Goal: Task Accomplishment & Management: Manage account settings

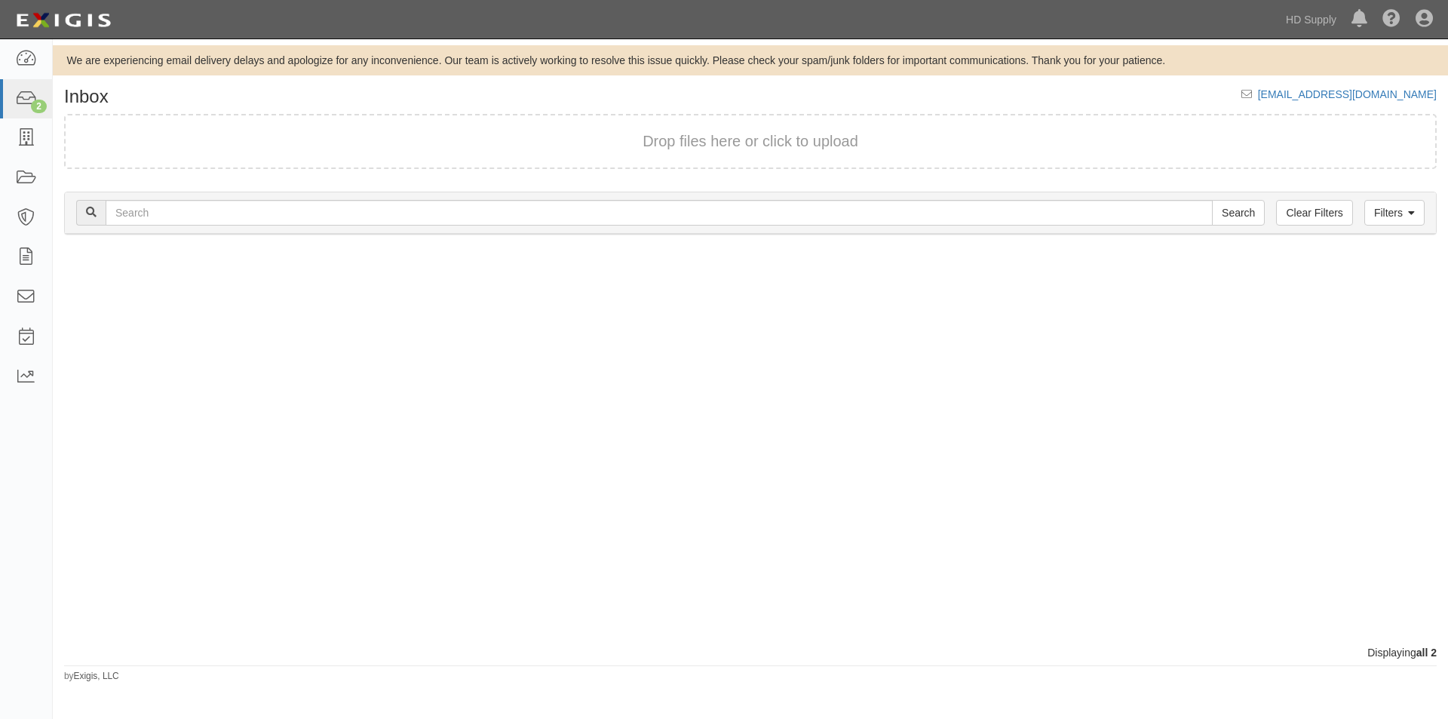
click at [545, 417] on div at bounding box center [402, 447] width 698 height 395
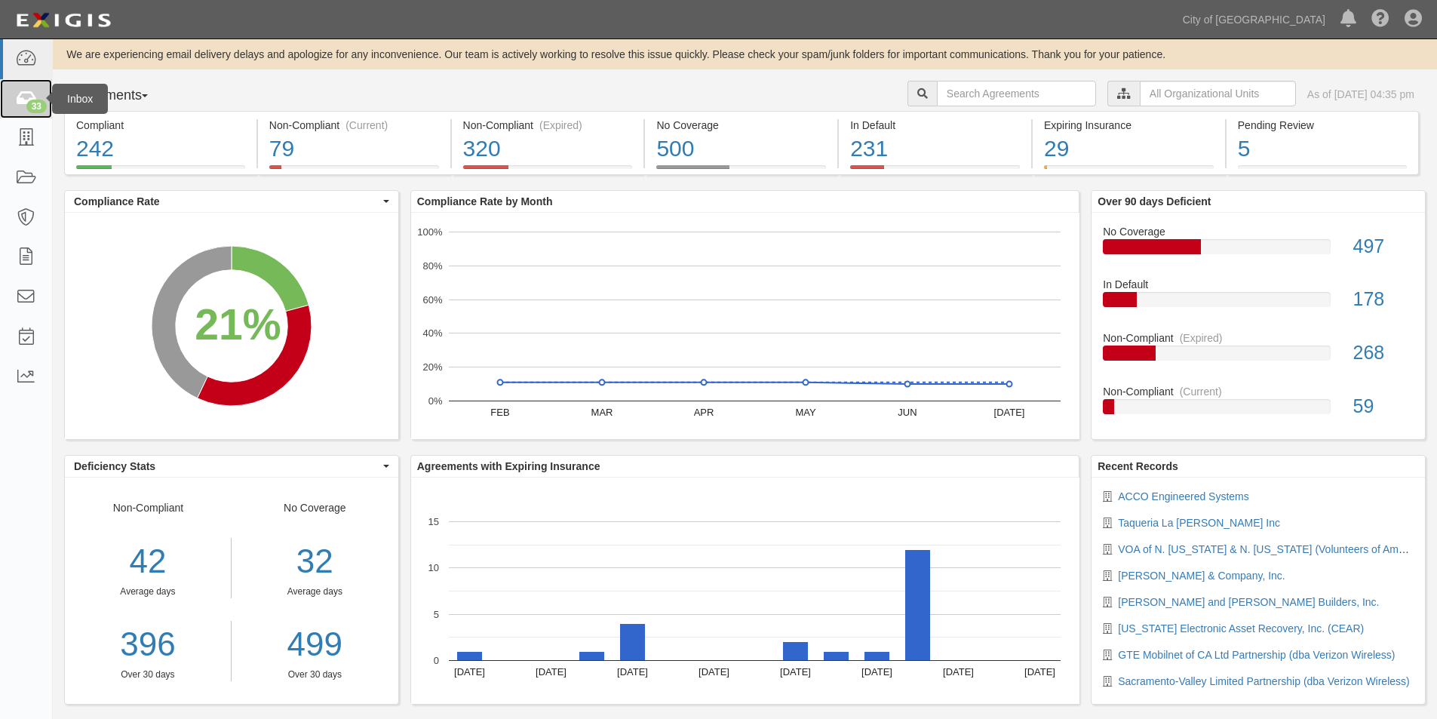
click at [41, 86] on link "33" at bounding box center [26, 99] width 52 height 40
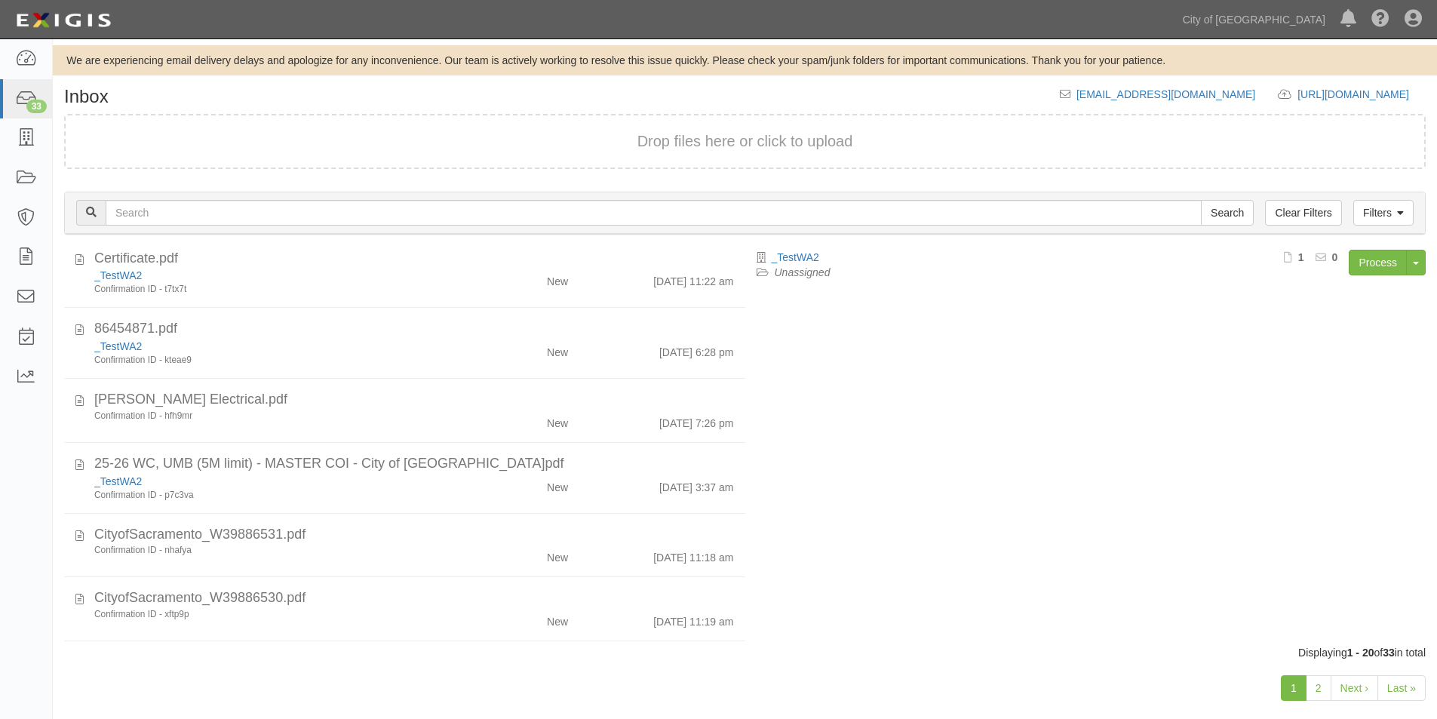
scroll to position [298, 0]
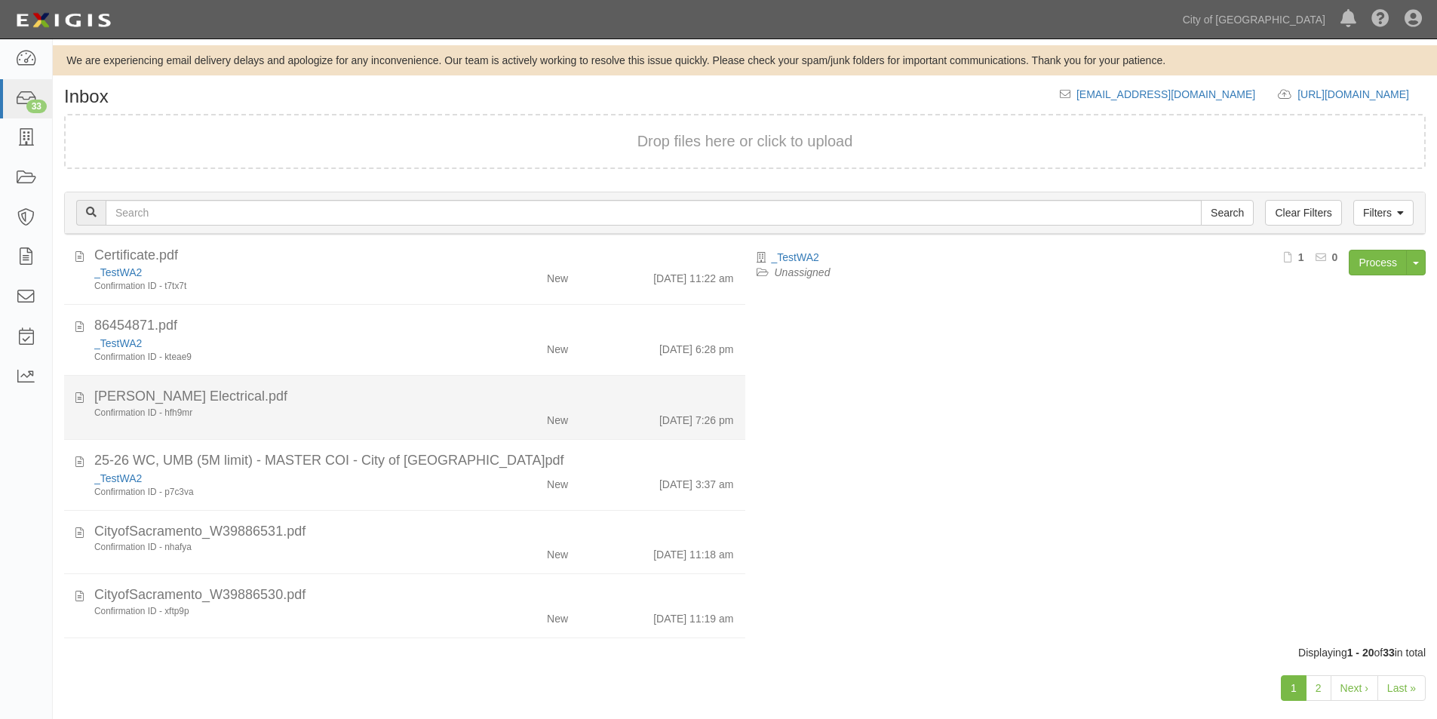
click at [246, 415] on div "Confirmation ID - hfh9mr" at bounding box center [275, 412] width 363 height 13
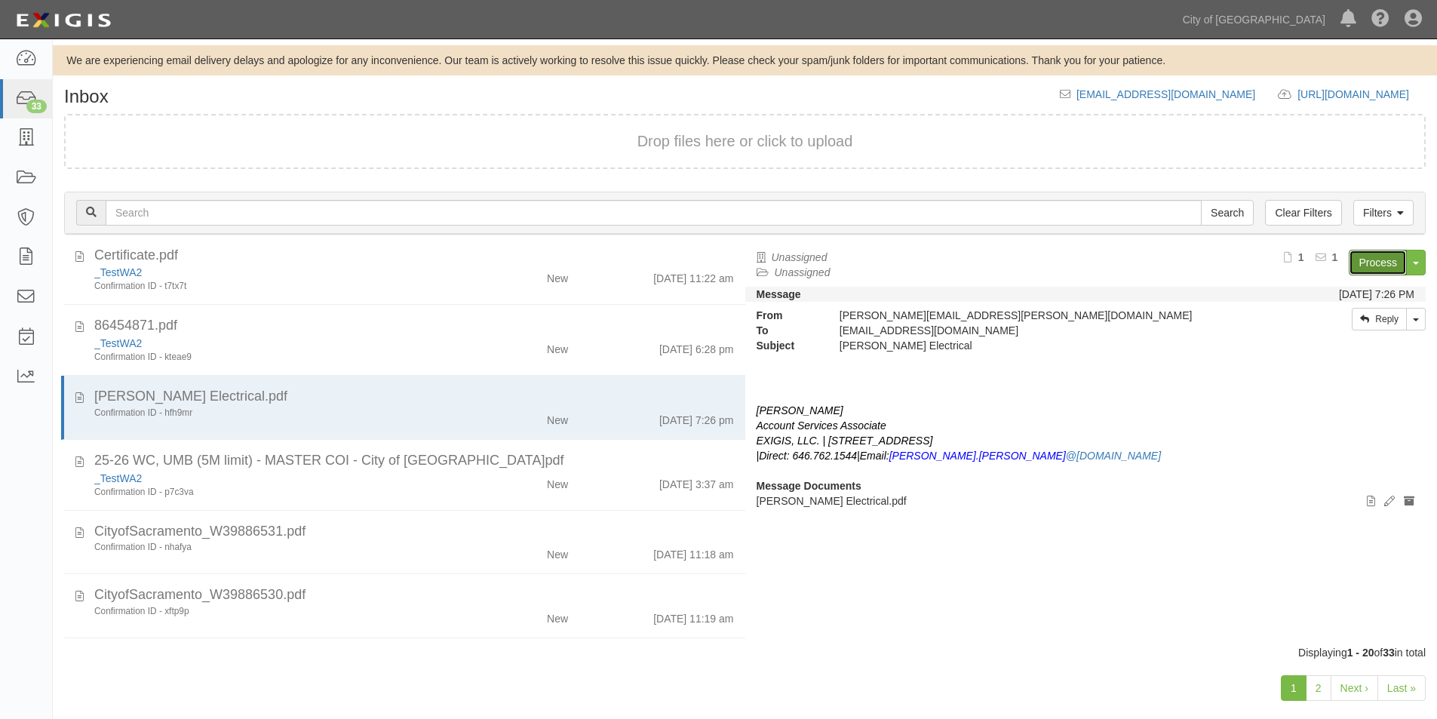
click at [1366, 271] on link "Process" at bounding box center [1377, 263] width 58 height 26
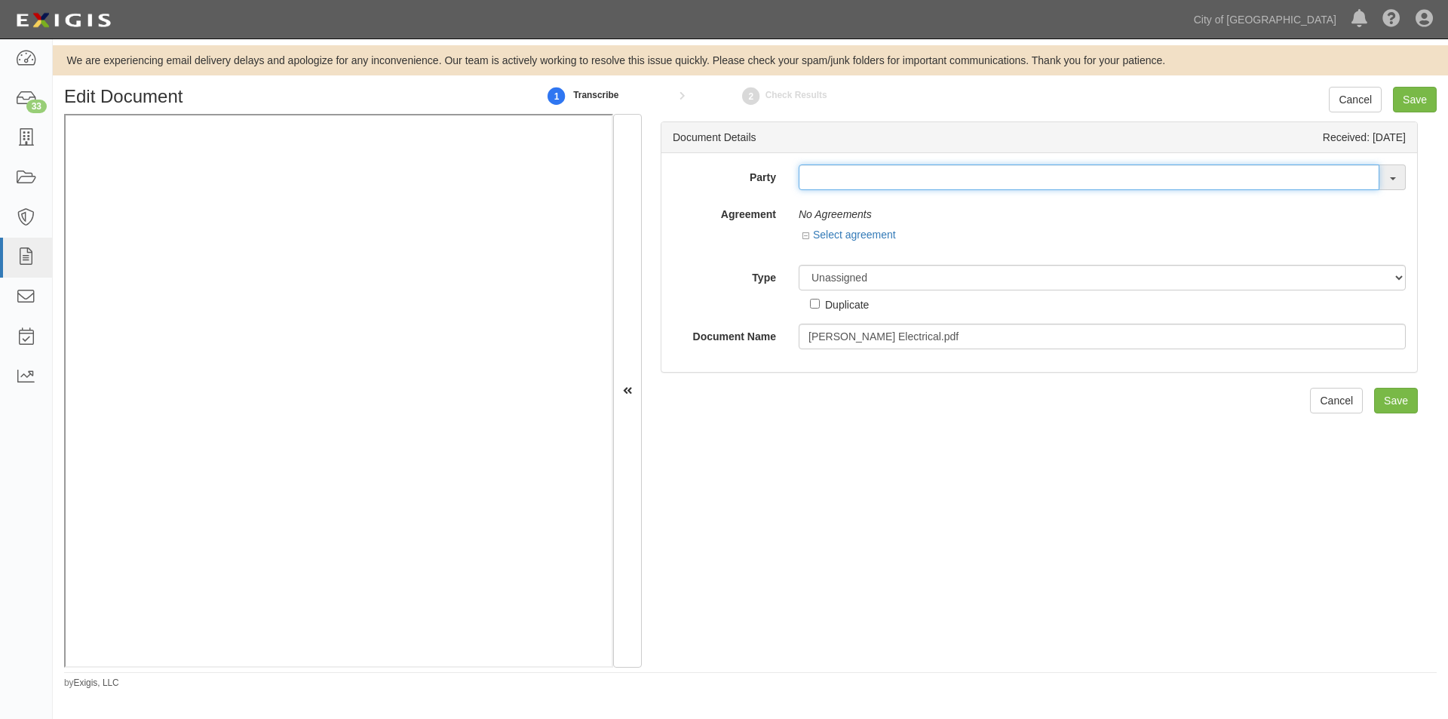
click at [811, 186] on input "text" at bounding box center [1089, 177] width 581 height 26
type input "[PERSON_NAME]"
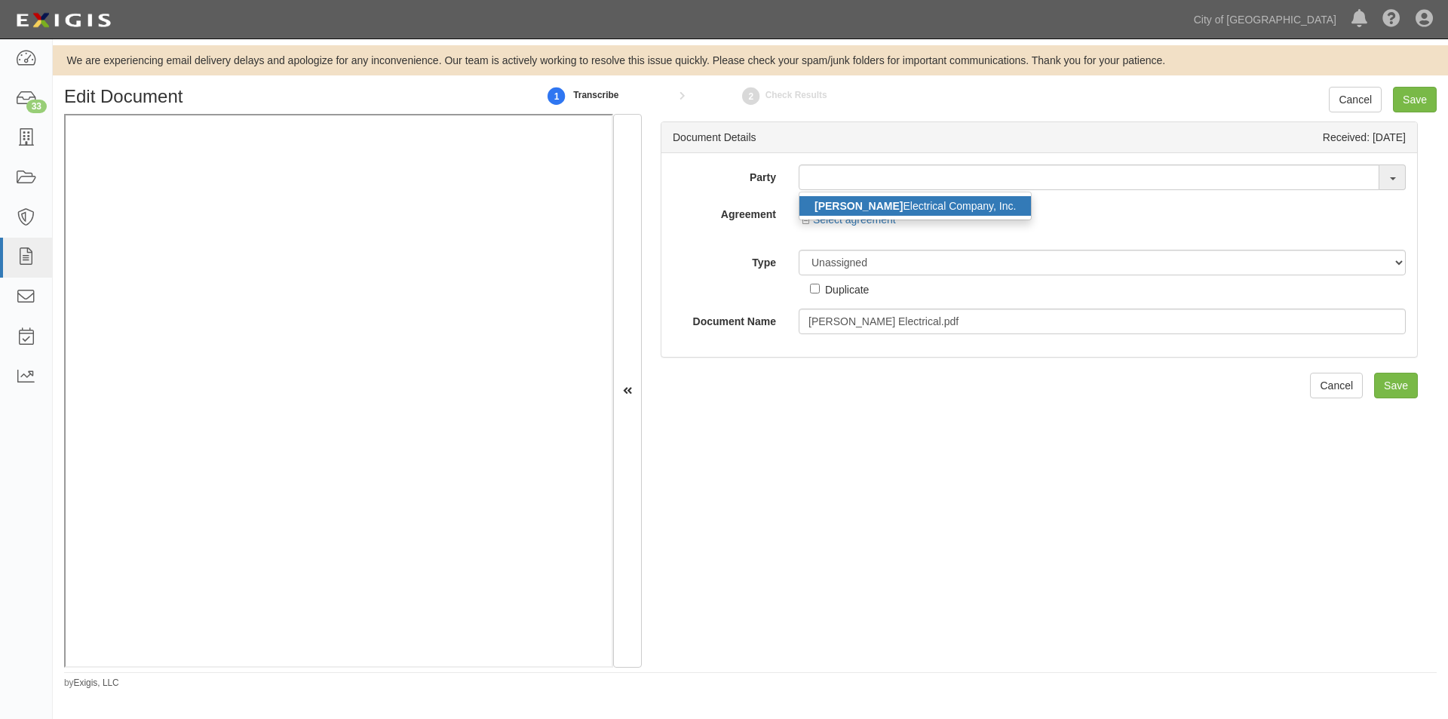
click at [836, 210] on strong "Collins" at bounding box center [858, 206] width 88 height 12
type input "Collins Electrical Company, Inc."
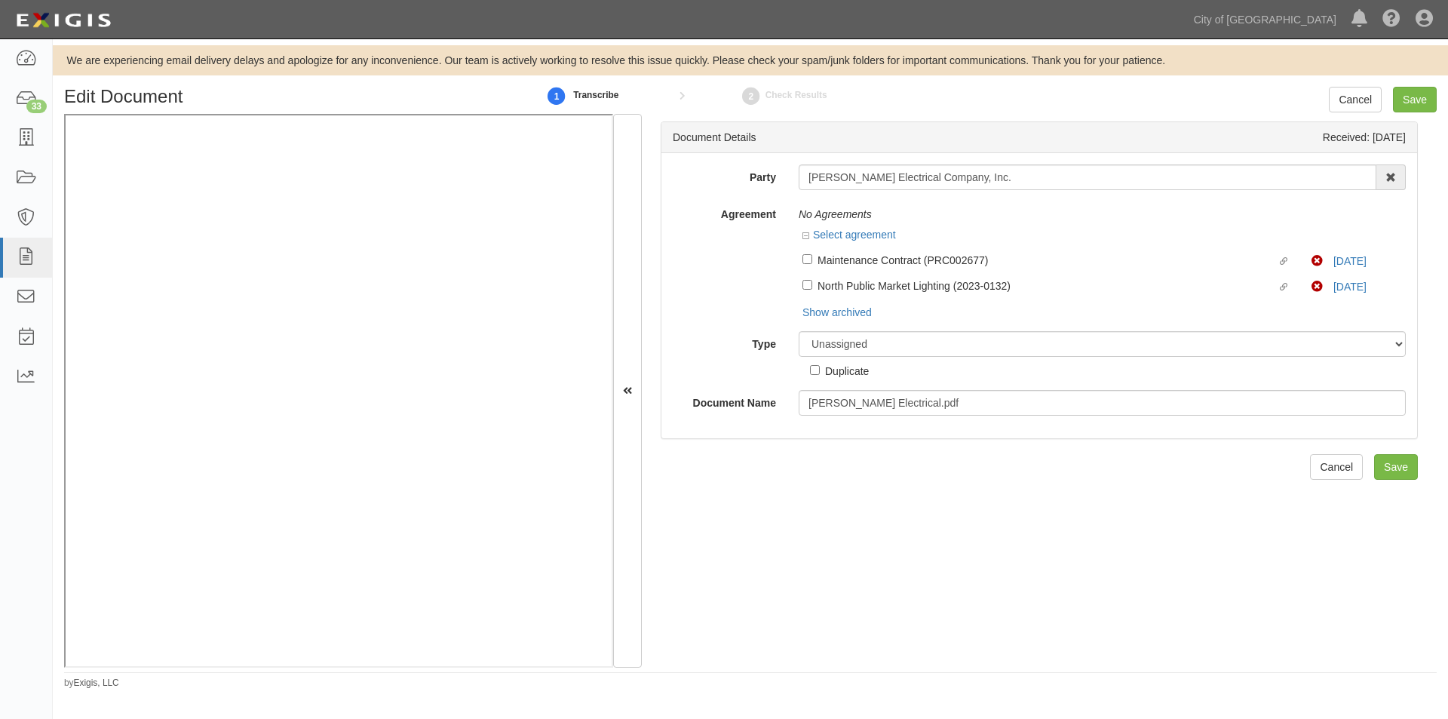
click at [714, 673] on footer "by Exigis, LLC" at bounding box center [750, 674] width 1373 height 5
drag, startPoint x: 975, startPoint y: 177, endPoint x: 798, endPoint y: 184, distance: 177.4
click at [799, 184] on input "Collins Electrical Company, Inc." at bounding box center [1088, 177] width 578 height 26
click at [870, 349] on select "Unassigned Binder Cancellation Notice Certificate Contract Endorsement Insuranc…" at bounding box center [1102, 344] width 607 height 26
select select "OtherDetail"
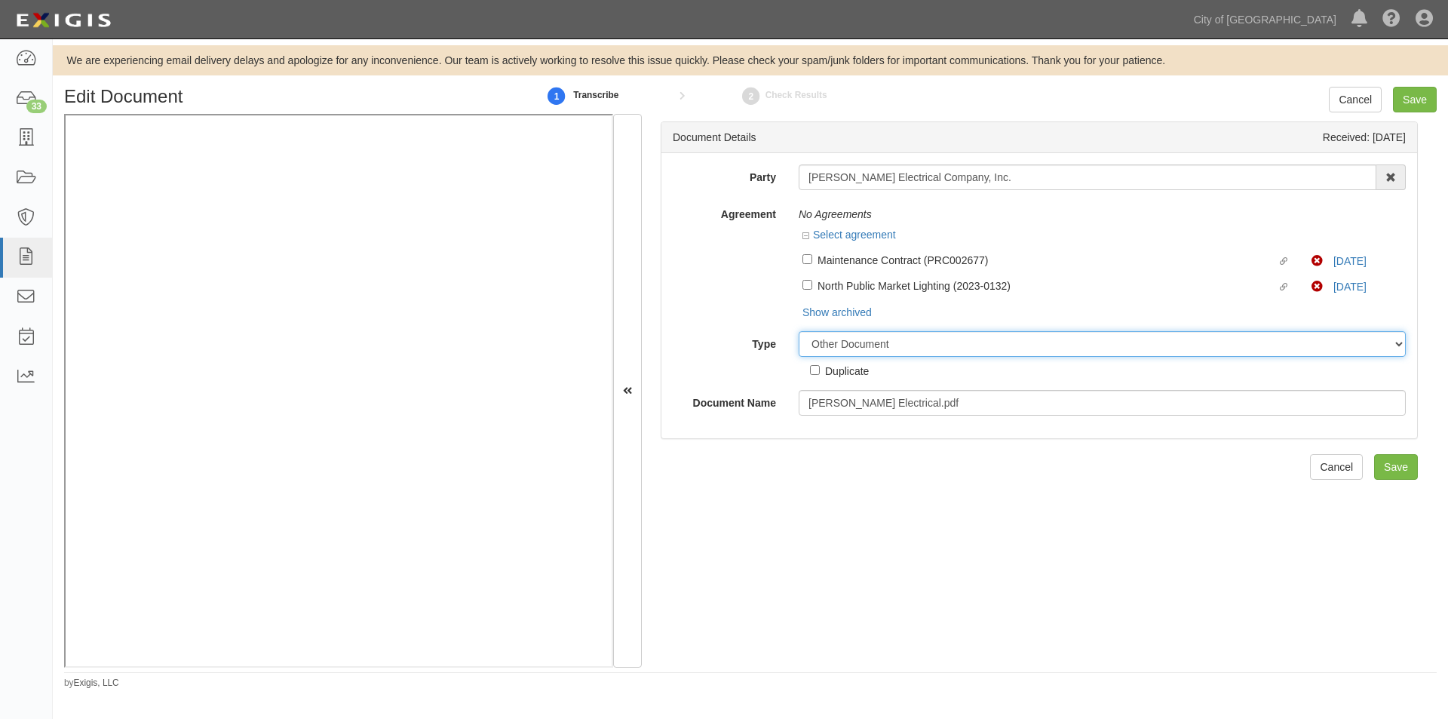
click at [799, 331] on select "Unassigned Binder Cancellation Notice Certificate Contract Endorsement Insuranc…" at bounding box center [1102, 344] width 607 height 26
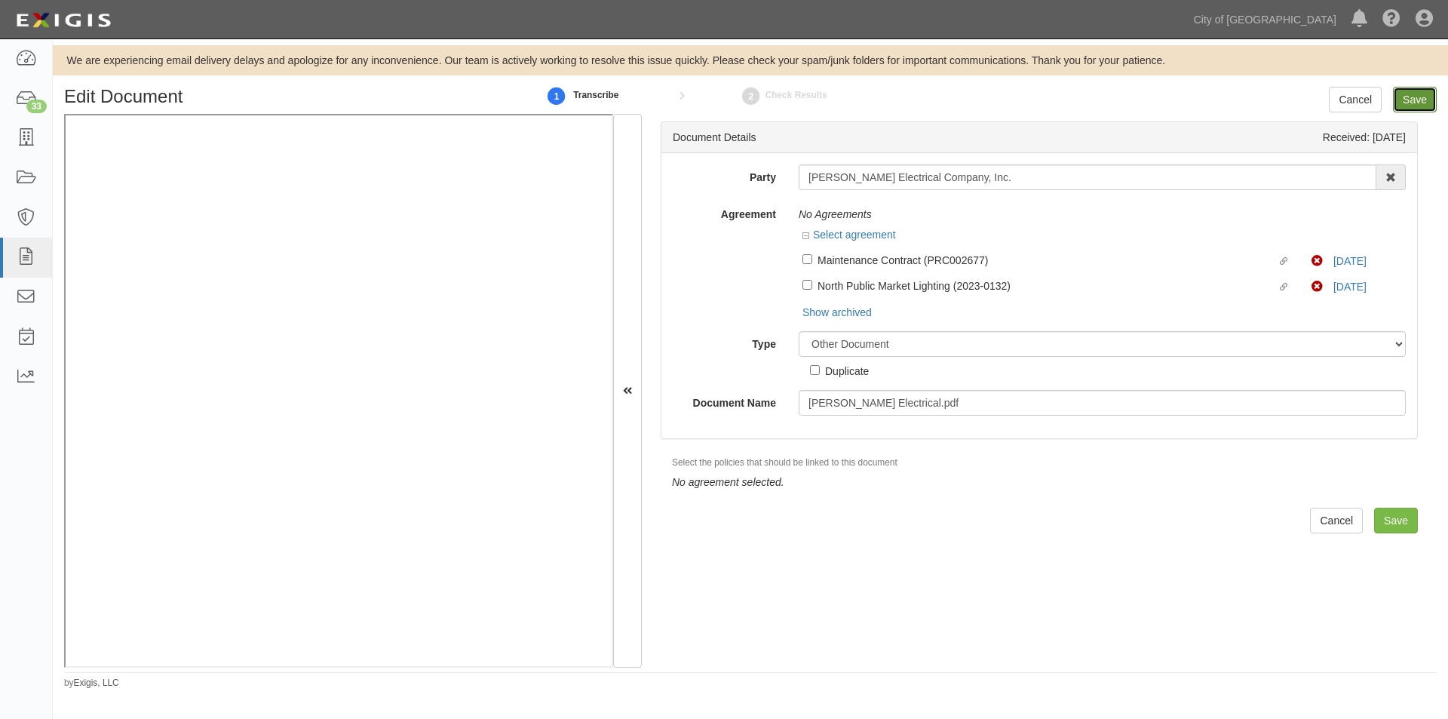
click at [1406, 99] on input "Save" at bounding box center [1415, 100] width 44 height 26
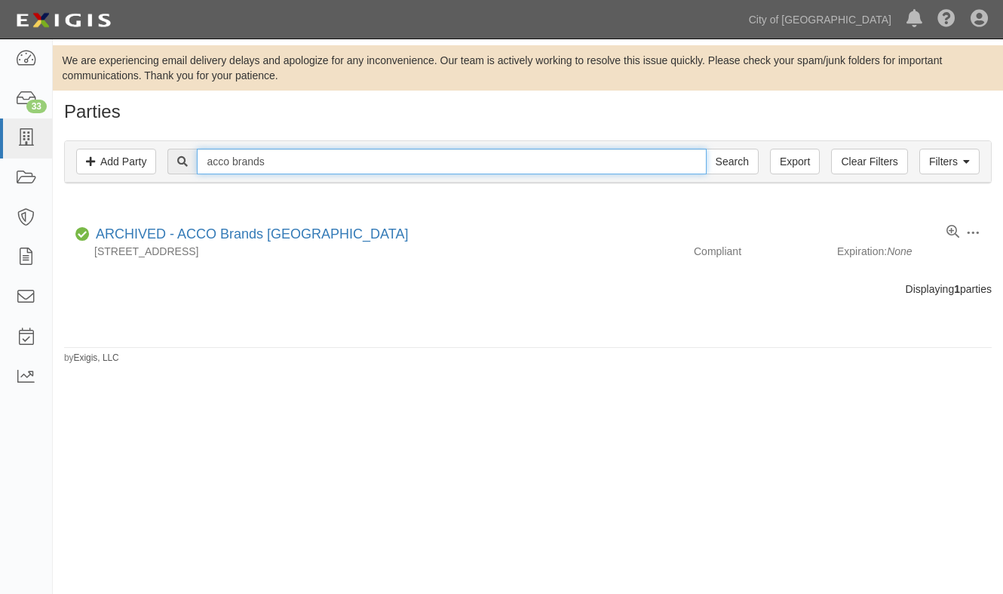
drag, startPoint x: 342, startPoint y: 165, endPoint x: 176, endPoint y: 153, distance: 166.3
click at [176, 153] on div "acco brands Search" at bounding box center [462, 162] width 590 height 26
type input "collins electr"
click at [706, 149] on input "Search" at bounding box center [732, 162] width 53 height 26
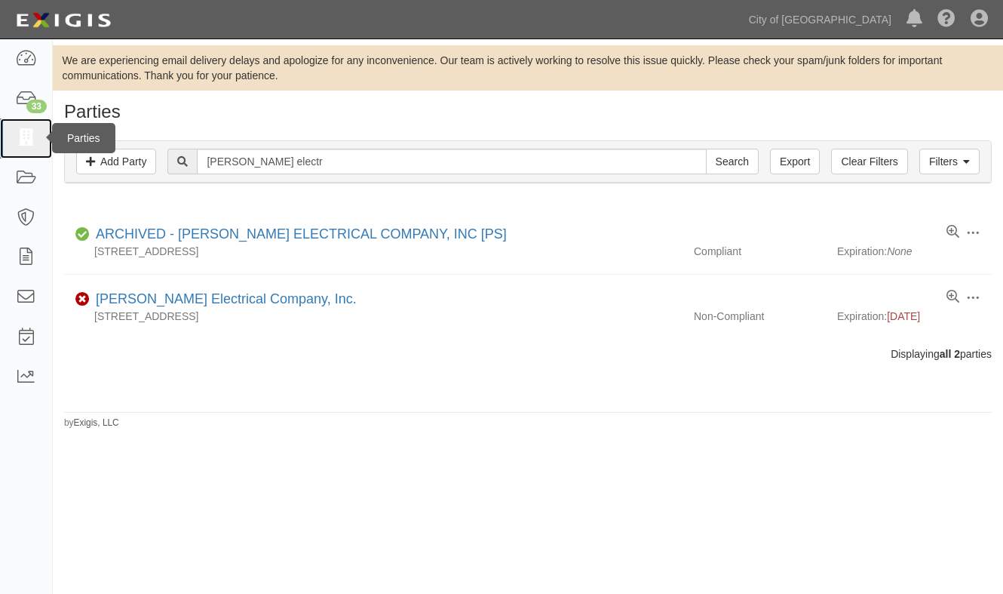
click at [23, 137] on icon at bounding box center [25, 138] width 21 height 17
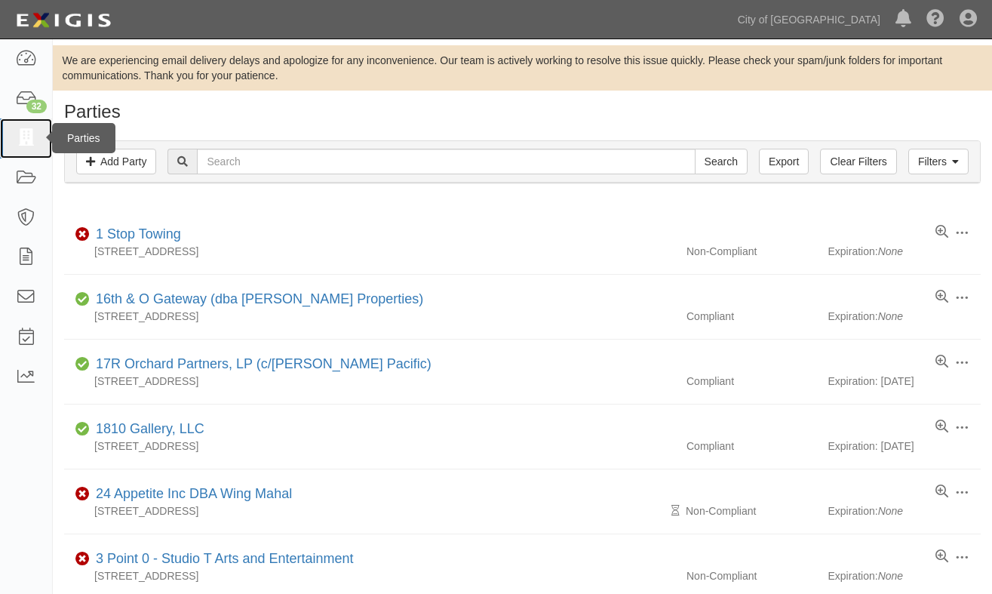
click at [24, 143] on icon at bounding box center [25, 138] width 21 height 17
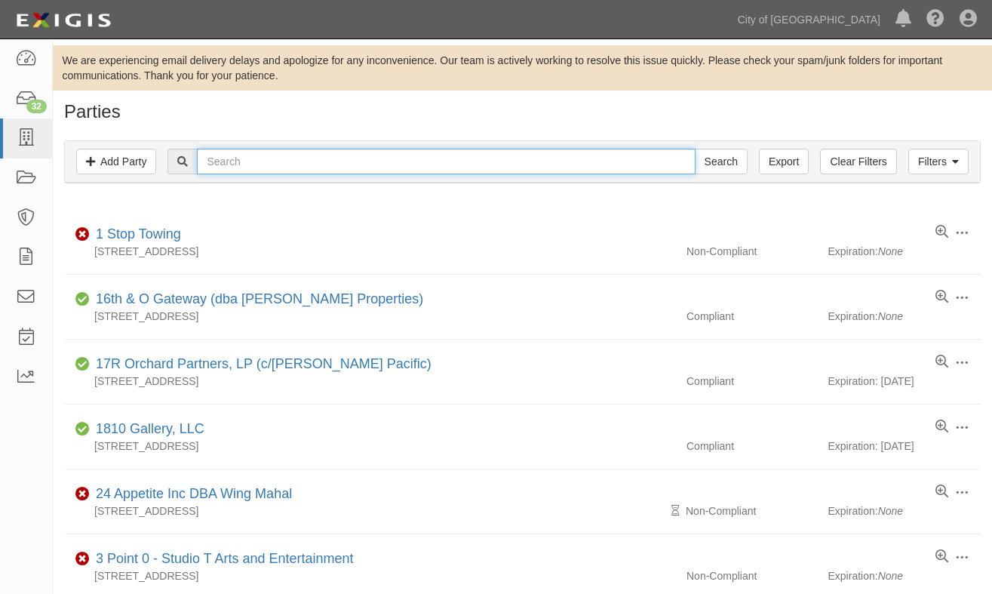
click at [244, 162] on input "text" at bounding box center [446, 162] width 498 height 26
type input "pac"
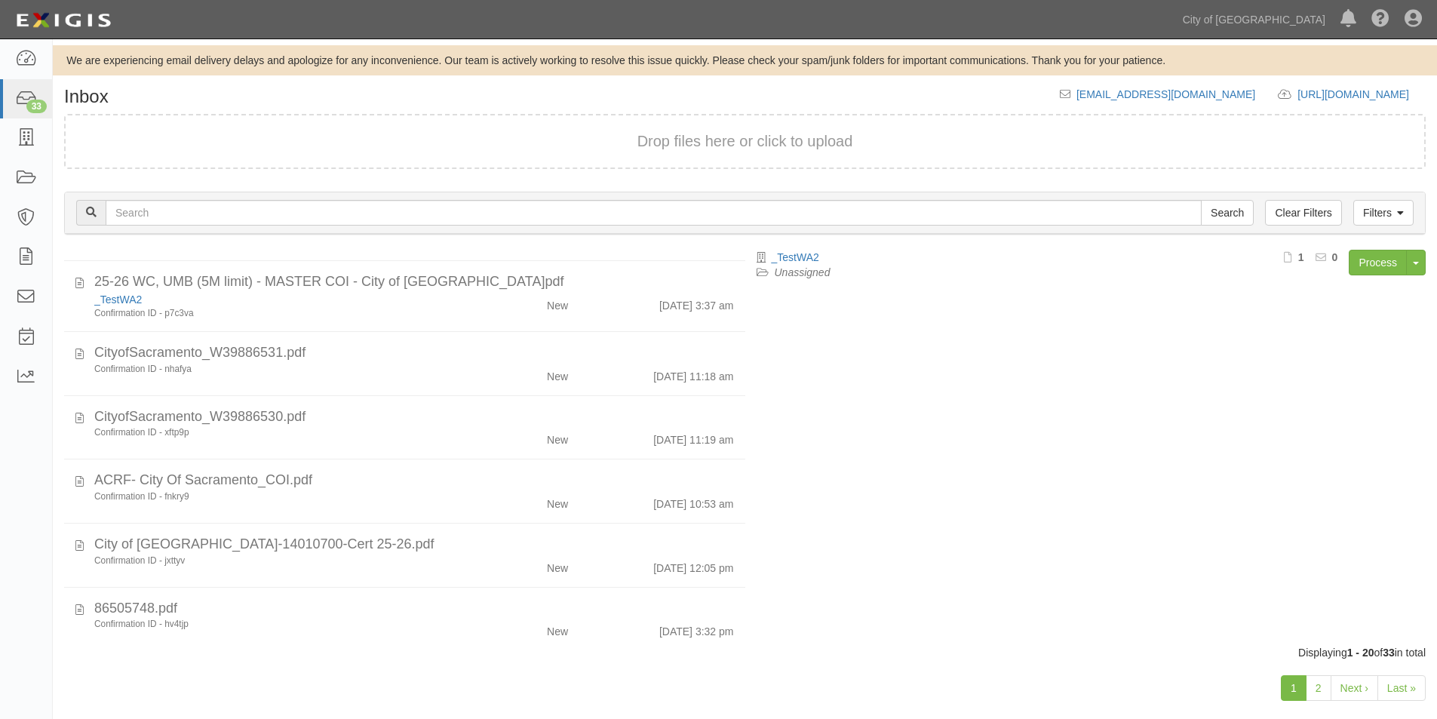
scroll to position [450, 0]
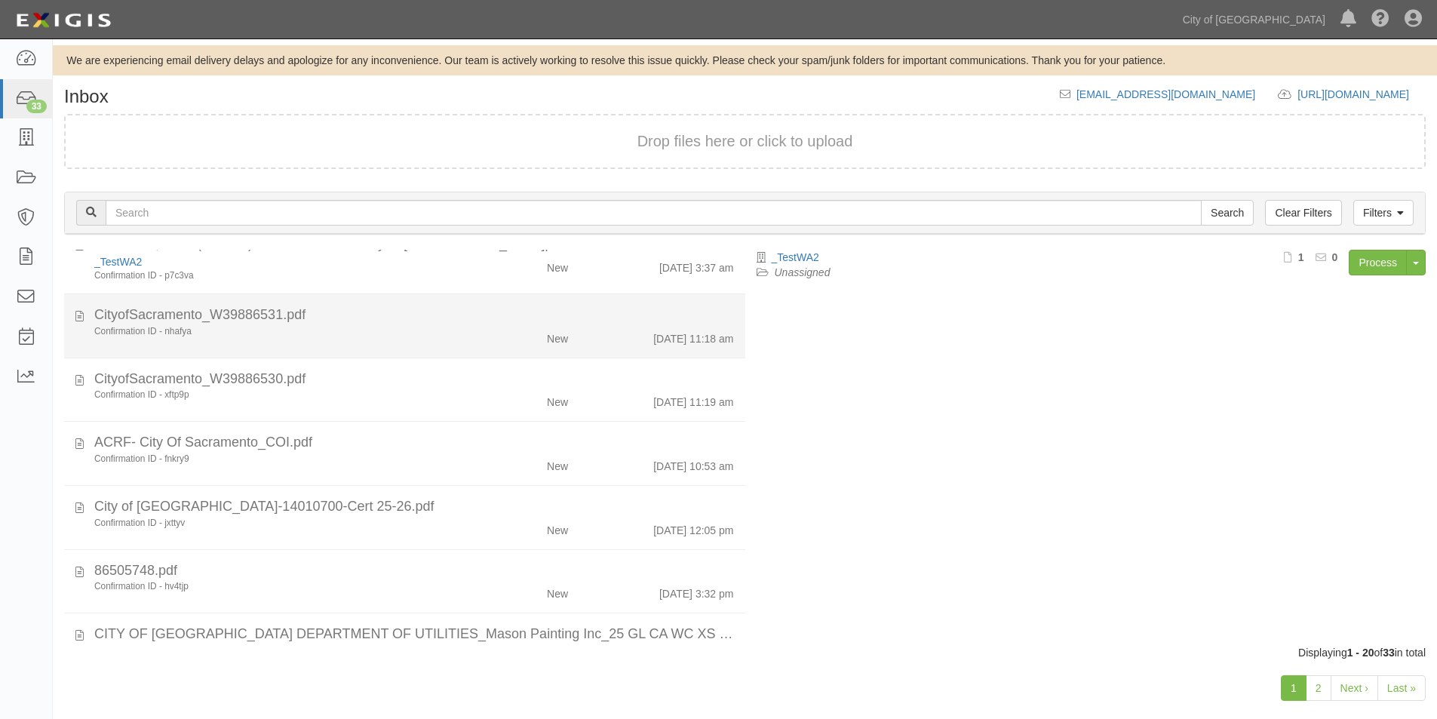
click at [414, 348] on li "CityofSacramento_W39886531.pdf Confirmation ID - nhafya New [DATE] 11:18 am" at bounding box center [404, 326] width 681 height 64
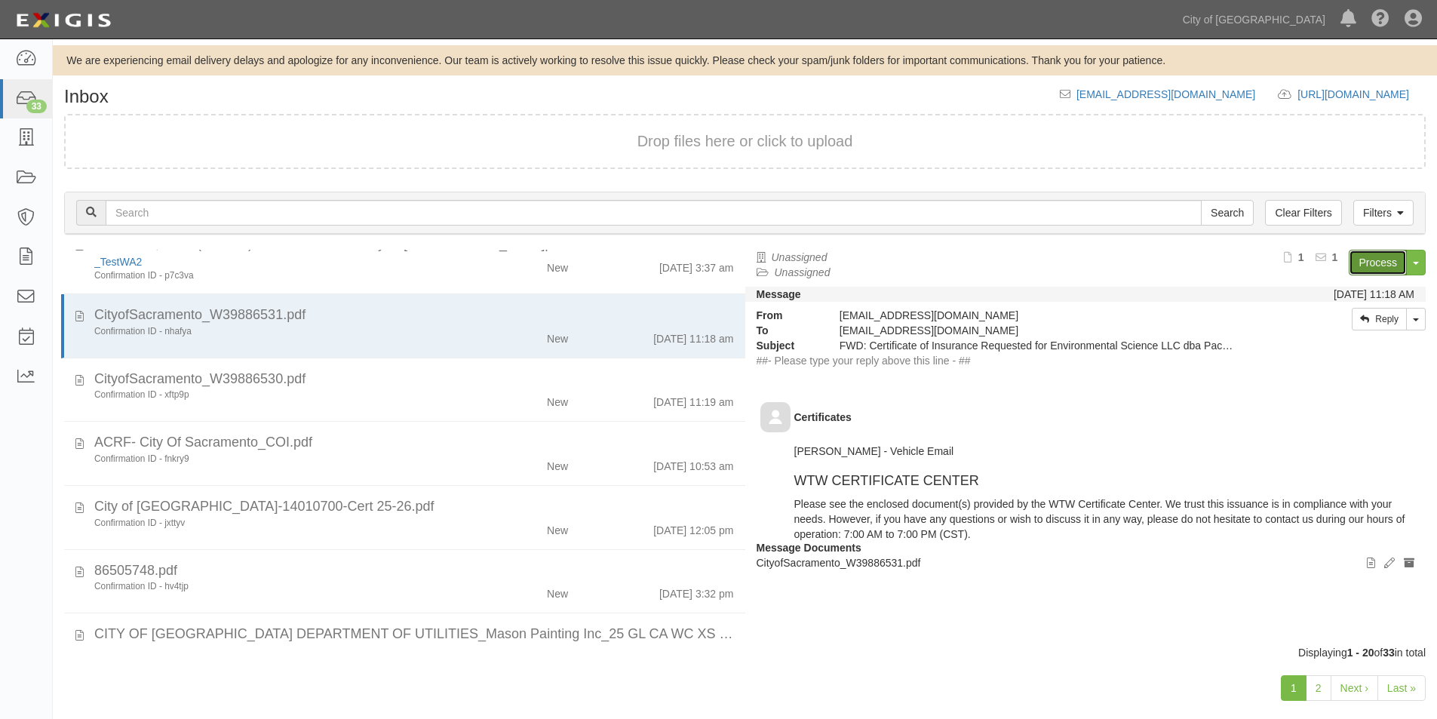
click at [1360, 266] on link "Process" at bounding box center [1377, 263] width 58 height 26
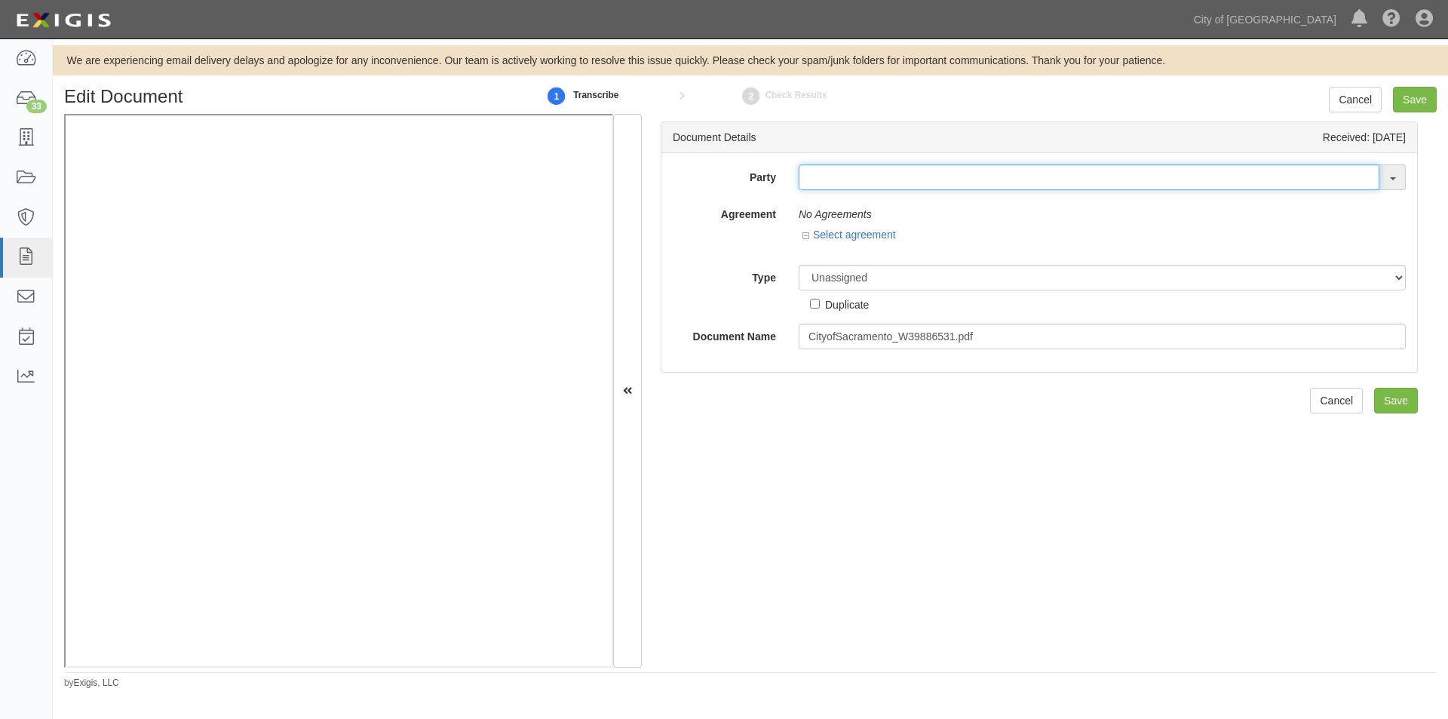
click at [809, 177] on input "text" at bounding box center [1089, 177] width 581 height 26
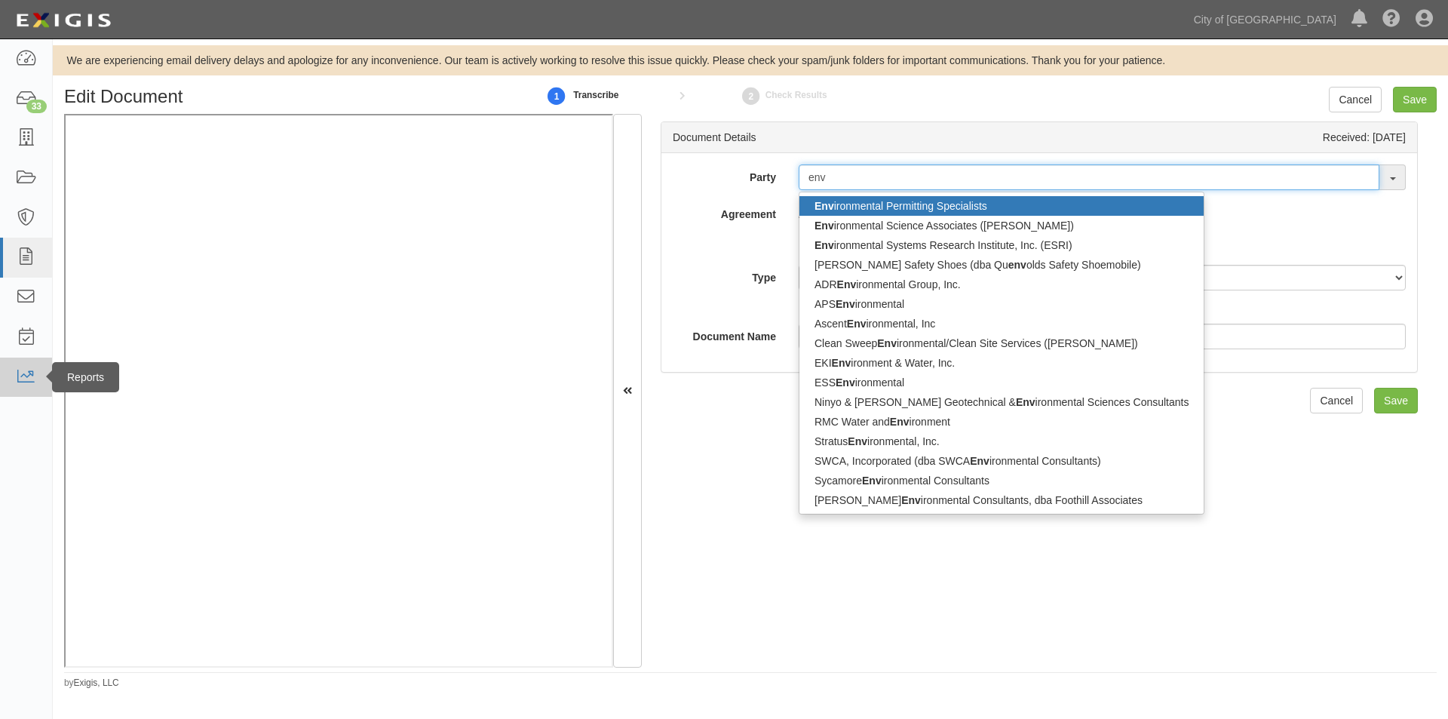
type input "env"
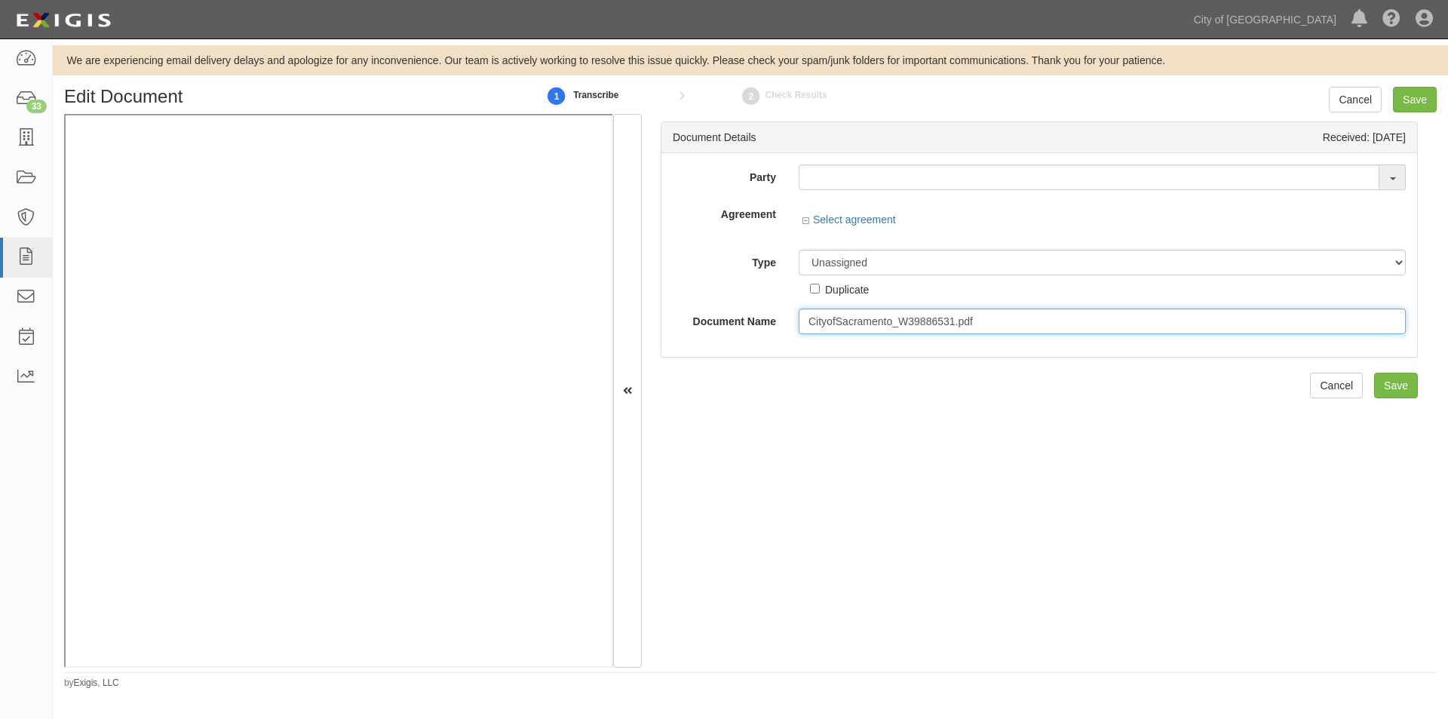
drag, startPoint x: 982, startPoint y: 327, endPoint x: 784, endPoint y: 330, distance: 198.4
click at [784, 330] on div "Document Name CityofSacramento_W39886531.pdf" at bounding box center [1039, 321] width 756 height 26
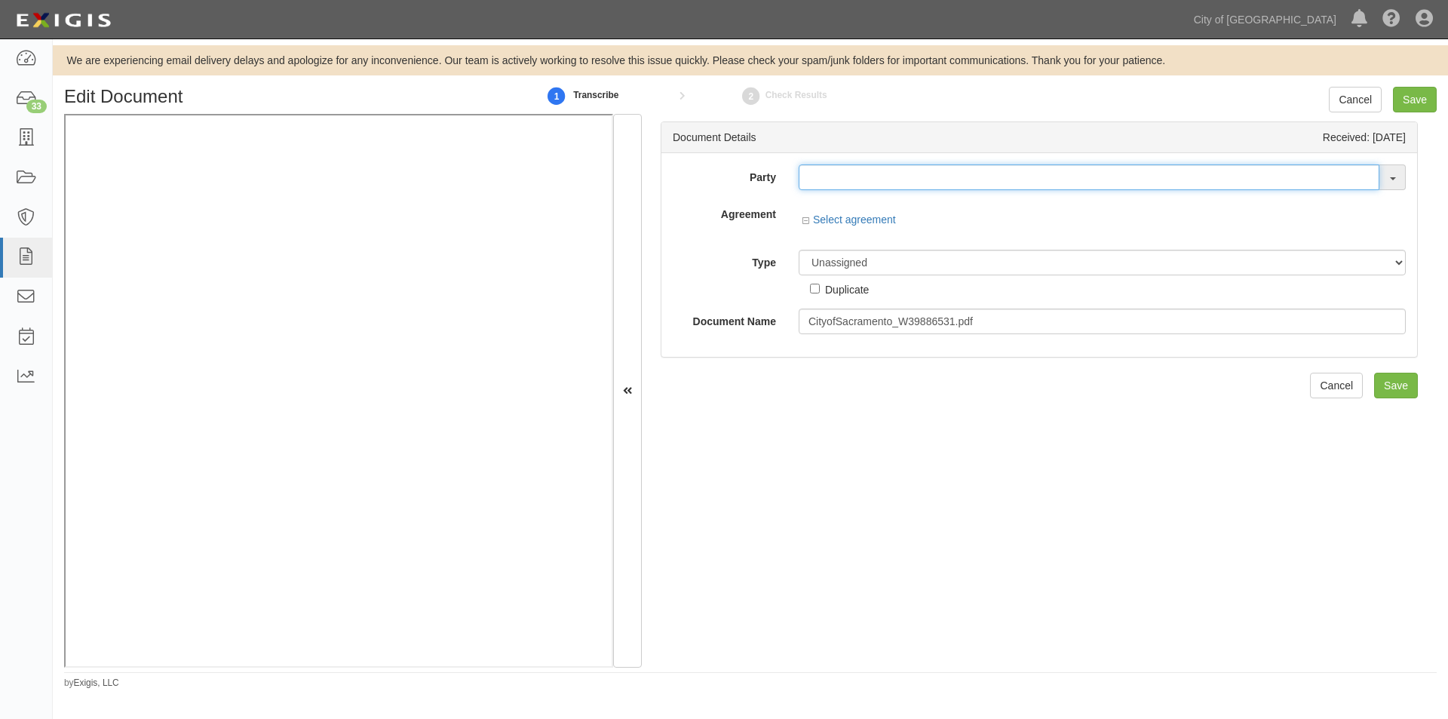
click at [982, 182] on input "text" at bounding box center [1089, 177] width 581 height 26
type input "testw"
click at [863, 204] on link "_ TestW A2" at bounding box center [858, 206] width 119 height 20
type input "_TestWA2"
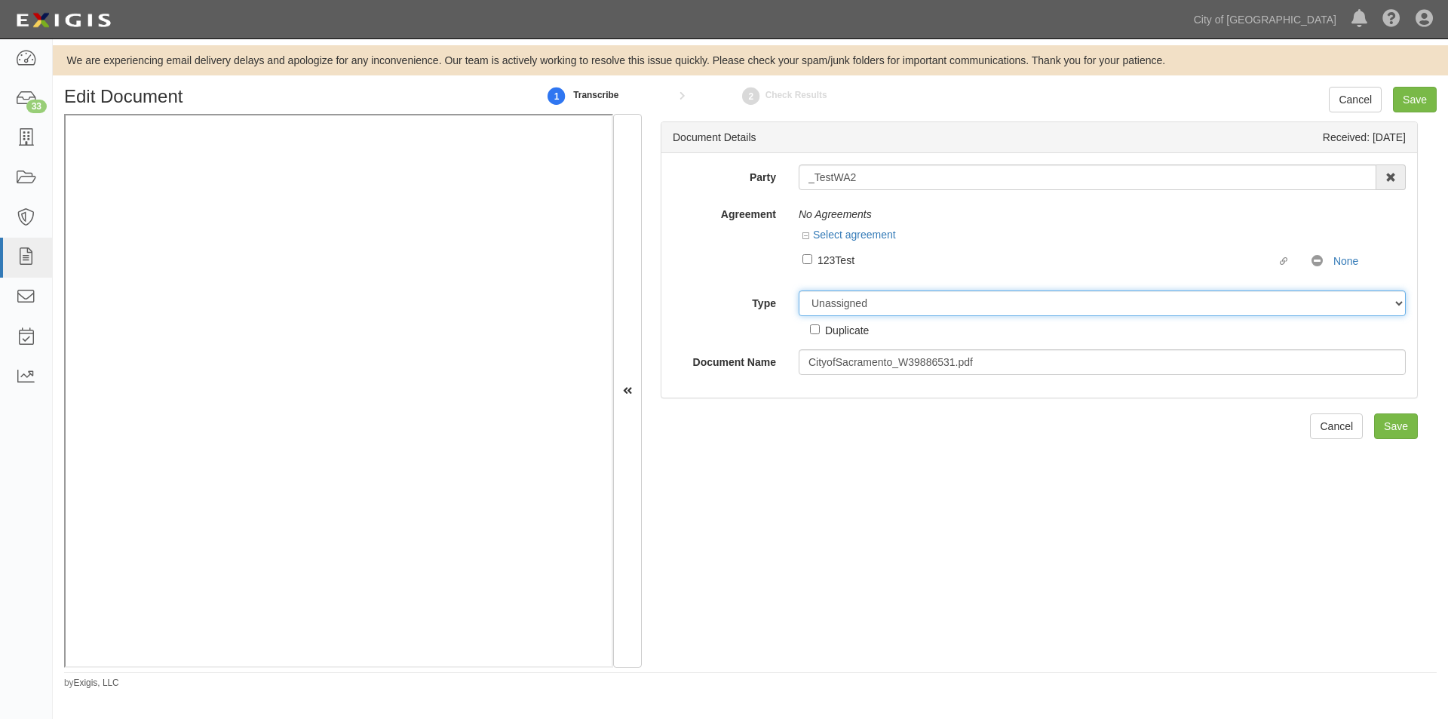
click at [861, 302] on select "Unassigned Binder Cancellation Notice Certificate Contract Endorsement Insuranc…" at bounding box center [1102, 303] width 607 height 26
select select "OtherDetail"
click at [799, 290] on select "Unassigned Binder Cancellation Notice Certificate Contract Endorsement Insuranc…" at bounding box center [1102, 303] width 607 height 26
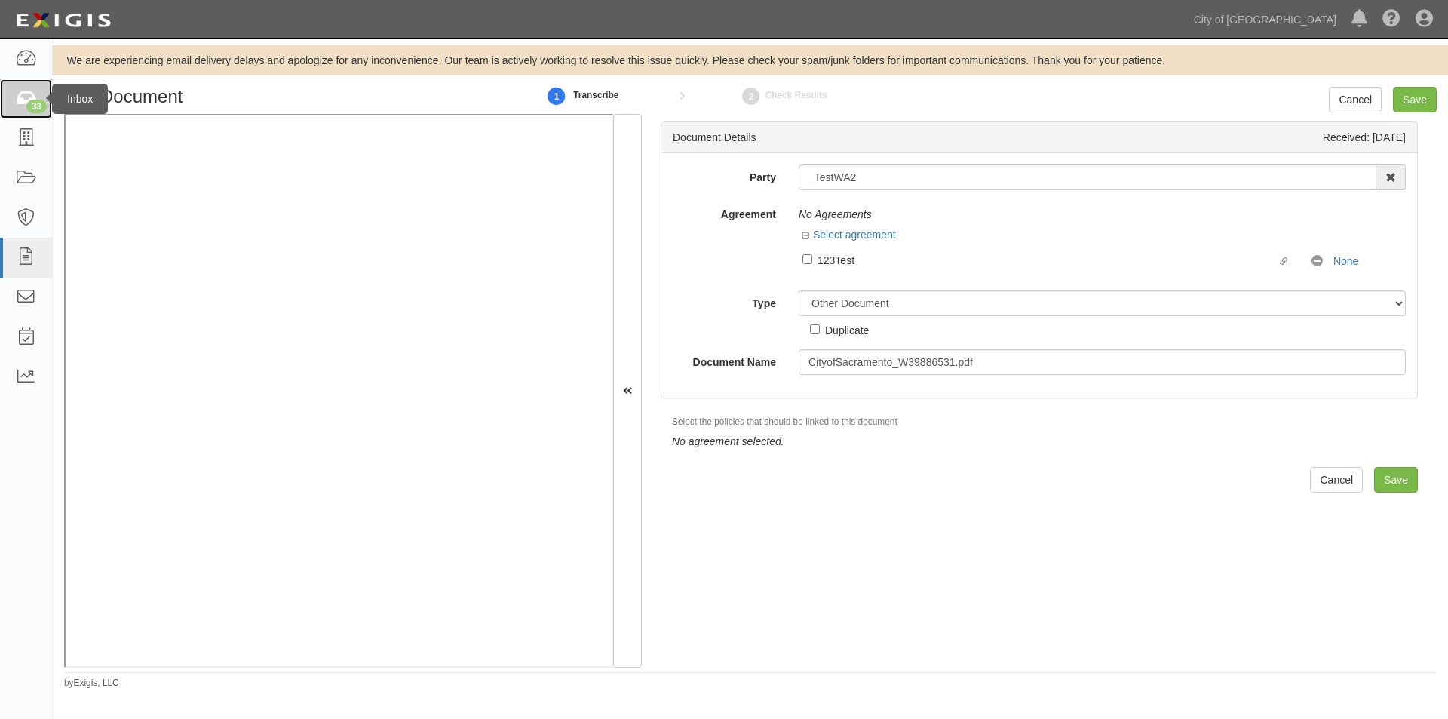
click at [29, 95] on icon at bounding box center [25, 98] width 21 height 17
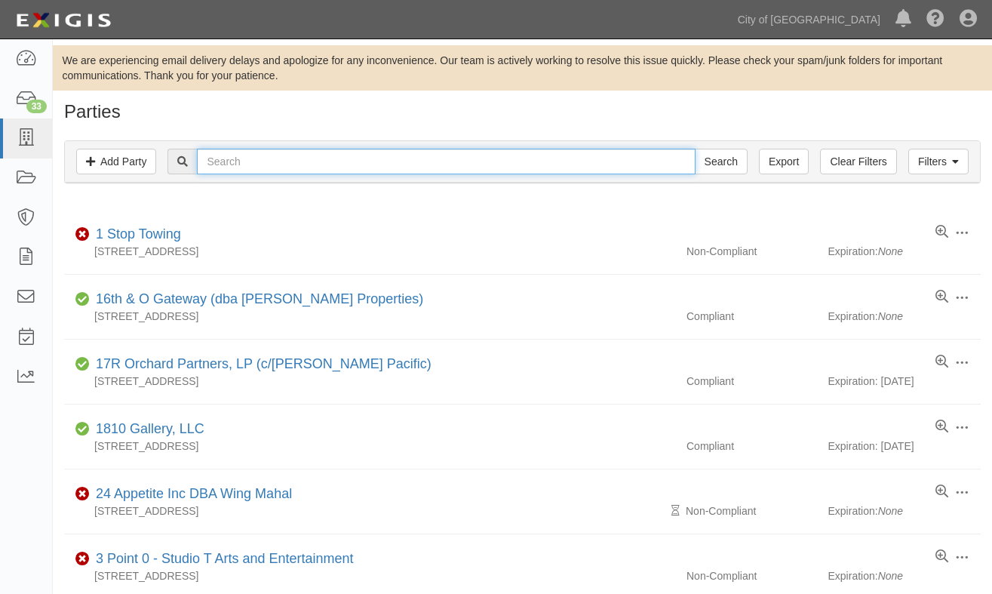
drag, startPoint x: 0, startPoint y: 0, endPoint x: 244, endPoint y: 162, distance: 292.6
click at [244, 162] on input "text" at bounding box center [446, 162] width 498 height 26
type input "pace ana"
click at [695, 149] on input "Search" at bounding box center [721, 162] width 53 height 26
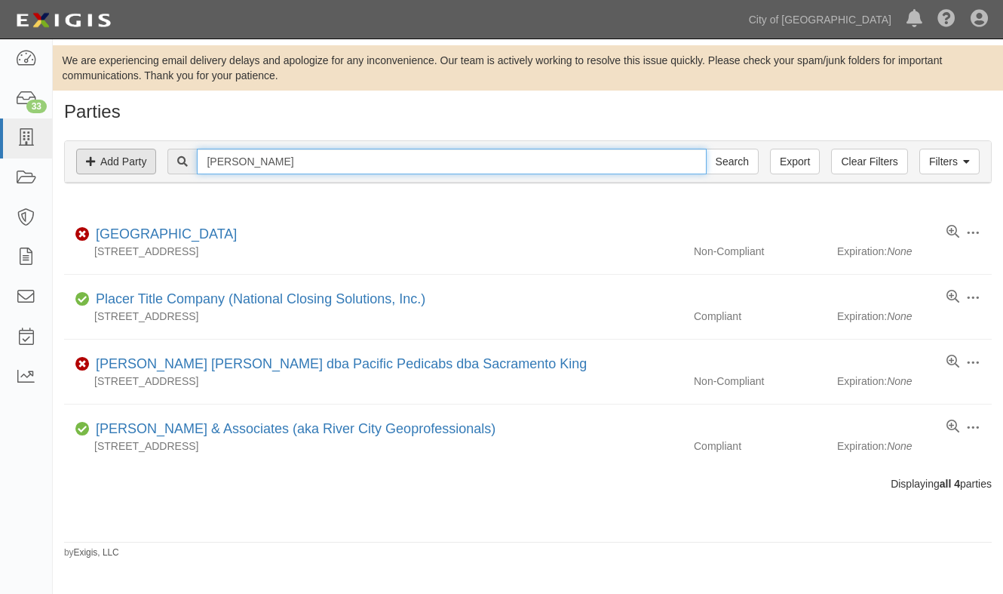
drag, startPoint x: 267, startPoint y: 161, endPoint x: 154, endPoint y: 161, distance: 113.1
click at [154, 161] on div "Filters Add Party Clear Filters Export pace ana Search Filters" at bounding box center [528, 161] width 926 height 41
type input "environmental science"
click at [706, 149] on input "Search" at bounding box center [732, 162] width 53 height 26
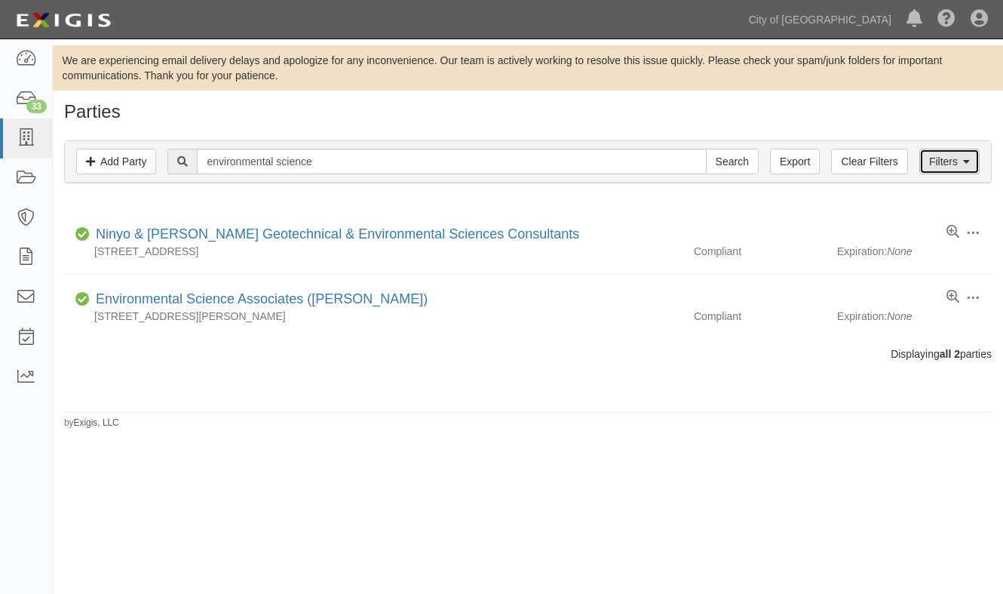
click at [968, 164] on icon at bounding box center [966, 162] width 7 height 11
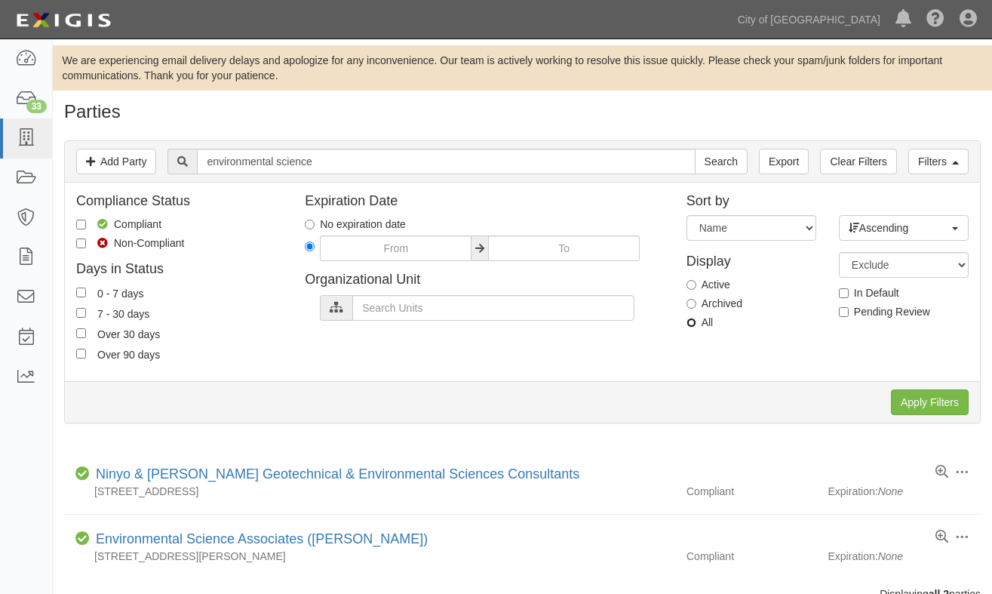
drag, startPoint x: 689, startPoint y: 327, endPoint x: 698, endPoint y: 329, distance: 8.6
click at [688, 327] on input "All" at bounding box center [691, 322] width 10 height 10
radio input "true"
click at [913, 405] on input "Apply Filters" at bounding box center [930, 402] width 78 height 26
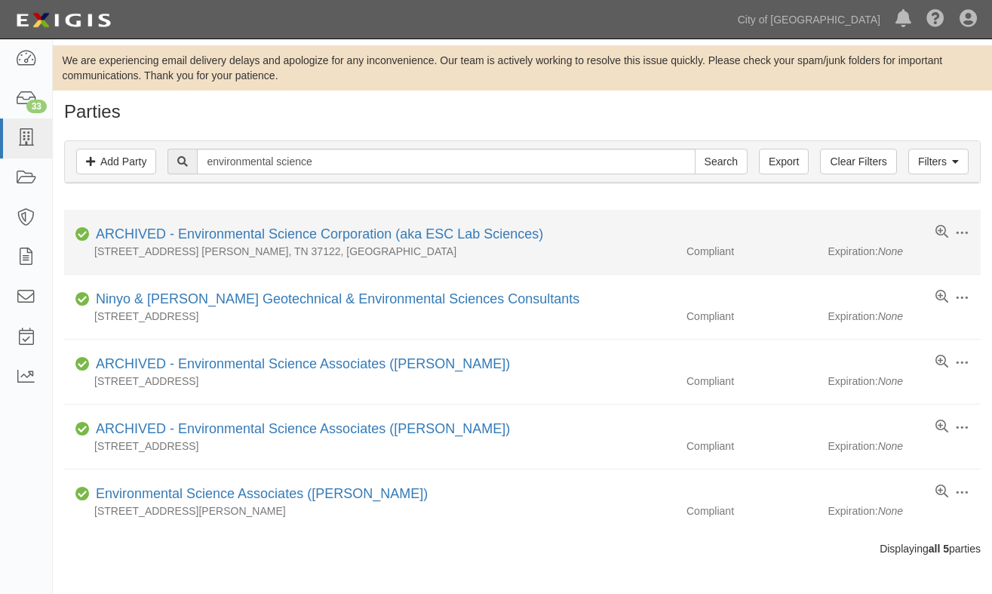
click at [174, 211] on li "Edit Log activity Add task Send message Unarchive Delete Compliant ARCHIVED - E…" at bounding box center [522, 242] width 916 height 65
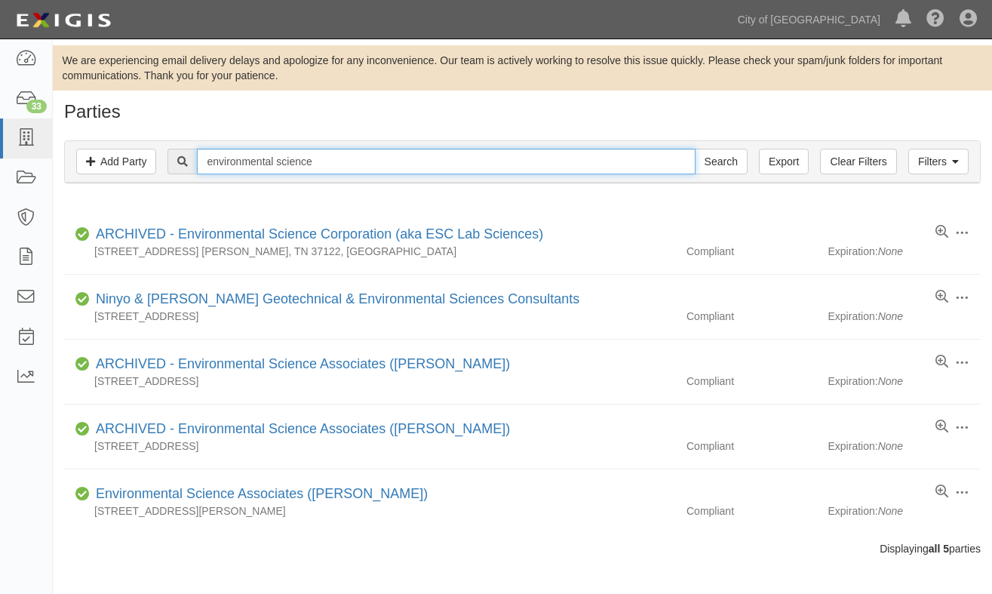
click at [220, 164] on input "environmental science" at bounding box center [446, 162] width 498 height 26
drag, startPoint x: 336, startPoint y: 162, endPoint x: 192, endPoint y: 173, distance: 143.7
click at [192, 173] on div "environmental science Search" at bounding box center [456, 162] width 579 height 26
click at [363, 164] on input "environmental science" at bounding box center [446, 162] width 498 height 26
drag, startPoint x: 363, startPoint y: 164, endPoint x: 118, endPoint y: 158, distance: 245.2
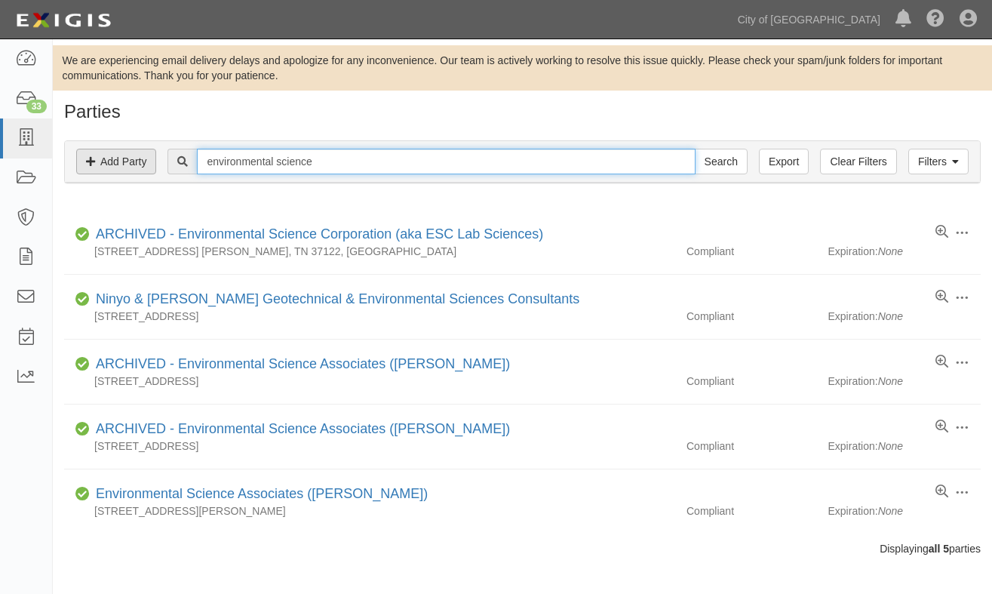
click at [118, 158] on div "Filters Add Party Clear Filters Export environmental science Search Filters" at bounding box center [522, 161] width 915 height 41
type input "acrf"
click at [695, 149] on input "Search" at bounding box center [721, 162] width 53 height 26
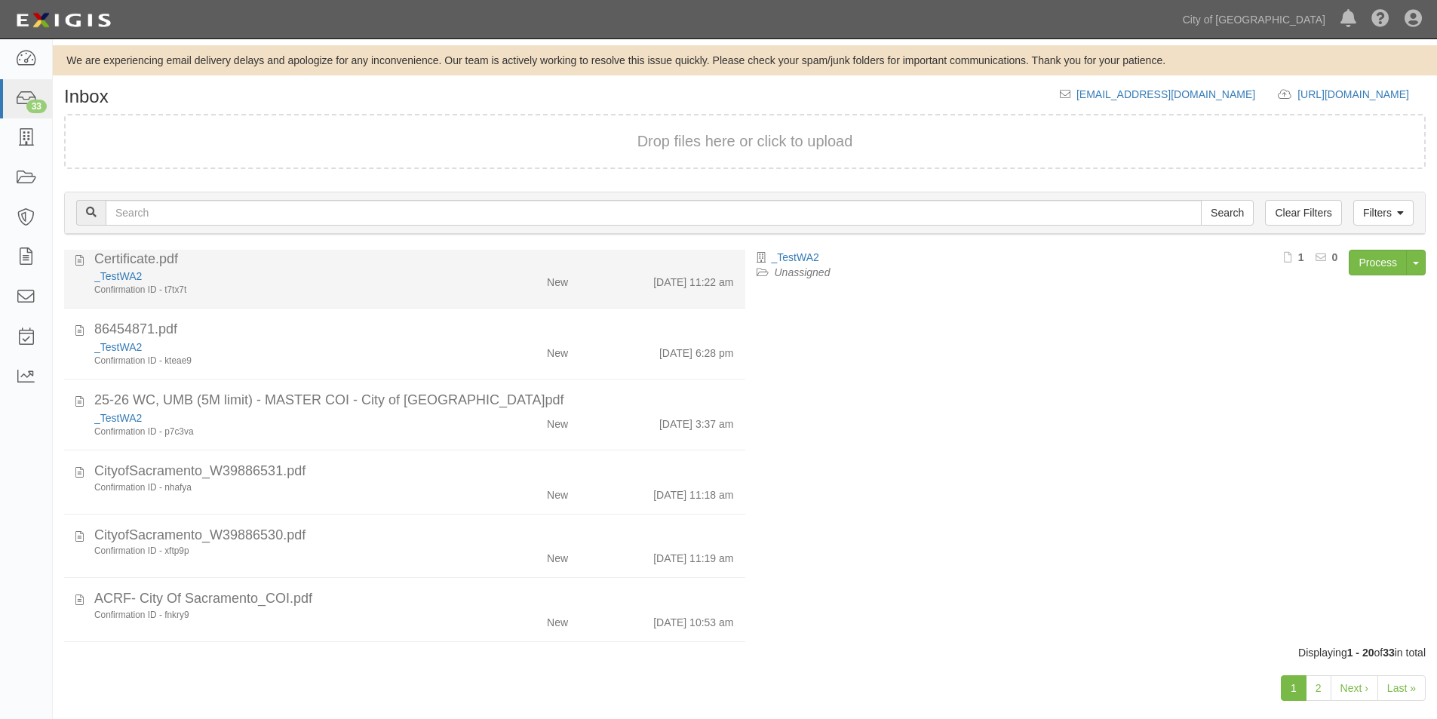
scroll to position [377, 0]
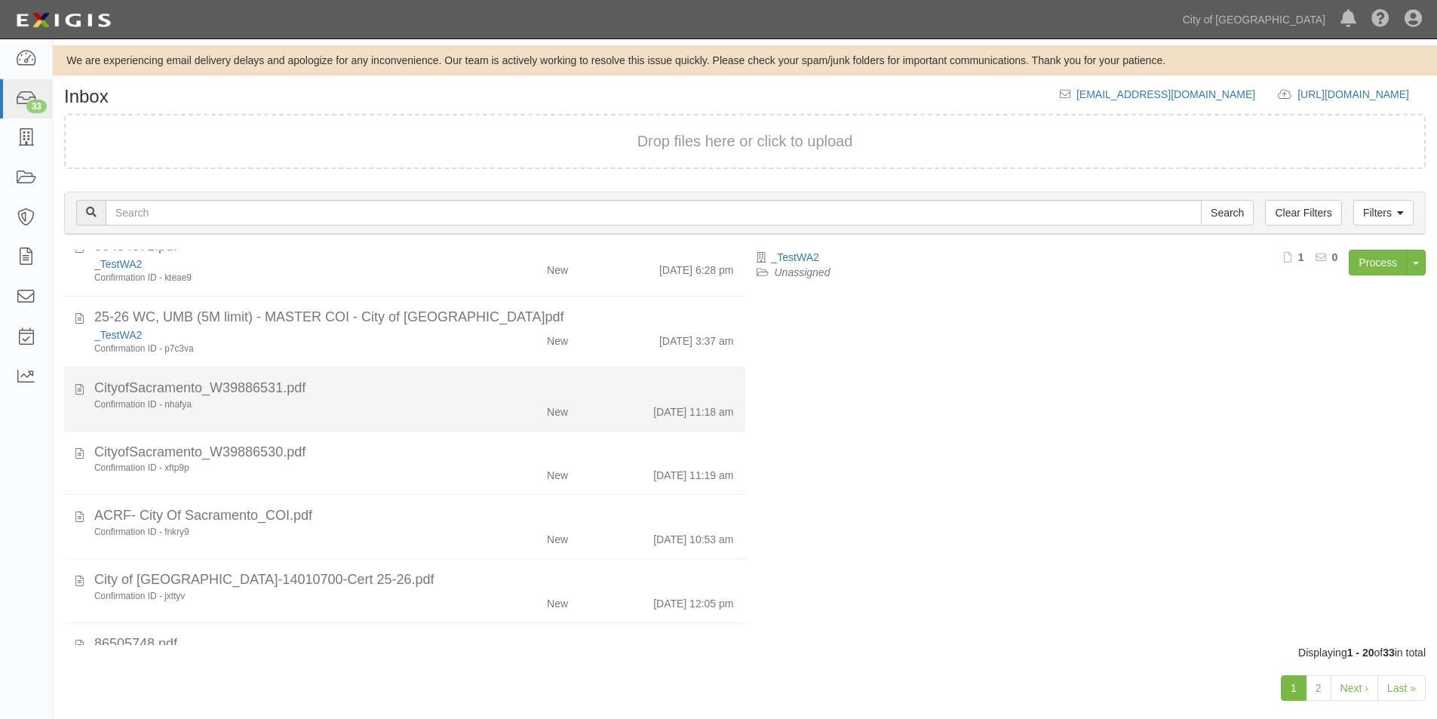
click at [233, 425] on li "CityofSacramento_W39886531.pdf Confirmation ID - nhafya New [DATE] 11:18 am" at bounding box center [404, 399] width 681 height 64
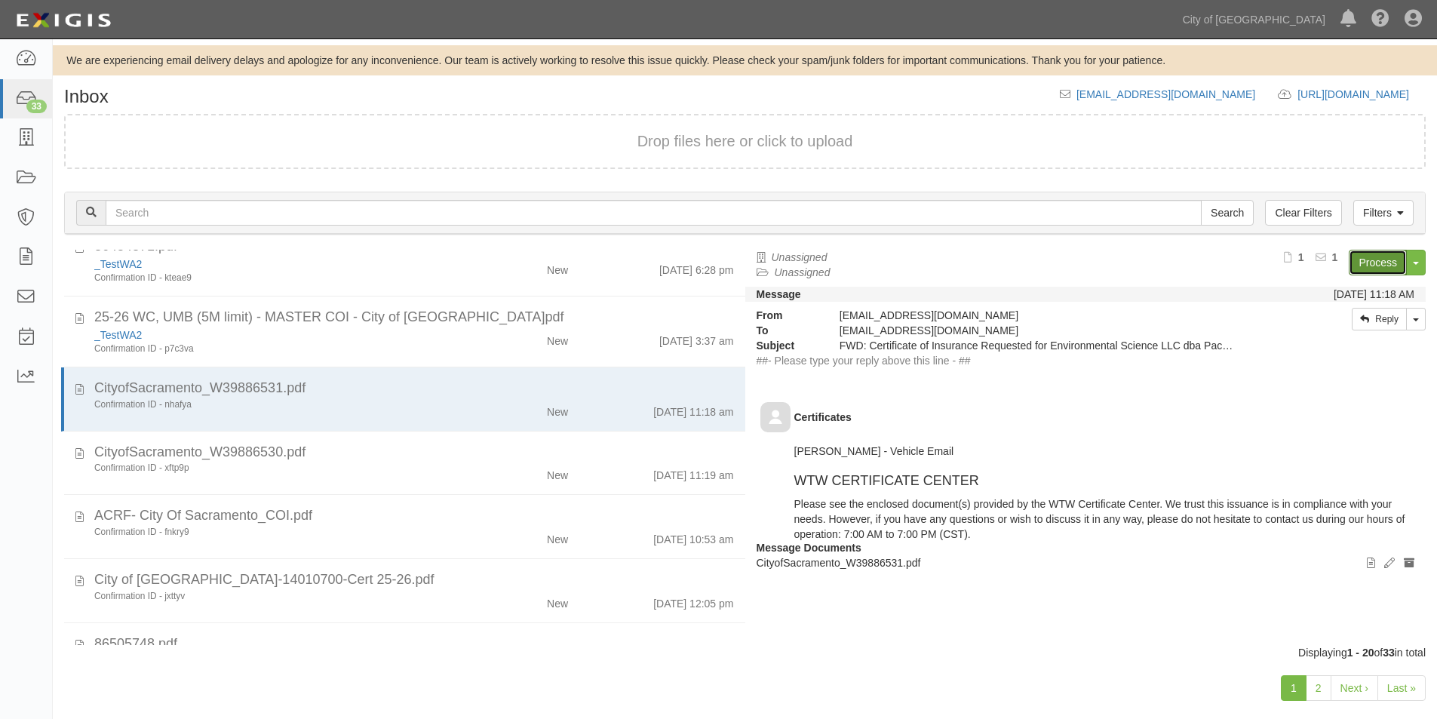
click at [1360, 259] on link "Process" at bounding box center [1377, 263] width 58 height 26
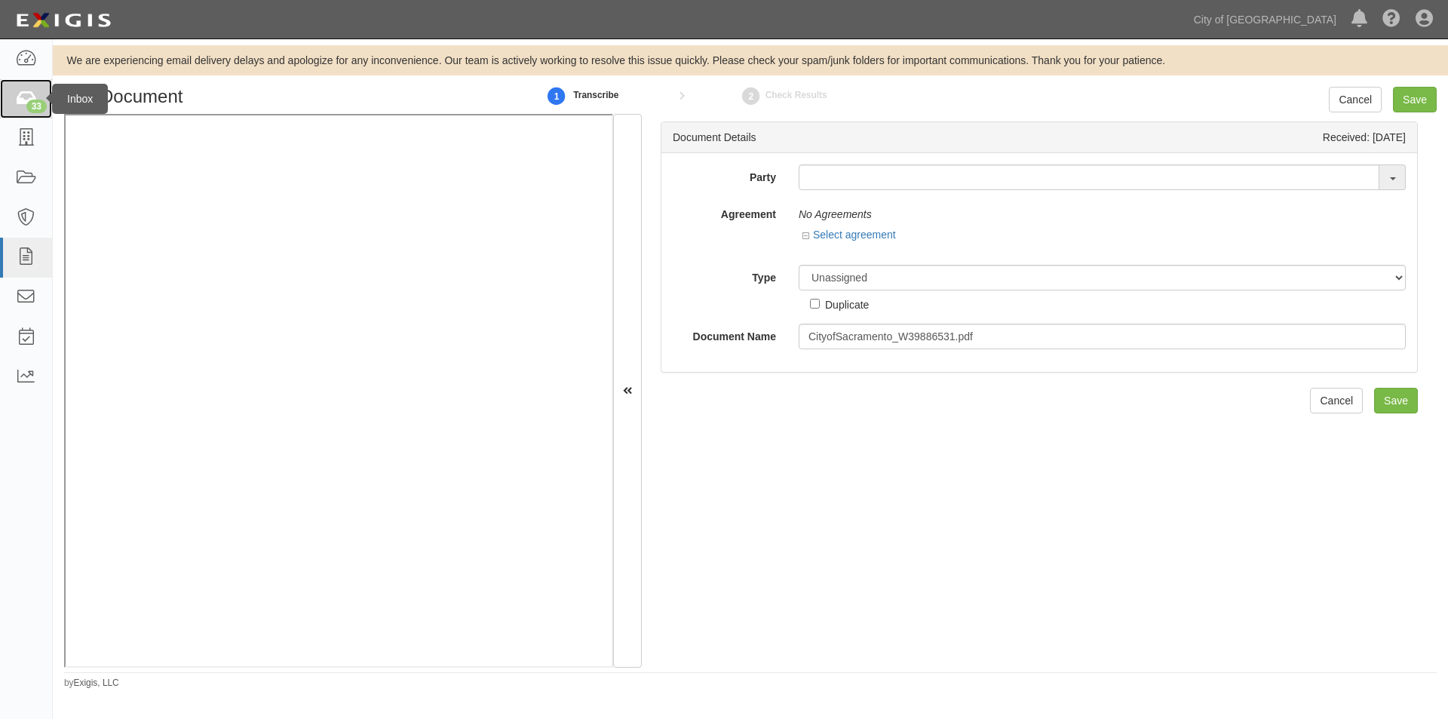
click at [23, 100] on icon at bounding box center [25, 98] width 21 height 17
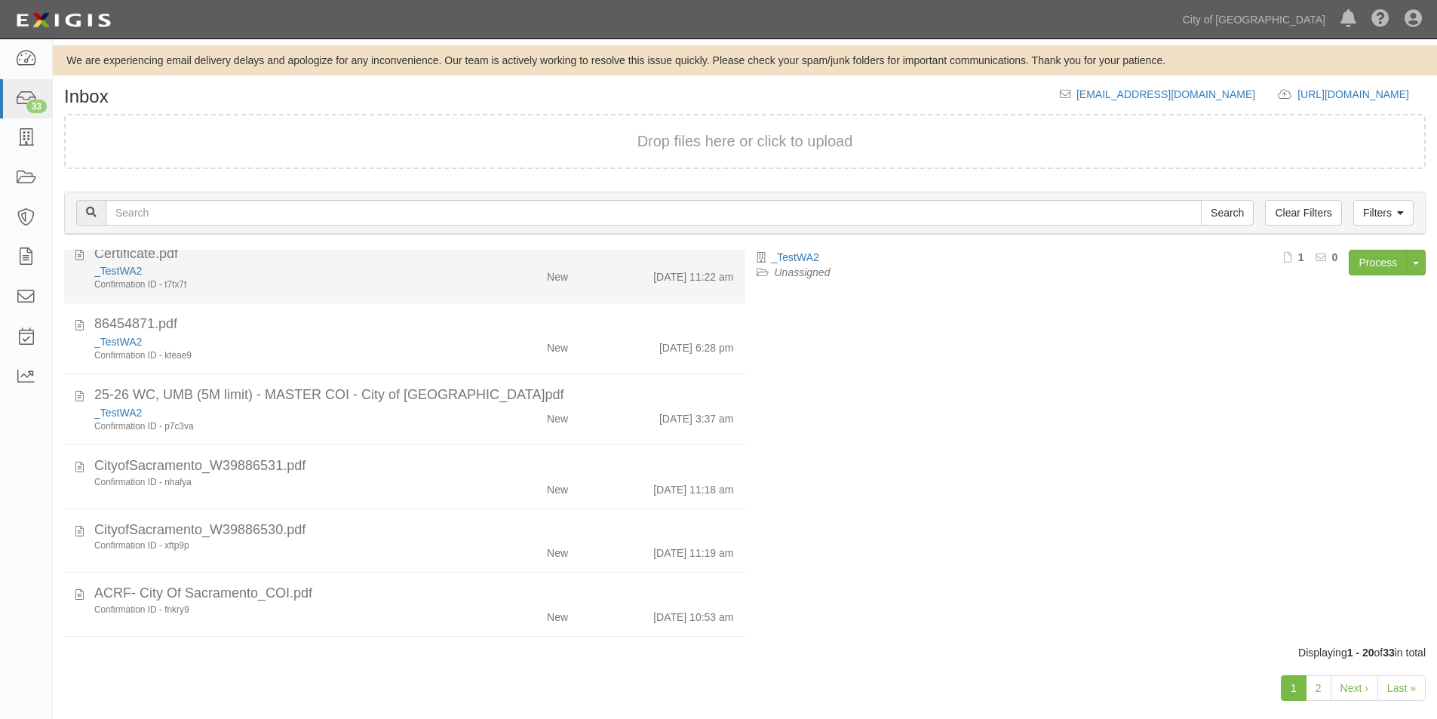
scroll to position [452, 0]
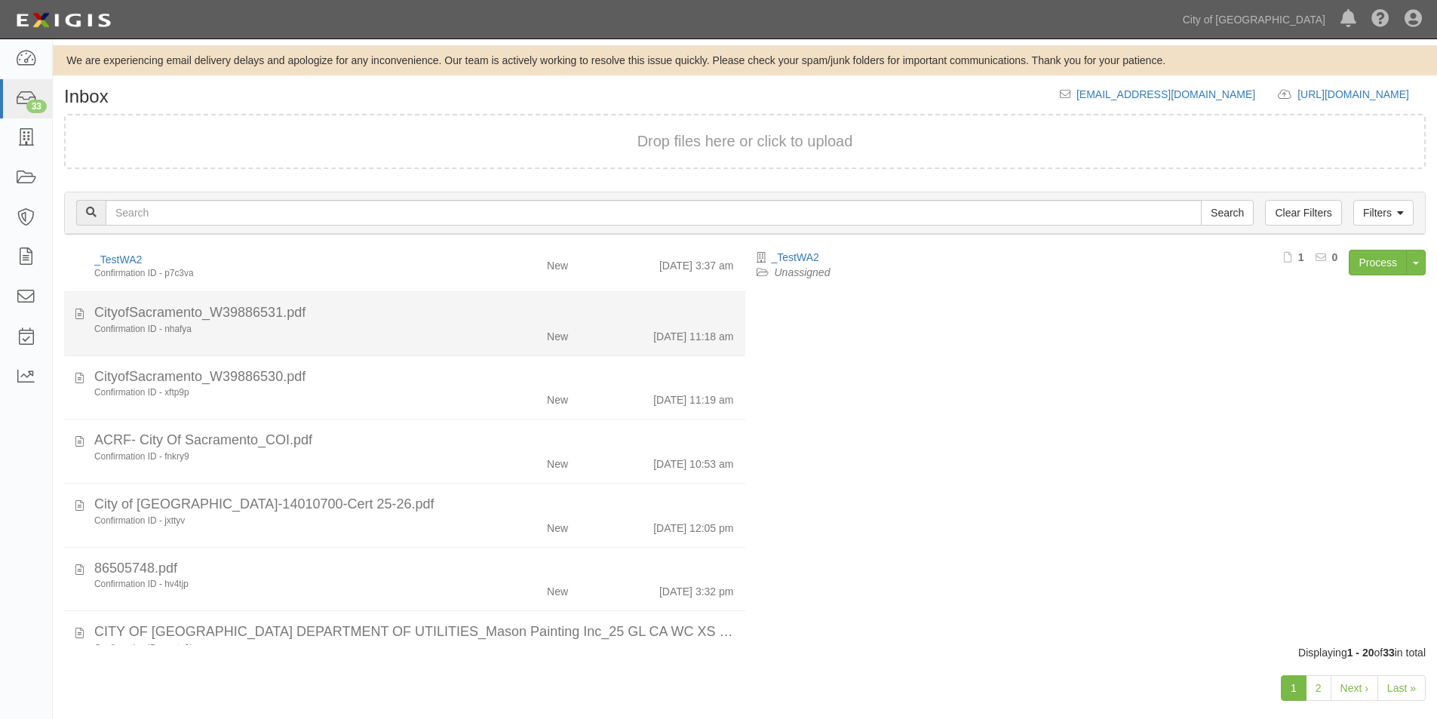
click at [378, 325] on div "Confirmation ID - nhafya" at bounding box center [275, 329] width 363 height 13
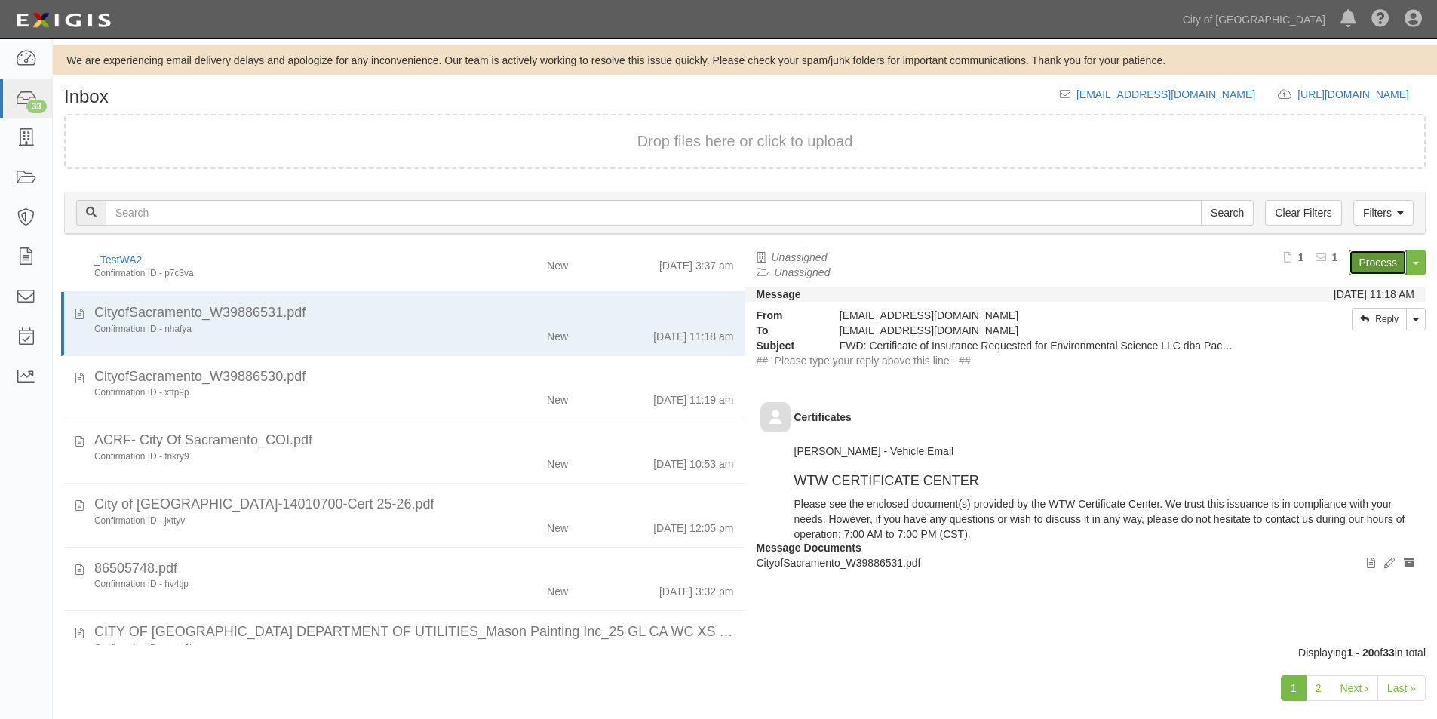
click at [1370, 265] on link "Process" at bounding box center [1377, 263] width 58 height 26
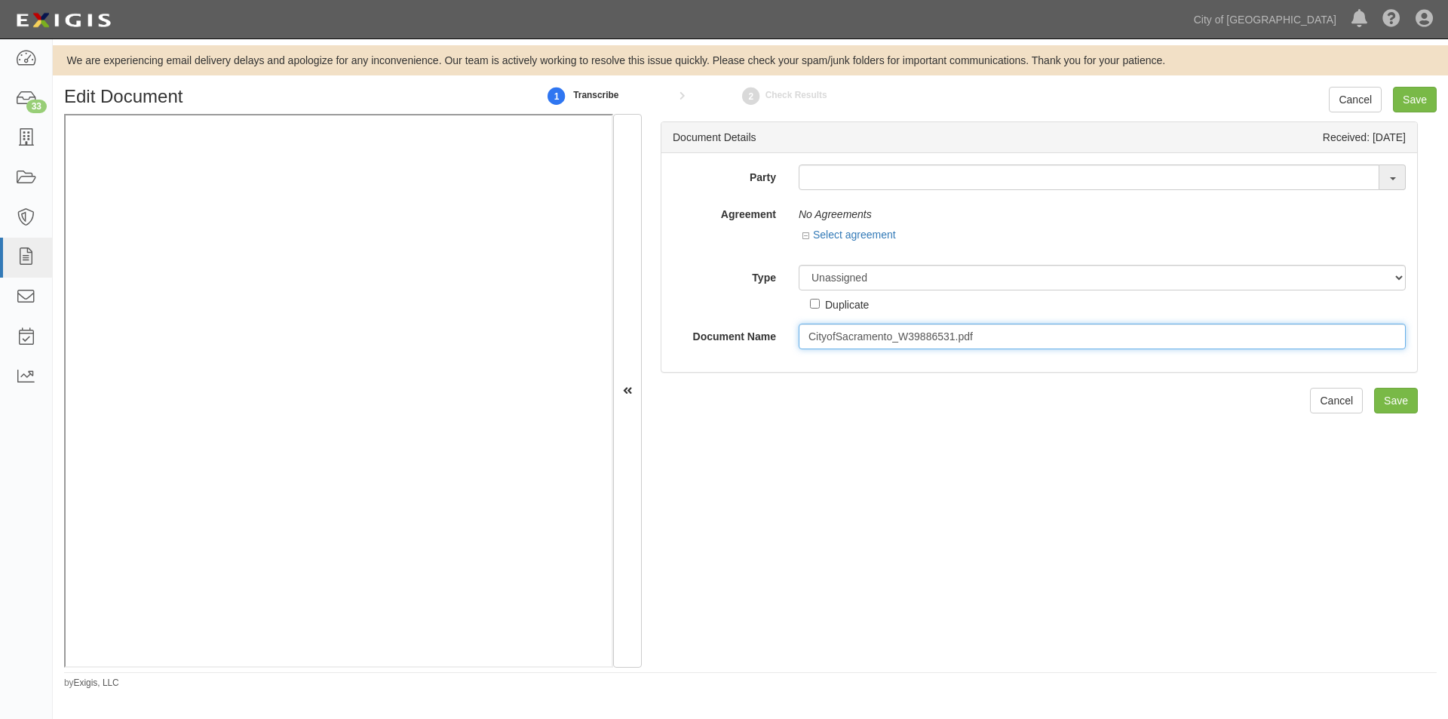
drag, startPoint x: 991, startPoint y: 339, endPoint x: 894, endPoint y: 338, distance: 96.5
click at [896, 338] on input "CityofSacramento_W39886531.pdf" at bounding box center [1102, 337] width 607 height 26
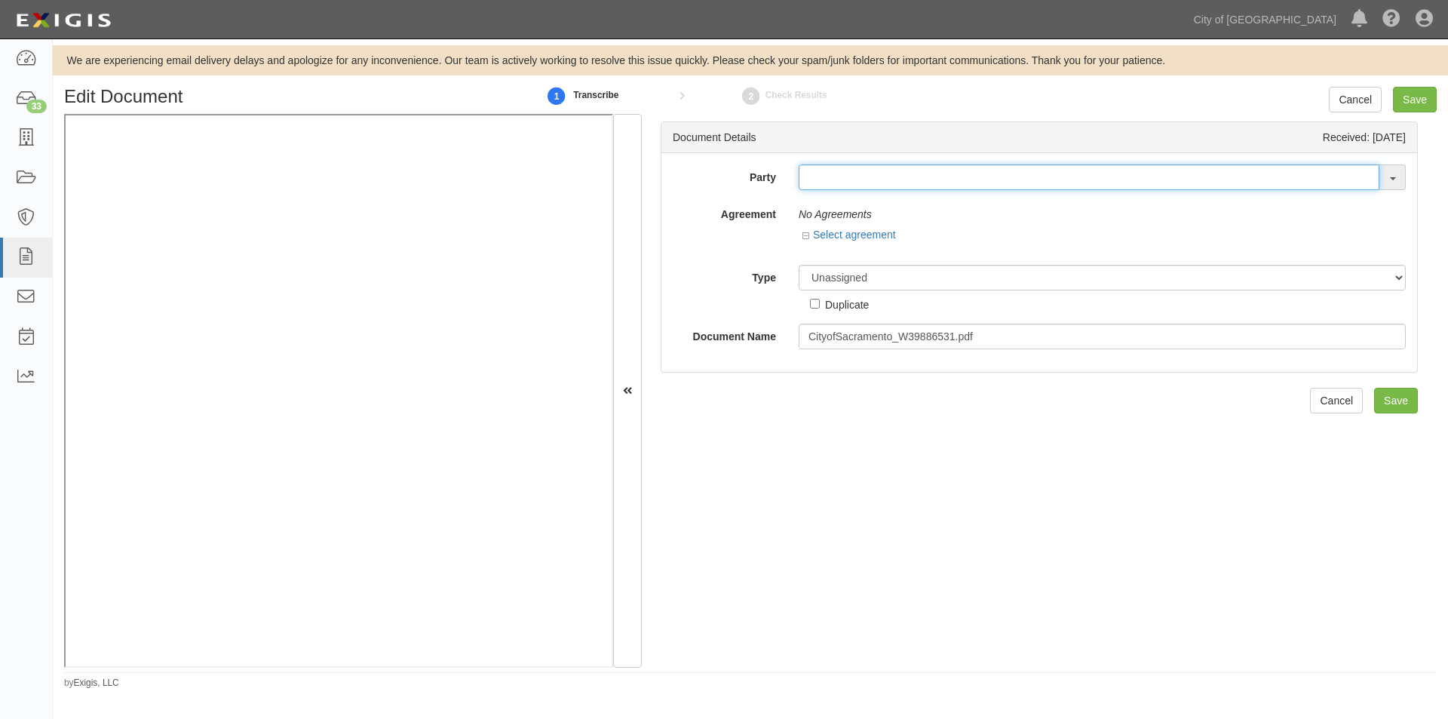
click at [984, 184] on input "text" at bounding box center [1089, 177] width 581 height 26
type input "testw"
click at [868, 204] on link "_ TestW A2" at bounding box center [858, 206] width 119 height 20
type input "_TestWA2"
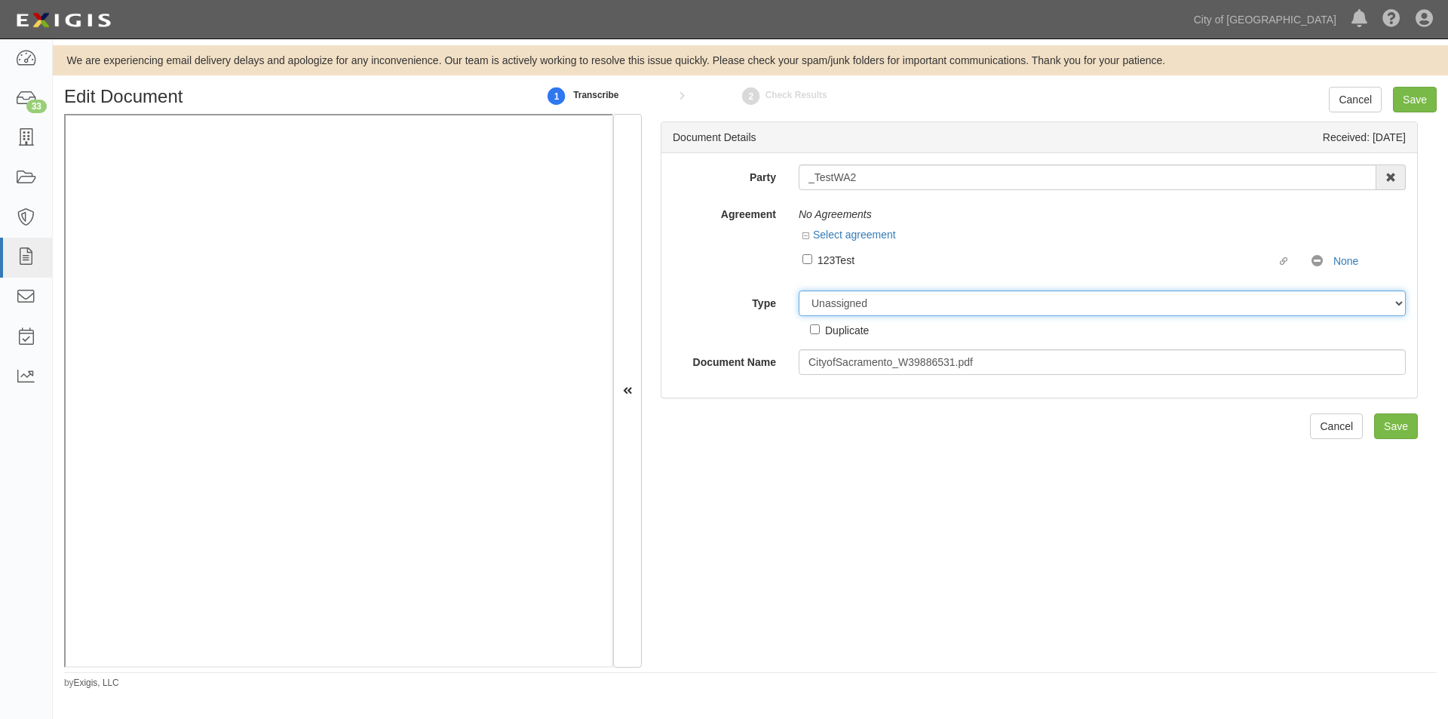
click at [850, 313] on select "Unassigned Binder Cancellation Notice Certificate Contract Endorsement Insuranc…" at bounding box center [1102, 303] width 607 height 26
select select "OtherDetail"
click at [799, 290] on select "Unassigned Binder Cancellation Notice Certificate Contract Endorsement Insuranc…" at bounding box center [1102, 303] width 607 height 26
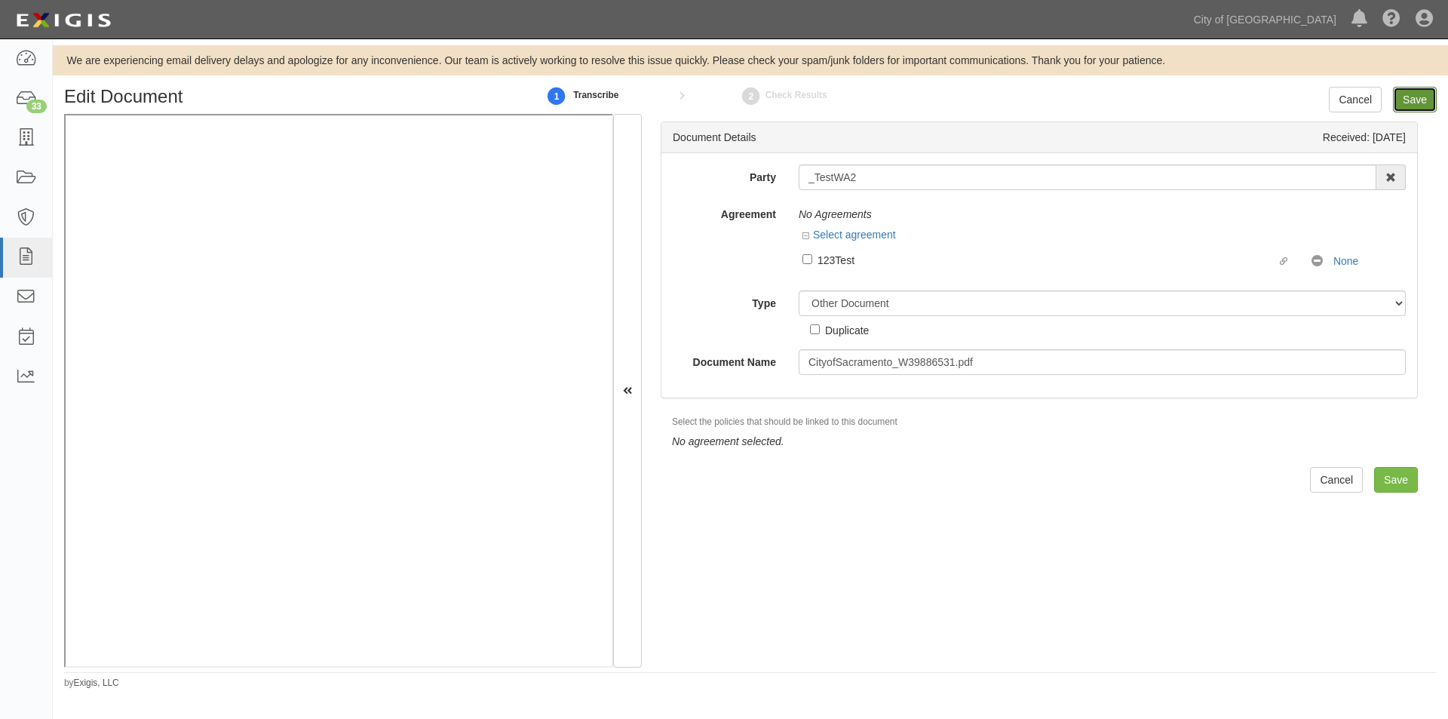
click at [1416, 107] on input "Save" at bounding box center [1415, 100] width 44 height 26
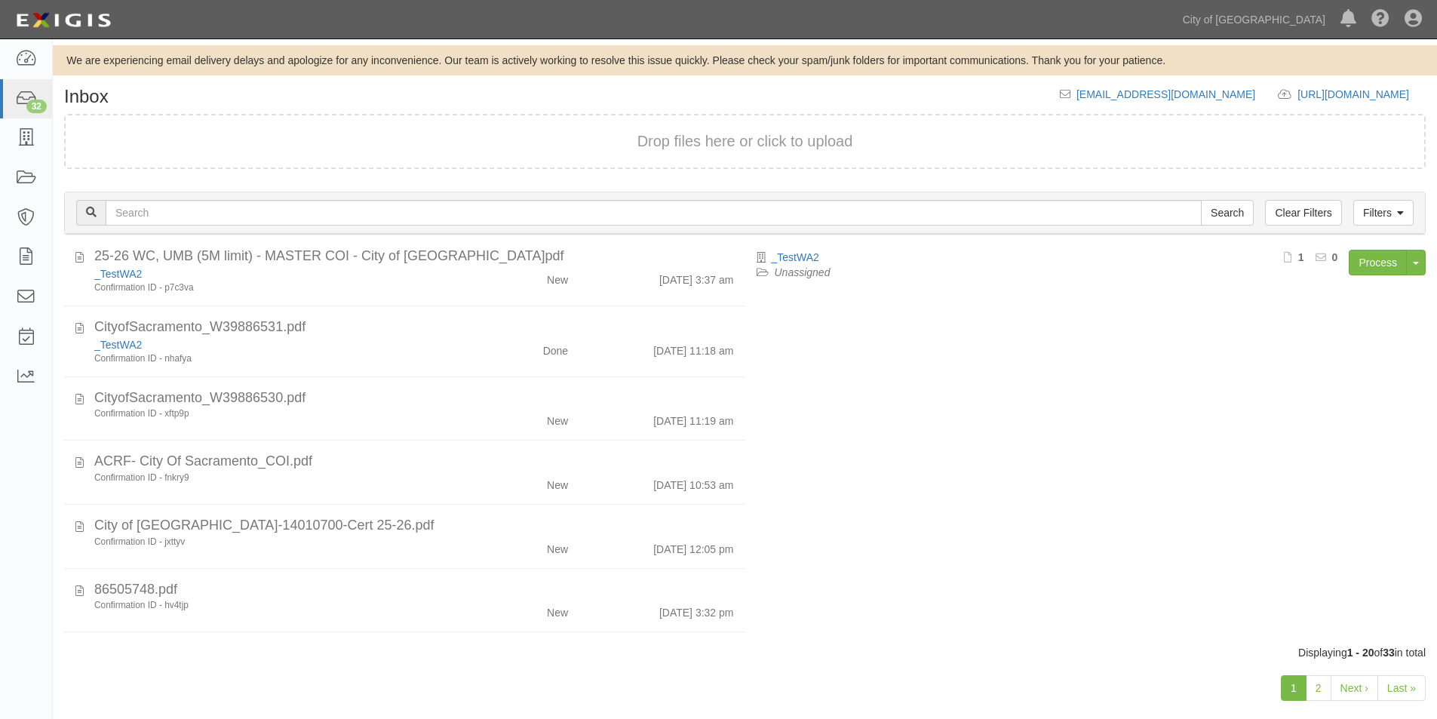
scroll to position [452, 0]
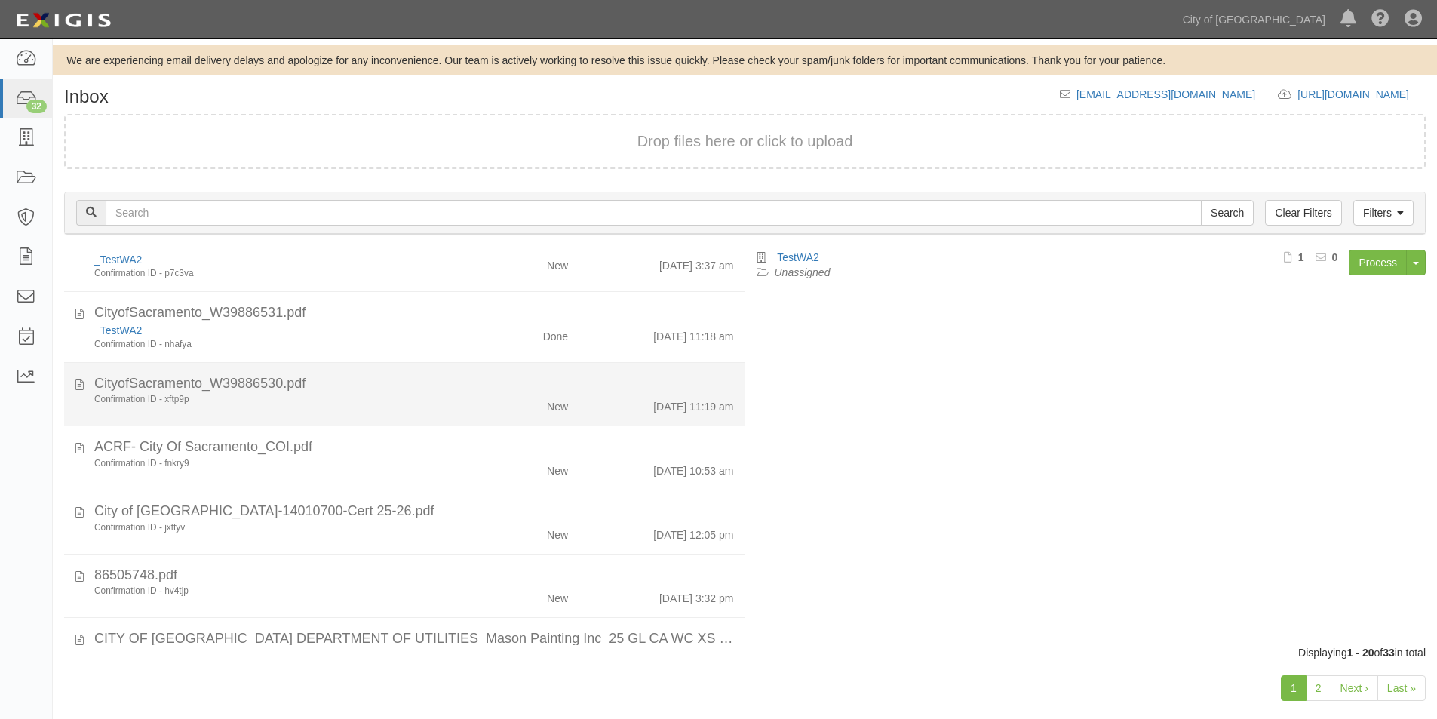
click at [423, 385] on div "CityofSacramento_W39886530.pdf" at bounding box center [414, 384] width 640 height 20
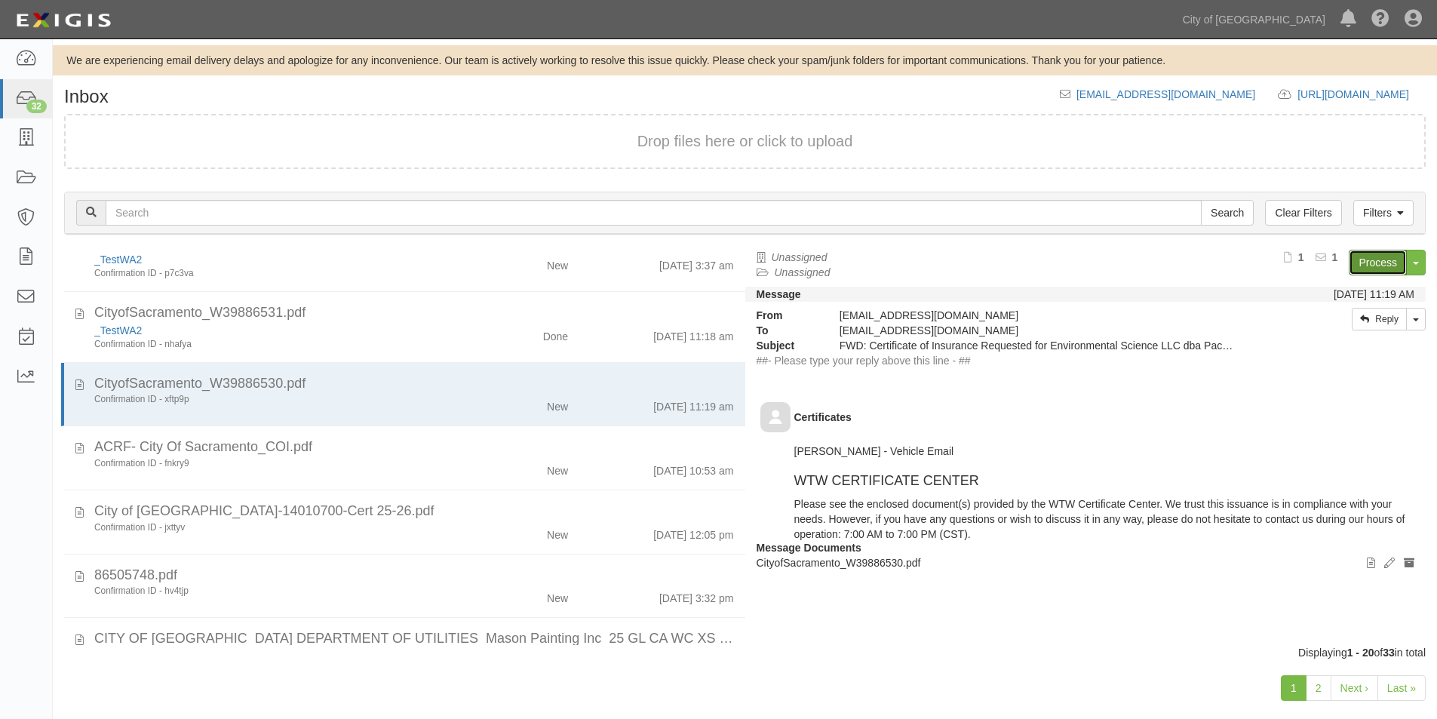
click at [1367, 266] on link "Process" at bounding box center [1377, 263] width 58 height 26
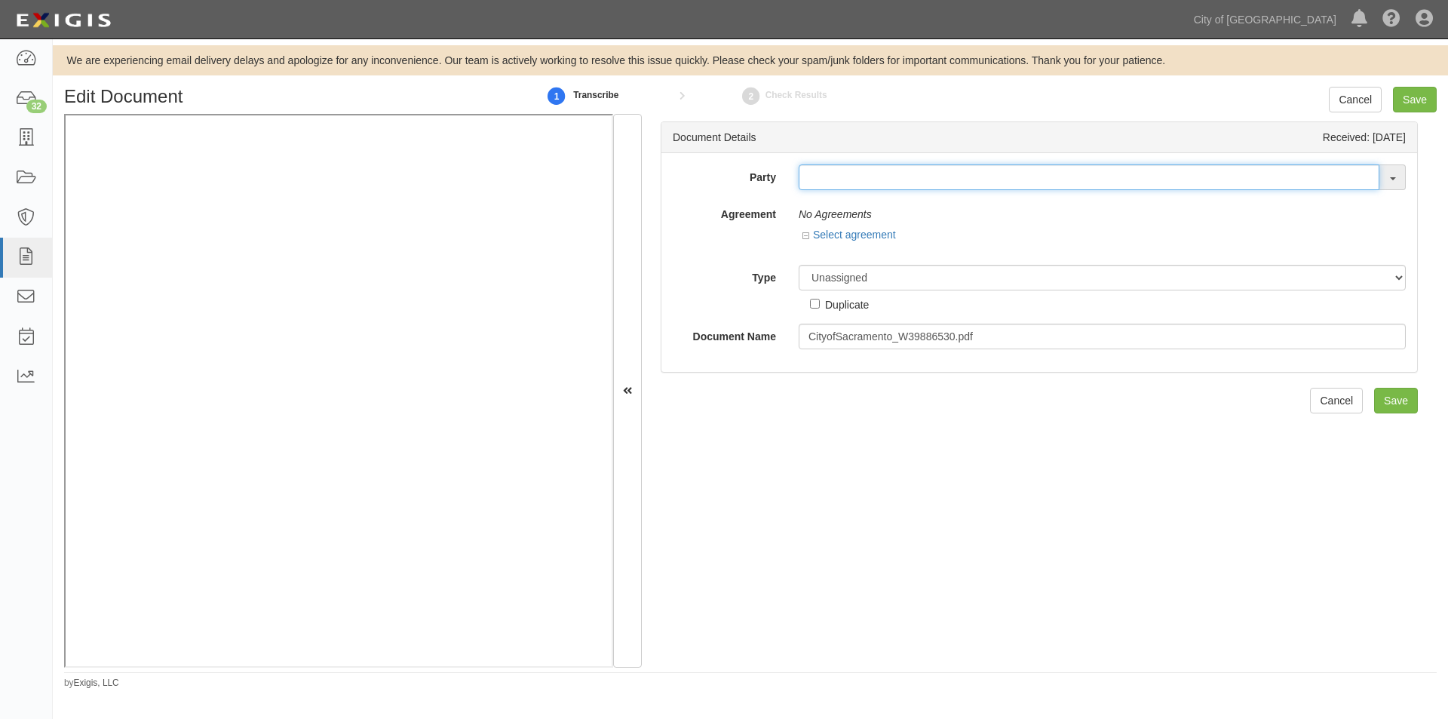
click at [965, 179] on input "text" at bounding box center [1089, 177] width 581 height 26
type input "p"
type input "testw"
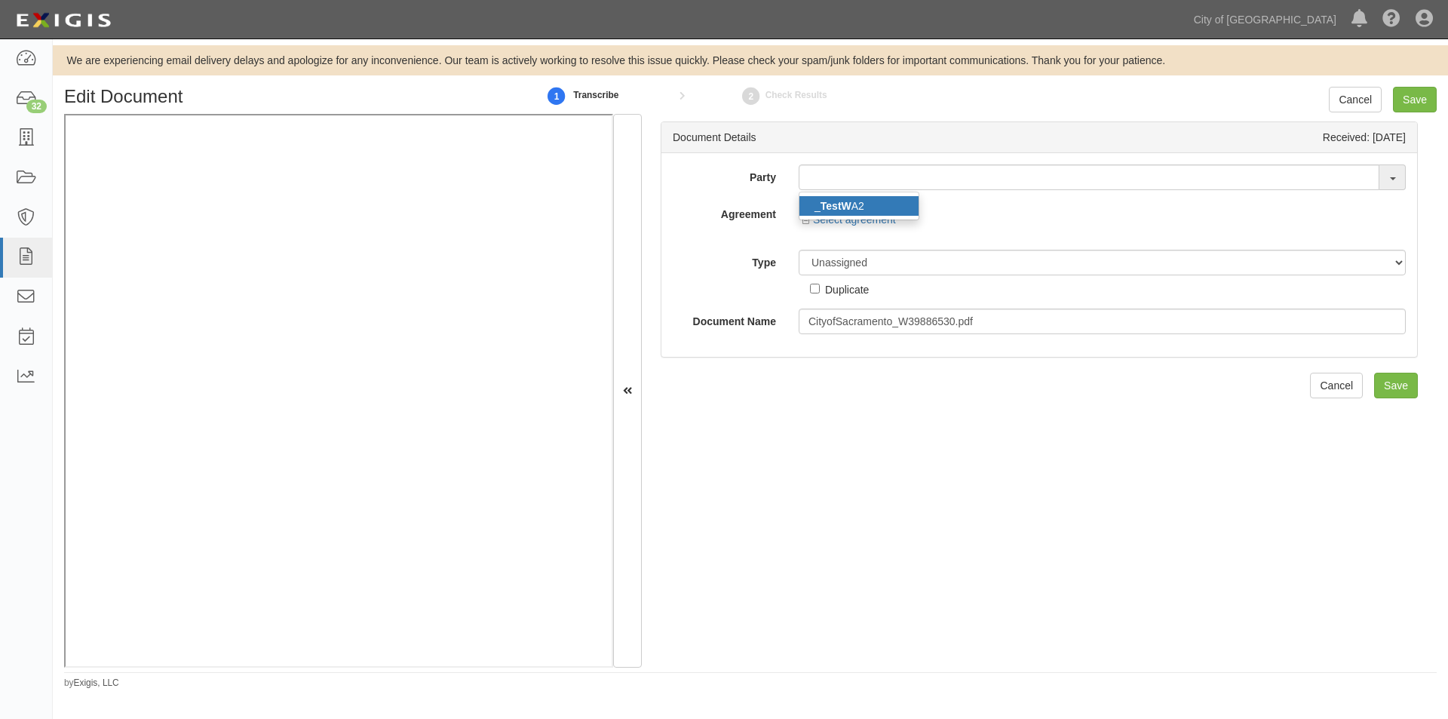
click at [866, 205] on link "_ TestW A2" at bounding box center [858, 206] width 119 height 20
type input "_TestWA2"
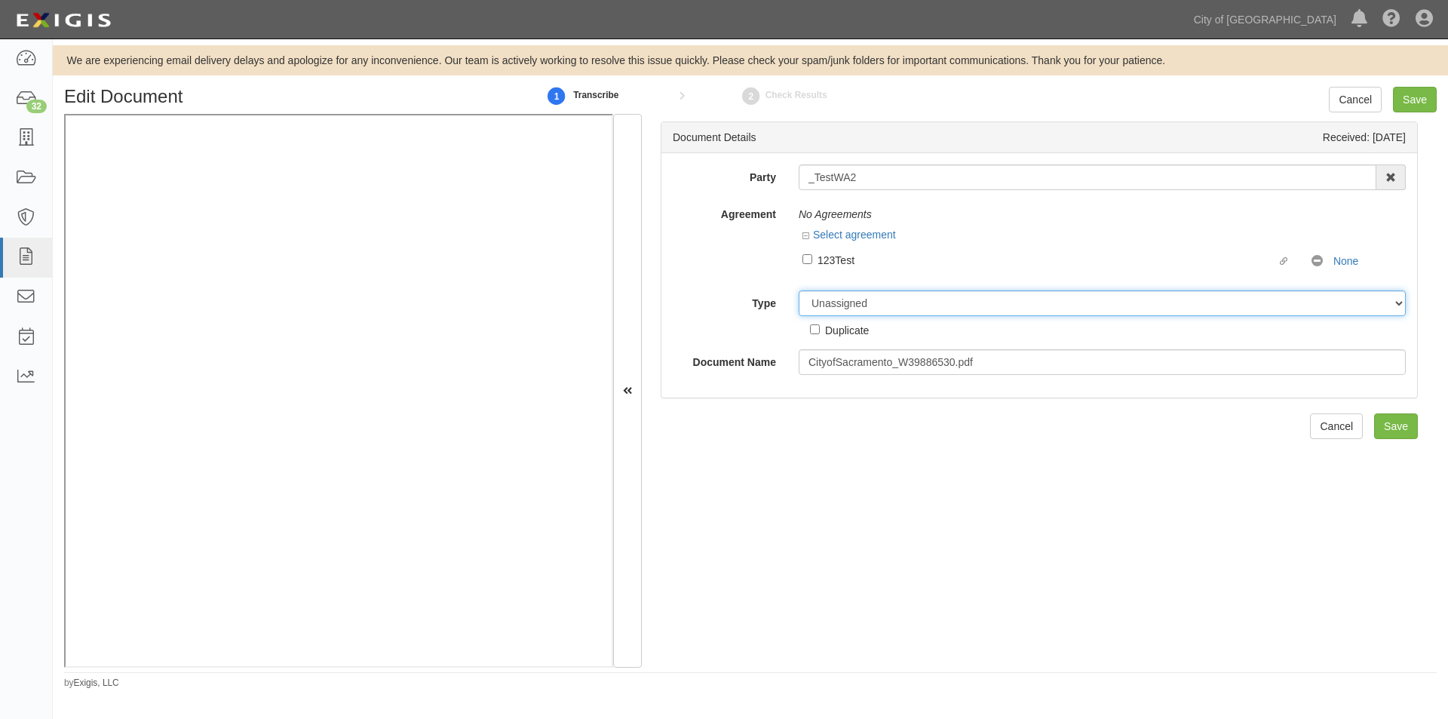
click at [837, 312] on select "Unassigned Binder Cancellation Notice Certificate Contract Endorsement Insuranc…" at bounding box center [1102, 303] width 607 height 26
select select "OtherDetail"
click at [799, 290] on select "Unassigned Binder Cancellation Notice Certificate Contract Endorsement Insuranc…" at bounding box center [1102, 303] width 607 height 26
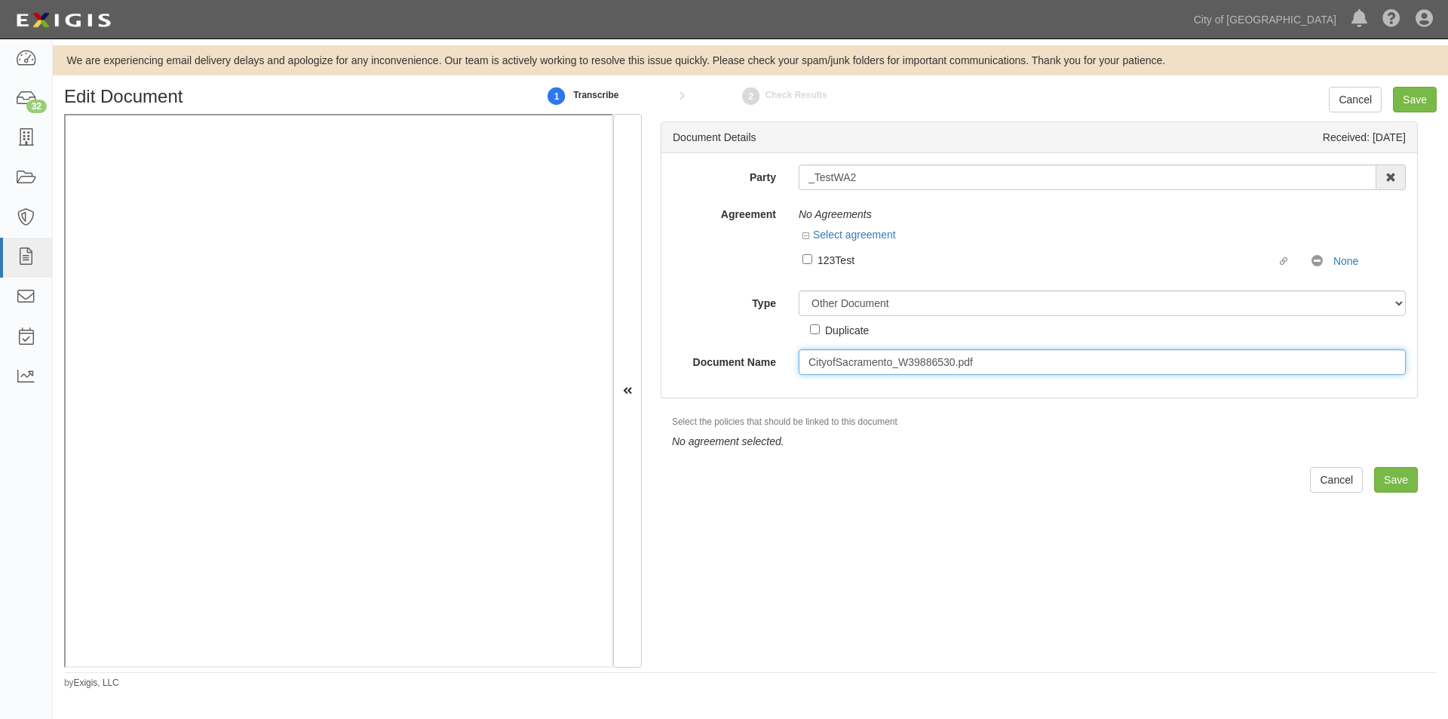
drag, startPoint x: 979, startPoint y: 365, endPoint x: 897, endPoint y: 363, distance: 82.2
click at [897, 363] on input "CityofSacramento_W39886530.pdf" at bounding box center [1102, 362] width 607 height 26
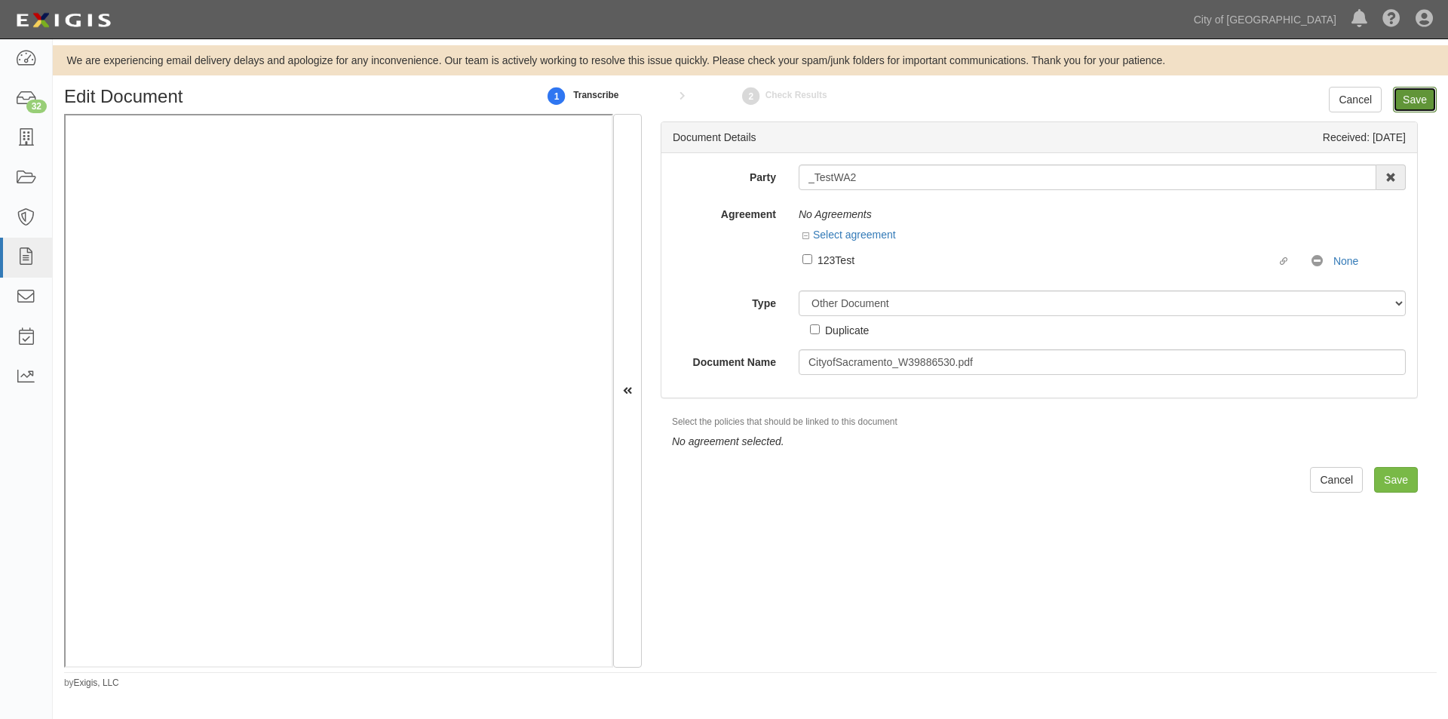
click at [1409, 97] on input "Save" at bounding box center [1415, 100] width 44 height 26
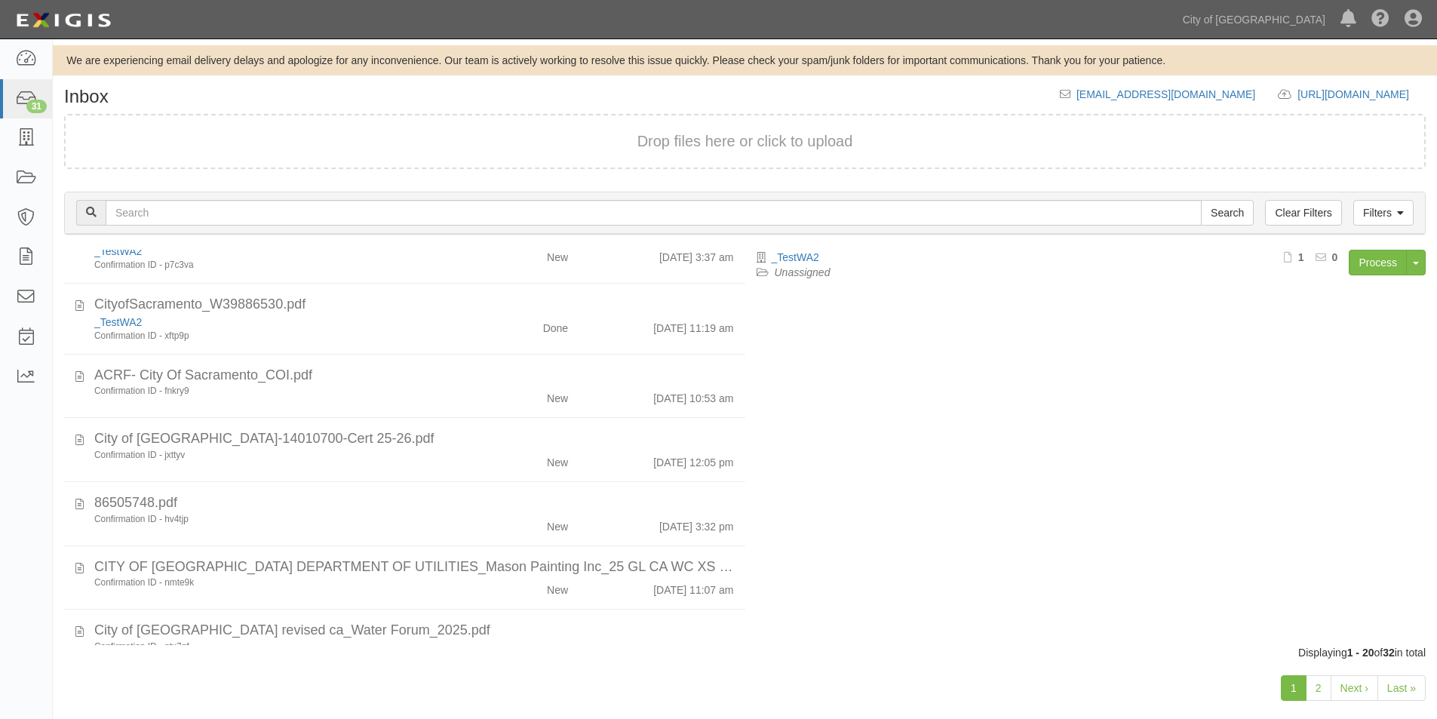
scroll to position [499, 0]
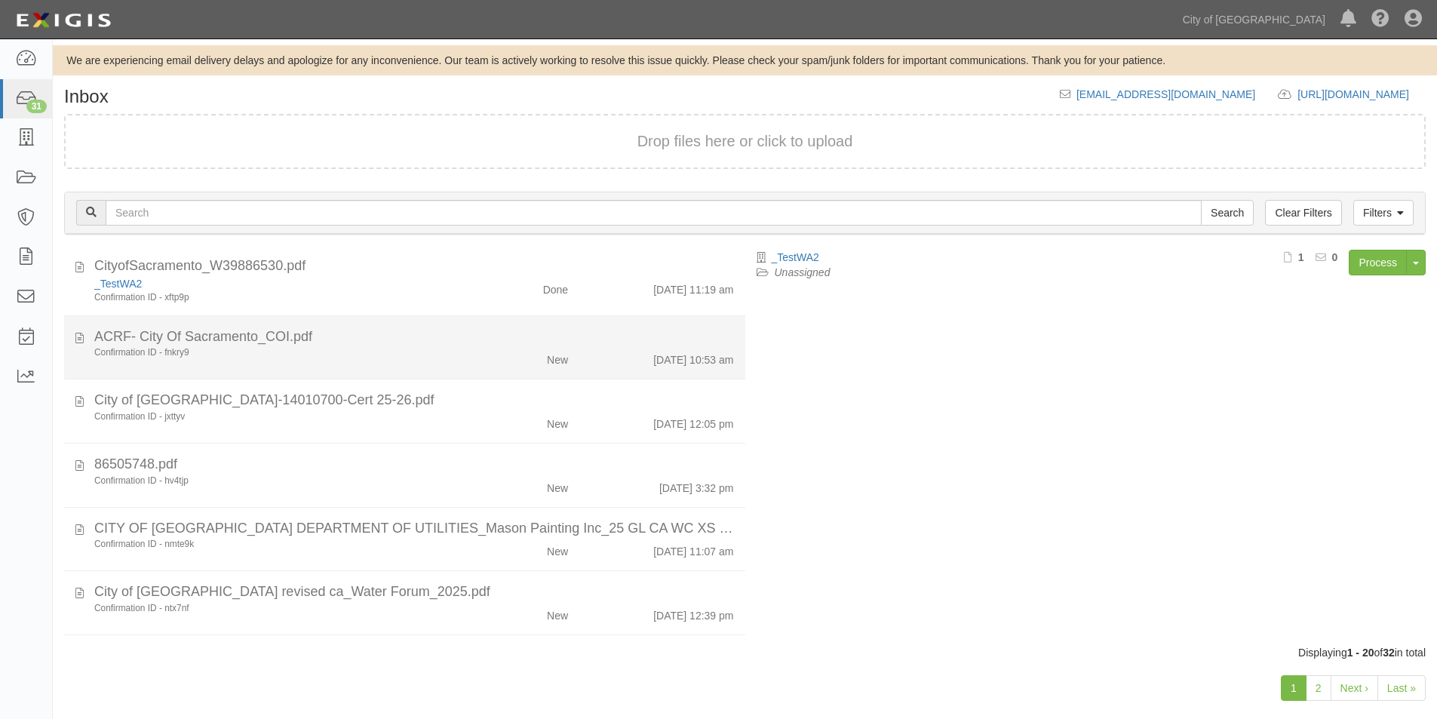
click at [403, 363] on div "Confirmation ID - fnkry9 New [DATE] 10:53 am" at bounding box center [414, 356] width 662 height 21
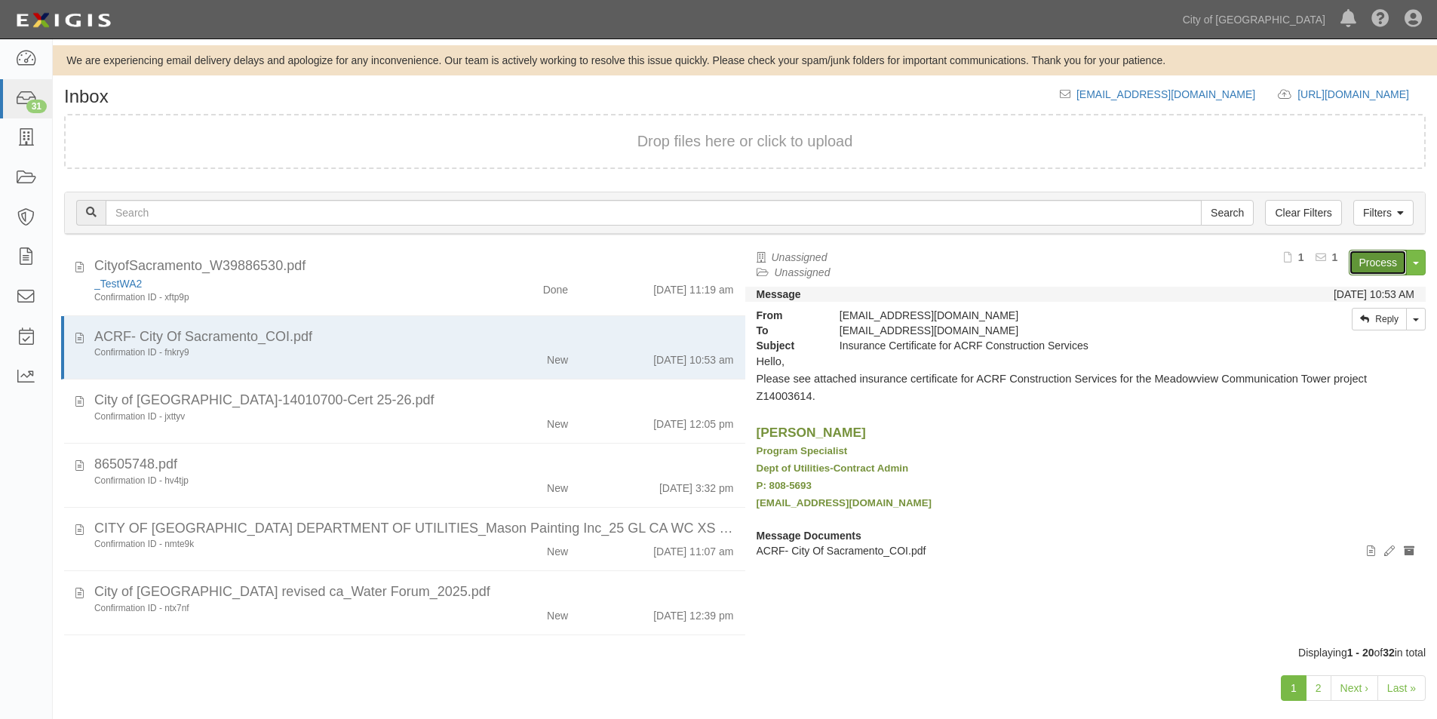
click at [1385, 264] on link "Process" at bounding box center [1377, 263] width 58 height 26
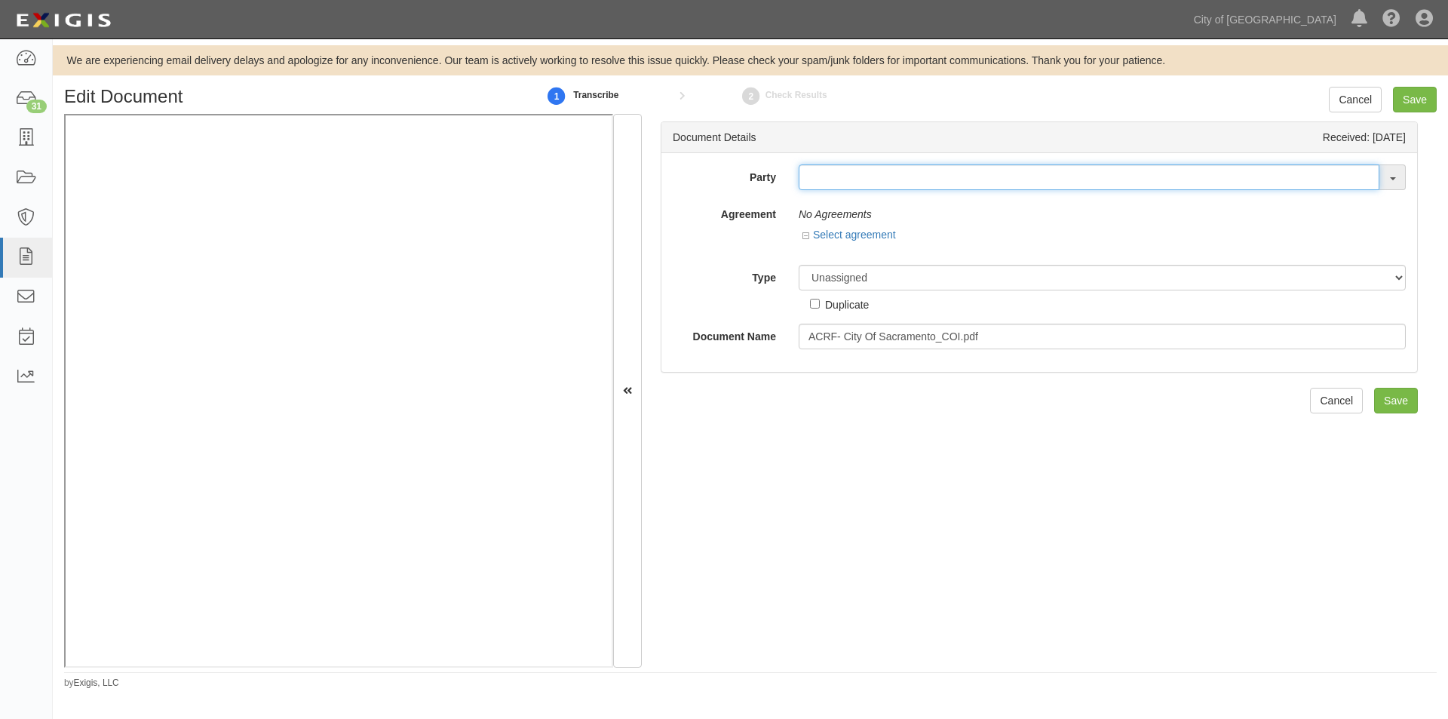
click at [848, 172] on input "text" at bounding box center [1089, 177] width 581 height 26
type input "acrf"
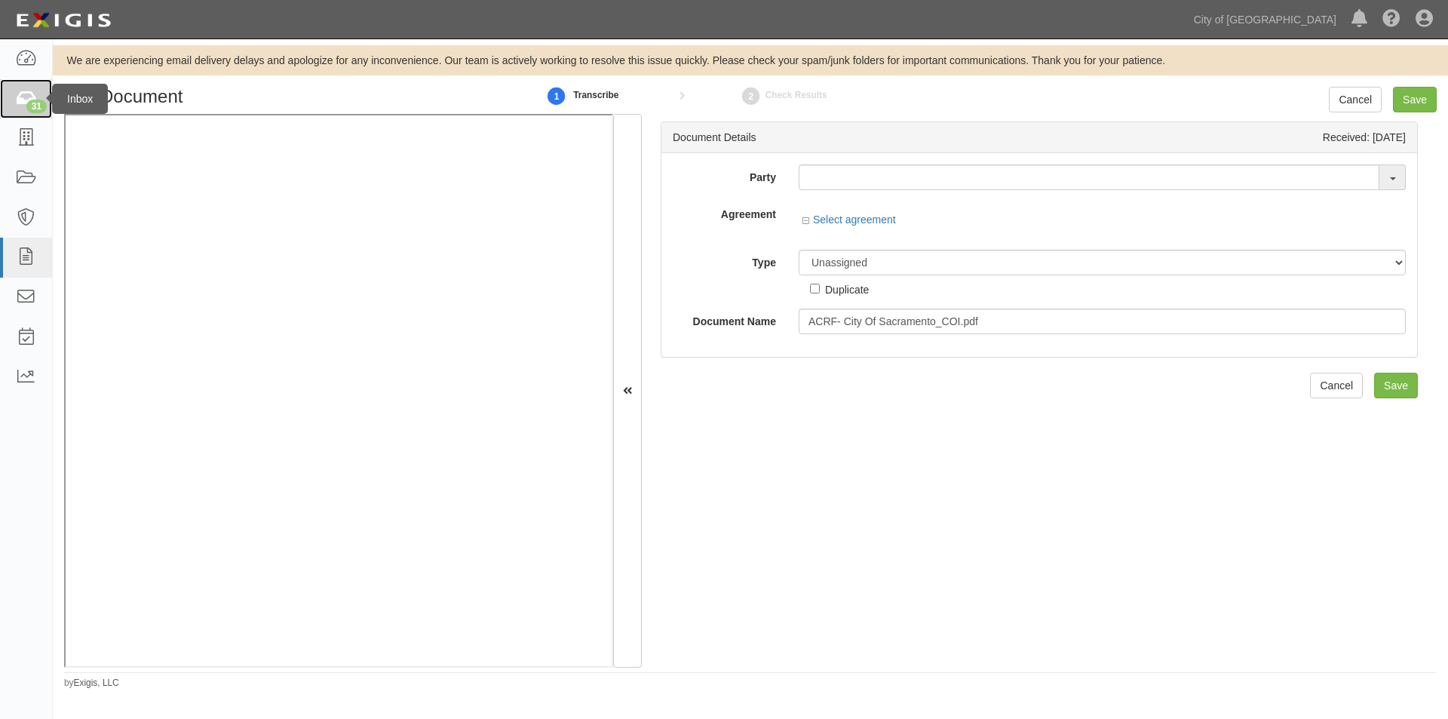
click at [34, 104] on div "31" at bounding box center [36, 107] width 20 height 14
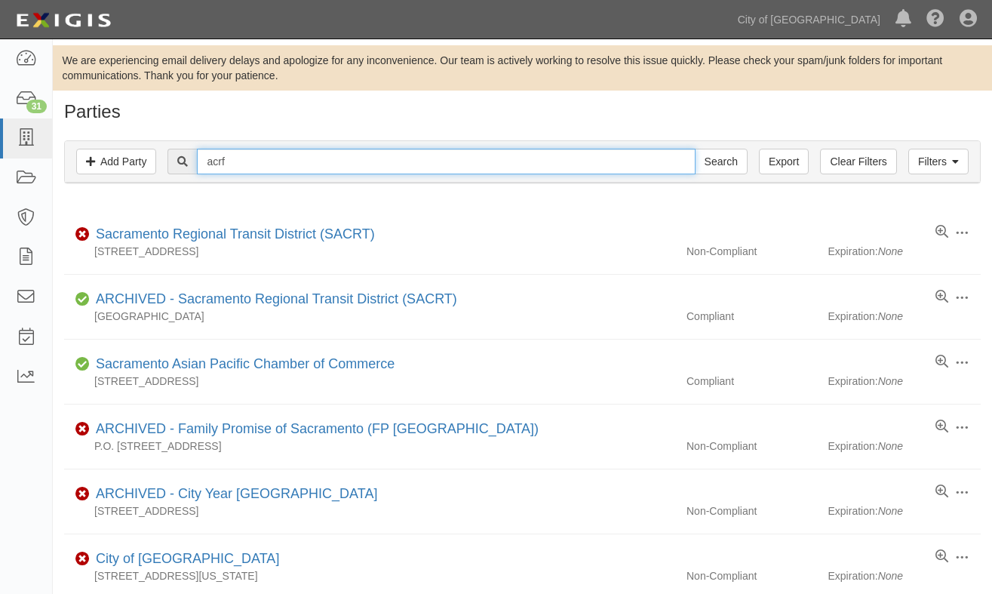
drag, startPoint x: 225, startPoint y: 161, endPoint x: 204, endPoint y: 161, distance: 20.4
click at [204, 161] on input "acrf" at bounding box center [446, 162] width 498 height 26
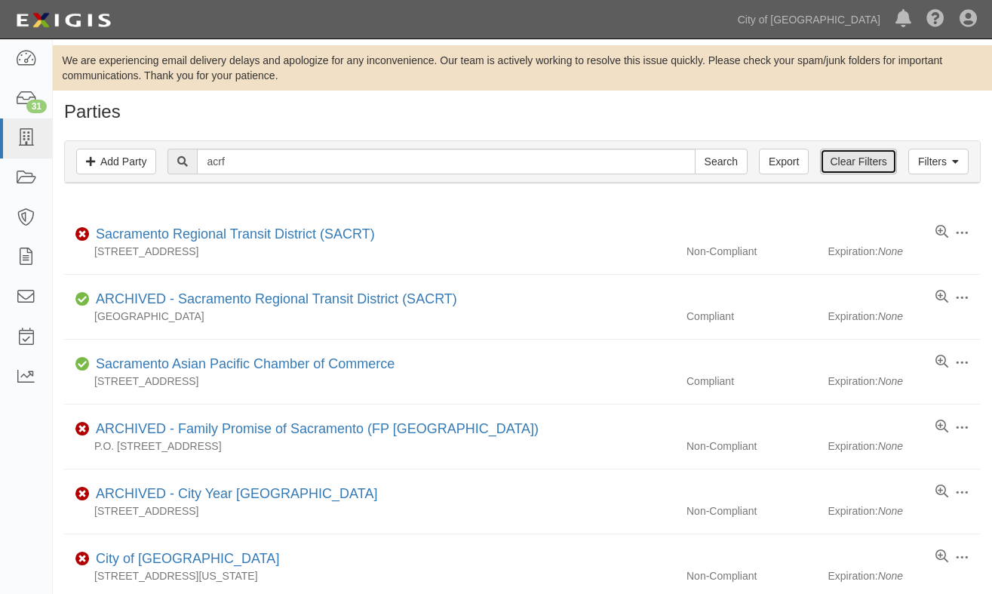
click at [881, 164] on link "Clear Filters" at bounding box center [858, 162] width 76 height 26
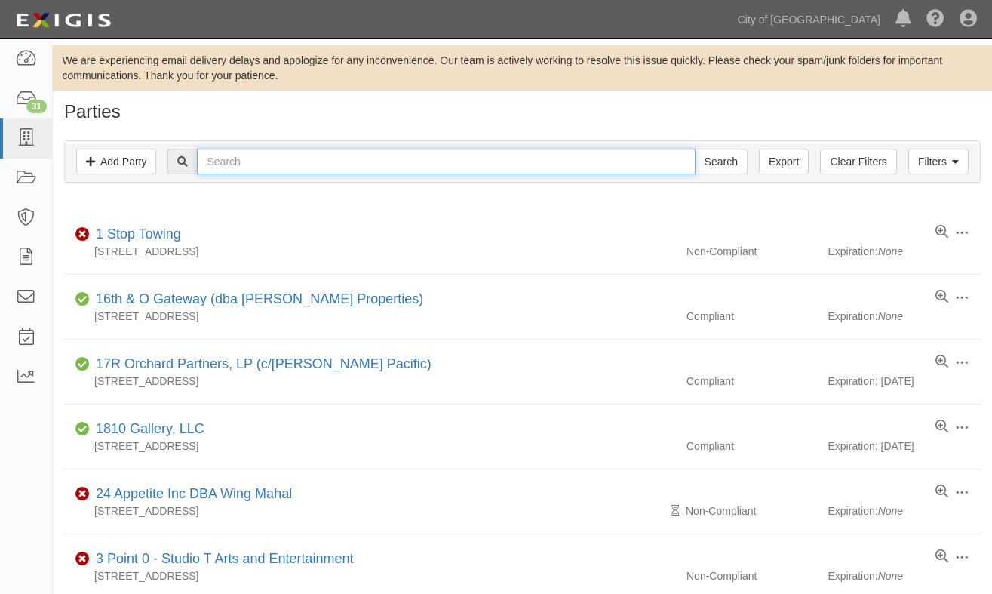
paste input "ACRF Construction"
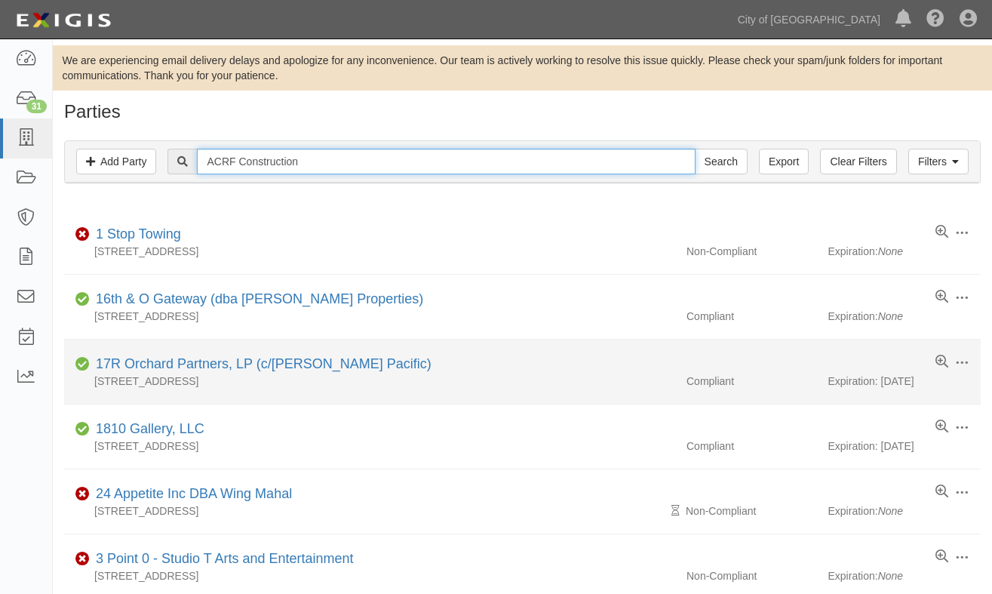
type input "ACRF Construction"
click at [695, 149] on input "Search" at bounding box center [721, 162] width 53 height 26
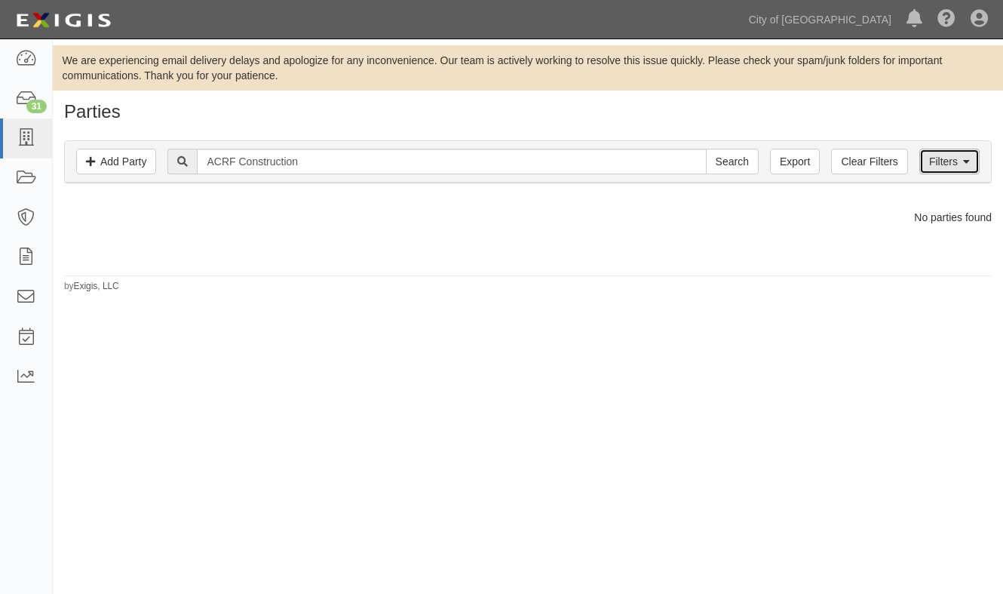
click at [959, 166] on link "Filters" at bounding box center [949, 162] width 60 height 26
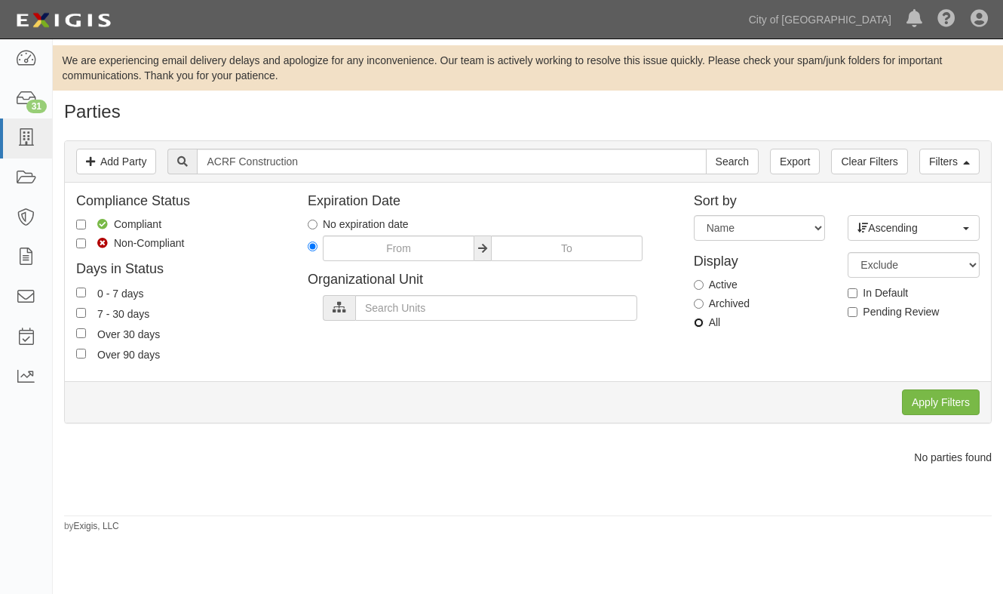
click at [701, 326] on input "All" at bounding box center [699, 322] width 10 height 10
radio input "true"
click at [924, 403] on input "Apply Filters" at bounding box center [941, 402] width 78 height 26
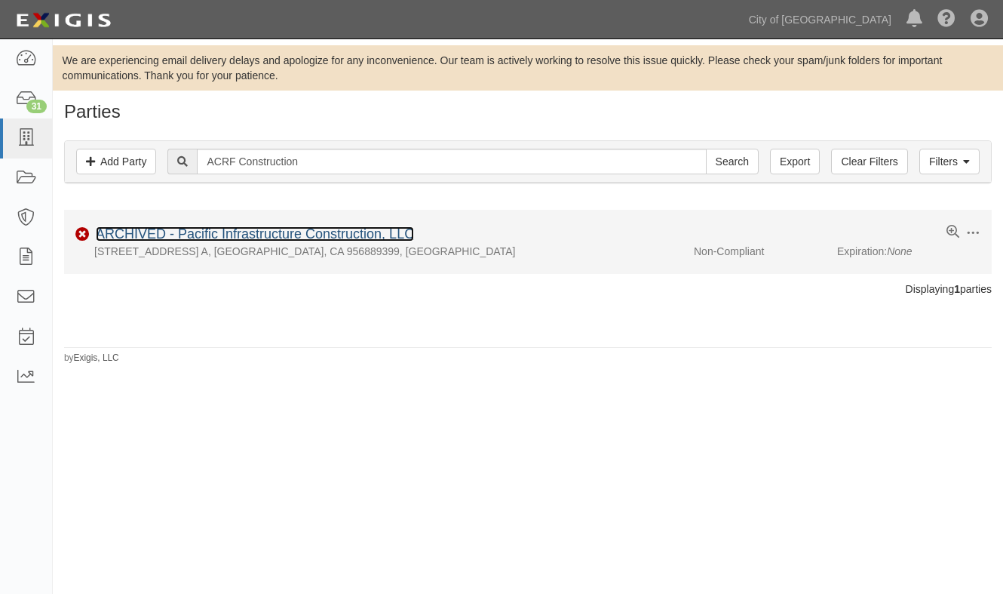
click at [342, 230] on link "ARCHIVED - Pacific Infrastructure Construction, LLC" at bounding box center [255, 233] width 318 height 15
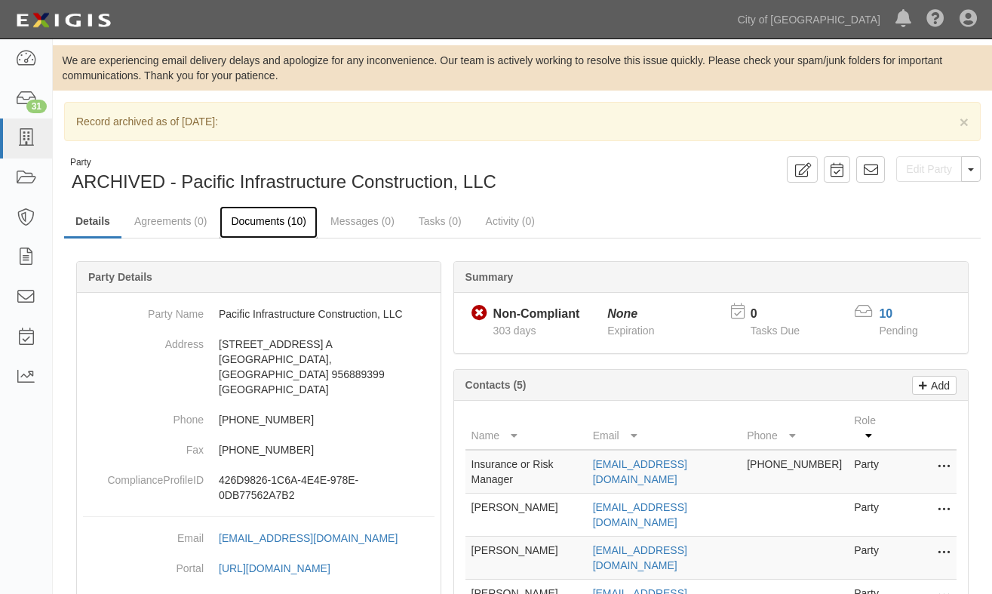
click at [279, 223] on link "Documents (10)" at bounding box center [268, 222] width 98 height 32
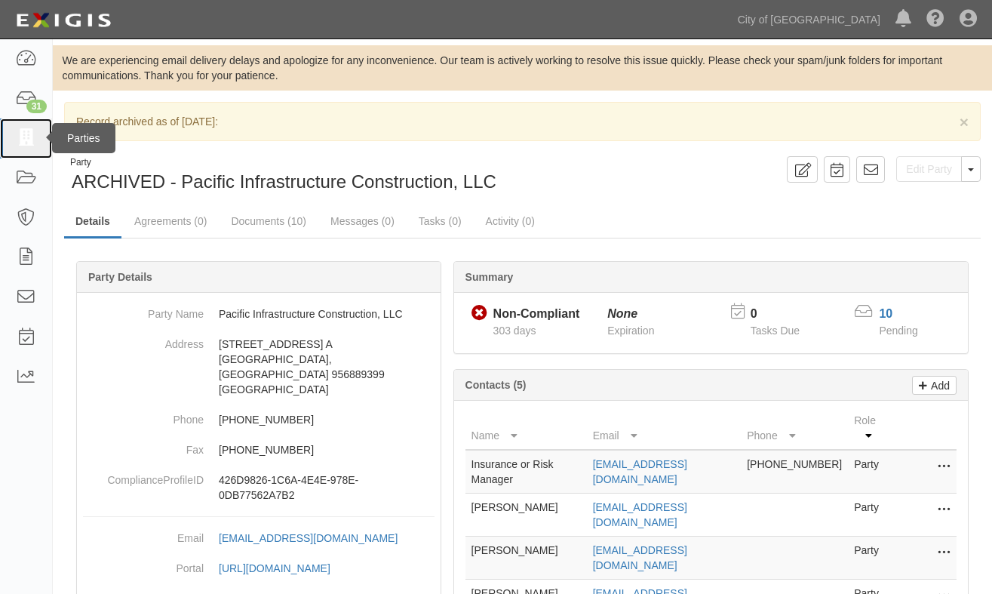
click at [32, 140] on icon at bounding box center [25, 138] width 21 height 17
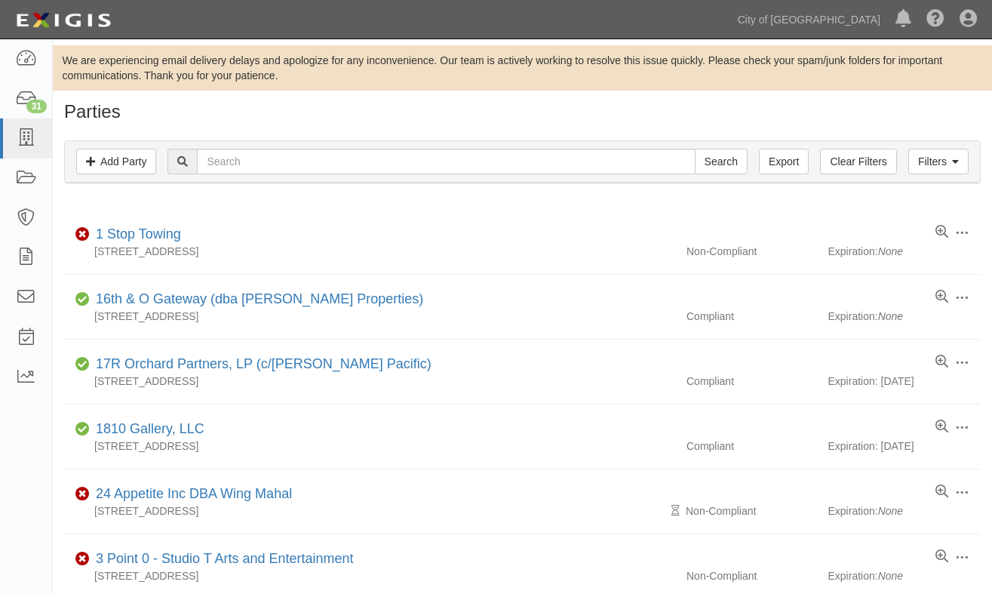
drag, startPoint x: 207, startPoint y: 208, endPoint x: 203, endPoint y: 186, distance: 22.2
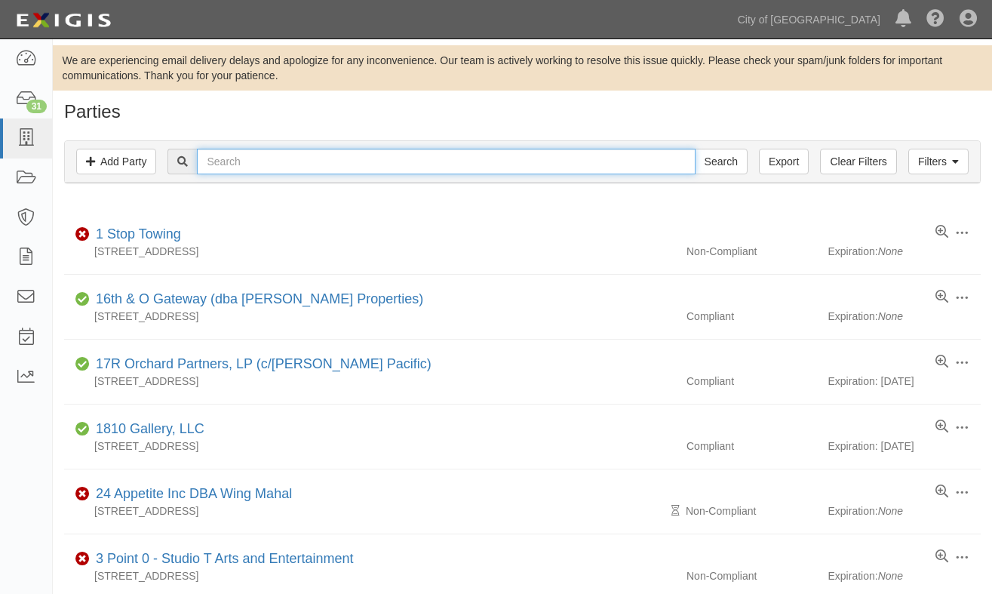
click at [220, 164] on input "text" at bounding box center [446, 162] width 498 height 26
type input "carollo"
click at [695, 149] on input "Search" at bounding box center [721, 162] width 53 height 26
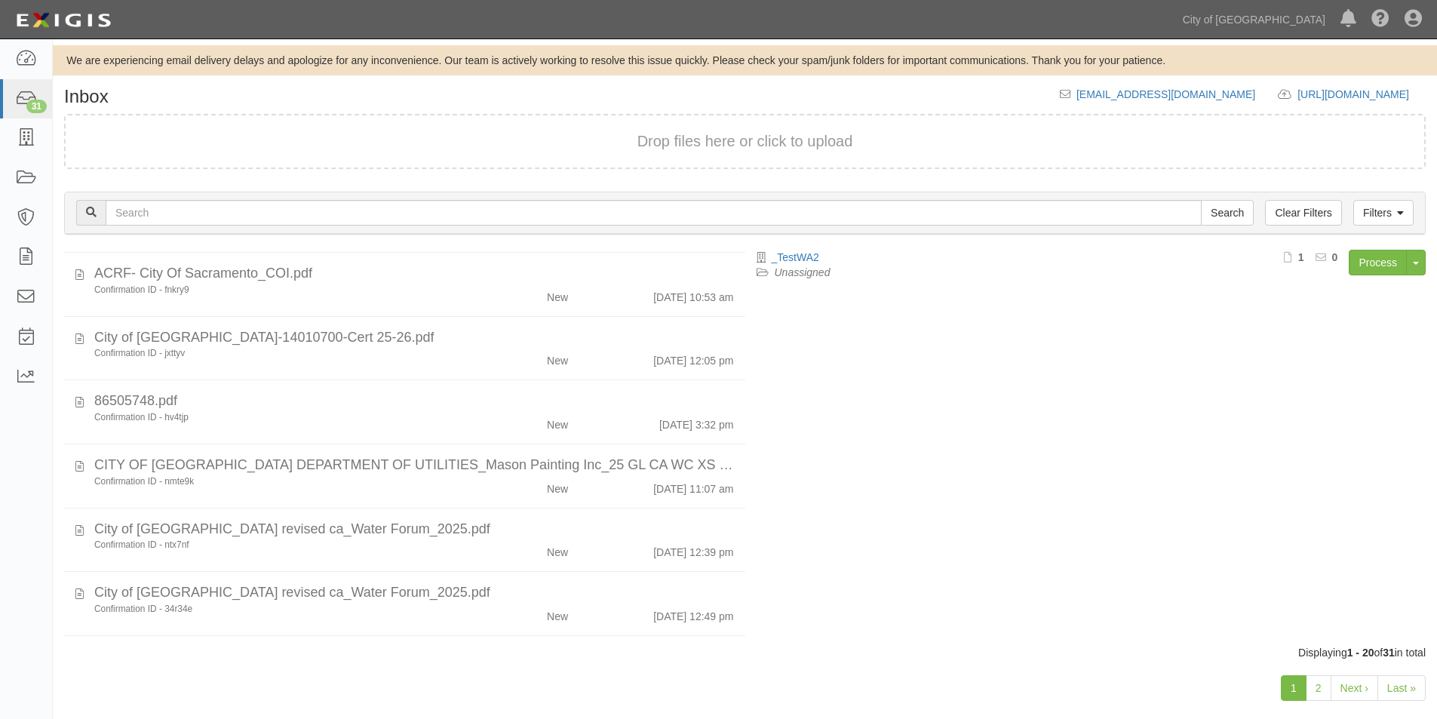
scroll to position [478, 0]
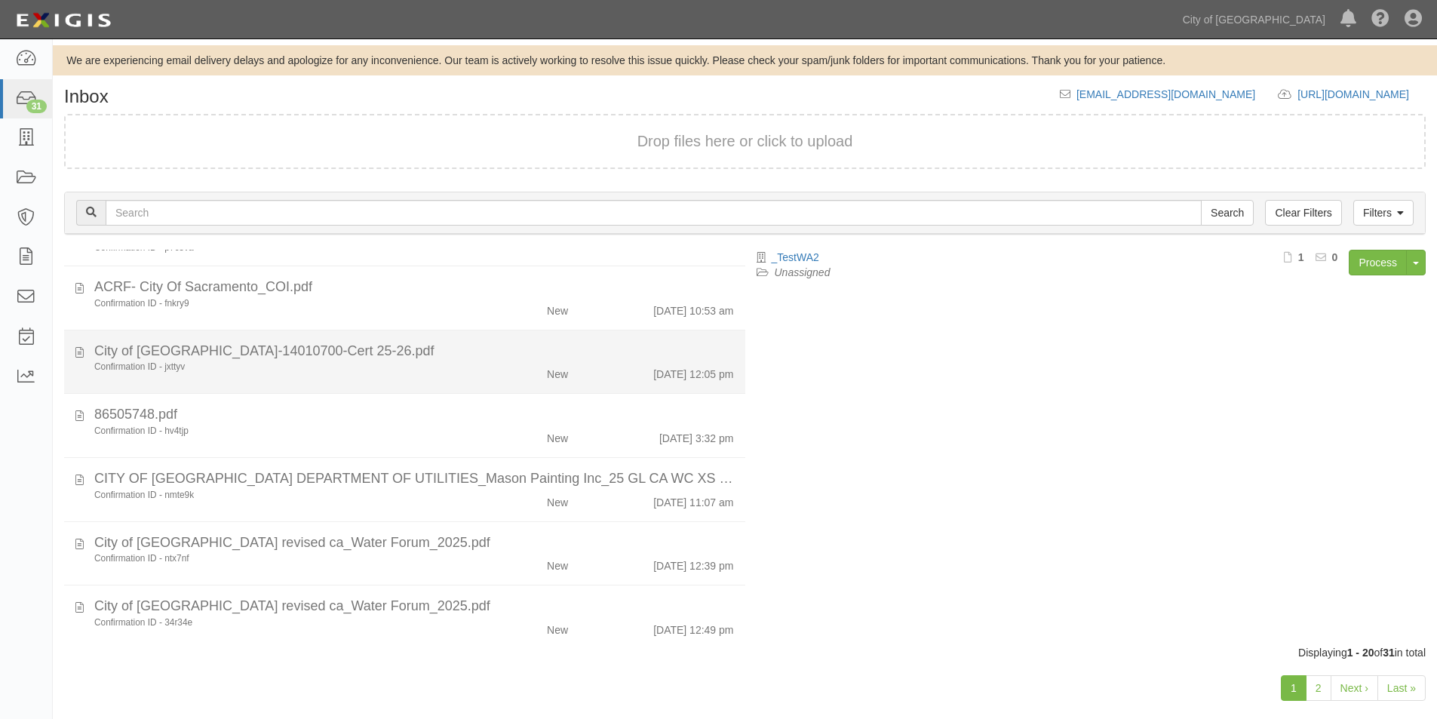
click at [262, 373] on div "Confirmation ID - jxttyv" at bounding box center [275, 366] width 363 height 13
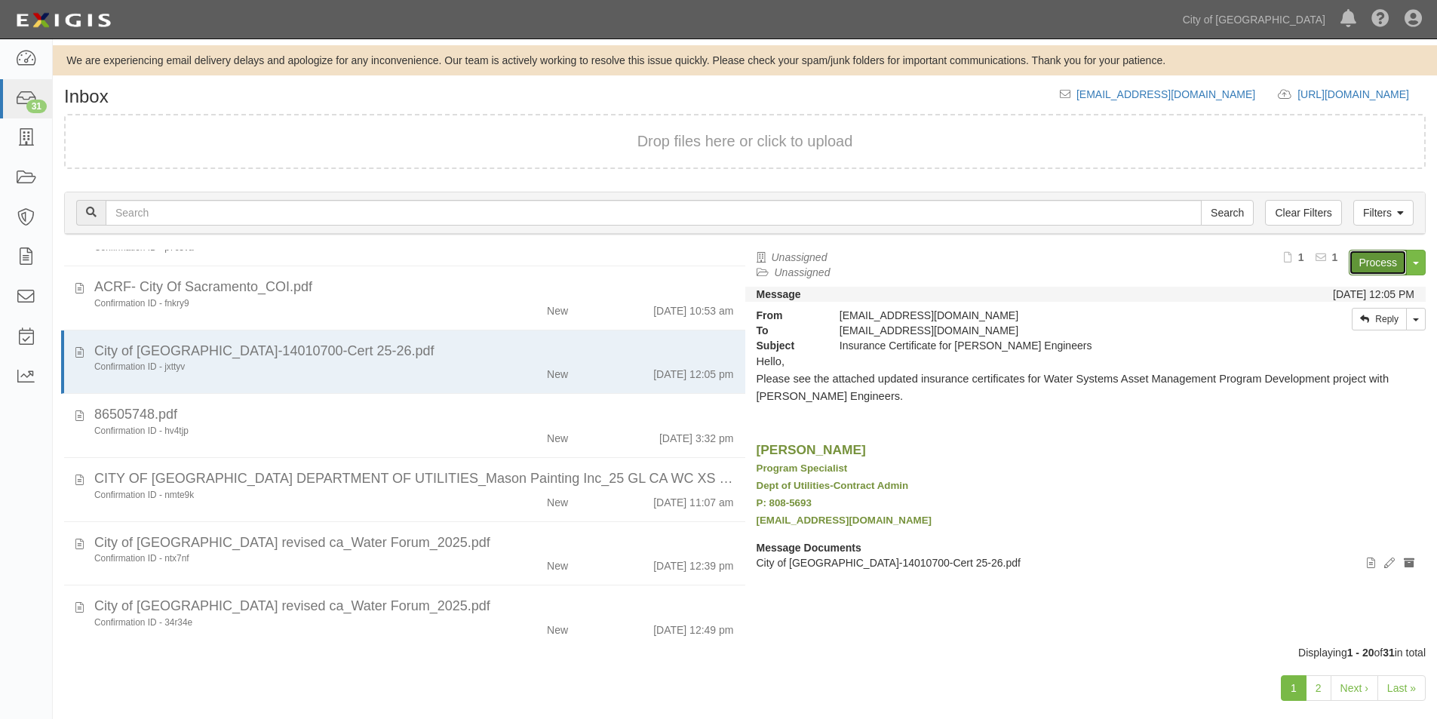
click at [1368, 265] on link "Process" at bounding box center [1377, 263] width 58 height 26
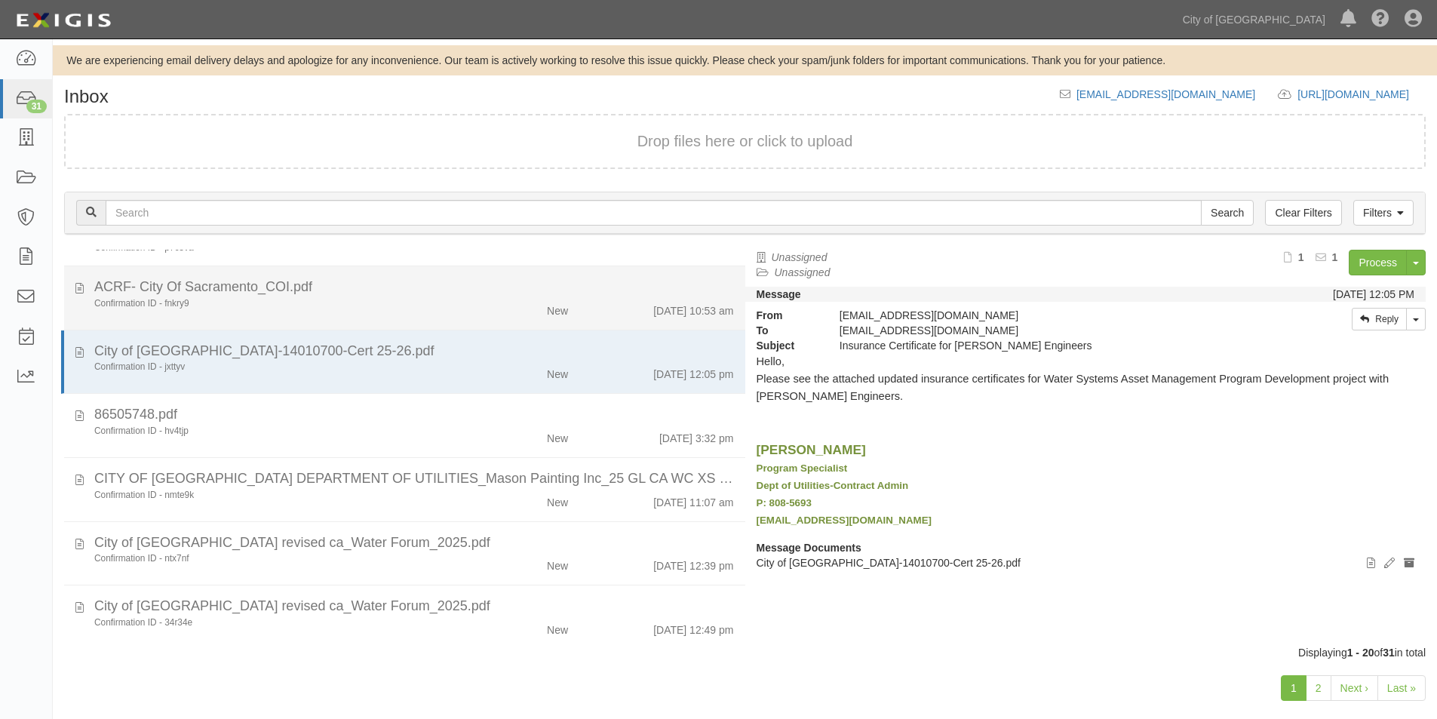
click at [367, 299] on div "Confirmation ID - fnkry9" at bounding box center [275, 303] width 363 height 13
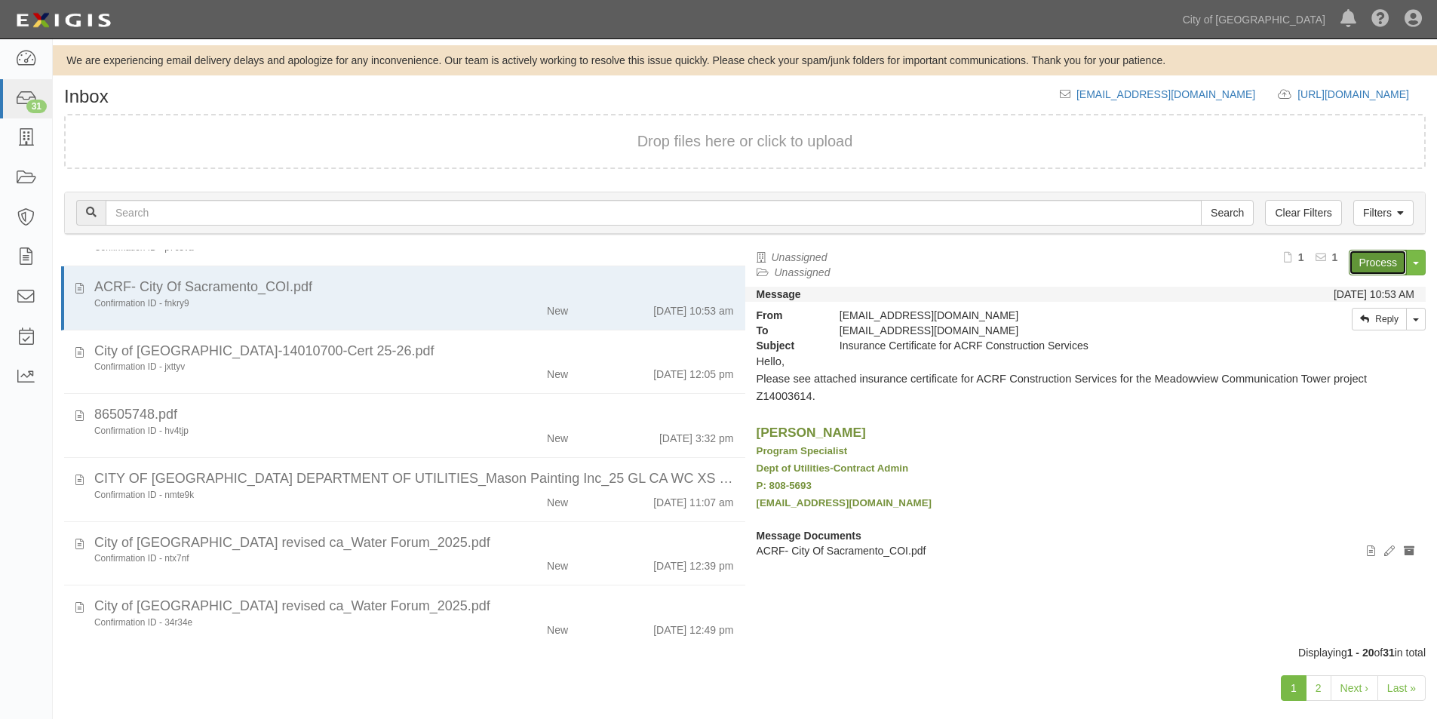
click at [1366, 272] on link "Process" at bounding box center [1377, 263] width 58 height 26
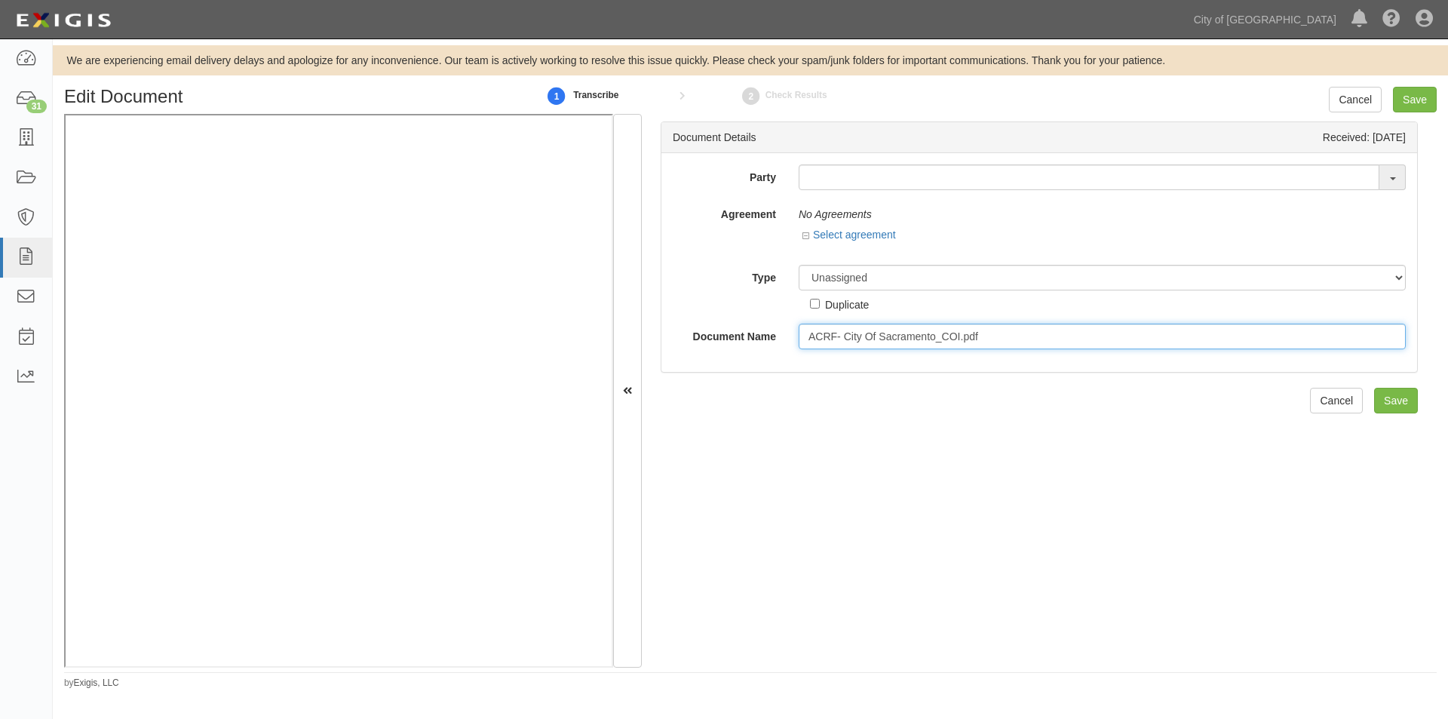
drag, startPoint x: 801, startPoint y: 339, endPoint x: 1029, endPoint y: 330, distance: 228.0
click at [1029, 330] on input "ACRF- City Of Sacramento_COI.pdf" at bounding box center [1102, 337] width 607 height 26
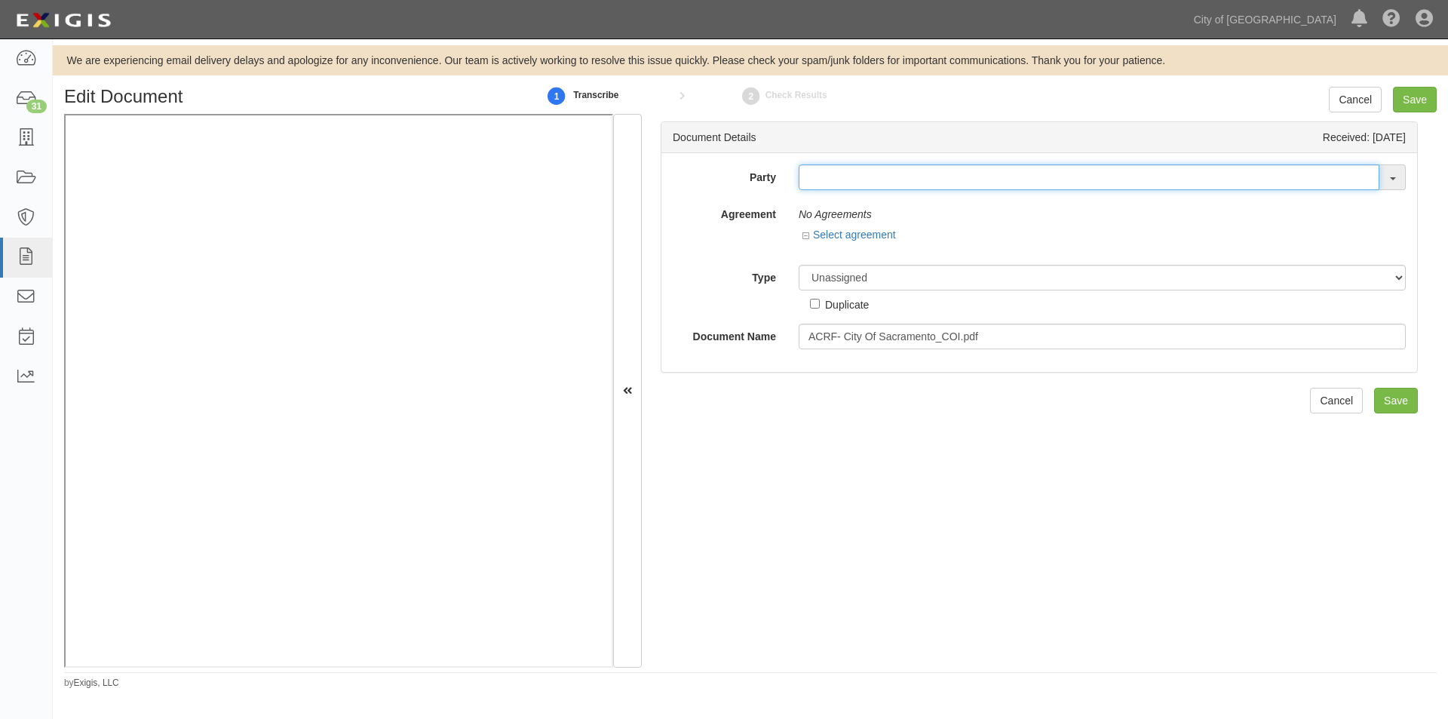
click at [859, 176] on input "text" at bounding box center [1089, 177] width 581 height 26
type input "testw"
click at [856, 204] on link "_ TestW A2" at bounding box center [858, 206] width 119 height 20
type input "_TestWA2"
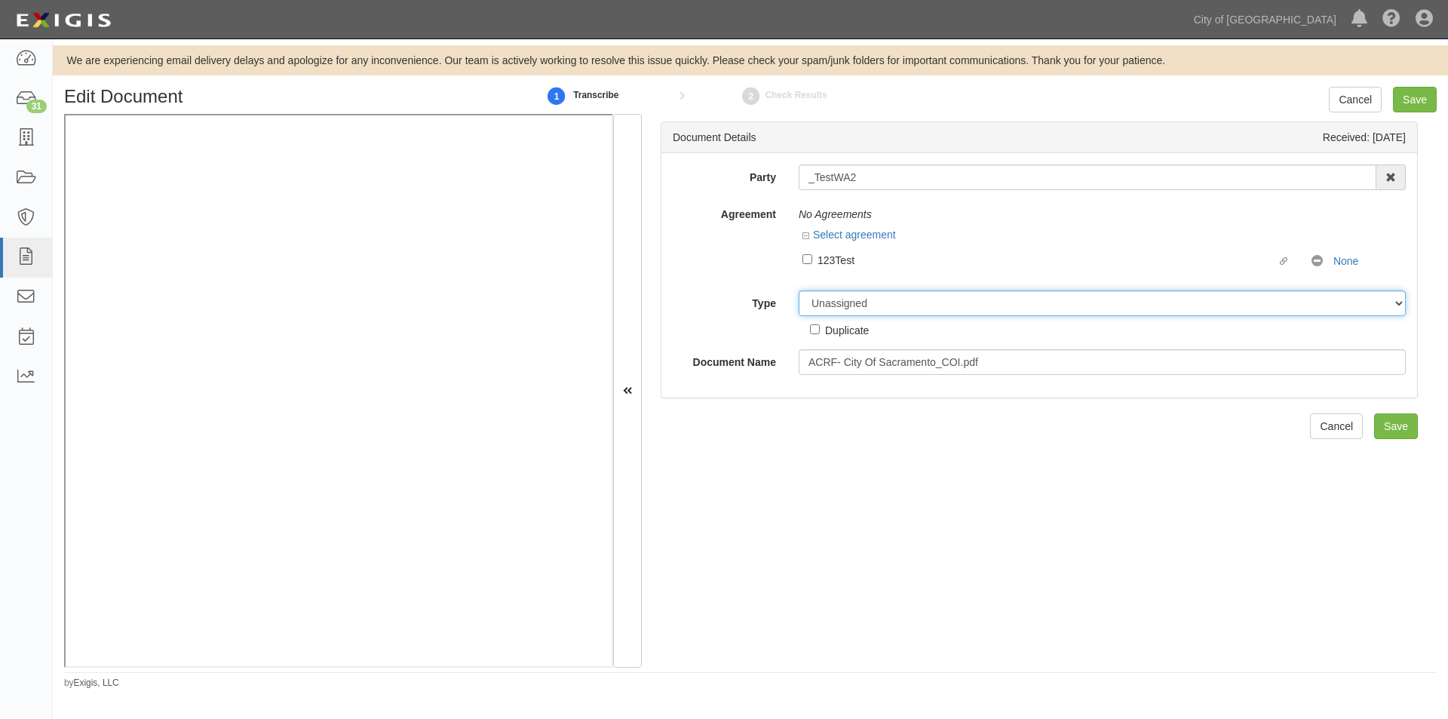
click at [854, 307] on select "Unassigned Binder Cancellation Notice Certificate Contract Endorsement Insuranc…" at bounding box center [1102, 303] width 607 height 26
select select "OtherDetail"
click at [799, 290] on select "Unassigned Binder Cancellation Notice Certificate Contract Endorsement Insuranc…" at bounding box center [1102, 303] width 607 height 26
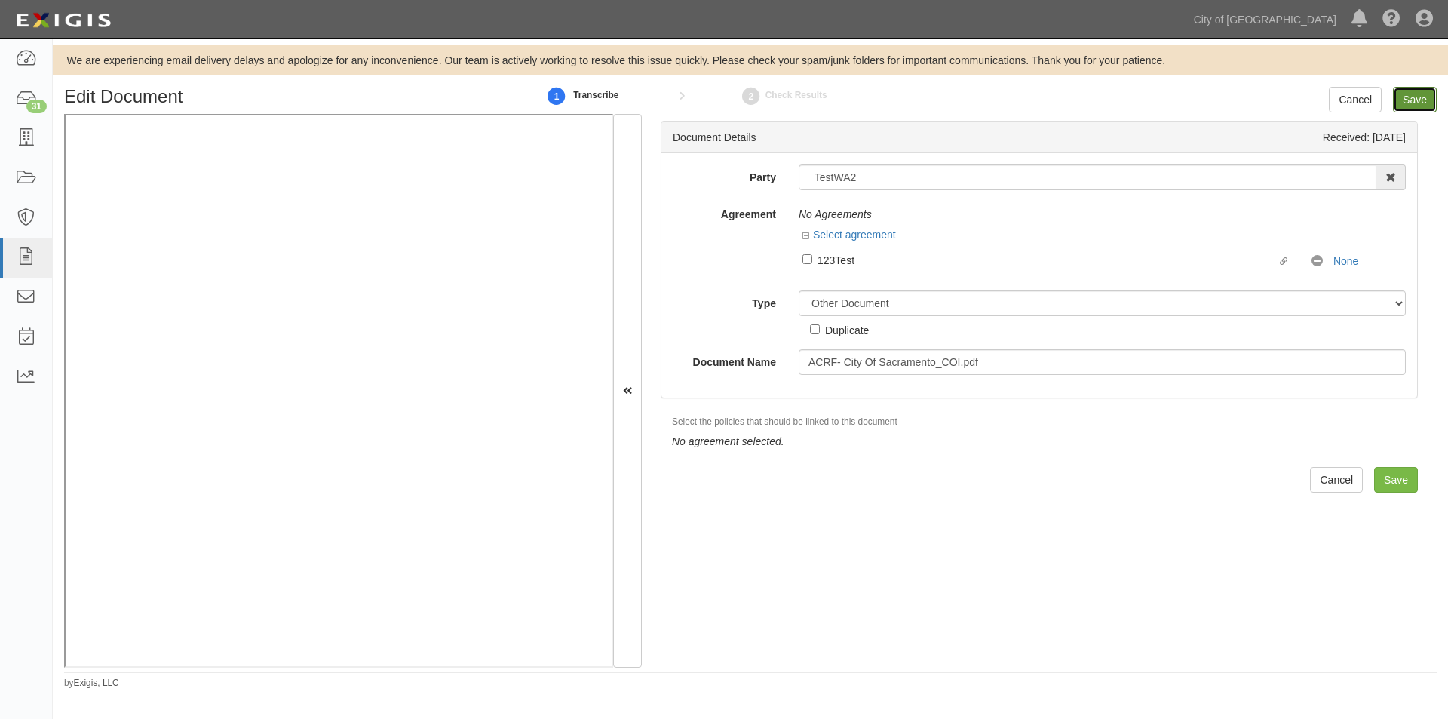
click at [1418, 95] on input "Save" at bounding box center [1415, 100] width 44 height 26
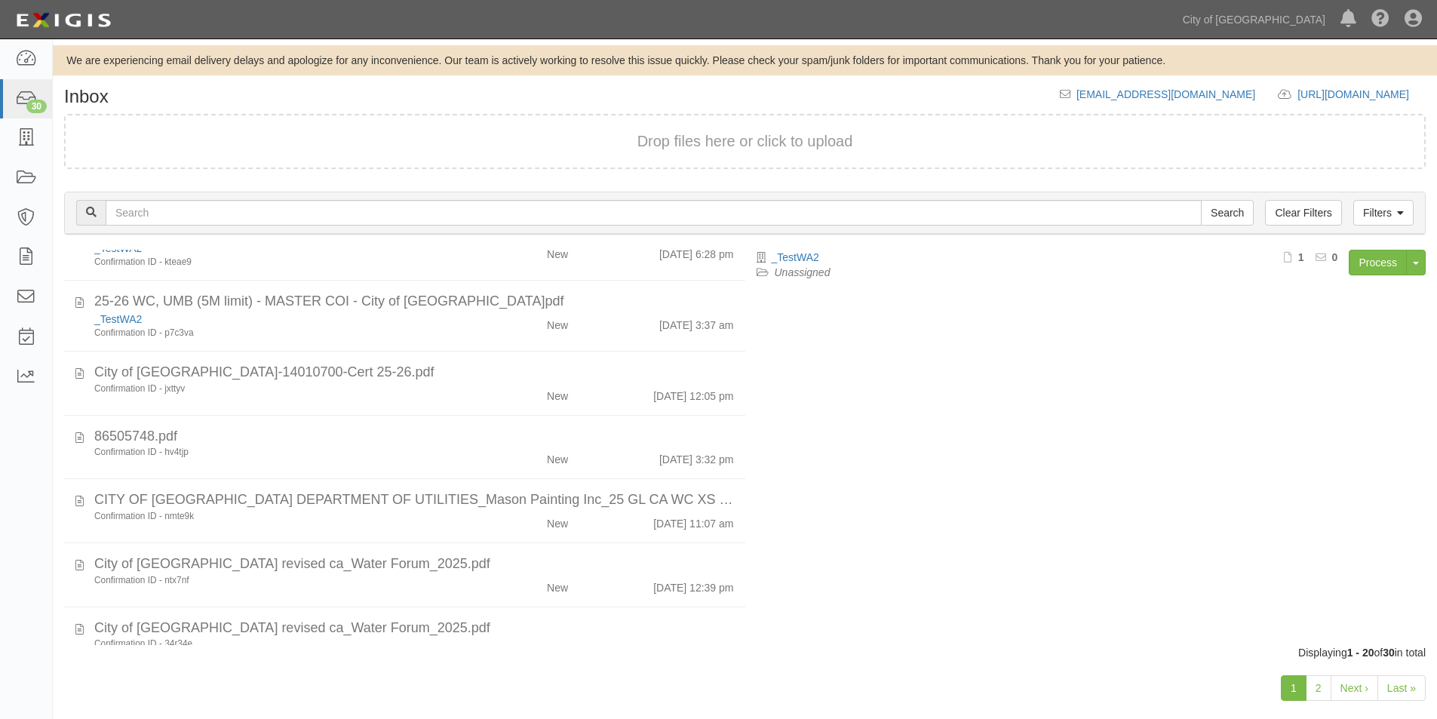
scroll to position [401, 0]
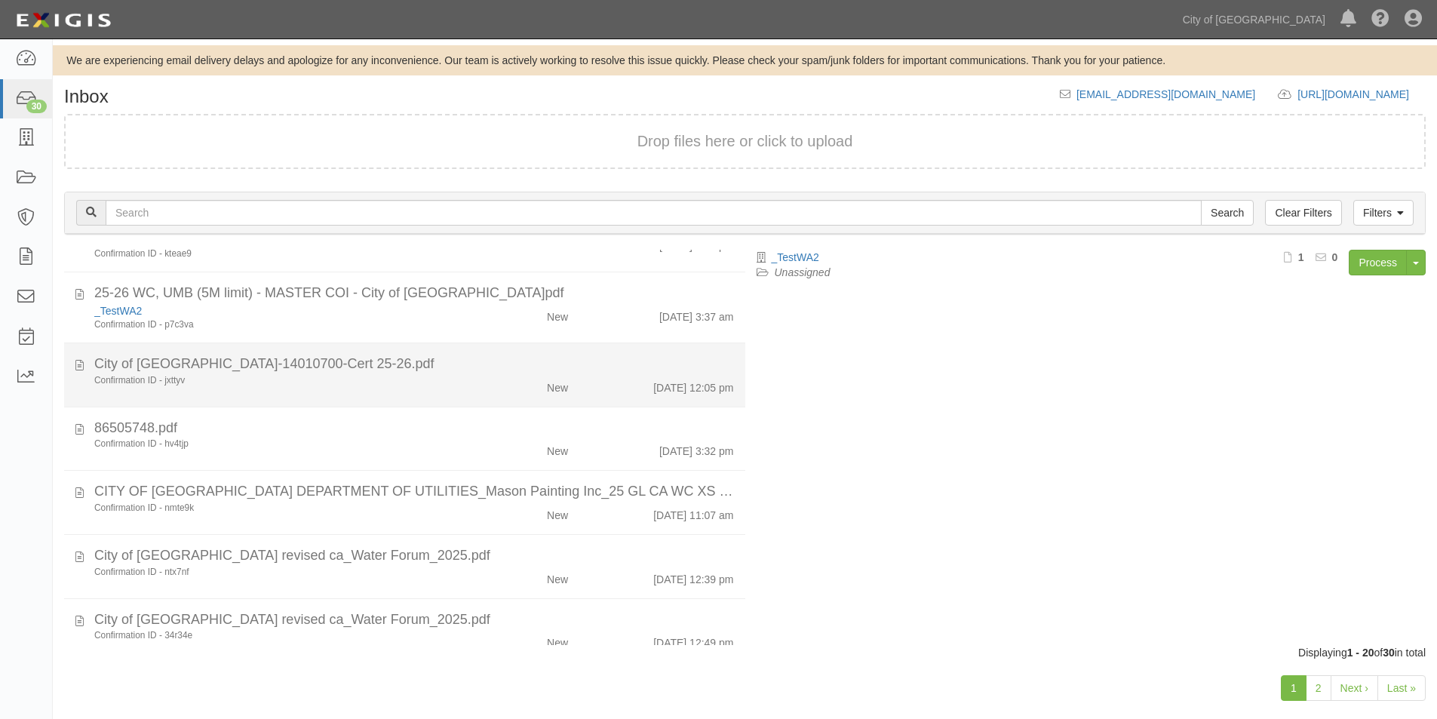
click at [352, 377] on div "Confirmation ID - jxttyv" at bounding box center [275, 380] width 363 height 13
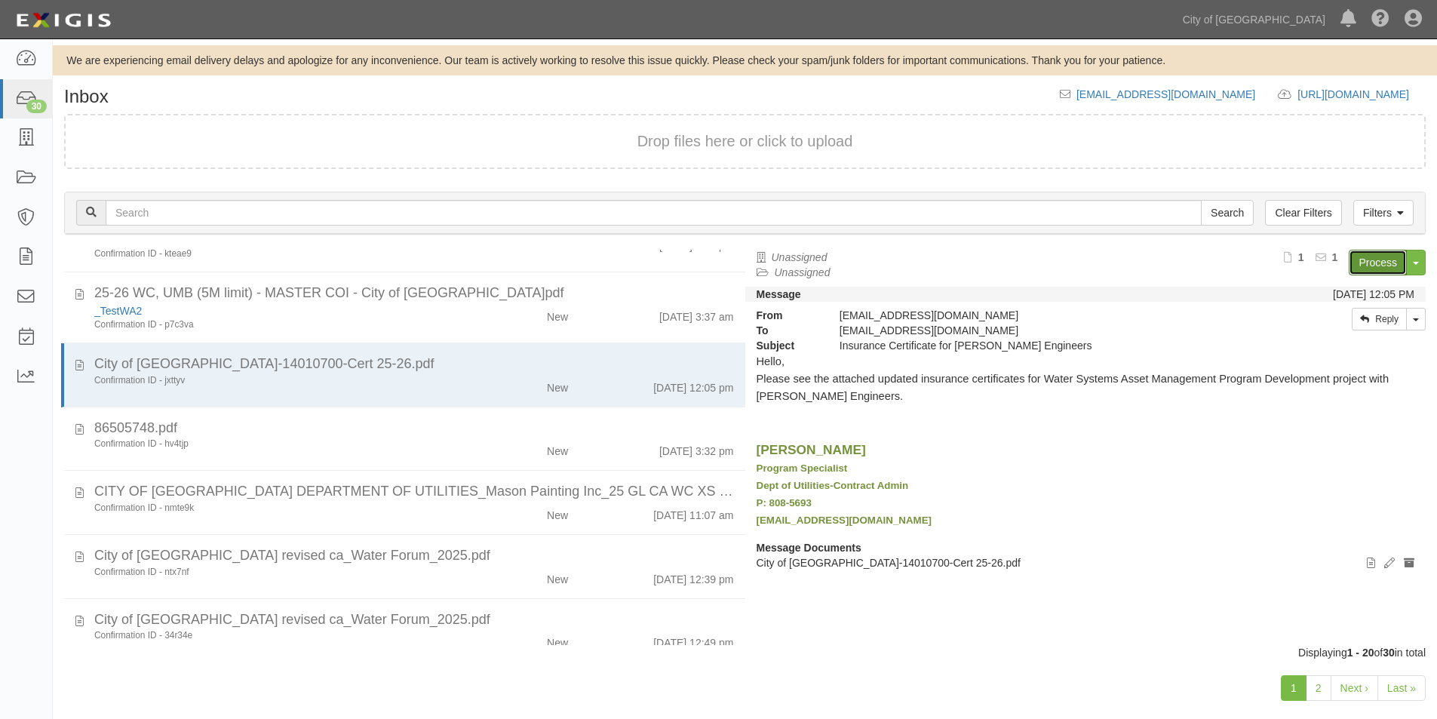
click at [1376, 261] on link "Process" at bounding box center [1377, 263] width 58 height 26
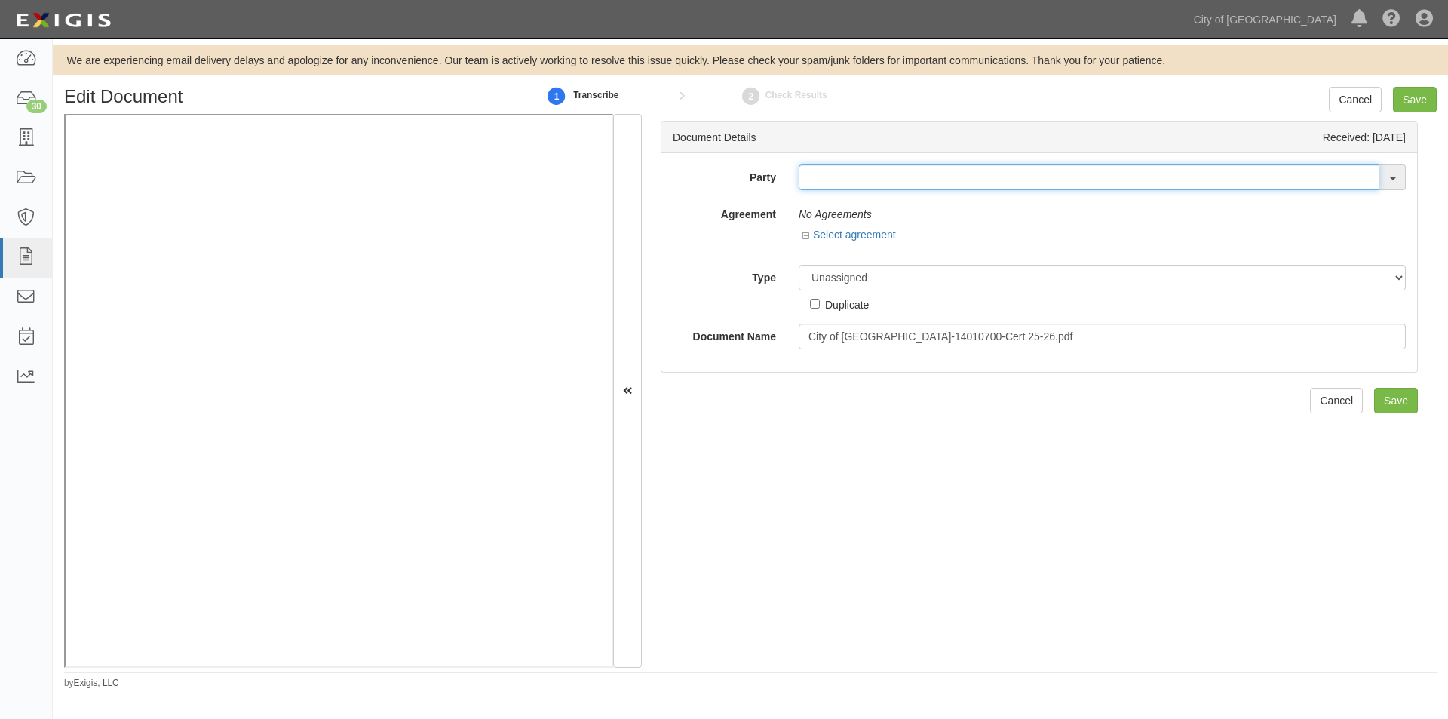
click at [827, 185] on input "text" at bounding box center [1089, 177] width 581 height 26
type input "caroll"
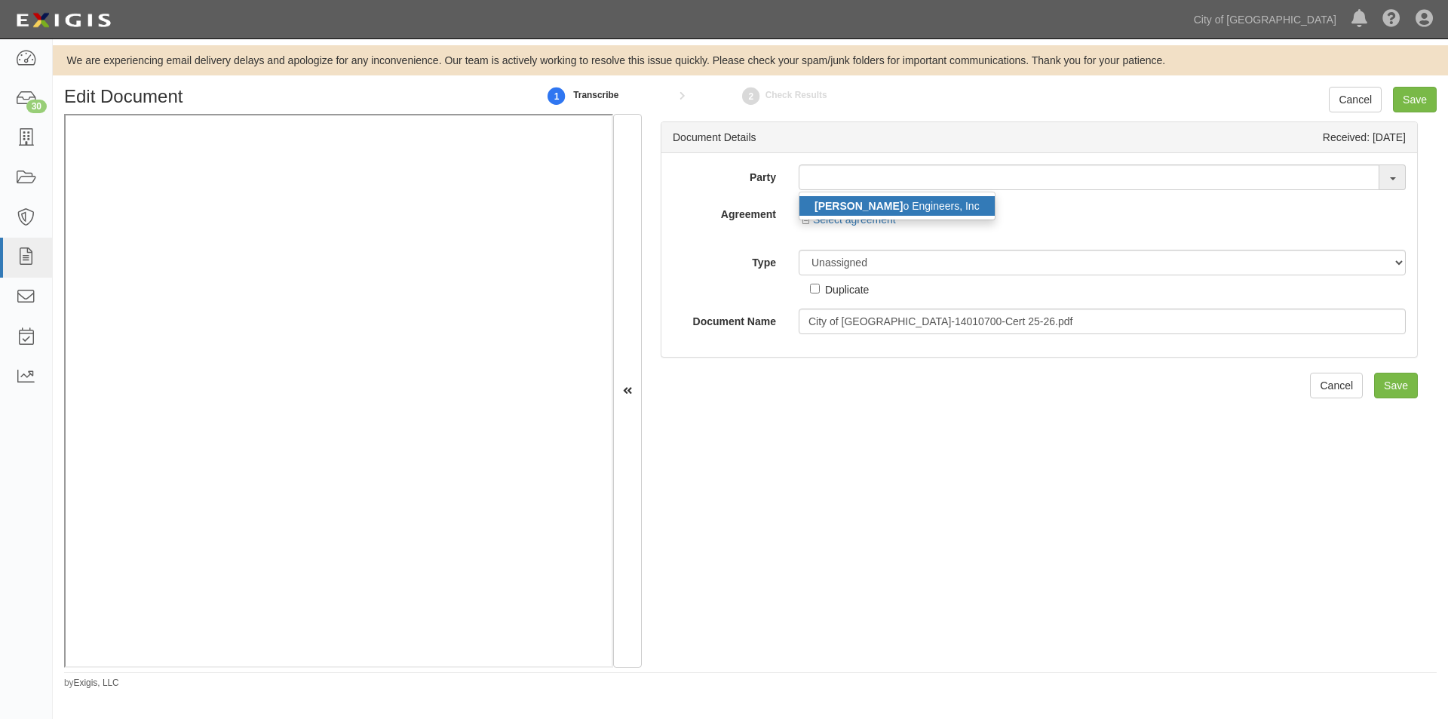
click at [842, 205] on strong "Caroll" at bounding box center [858, 206] width 88 height 12
type input "[PERSON_NAME] Engineers, Inc"
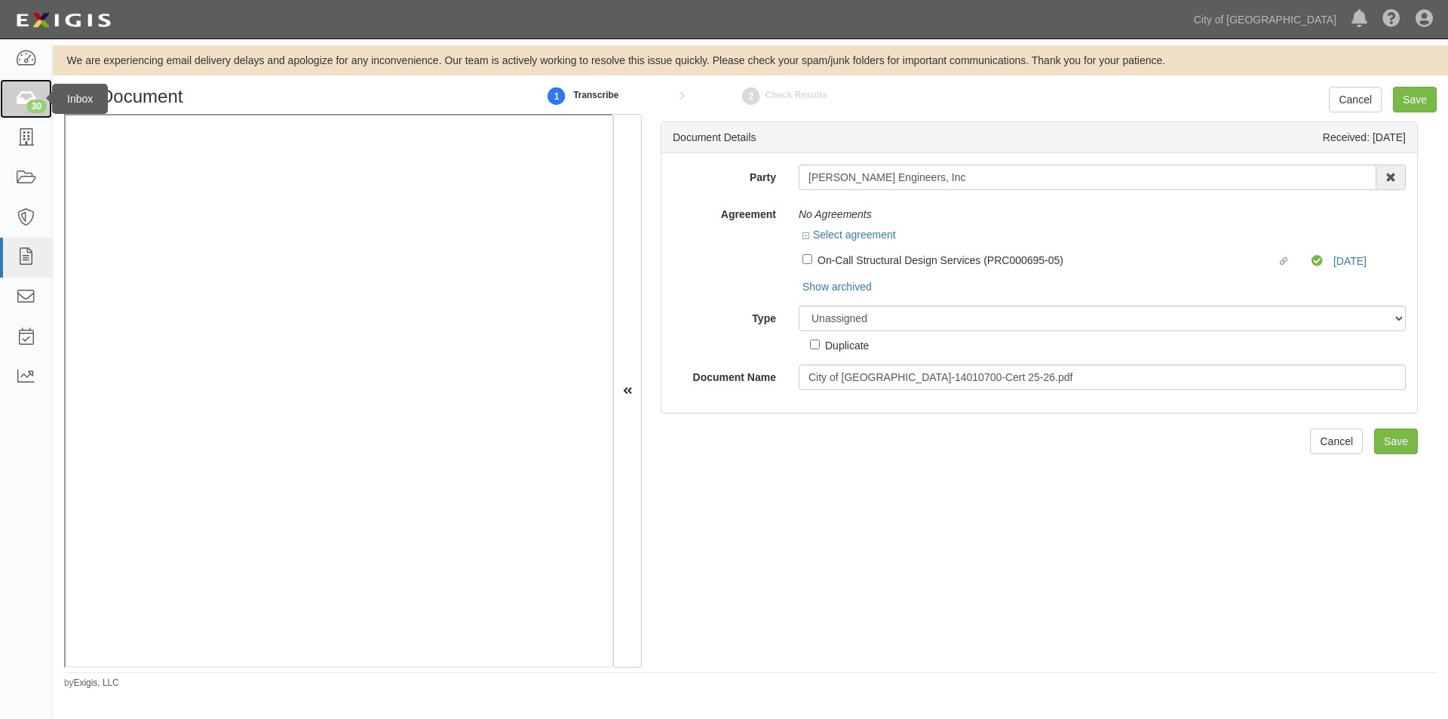
click at [32, 112] on div "30" at bounding box center [36, 107] width 20 height 14
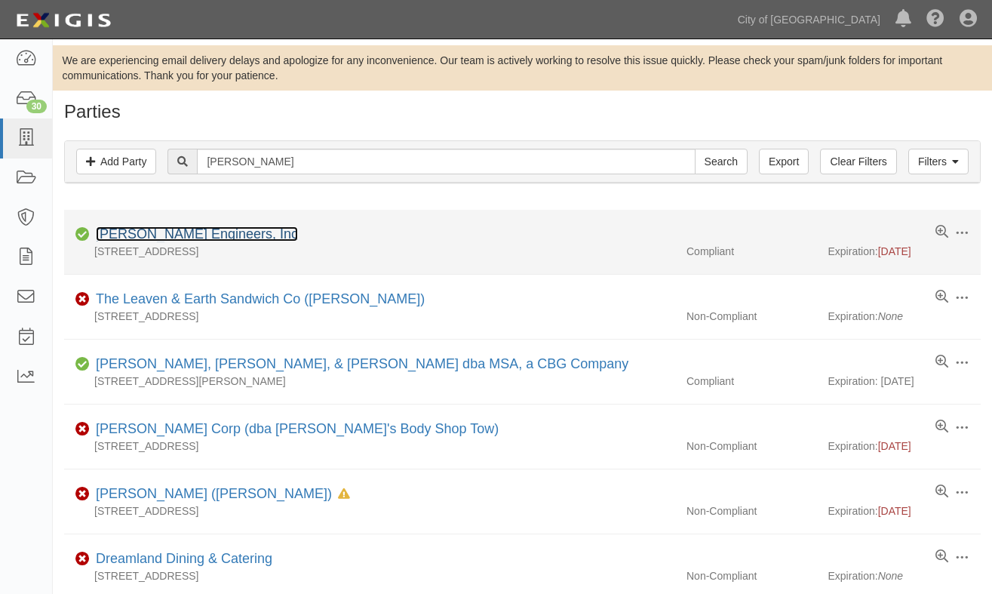
click at [189, 230] on link "[PERSON_NAME] Engineers, Inc" at bounding box center [197, 233] width 202 height 15
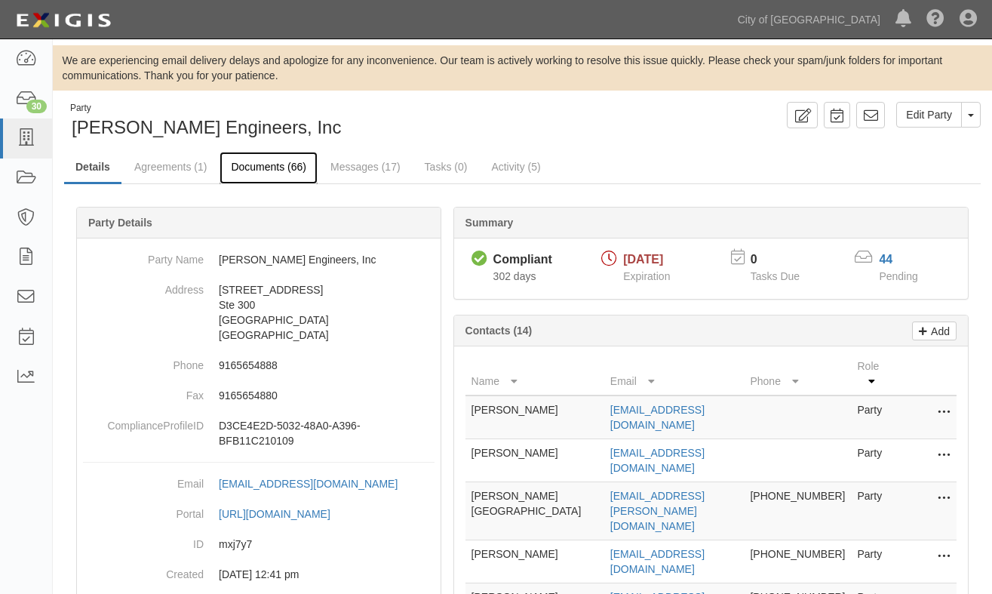
click at [273, 164] on link "Documents (66)" at bounding box center [268, 168] width 98 height 32
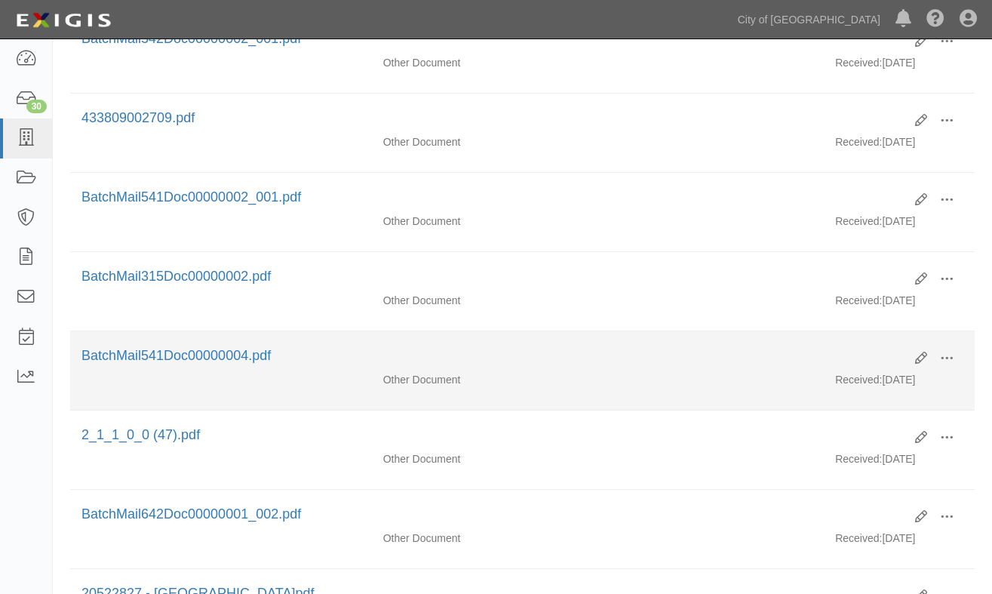
scroll to position [754, 0]
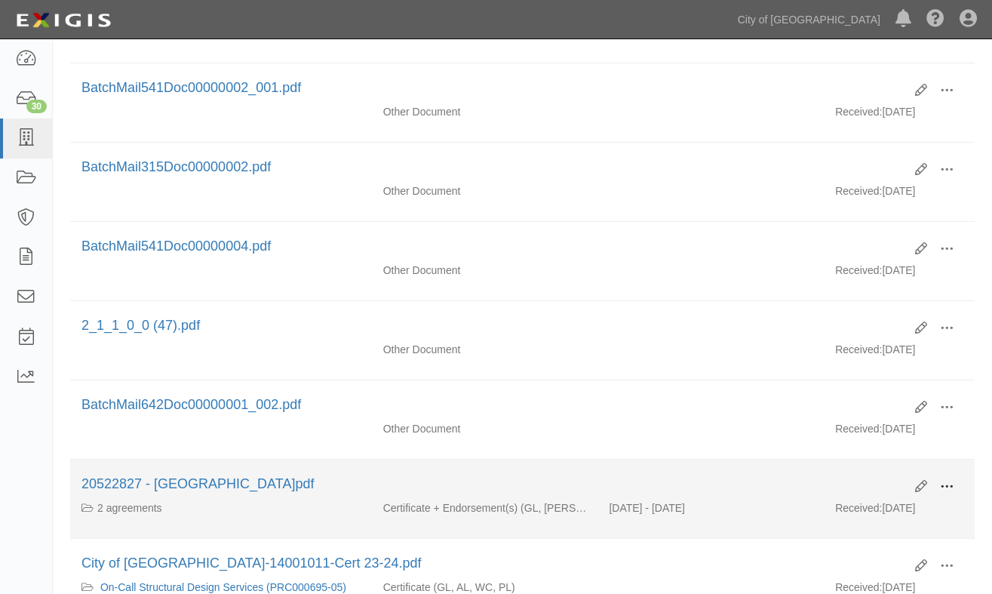
click at [949, 487] on span at bounding box center [947, 487] width 14 height 14
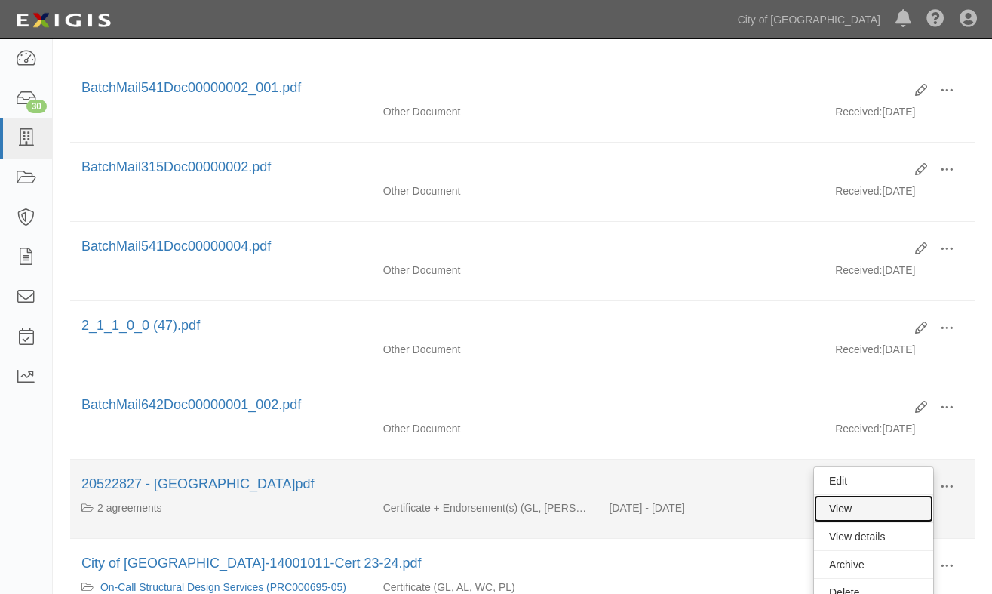
click at [868, 504] on link "View" at bounding box center [873, 508] width 119 height 27
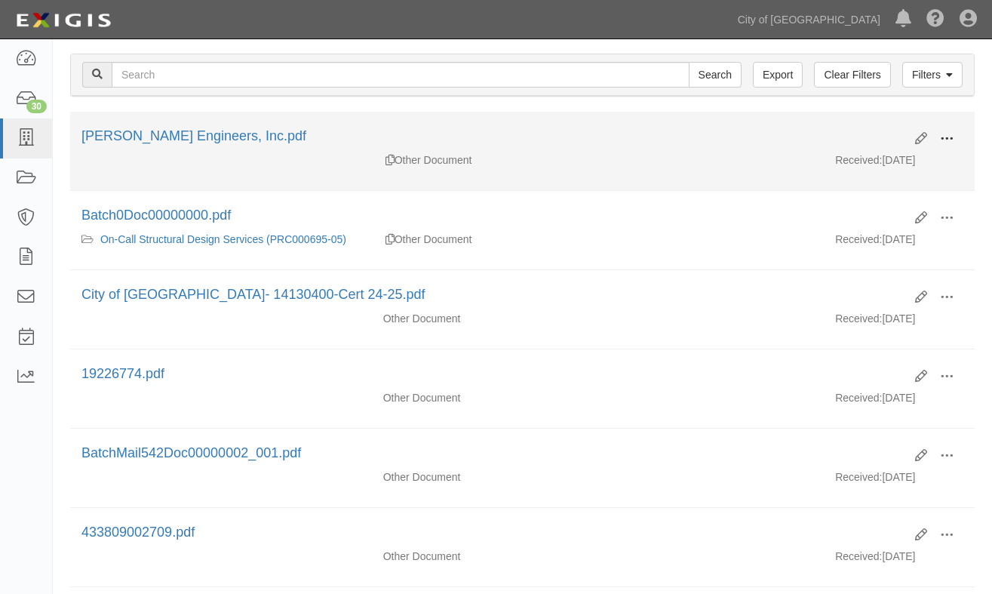
scroll to position [221, 0]
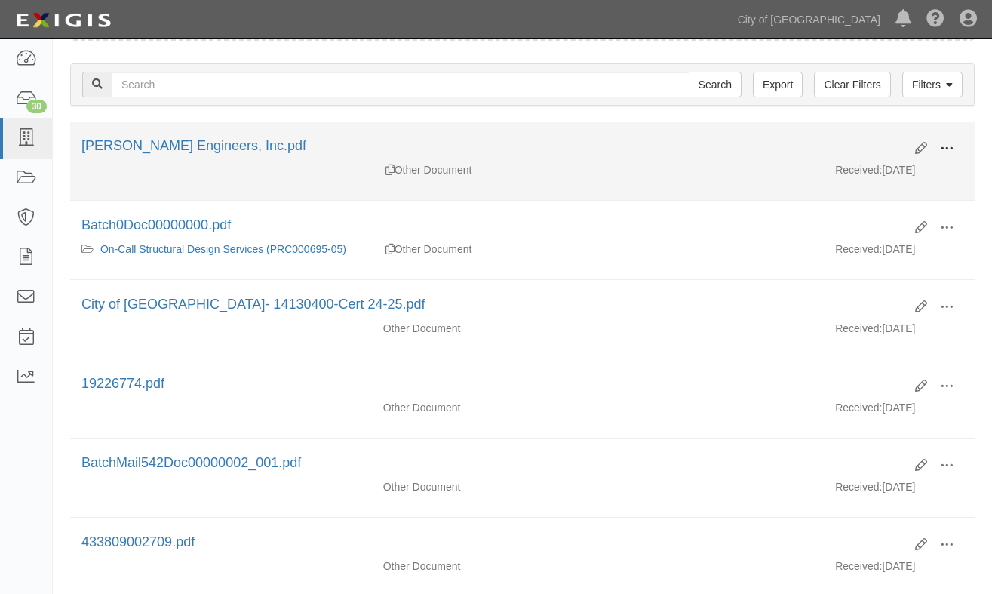
click at [940, 139] on button at bounding box center [946, 149] width 33 height 26
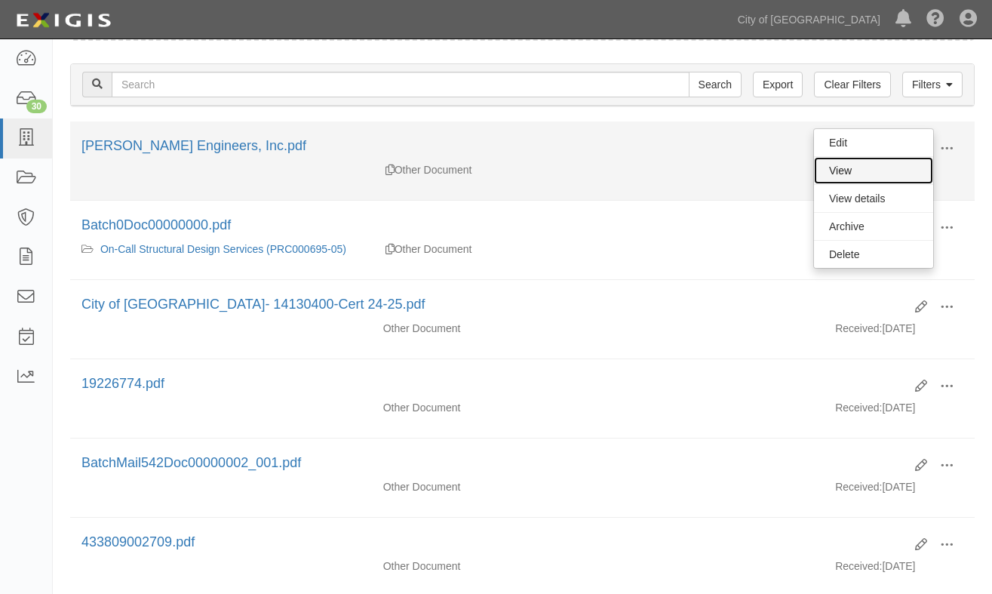
click at [839, 169] on link "View" at bounding box center [873, 170] width 119 height 27
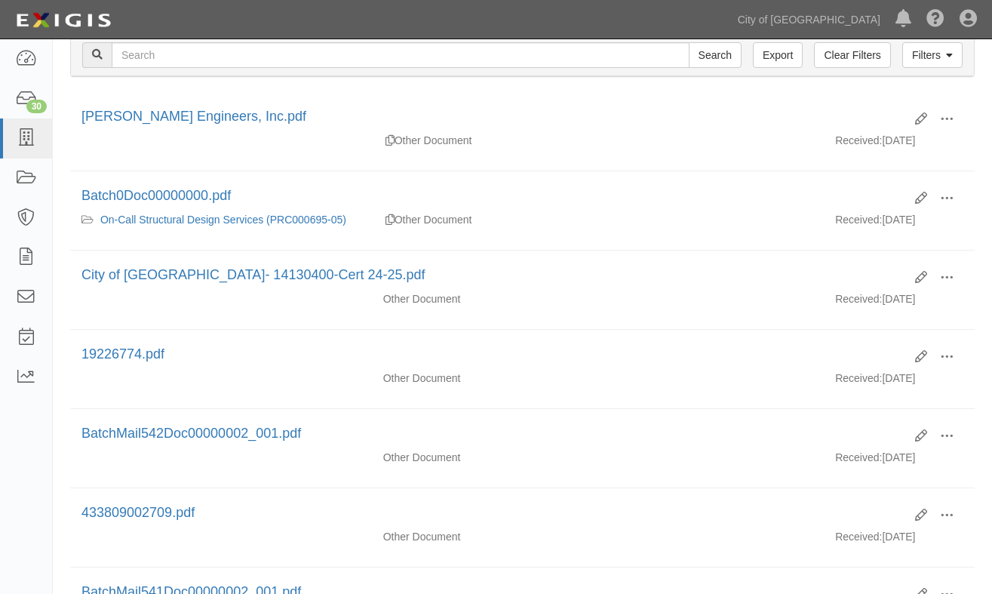
scroll to position [262, 0]
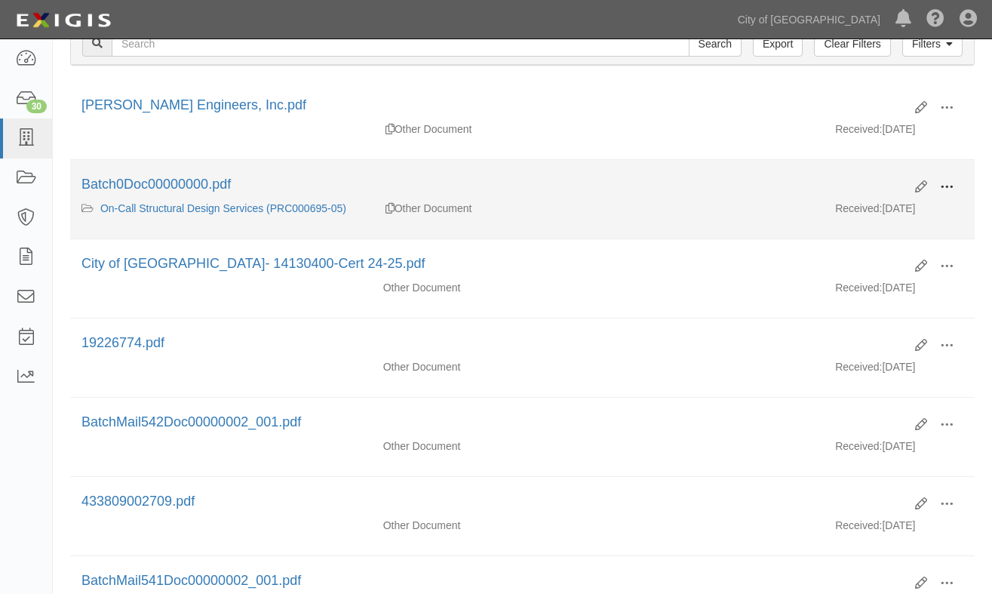
click at [943, 184] on span at bounding box center [947, 187] width 14 height 14
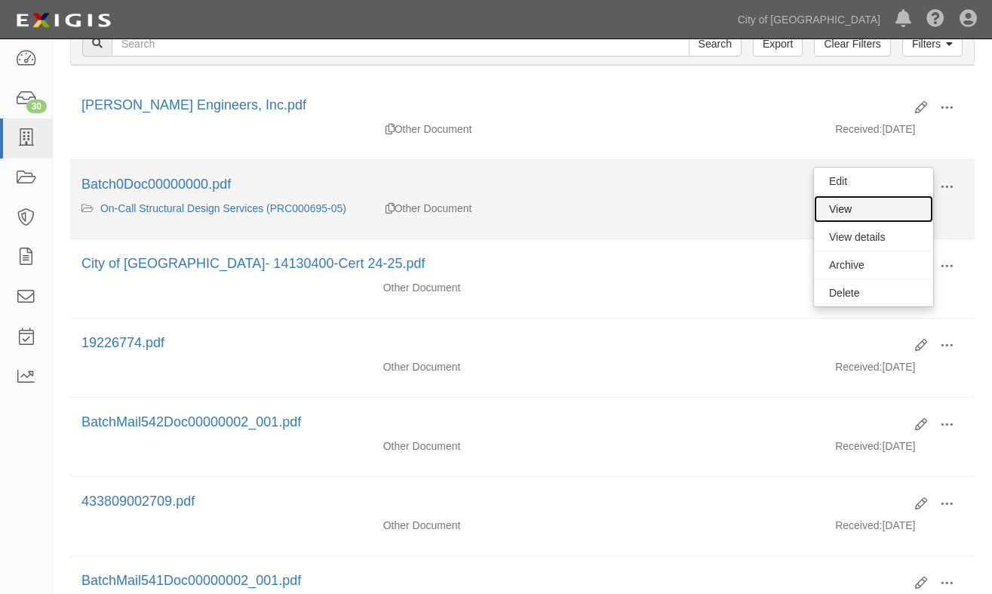
click at [845, 212] on link "View" at bounding box center [873, 208] width 119 height 27
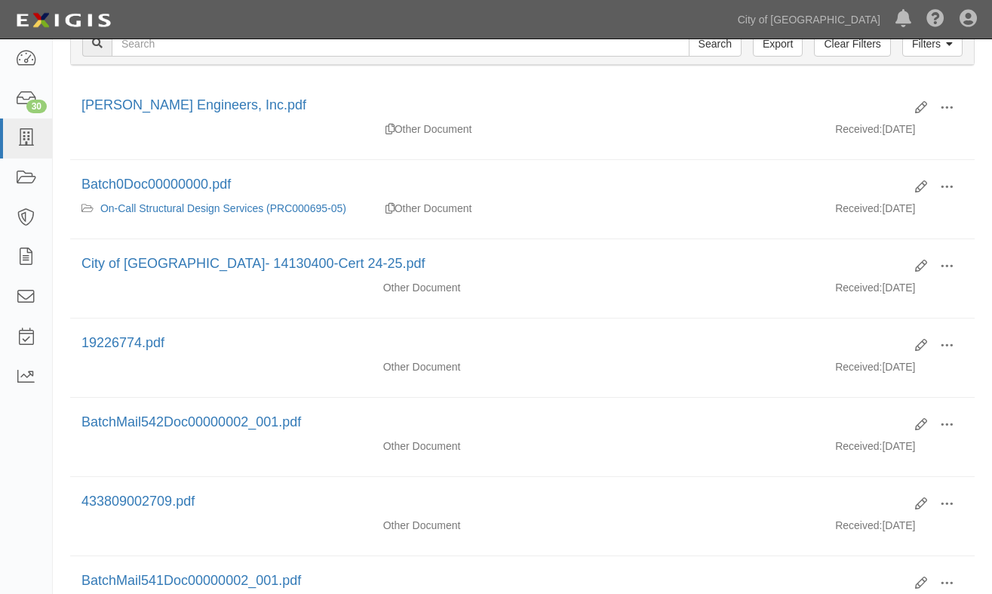
scroll to position [0, 0]
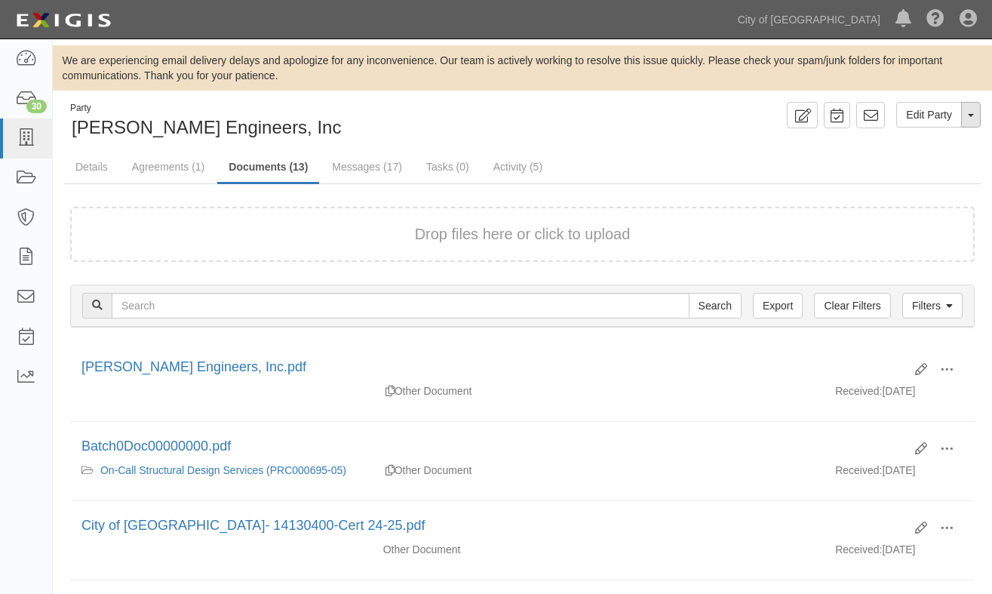
click at [965, 112] on button "Toggle Party Dropdown" at bounding box center [971, 115] width 20 height 26
click at [887, 146] on link "View Audit Trail" at bounding box center [919, 143] width 119 height 20
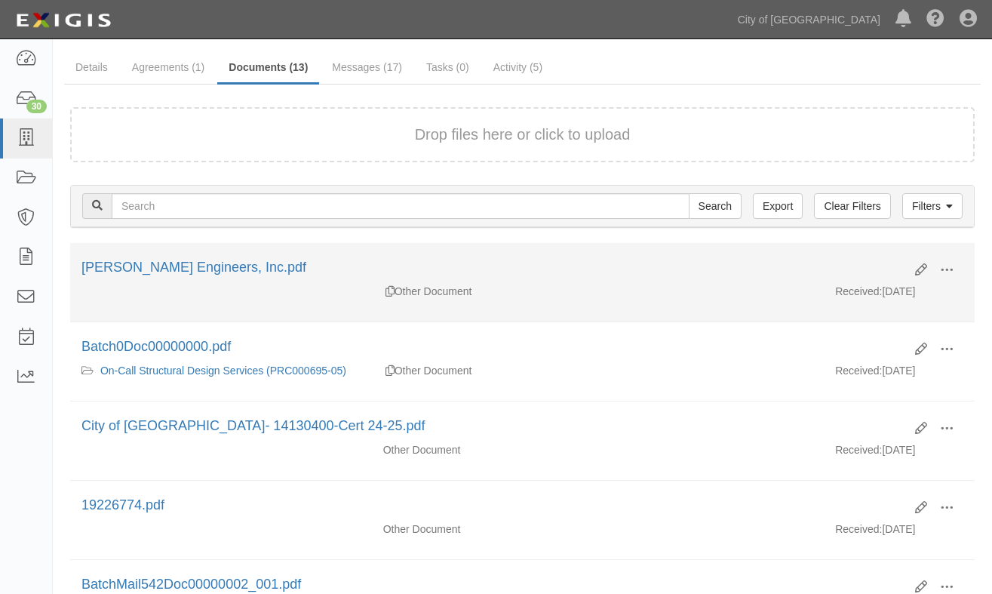
scroll to position [226, 0]
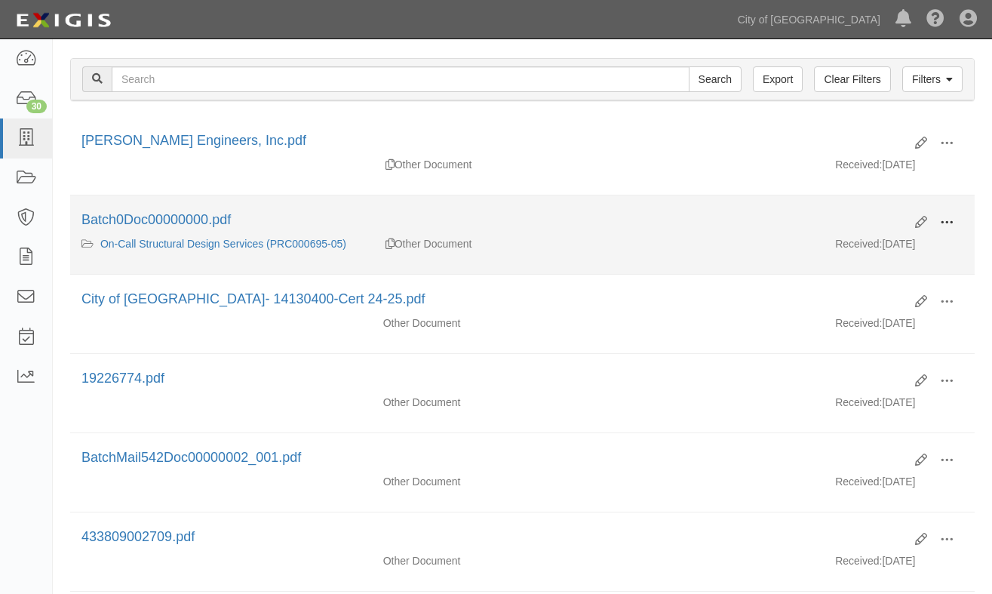
click at [941, 214] on button at bounding box center [946, 223] width 33 height 26
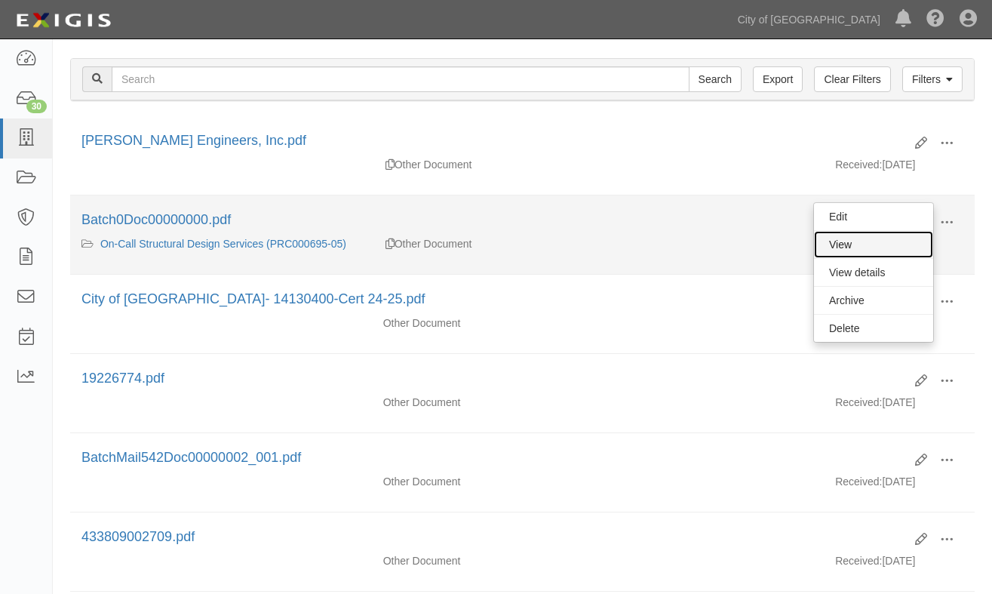
click at [861, 244] on link "View" at bounding box center [873, 244] width 119 height 27
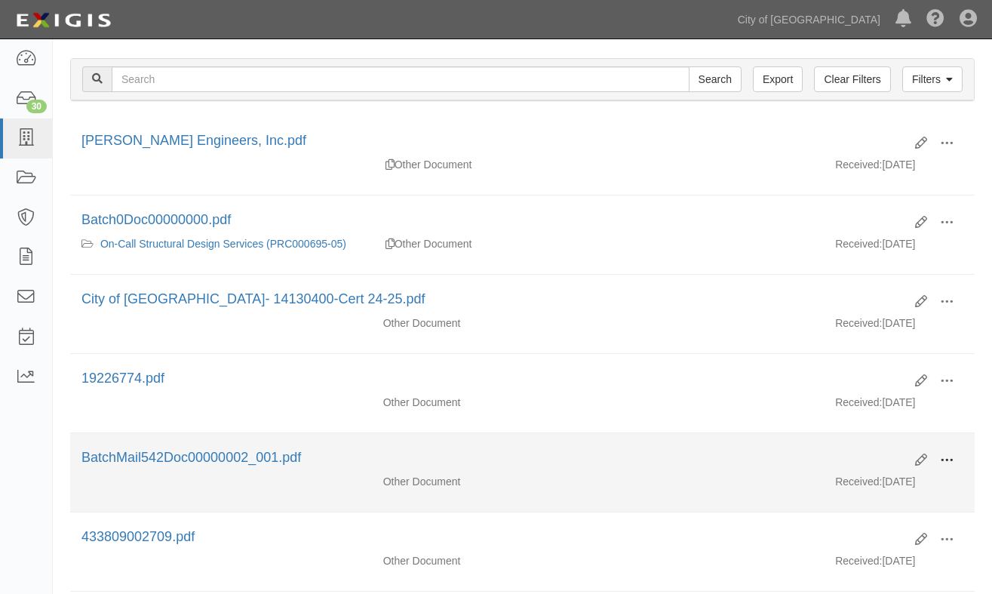
click at [944, 464] on span at bounding box center [947, 460] width 14 height 14
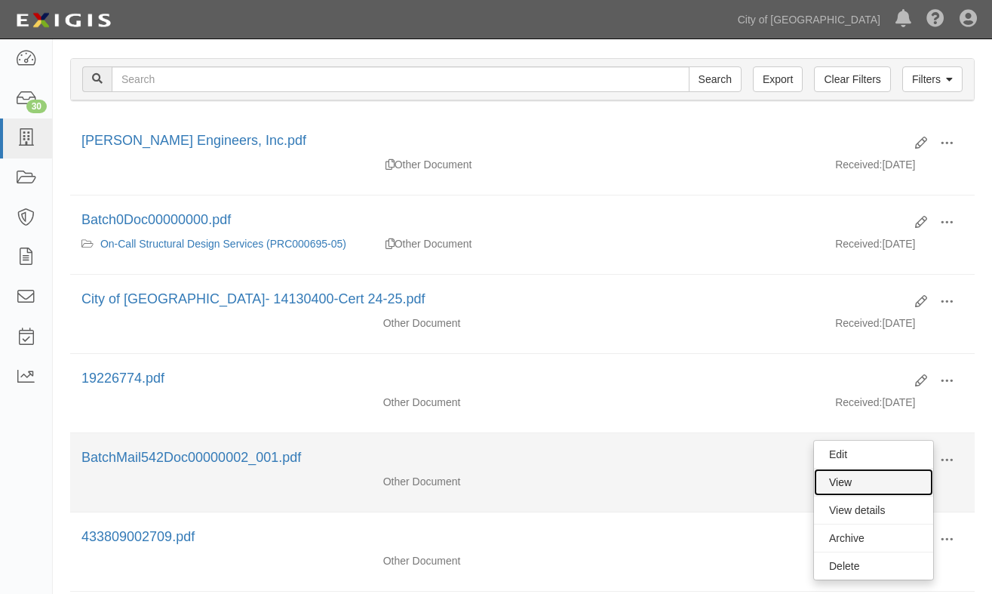
click at [865, 490] on link "View" at bounding box center [873, 481] width 119 height 27
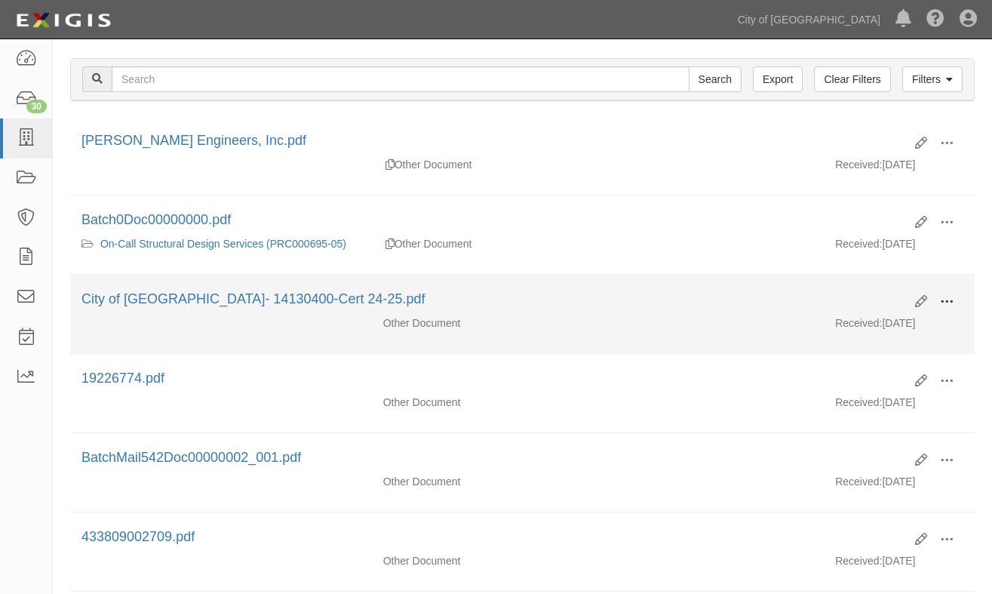
click at [940, 300] on span at bounding box center [947, 302] width 14 height 14
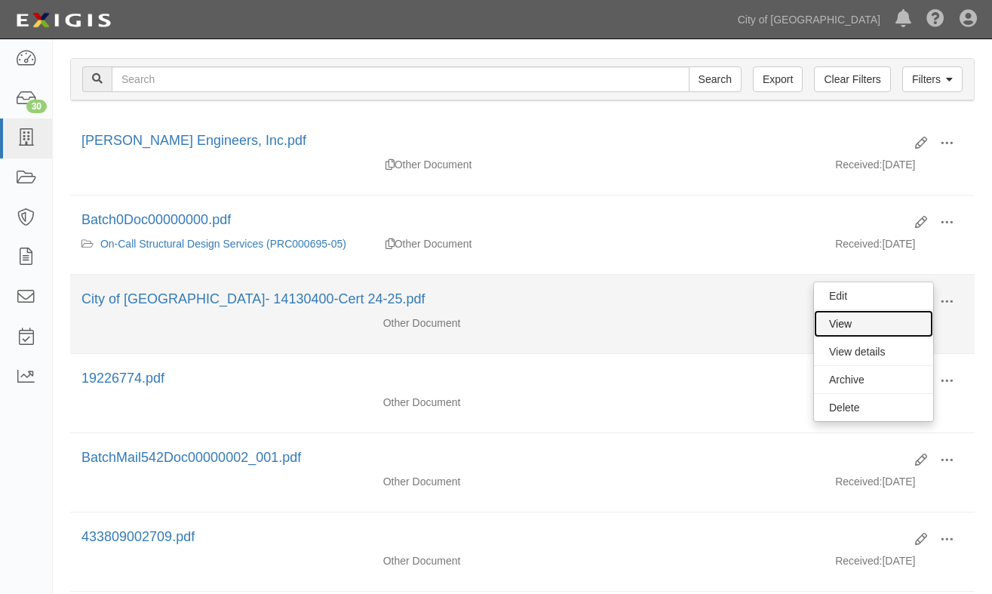
click at [868, 329] on link "View" at bounding box center [873, 323] width 119 height 27
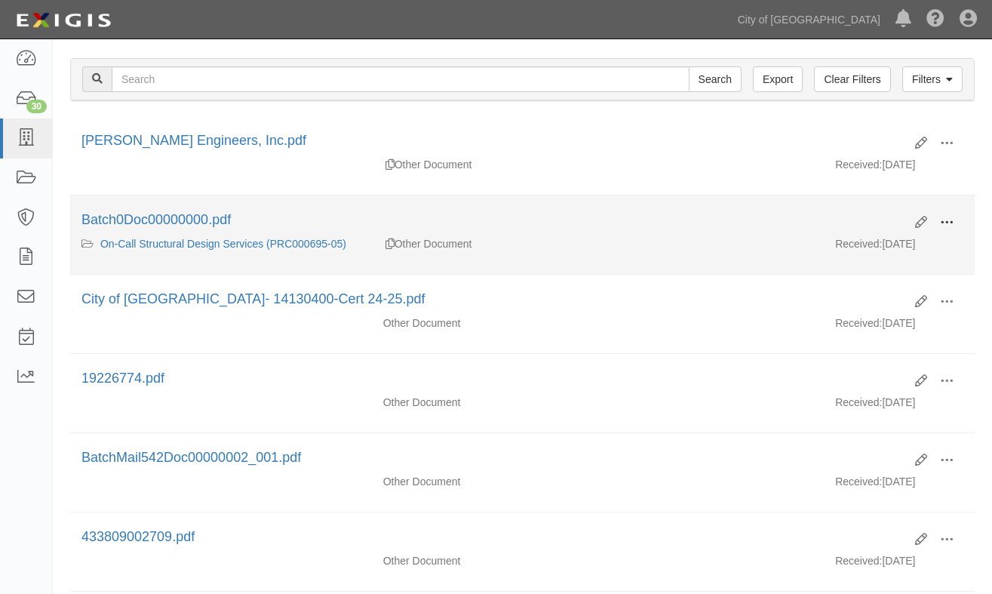
click at [947, 225] on span at bounding box center [947, 223] width 14 height 14
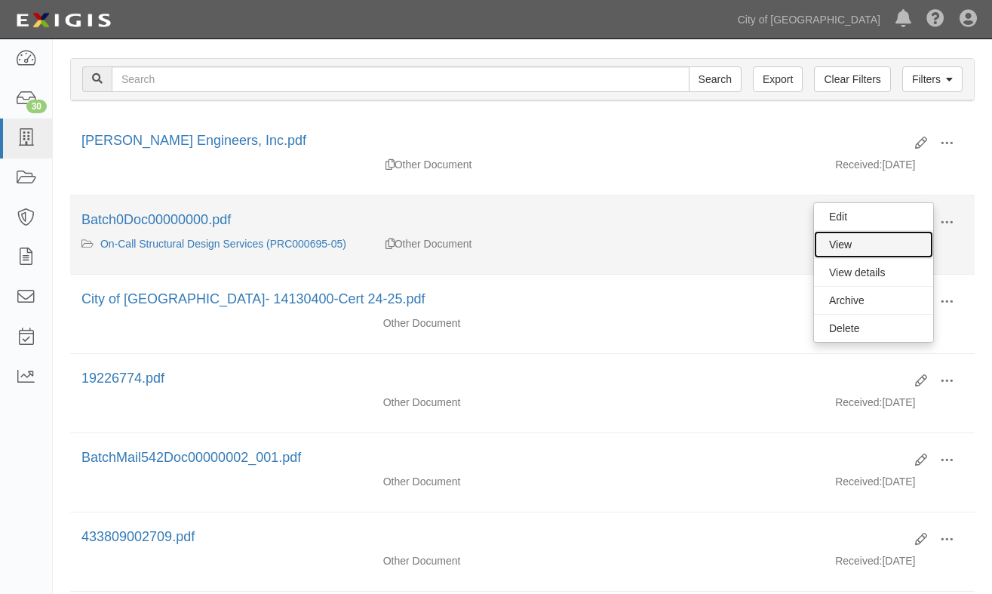
click at [878, 243] on link "View" at bounding box center [873, 244] width 119 height 27
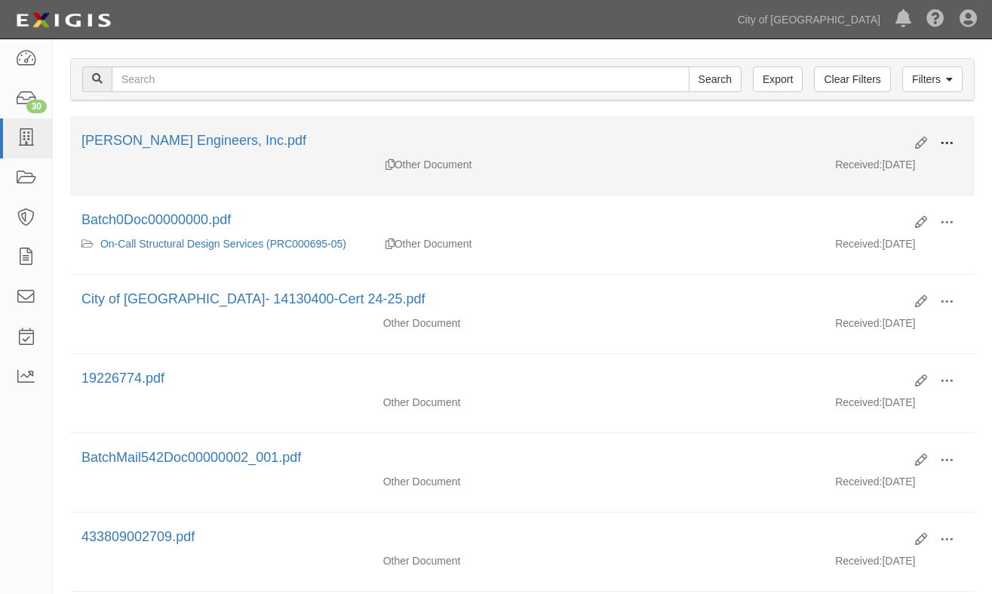
click at [943, 140] on span at bounding box center [947, 143] width 14 height 14
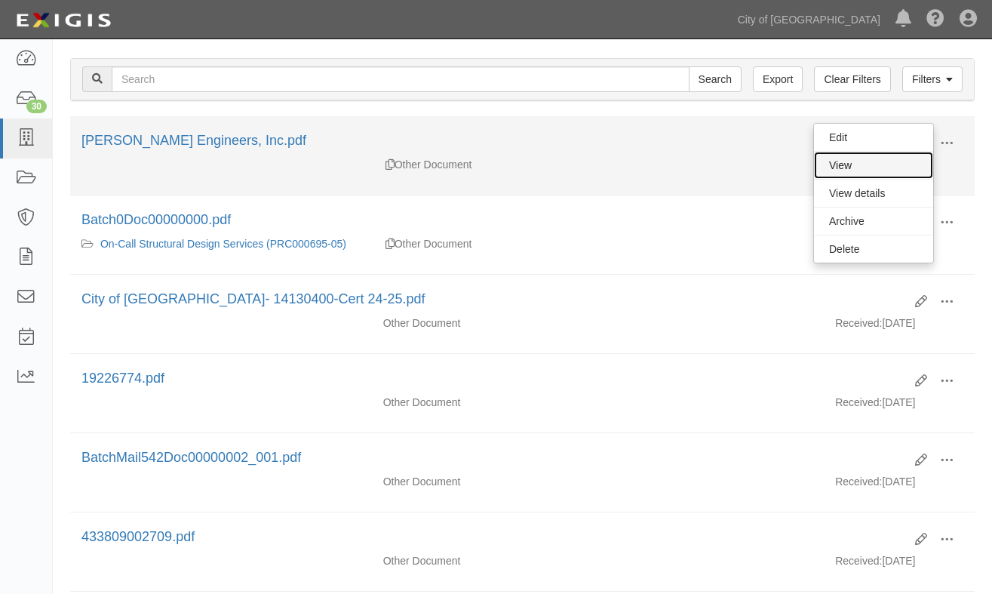
click at [865, 165] on link "View" at bounding box center [873, 165] width 119 height 27
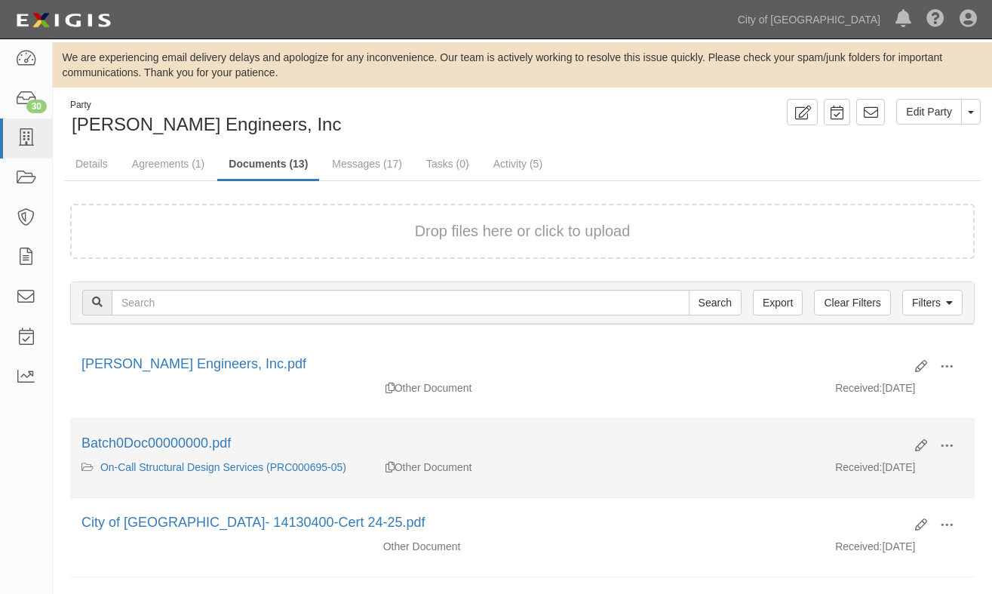
scroll to position [0, 0]
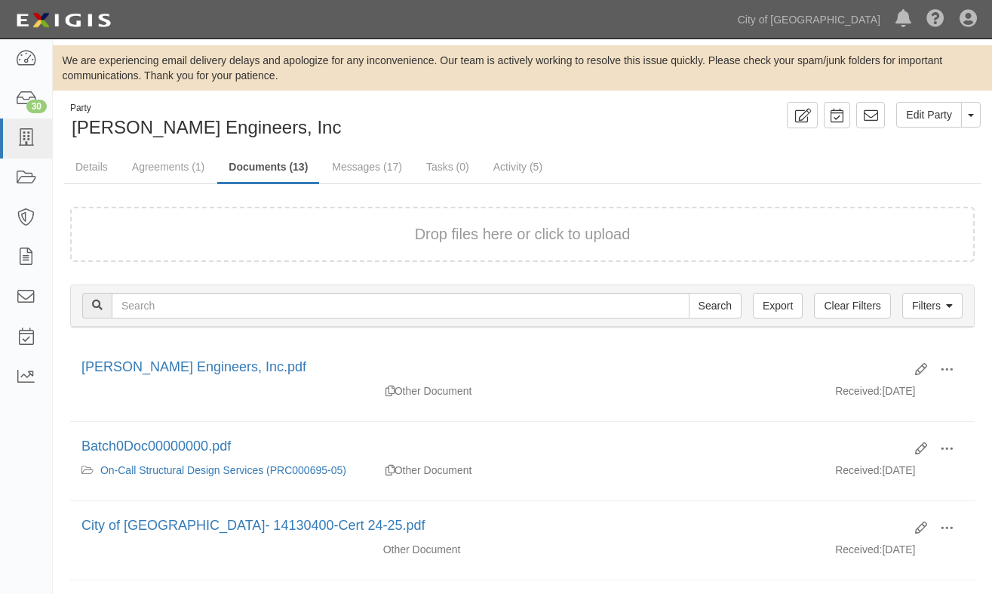
click at [181, 237] on div "Drop files here or click to upload" at bounding box center [522, 234] width 871 height 22
click at [104, 169] on link "Details" at bounding box center [91, 168] width 55 height 32
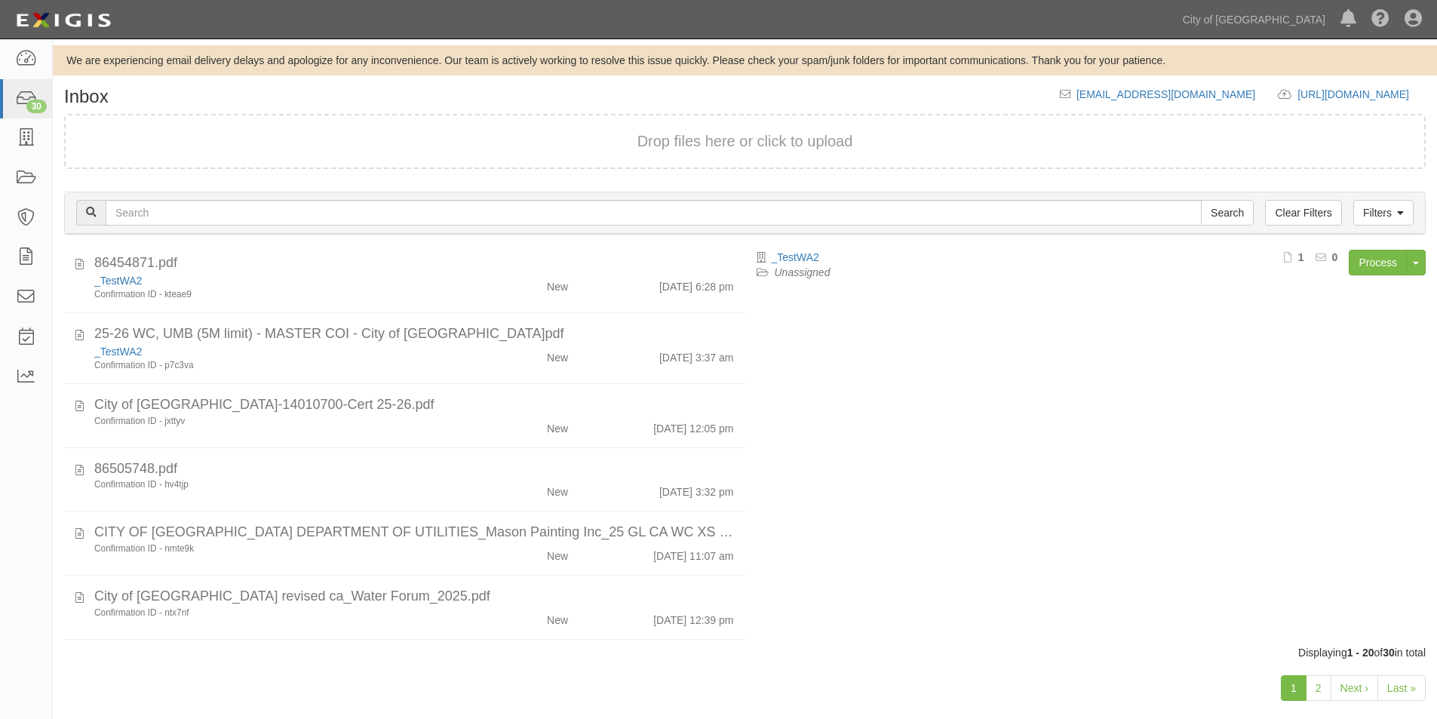
scroll to position [371, 0]
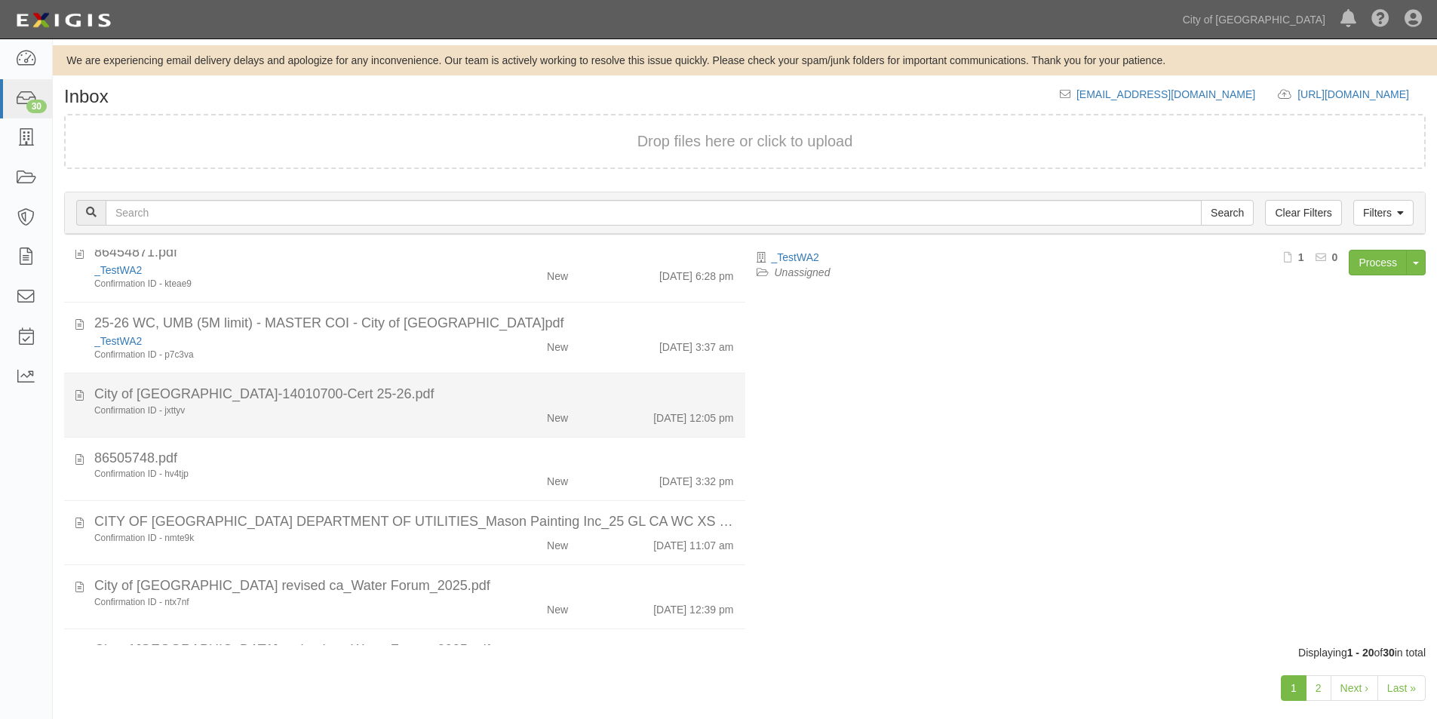
click at [365, 415] on div "Confirmation ID - jxttyv" at bounding box center [275, 410] width 363 height 13
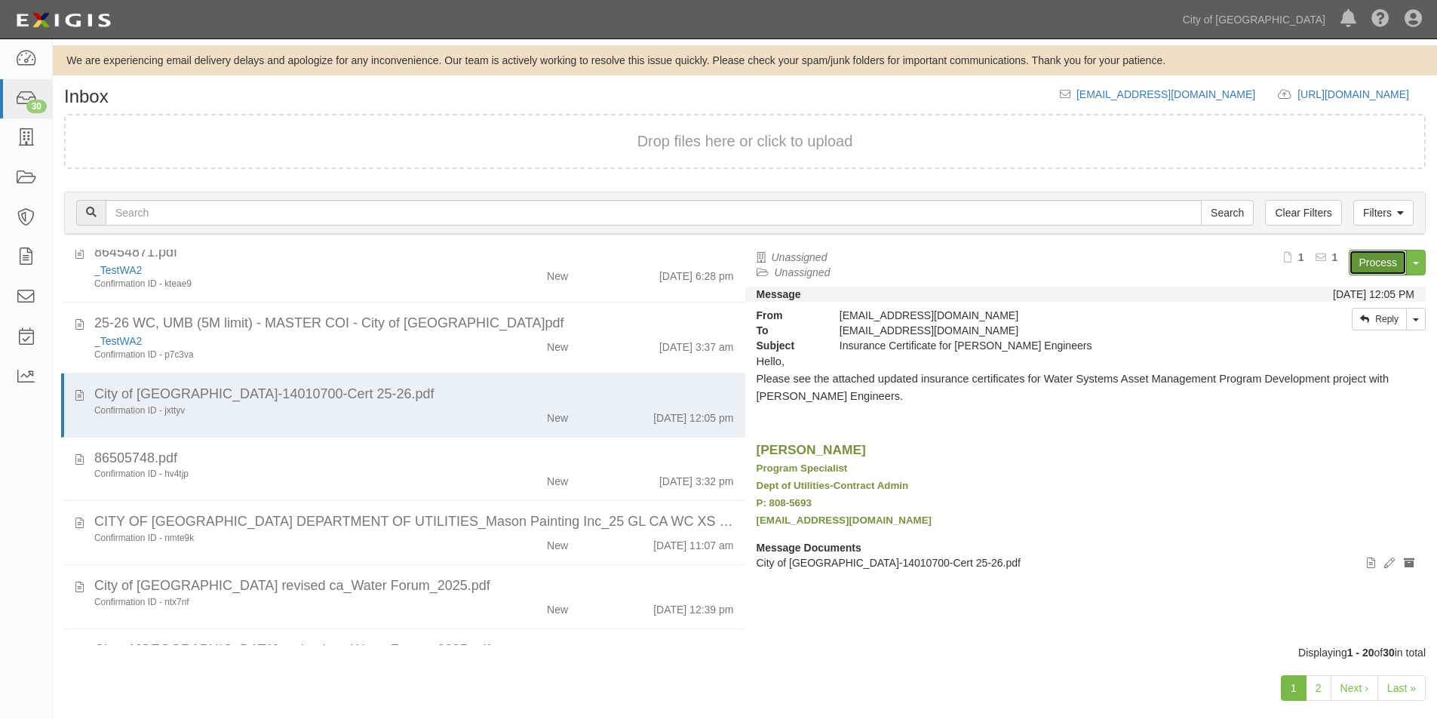
click at [1361, 268] on link "Process" at bounding box center [1377, 263] width 58 height 26
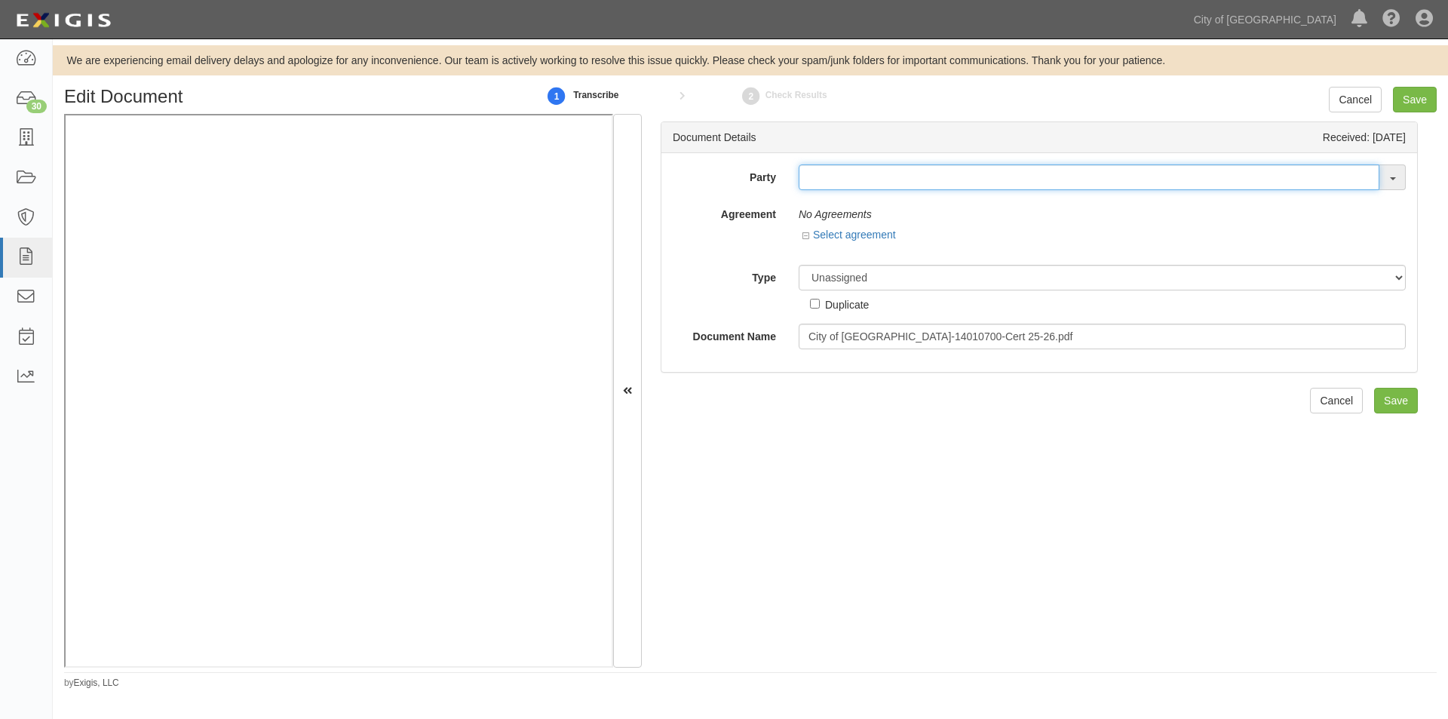
click at [996, 176] on input "text" at bounding box center [1089, 177] width 581 height 26
type input "caro"
click at [902, 206] on link "Caro llo Engineers, Inc" at bounding box center [866, 206] width 135 height 20
type input "[PERSON_NAME] Engineers, Inc"
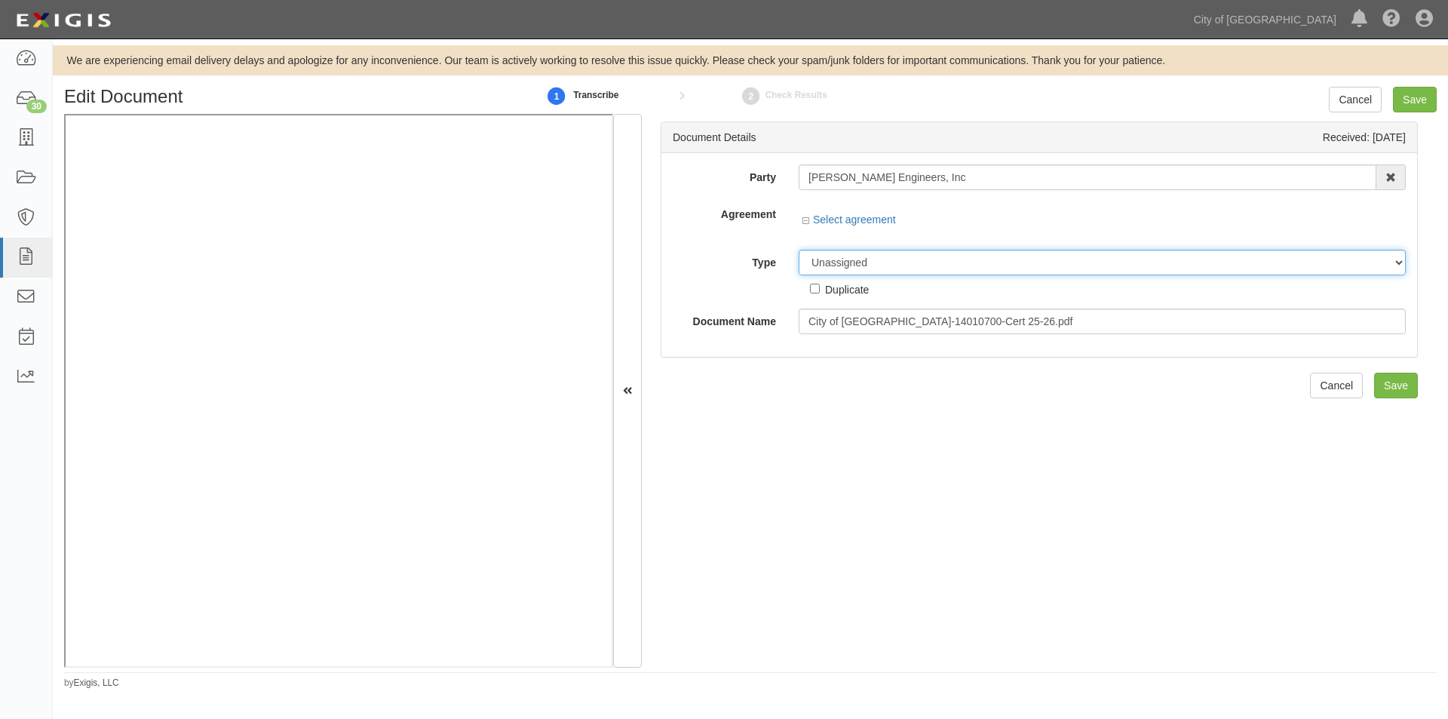
click at [892, 263] on select "Unassigned Binder Cancellation Notice Certificate Contract Endorsement Insuranc…" at bounding box center [1102, 263] width 607 height 26
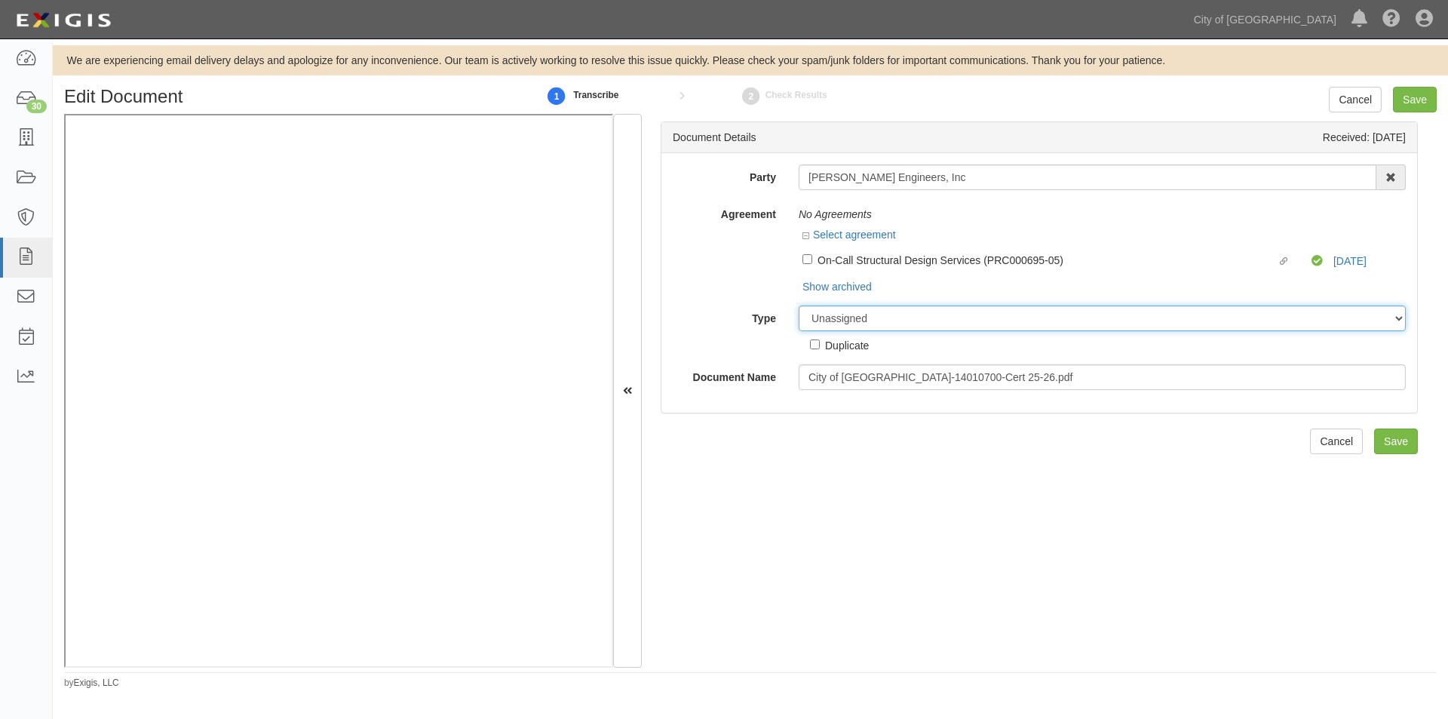
select select "OtherDetail"
click at [799, 305] on select "Unassigned Binder Cancellation Notice Certificate Contract Endorsement Insuranc…" at bounding box center [1102, 318] width 607 height 26
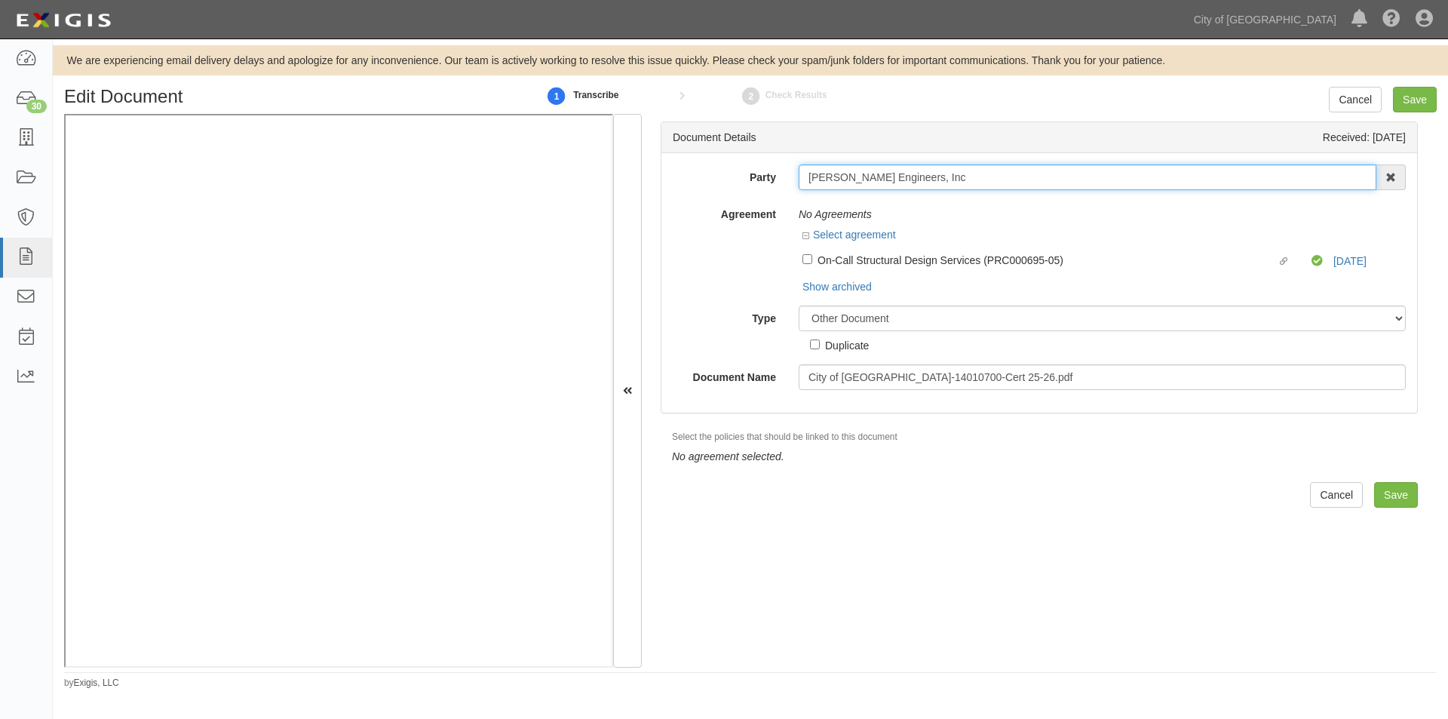
drag, startPoint x: 928, startPoint y: 179, endPoint x: 783, endPoint y: 179, distance: 144.8
click at [783, 179] on div "Party Carollo Engineers, Inc Caro llo Engineers, Inc 16th & O Gateway (dba Rave…" at bounding box center [1039, 177] width 756 height 26
click at [1419, 100] on input "Save" at bounding box center [1415, 100] width 44 height 26
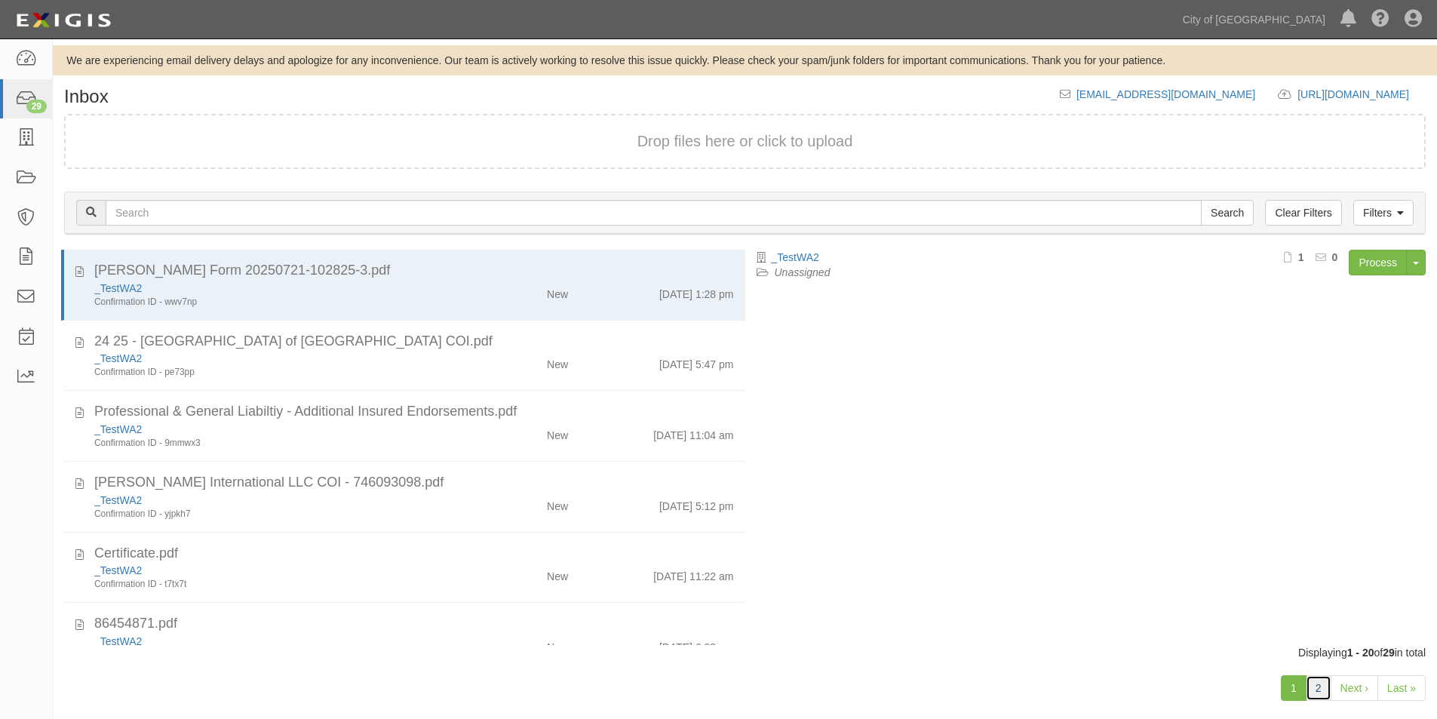
click at [1324, 692] on link "2" at bounding box center [1318, 688] width 26 height 26
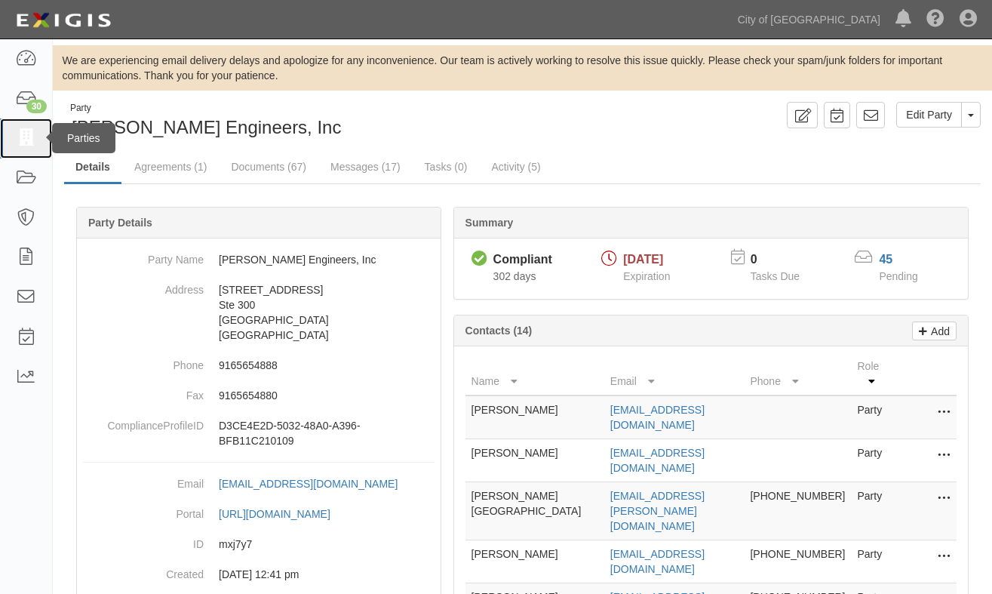
click at [22, 133] on icon at bounding box center [25, 138] width 21 height 17
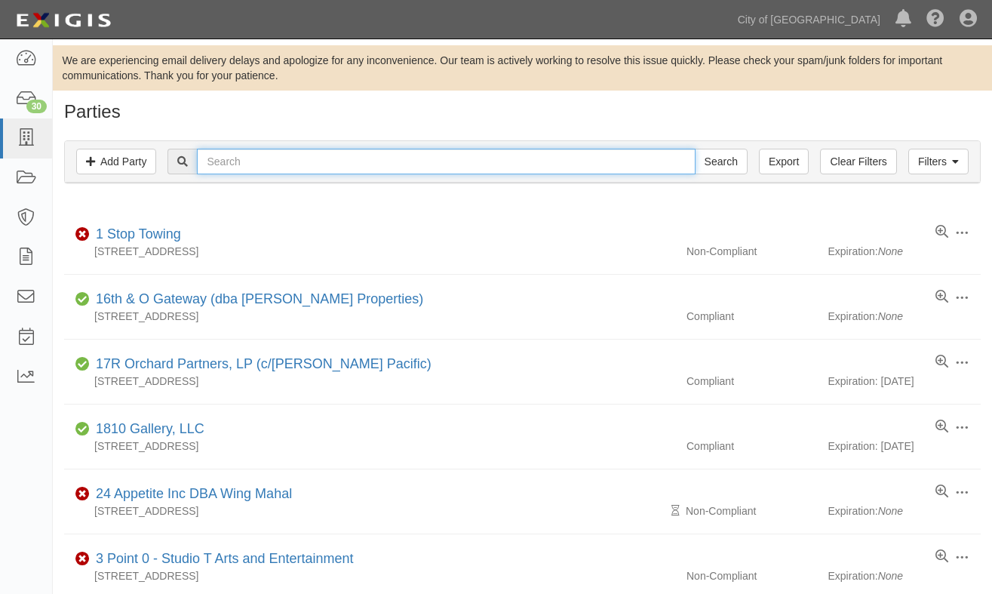
click at [361, 162] on input "text" at bounding box center [446, 162] width 498 height 26
type input "summit pipe"
click at [695, 149] on input "Search" at bounding box center [721, 162] width 53 height 26
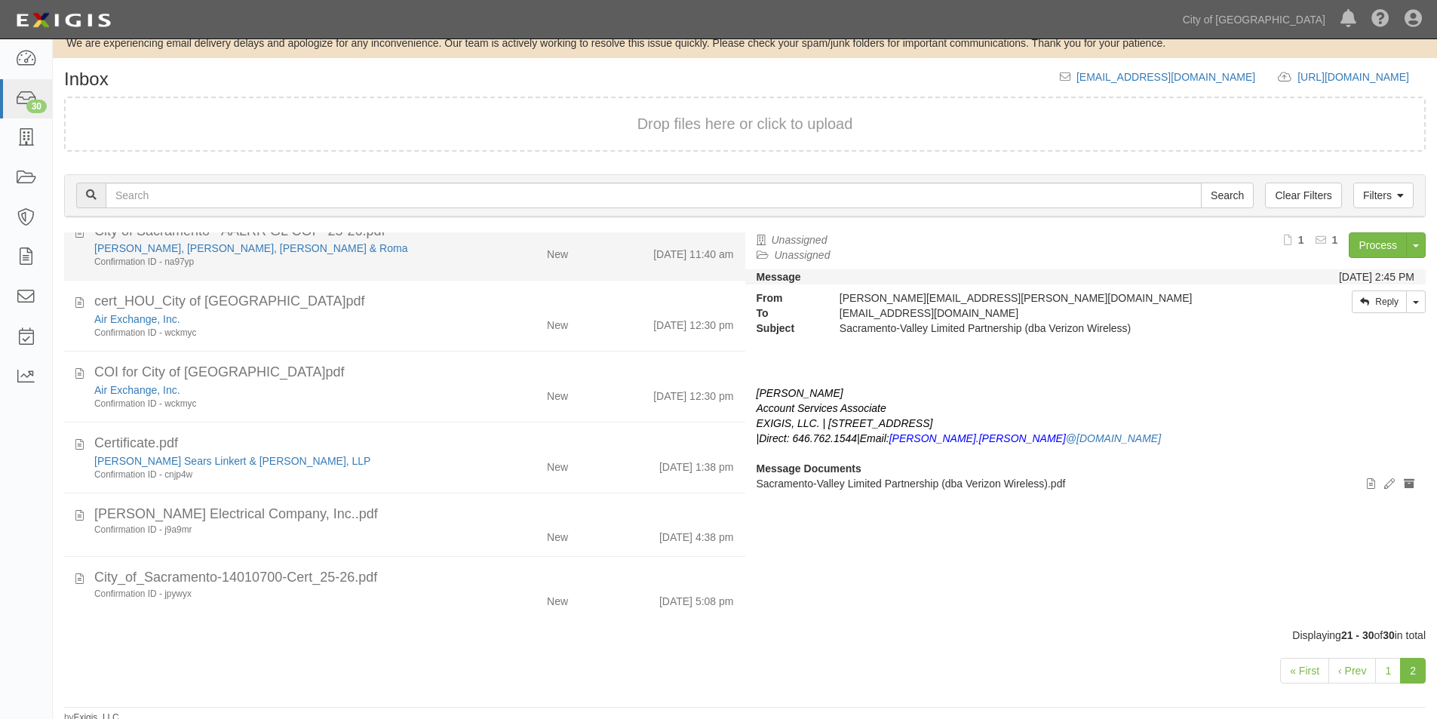
scroll to position [23, 0]
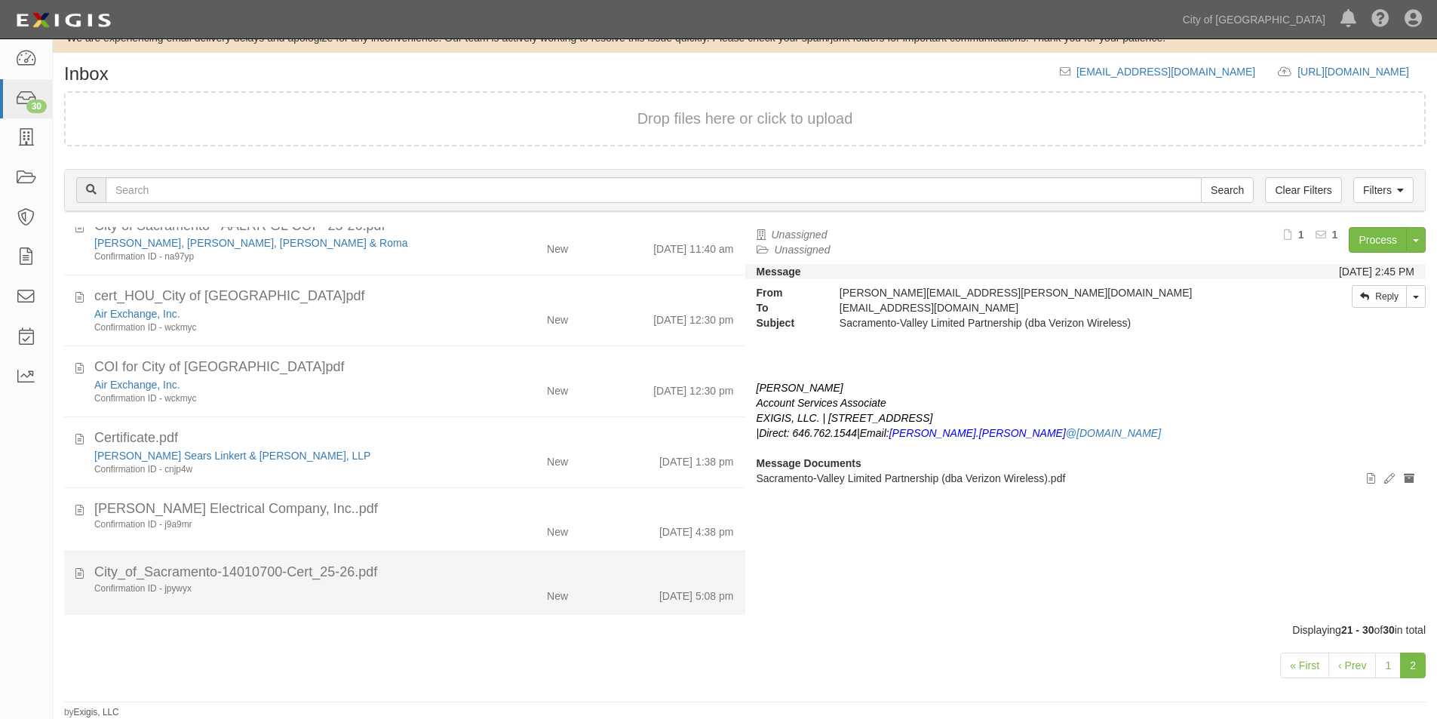
click at [406, 583] on div "Confirmation ID - jpywyx" at bounding box center [275, 588] width 363 height 13
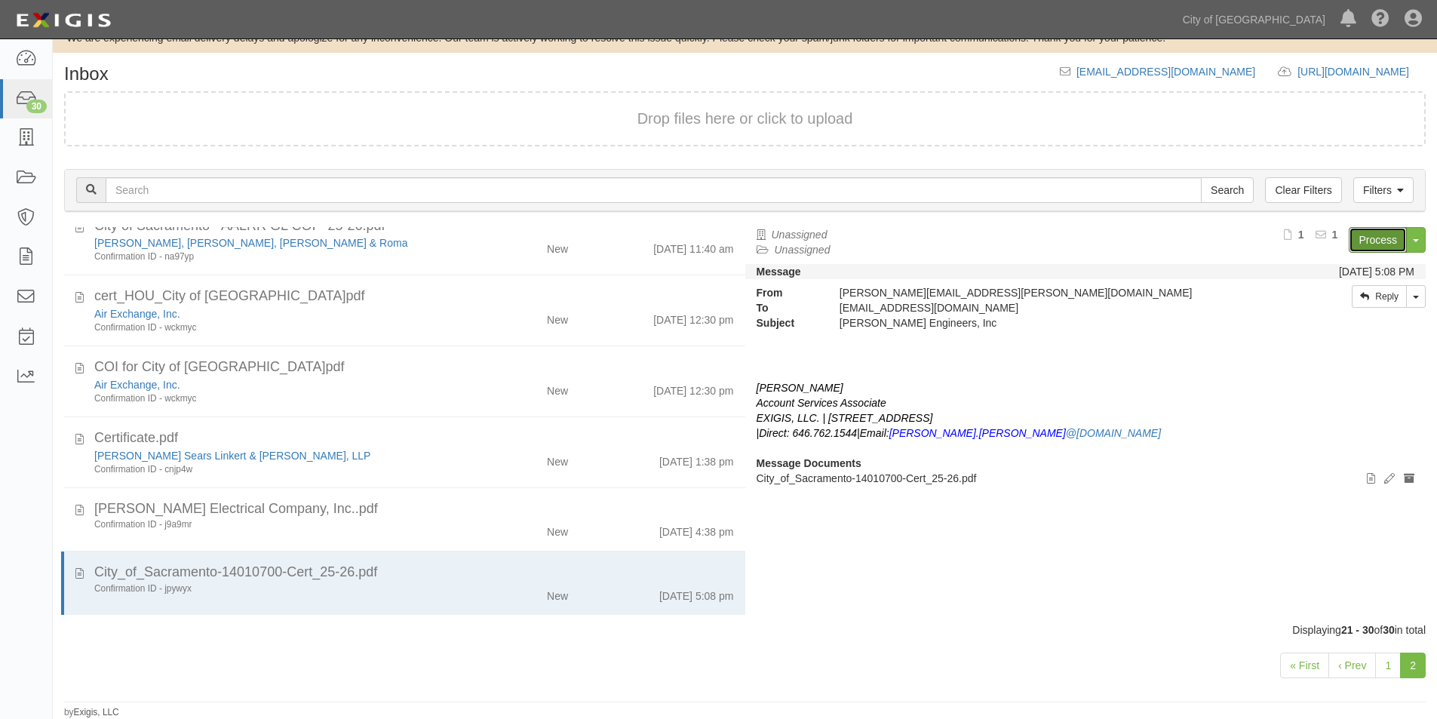
click at [1373, 248] on link "Process" at bounding box center [1377, 240] width 58 height 26
click at [1387, 662] on link "1" at bounding box center [1388, 665] width 26 height 26
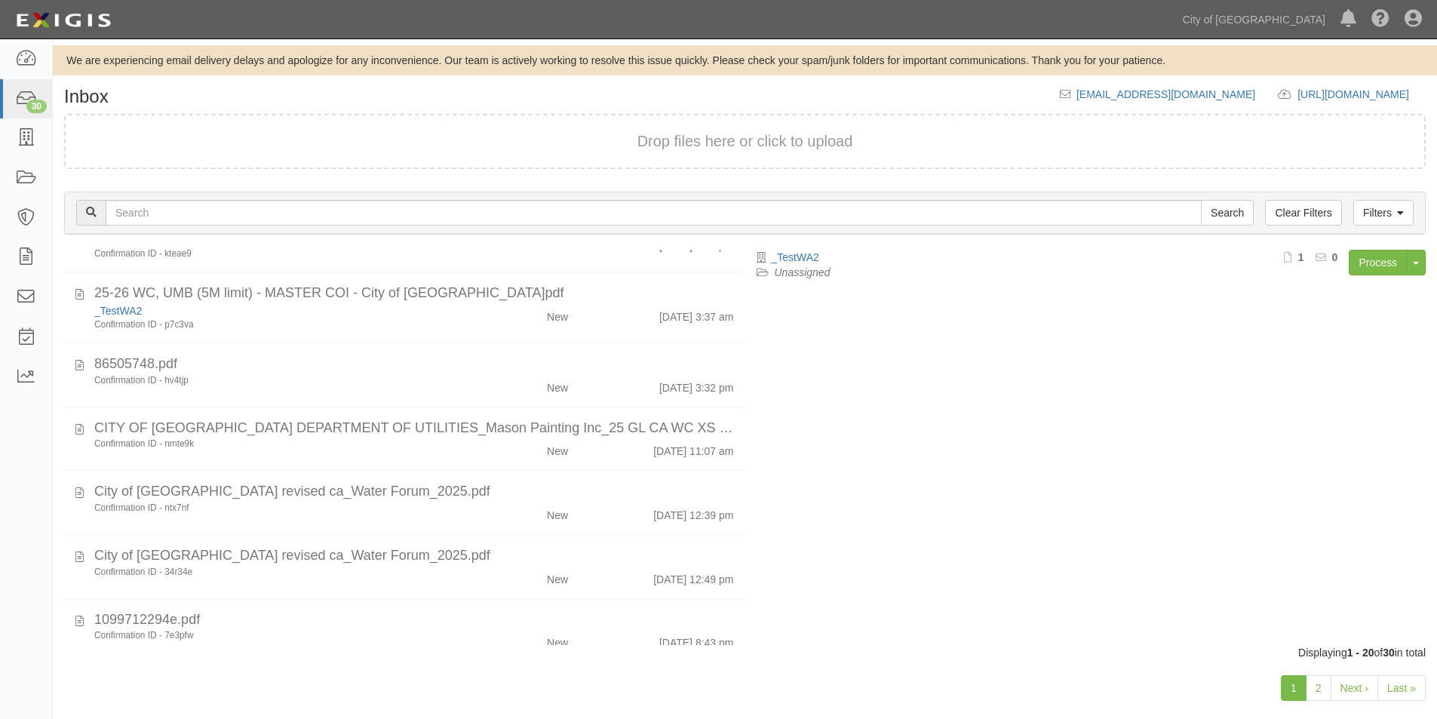
scroll to position [413, 0]
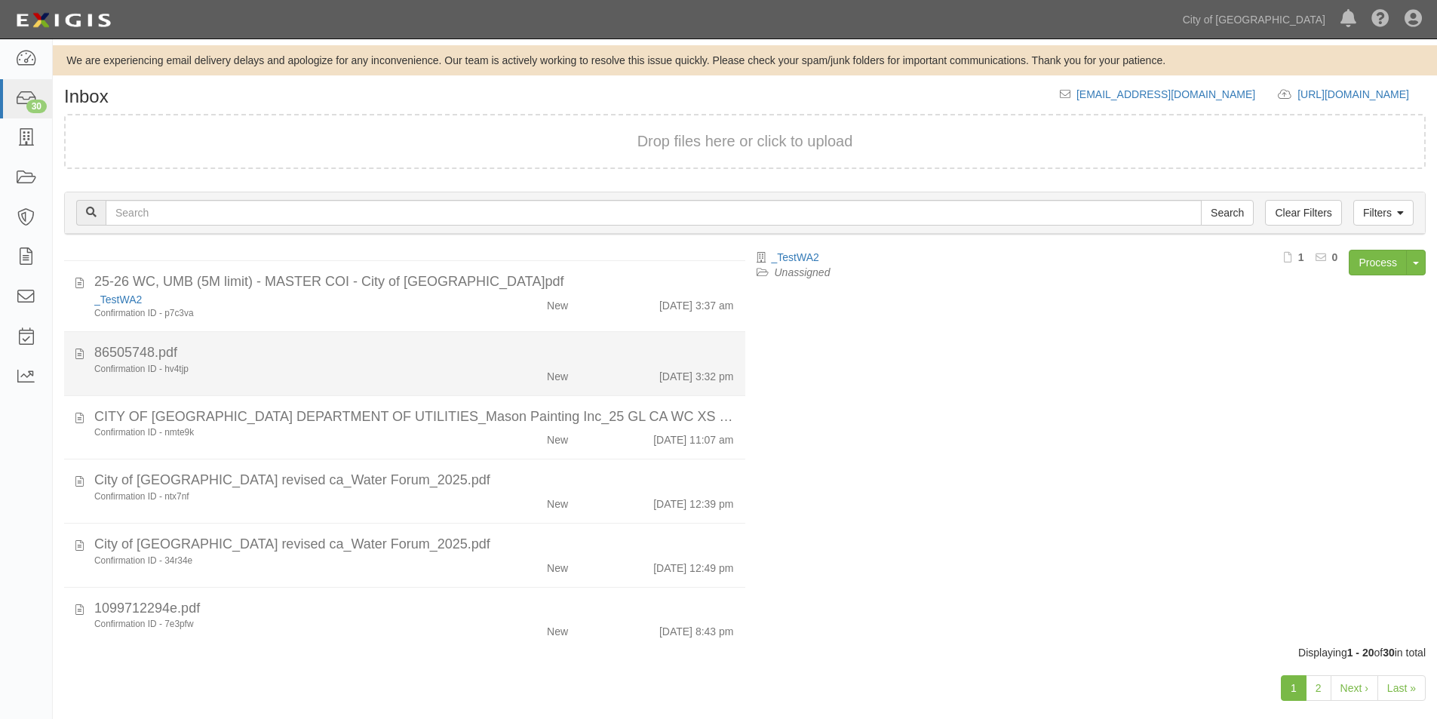
click at [305, 350] on div "86505748.pdf" at bounding box center [414, 353] width 640 height 20
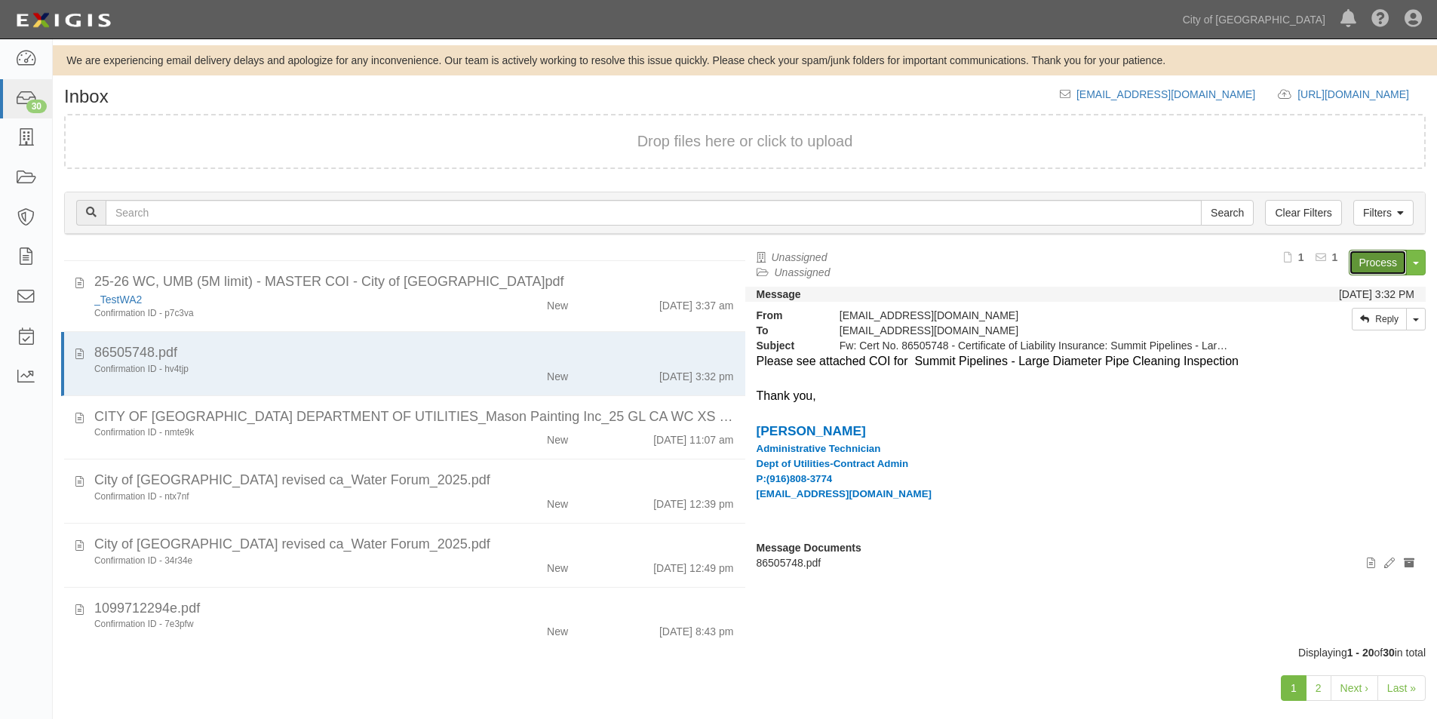
click at [1381, 260] on link "Process" at bounding box center [1377, 263] width 58 height 26
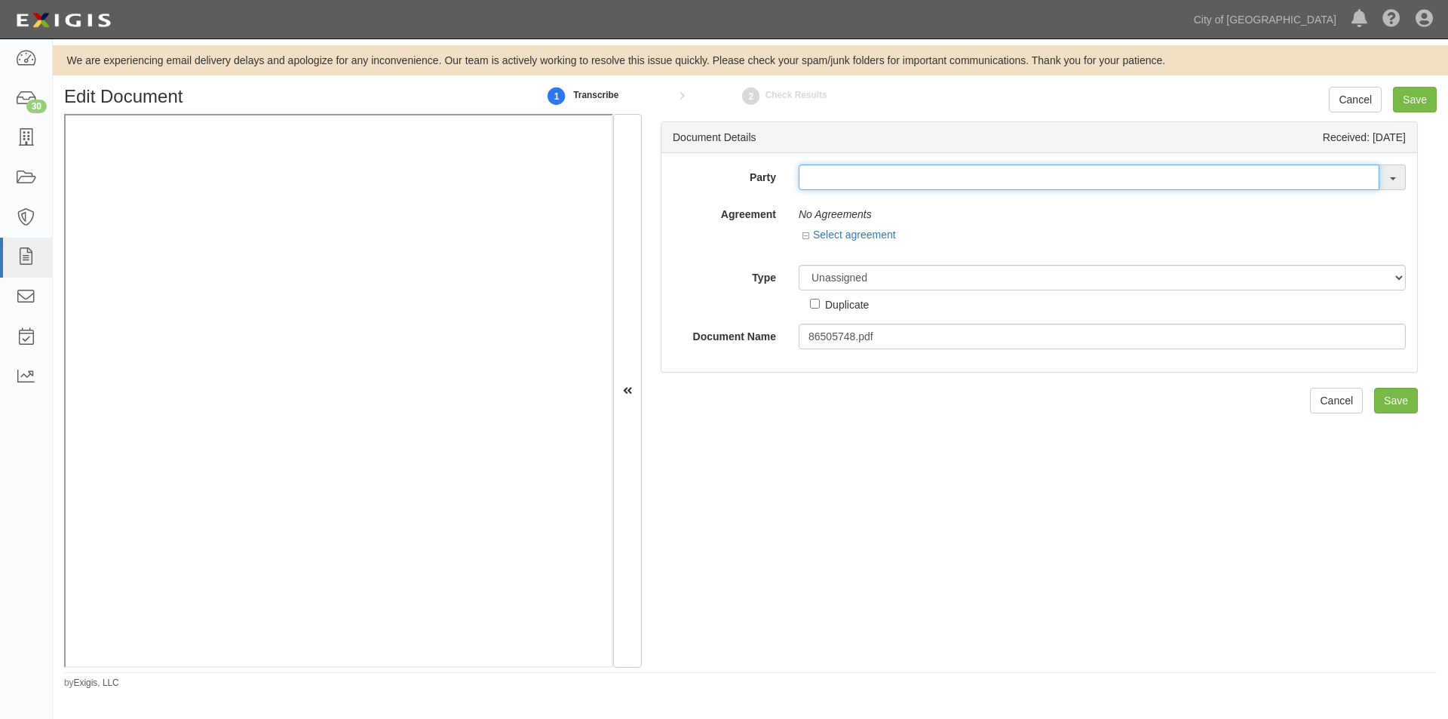
click at [832, 183] on input "text" at bounding box center [1089, 177] width 581 height 26
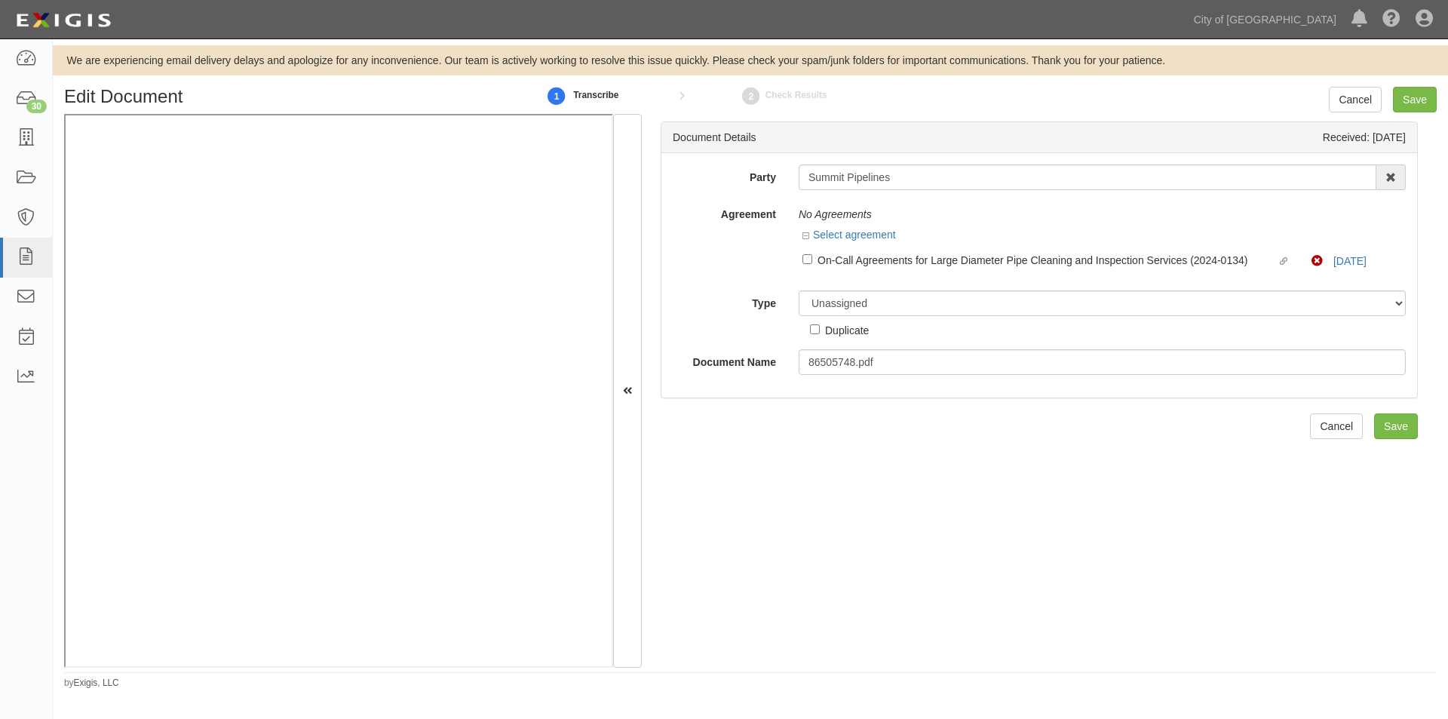
drag, startPoint x: 163, startPoint y: 667, endPoint x: 425, endPoint y: 671, distance: 262.5
click at [425, 671] on div "Edit Document 1 Transcribe 2 Check Results Cancel Save Document Details Receive…" at bounding box center [750, 388] width 1395 height 603
drag, startPoint x: 903, startPoint y: 179, endPoint x: 797, endPoint y: 186, distance: 105.8
click at [799, 186] on input "Summit Pipelines" at bounding box center [1088, 177] width 578 height 26
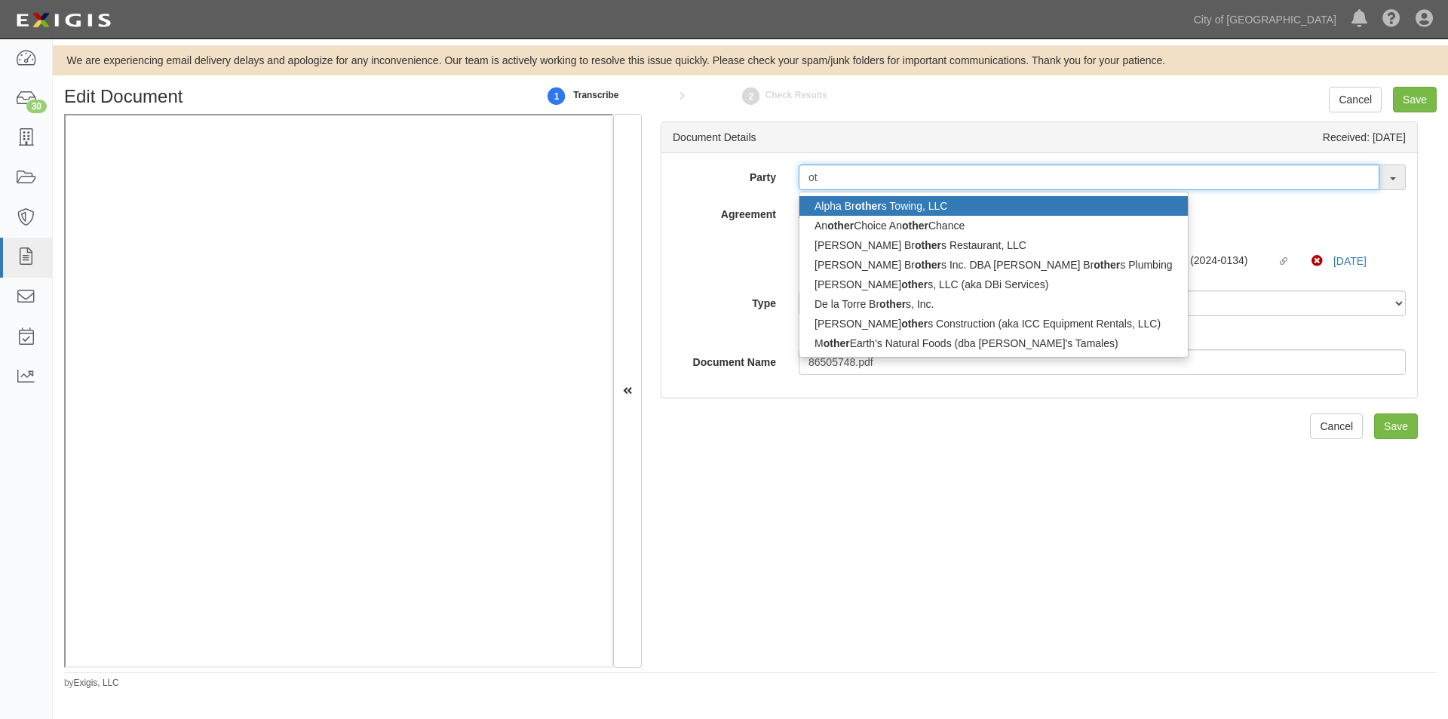
type input "o"
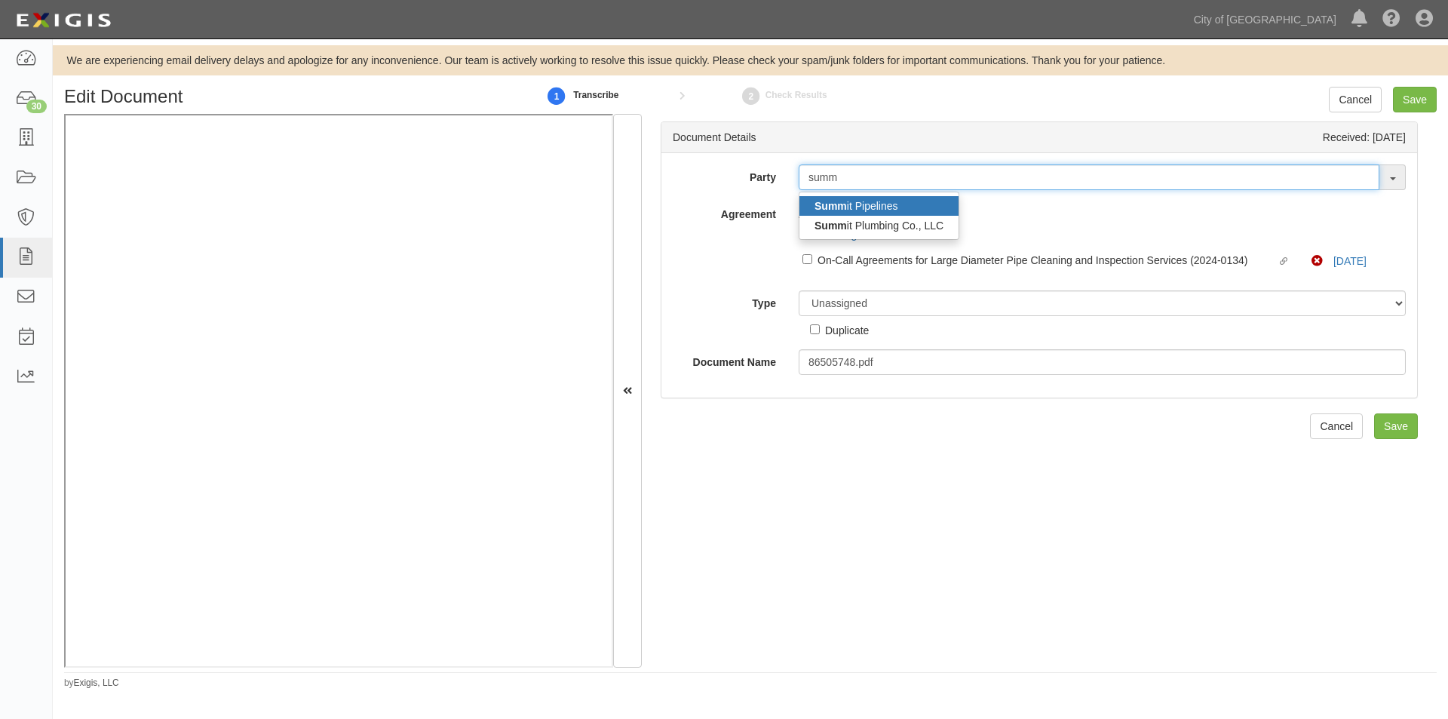
type input "summ"
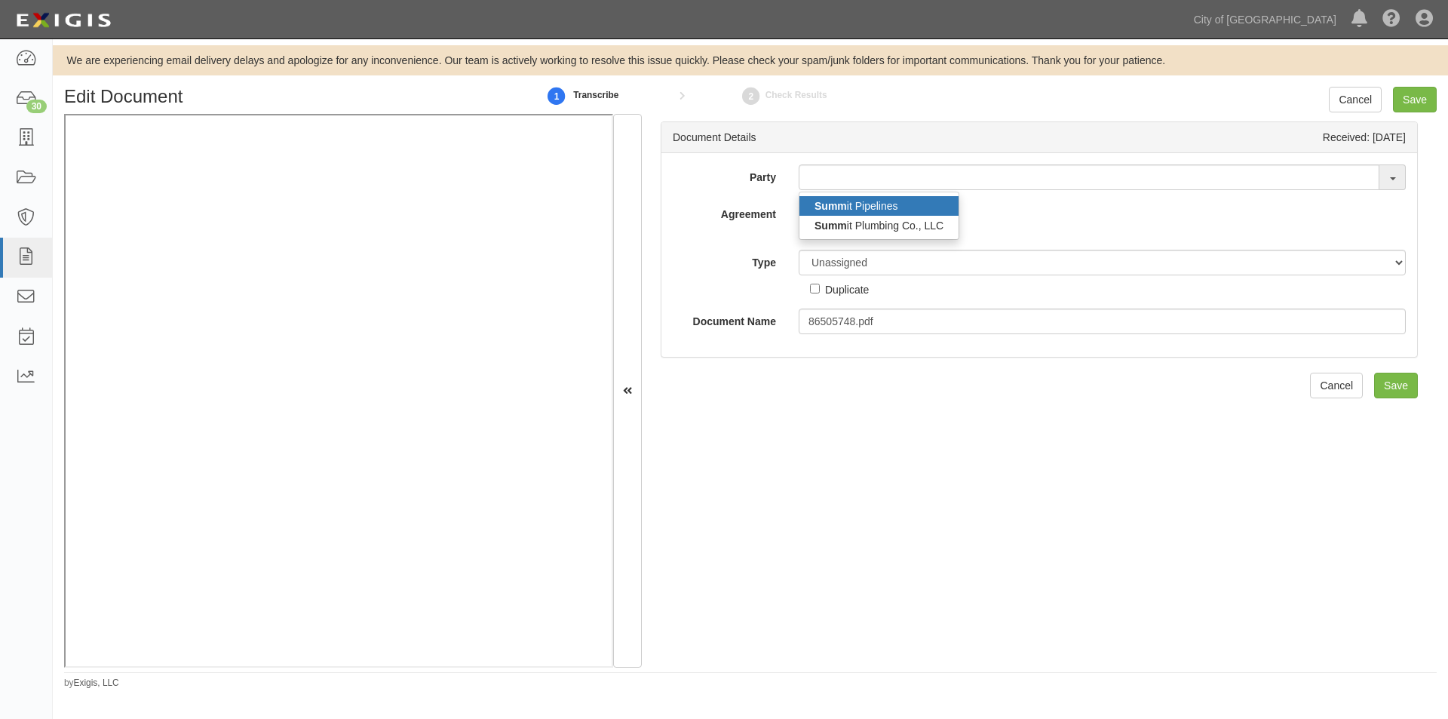
click at [827, 204] on strong "Summ" at bounding box center [830, 206] width 32 height 12
type input "Summit Pipelines"
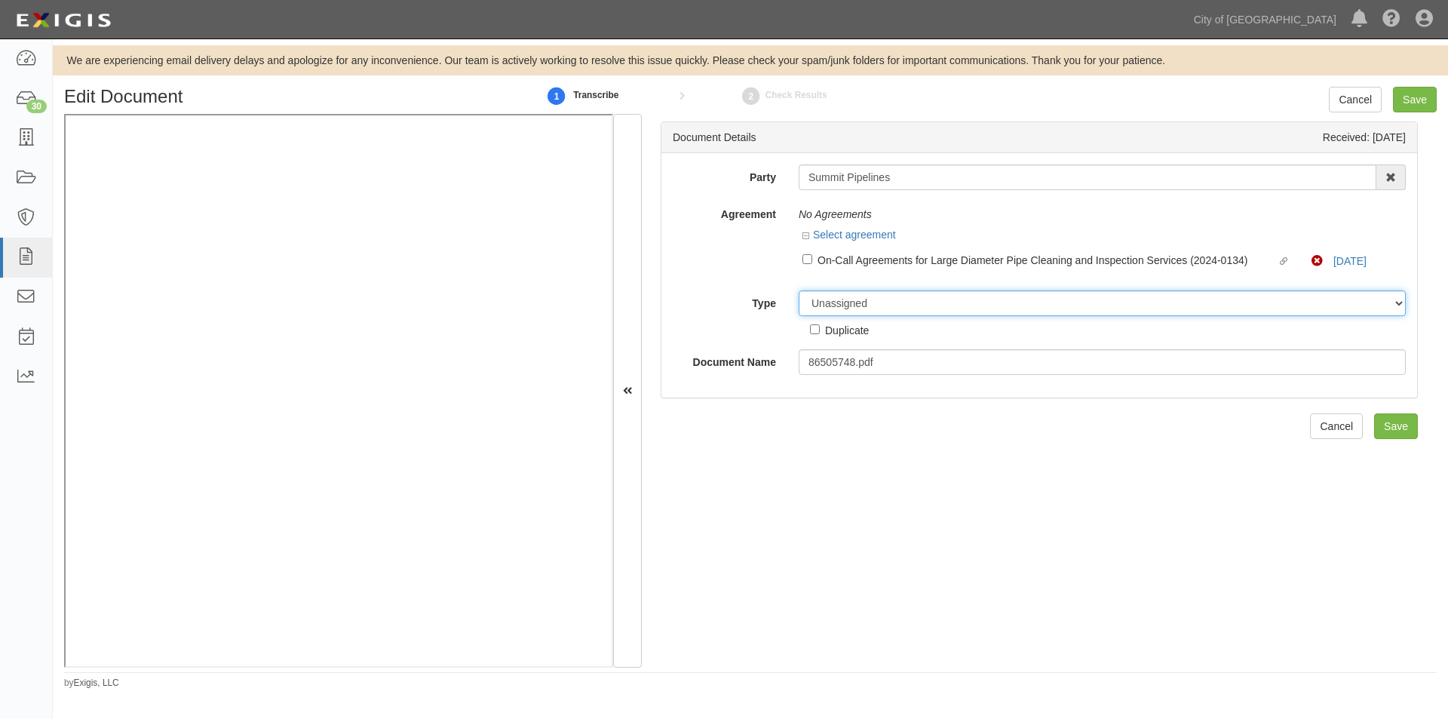
click at [834, 304] on select "Unassigned Binder Cancellation Notice Certificate Contract Endorsement Insuranc…" at bounding box center [1102, 303] width 607 height 26
select select "OtherDetail"
click at [799, 290] on select "Unassigned Binder Cancellation Notice Certificate Contract Endorsement Insuranc…" at bounding box center [1102, 303] width 607 height 26
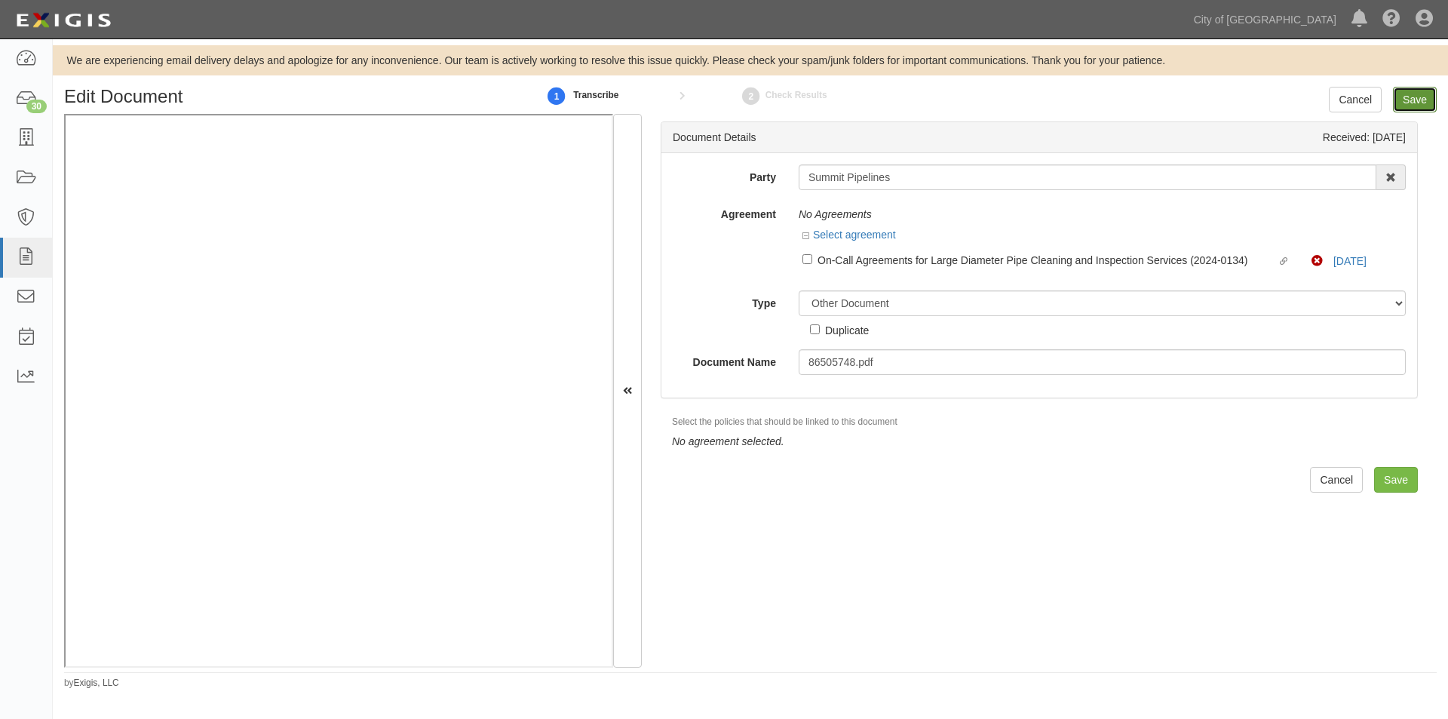
click at [1411, 90] on input "Save" at bounding box center [1415, 100] width 44 height 26
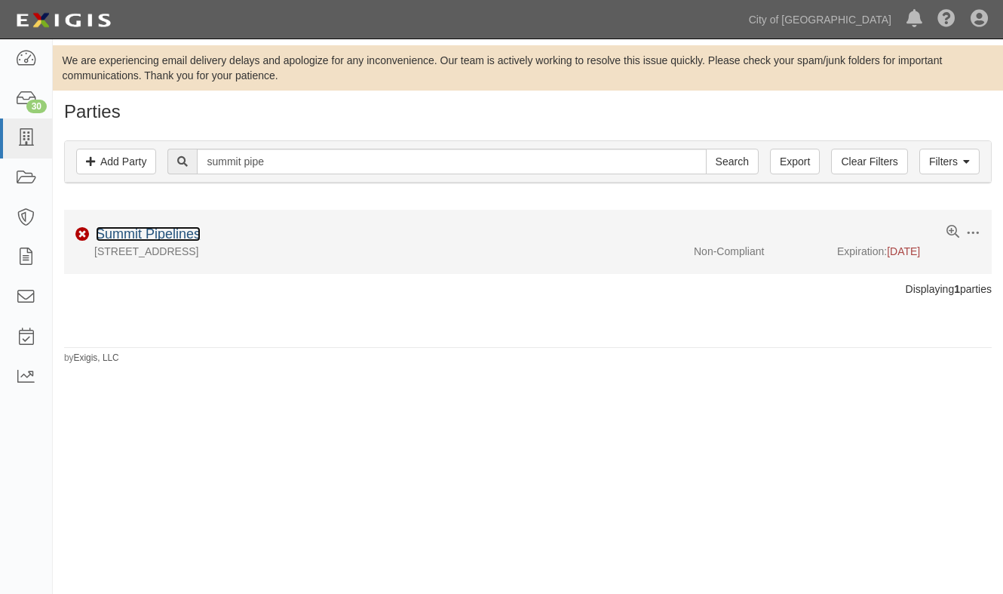
click at [185, 234] on link "Summit Pipelines" at bounding box center [148, 233] width 105 height 15
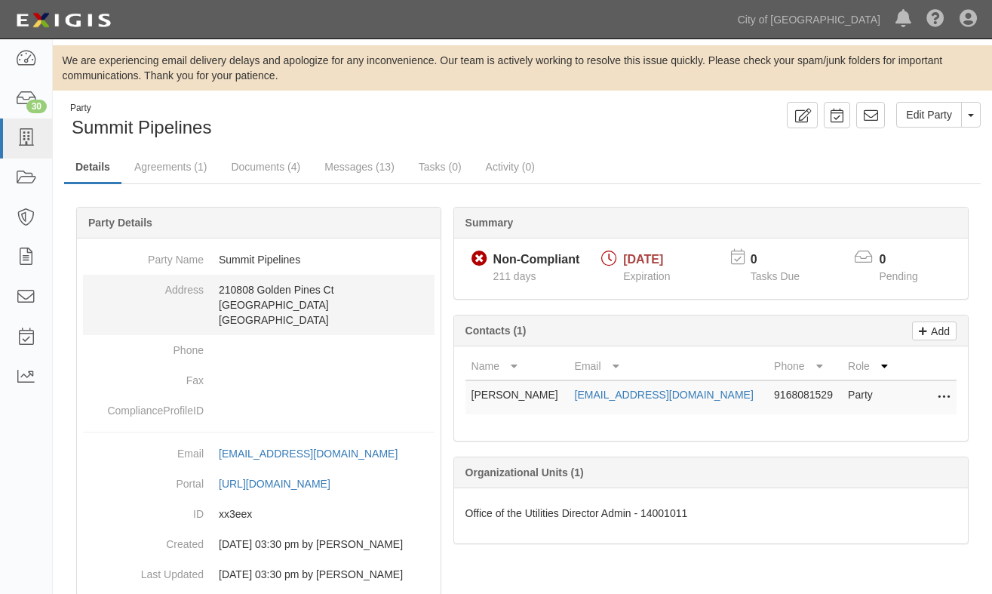
click at [312, 298] on dd "[STREET_ADDRESS]" at bounding box center [258, 305] width 351 height 60
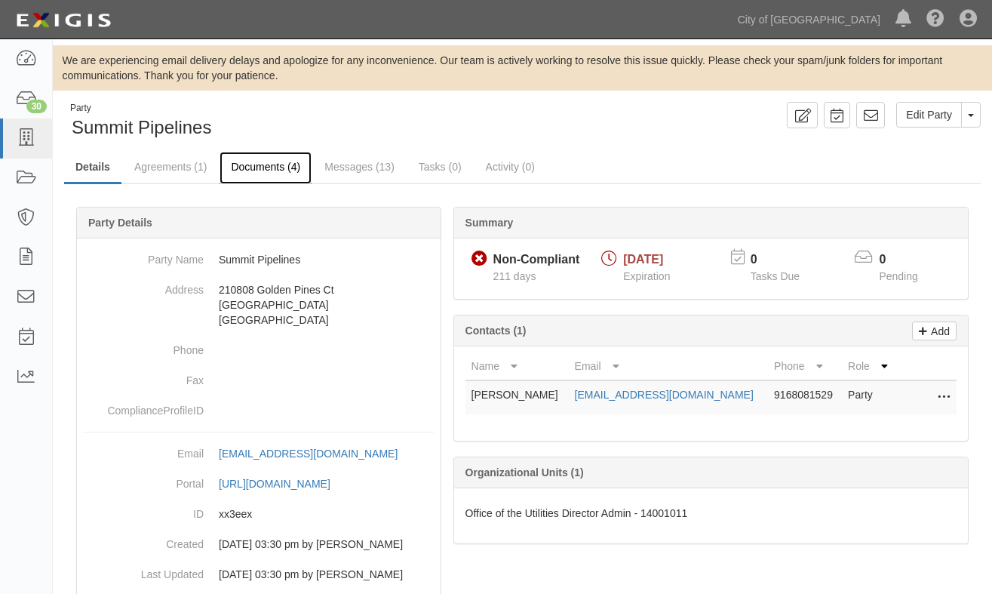
click at [253, 164] on link "Documents (4)" at bounding box center [265, 168] width 92 height 32
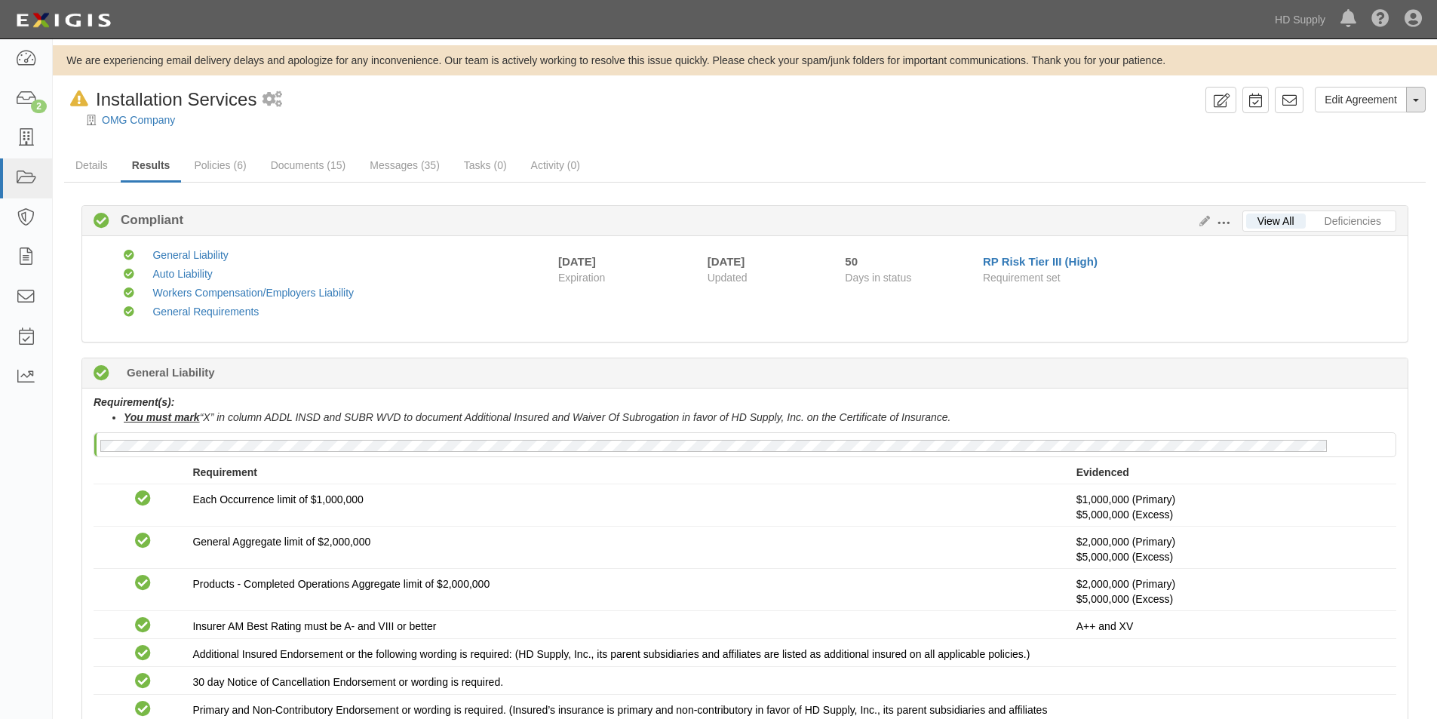
click at [1412, 101] on button "Toggle Agreement Dropdown" at bounding box center [1416, 100] width 20 height 26
click at [1394, 166] on button "Remove from Default" at bounding box center [1363, 169] width 122 height 23
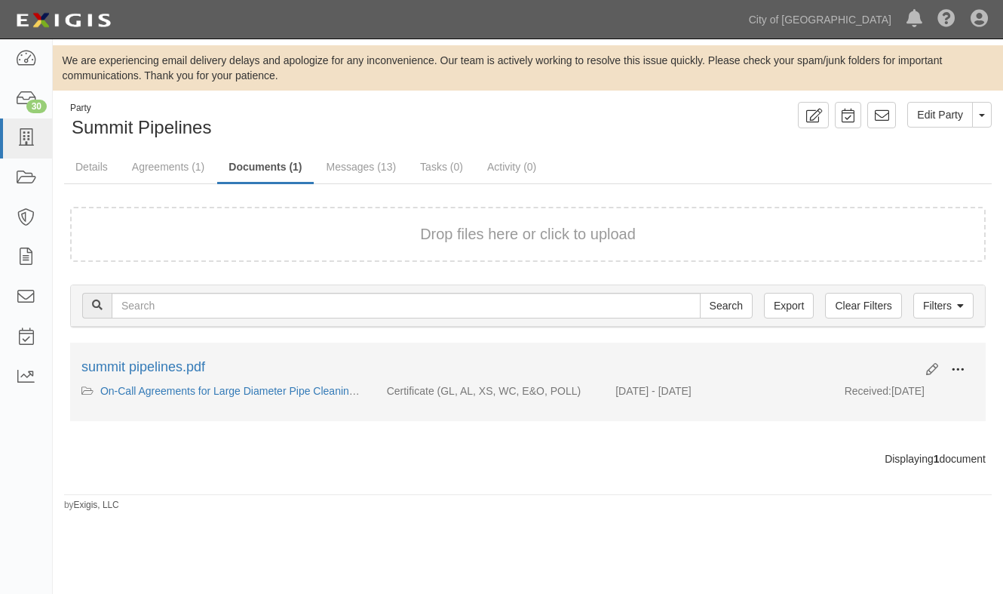
click at [955, 370] on span at bounding box center [958, 370] width 14 height 14
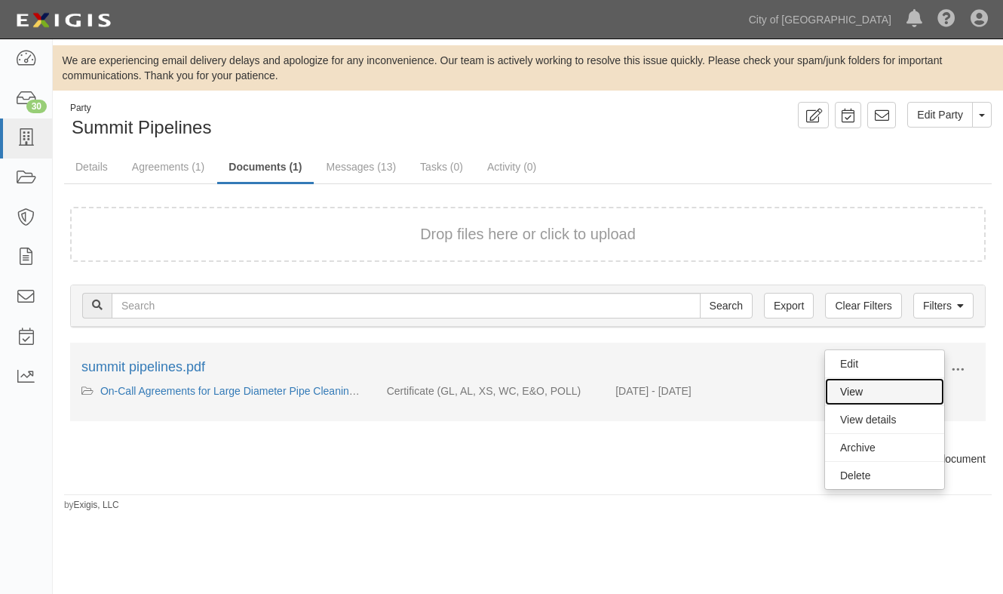
click at [870, 394] on link "View" at bounding box center [884, 391] width 119 height 27
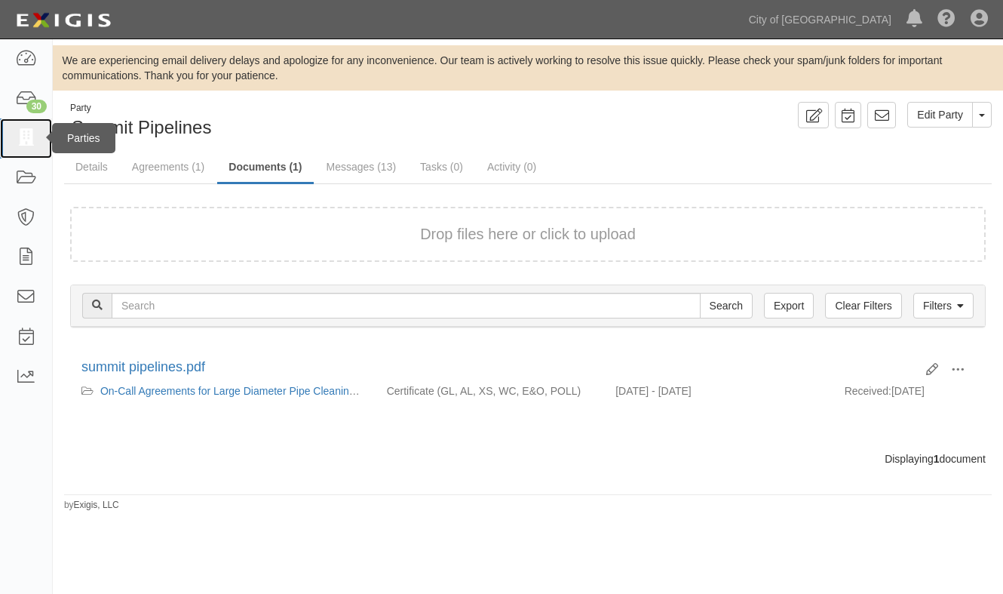
click at [33, 136] on icon at bounding box center [25, 138] width 21 height 17
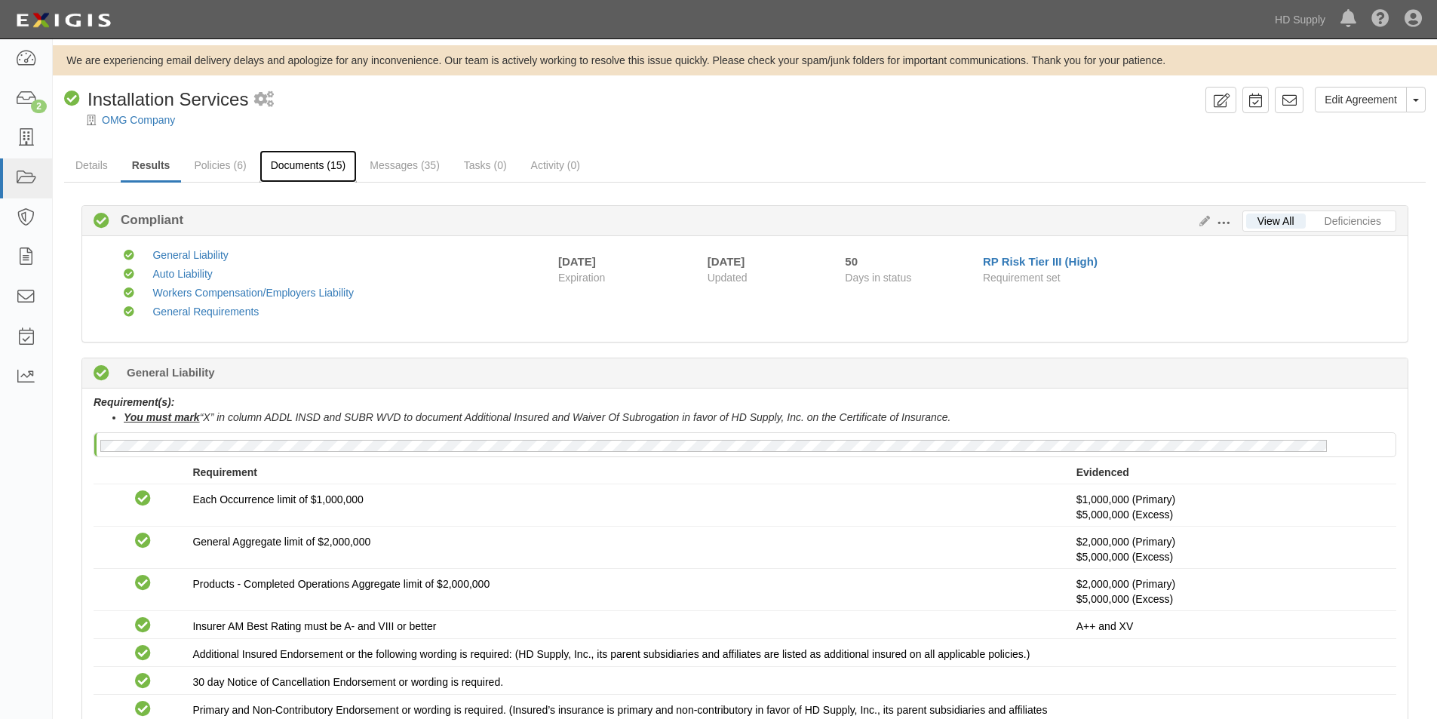
click at [314, 163] on link "Documents (15)" at bounding box center [308, 166] width 98 height 32
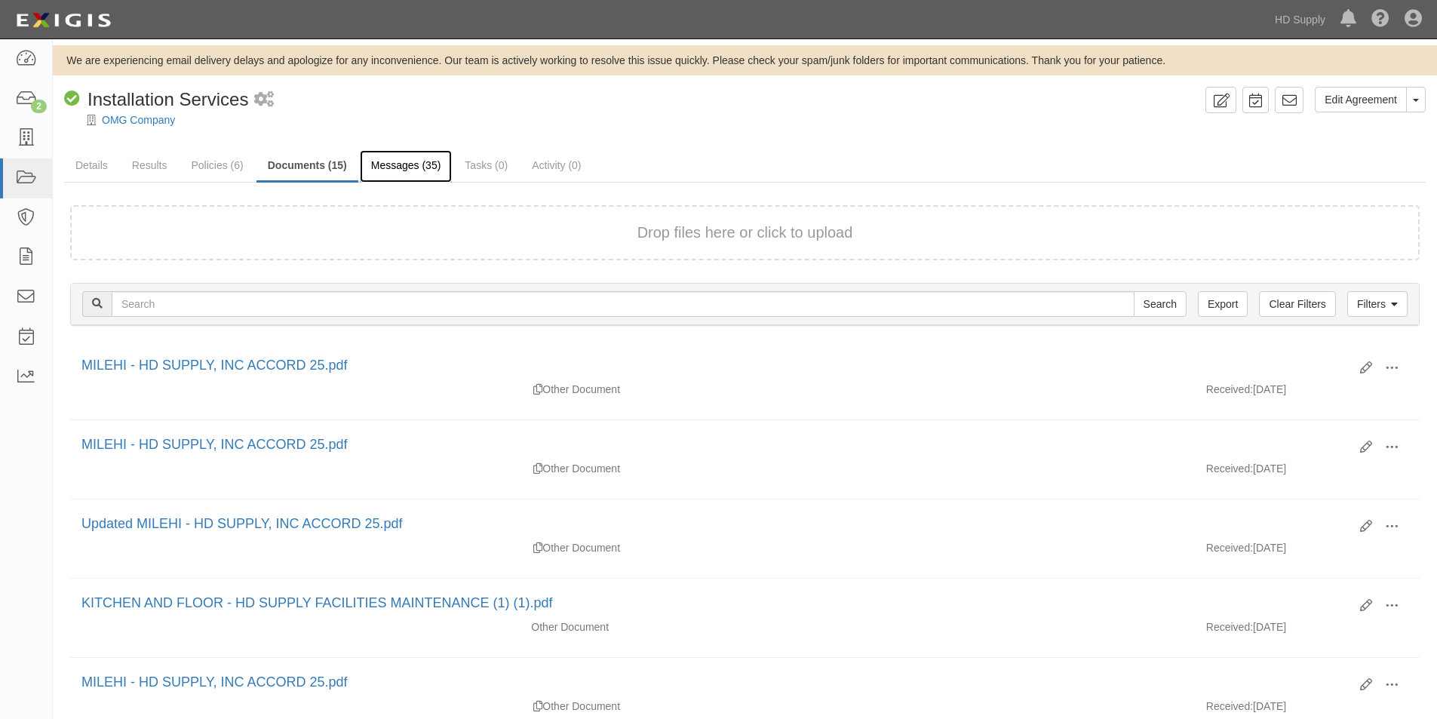
click at [387, 167] on link "Messages (35)" at bounding box center [406, 166] width 93 height 32
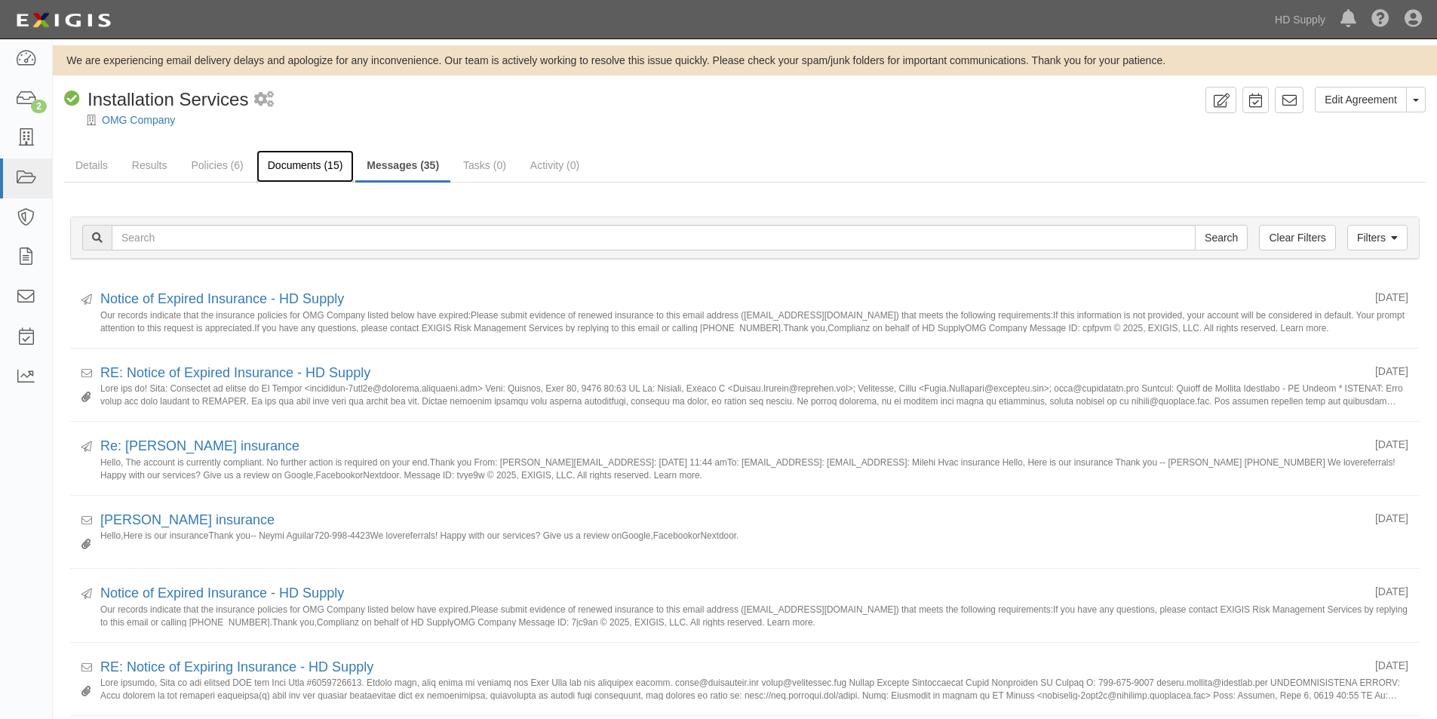
click at [321, 162] on link "Documents (15)" at bounding box center [305, 166] width 98 height 32
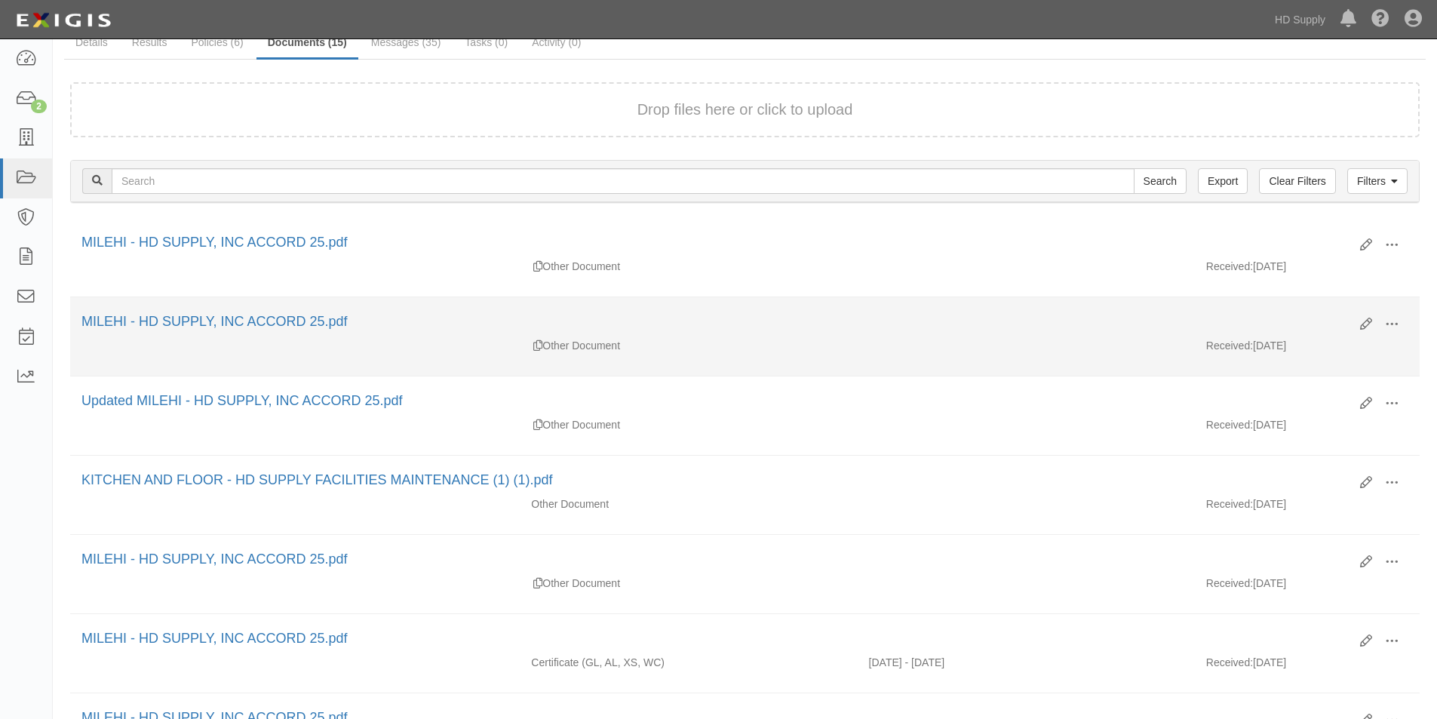
scroll to position [226, 0]
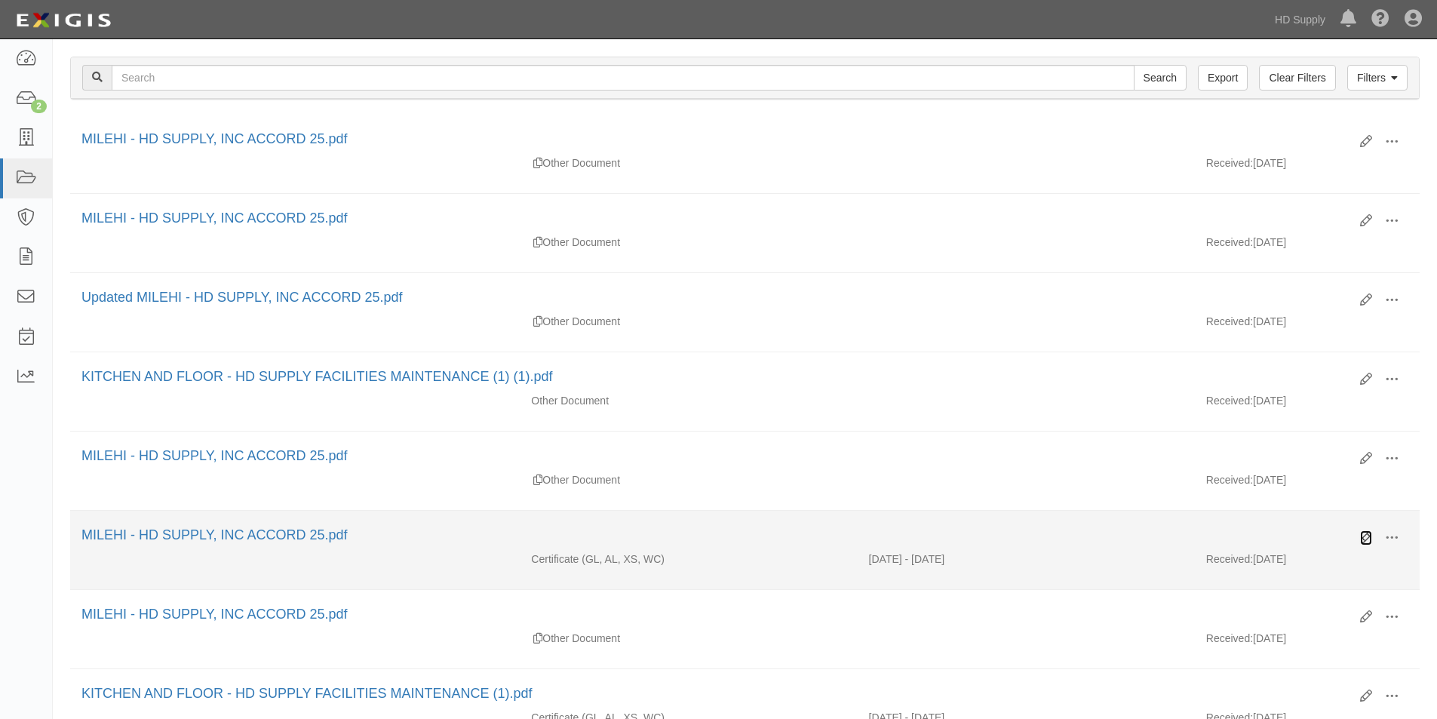
click at [1365, 538] on icon at bounding box center [1366, 538] width 12 height 12
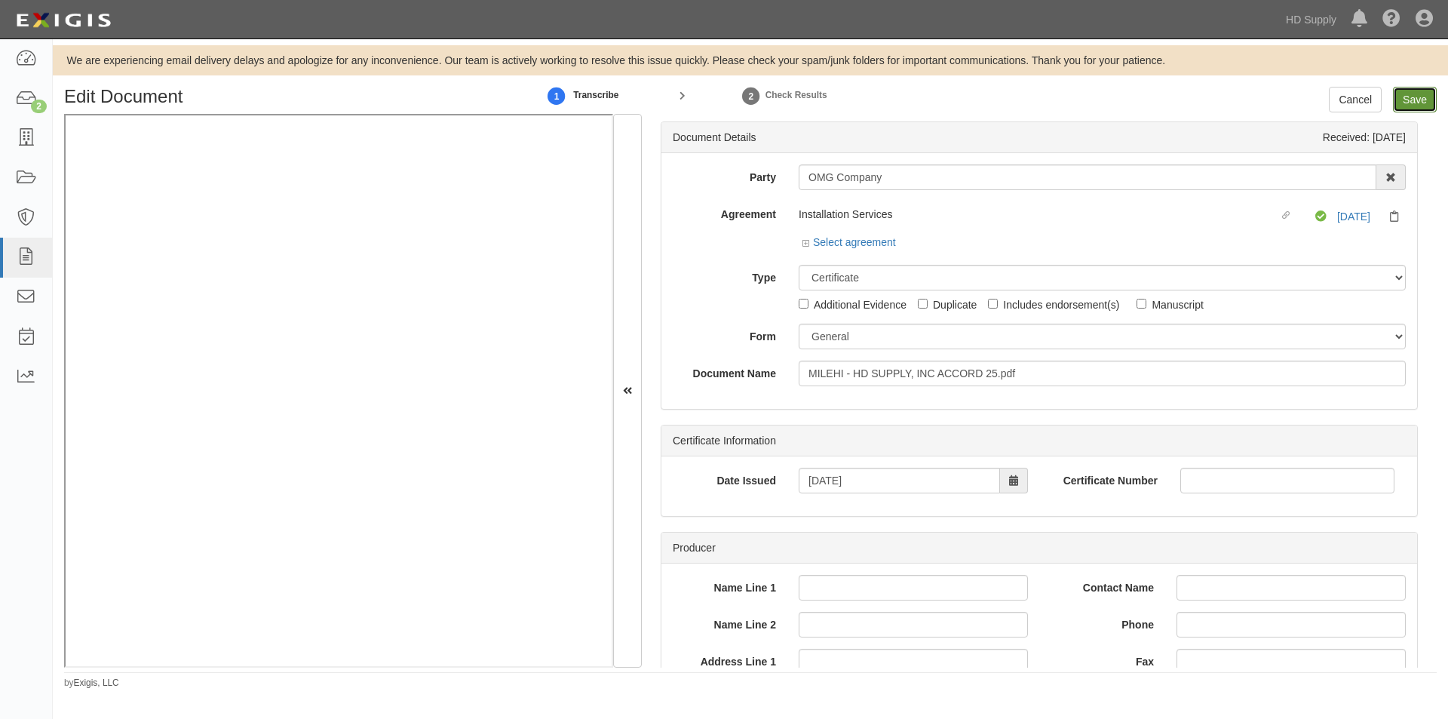
click at [1408, 103] on input "Save" at bounding box center [1415, 100] width 44 height 26
type input "1000000"
type input "300000"
type input "5000"
type input "1000000"
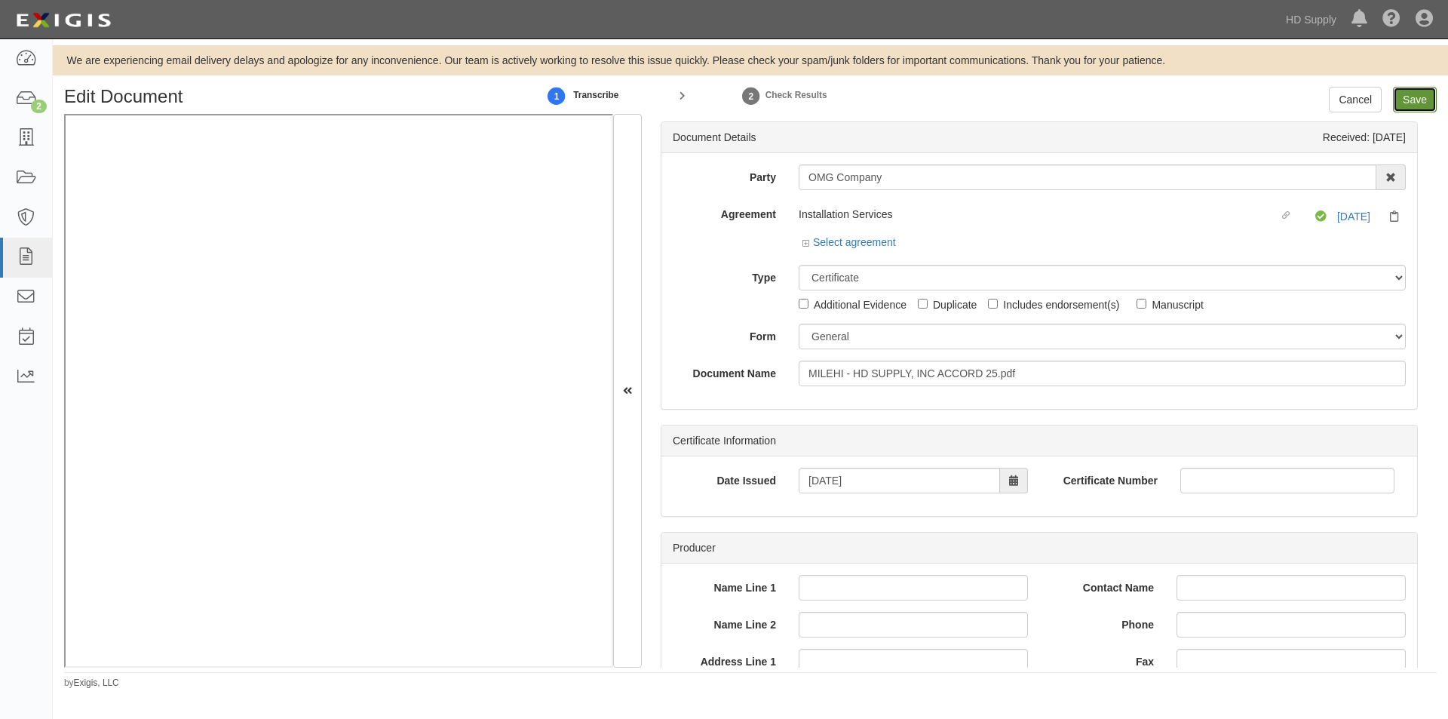
type input "2000000"
type input "1000000"
type input "5000000"
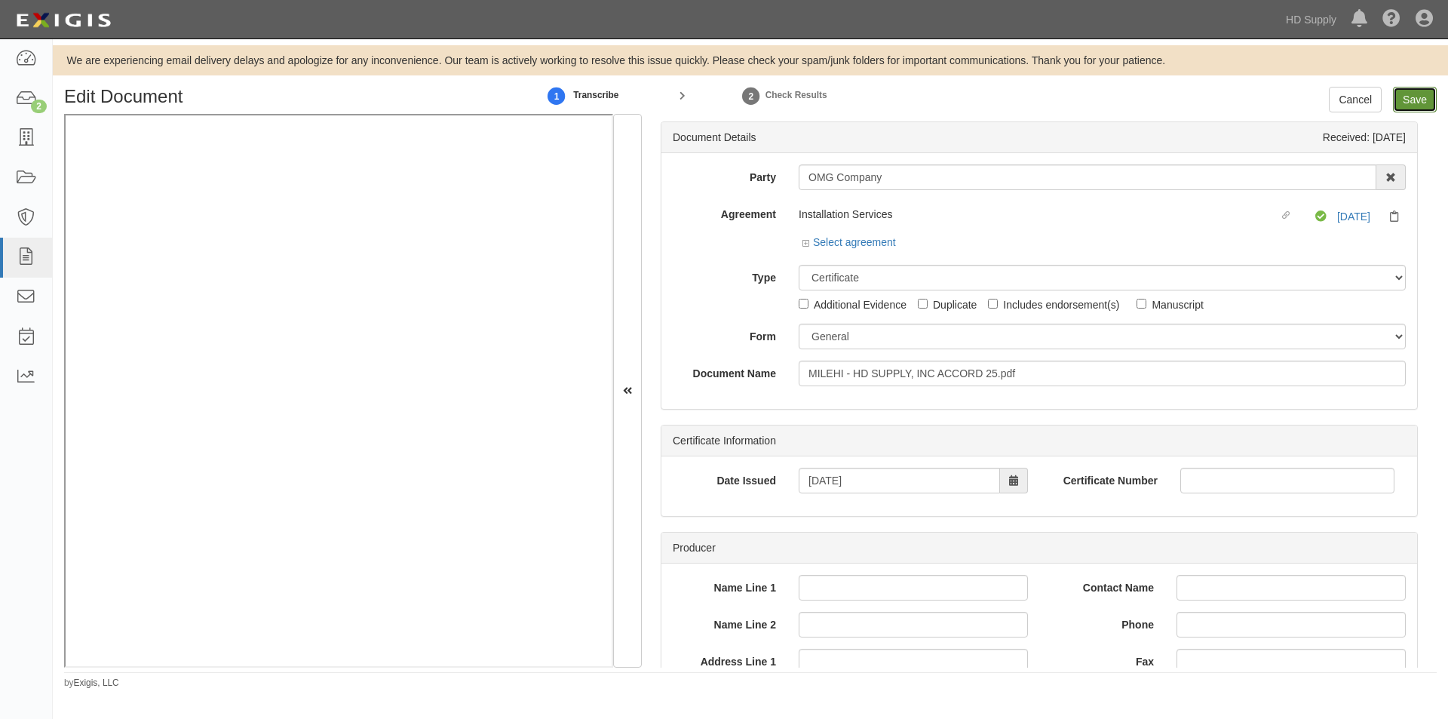
type input "1000000"
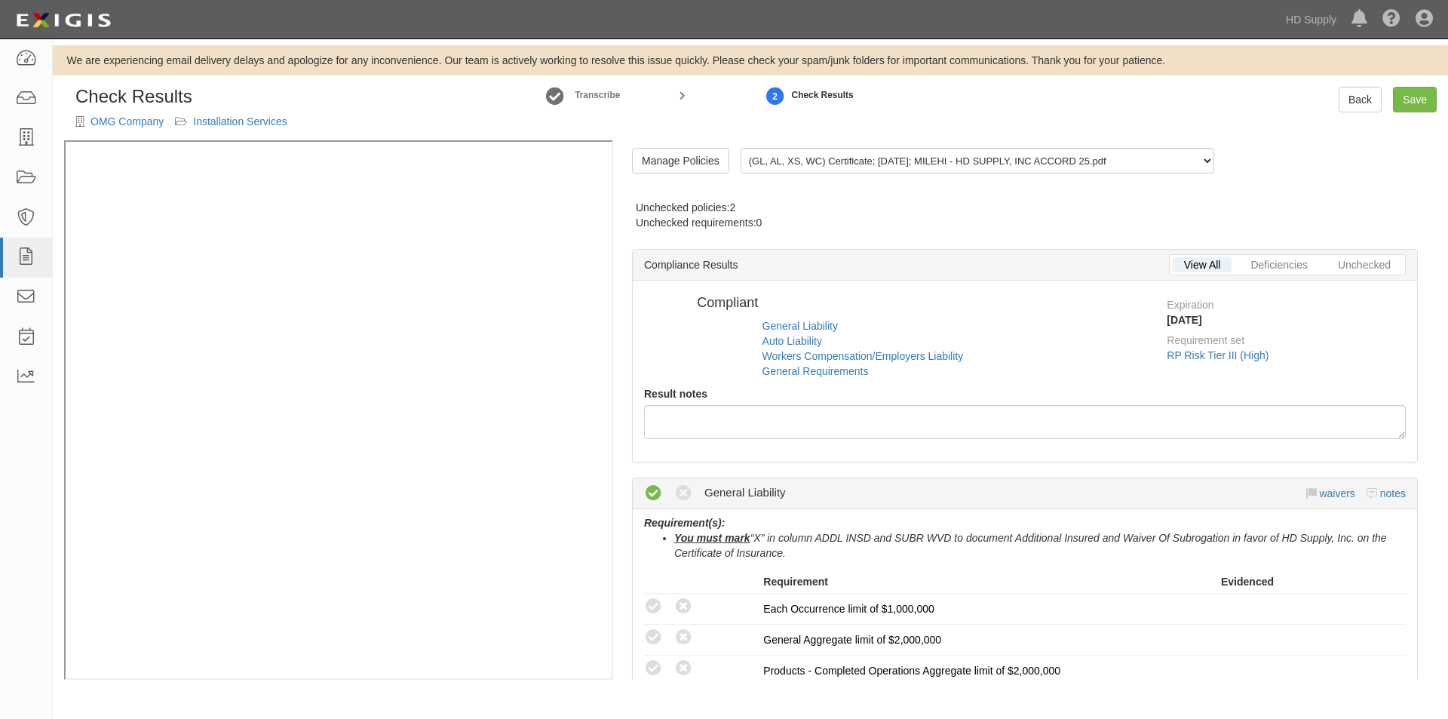
radio input "false"
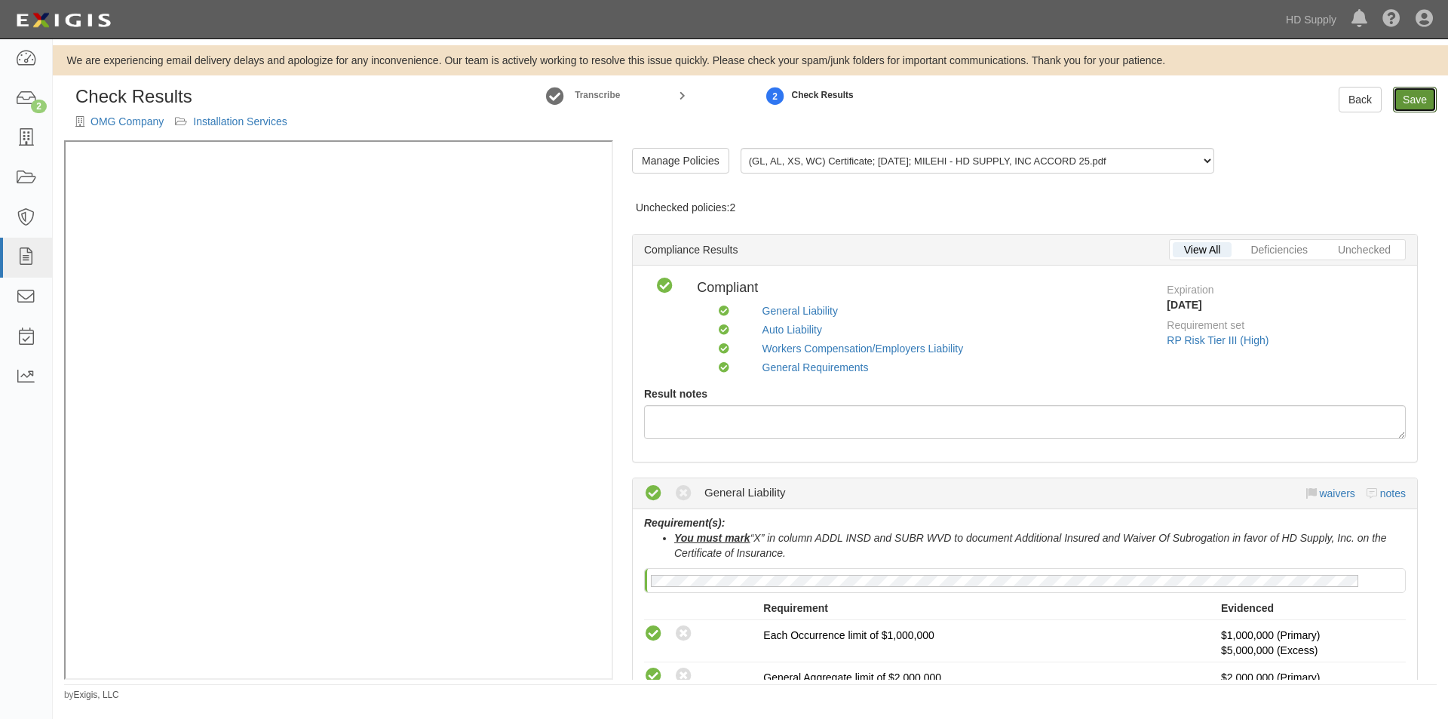
click at [1408, 103] on link "Save" at bounding box center [1415, 100] width 44 height 26
radio input "true"
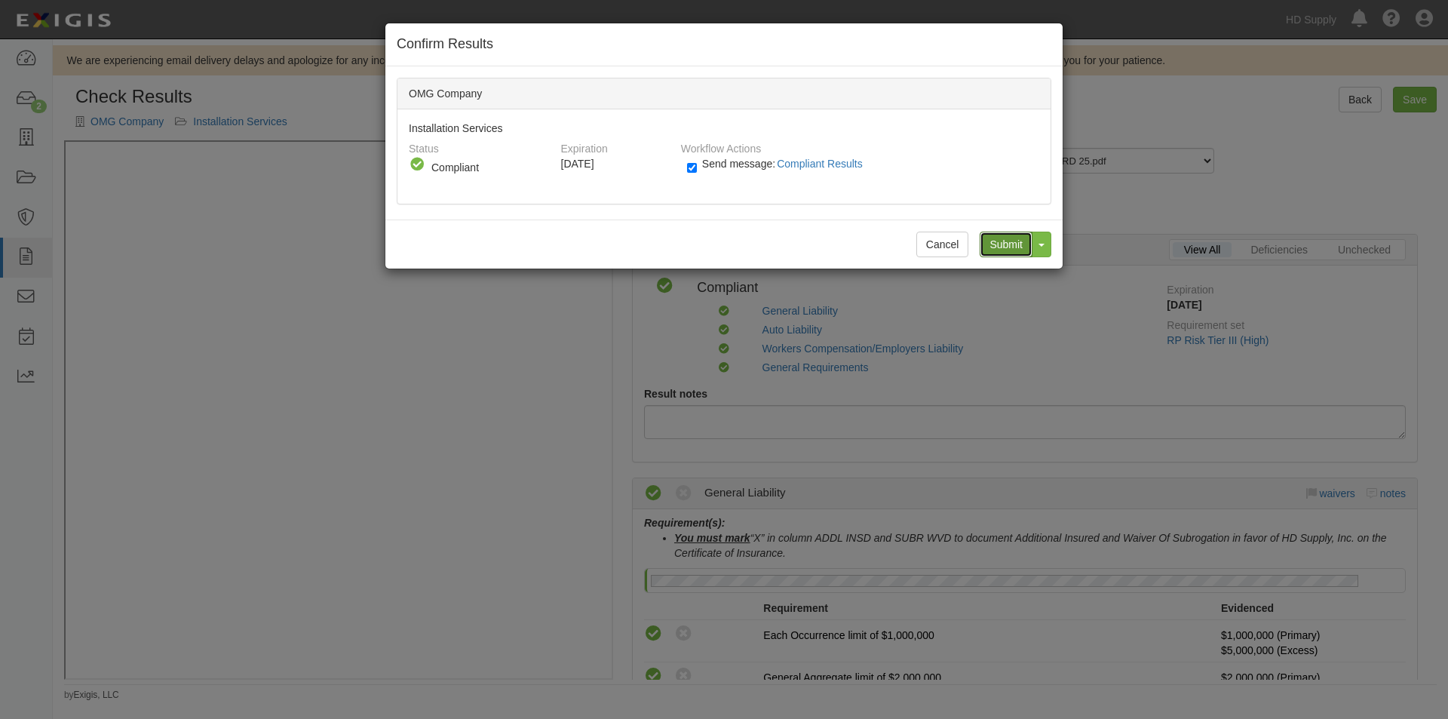
click at [1009, 250] on input "Submit" at bounding box center [1006, 245] width 53 height 26
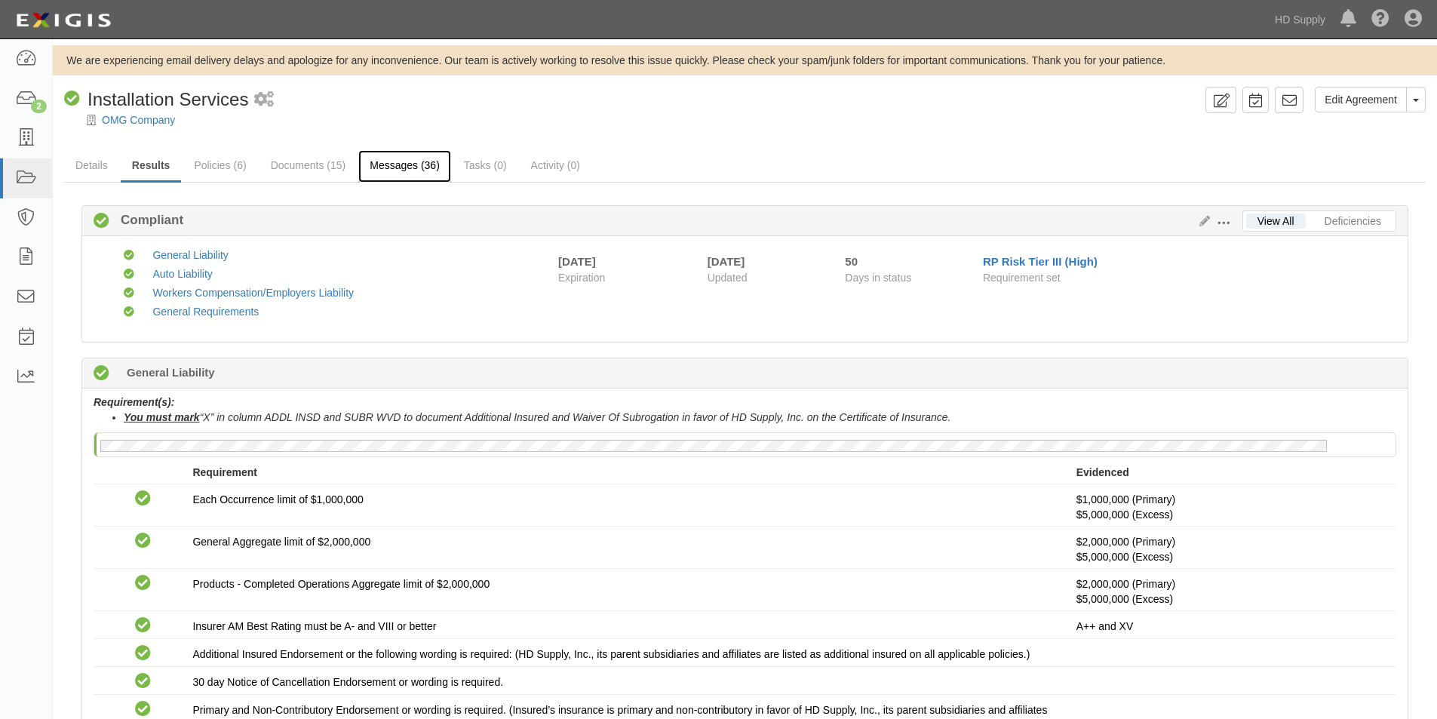
click at [391, 167] on link "Messages (36)" at bounding box center [404, 166] width 93 height 32
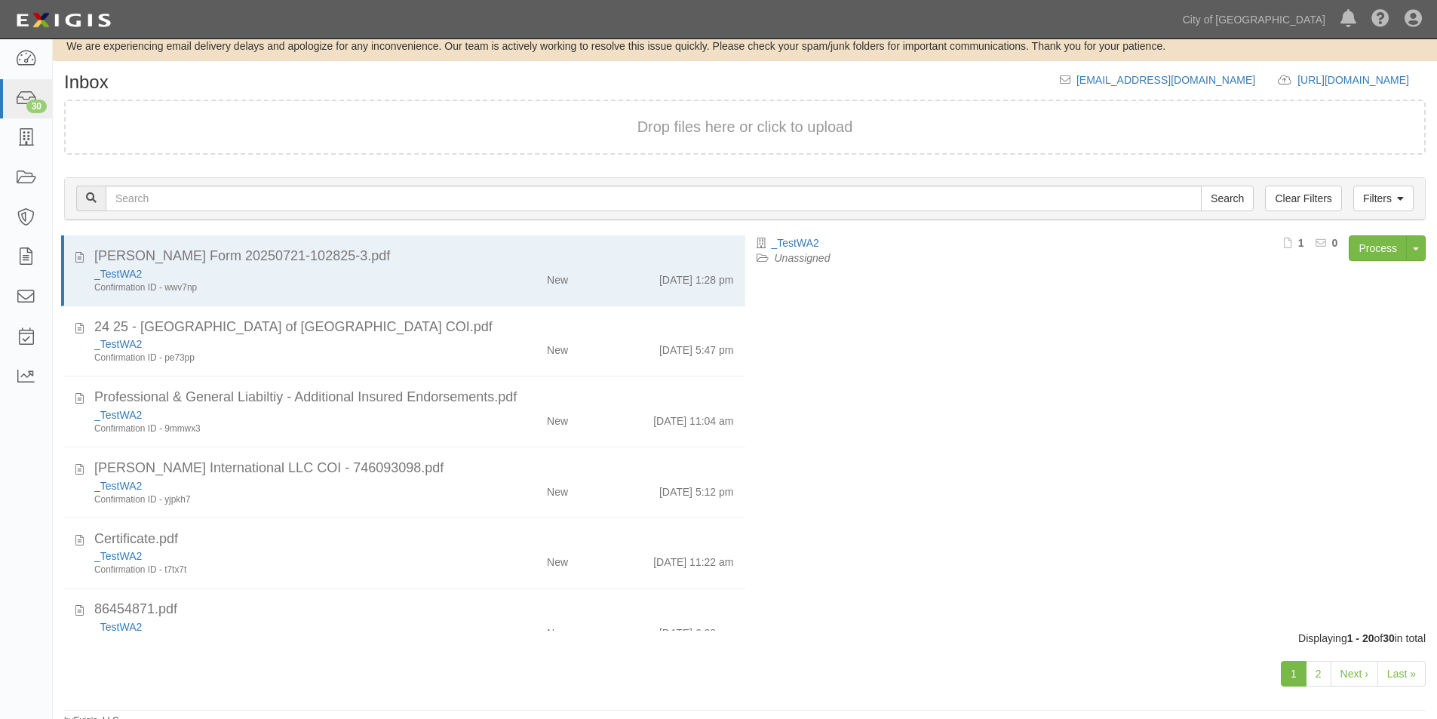
scroll to position [23, 0]
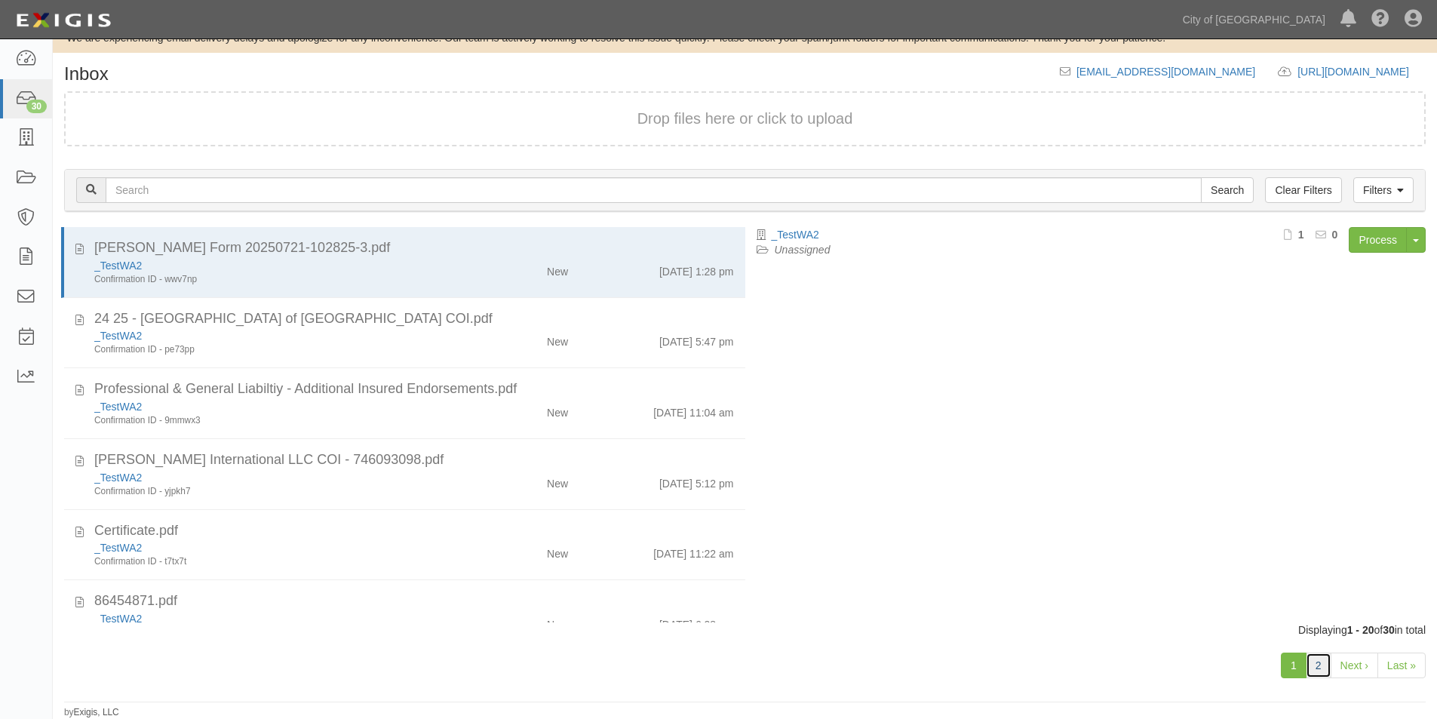
click at [1321, 667] on link "2" at bounding box center [1318, 665] width 26 height 26
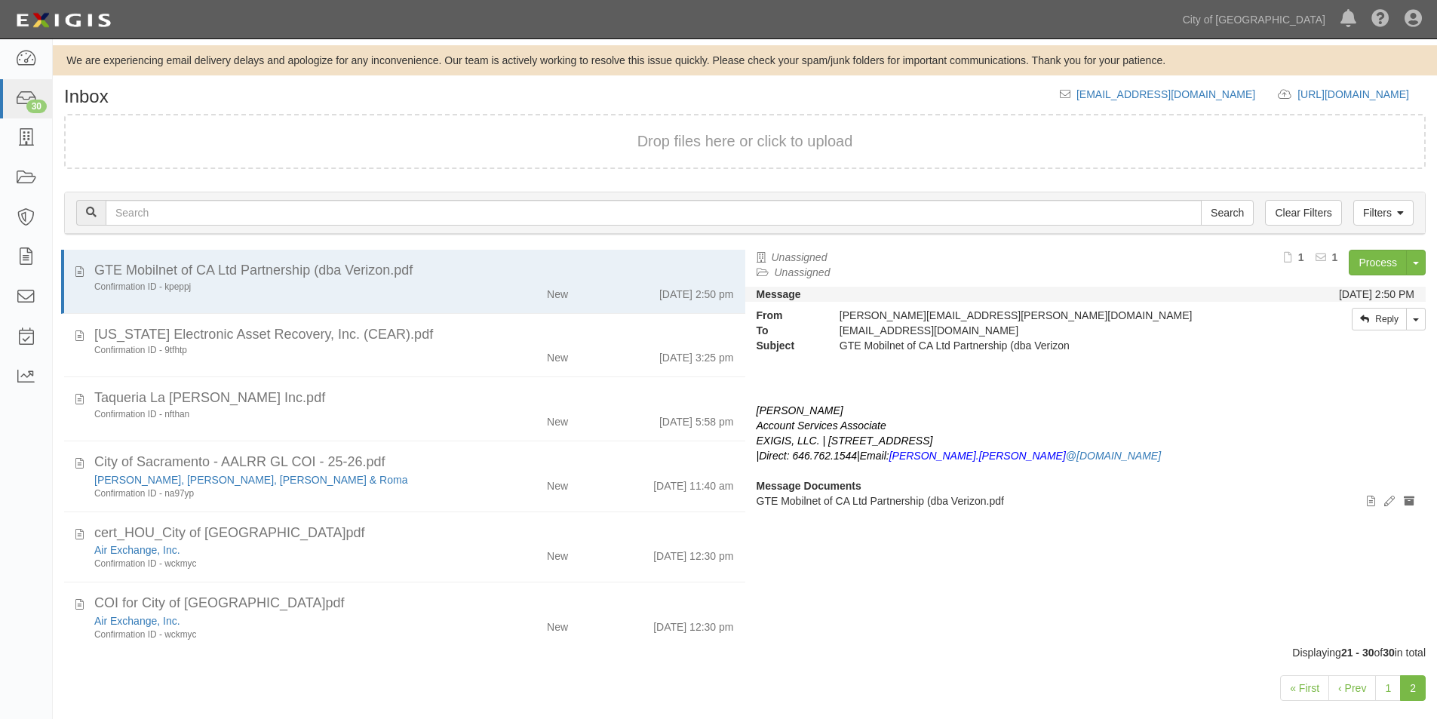
scroll to position [278, 0]
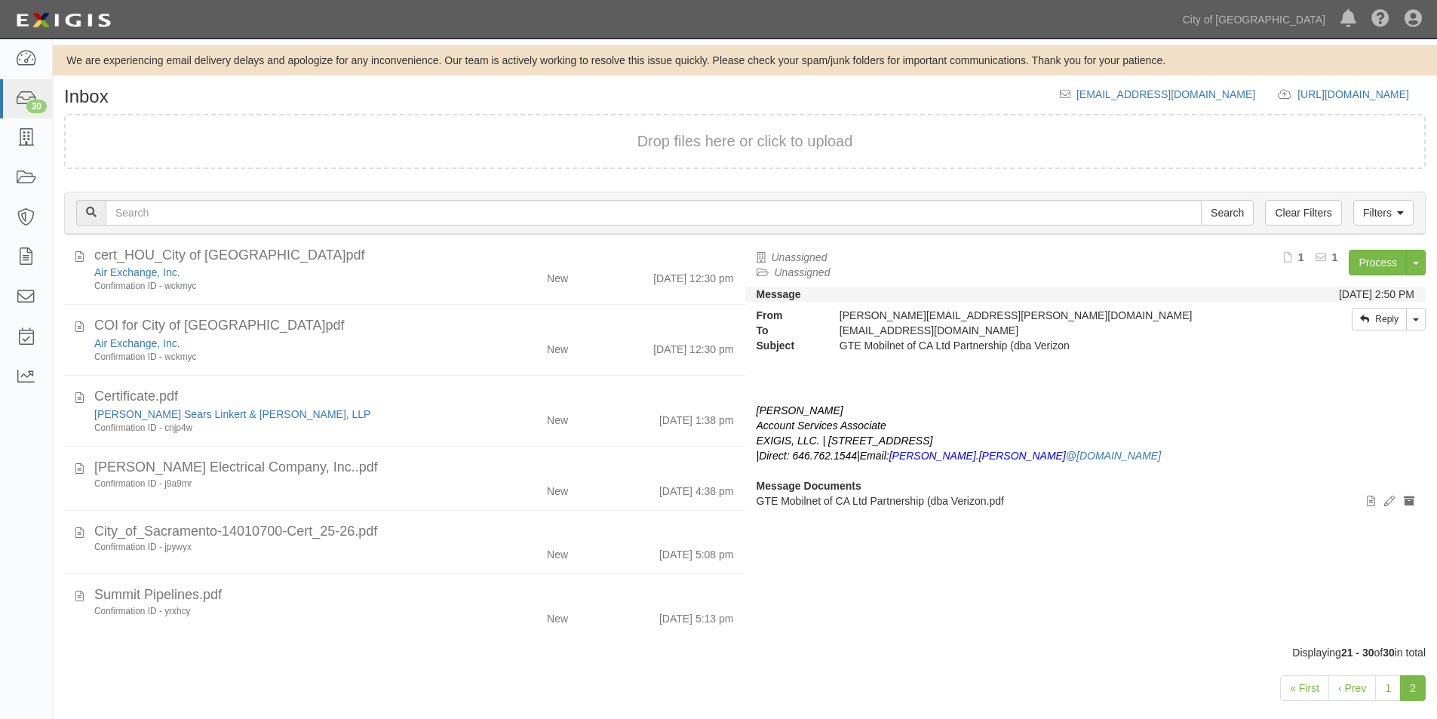
drag, startPoint x: 745, startPoint y: 607, endPoint x: 734, endPoint y: 504, distance: 103.9
click at [734, 504] on div "GTE Mobilnet of CA Ltd Partnership (dba Verizon.pdf Confirmation ID - kpeppj Ne…" at bounding box center [745, 447] width 1384 height 395
click at [799, 587] on div "Unassigned Unassigned Process Toggle Document Dropdown Archive Document Delete …" at bounding box center [1091, 440] width 692 height 381
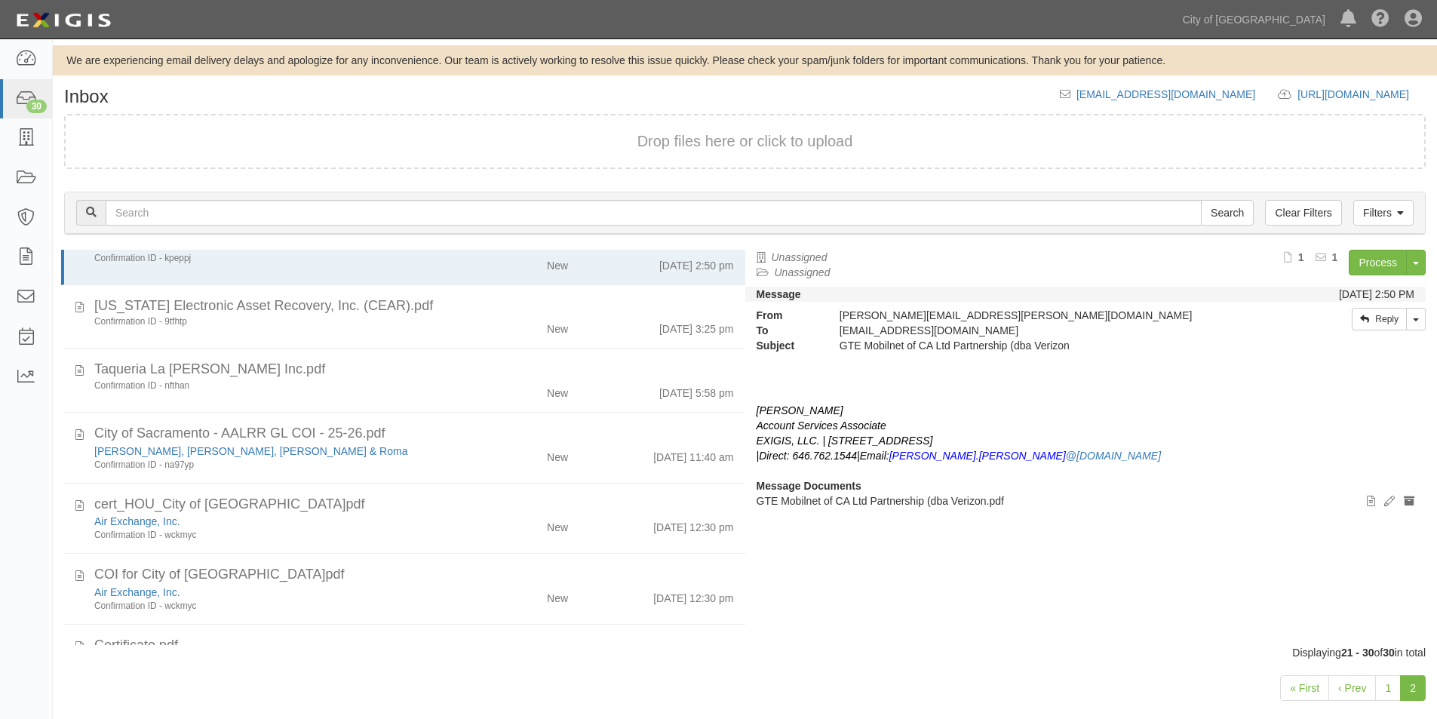
scroll to position [14, 0]
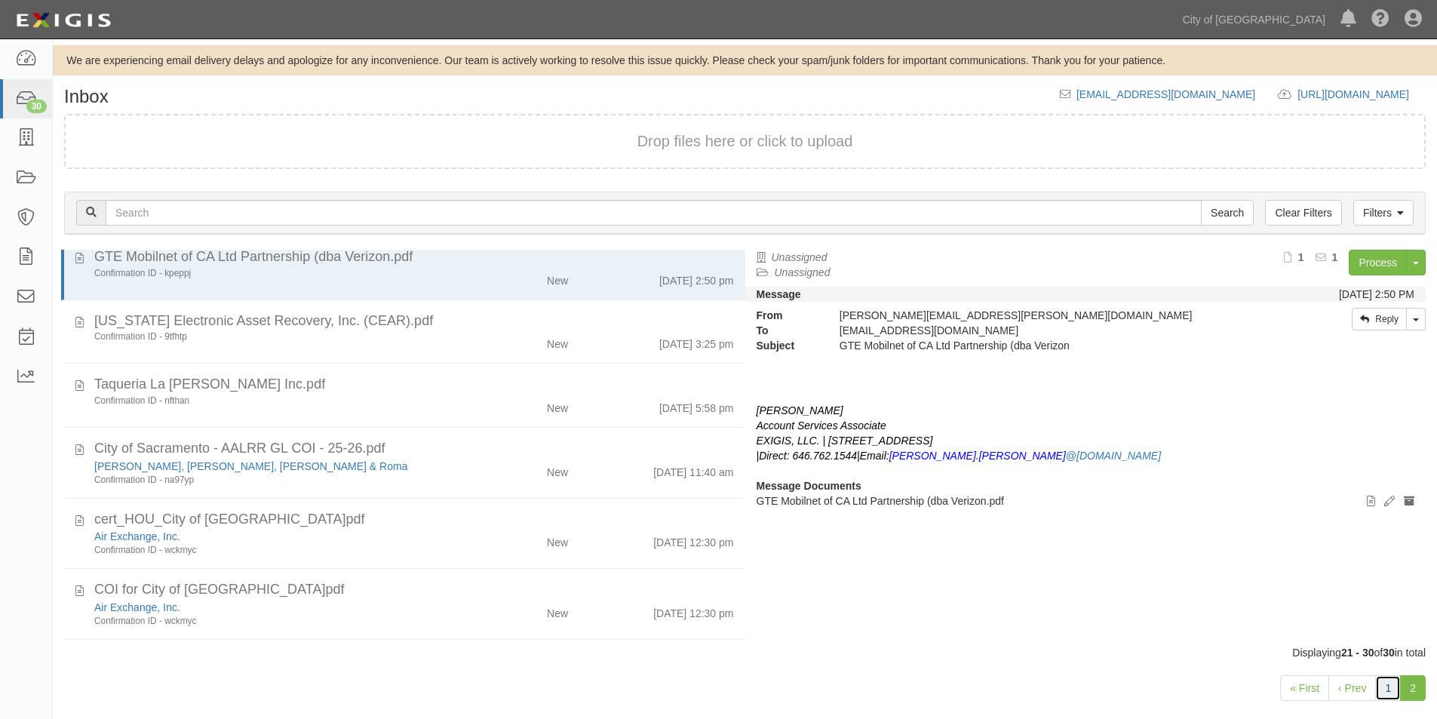
click at [1387, 688] on link "1" at bounding box center [1388, 688] width 26 height 26
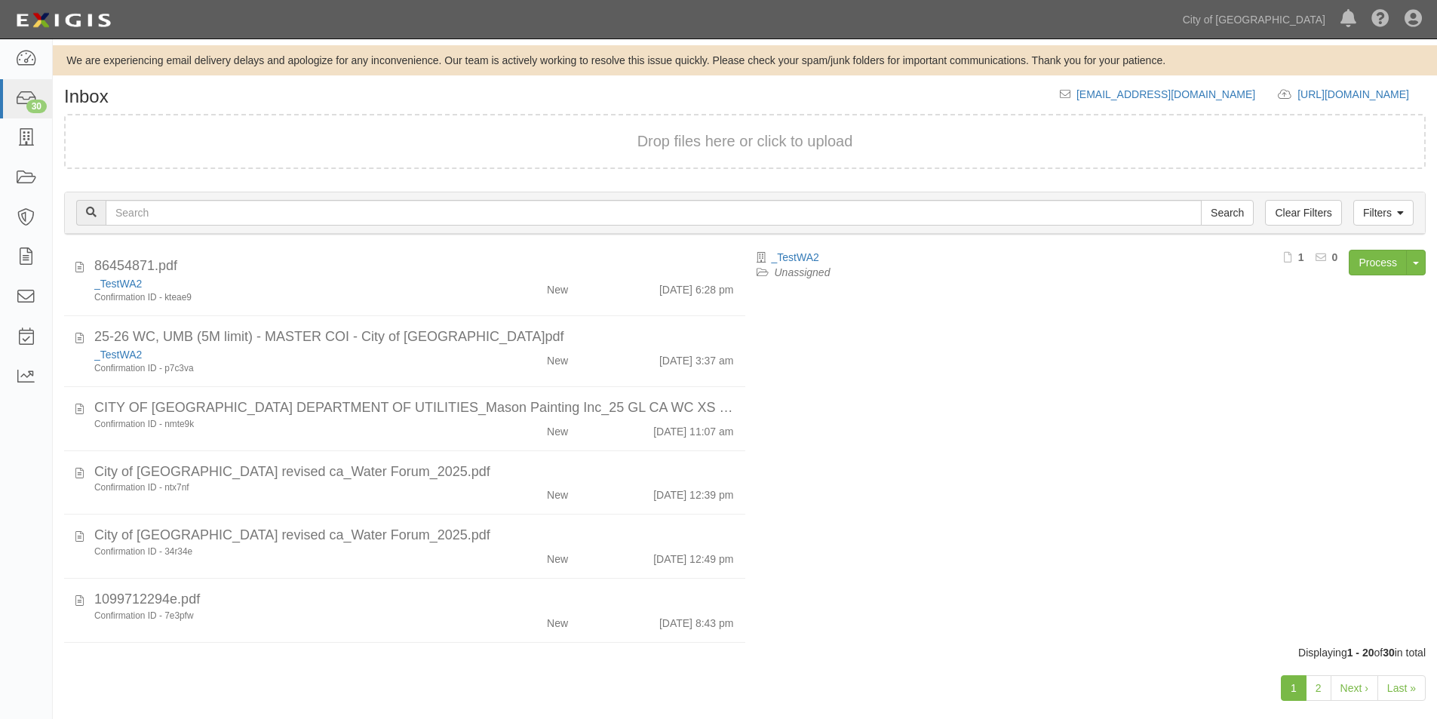
scroll to position [415, 0]
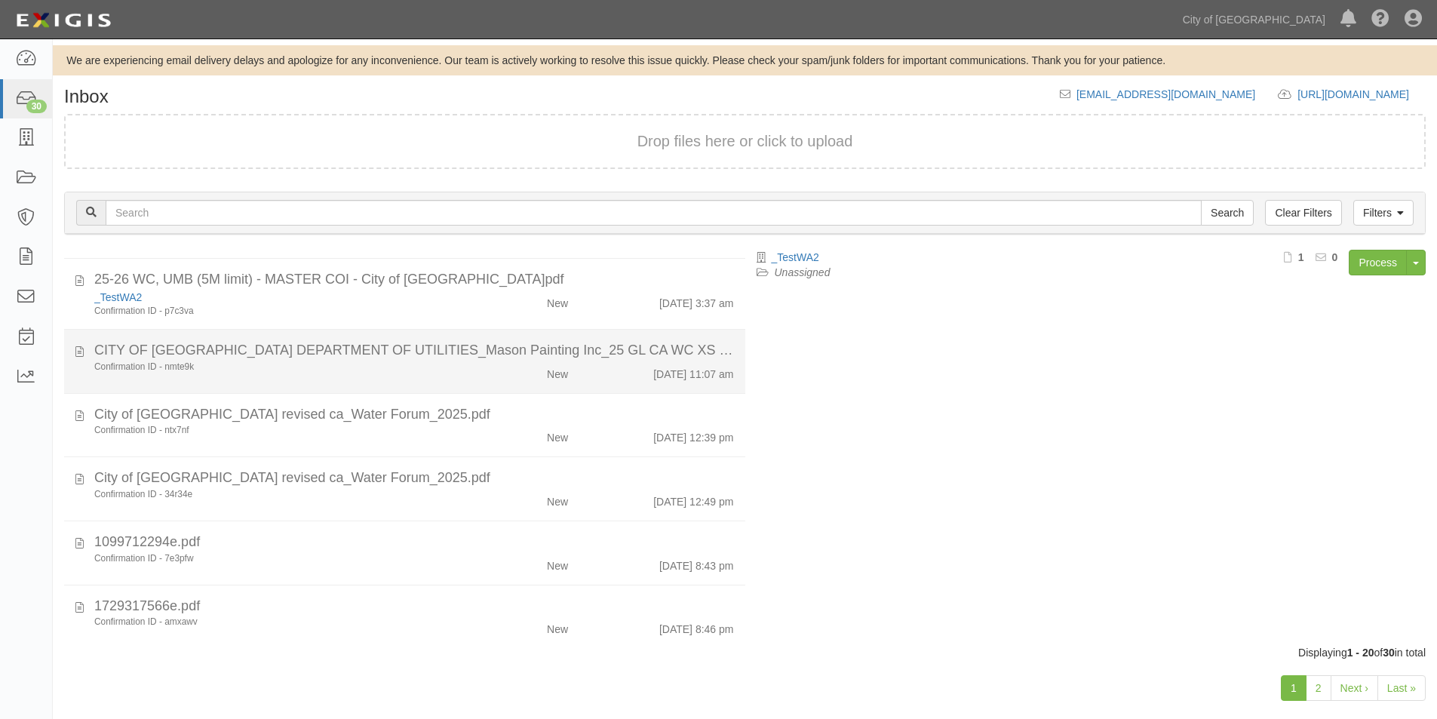
click at [344, 382] on li "CITY OF [GEOGRAPHIC_DATA] DEPARTMENT OF UTILITIES_Mason Painting Inc_25 GL CA W…" at bounding box center [404, 362] width 681 height 64
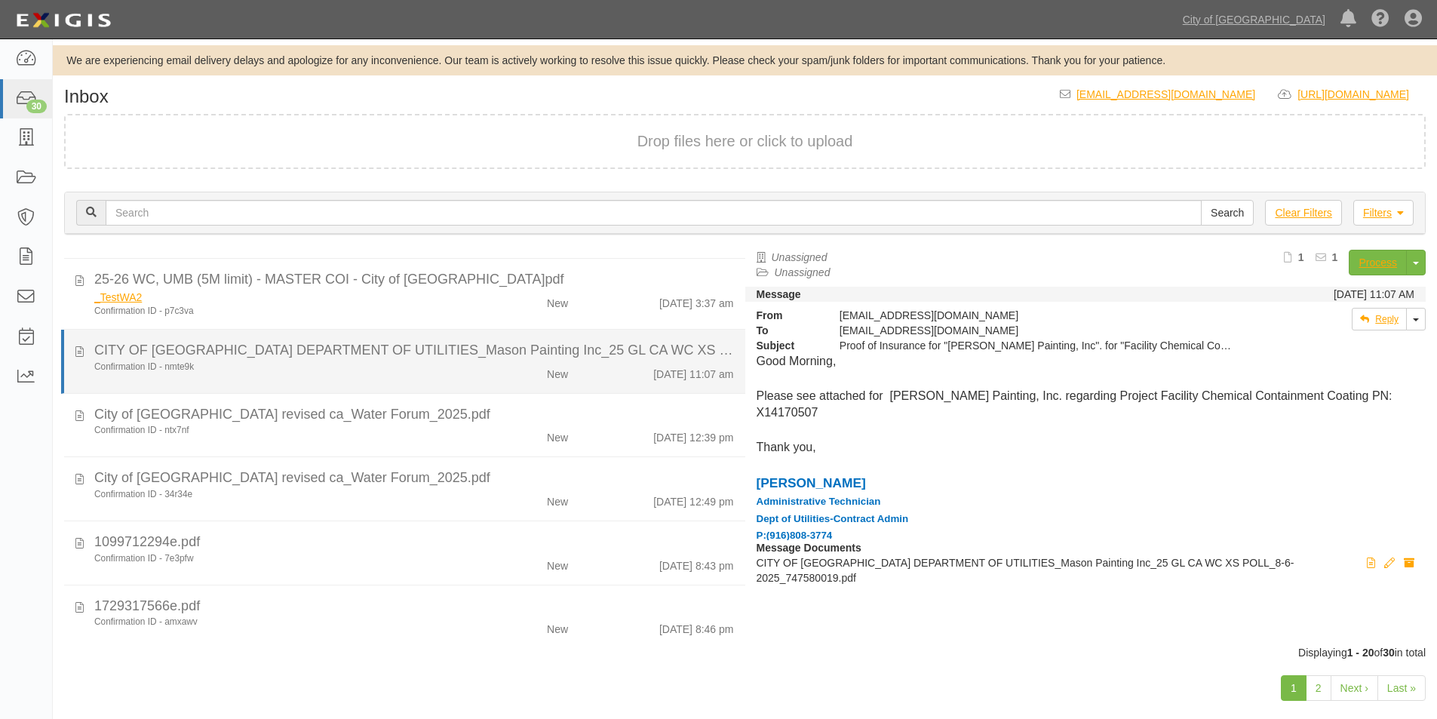
click at [225, 367] on div "Confirmation ID - nmte9k" at bounding box center [275, 366] width 363 height 13
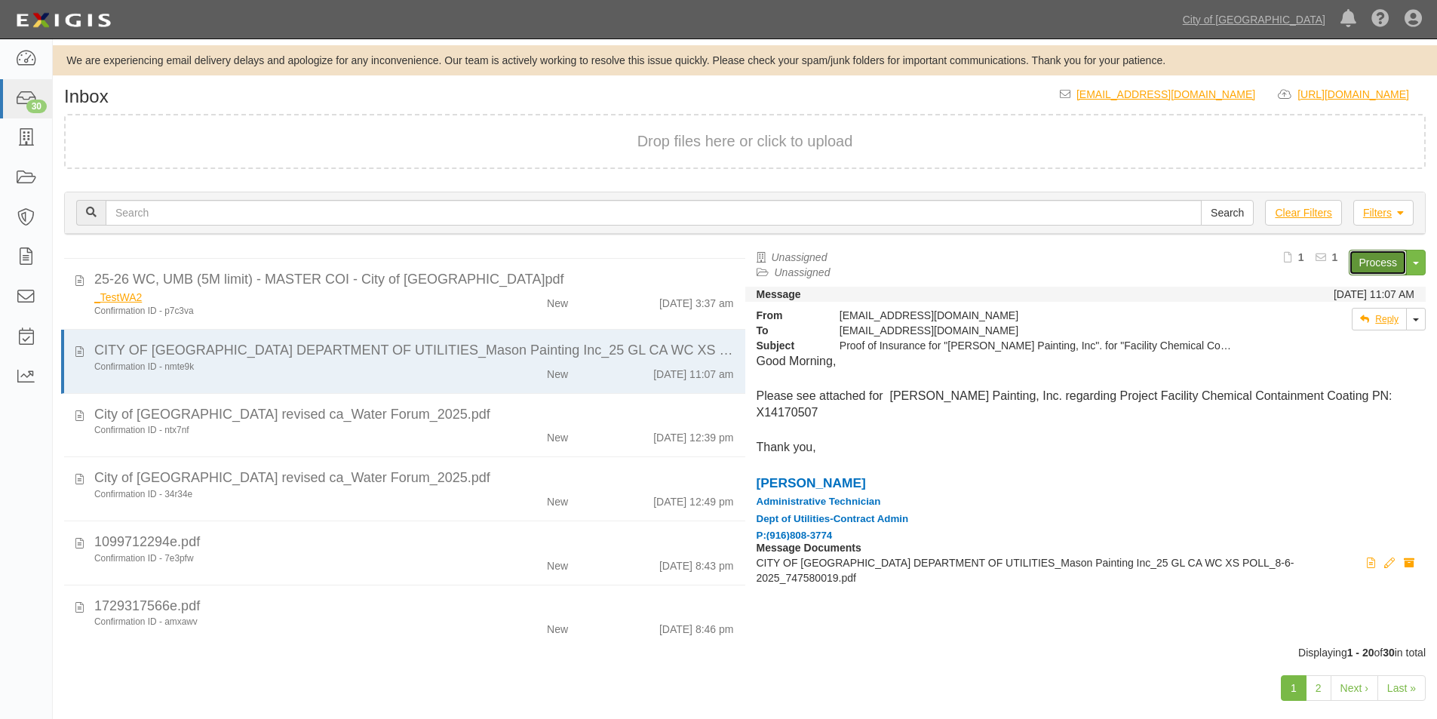
click at [1366, 254] on link "Process" at bounding box center [1377, 263] width 58 height 26
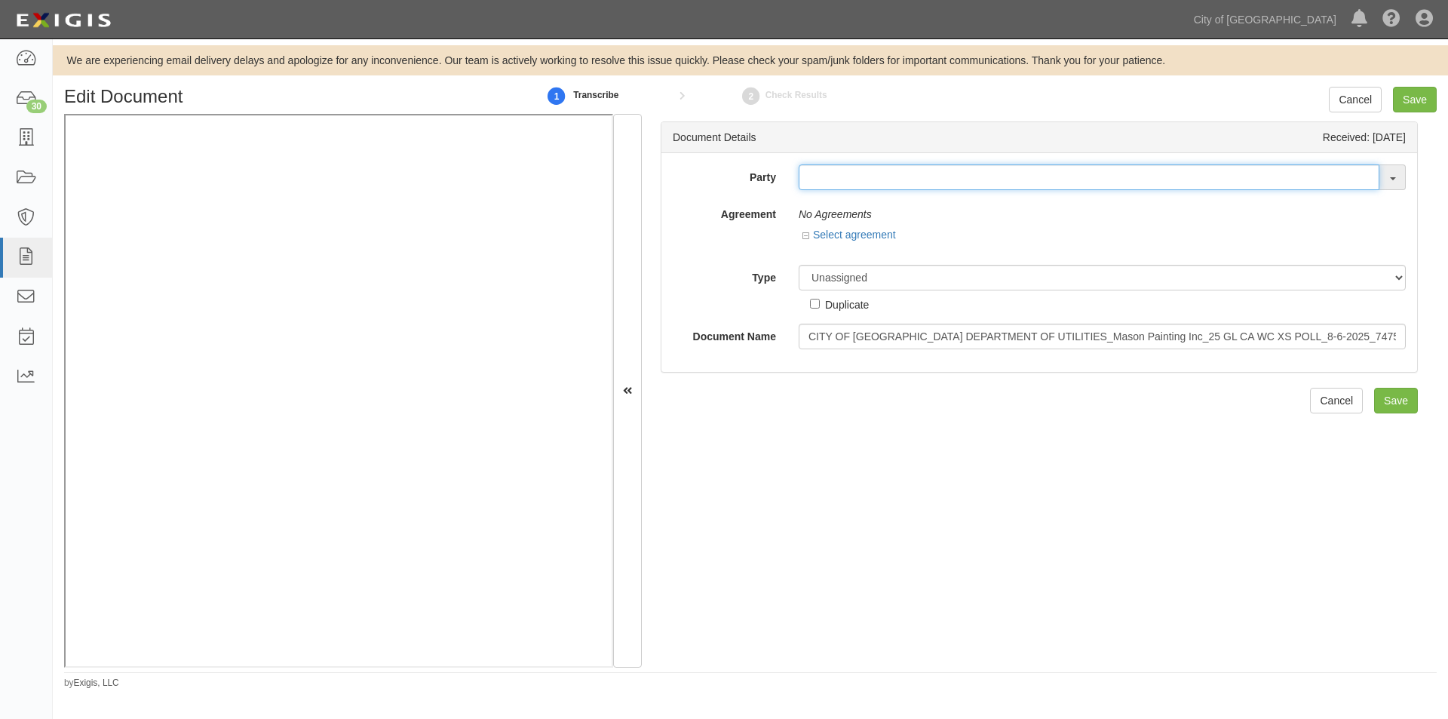
click at [838, 183] on input "text" at bounding box center [1089, 177] width 581 height 26
type input "m"
click at [21, 148] on link at bounding box center [26, 138] width 52 height 40
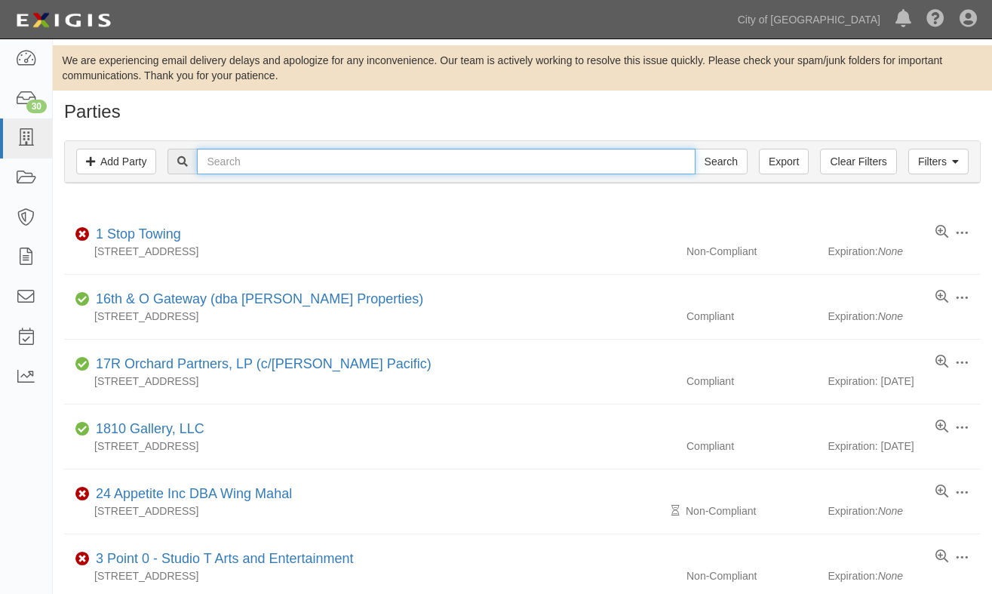
click at [247, 166] on input "text" at bounding box center [446, 162] width 498 height 26
type input "mason painting"
click at [695, 149] on input "Search" at bounding box center [721, 162] width 53 height 26
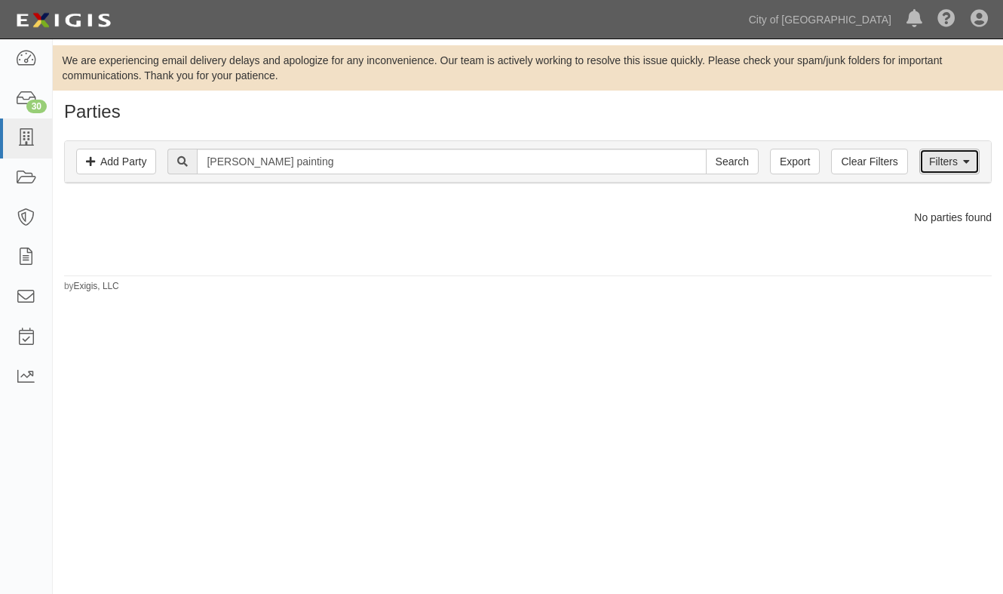
click at [942, 157] on link "Filters" at bounding box center [949, 162] width 60 height 26
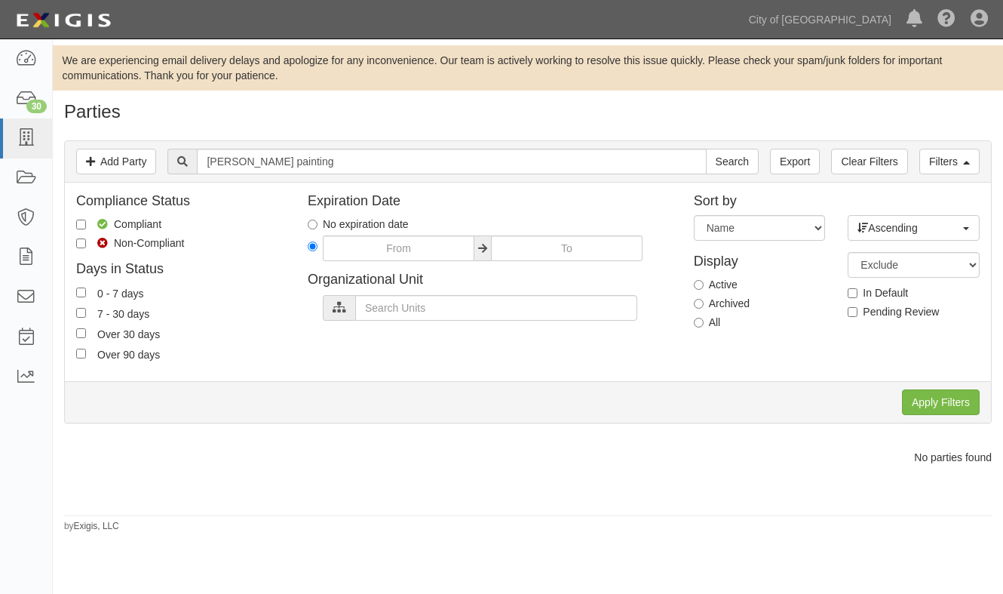
click at [705, 316] on label "All" at bounding box center [707, 321] width 27 height 15
click at [704, 317] on input "All" at bounding box center [699, 322] width 10 height 10
radio input "true"
click at [949, 404] on input "Apply Filters" at bounding box center [941, 402] width 78 height 26
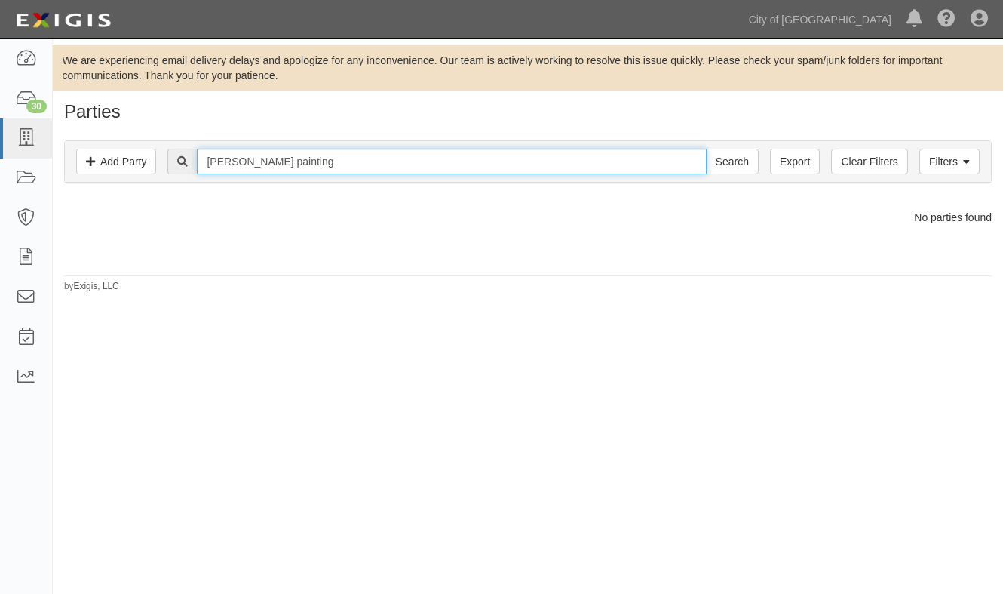
click at [336, 156] on input "[PERSON_NAME] painting" at bounding box center [451, 162] width 509 height 26
type input "[PERSON_NAME]"
click at [706, 149] on input "Search" at bounding box center [732, 162] width 53 height 26
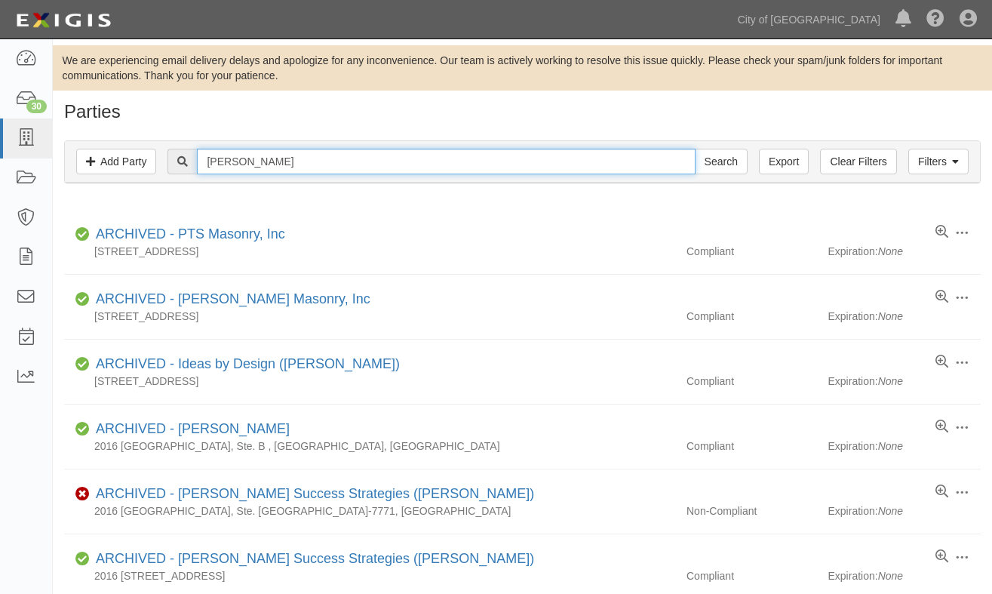
drag, startPoint x: 289, startPoint y: 155, endPoint x: 177, endPoint y: 166, distance: 112.1
click at [178, 166] on div "mason Search" at bounding box center [456, 162] width 579 height 26
type input "verdantes"
click at [695, 149] on input "Search" at bounding box center [721, 162] width 53 height 26
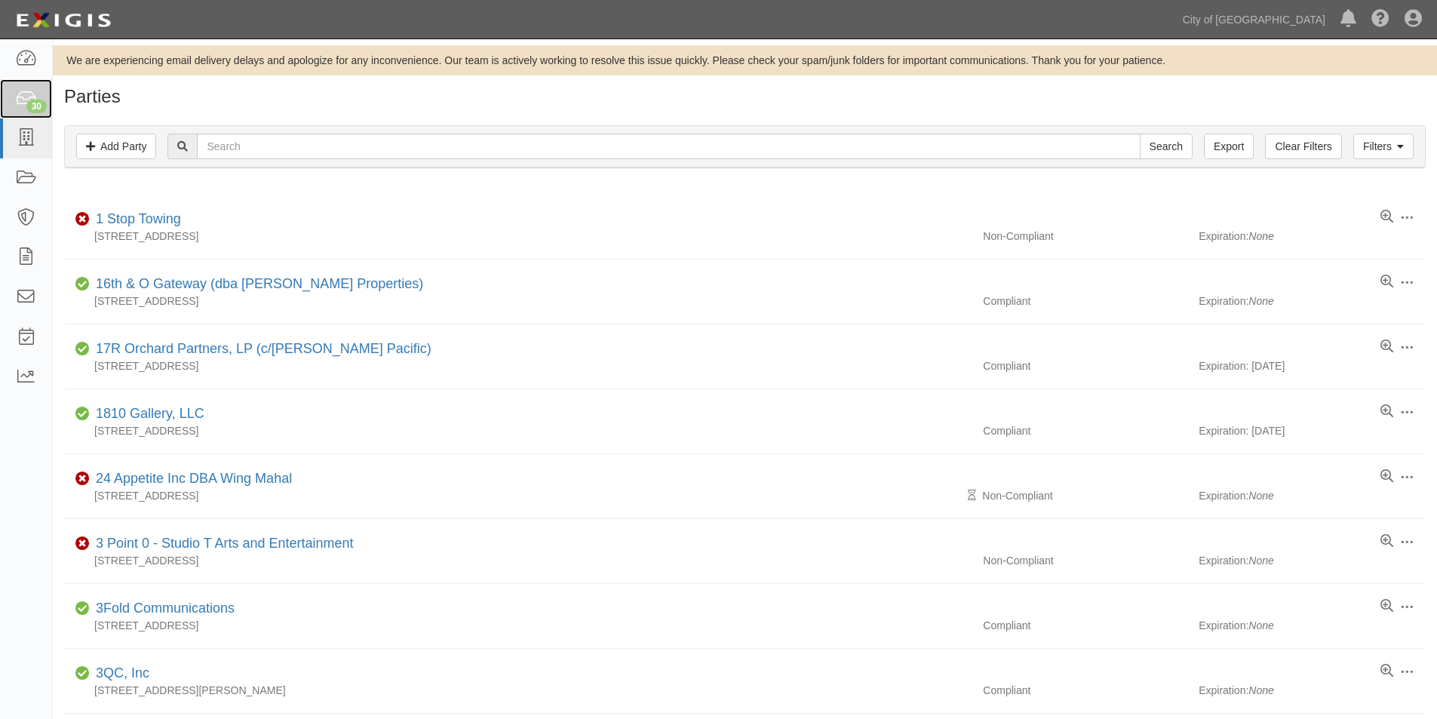
click at [27, 91] on icon at bounding box center [25, 98] width 21 height 17
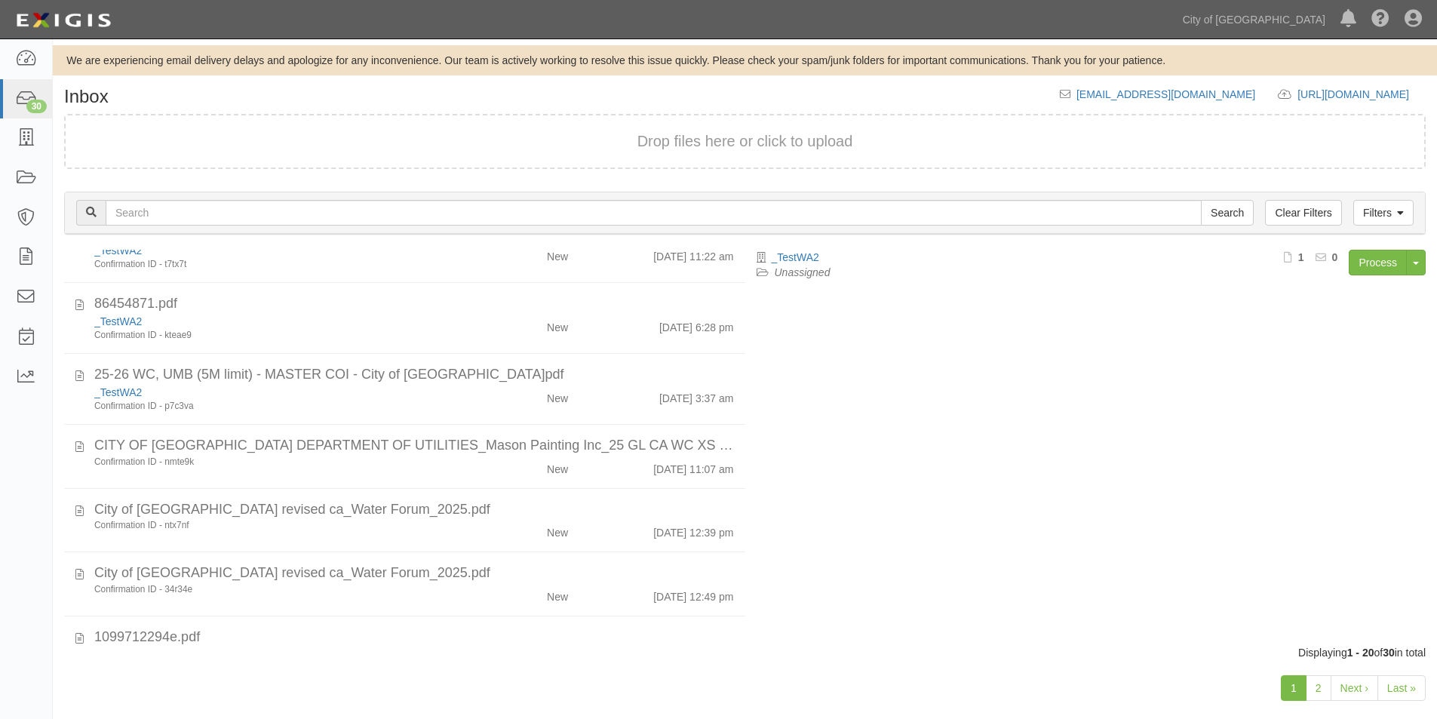
scroll to position [452, 0]
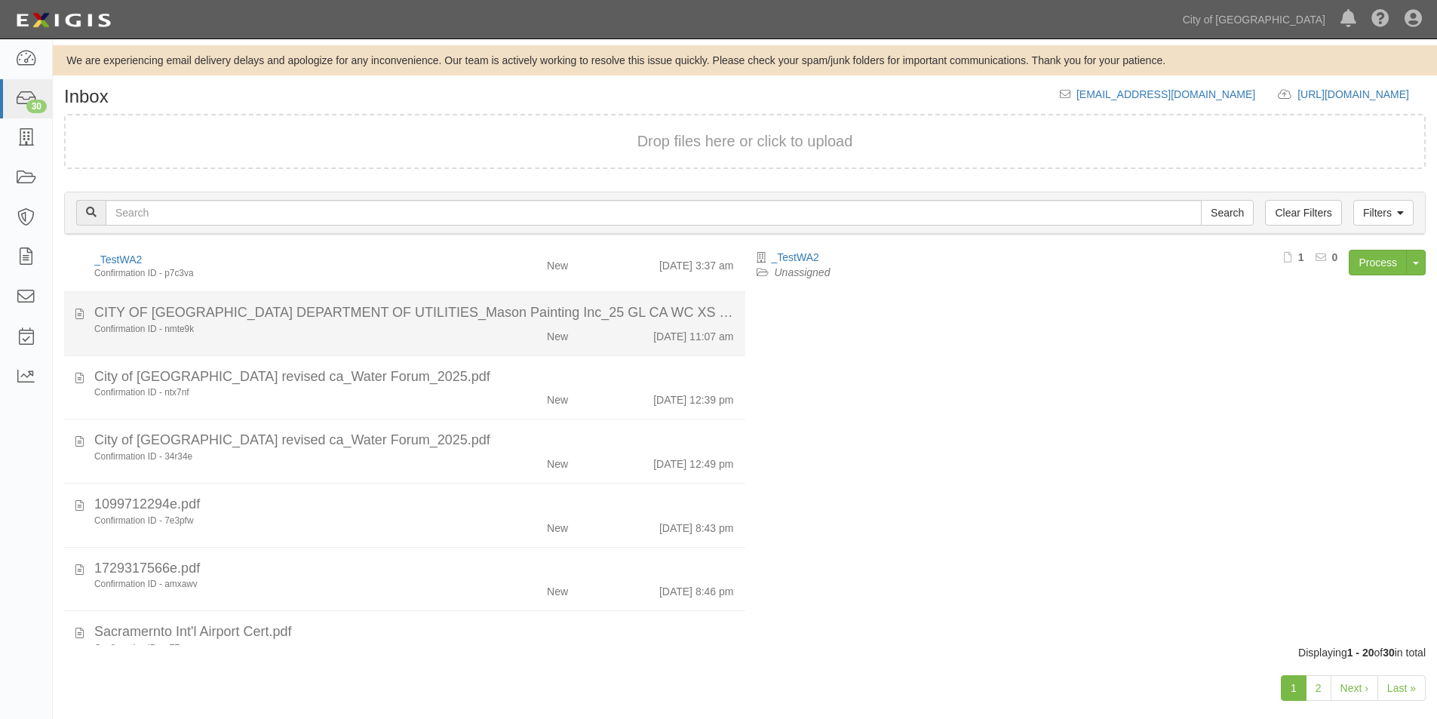
click at [413, 335] on div "Confirmation ID - nmte9k" at bounding box center [275, 329] width 363 height 13
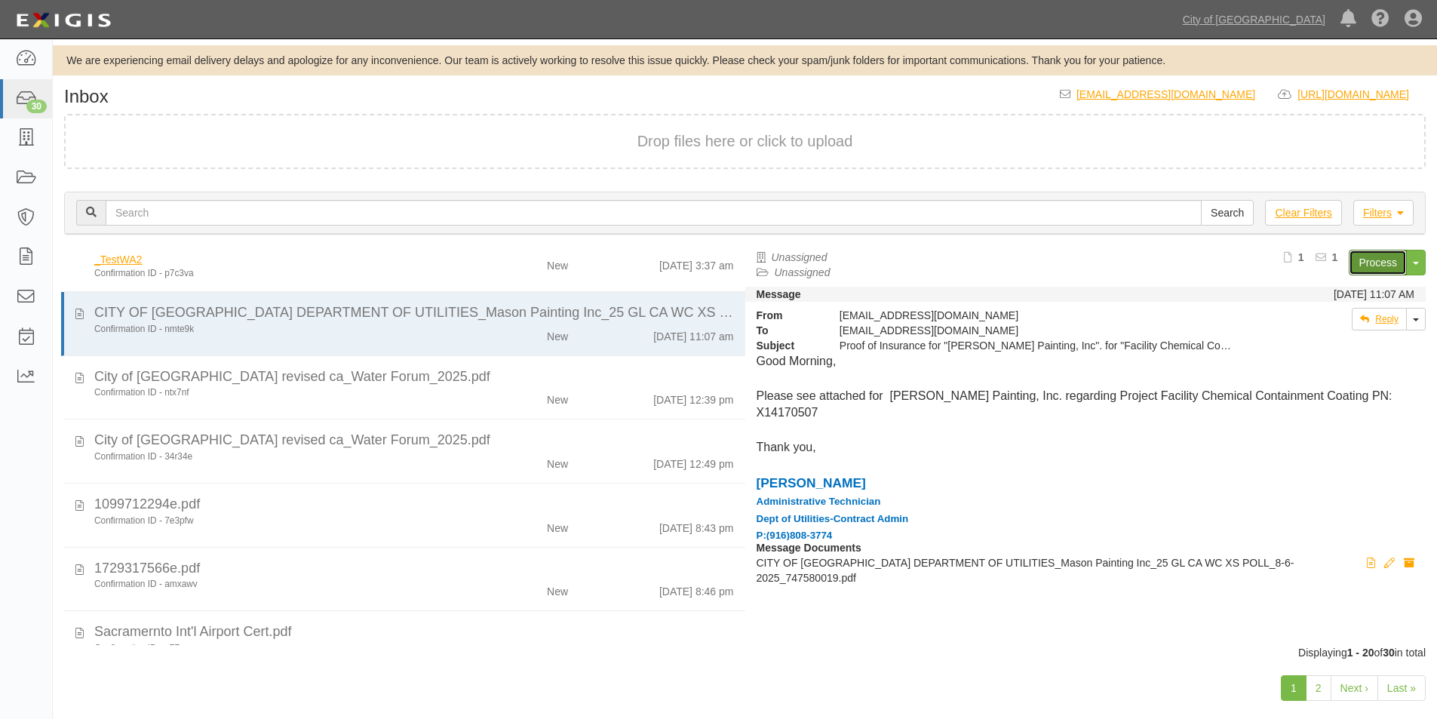
click at [1376, 265] on link "Process" at bounding box center [1377, 263] width 58 height 26
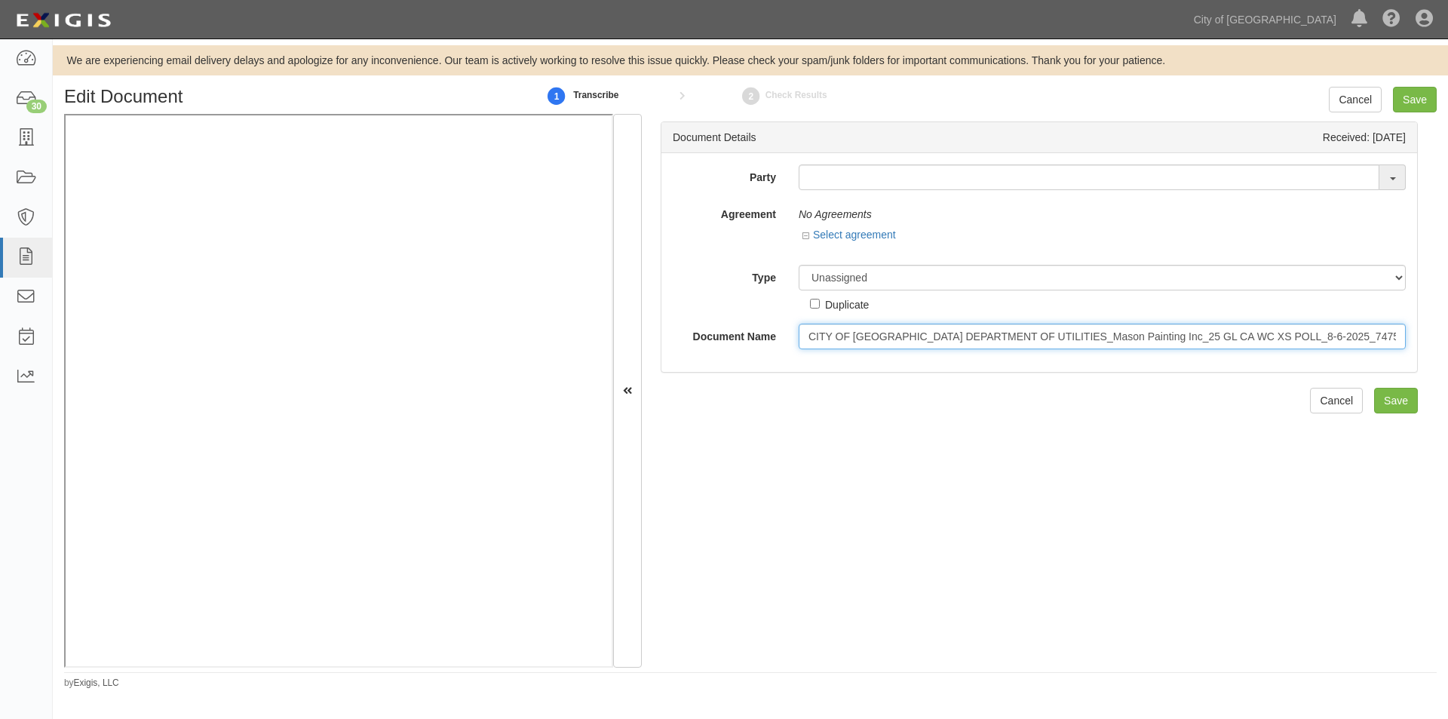
scroll to position [0, 24]
drag, startPoint x: 804, startPoint y: 339, endPoint x: 1425, endPoint y: 338, distance: 620.7
click at [1425, 338] on div "Document Details Received: 08/07/2025 Party 16th & O Gateway (dba Ravel Rasmuss…" at bounding box center [1039, 391] width 795 height 554
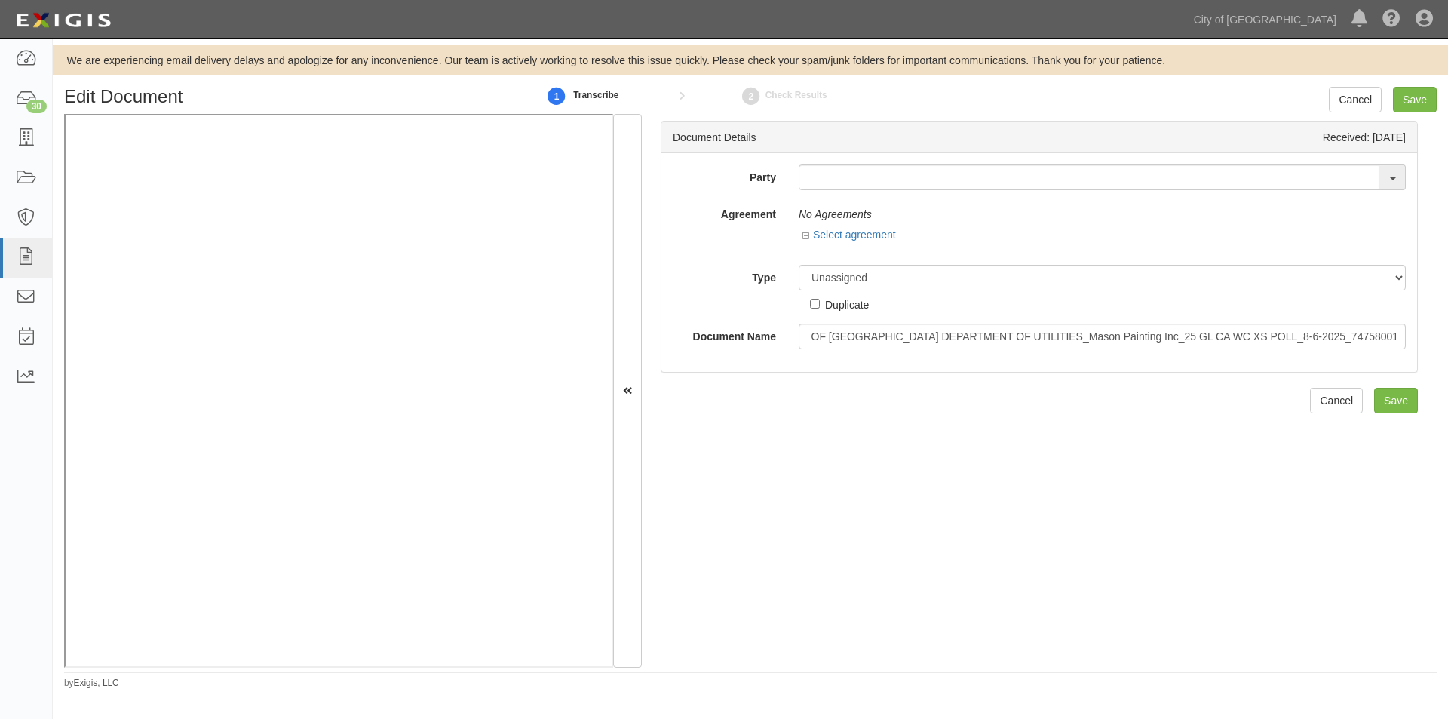
scroll to position [0, 0]
click at [713, 482] on div "Document Details Received: 08/07/2025 Party 16th & O Gateway (dba Ravel Rasmuss…" at bounding box center [1039, 391] width 795 height 554
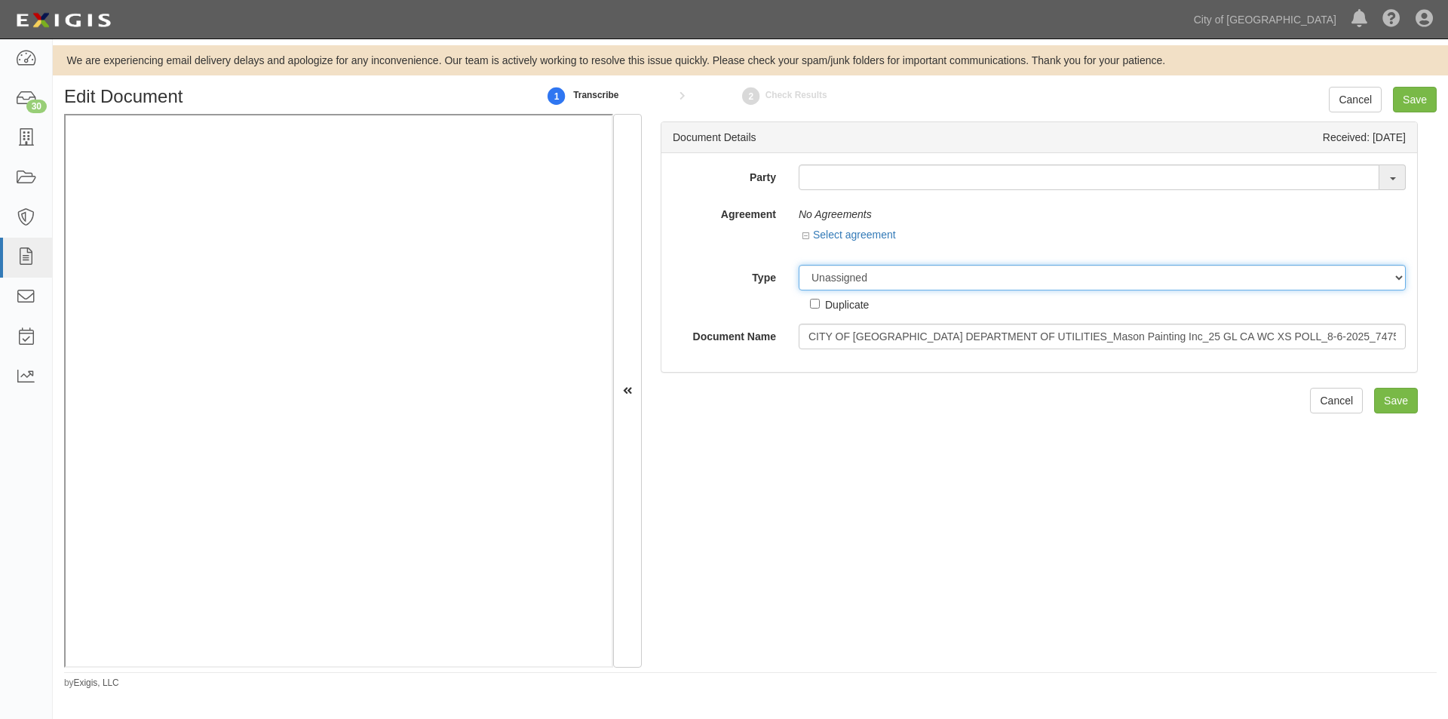
click at [873, 284] on select "Unassigned Binder Cancellation Notice Certificate Contract Endorsement Insuranc…" at bounding box center [1102, 278] width 607 height 26
select select "OtherDetail"
click at [799, 265] on select "Unassigned Binder Cancellation Notice Certificate Contract Endorsement Insuranc…" at bounding box center [1102, 278] width 607 height 26
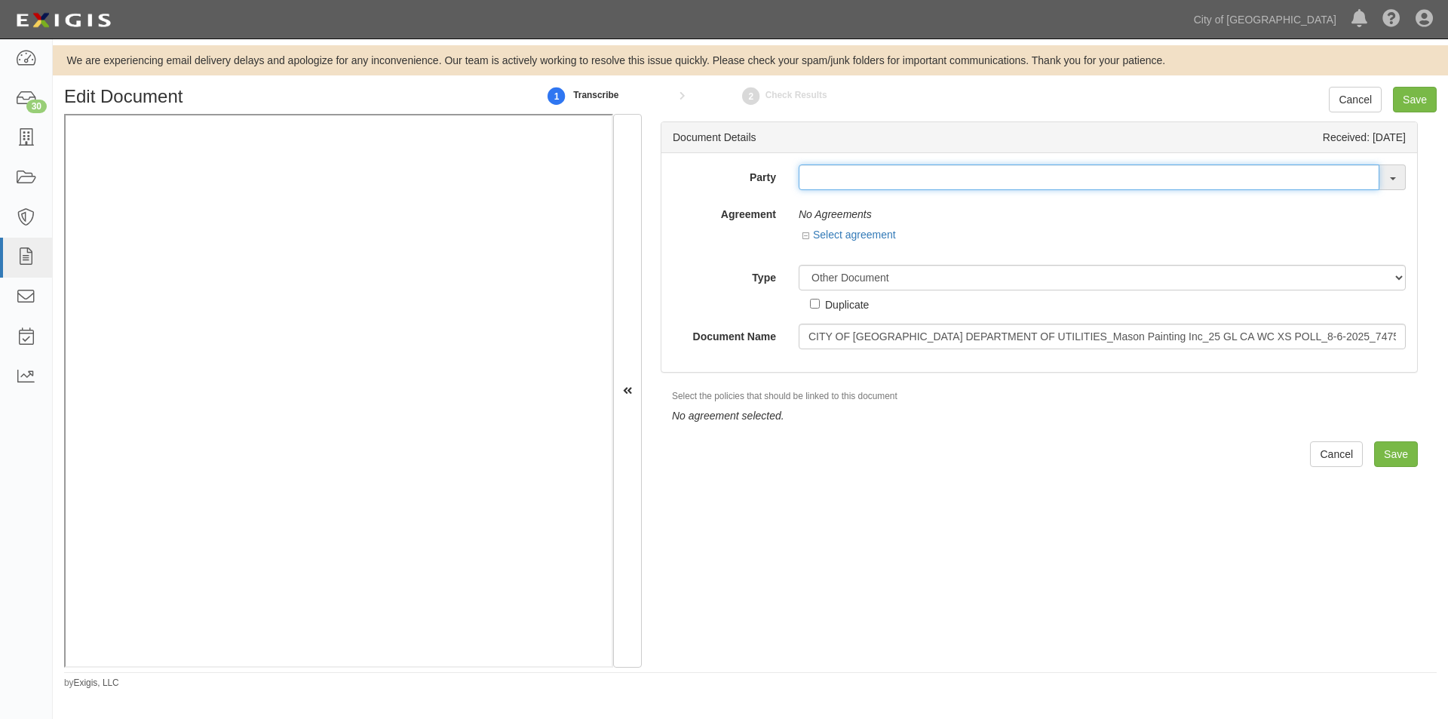
click at [836, 184] on input "text" at bounding box center [1089, 177] width 581 height 26
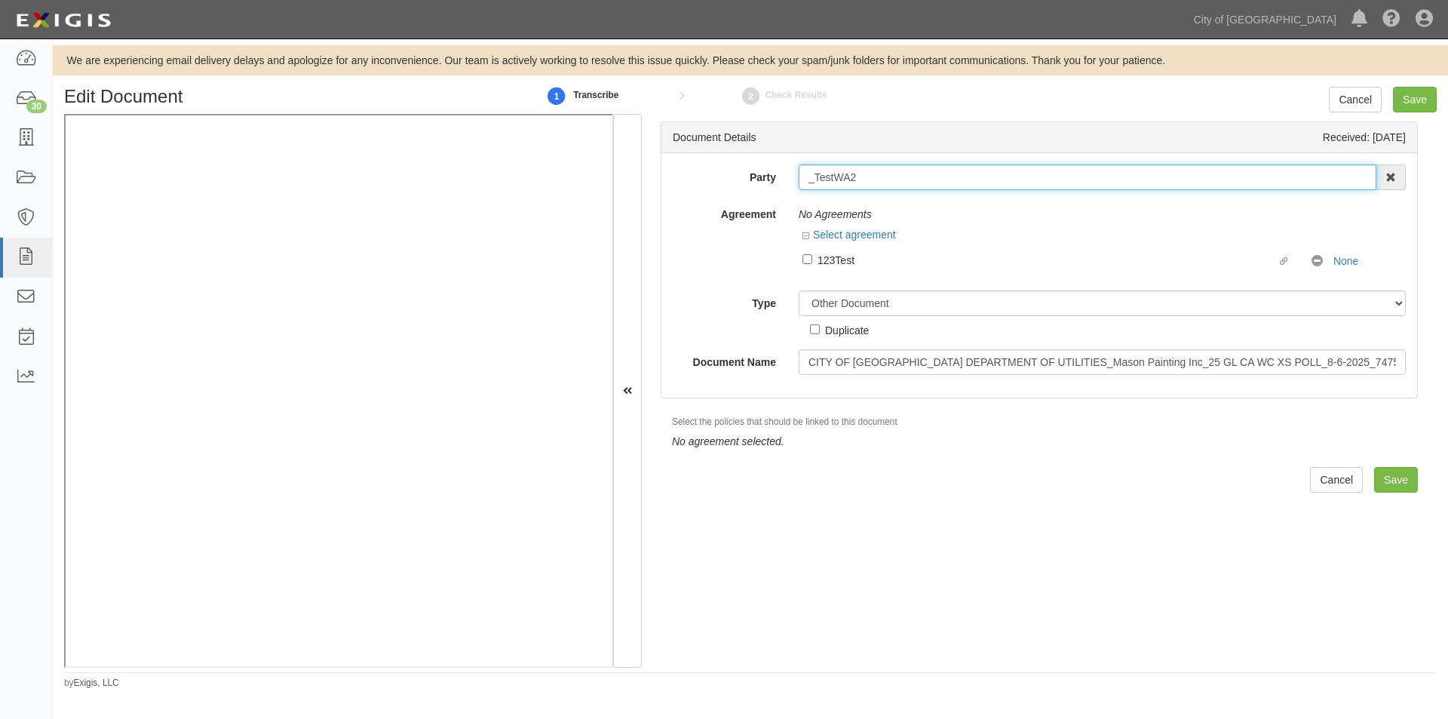
type input "_TestWA2"
click at [1419, 97] on input "Save" at bounding box center [1415, 100] width 44 height 26
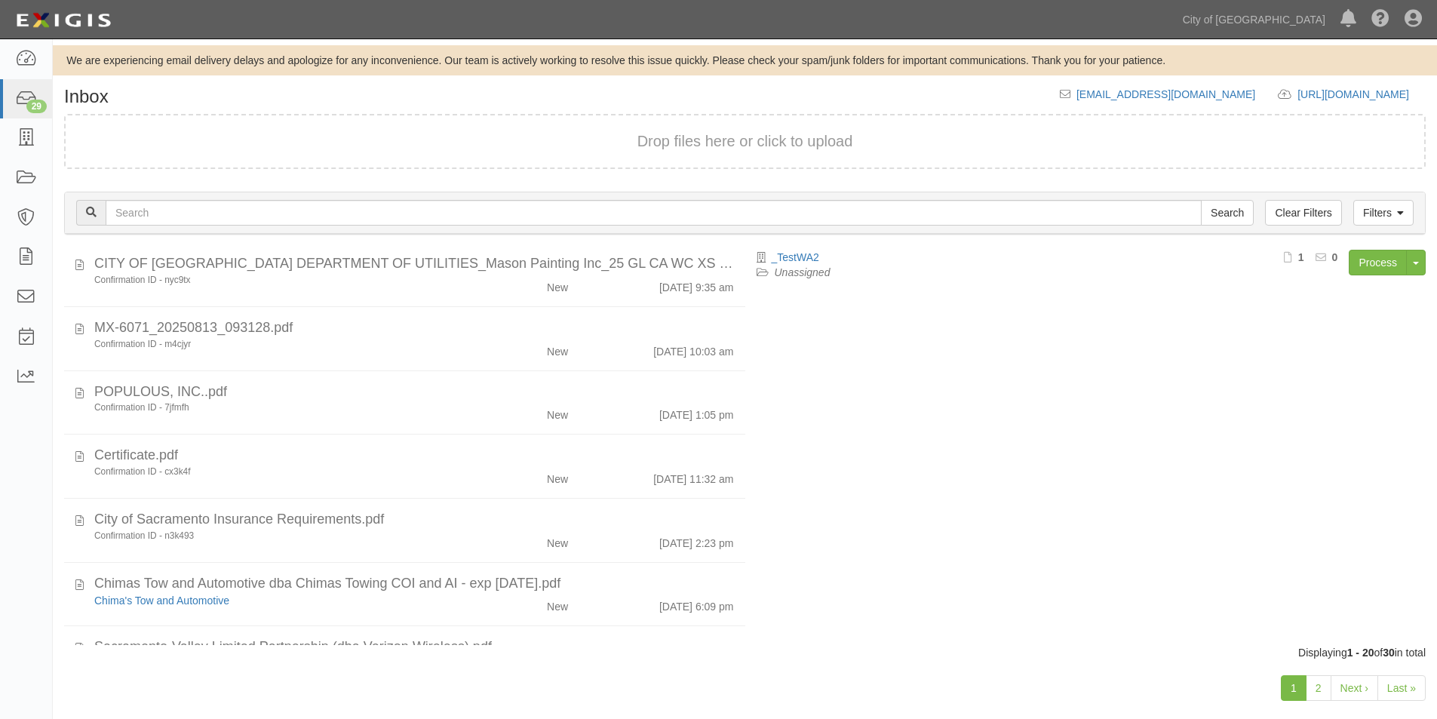
scroll to position [943, 0]
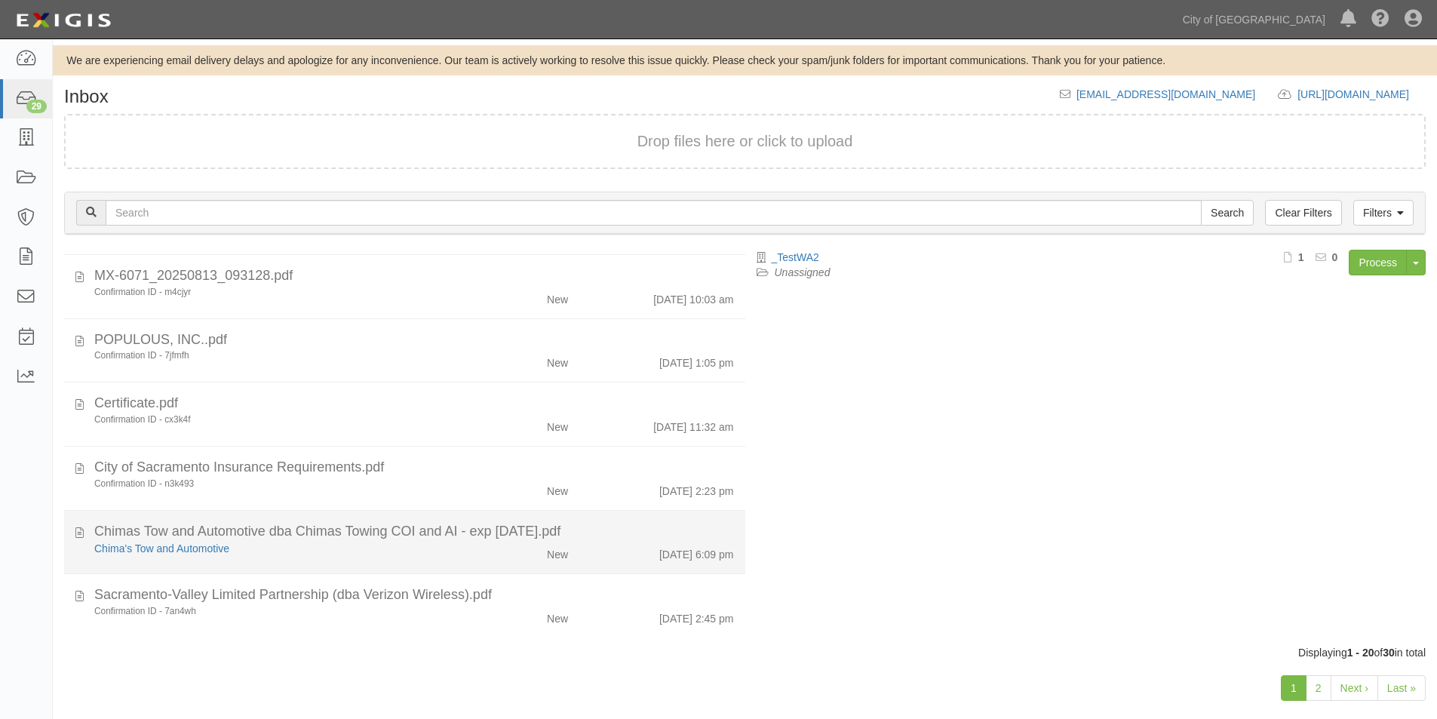
click at [415, 564] on li "Chimas Tow and Automotive dba Chimas Towing COI and AI - exp [DATE].pdf Chima's…" at bounding box center [404, 543] width 681 height 64
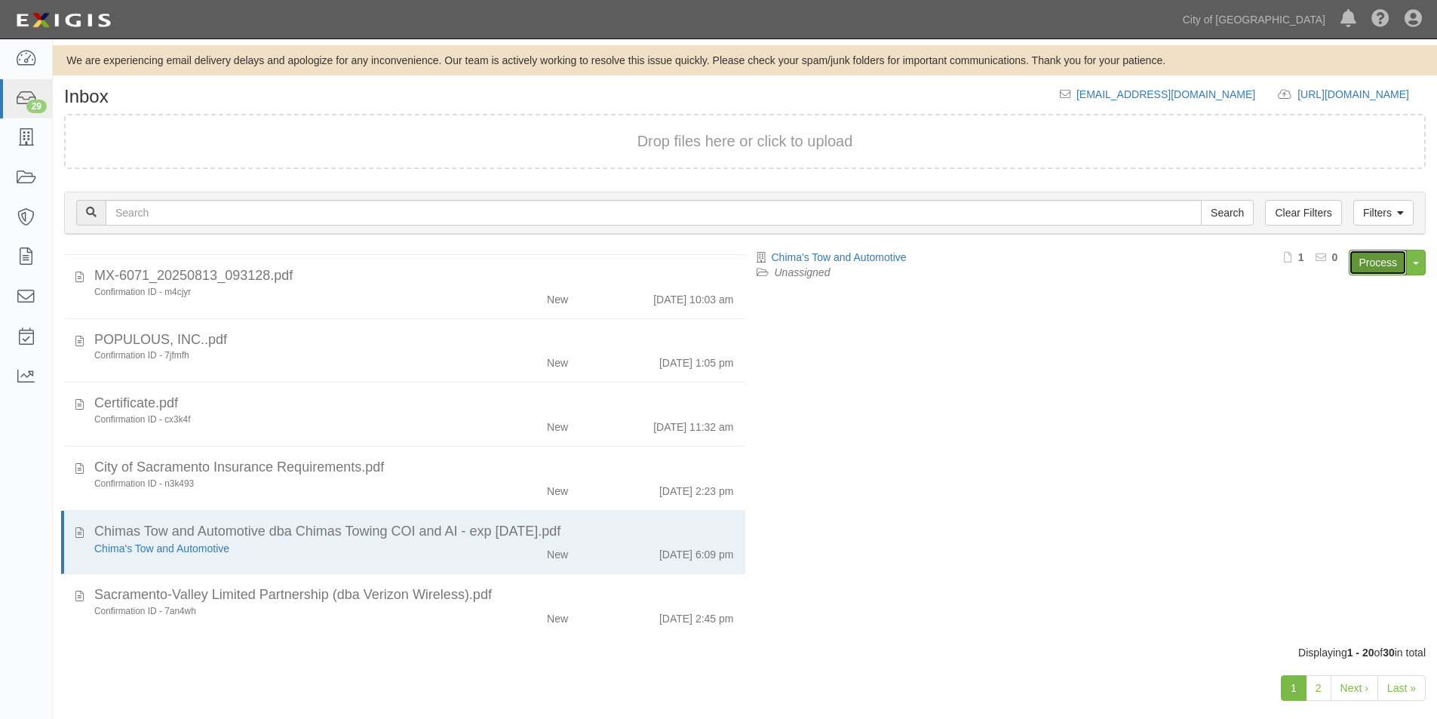
click at [1364, 266] on link "Process" at bounding box center [1377, 263] width 58 height 26
drag, startPoint x: 748, startPoint y: 596, endPoint x: 759, endPoint y: 562, distance: 35.8
click at [759, 562] on div "Chima's Tow and Automotive Unassigned Process Toggle Document Dropdown Archive …" at bounding box center [1091, 440] width 692 height 381
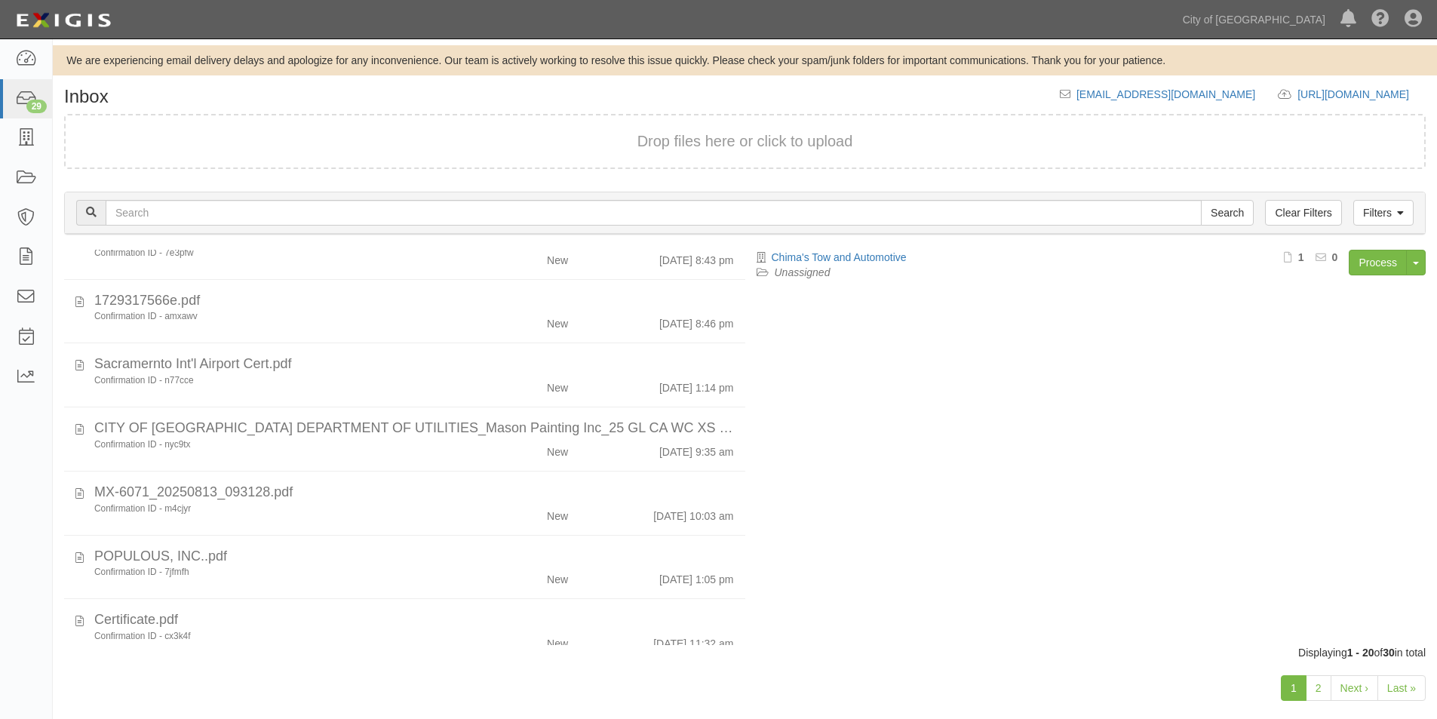
scroll to position [724, 0]
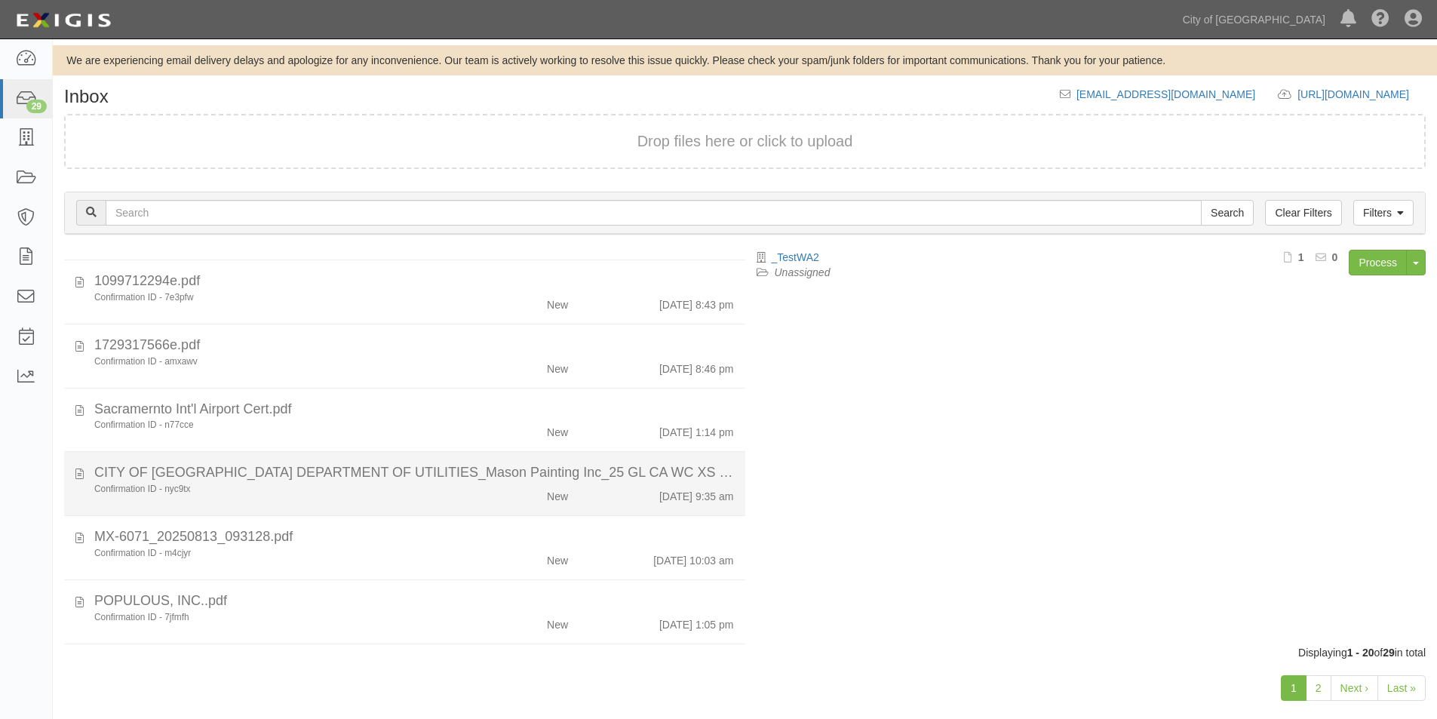
scroll to position [615, 0]
click at [428, 488] on div "Confirmation ID - nyc9tx" at bounding box center [275, 486] width 363 height 13
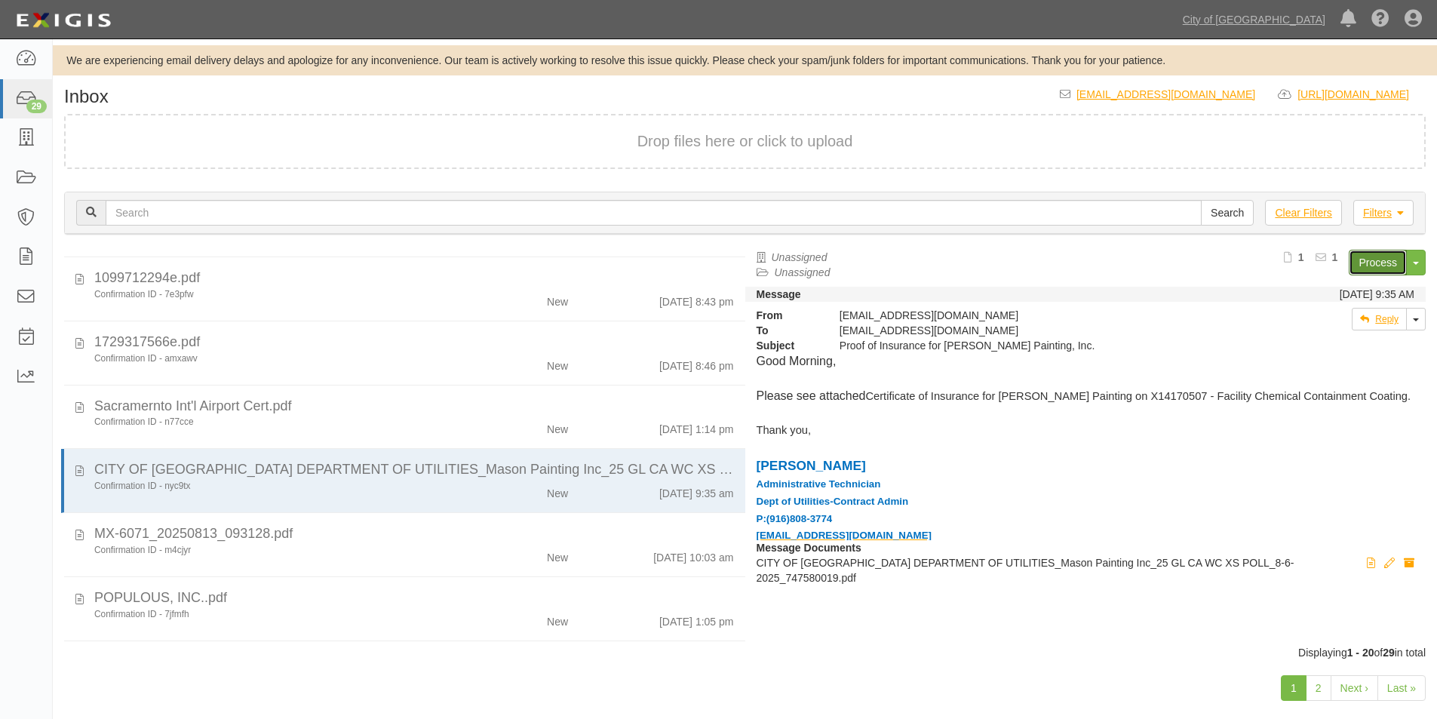
click at [1357, 261] on link "Process" at bounding box center [1377, 263] width 58 height 26
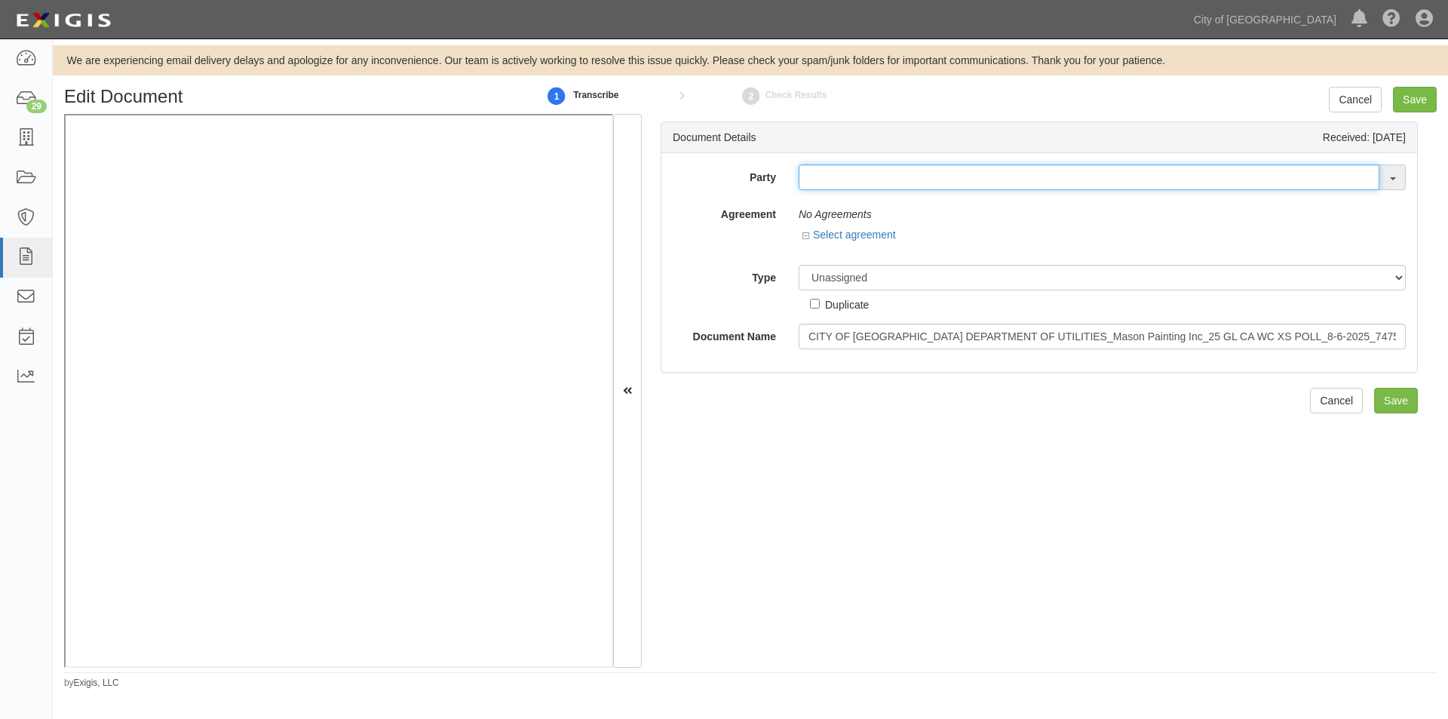
click at [808, 186] on input "text" at bounding box center [1089, 177] width 581 height 26
type input "m"
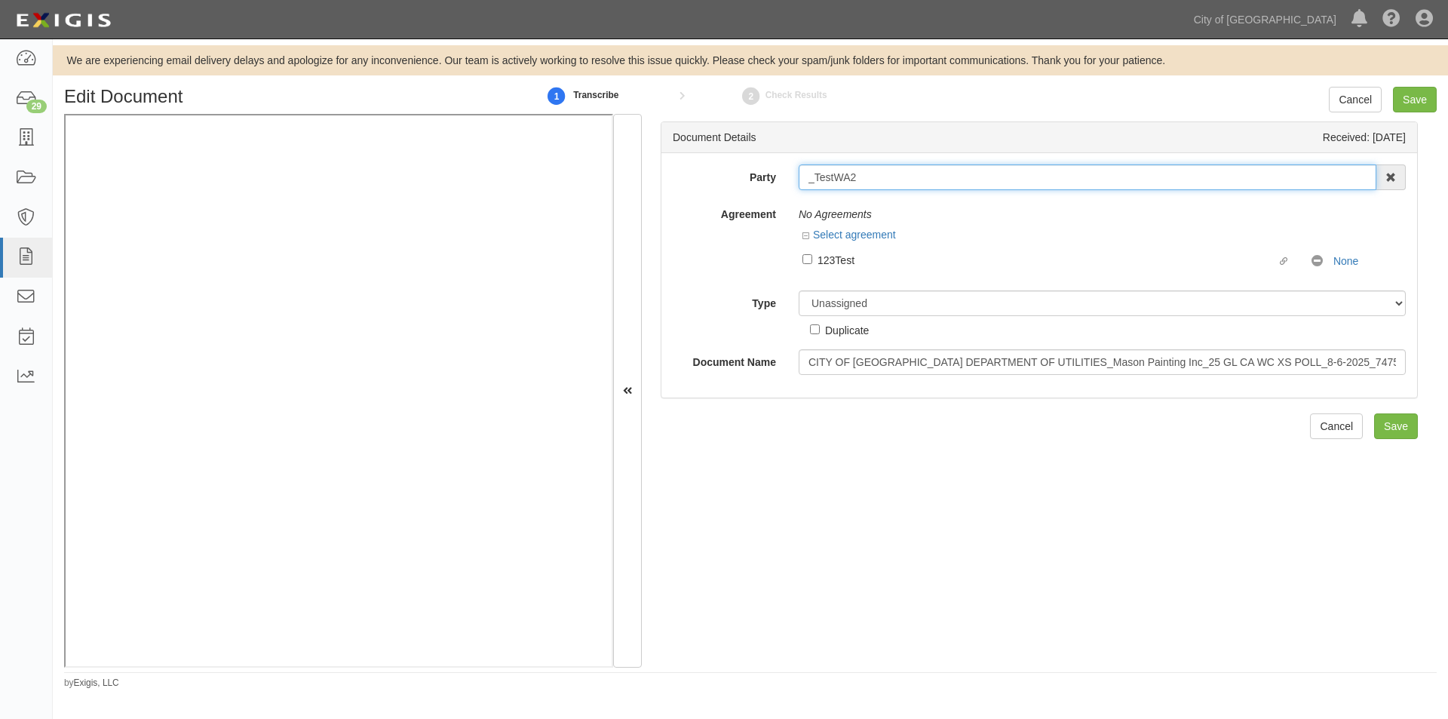
type input "_TestWA2"
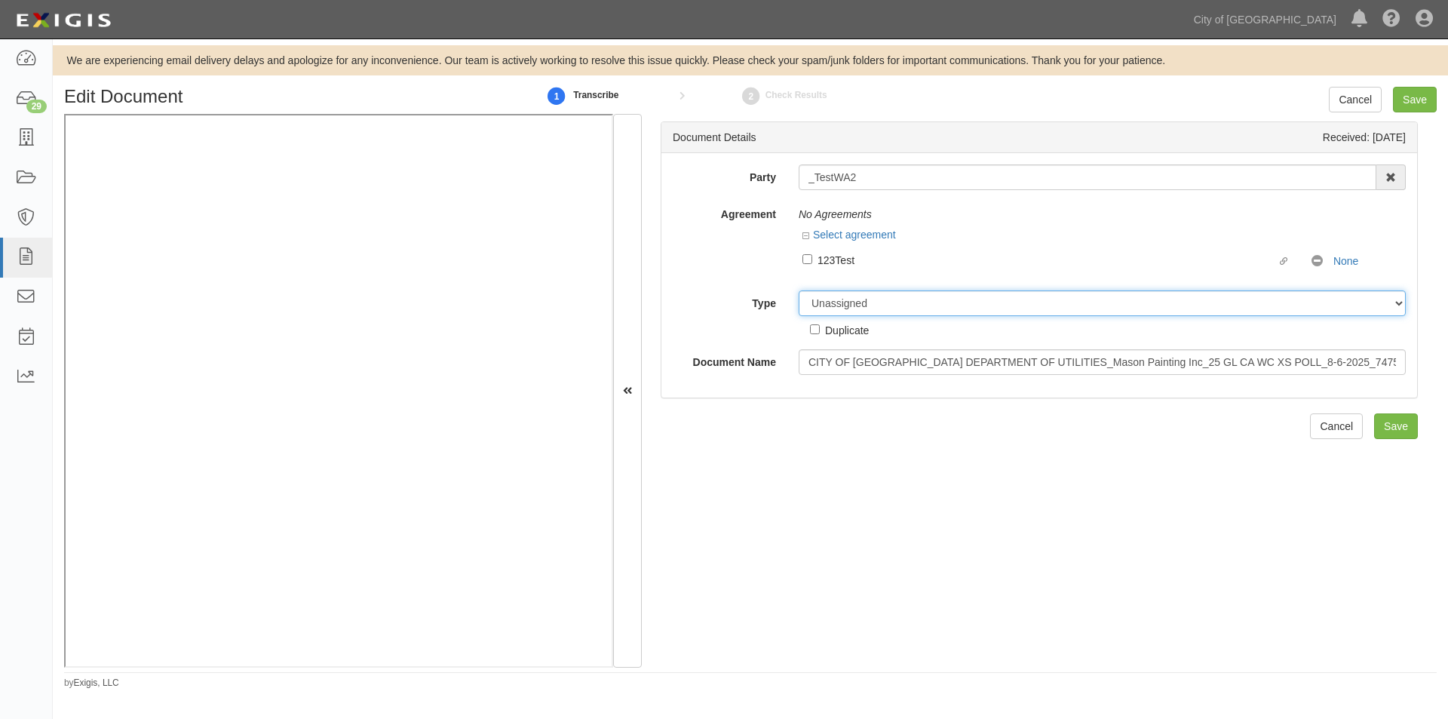
click at [842, 305] on select "Unassigned Binder Cancellation Notice Certificate Contract Endorsement Insuranc…" at bounding box center [1102, 303] width 607 height 26
select select "OtherDetail"
click at [799, 290] on select "Unassigned Binder Cancellation Notice Certificate Contract Endorsement Insuranc…" at bounding box center [1102, 303] width 607 height 26
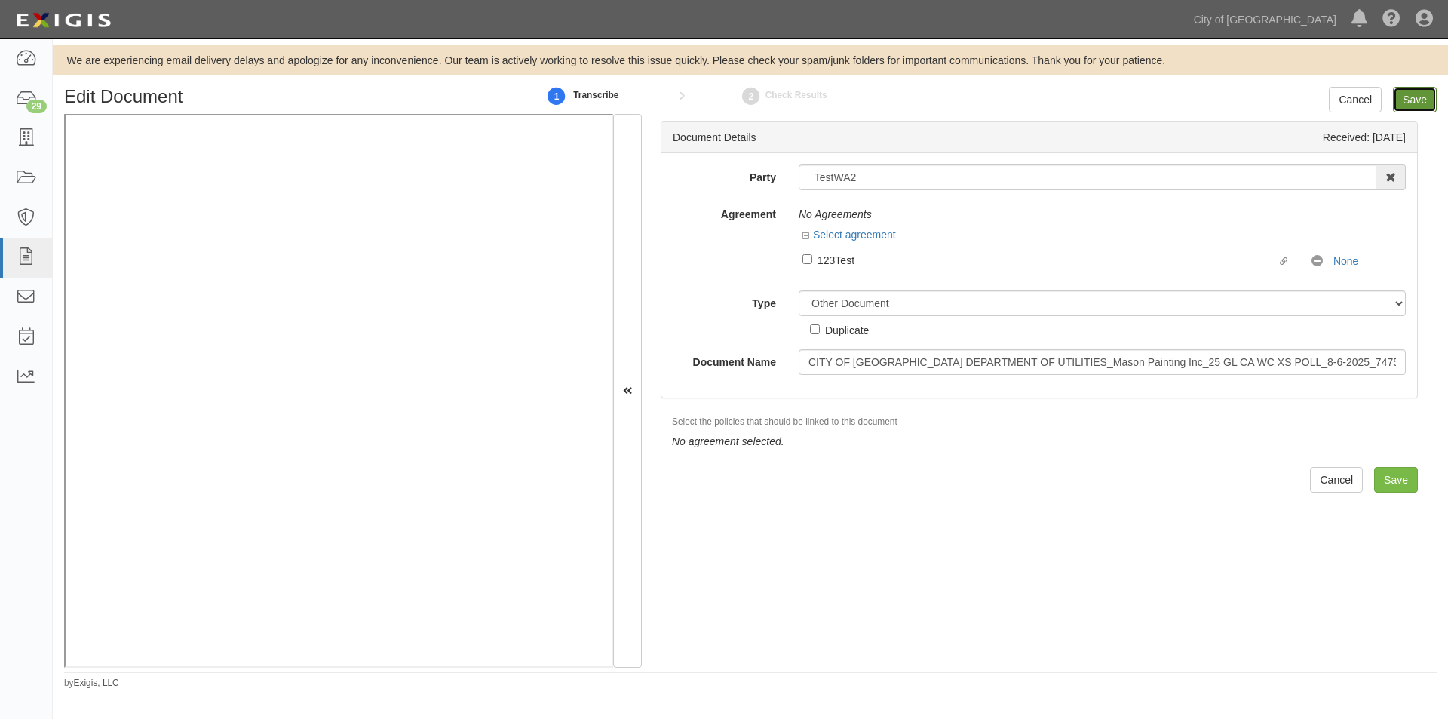
click at [1416, 89] on input "Save" at bounding box center [1415, 100] width 44 height 26
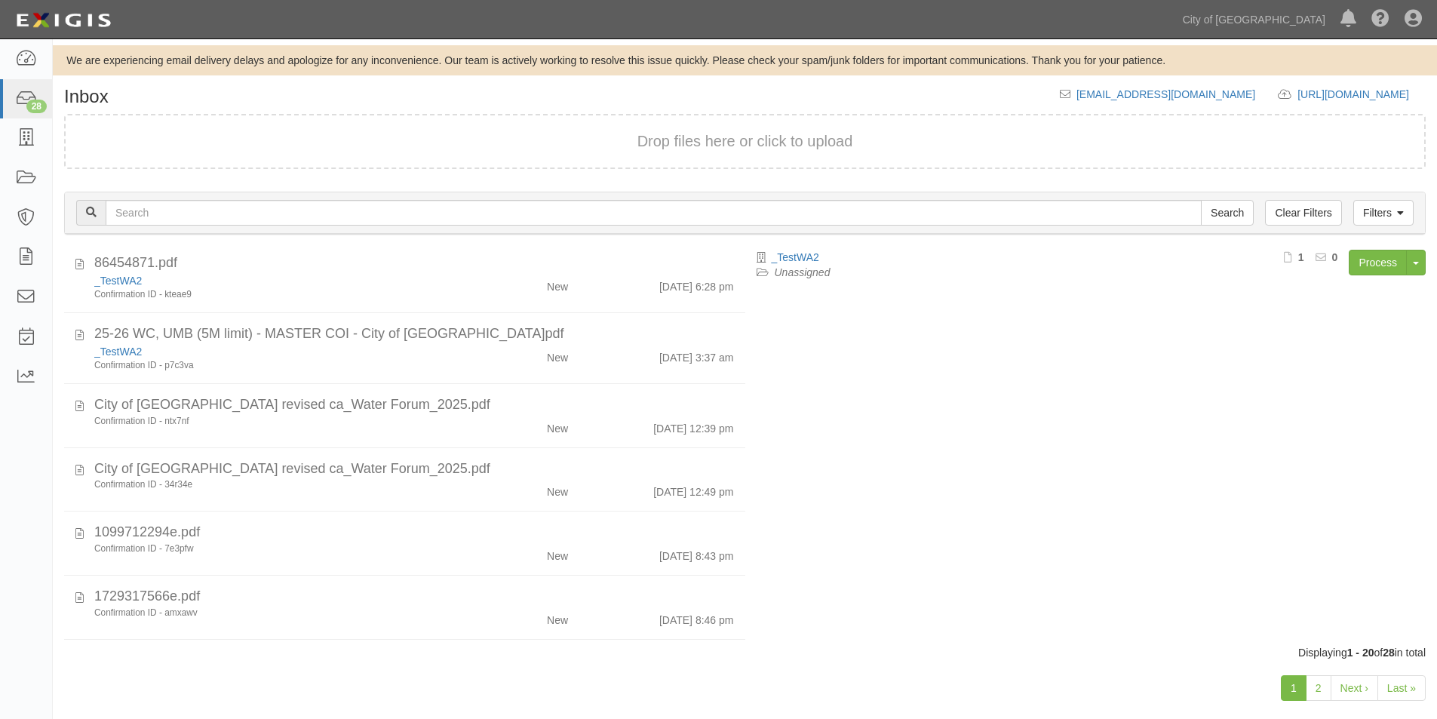
scroll to position [393, 0]
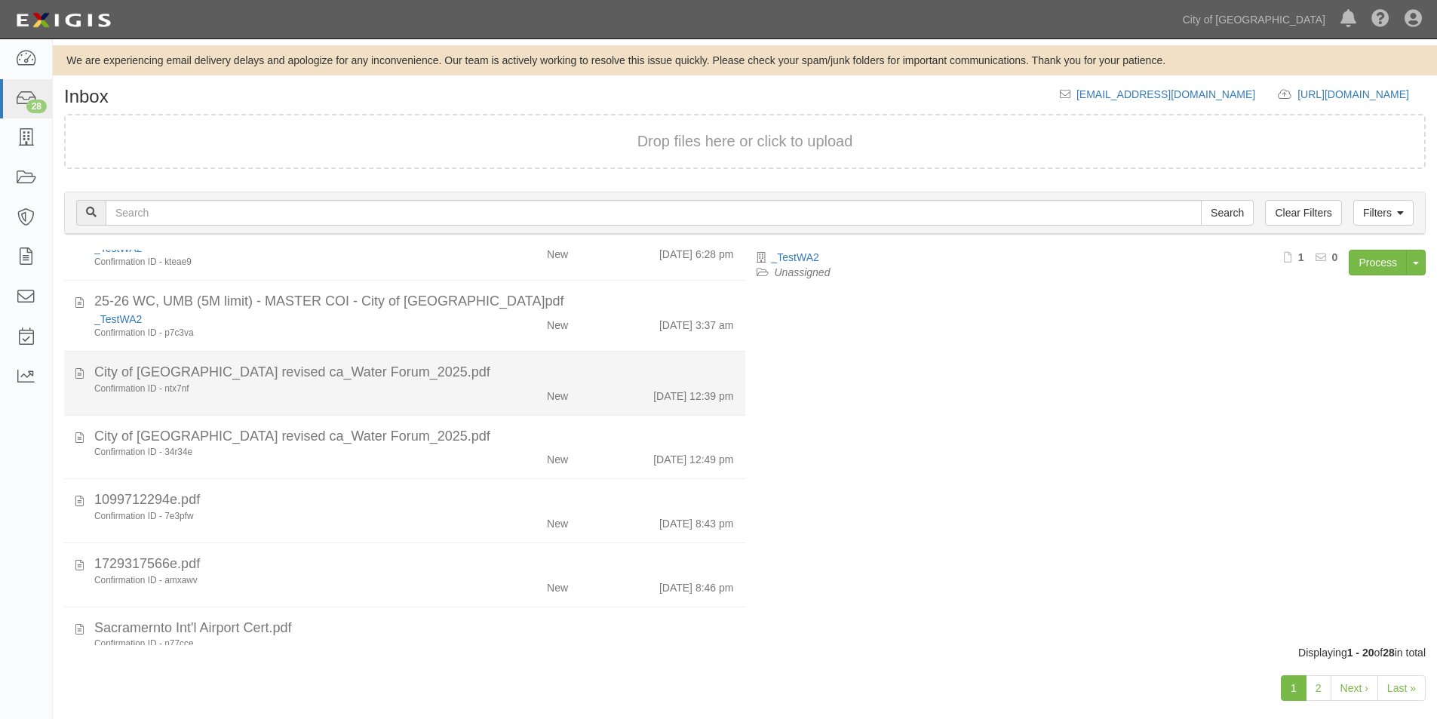
click at [287, 376] on div "City of [GEOGRAPHIC_DATA] revised ca_Water Forum_2025.pdf" at bounding box center [414, 373] width 640 height 20
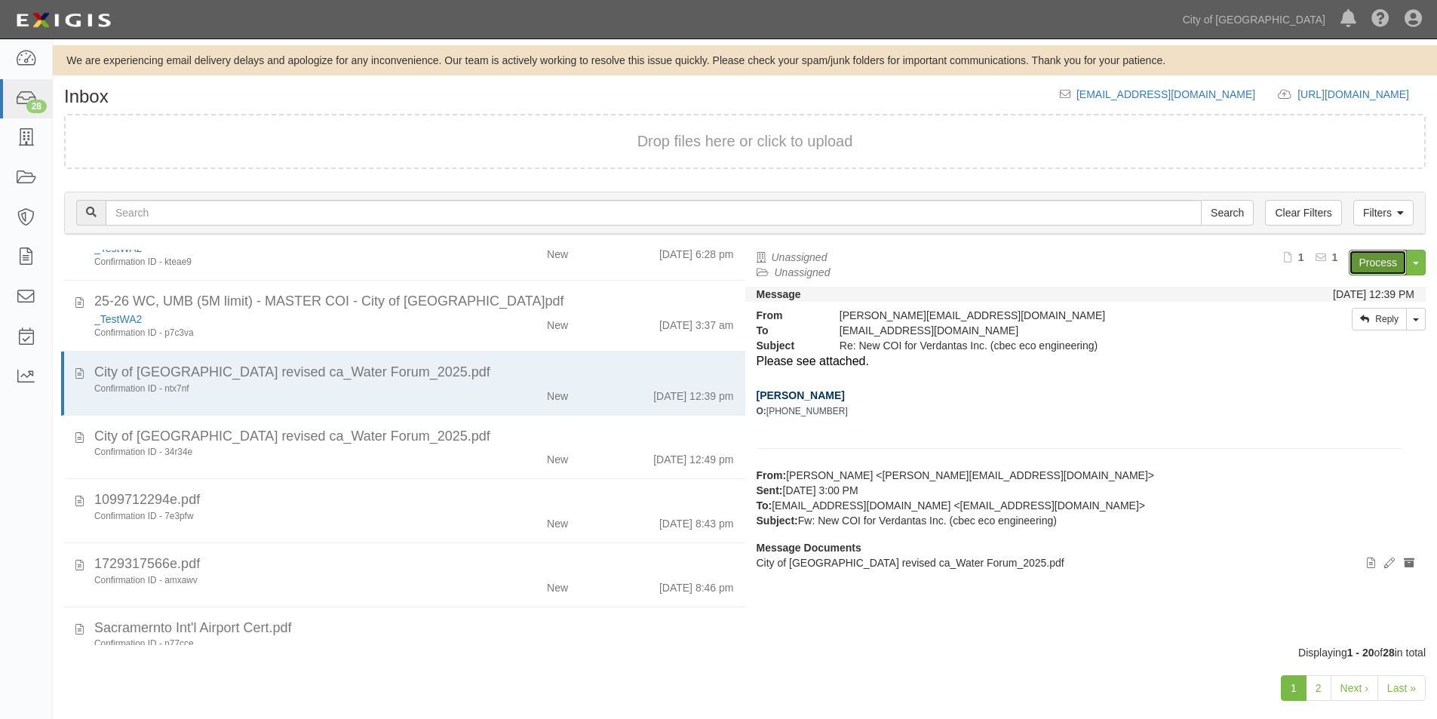
click at [1373, 252] on link "Process" at bounding box center [1377, 263] width 58 height 26
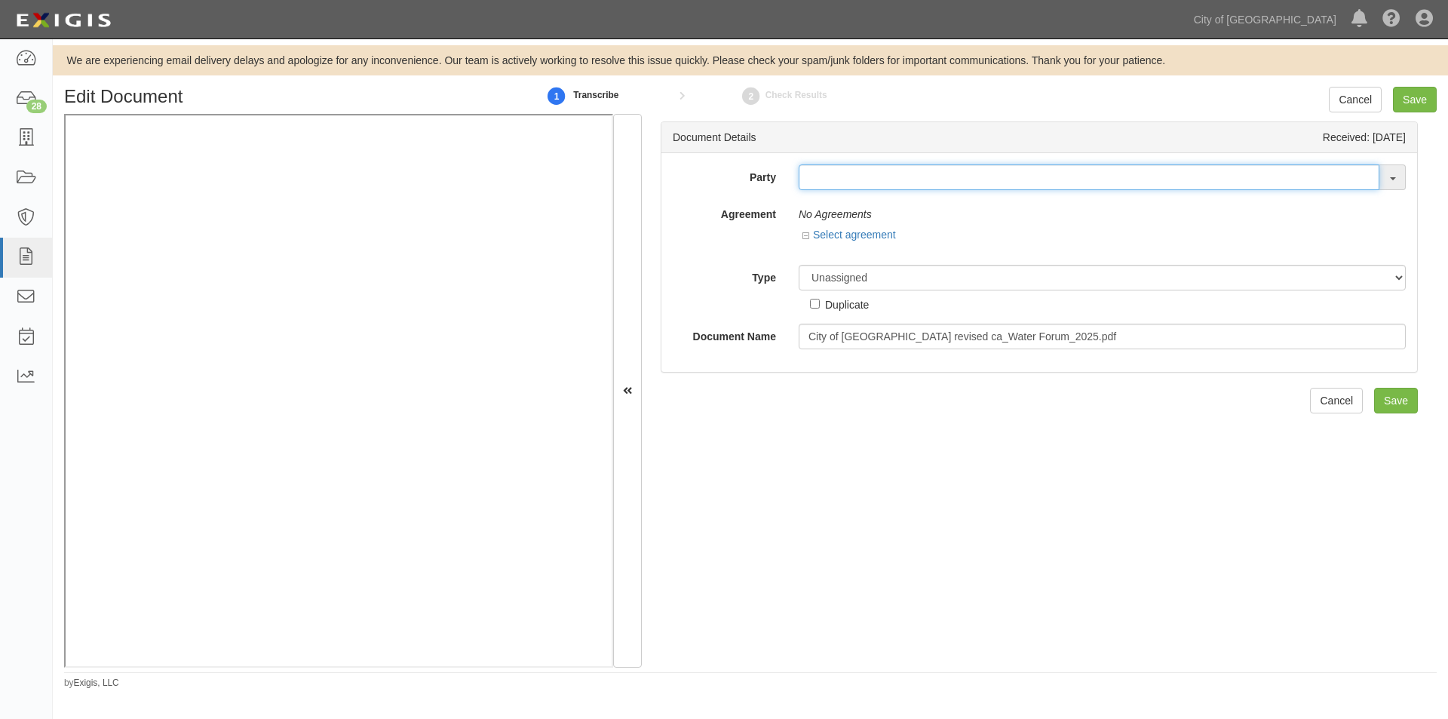
click at [813, 173] on input "text" at bounding box center [1089, 177] width 581 height 26
type input "verdantas"
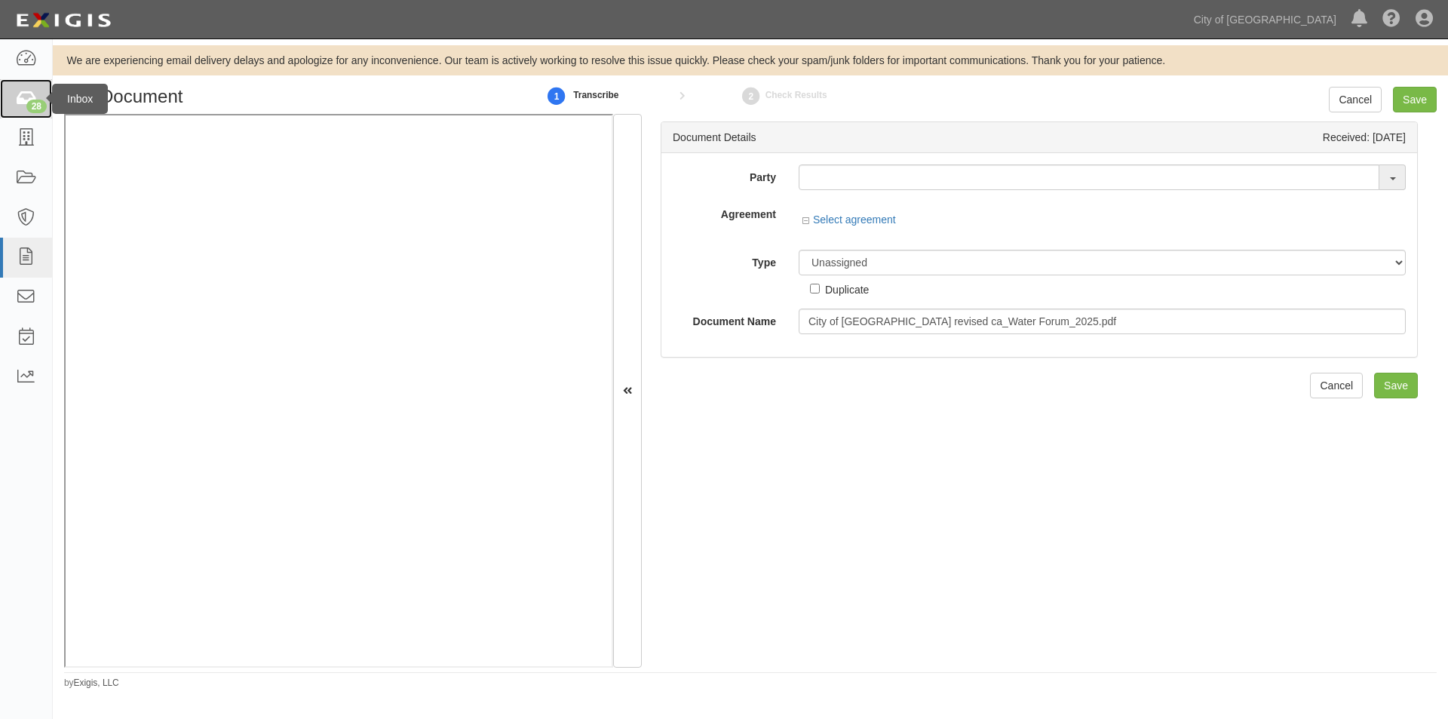
click at [19, 106] on icon at bounding box center [25, 98] width 21 height 17
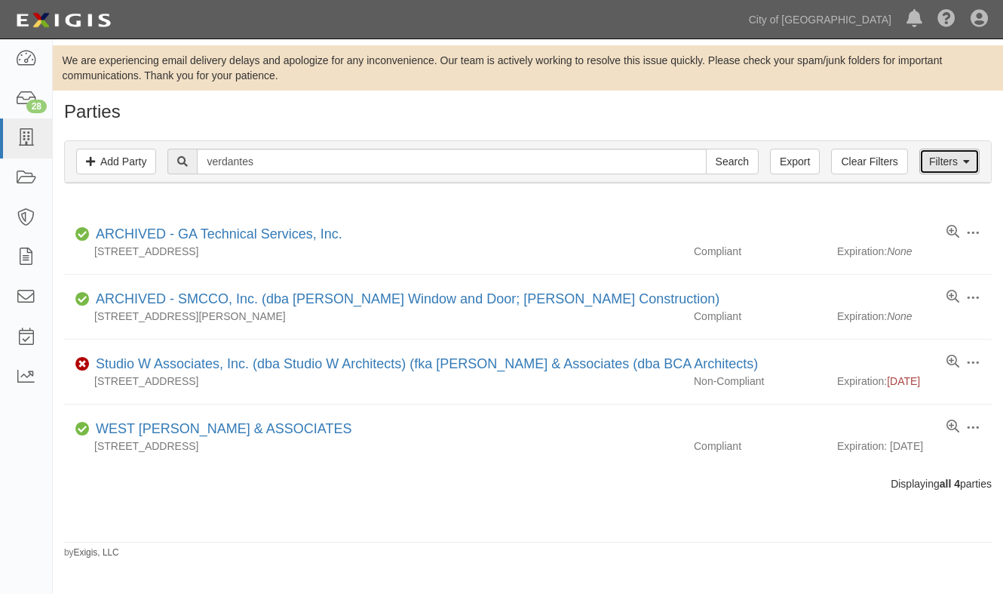
click at [955, 168] on link "Filters" at bounding box center [949, 162] width 60 height 26
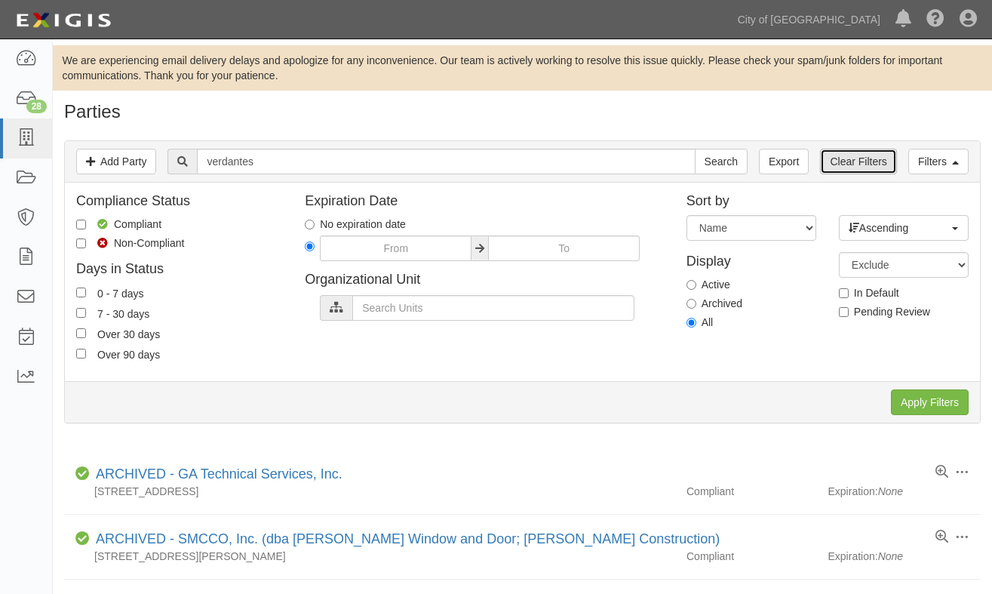
click at [873, 167] on link "Clear Filters" at bounding box center [858, 162] width 76 height 26
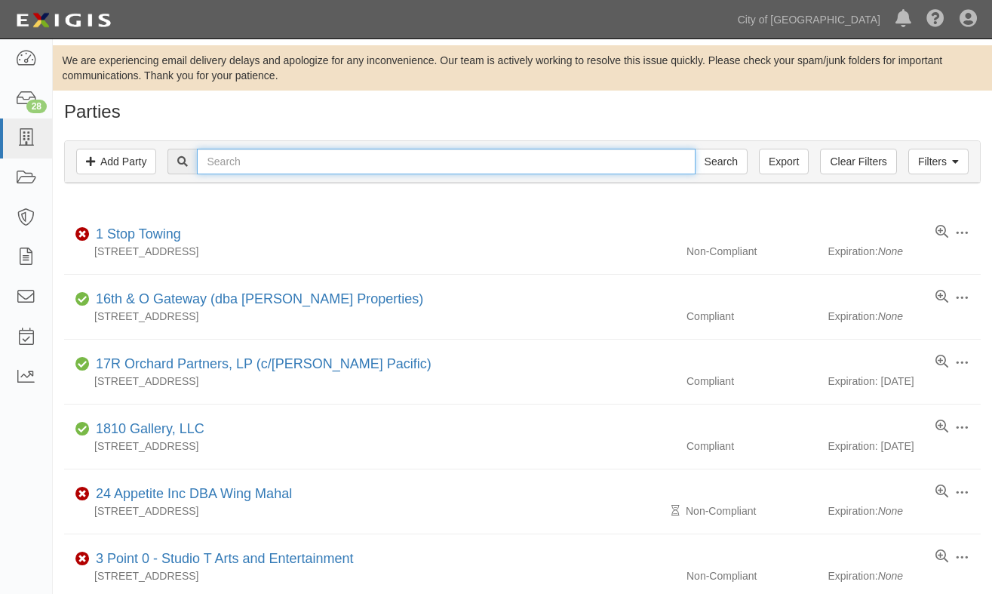
click at [299, 161] on input "text" at bounding box center [446, 162] width 498 height 26
type input "verdantas"
click at [695, 149] on input "Search" at bounding box center [721, 162] width 53 height 26
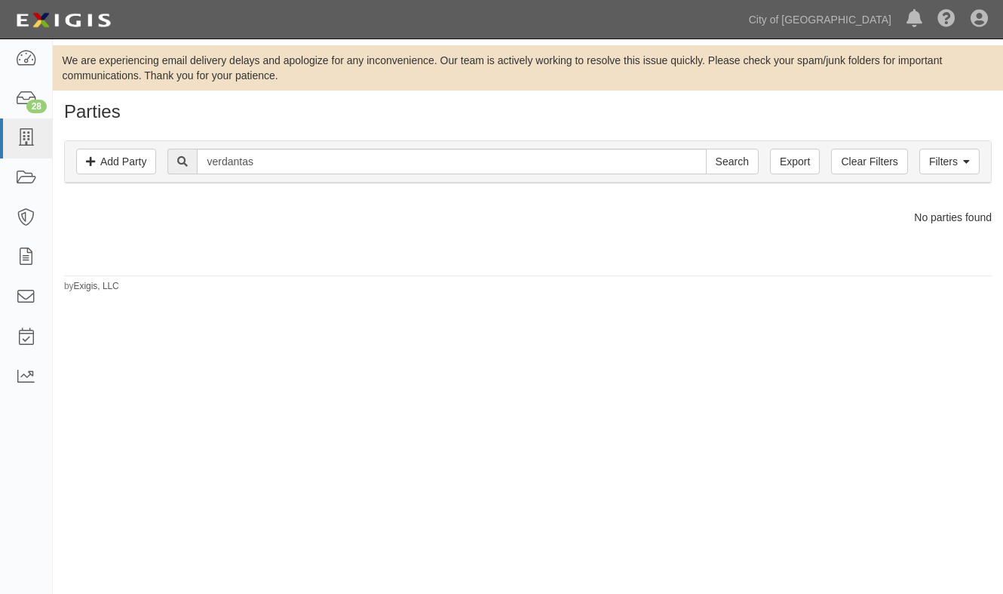
click at [216, 311] on div "We are experiencing email delivery delays and apologize for any inconvenience. …" at bounding box center [501, 312] width 1003 height 534
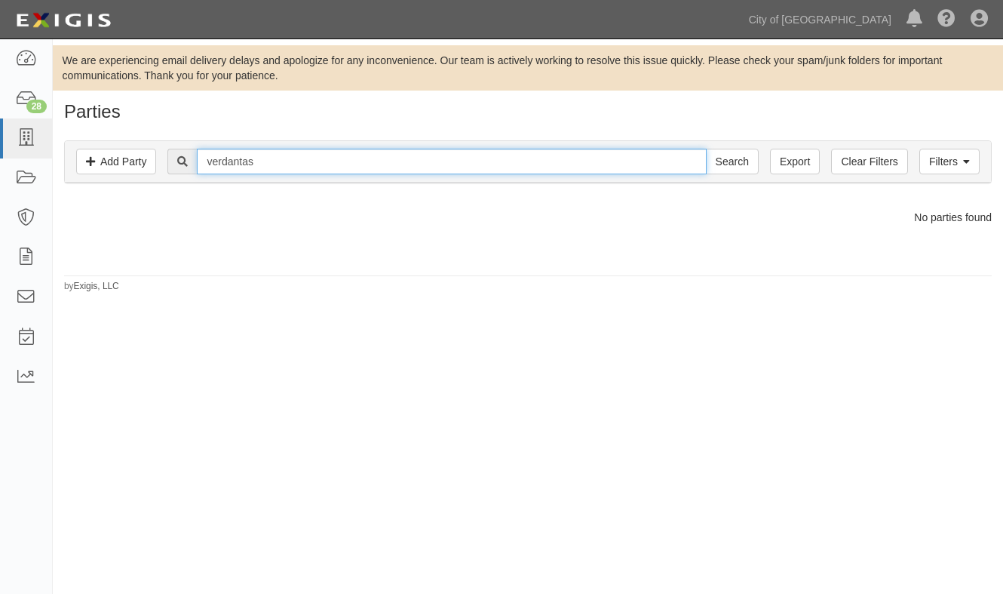
drag, startPoint x: 276, startPoint y: 164, endPoint x: 175, endPoint y: 164, distance: 101.1
click at [175, 164] on div "verdantas Search" at bounding box center [462, 162] width 590 height 26
type input "city of sacramento"
click at [706, 149] on input "Search" at bounding box center [732, 162] width 53 height 26
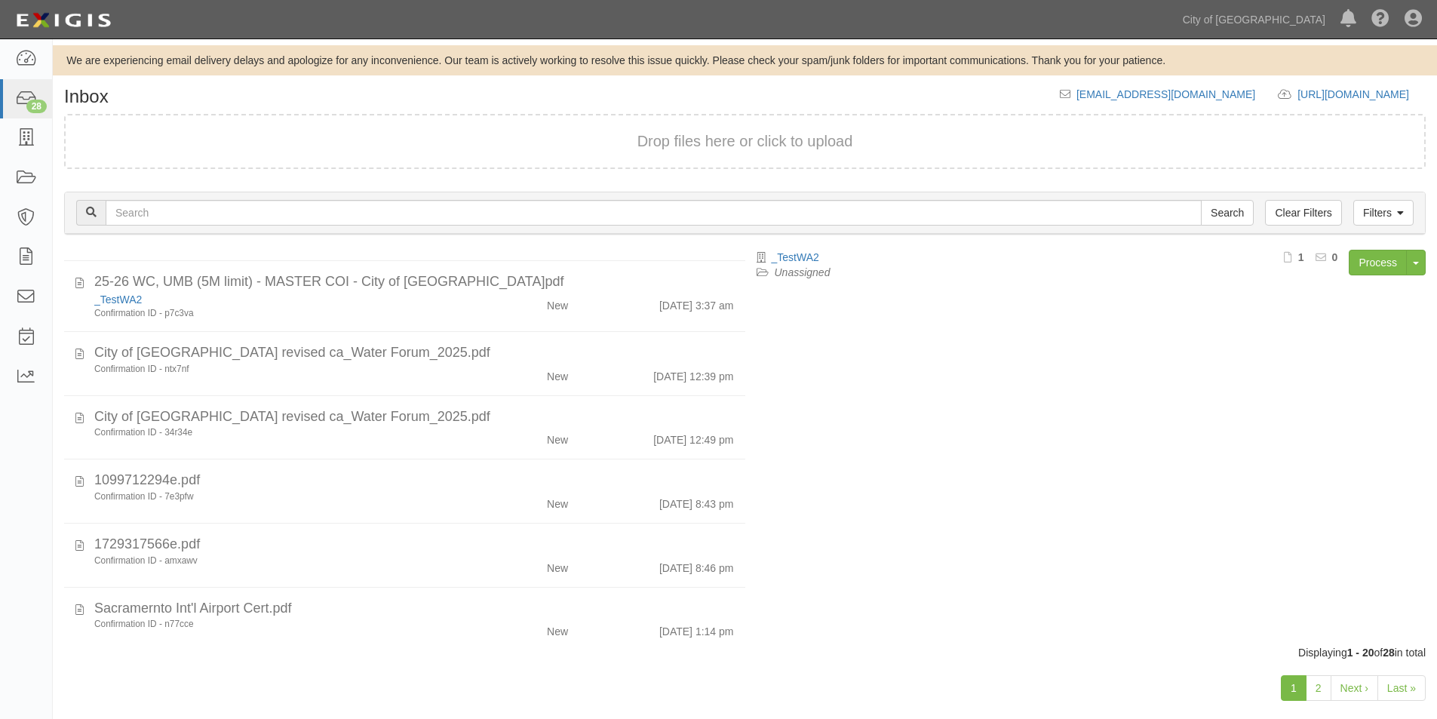
scroll to position [426, 0]
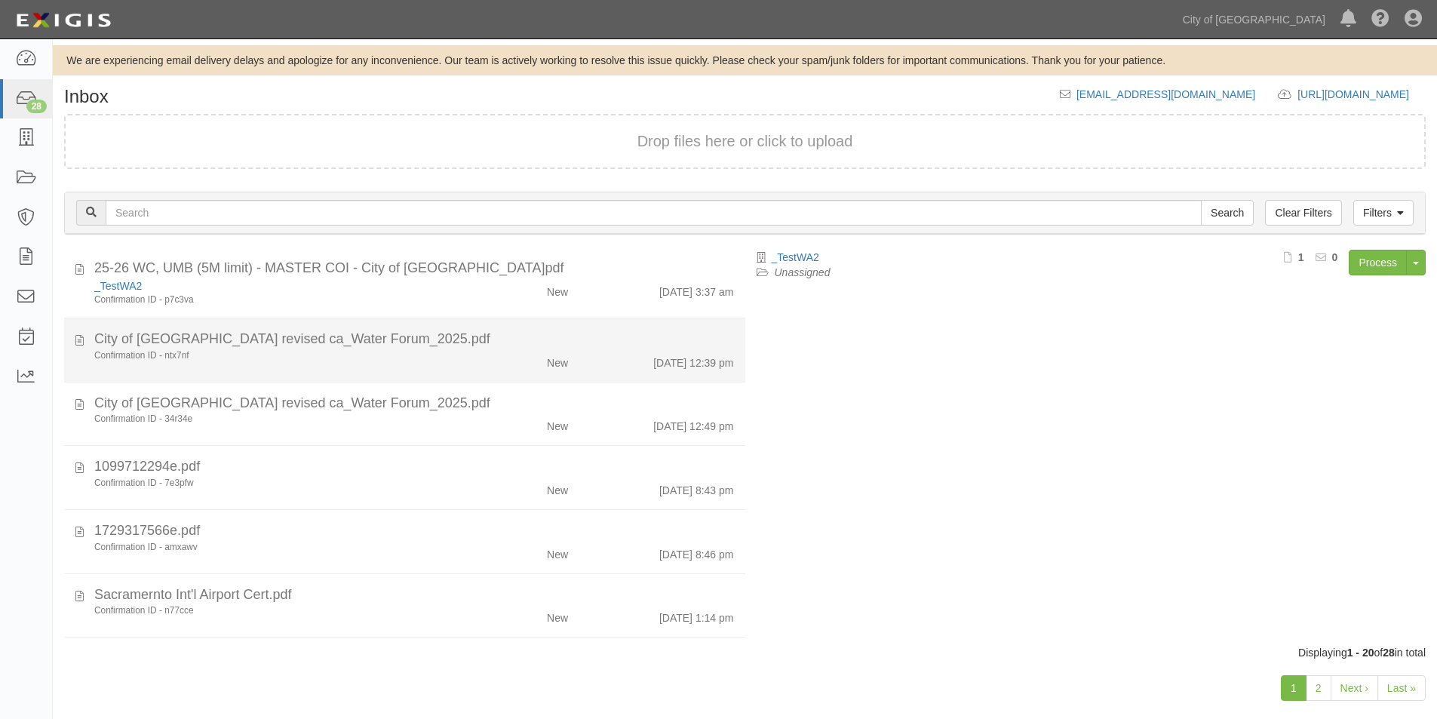
click at [380, 339] on div "City of [GEOGRAPHIC_DATA] revised ca_Water Forum_2025.pdf" at bounding box center [414, 340] width 640 height 20
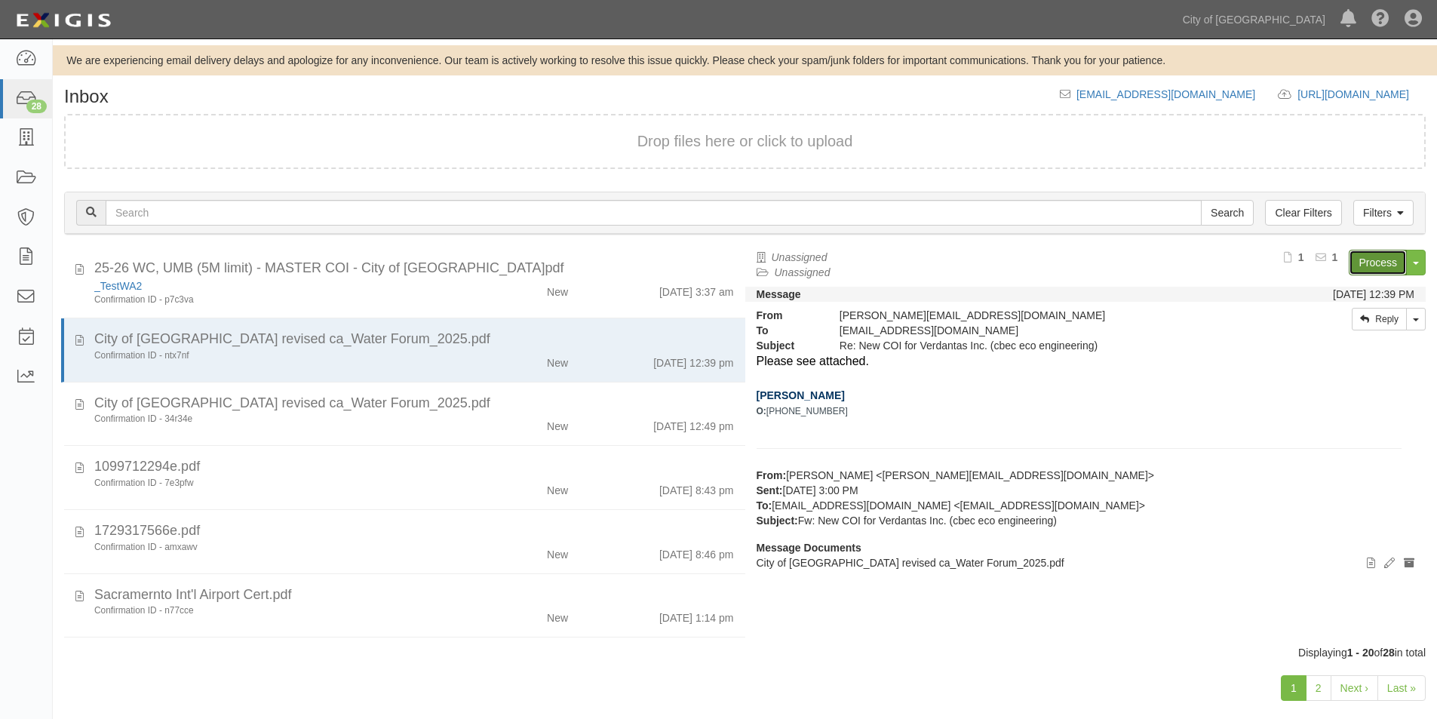
click at [1367, 264] on link "Process" at bounding box center [1377, 263] width 58 height 26
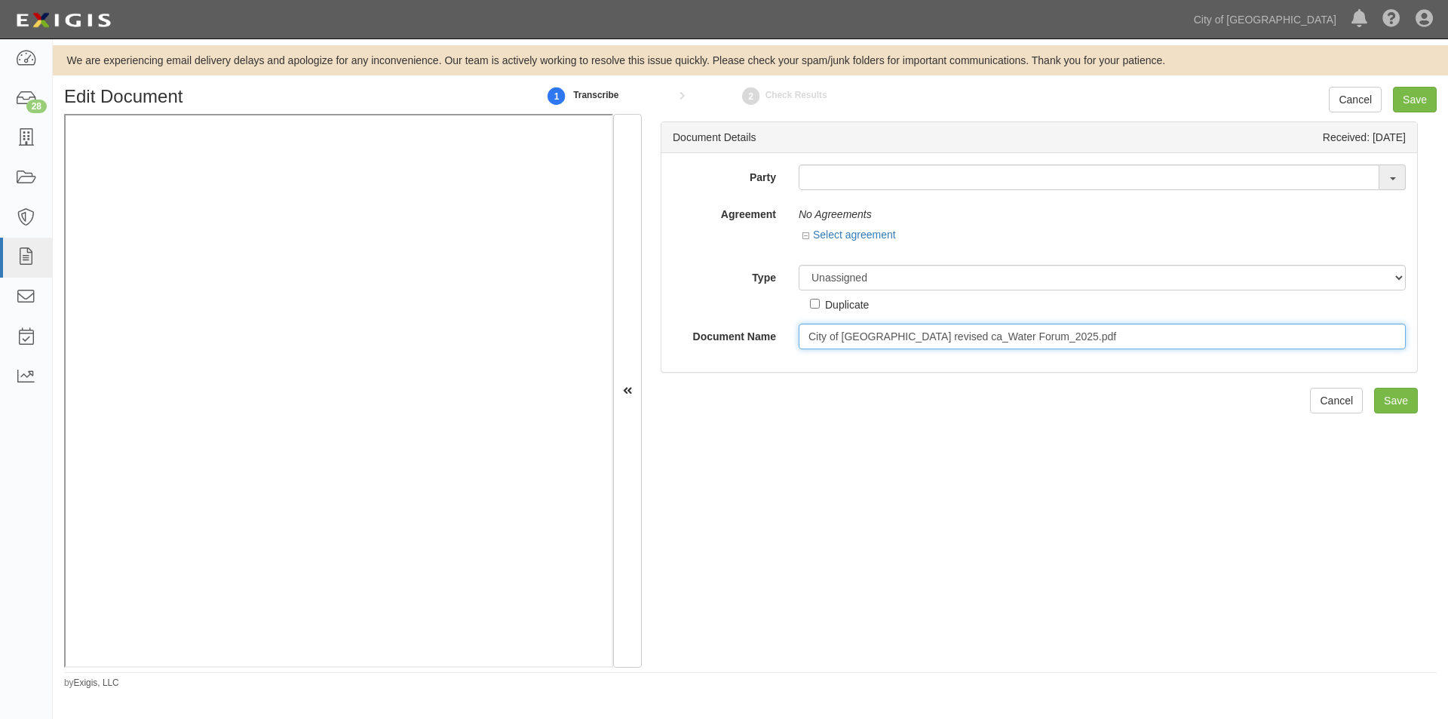
drag, startPoint x: 1072, startPoint y: 333, endPoint x: 785, endPoint y: 333, distance: 286.6
click at [787, 333] on div "City of Sacramento revised ca_Water Forum_2025.pdf" at bounding box center [1102, 337] width 630 height 26
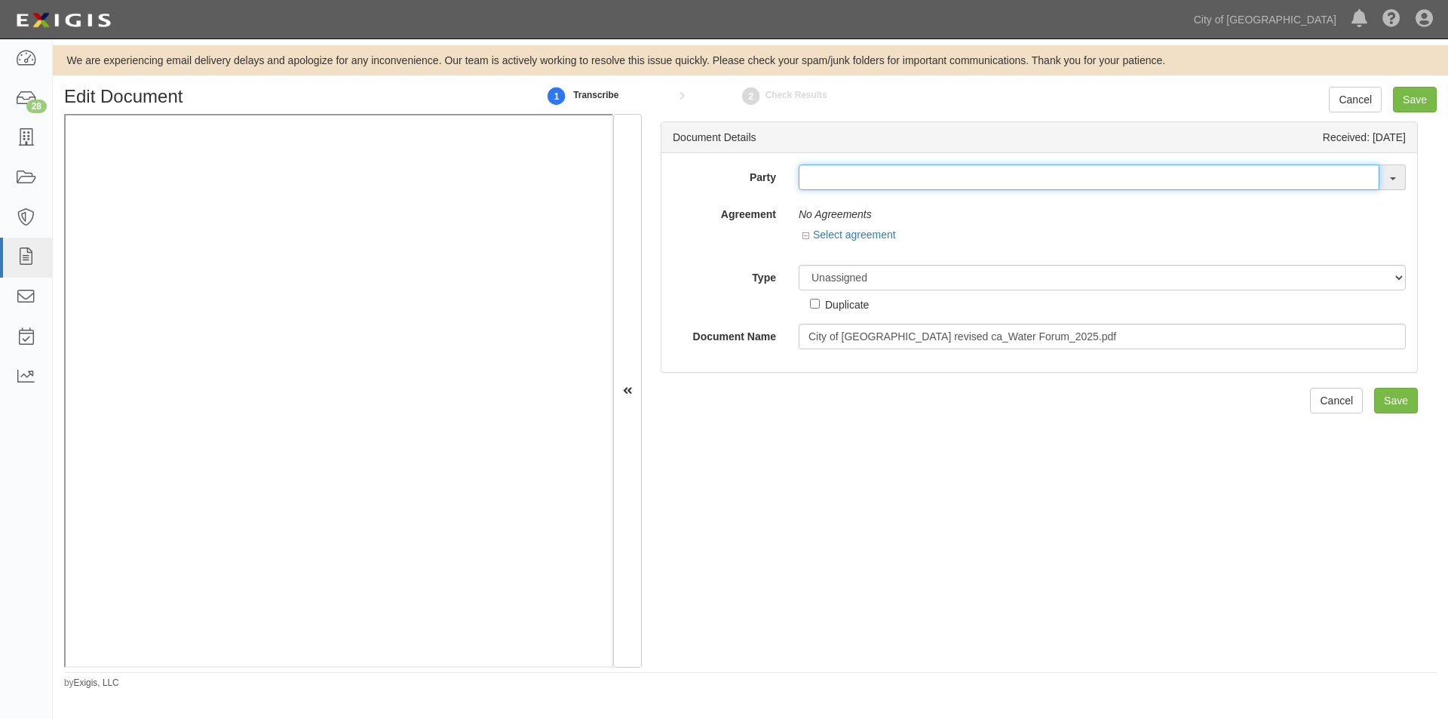
click at [856, 174] on input "text" at bounding box center [1089, 177] width 581 height 26
type input "w"
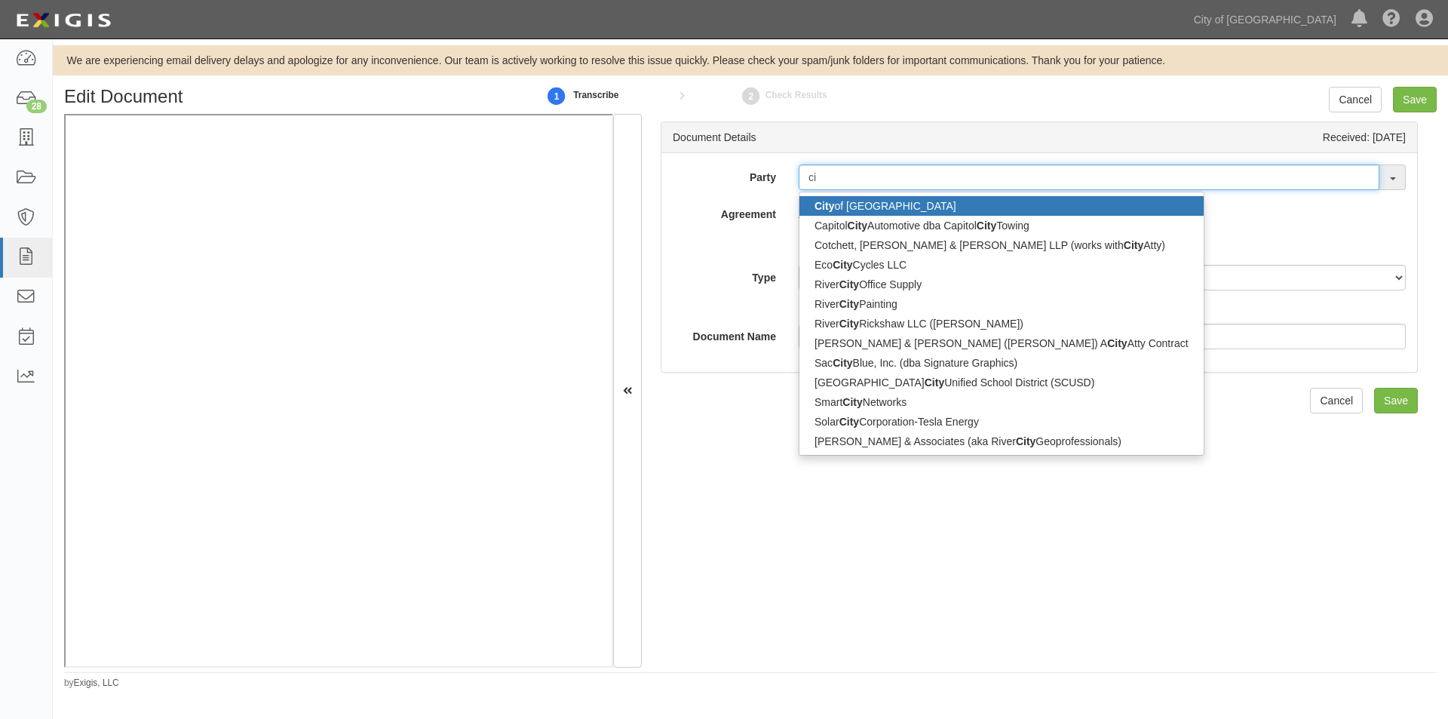
type input "c"
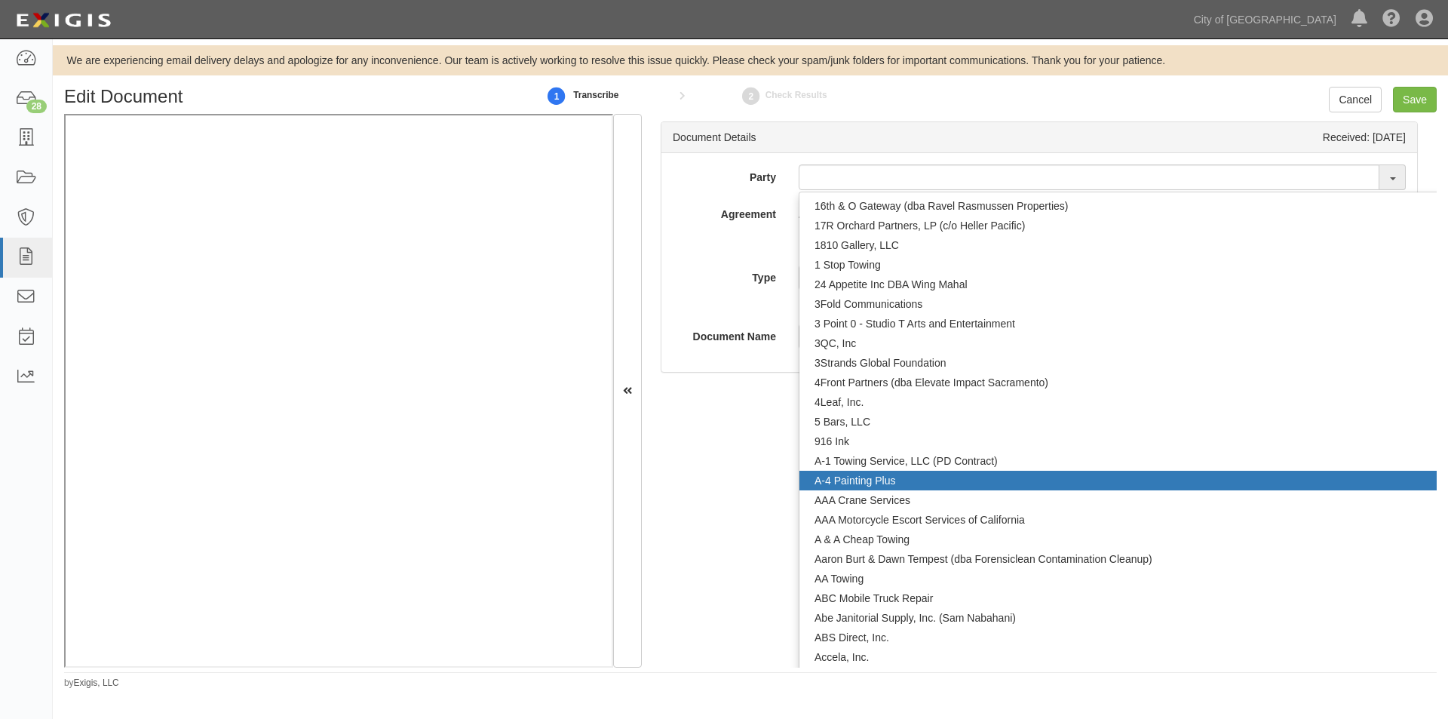
click at [768, 490] on div "Document Details Received: 08/07/2025 Party 1 6 t h & O G a t e w a y ( d b a R…" at bounding box center [1039, 391] width 795 height 554
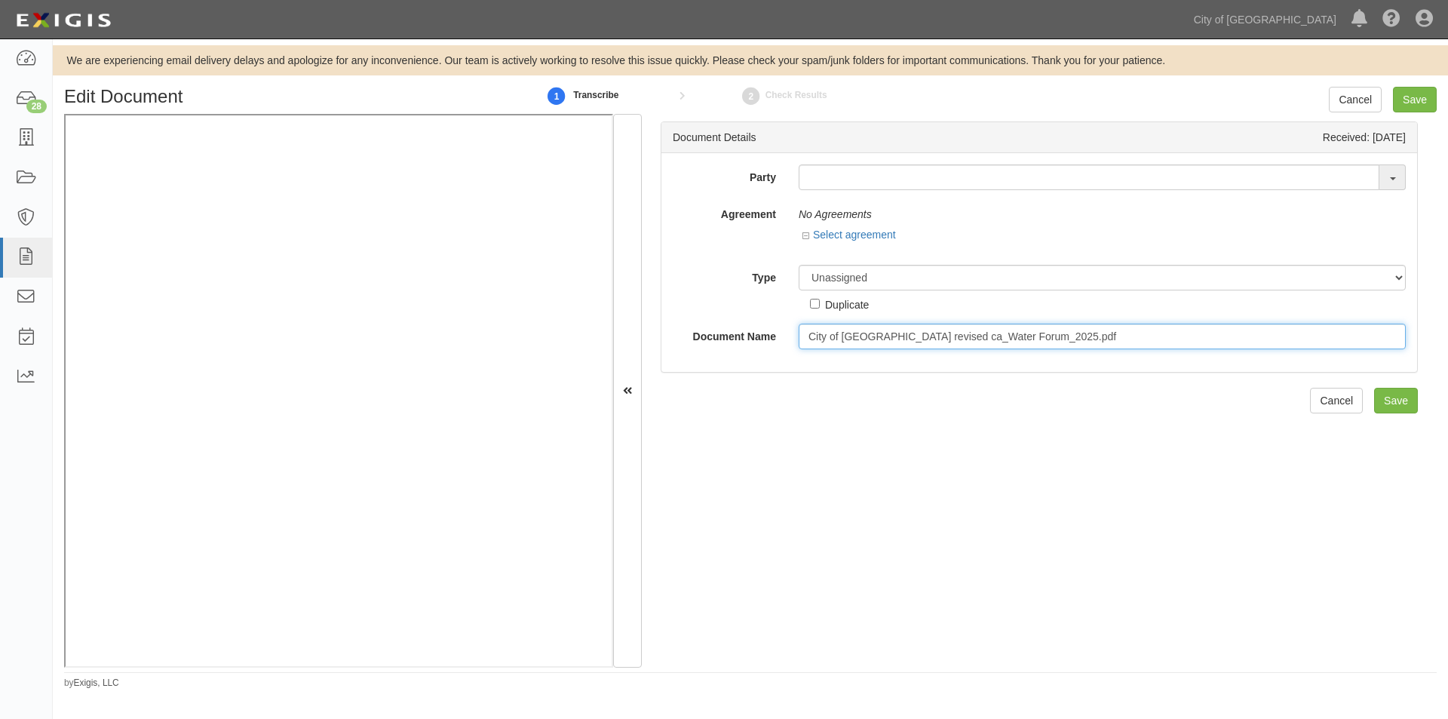
drag, startPoint x: 1075, startPoint y: 336, endPoint x: 799, endPoint y: 336, distance: 276.0
click at [796, 336] on div "City of Sacramento revised ca_Water Forum_2025.pdf" at bounding box center [1102, 337] width 630 height 26
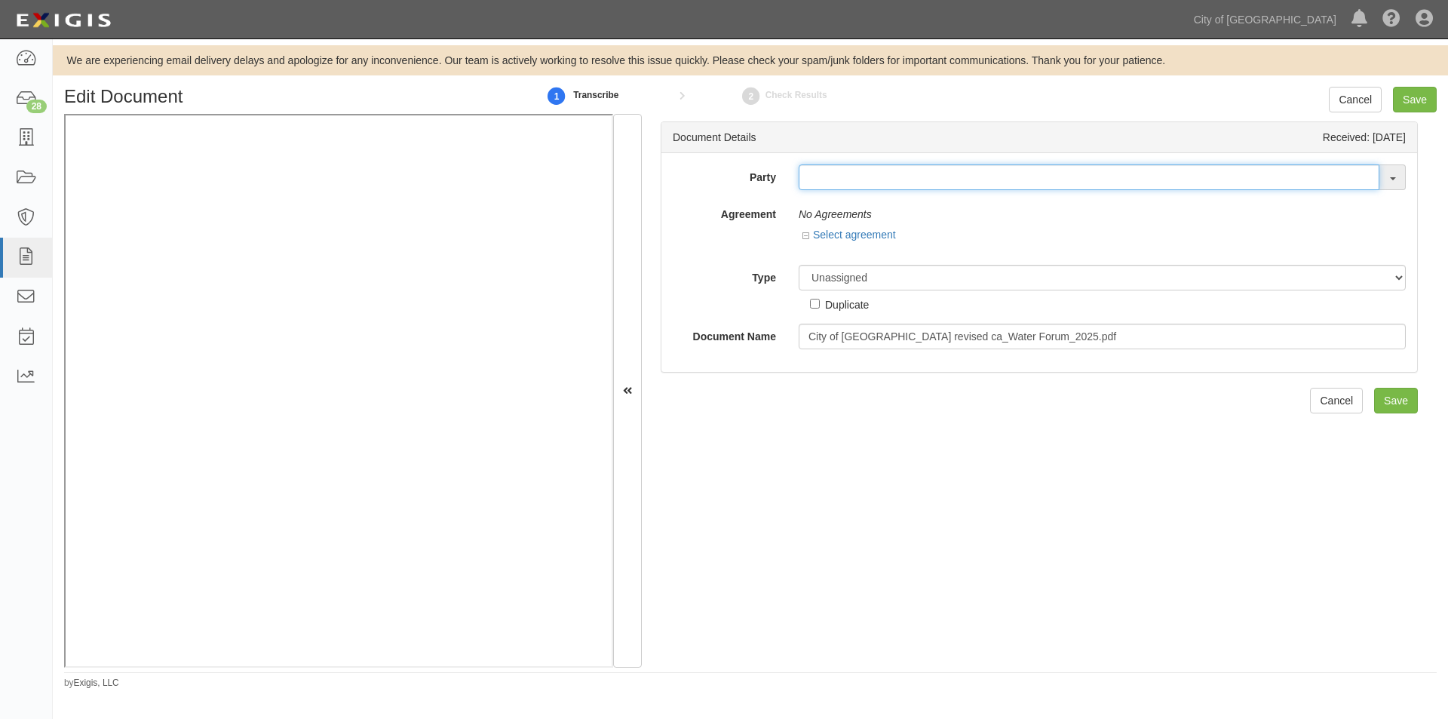
click at [836, 182] on input "text" at bounding box center [1089, 177] width 581 height 26
type input "testw"
click at [831, 209] on strong "TestW" at bounding box center [836, 206] width 31 height 12
type input "_TestWA2"
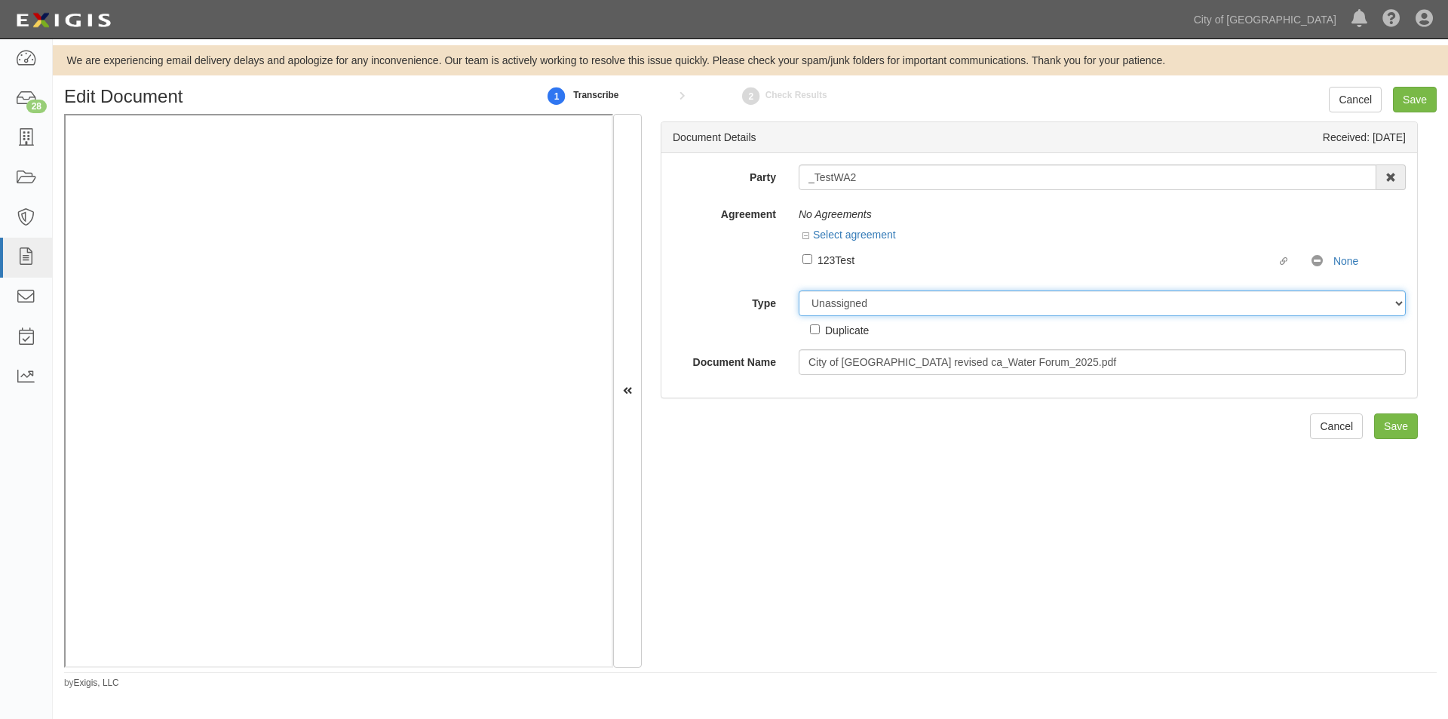
click at [853, 313] on select "Unassigned Binder Cancellation Notice Certificate Contract Endorsement Insuranc…" at bounding box center [1102, 303] width 607 height 26
select select "OtherDetail"
click at [799, 290] on select "Unassigned Binder Cancellation Notice Certificate Contract Endorsement Insuranc…" at bounding box center [1102, 303] width 607 height 26
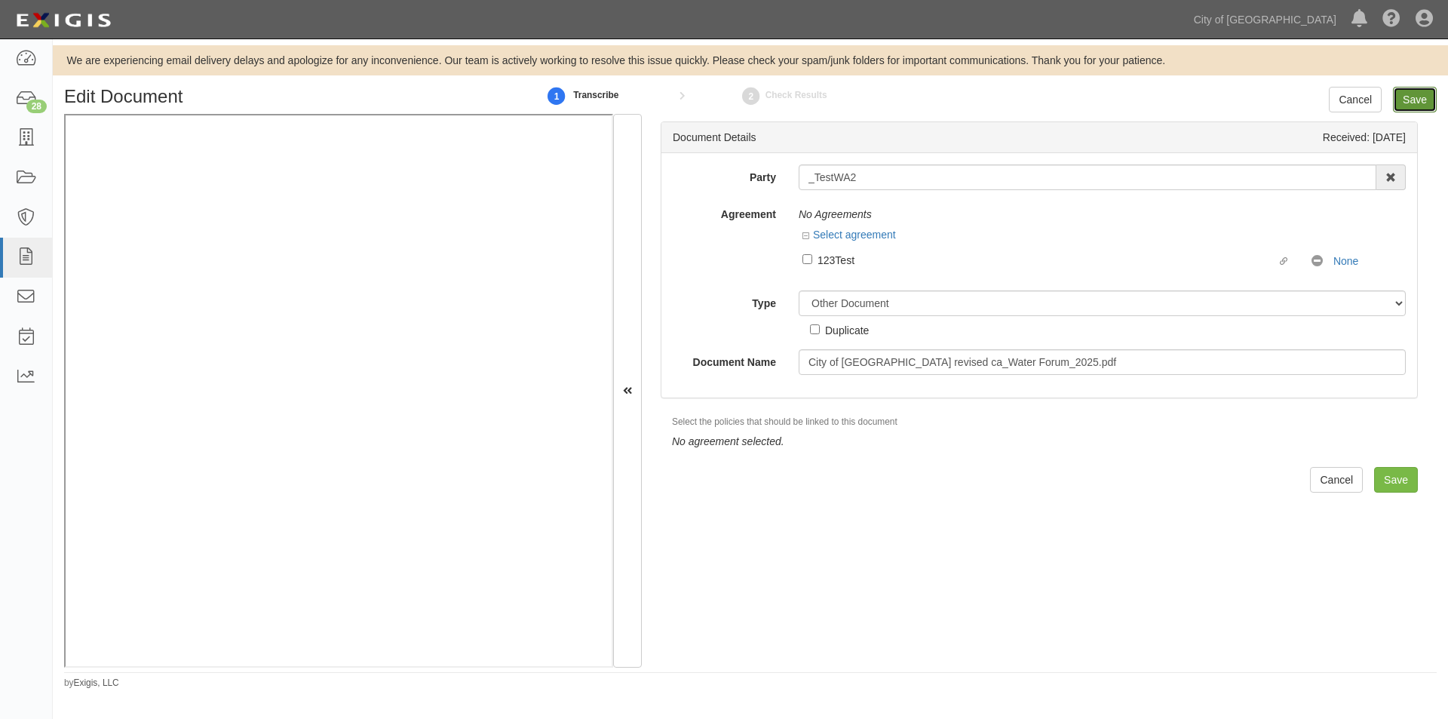
click at [1422, 101] on input "Save" at bounding box center [1415, 100] width 44 height 26
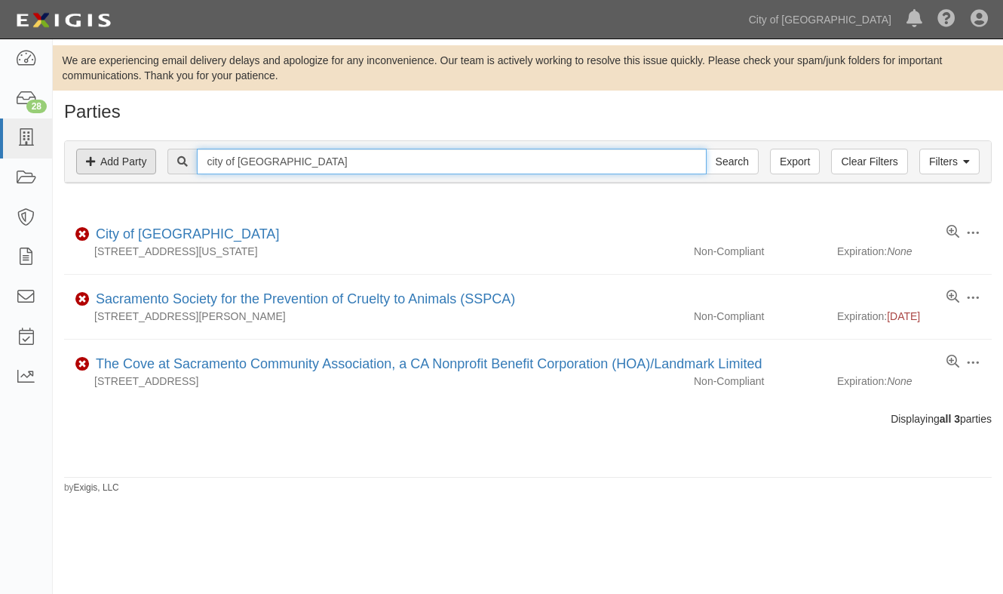
drag, startPoint x: 314, startPoint y: 163, endPoint x: 147, endPoint y: 164, distance: 166.7
click at [147, 164] on div "Filters Add Party Clear Filters Export city of sacramento Search Filters" at bounding box center [528, 161] width 926 height 41
type input "water forum"
click at [706, 149] on input "Search" at bounding box center [732, 162] width 53 height 26
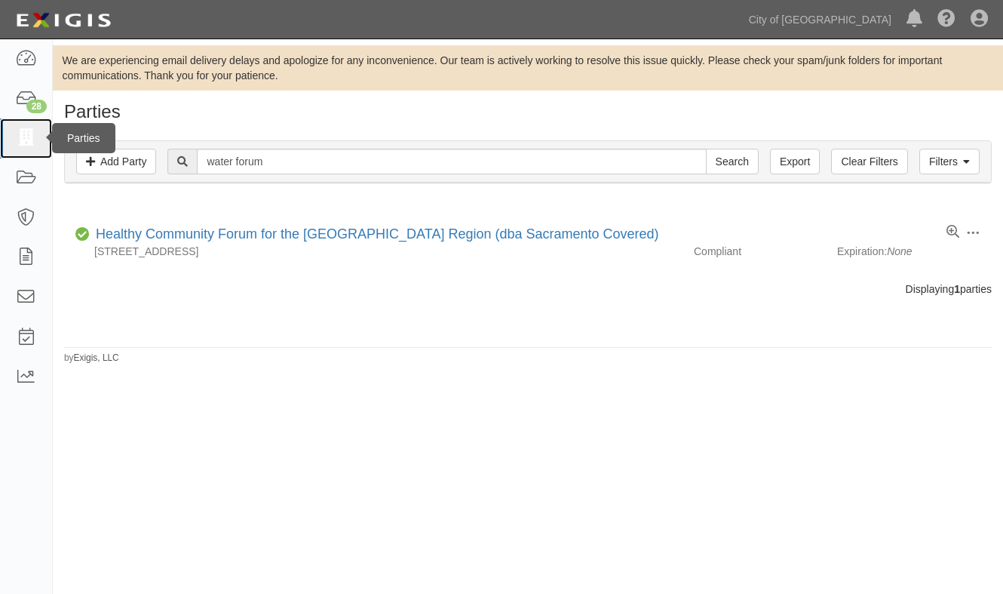
click at [24, 133] on icon at bounding box center [25, 138] width 21 height 17
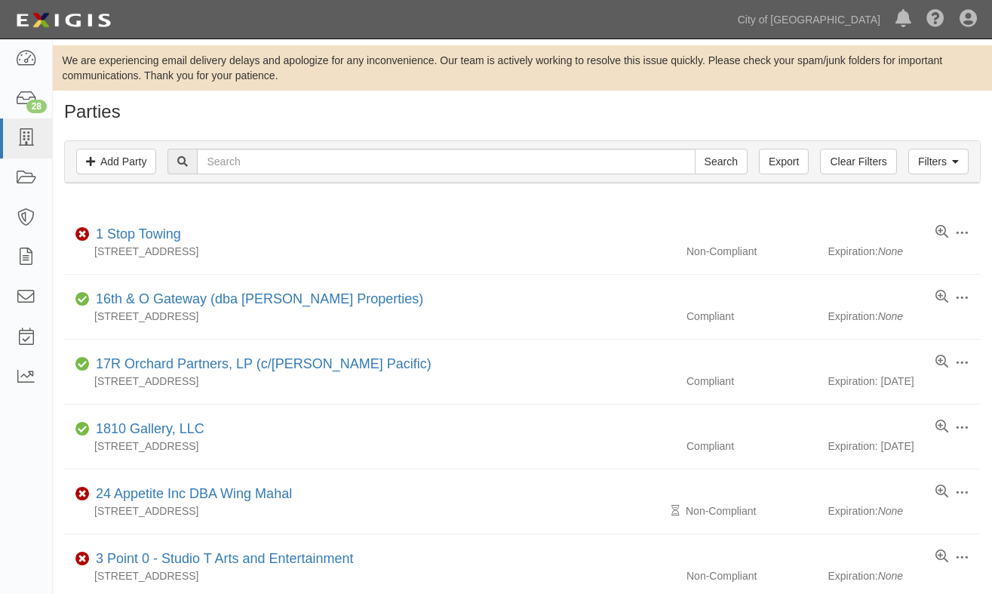
click at [50, 471] on div "Dashboard 28 Inbox Parties Agreements Coverages Documents Messages Tasks Reports" at bounding box center [26, 316] width 53 height 554
click at [28, 140] on icon at bounding box center [25, 138] width 21 height 17
click at [89, 186] on div "Filters Add Party Clear Filters Export Search Filters Compliance Status Complia…" at bounding box center [522, 163] width 939 height 69
click at [28, 152] on link at bounding box center [26, 138] width 52 height 40
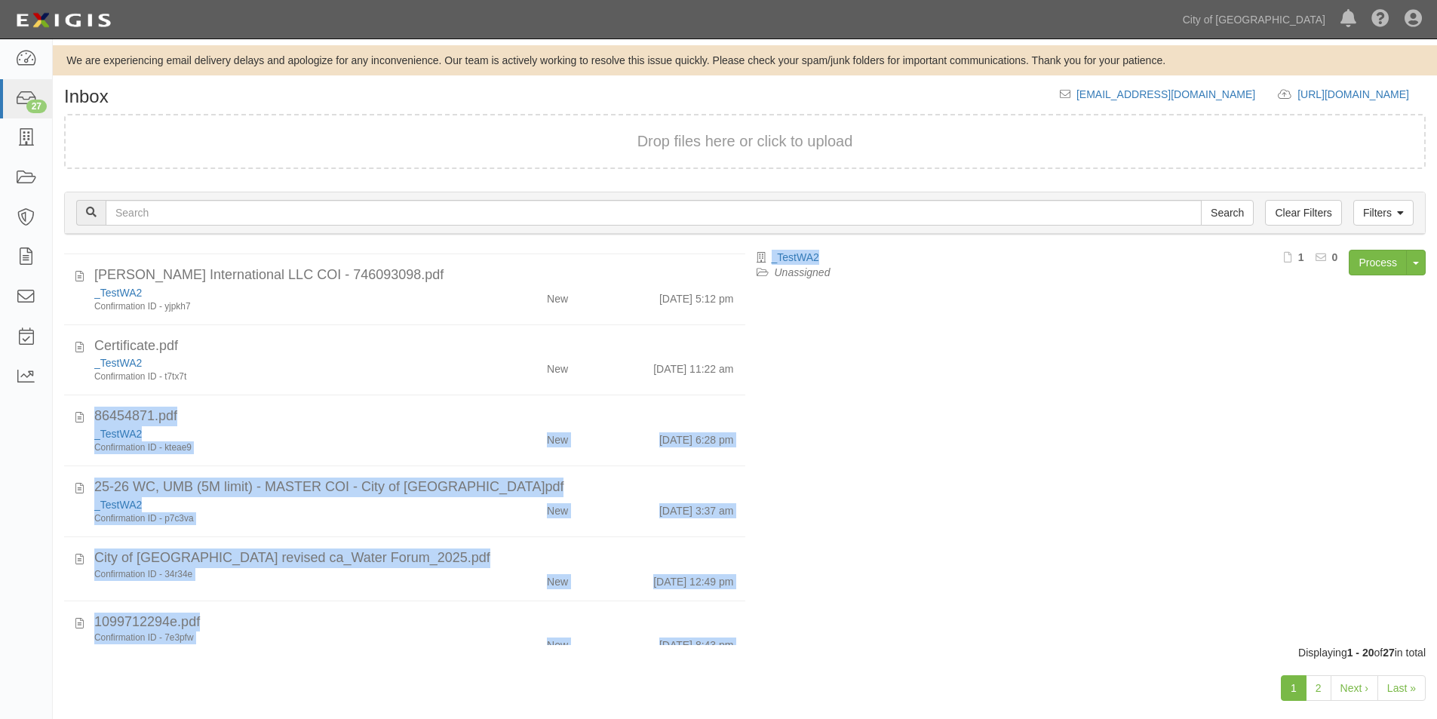
scroll to position [213, 0]
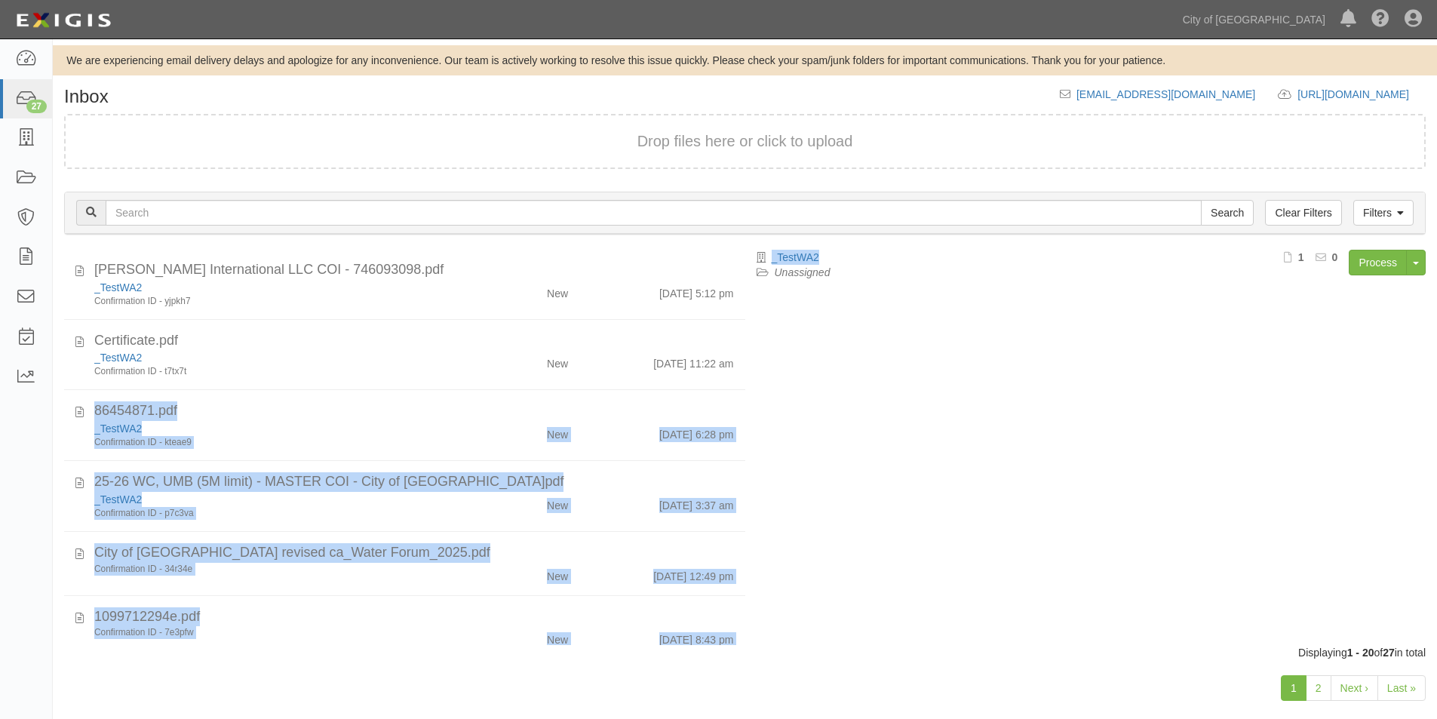
drag, startPoint x: 744, startPoint y: 306, endPoint x: 736, endPoint y: 365, distance: 59.4
click at [736, 365] on div "ACORD Form 20250721-102825-3.pdf _TestWA2 Confirmation ID - wwv7np New 7/21/25 …" at bounding box center [745, 447] width 1384 height 395
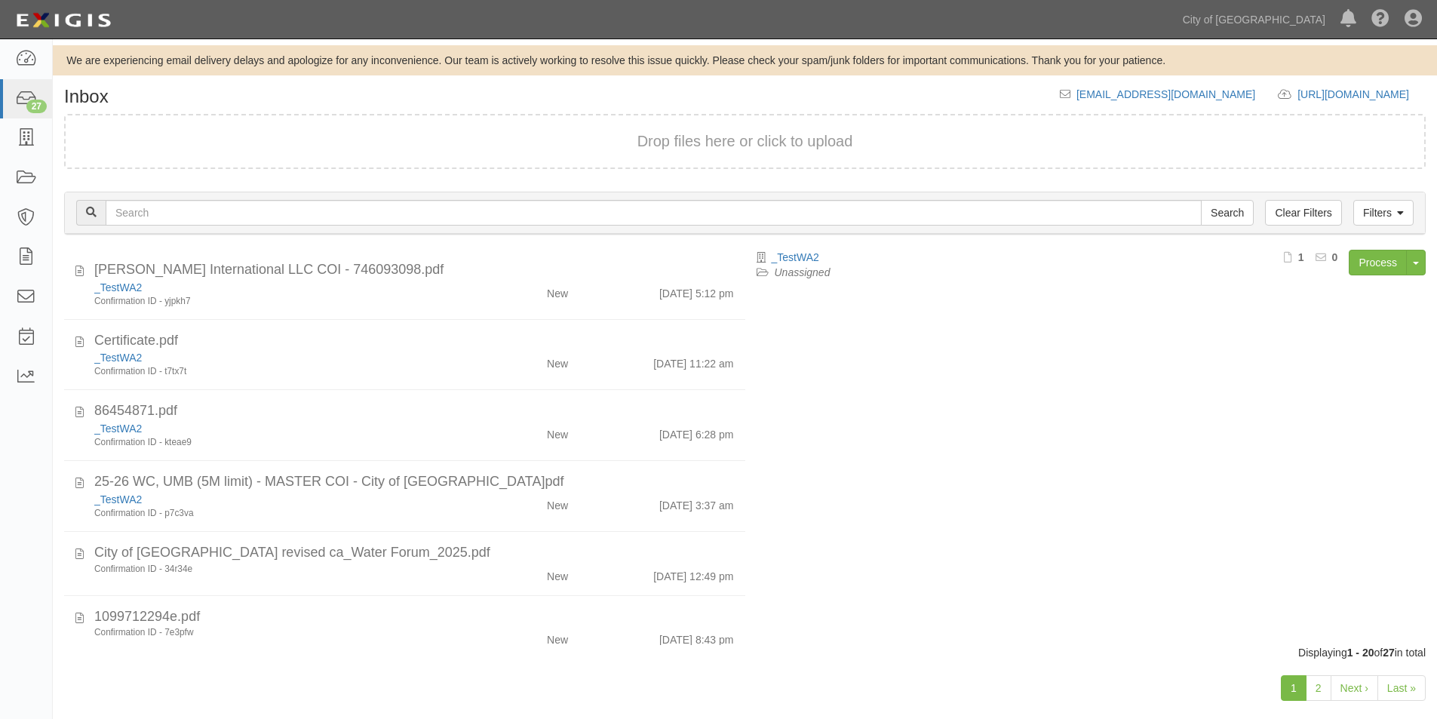
click at [771, 442] on div "_TestWA2 Unassigned Process Toggle Document Dropdown Archive Document Delete Do…" at bounding box center [1091, 440] width 692 height 381
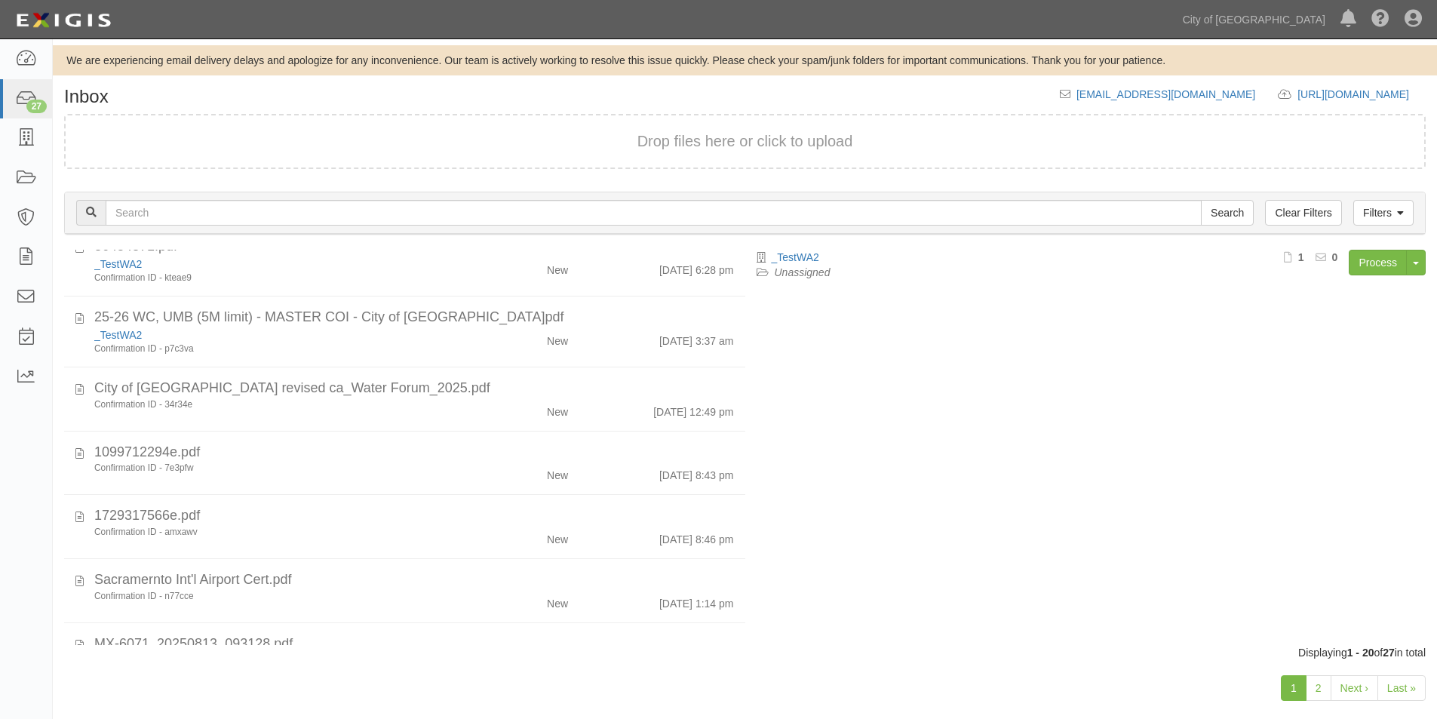
scroll to position [391, 0]
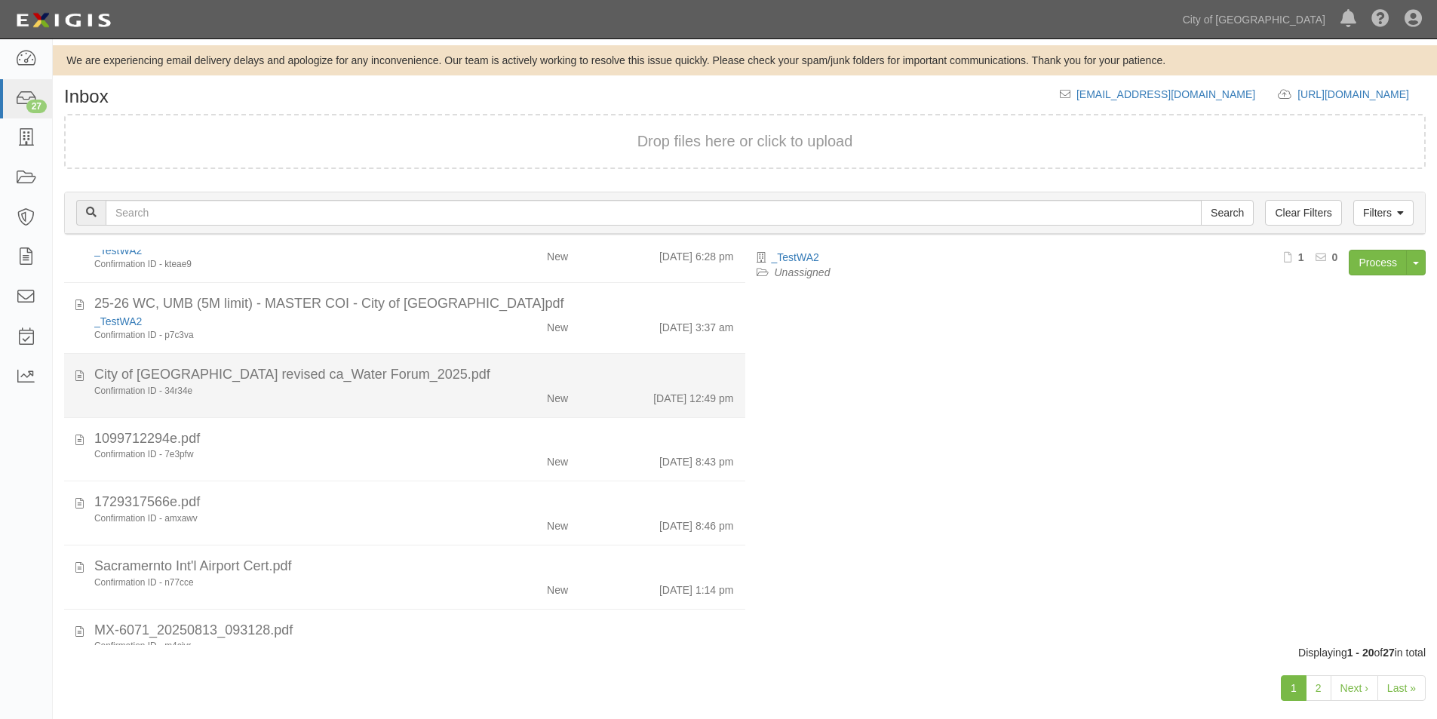
click at [305, 400] on div "Confirmation ID - 34r34e New 8/7/25 12:49 pm" at bounding box center [414, 395] width 662 height 21
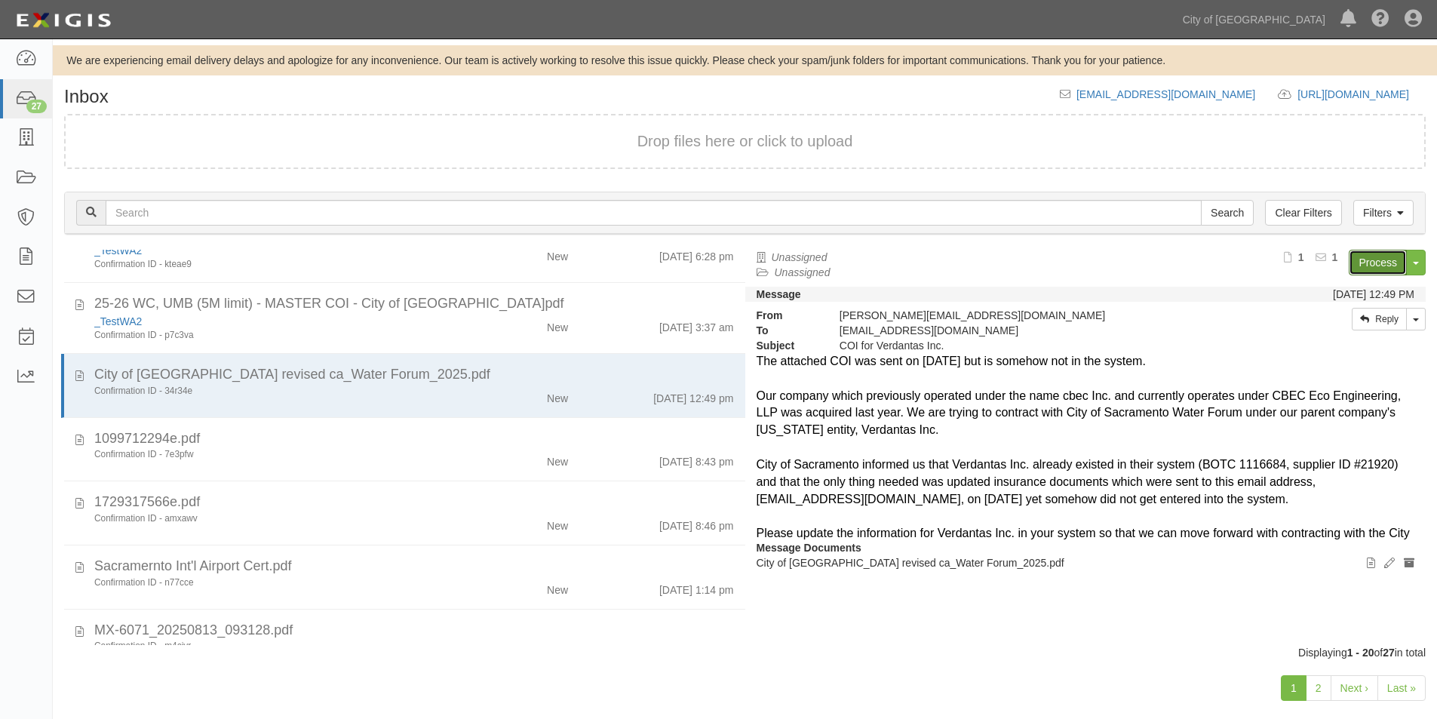
click at [1388, 264] on link "Process" at bounding box center [1377, 263] width 58 height 26
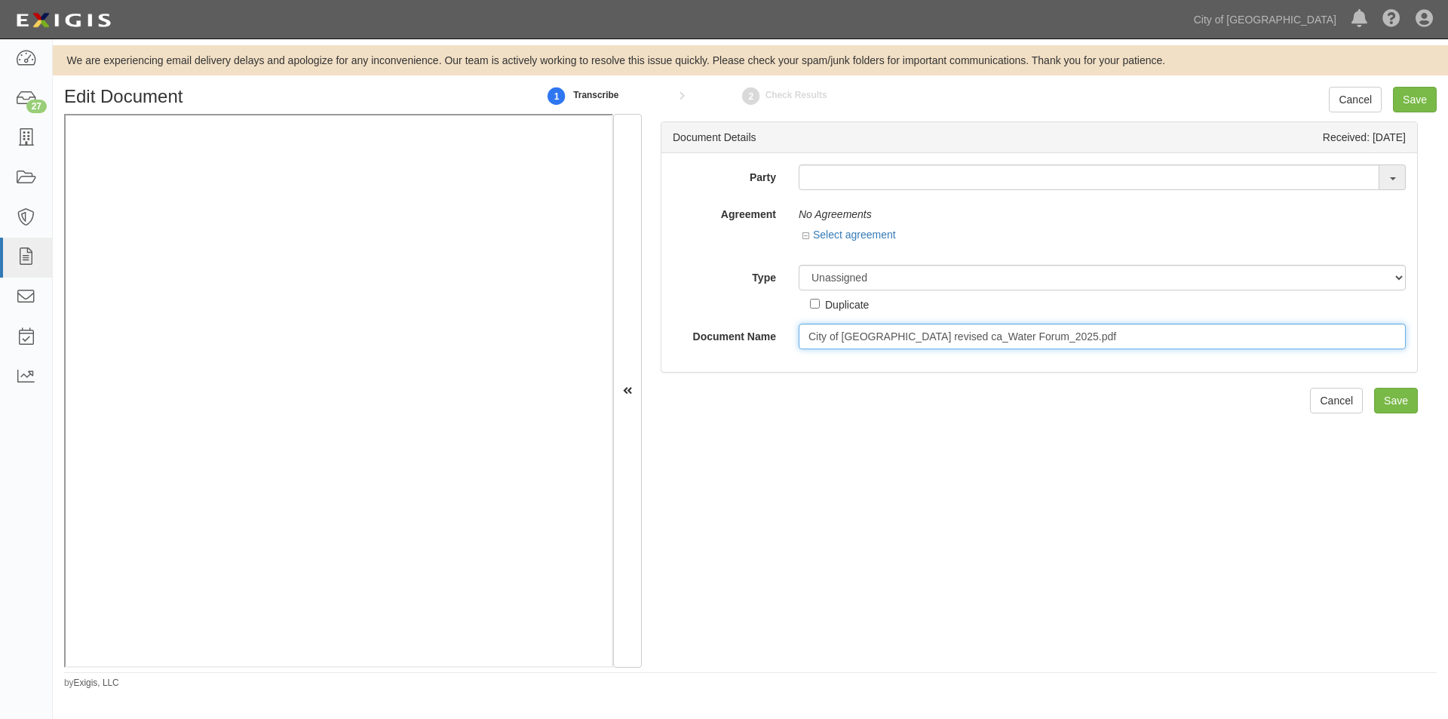
drag, startPoint x: 1086, startPoint y: 344, endPoint x: 802, endPoint y: 344, distance: 283.6
click at [801, 347] on input "City of [GEOGRAPHIC_DATA] revised ca_Water Forum_2025.pdf" at bounding box center [1102, 337] width 607 height 26
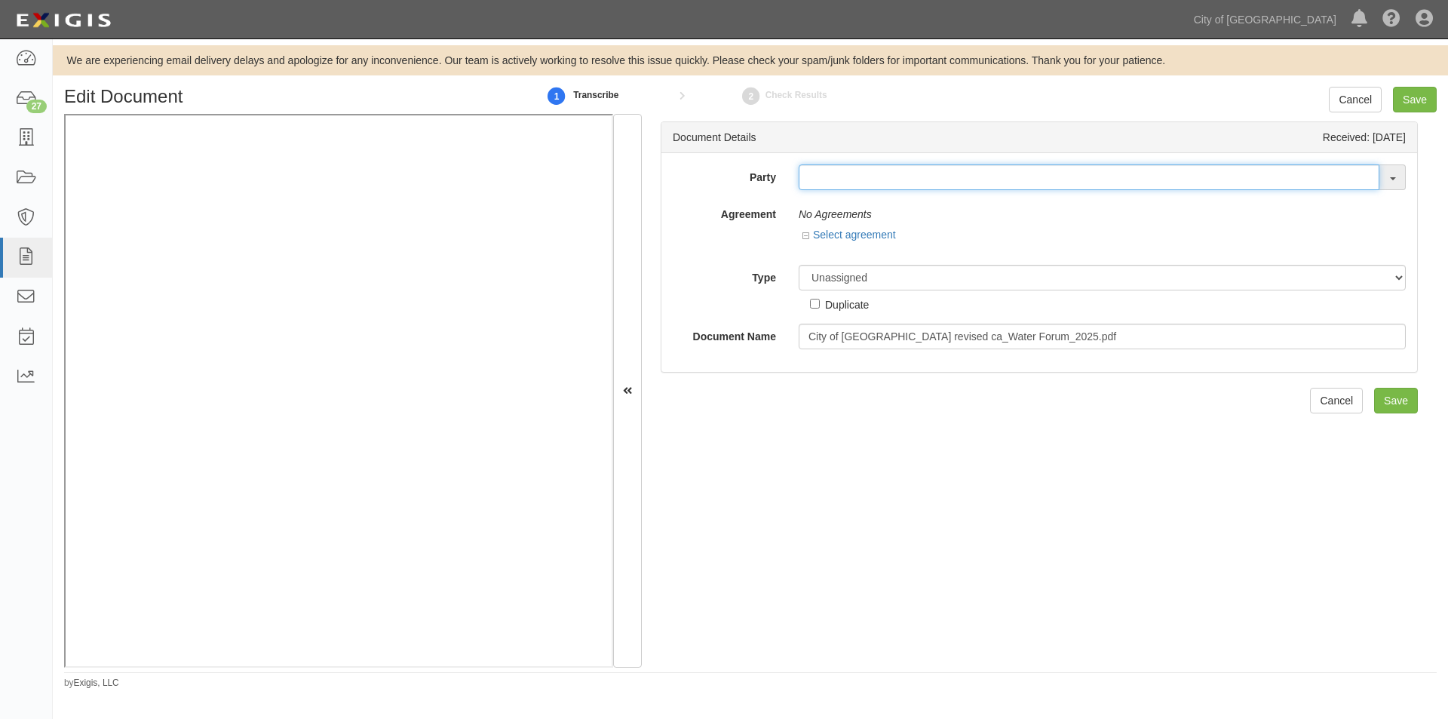
click at [824, 168] on input "text" at bounding box center [1089, 177] width 581 height 26
click at [848, 182] on input "testw." at bounding box center [1089, 177] width 581 height 26
type input "testw"
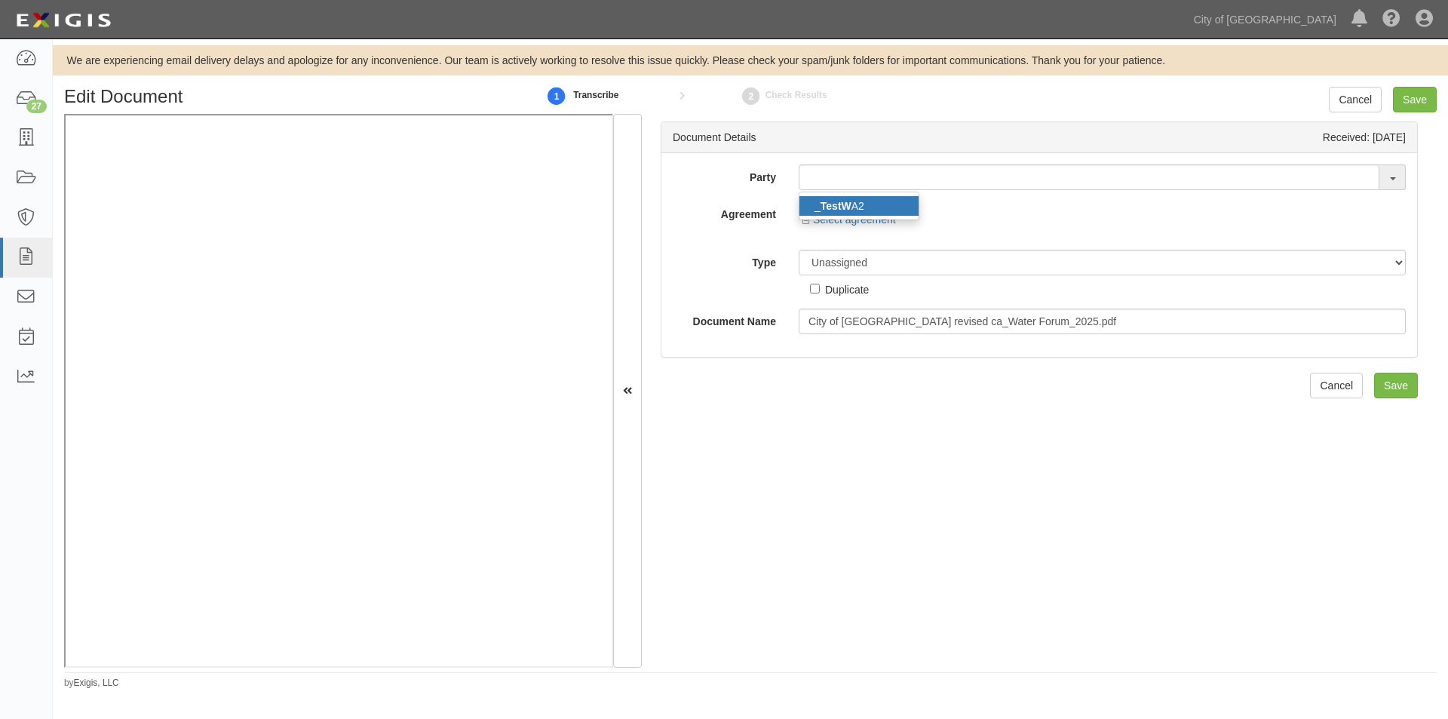
click at [851, 201] on link "_ TestW A2" at bounding box center [858, 206] width 119 height 20
type input "_TestWA2"
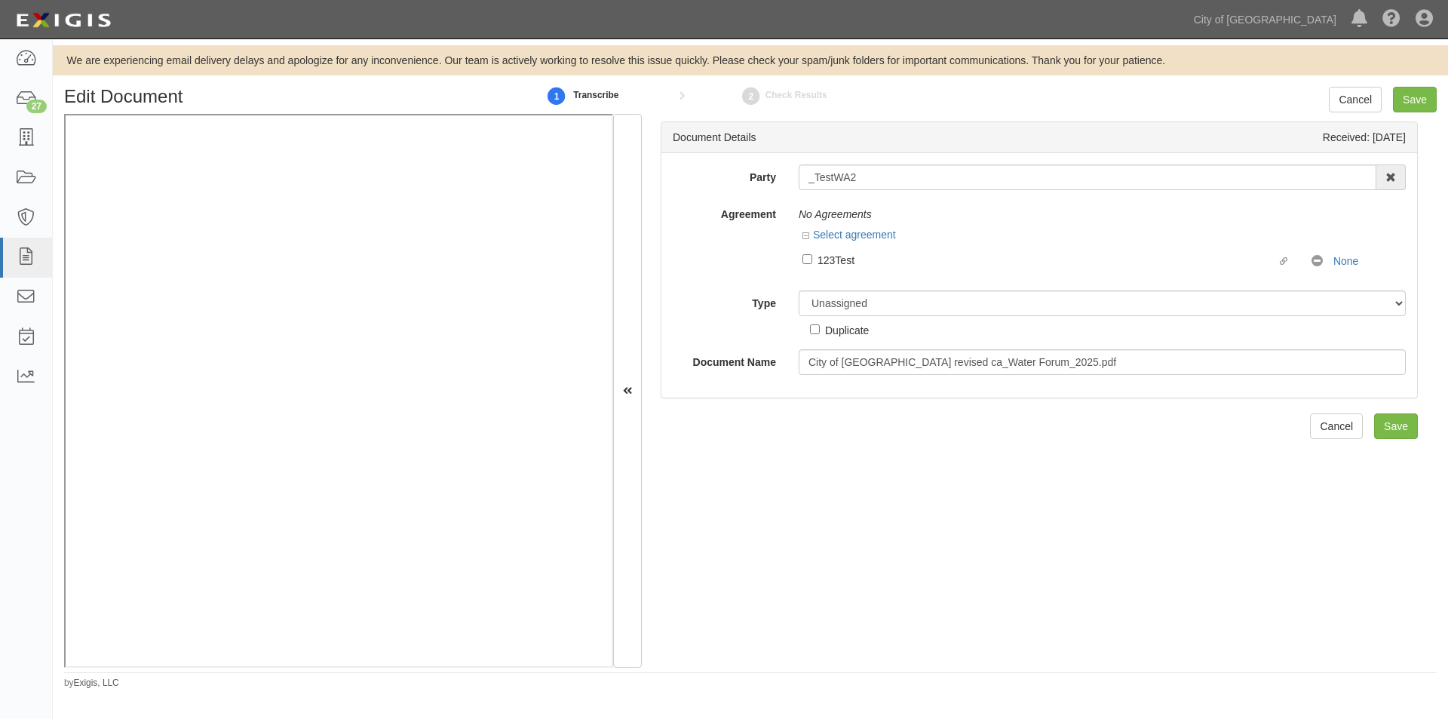
click at [846, 271] on label "Linked agreement 123Test Linked agreement" at bounding box center [1056, 261] width 509 height 20
click at [812, 264] on input "Linked agreement 123Test Linked agreement" at bounding box center [807, 259] width 10 height 10
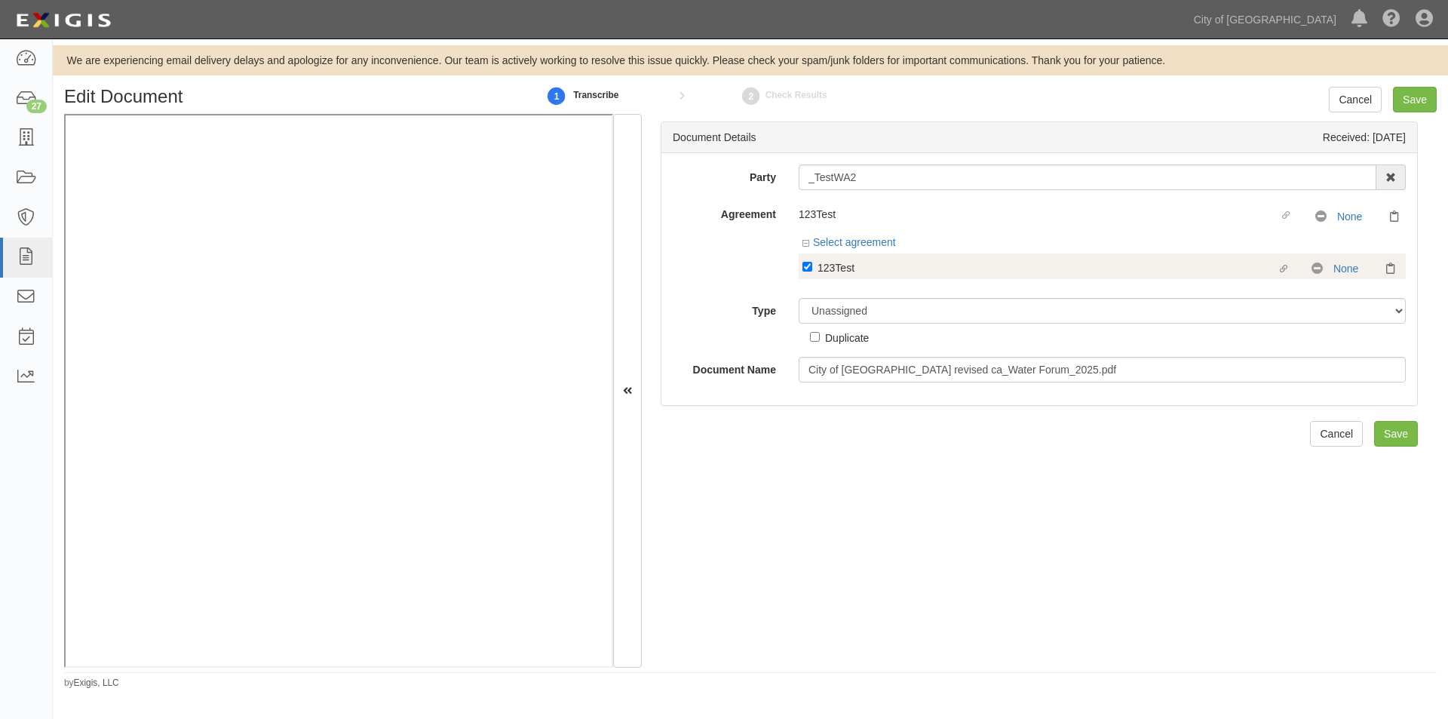
click at [842, 265] on div "123Test" at bounding box center [1046, 267] width 459 height 17
click at [812, 265] on input "Linked agreement 123Test Linked agreement" at bounding box center [807, 267] width 10 height 10
checkbox input "false"
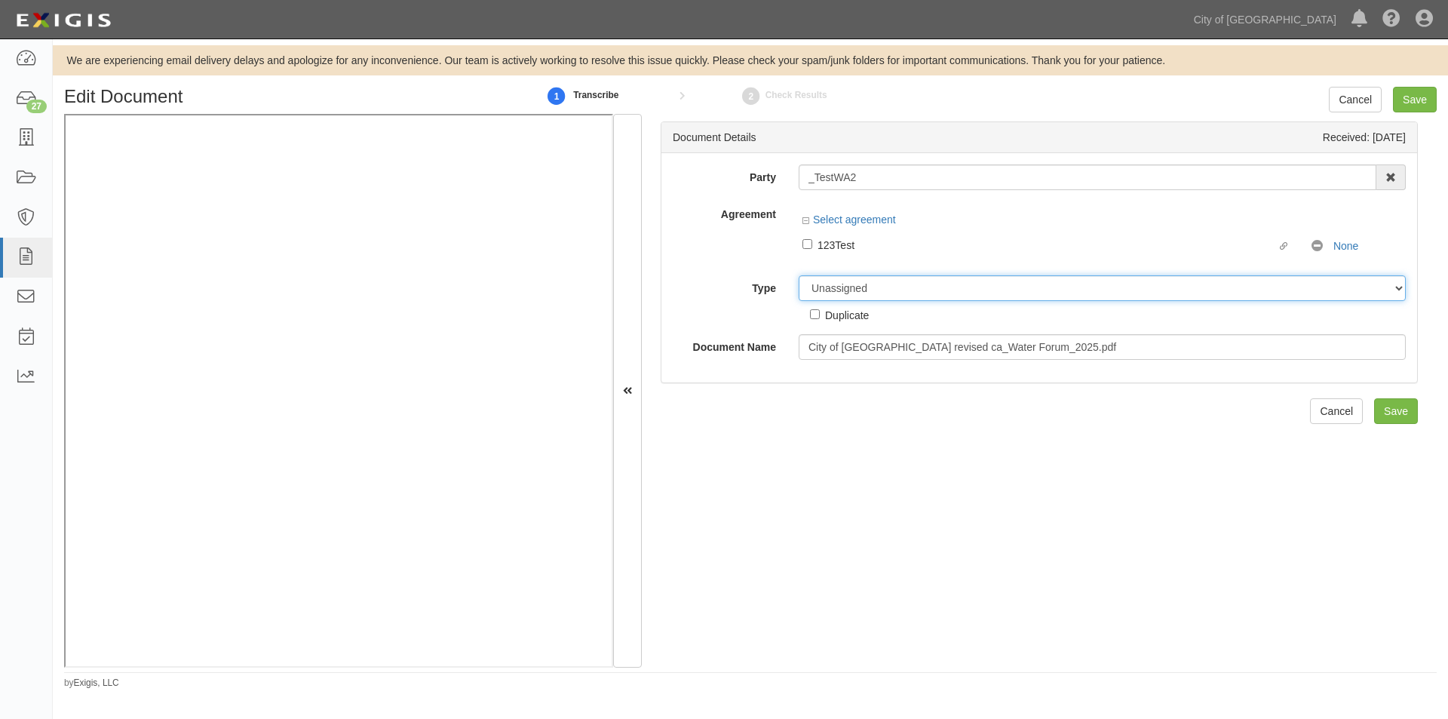
click at [863, 291] on select "Unassigned Binder Cancellation Notice Certificate Contract Endorsement Insuranc…" at bounding box center [1102, 288] width 607 height 26
select select "OtherDetail"
click at [799, 275] on select "Unassigned Binder Cancellation Notice Certificate Contract Endorsement Insuranc…" at bounding box center [1102, 288] width 607 height 26
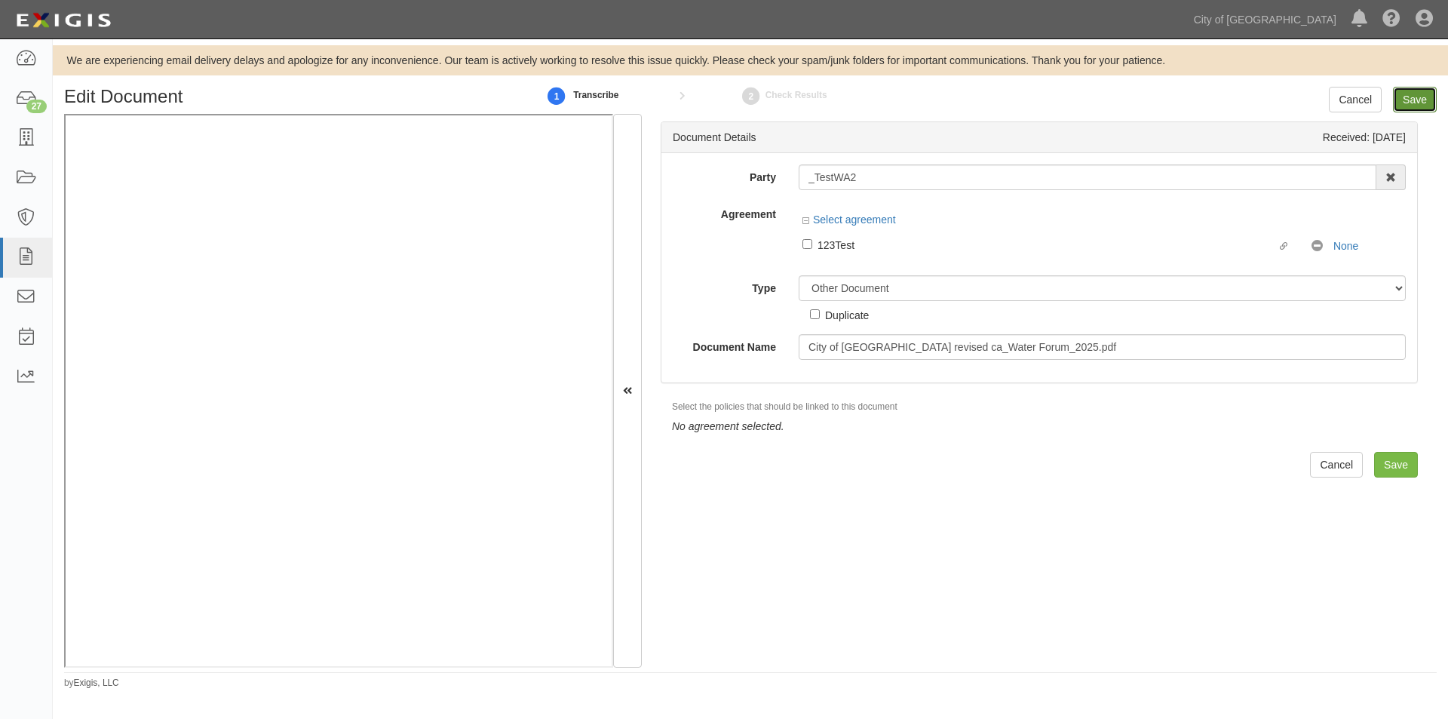
click at [1420, 100] on input "Save" at bounding box center [1415, 100] width 44 height 26
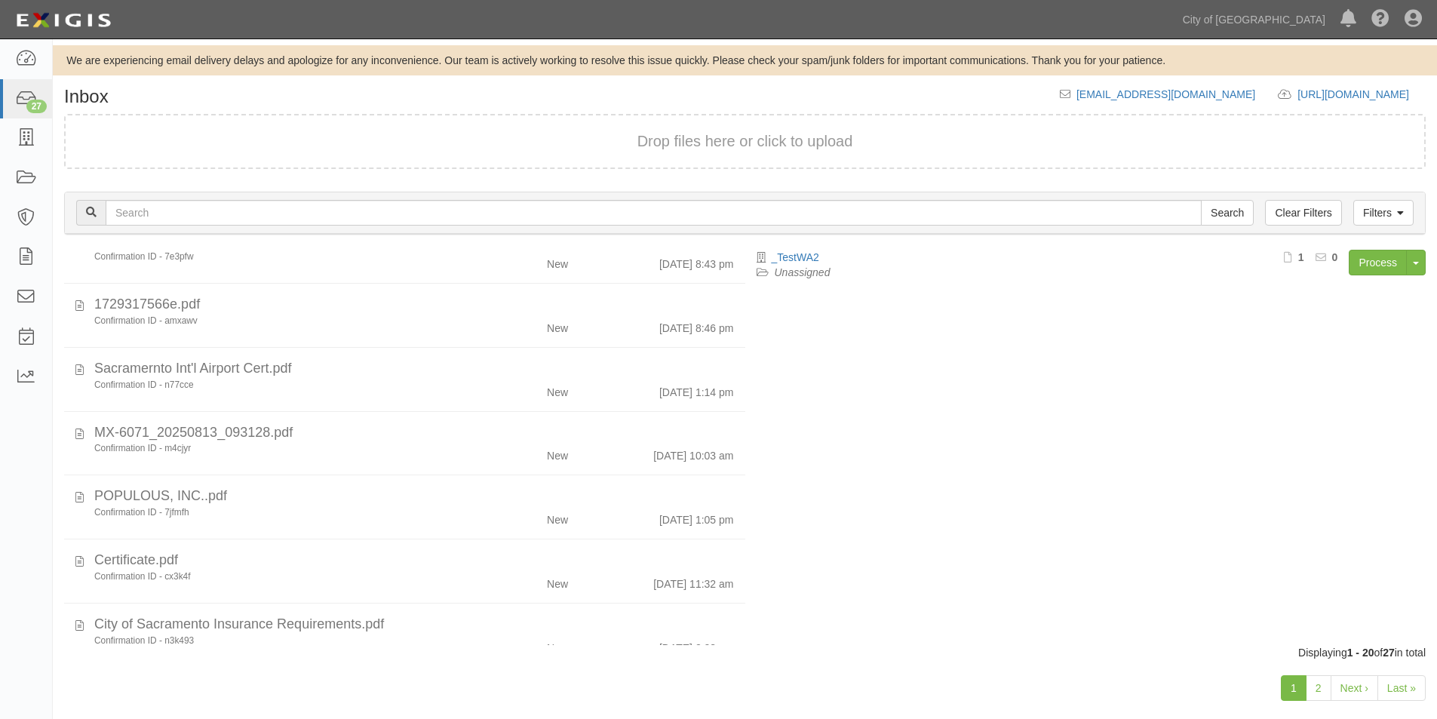
scroll to position [612, 0]
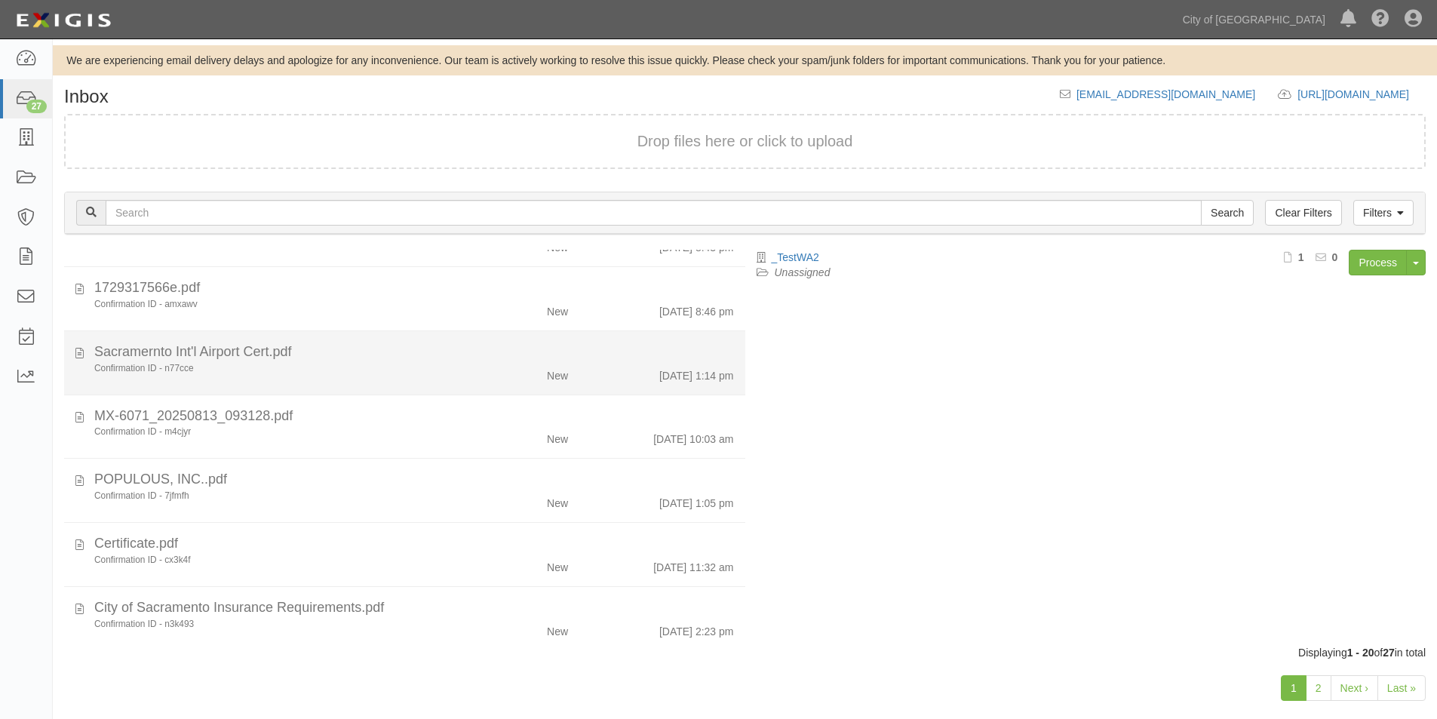
click at [400, 387] on li "Sacramernto Int'l Airport Cert.pdf Confirmation ID - n77cce New [DATE] 1:14 pm" at bounding box center [404, 363] width 681 height 64
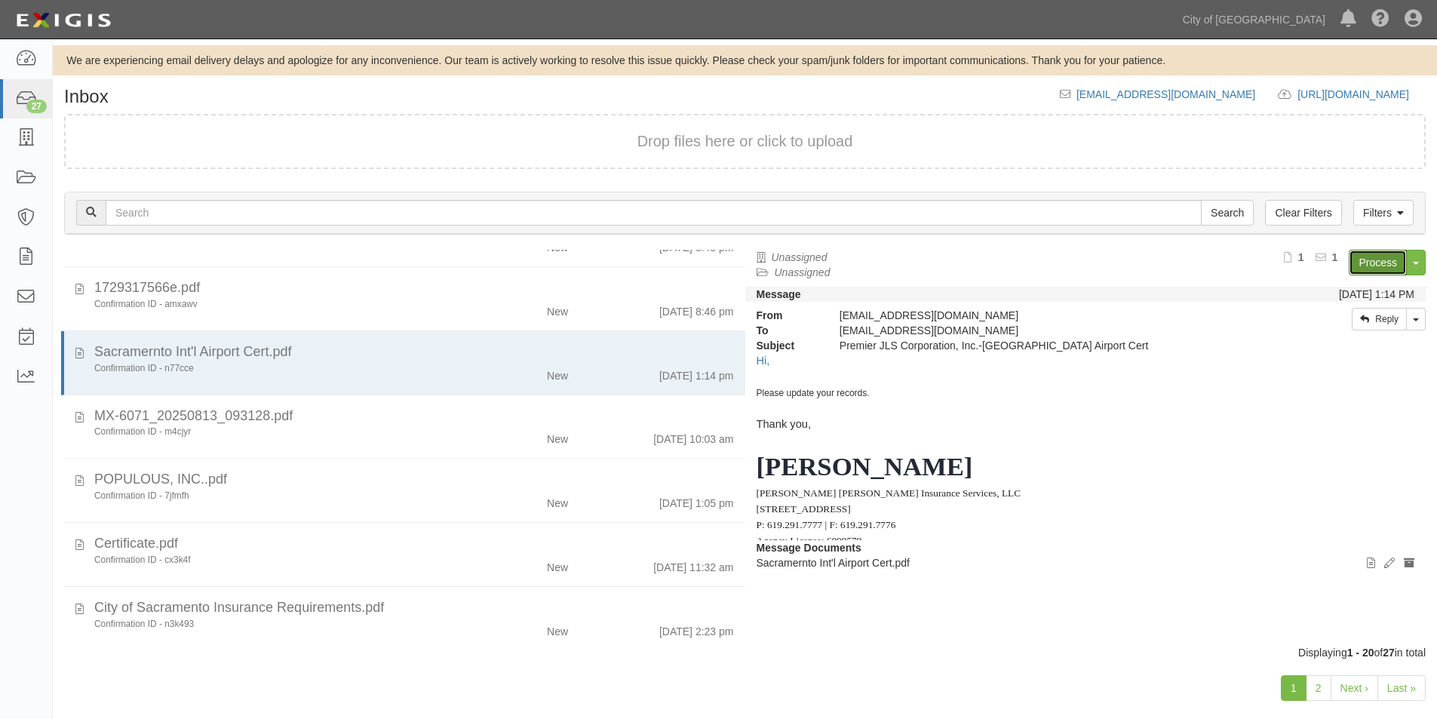
click at [1355, 266] on link "Process" at bounding box center [1377, 263] width 58 height 26
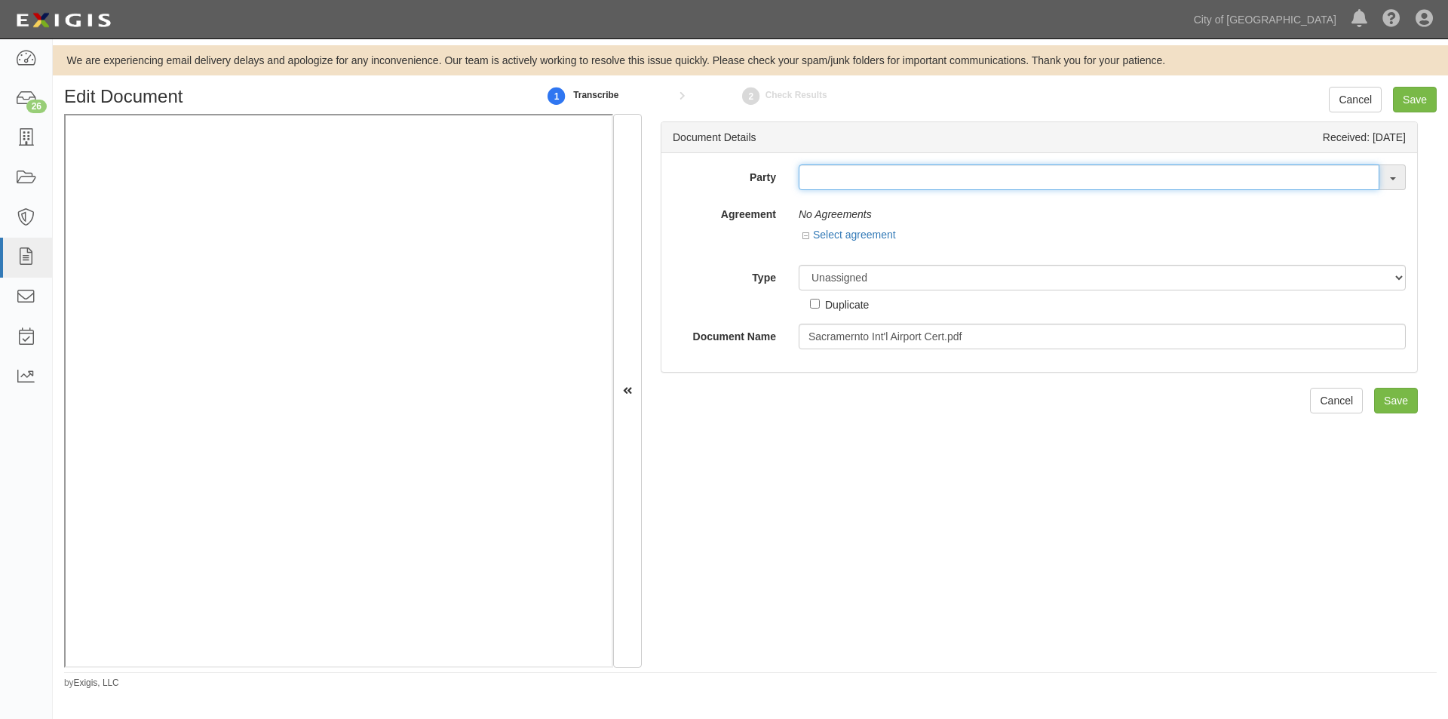
click at [833, 173] on input "text" at bounding box center [1089, 177] width 581 height 26
type input "testw"
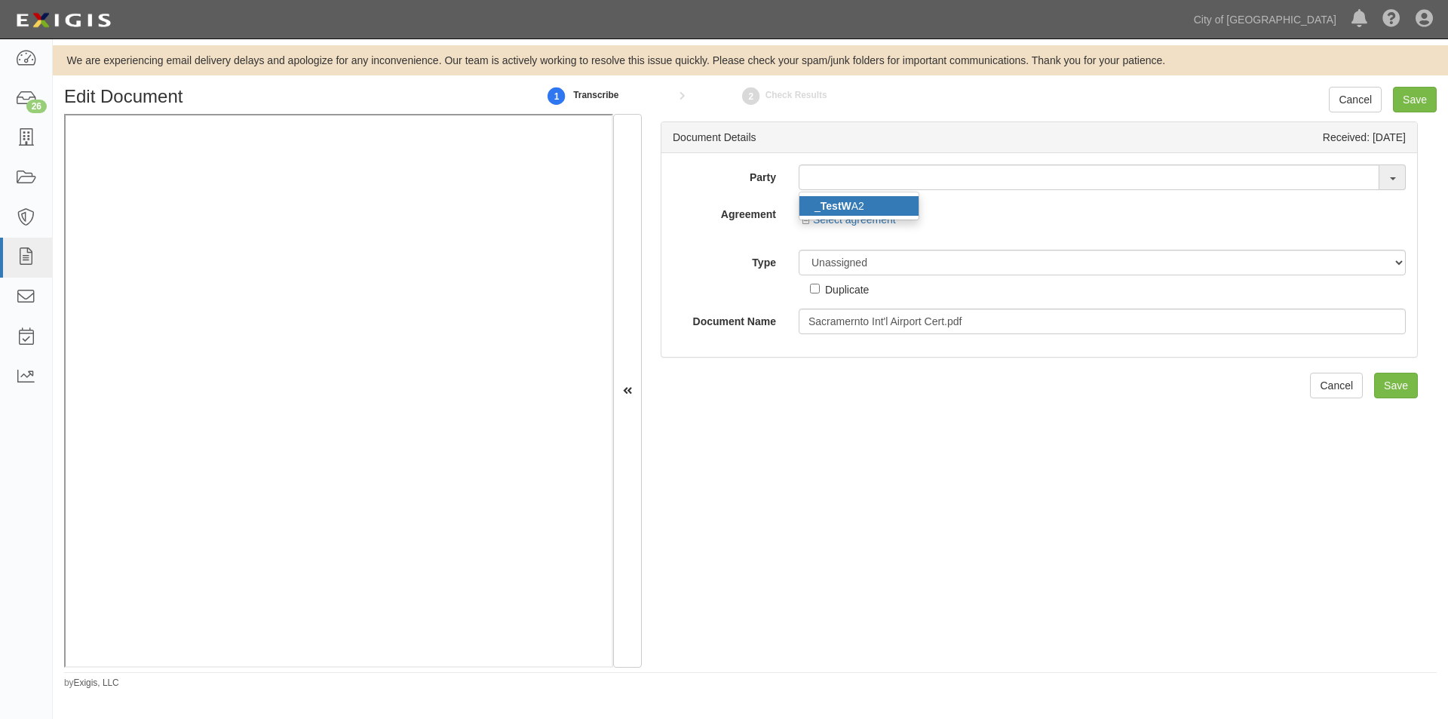
click at [853, 204] on link "_ TestW A2" at bounding box center [858, 206] width 119 height 20
type input "_TestWA2"
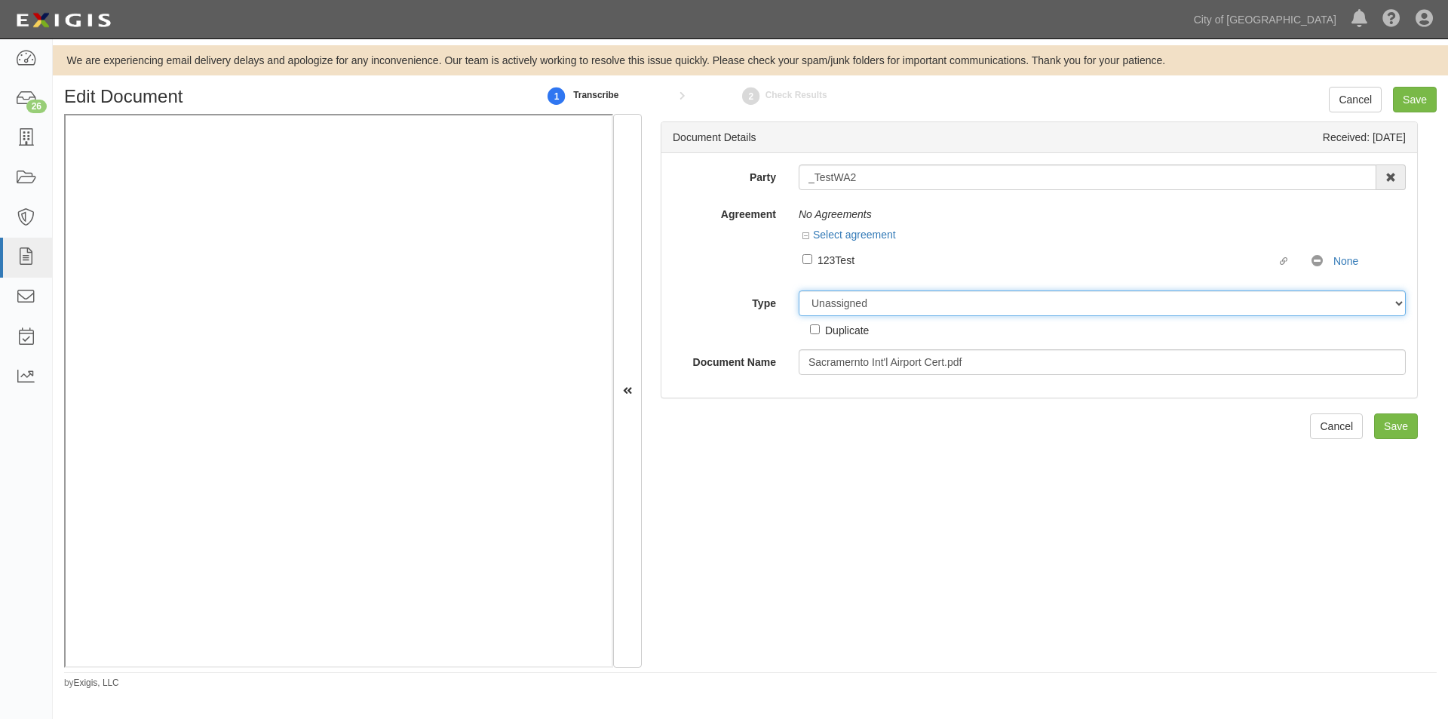
click at [860, 312] on select "Unassigned Binder Cancellation Notice Certificate Contract Endorsement Insuranc…" at bounding box center [1102, 303] width 607 height 26
select select "JunkDetail"
click at [799, 290] on select "Unassigned Binder Cancellation Notice Certificate Contract Endorsement Insuranc…" at bounding box center [1102, 303] width 607 height 26
click at [1419, 97] on input "Save" at bounding box center [1415, 100] width 44 height 26
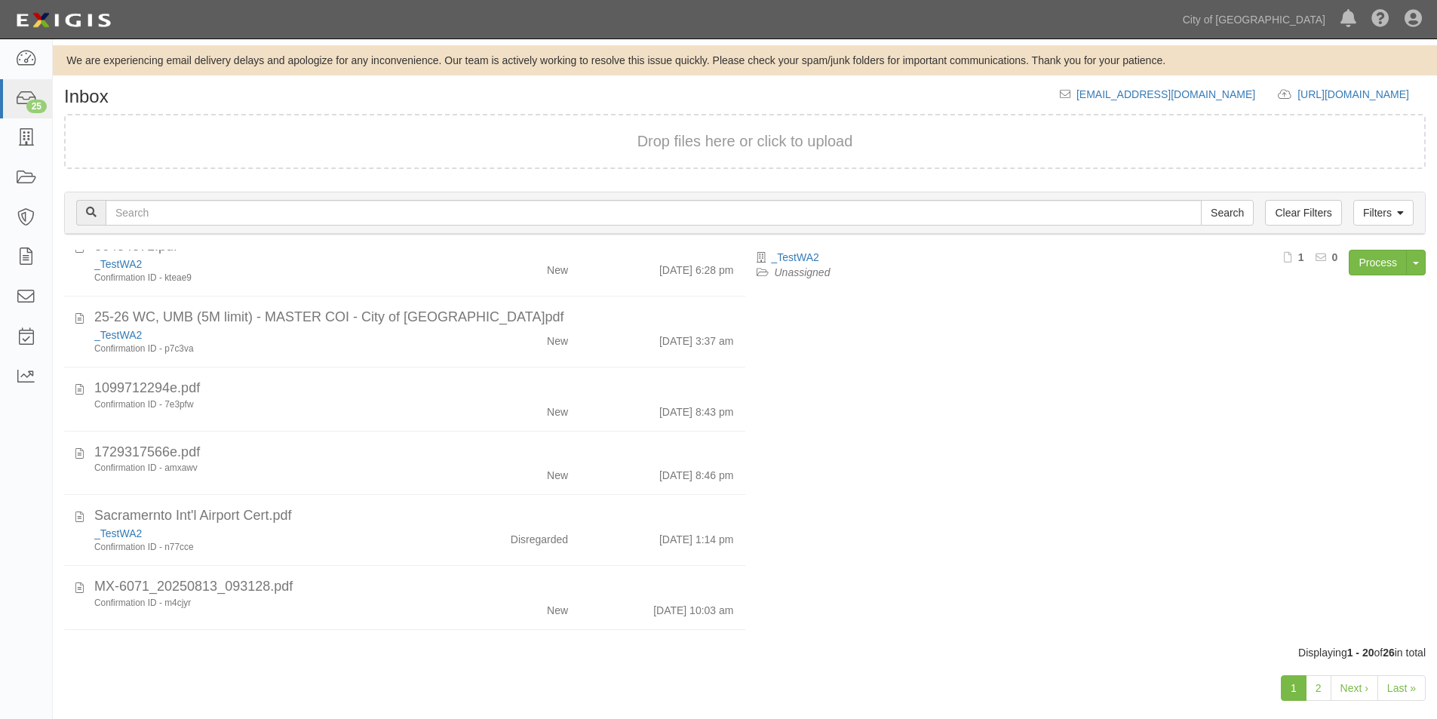
scroll to position [438, 0]
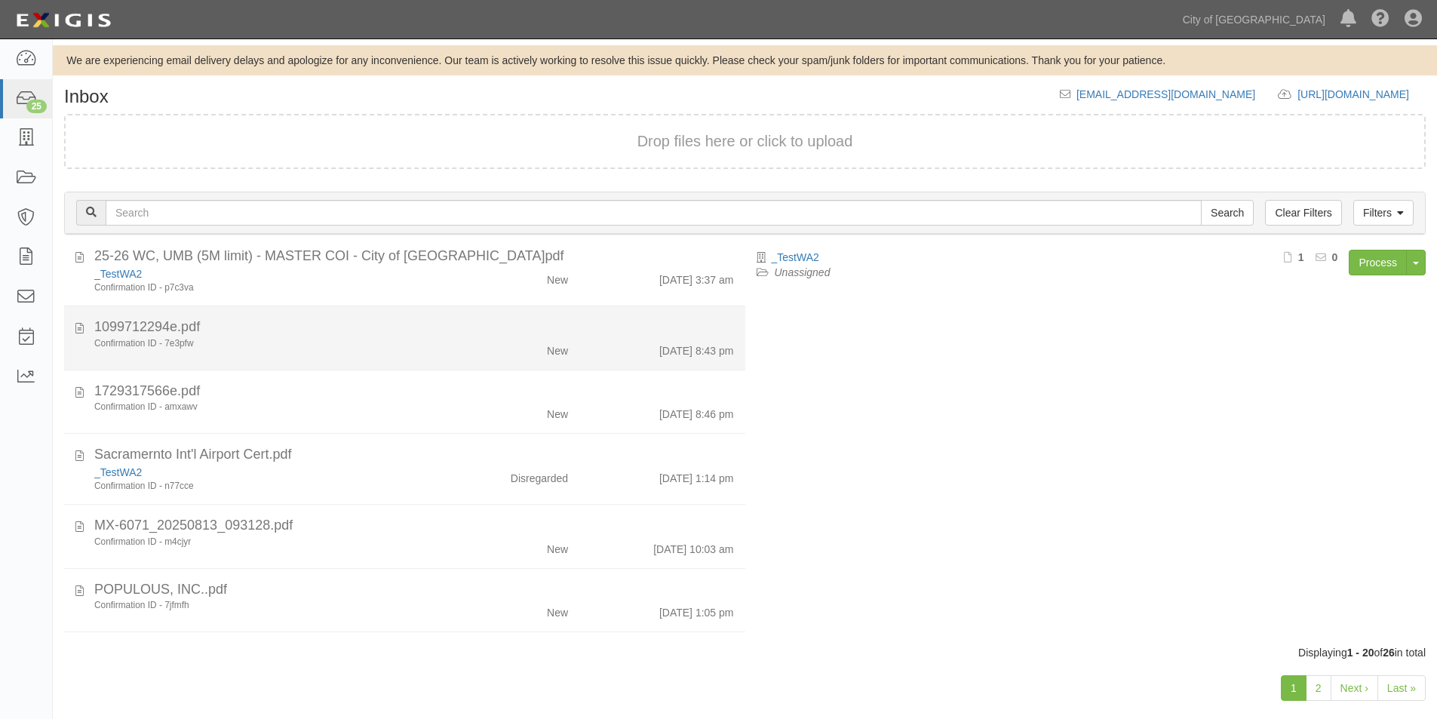
click at [247, 333] on div "1099712294e.pdf" at bounding box center [414, 327] width 640 height 20
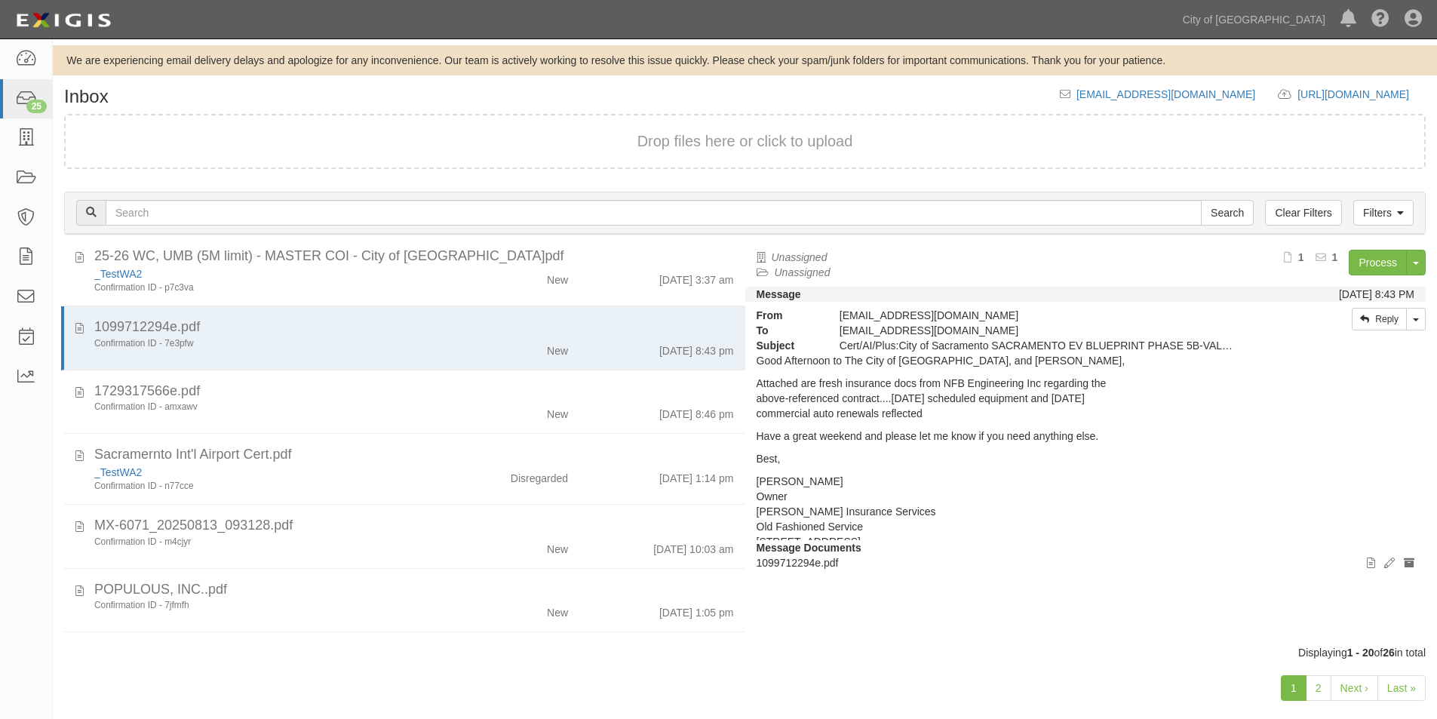
click at [1369, 275] on div "Process Toggle Document Dropdown Archive Document Delete Document Close Mark as…" at bounding box center [1227, 268] width 397 height 37
click at [1370, 270] on link "Process" at bounding box center [1377, 263] width 58 height 26
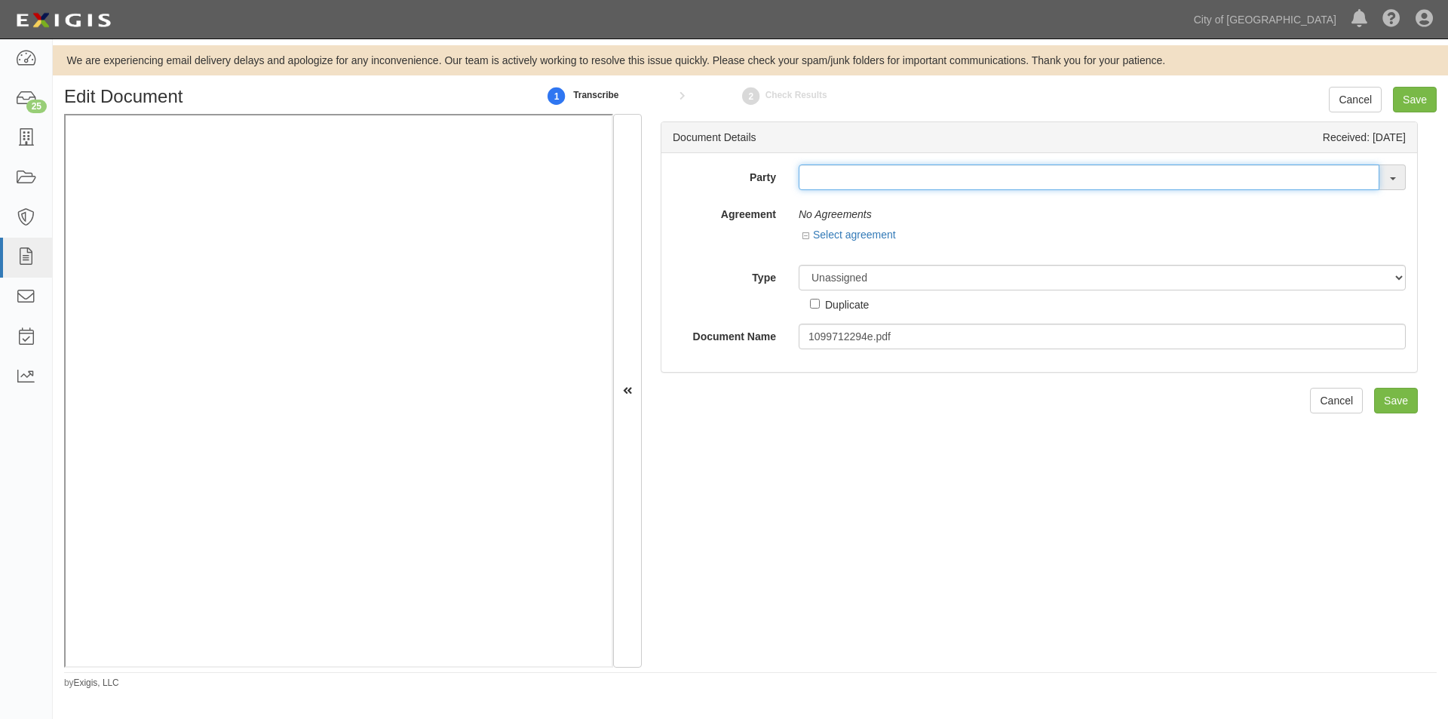
click at [862, 180] on input "text" at bounding box center [1089, 177] width 581 height 26
type input "nfb"
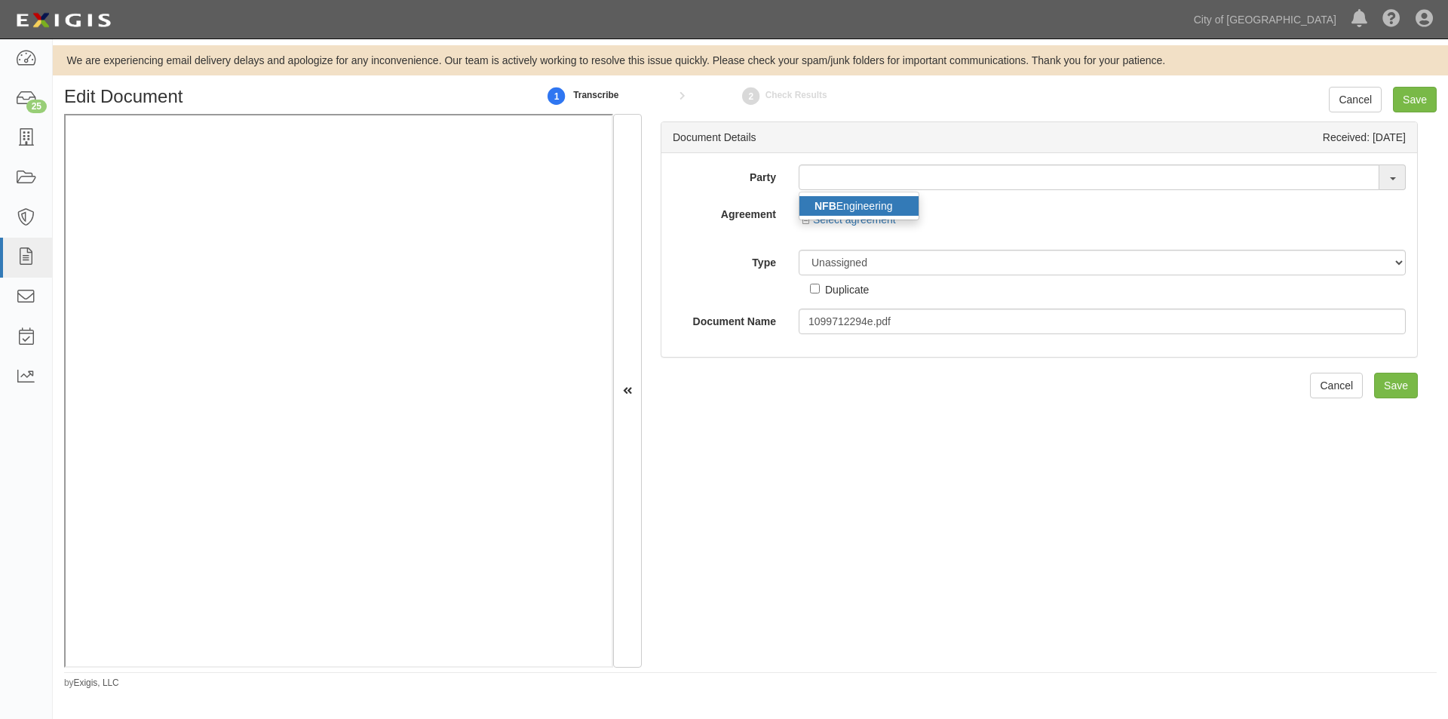
click at [862, 196] on link "NFB Engineering" at bounding box center [858, 206] width 119 height 20
type input "NFB Engineering"
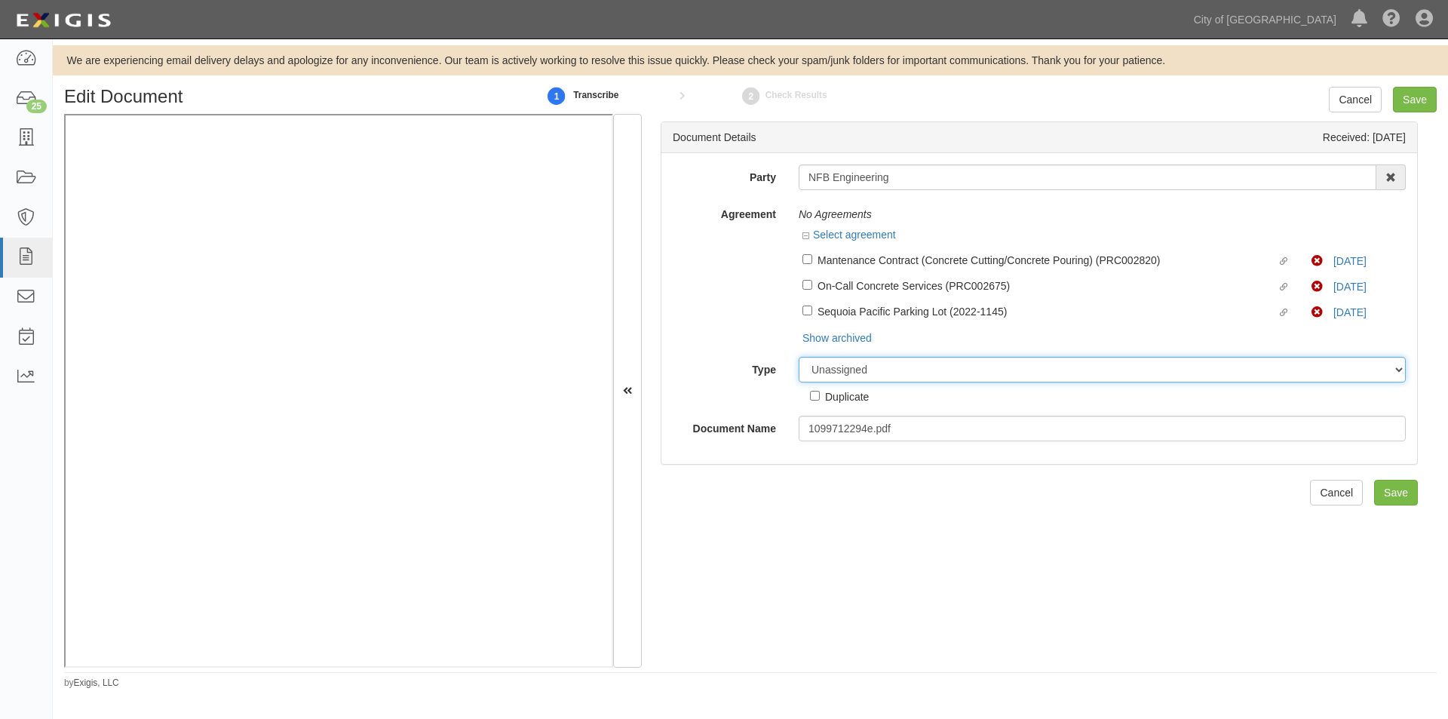
click at [937, 363] on select "Unassigned Binder Cancellation Notice Certificate Contract Endorsement Insuranc…" at bounding box center [1102, 370] width 607 height 26
select select "OtherDetail"
click at [799, 357] on select "Unassigned Binder Cancellation Notice Certificate Contract Endorsement Insuranc…" at bounding box center [1102, 370] width 607 height 26
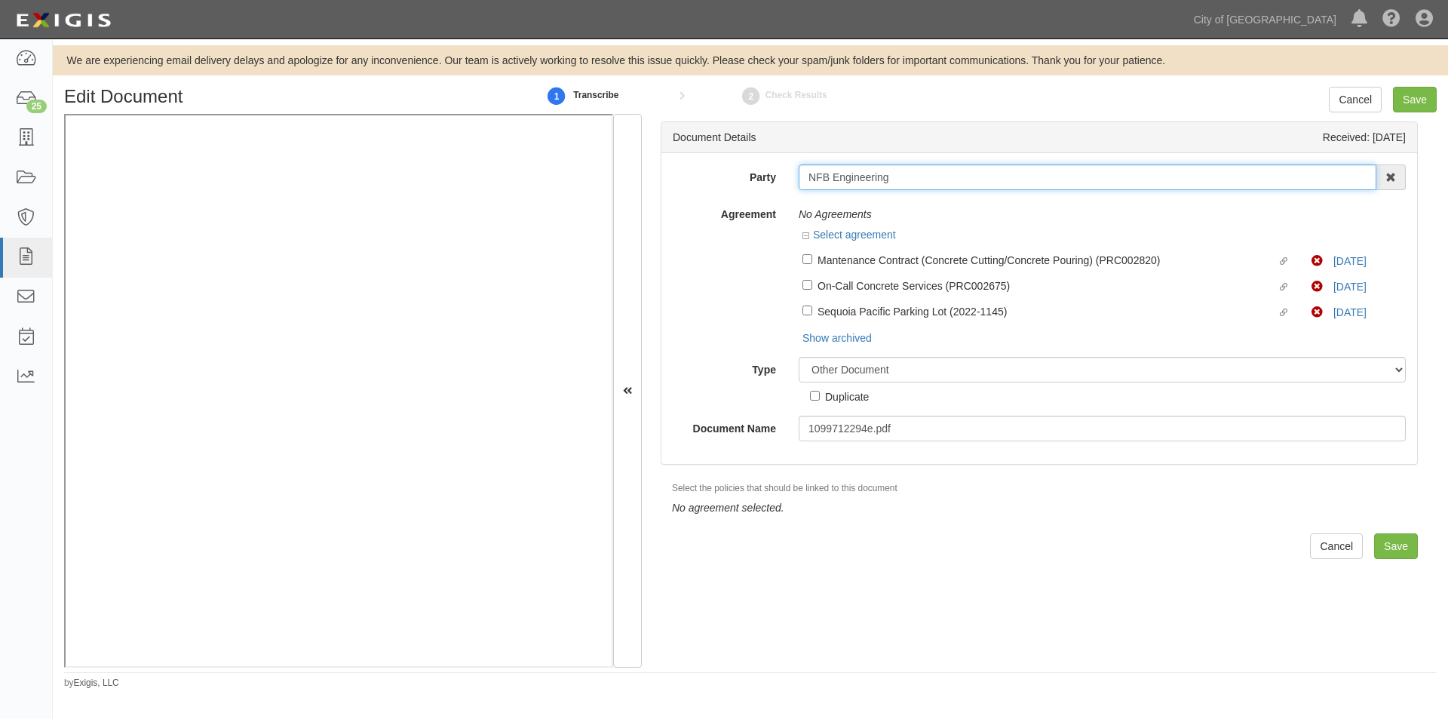
drag, startPoint x: 897, startPoint y: 179, endPoint x: 793, endPoint y: 178, distance: 104.1
click at [793, 178] on div "NFB Engineering NFB Engineering 16th & O Gateway (dba Ravel Rasmussen Propertie…" at bounding box center [1102, 177] width 630 height 26
click at [810, 394] on input "Duplicate" at bounding box center [815, 396] width 10 height 10
checkbox input "true"
click at [1405, 105] on input "Save" at bounding box center [1415, 100] width 44 height 26
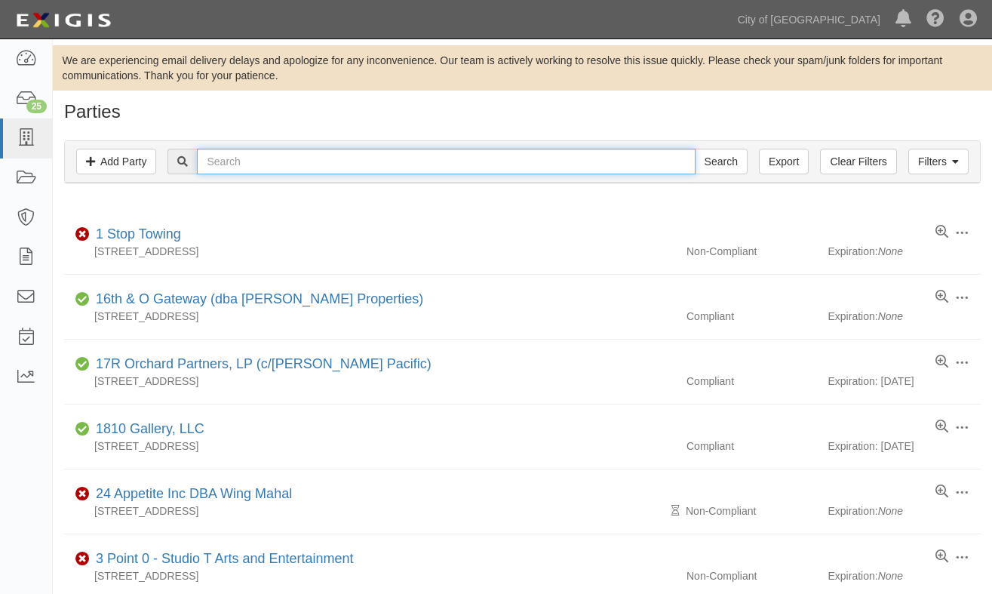
click at [284, 166] on input "text" at bounding box center [446, 162] width 498 height 26
type input "nfb eng"
click at [695, 149] on input "Search" at bounding box center [721, 162] width 53 height 26
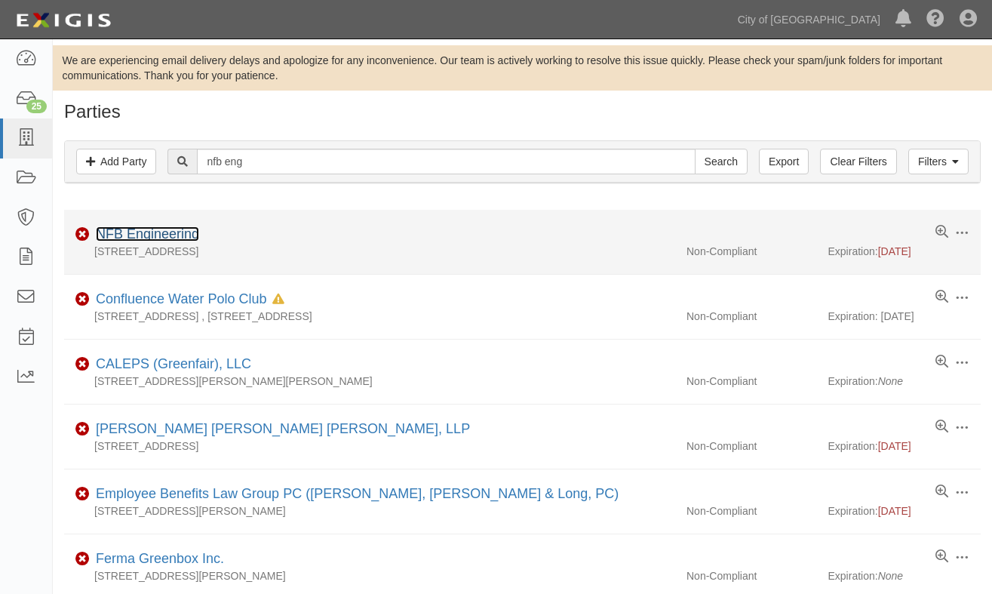
click at [170, 237] on link "NFB Engineering" at bounding box center [147, 233] width 103 height 15
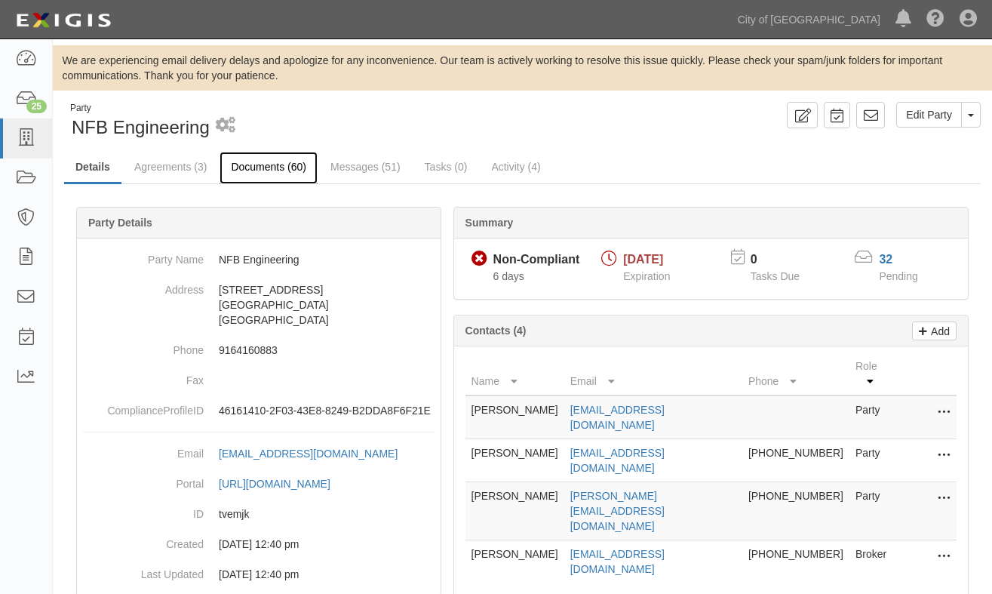
click at [267, 171] on link "Documents (60)" at bounding box center [268, 168] width 98 height 32
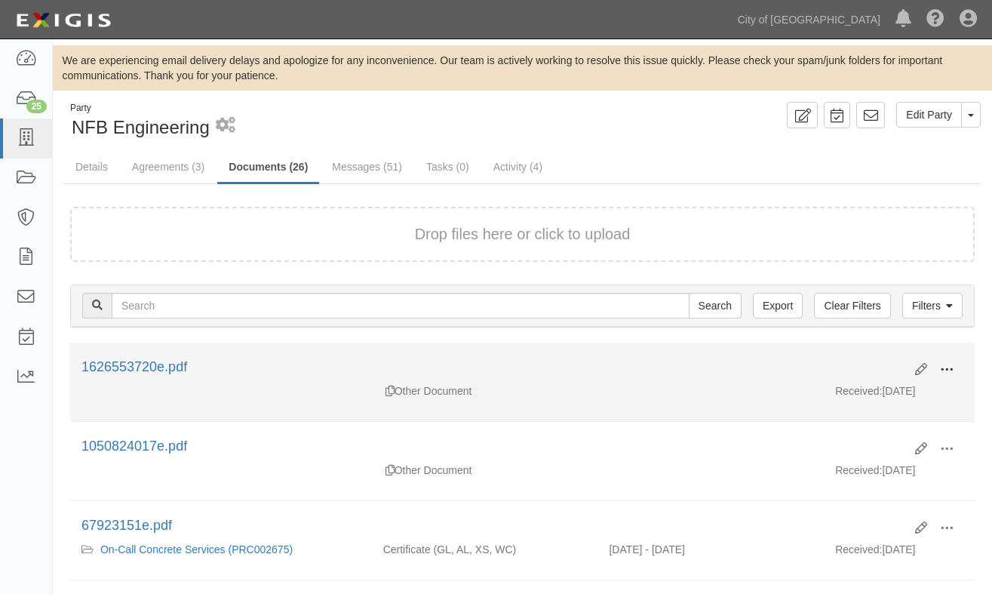
click at [943, 364] on span at bounding box center [947, 370] width 14 height 14
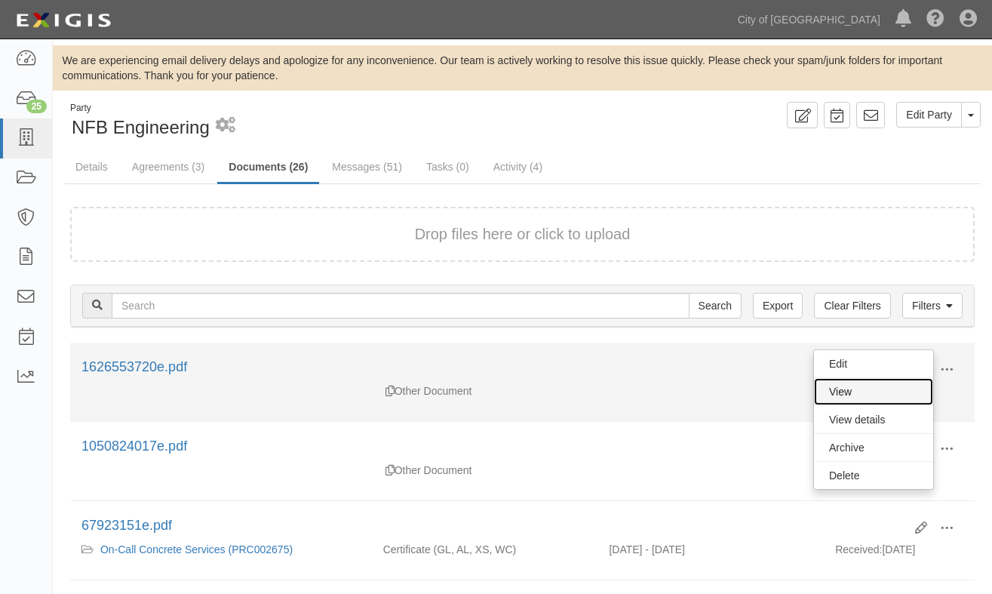
click at [859, 388] on link "View" at bounding box center [873, 391] width 119 height 27
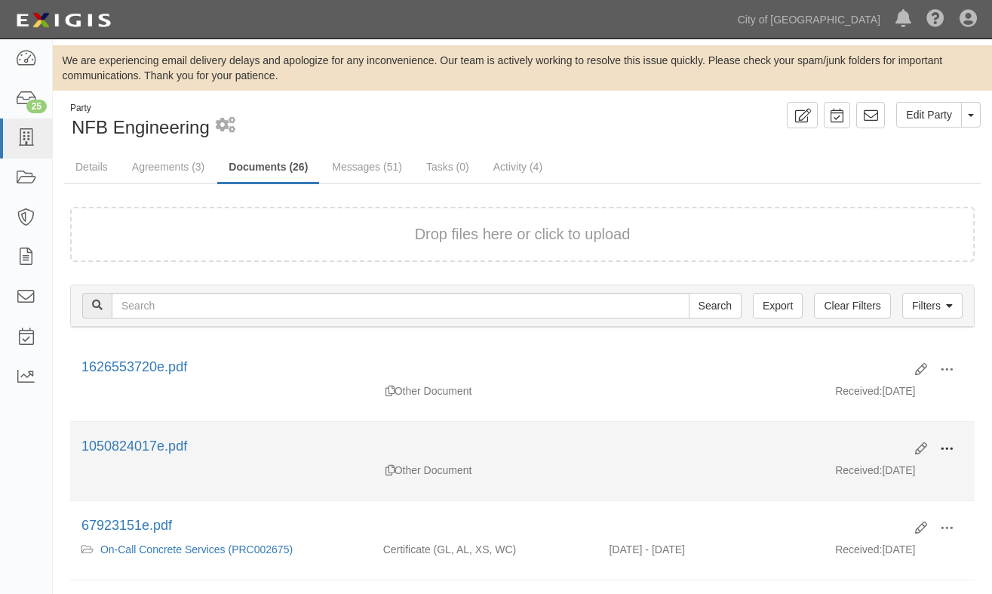
click at [945, 451] on span at bounding box center [947, 449] width 14 height 14
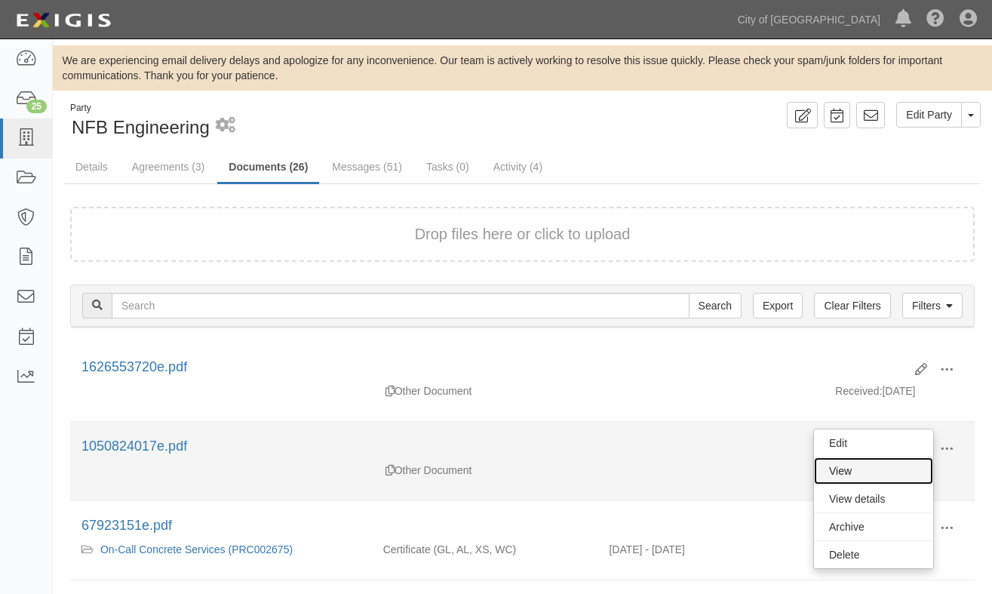
click at [843, 465] on link "View" at bounding box center [873, 470] width 119 height 27
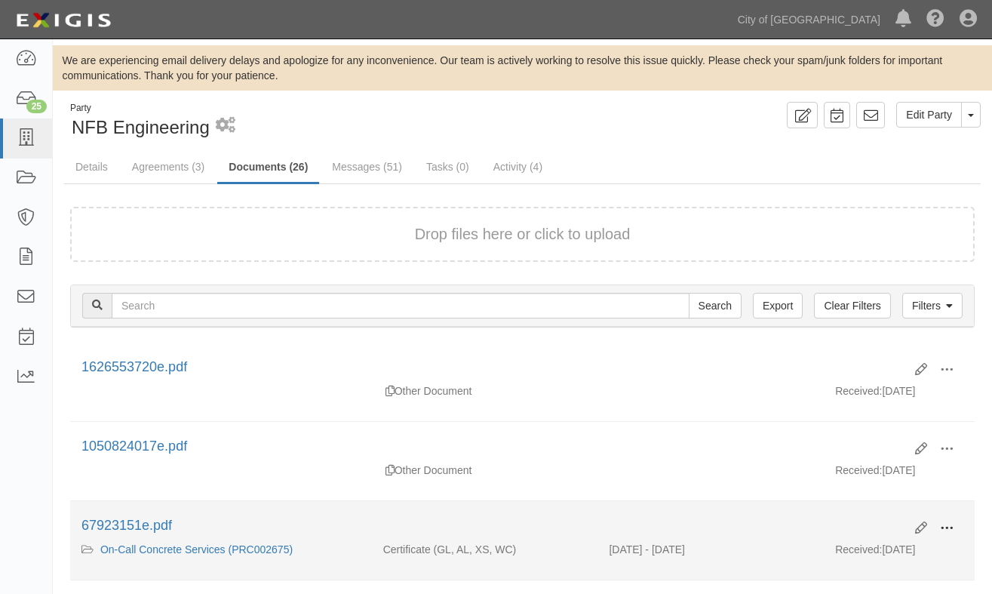
click at [942, 533] on span at bounding box center [947, 528] width 14 height 14
click at [862, 545] on link "View" at bounding box center [873, 549] width 119 height 27
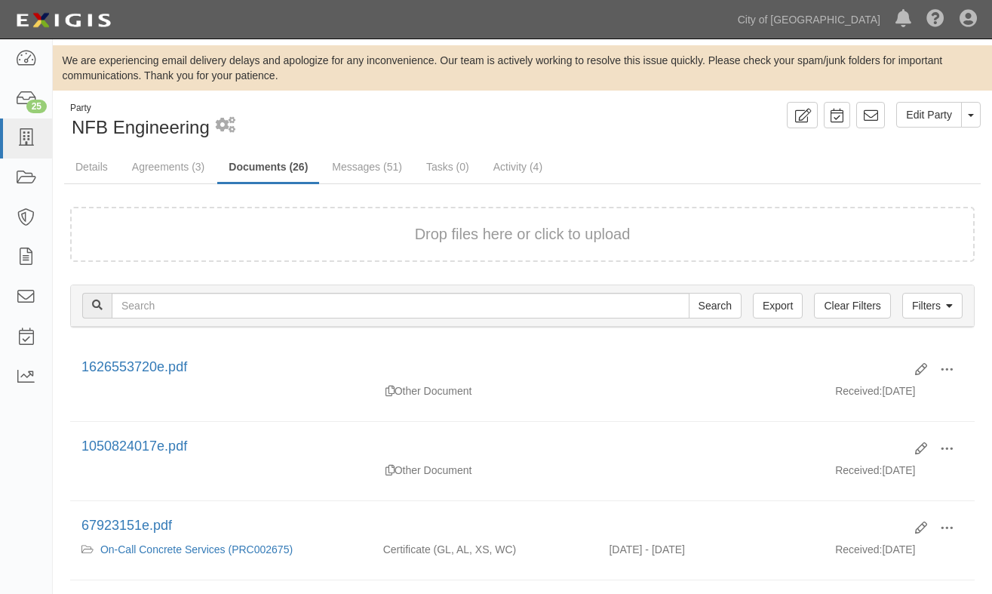
click at [79, 311] on div "Filters Clear Filters Export Search Filters" at bounding box center [522, 305] width 903 height 41
click at [96, 164] on link "Details" at bounding box center [91, 168] width 55 height 32
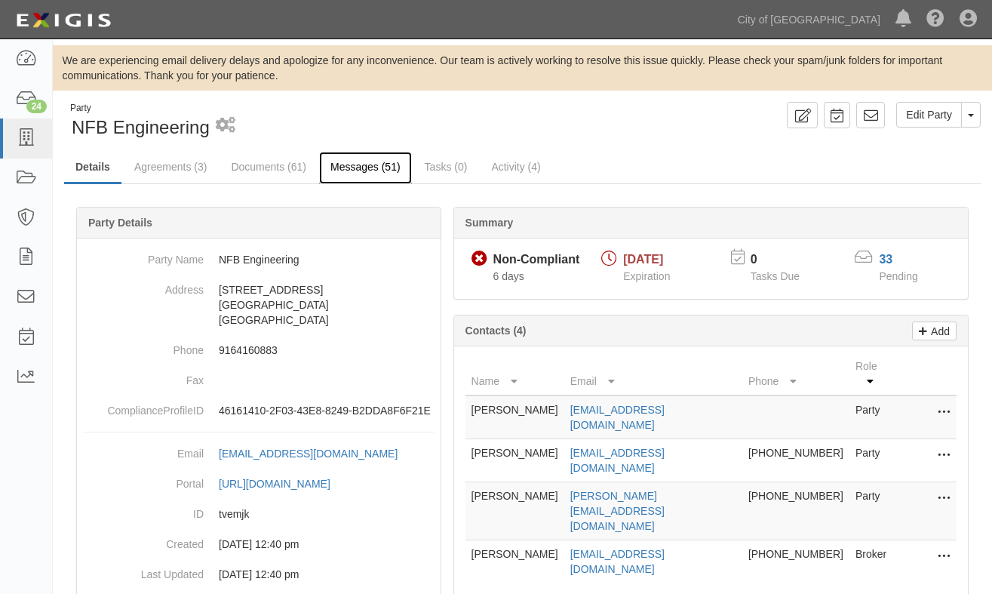
click at [342, 165] on link "Messages (51)" at bounding box center [365, 168] width 93 height 32
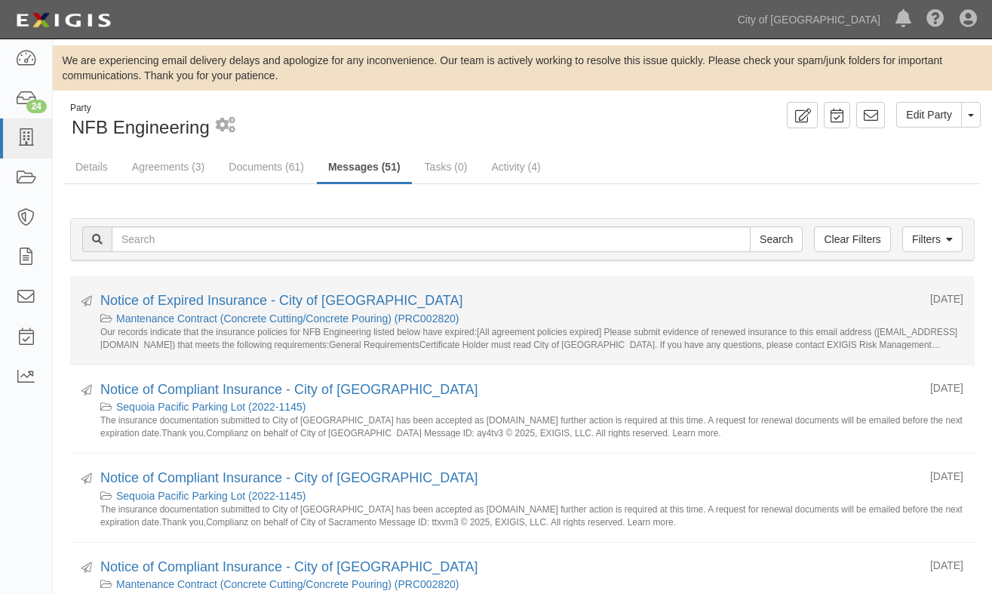
click at [182, 311] on div "Mantenance Contract (Concrete Cutting/Concrete Pouring) (PRC002820)" at bounding box center [531, 318] width 863 height 15
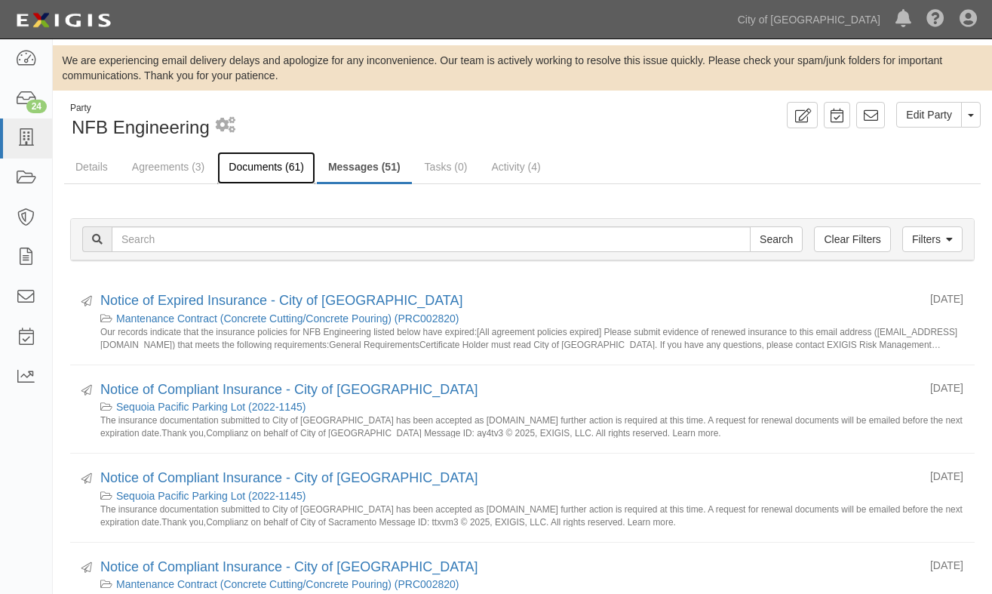
click at [238, 166] on link "Documents (61)" at bounding box center [266, 168] width 98 height 32
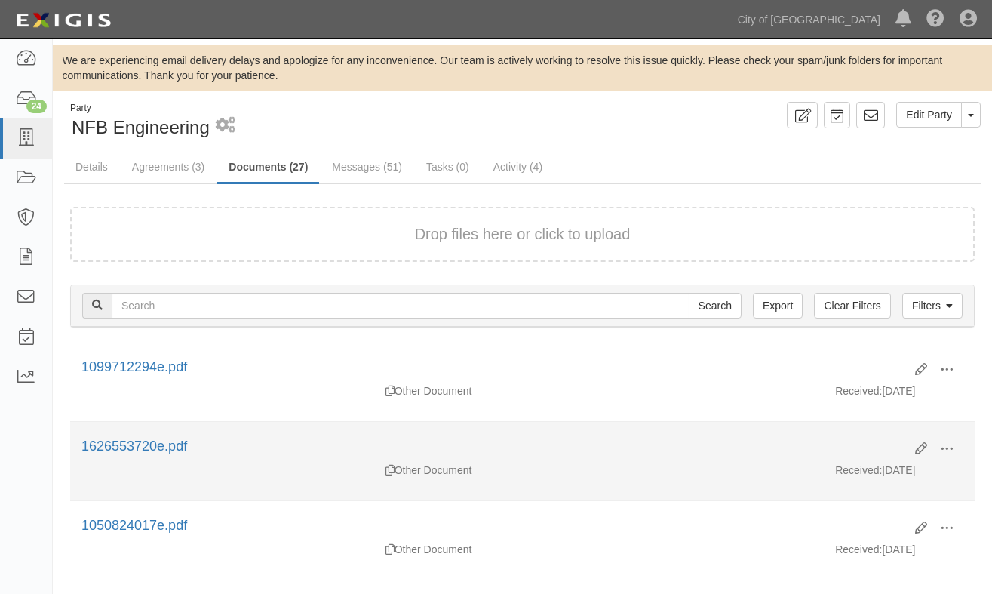
scroll to position [226, 0]
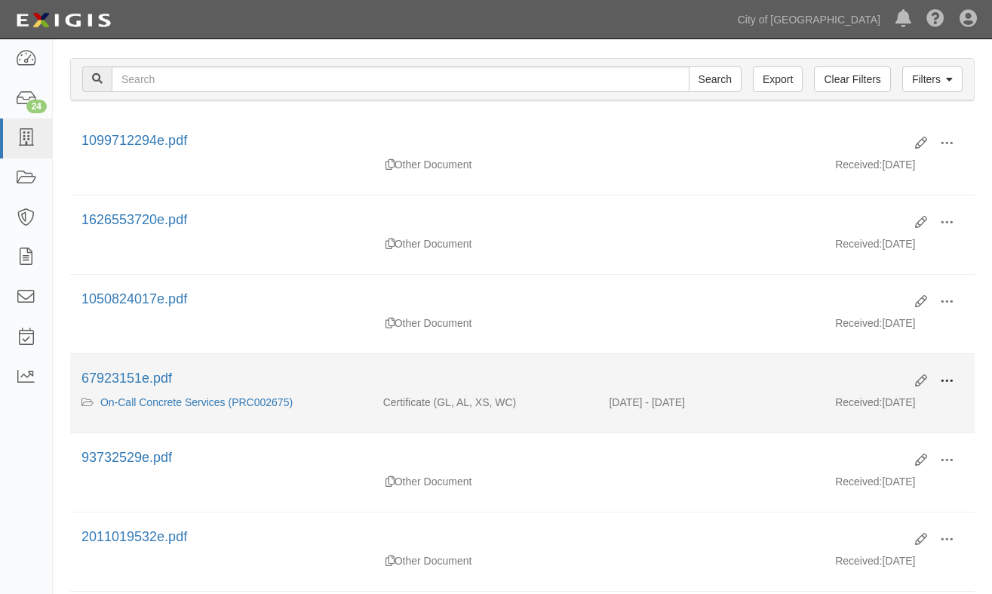
click at [949, 384] on span at bounding box center [947, 381] width 14 height 14
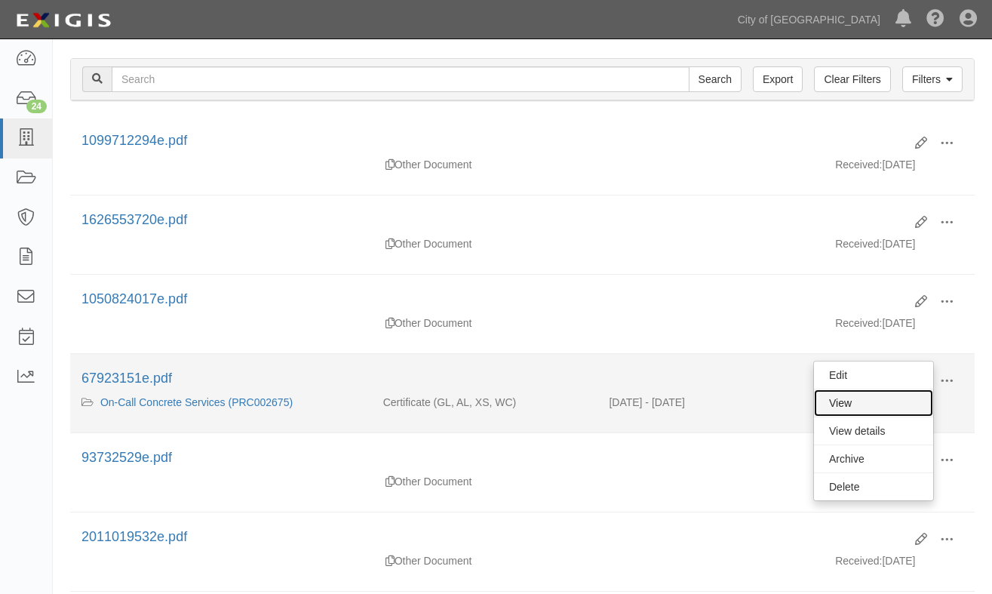
click at [850, 410] on link "View" at bounding box center [873, 402] width 119 height 27
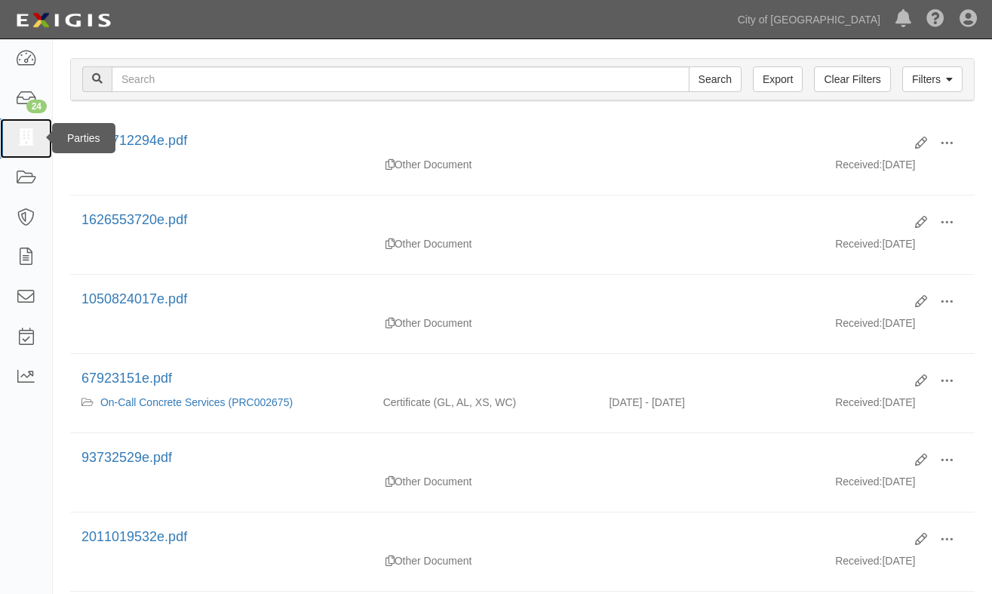
click at [22, 133] on icon at bounding box center [25, 138] width 21 height 17
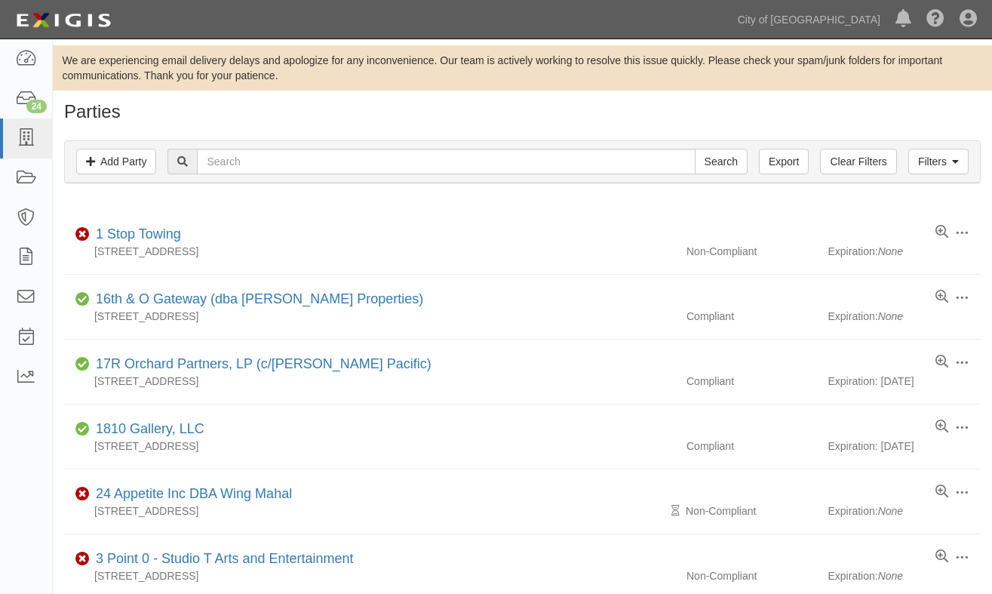
drag, startPoint x: 212, startPoint y: 213, endPoint x: 213, endPoint y: 161, distance: 52.0
click at [210, 212] on li "Edit Log activity Add task Send message Archive Delete Non-Compliant 1 Stop Tow…" at bounding box center [522, 242] width 916 height 65
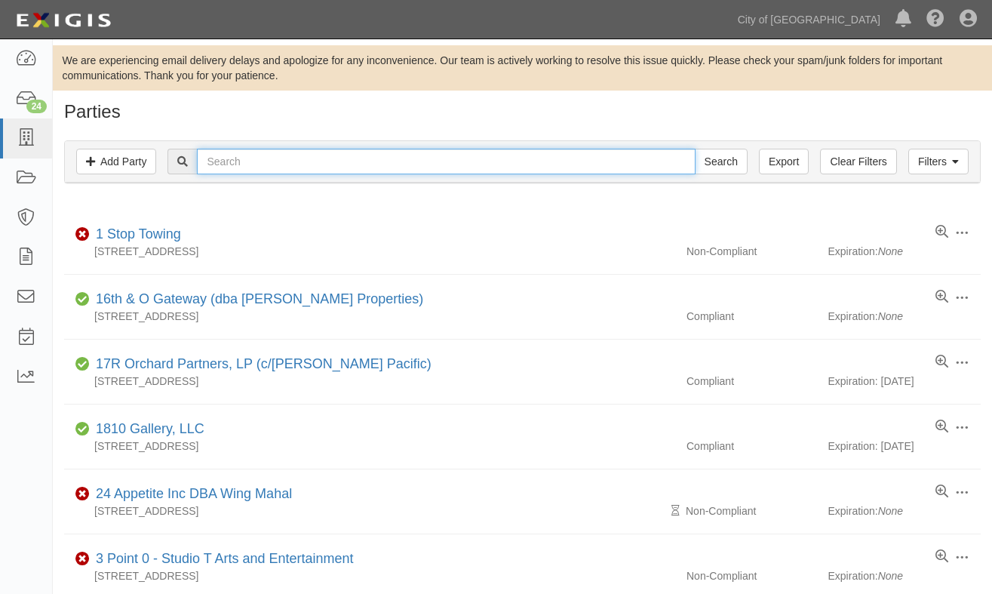
click at [216, 165] on input "text" at bounding box center [446, 162] width 498 height 26
type input "[PERSON_NAME] eng"
click at [695, 149] on input "Search" at bounding box center [721, 162] width 53 height 26
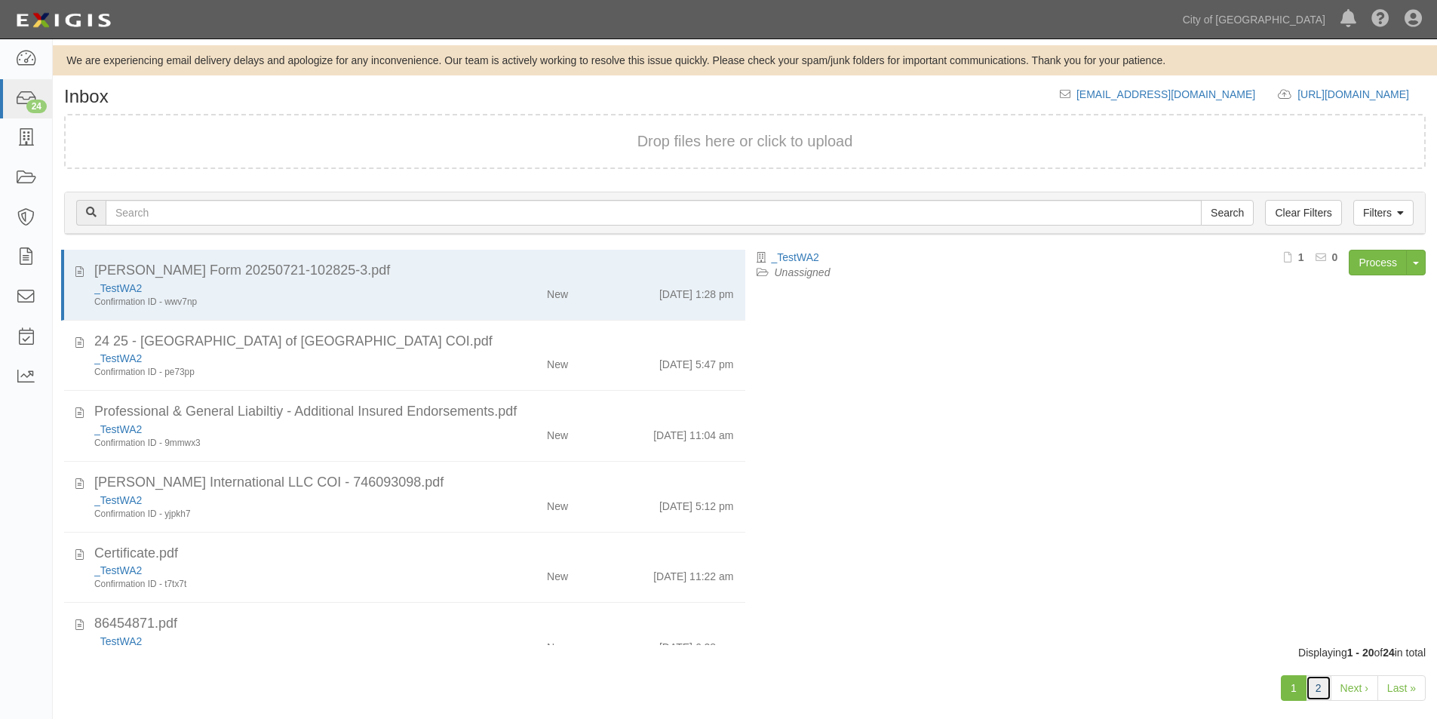
click at [1316, 692] on link "2" at bounding box center [1318, 688] width 26 height 26
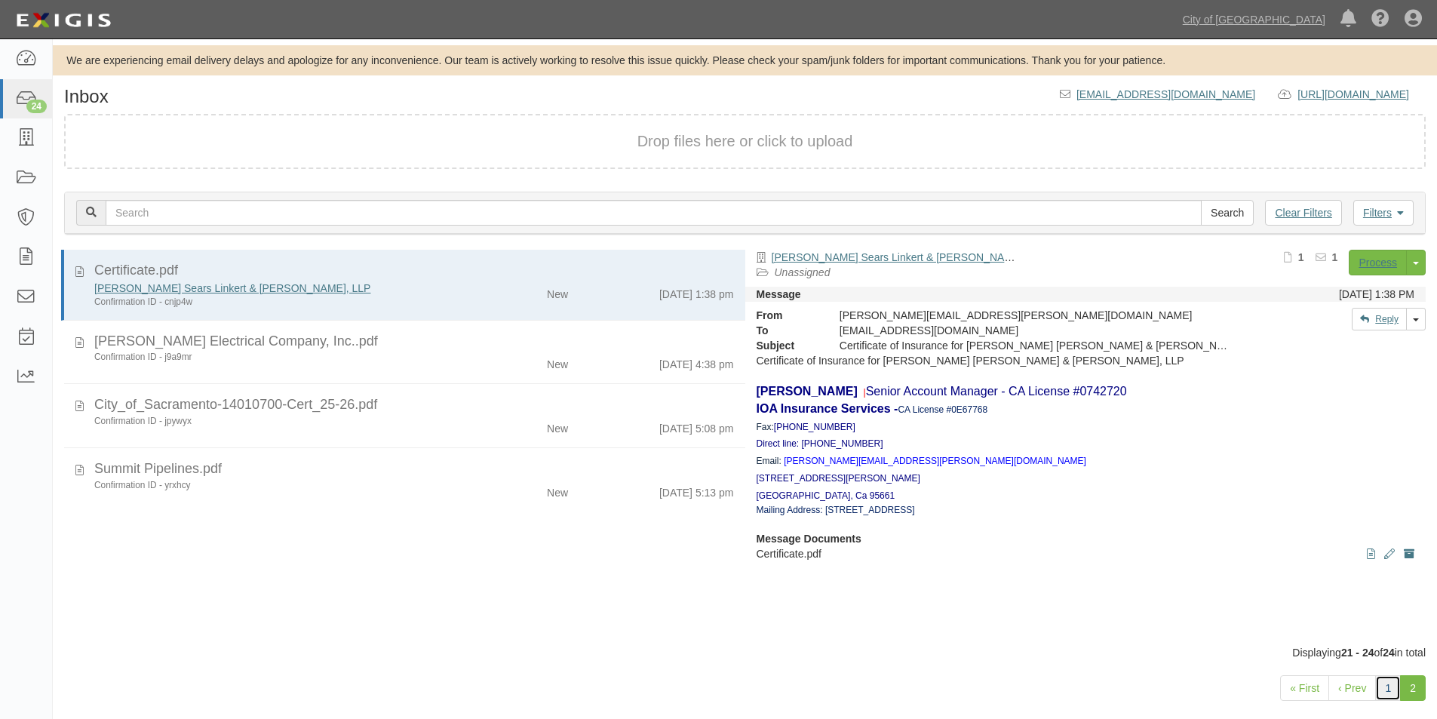
click at [1379, 690] on link "1" at bounding box center [1388, 688] width 26 height 26
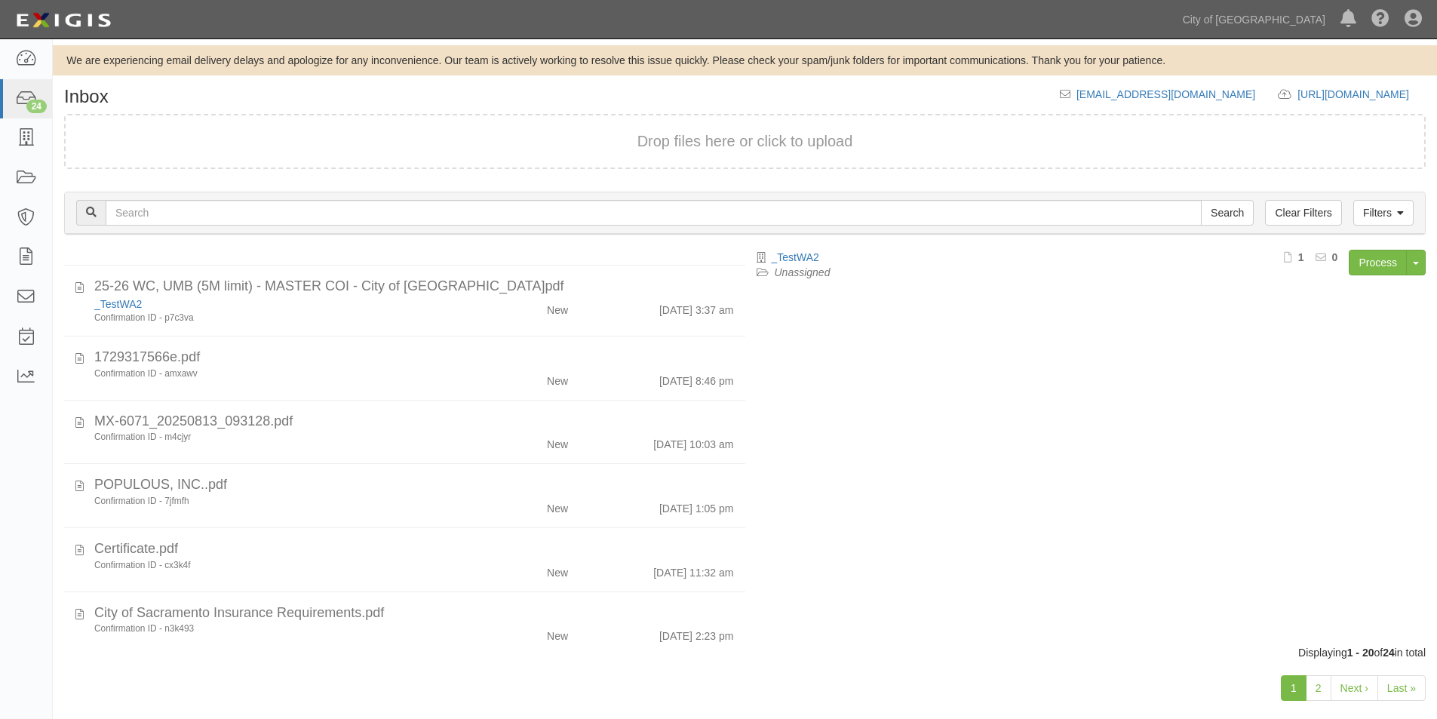
scroll to position [427, 0]
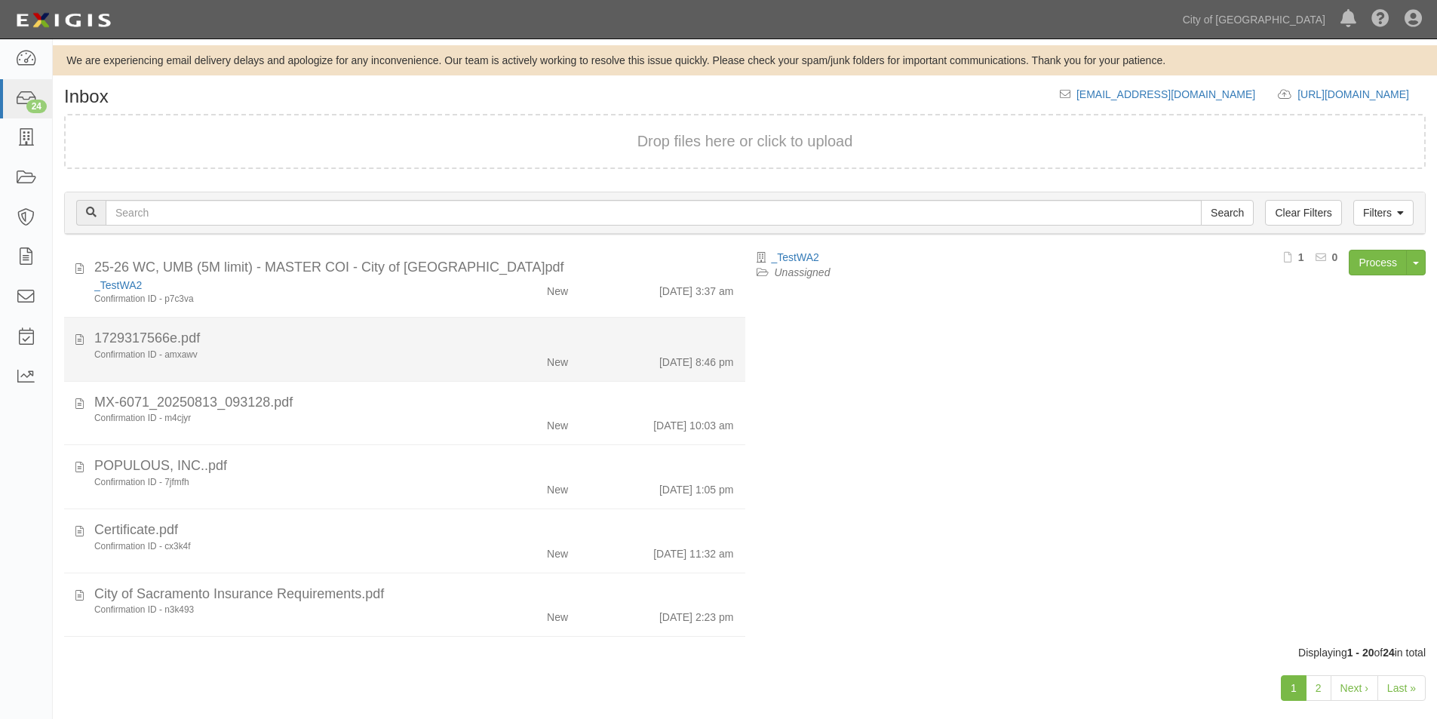
click at [409, 348] on div "Confirmation ID - amxawv" at bounding box center [275, 354] width 363 height 13
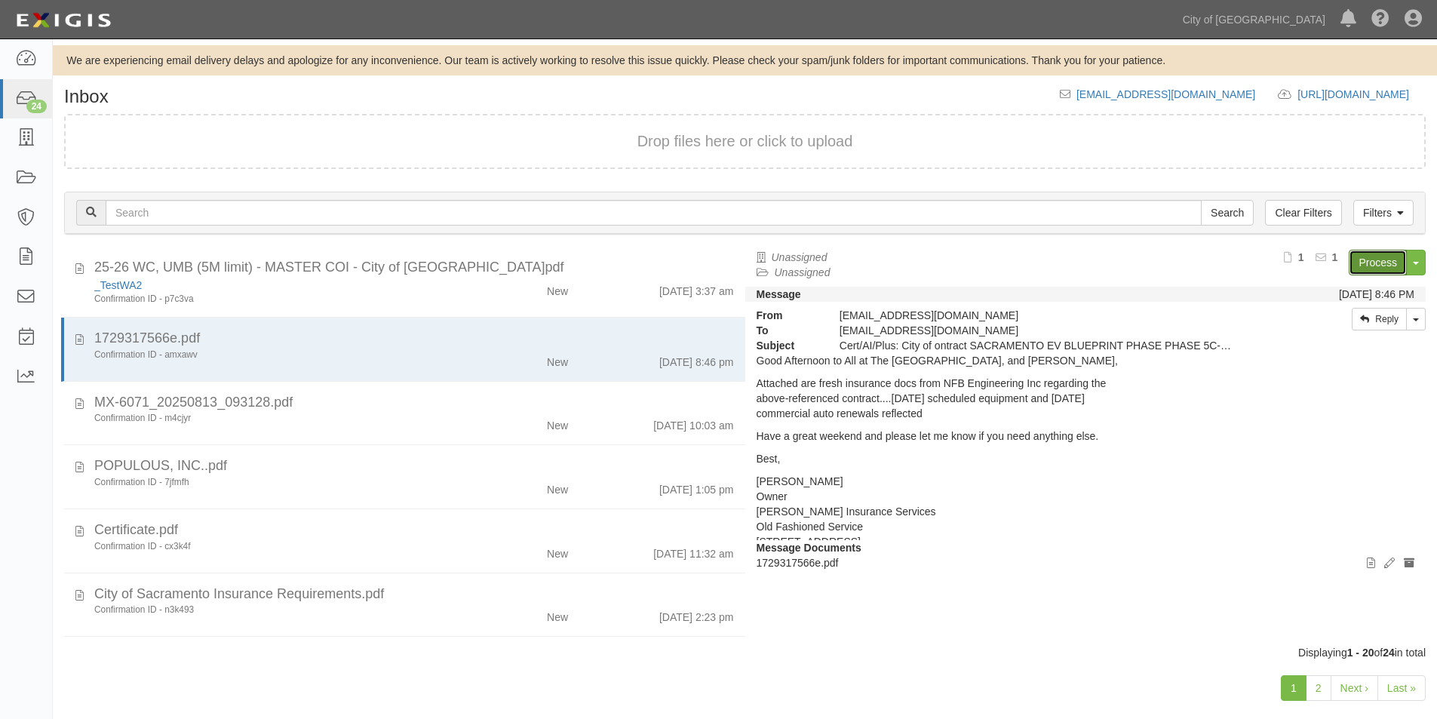
click at [1363, 257] on link "Process" at bounding box center [1377, 263] width 58 height 26
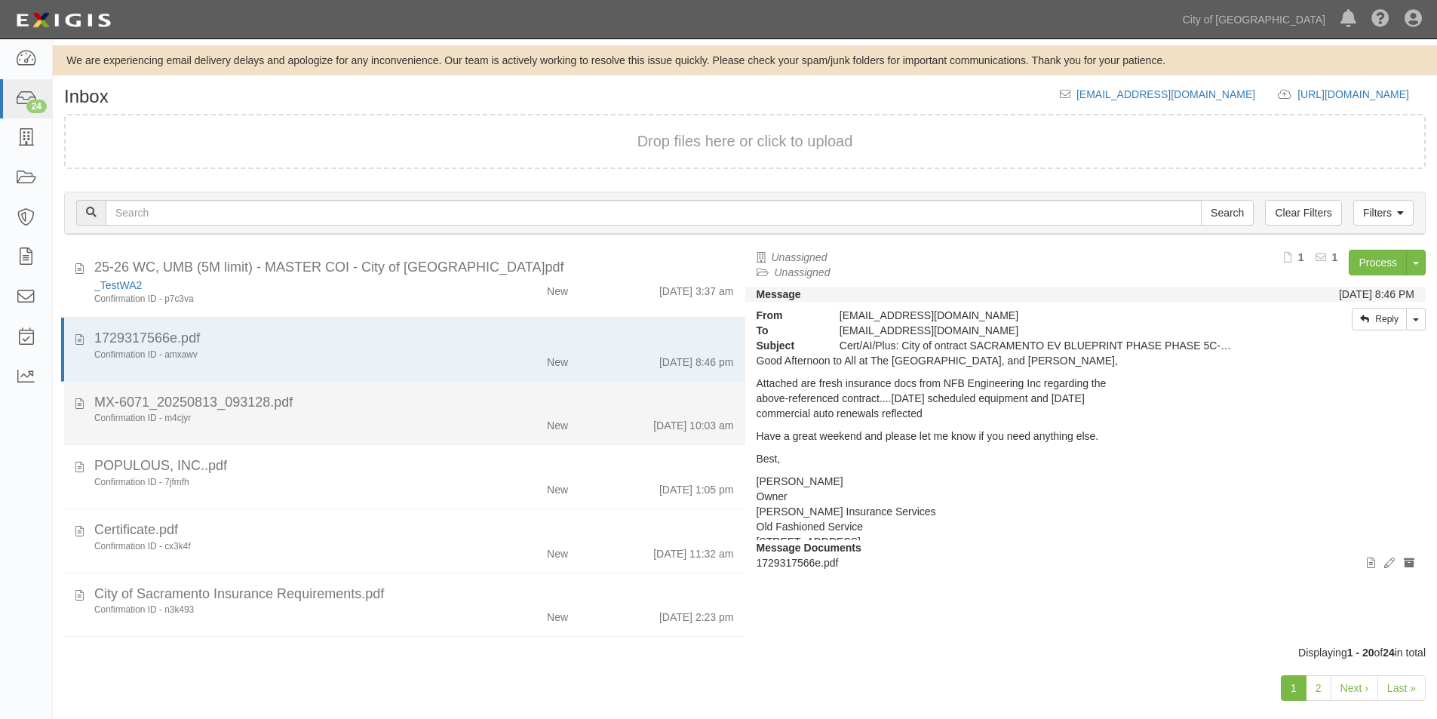
click at [345, 430] on div "Confirmation ID - m4cjyr New 8/13/25 10:03 am" at bounding box center [414, 422] width 662 height 21
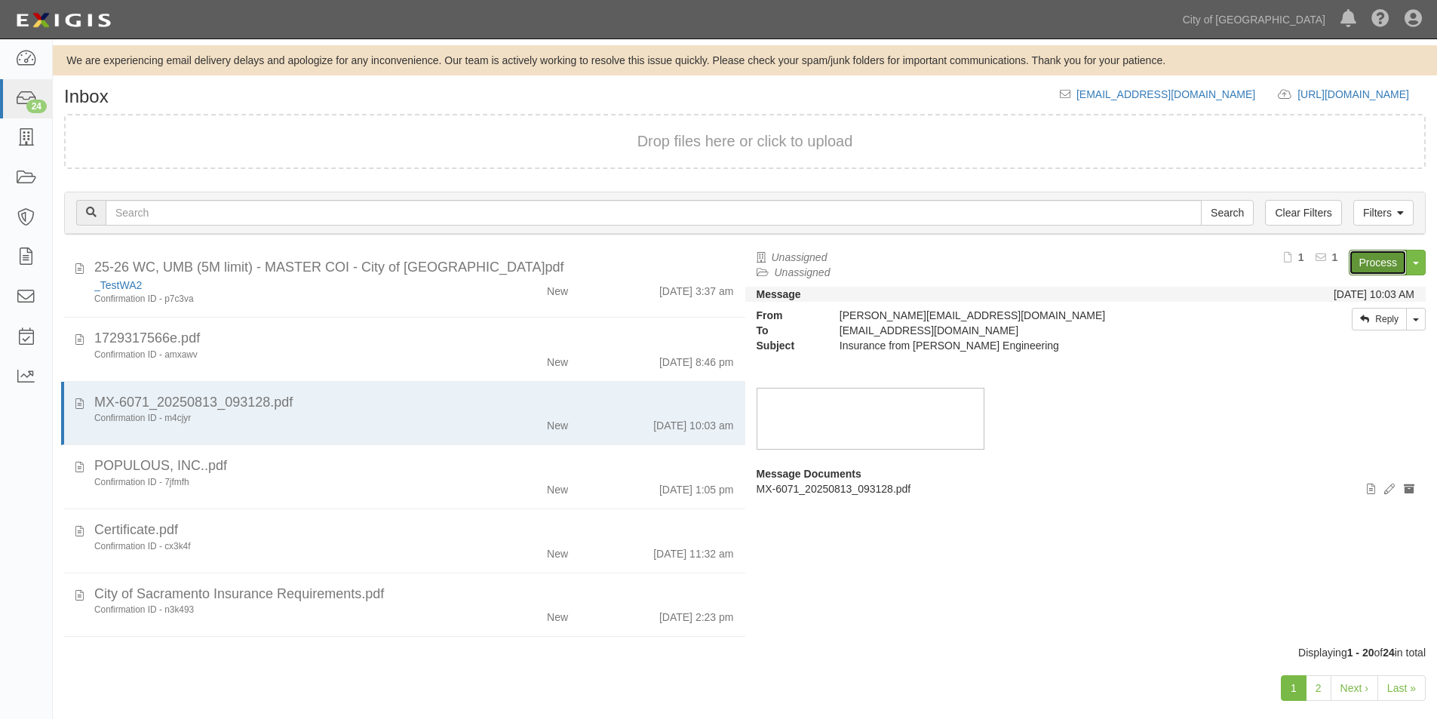
click at [1376, 268] on link "Process" at bounding box center [1377, 263] width 58 height 26
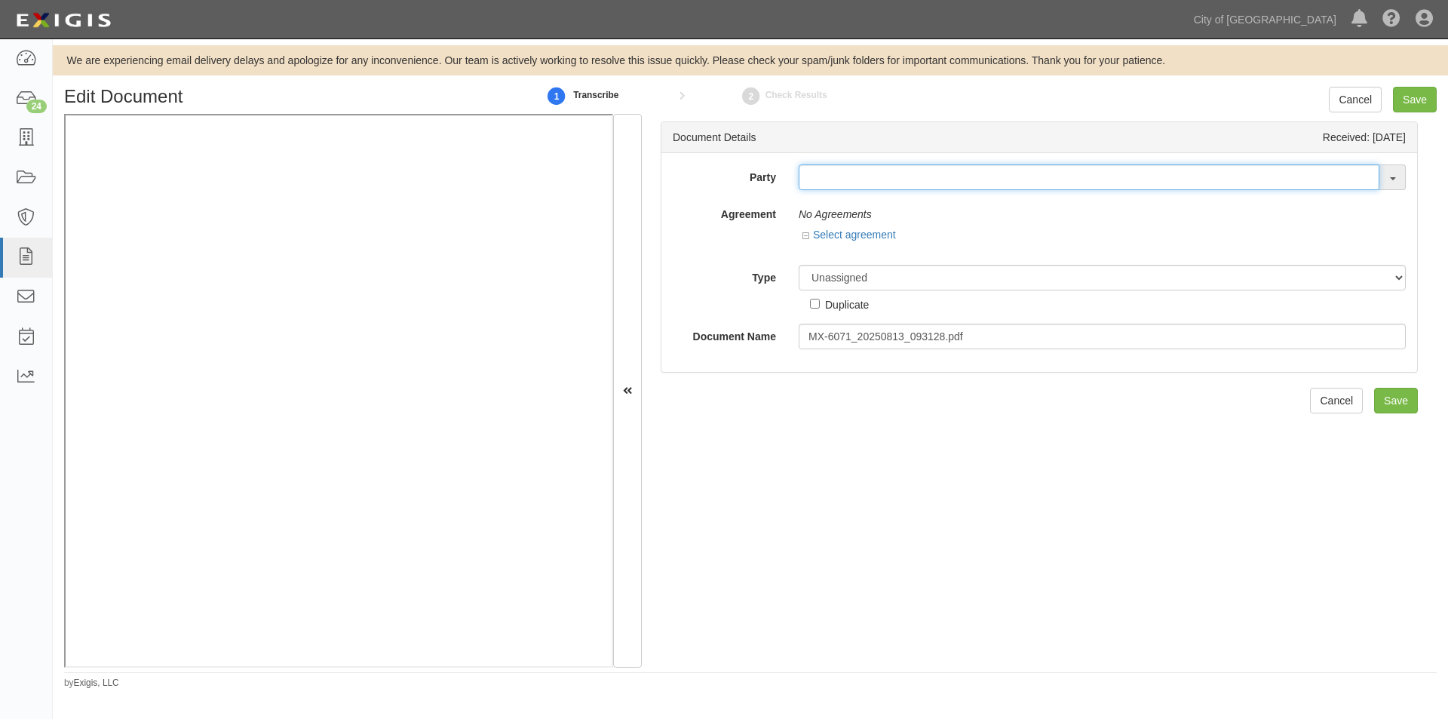
click at [903, 175] on input "text" at bounding box center [1089, 177] width 581 height 26
type input "[PERSON_NAME] e"
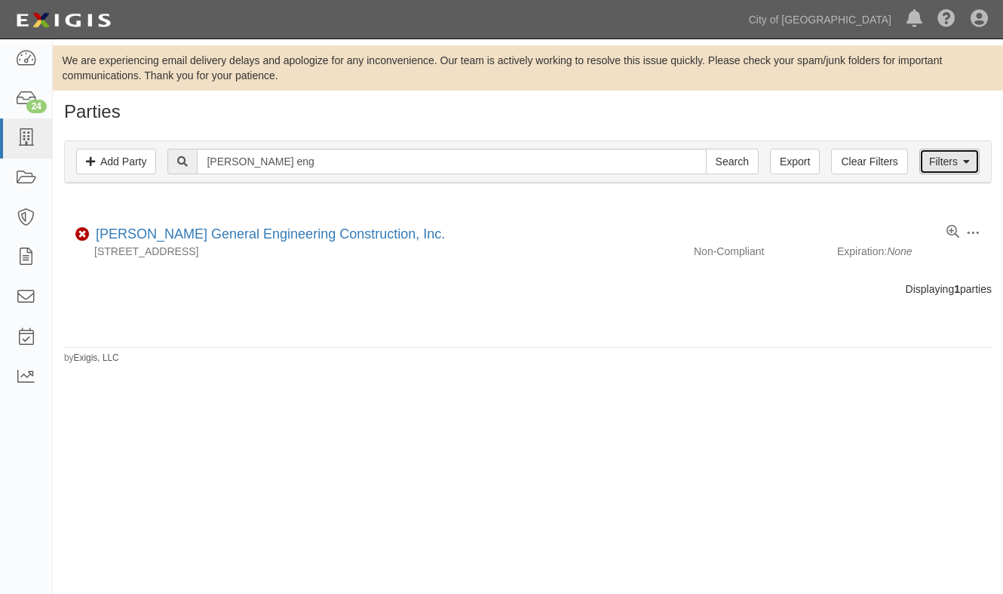
click at [953, 168] on link "Filters" at bounding box center [949, 162] width 60 height 26
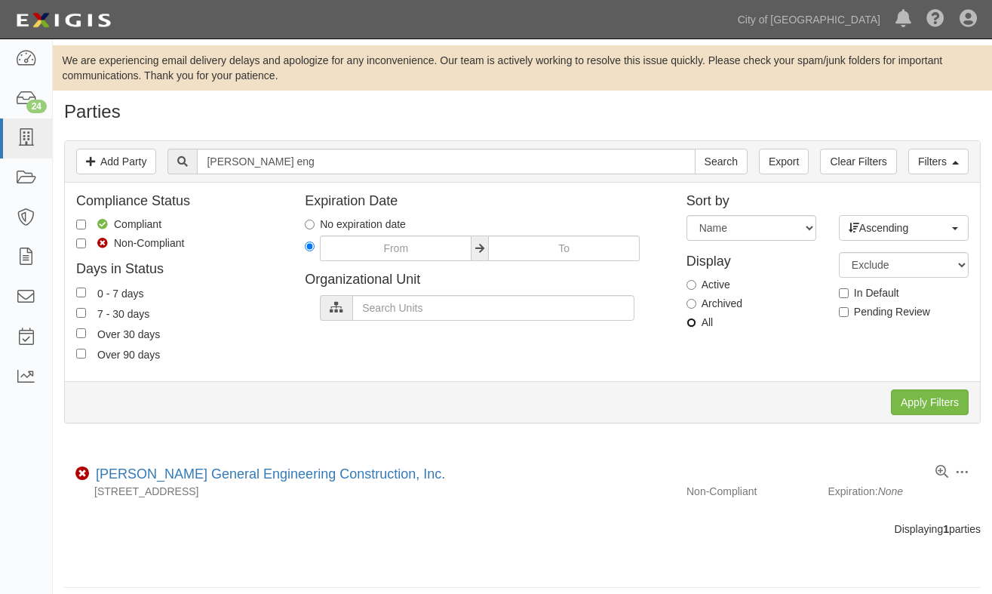
click at [689, 323] on input "All" at bounding box center [691, 322] width 10 height 10
radio input "true"
click at [901, 398] on input "Apply Filters" at bounding box center [930, 402] width 78 height 26
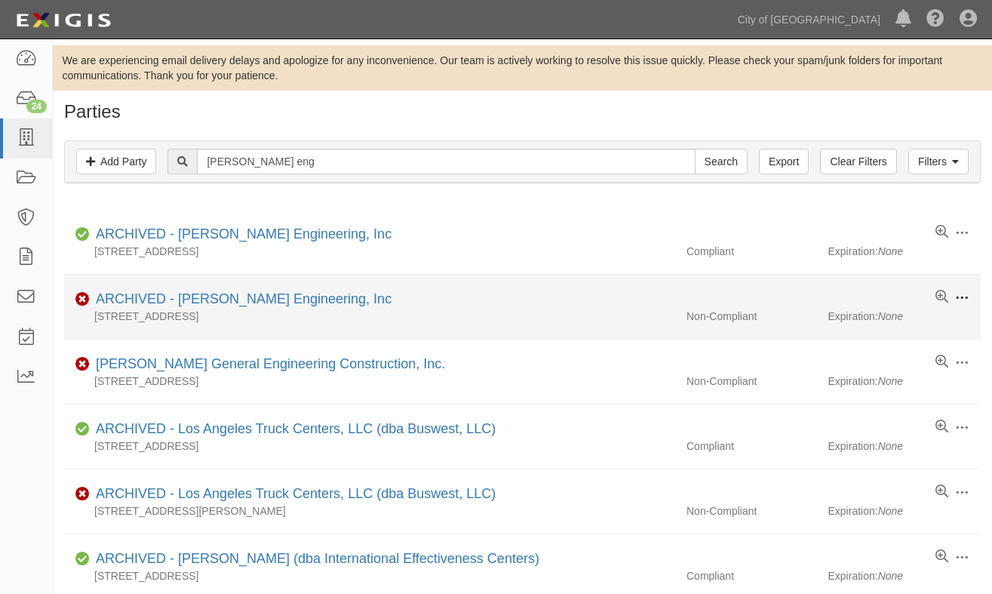
click at [962, 296] on span at bounding box center [962, 298] width 14 height 14
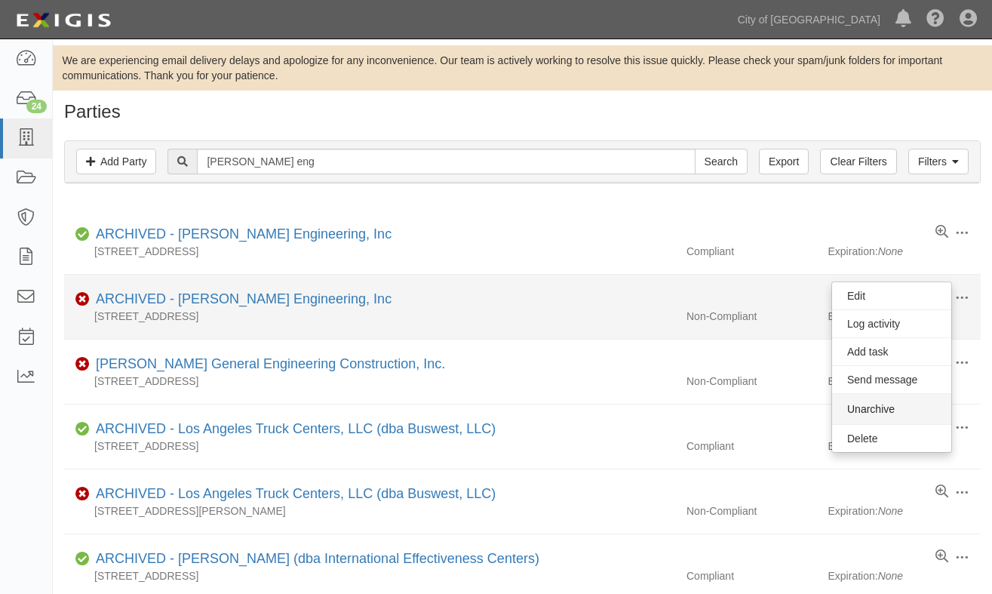
click at [896, 406] on button "Unarchive" at bounding box center [891, 409] width 119 height 30
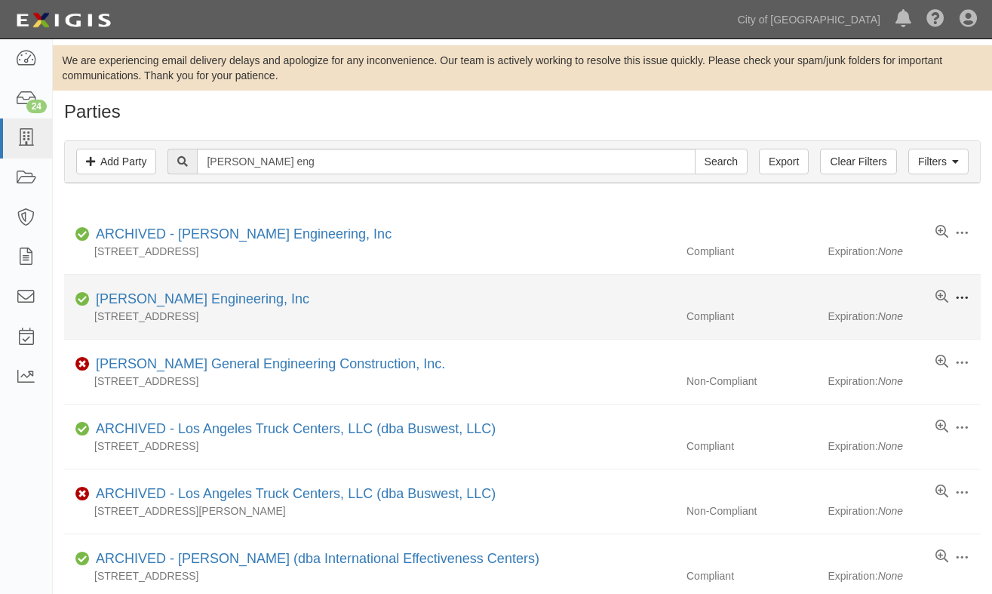
click at [965, 298] on span at bounding box center [962, 298] width 14 height 14
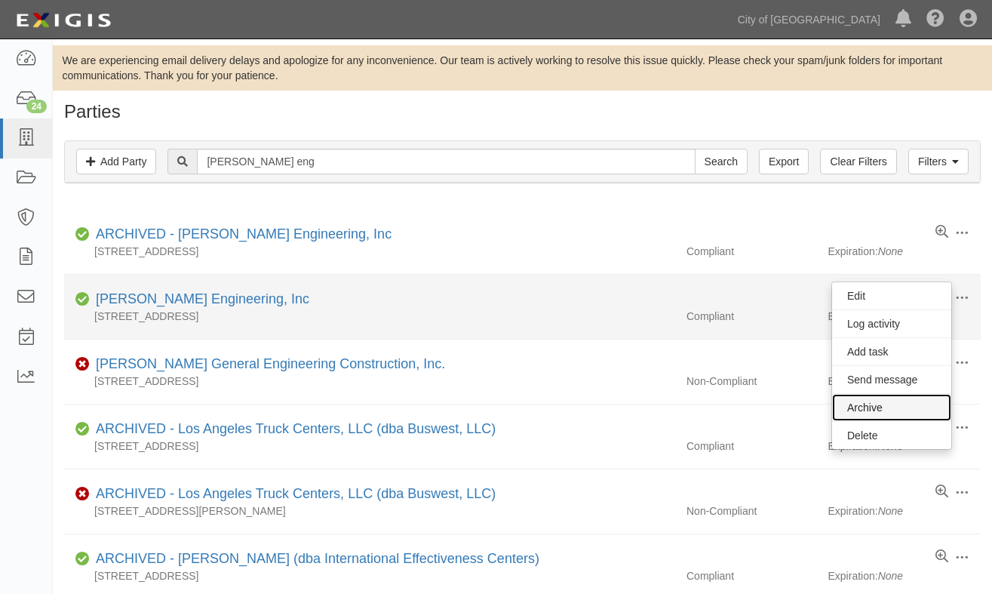
click at [900, 406] on link "Archive" at bounding box center [891, 407] width 119 height 27
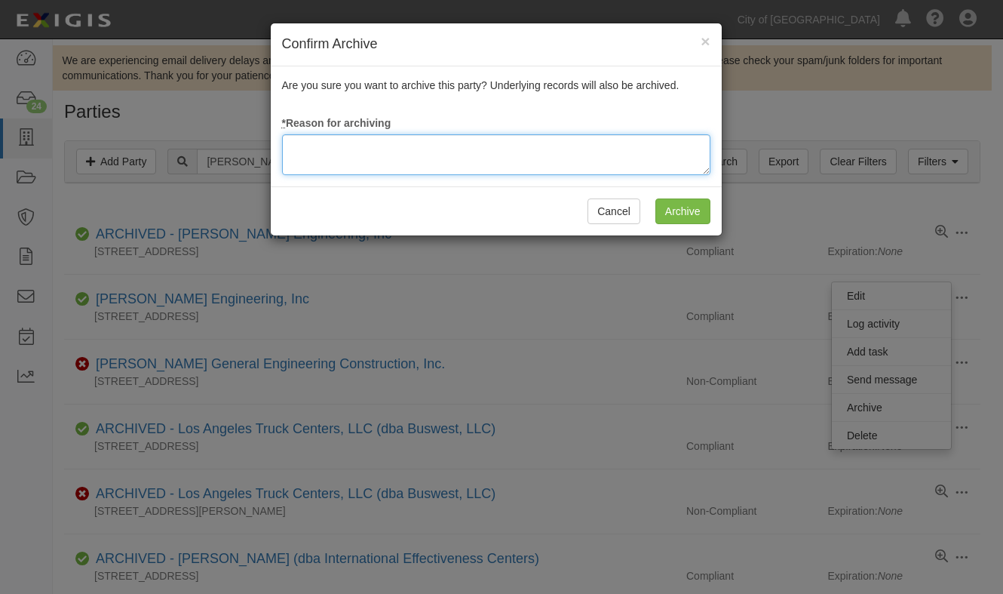
click at [522, 158] on textarea at bounding box center [496, 154] width 428 height 41
type textarea "update"
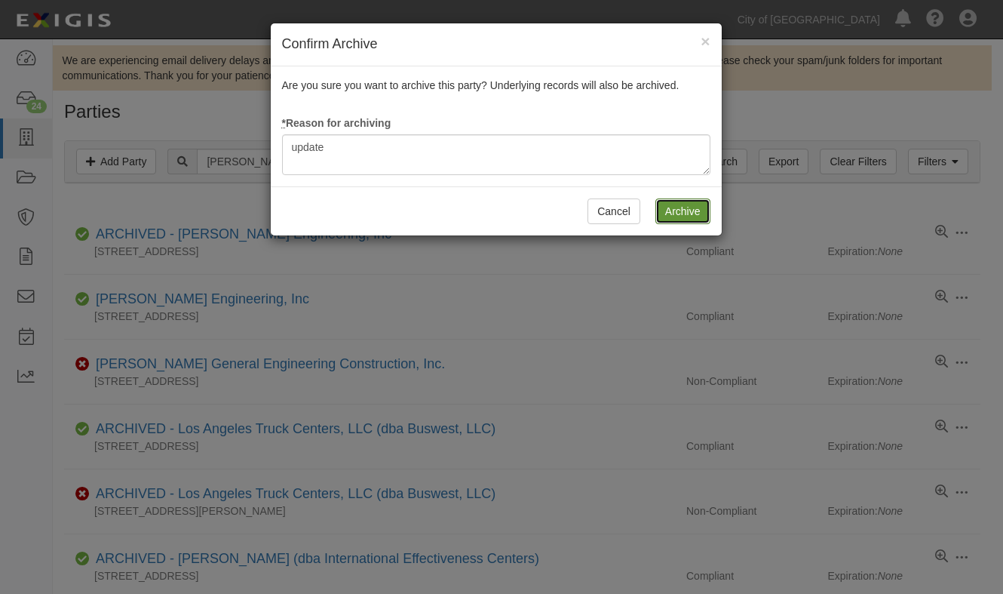
click at [672, 213] on input "Archive" at bounding box center [682, 211] width 55 height 26
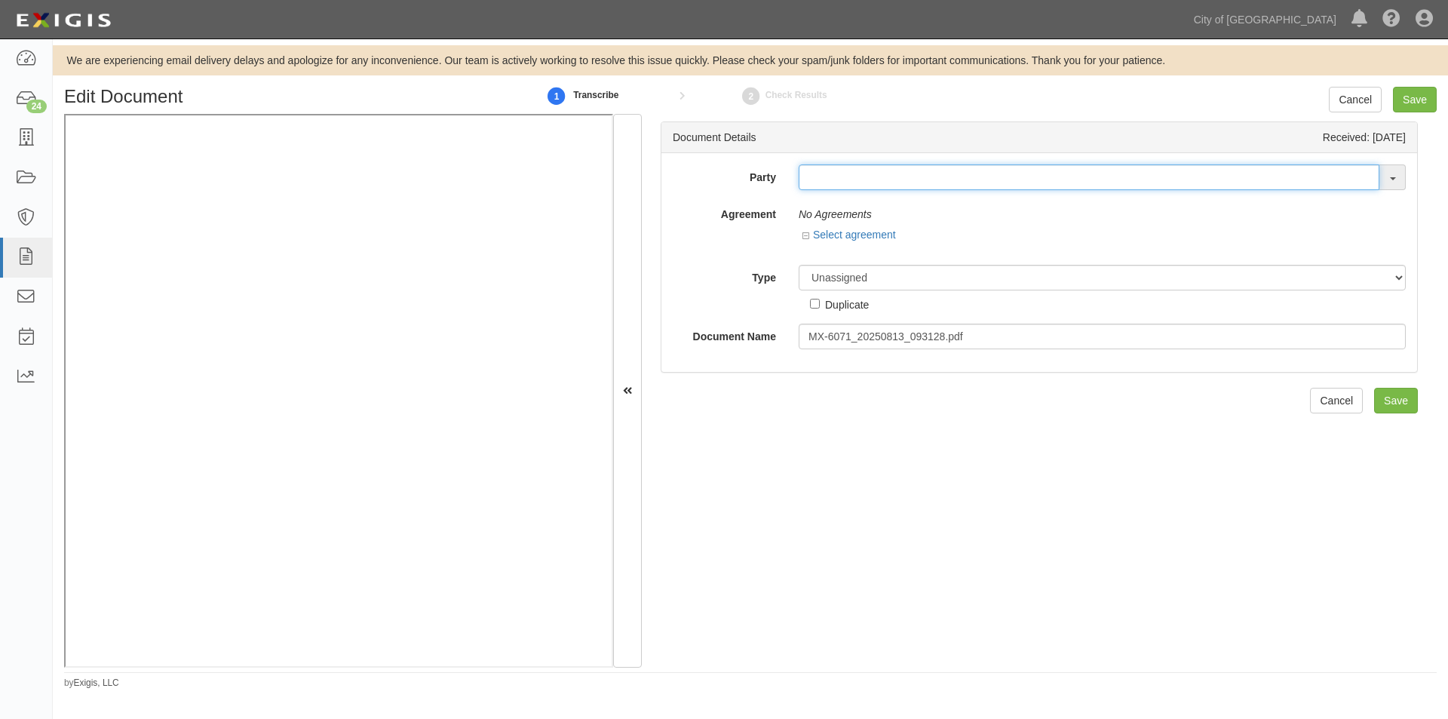
drag, startPoint x: 0, startPoint y: 0, endPoint x: 819, endPoint y: 176, distance: 837.8
click at [819, 176] on input "text" at bounding box center [1089, 177] width 581 height 26
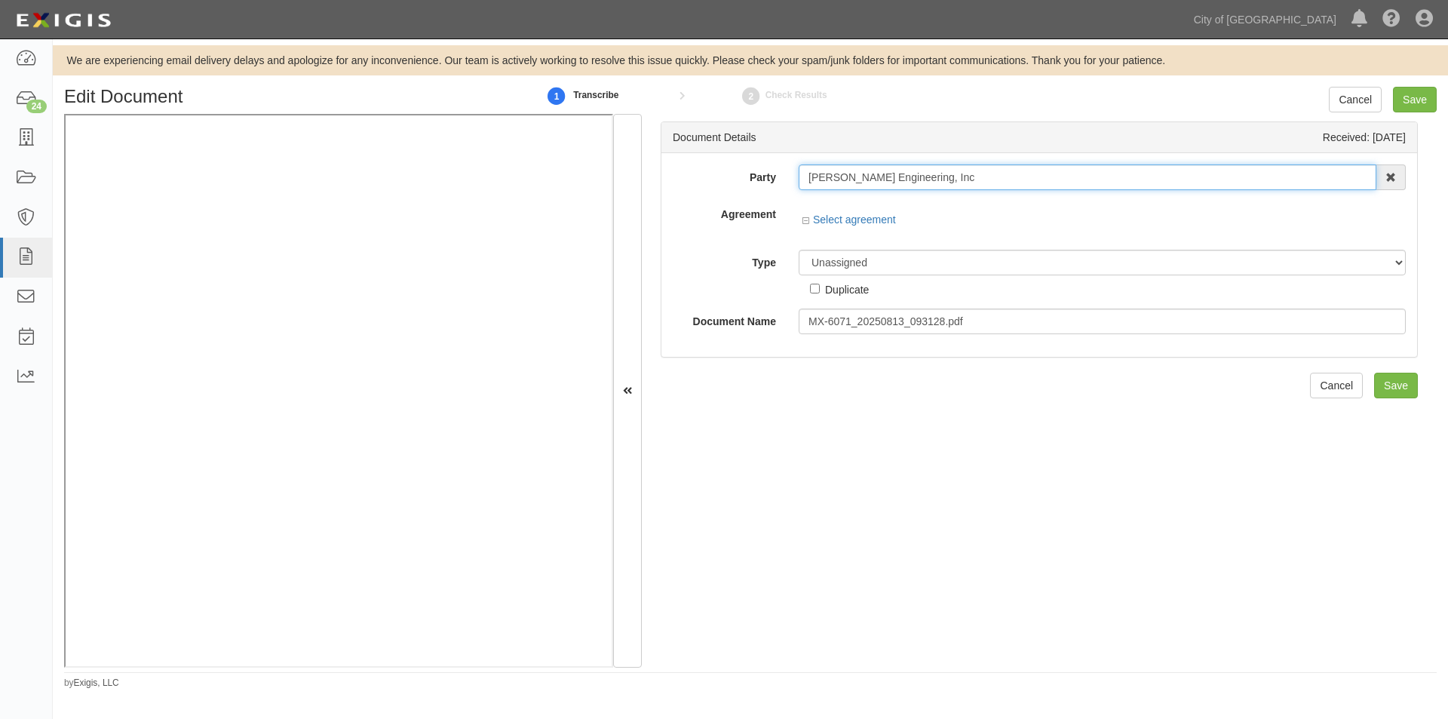
type input "[PERSON_NAME] Engineering, Inc"
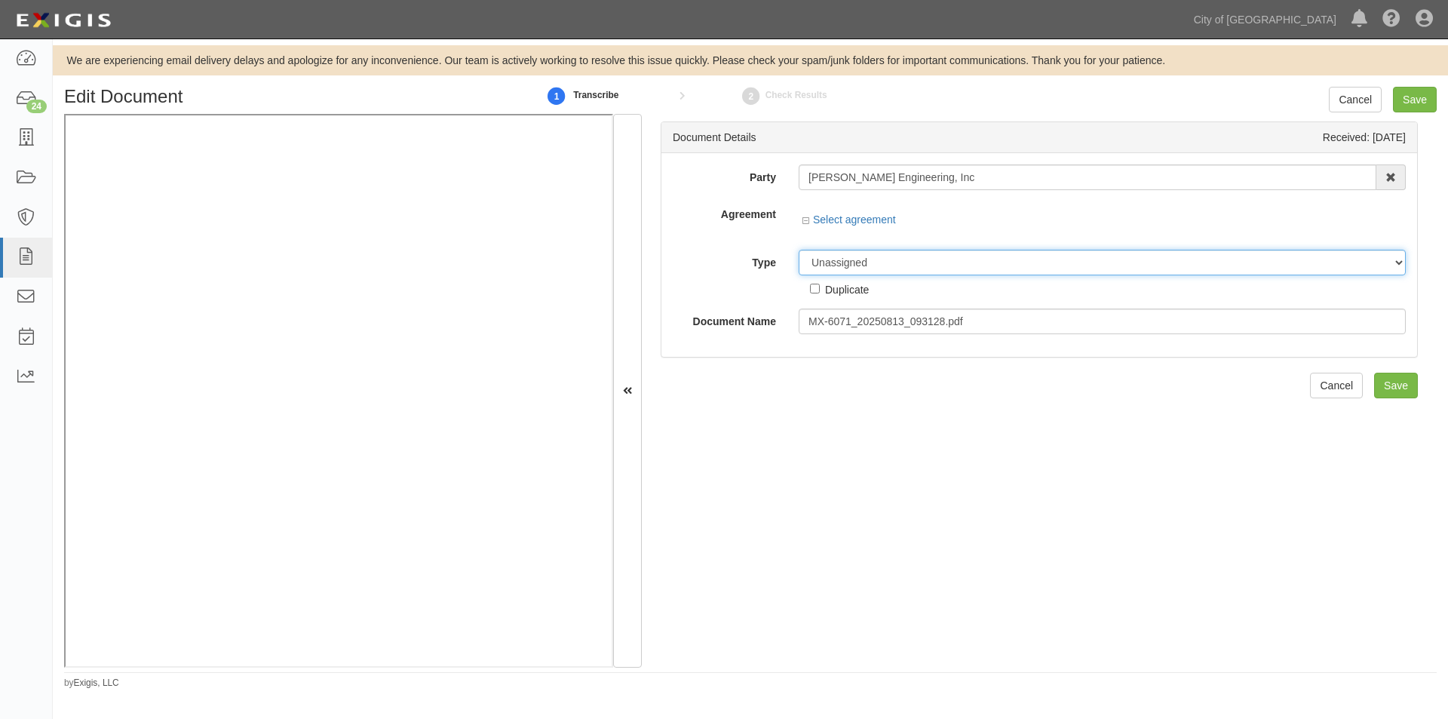
click at [843, 255] on select "Unassigned Binder Cancellation Notice Certificate Contract Endorsement Insuranc…" at bounding box center [1102, 263] width 607 height 26
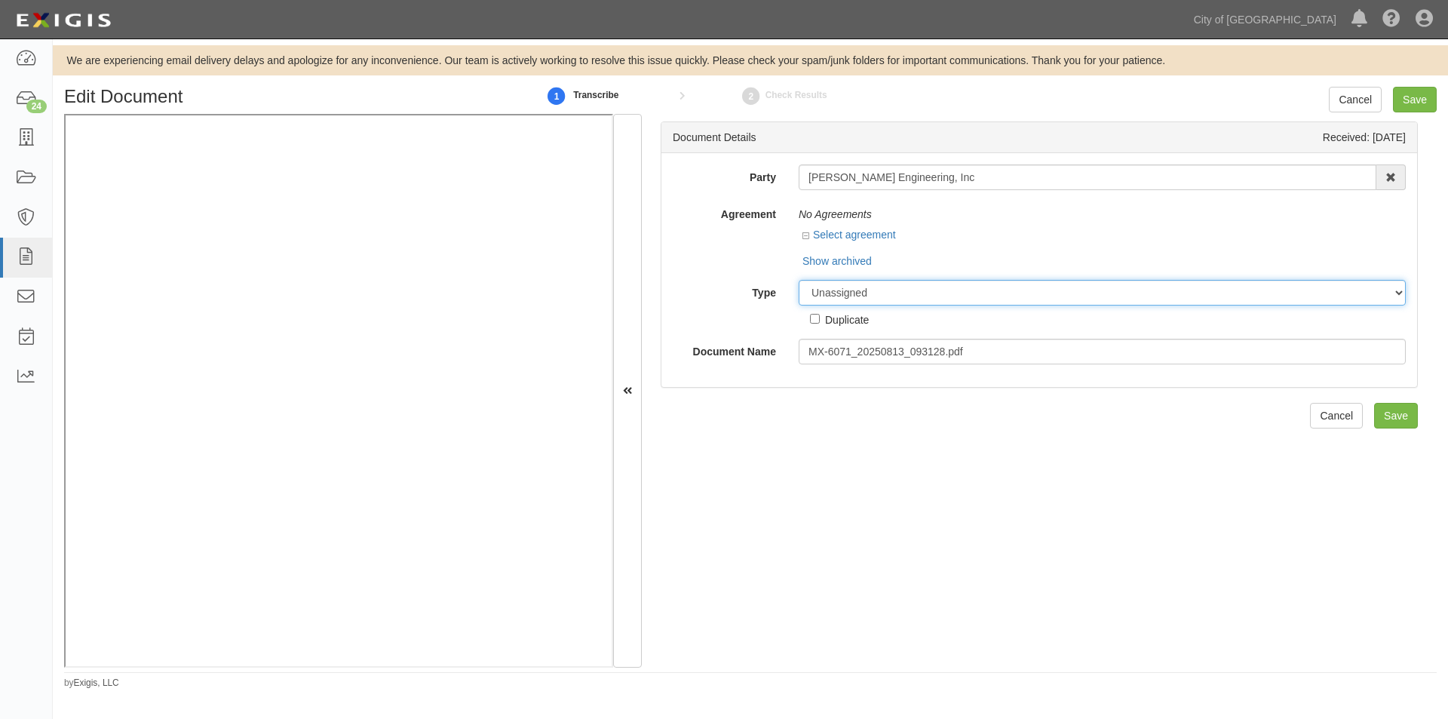
select select "OtherDetail"
click at [799, 280] on select "Unassigned Binder Cancellation Notice Certificate Contract Endorsement Insuranc…" at bounding box center [1102, 293] width 607 height 26
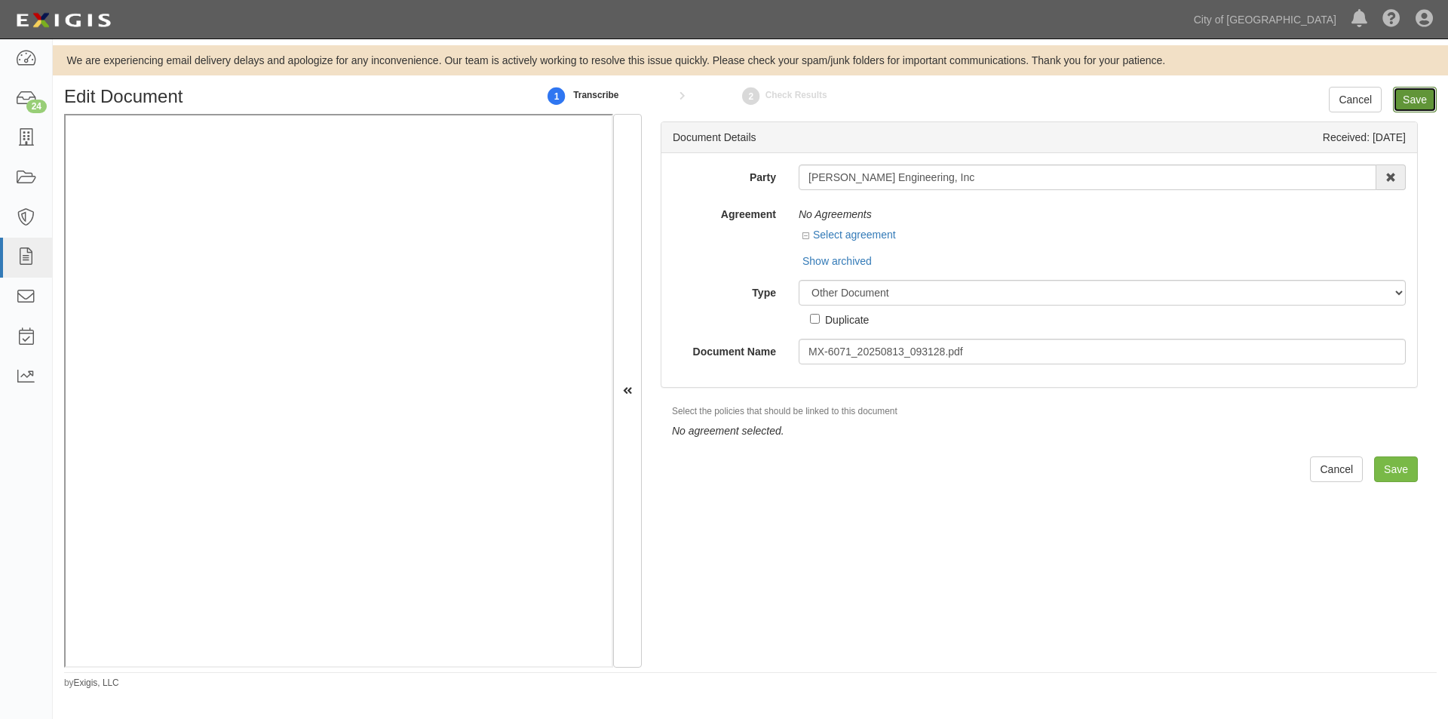
click at [1413, 91] on input "Save" at bounding box center [1415, 100] width 44 height 26
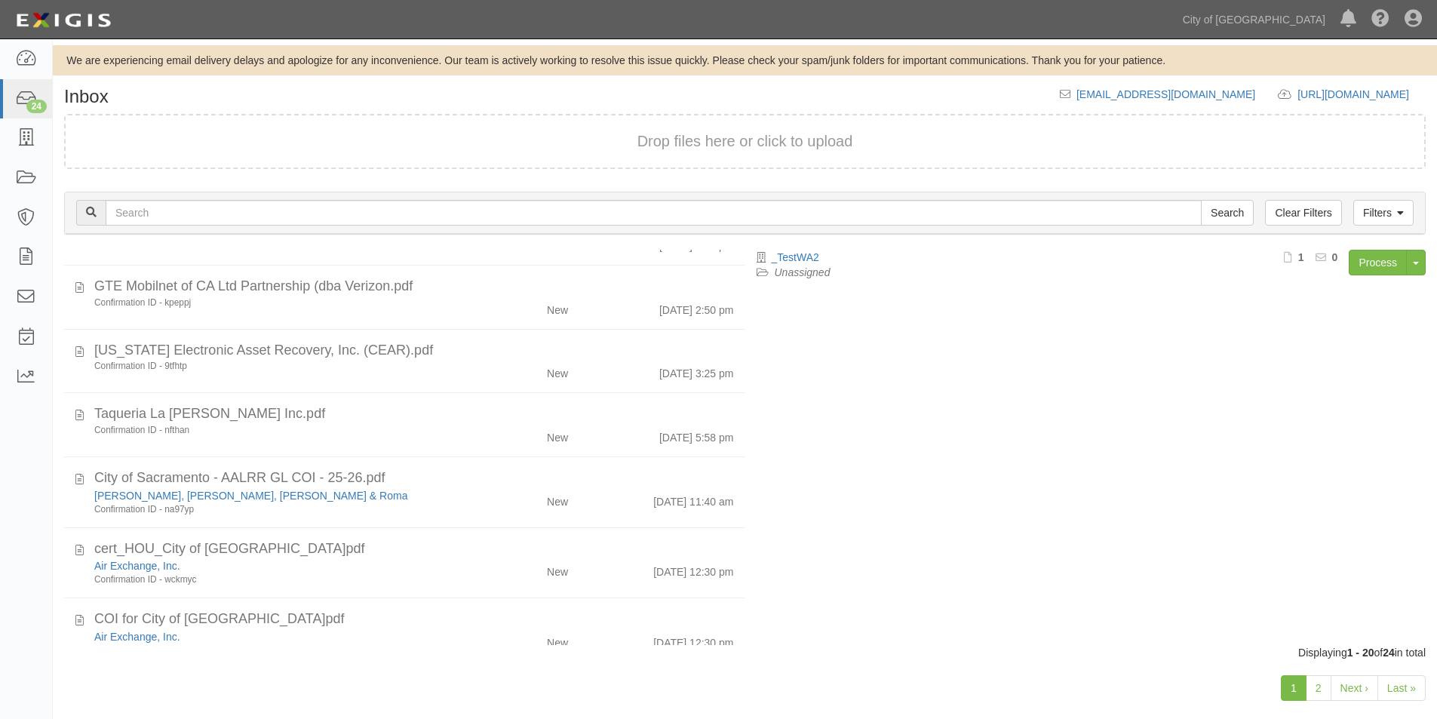
scroll to position [964, 0]
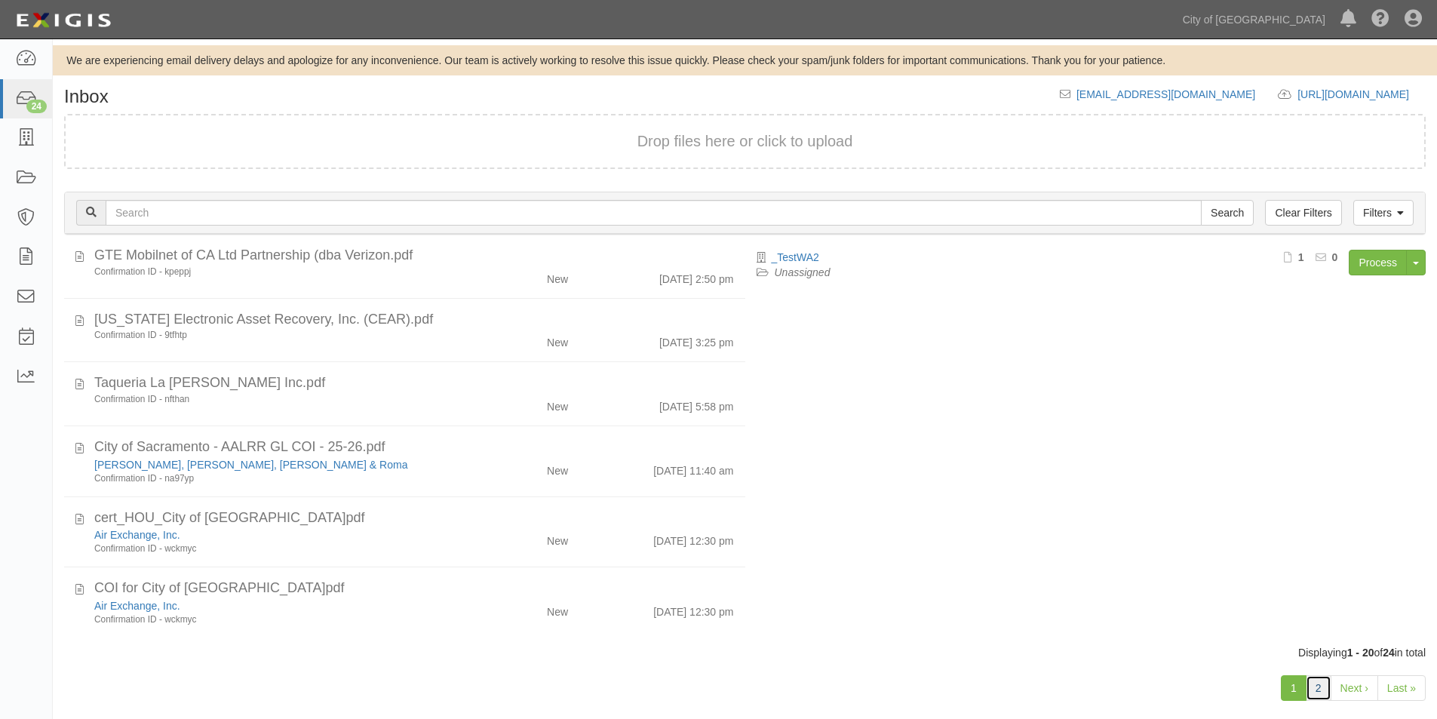
click at [1317, 689] on link "2" at bounding box center [1318, 688] width 26 height 26
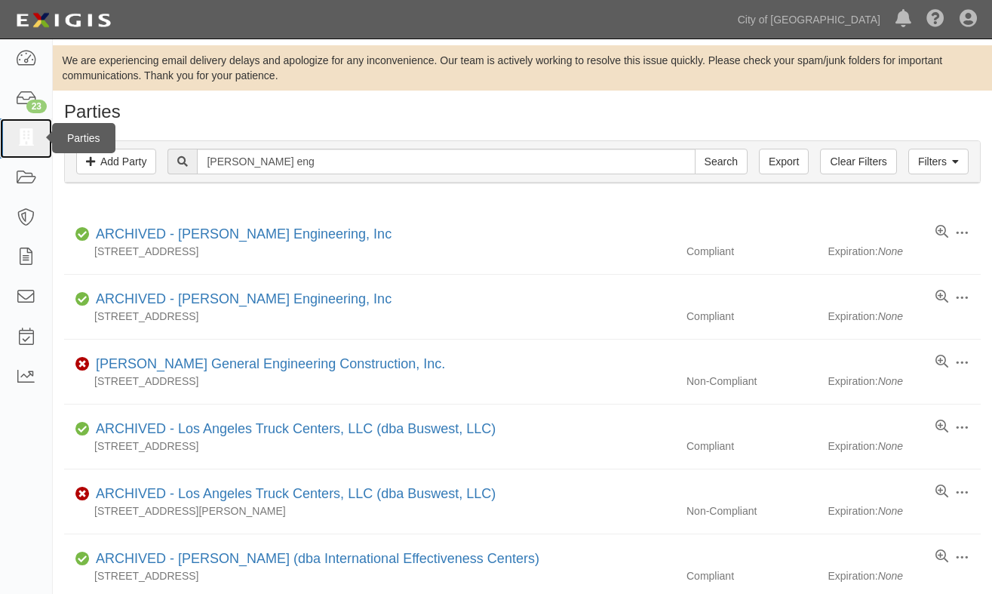
click at [23, 131] on icon at bounding box center [25, 138] width 21 height 17
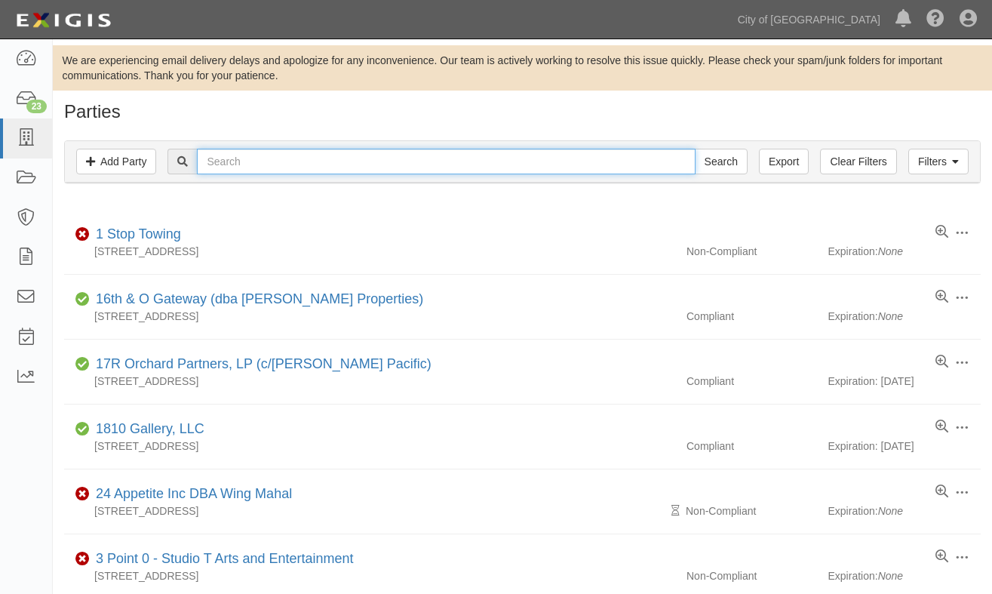
click at [236, 158] on input "text" at bounding box center [446, 162] width 498 height 26
type input "degen"
click at [695, 149] on input "Search" at bounding box center [721, 162] width 53 height 26
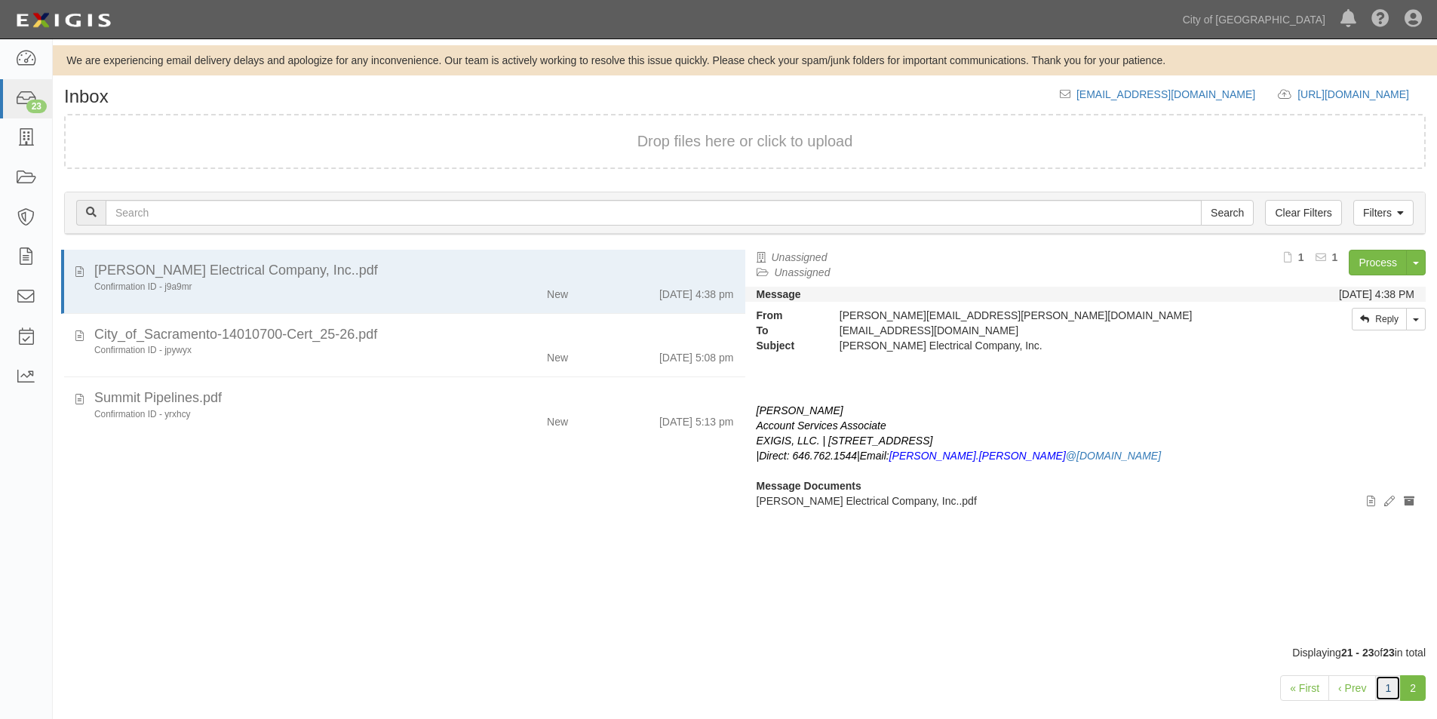
click at [1383, 686] on link "1" at bounding box center [1388, 688] width 26 height 26
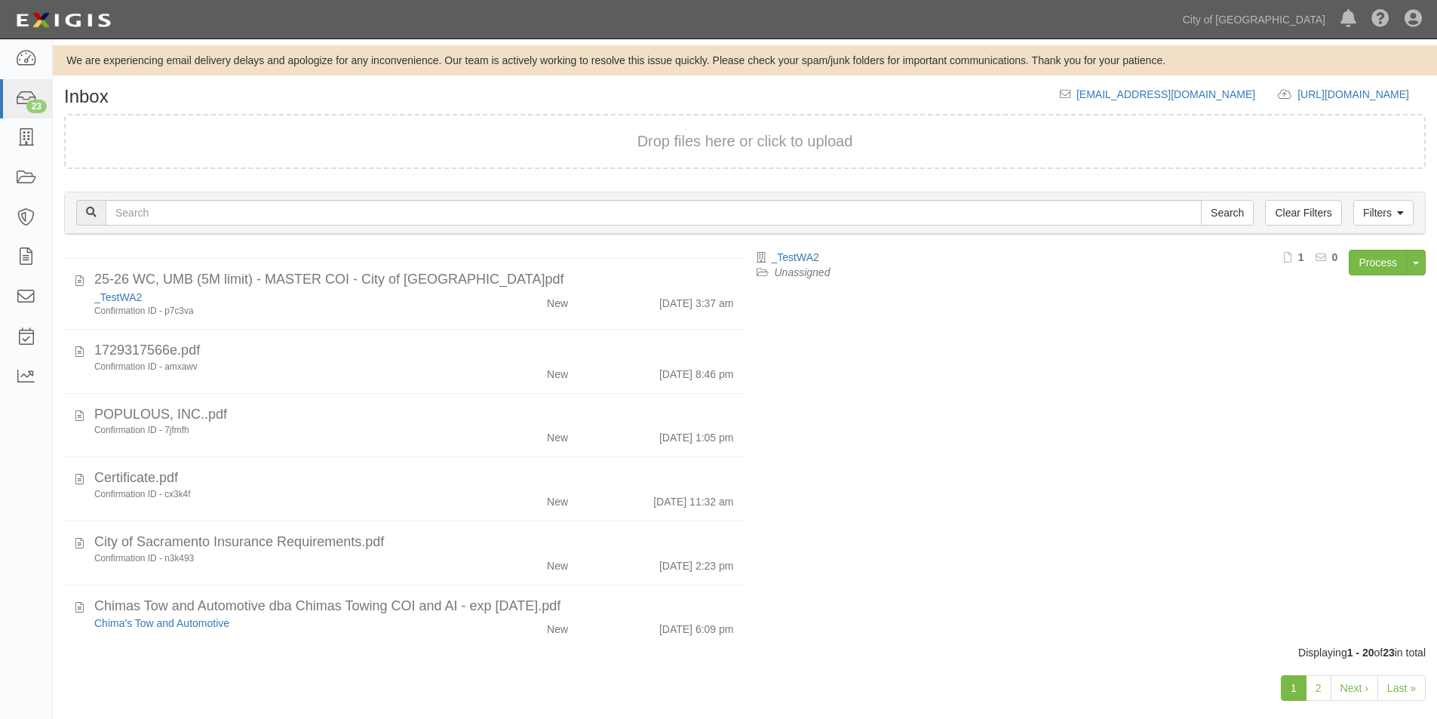
scroll to position [429, 0]
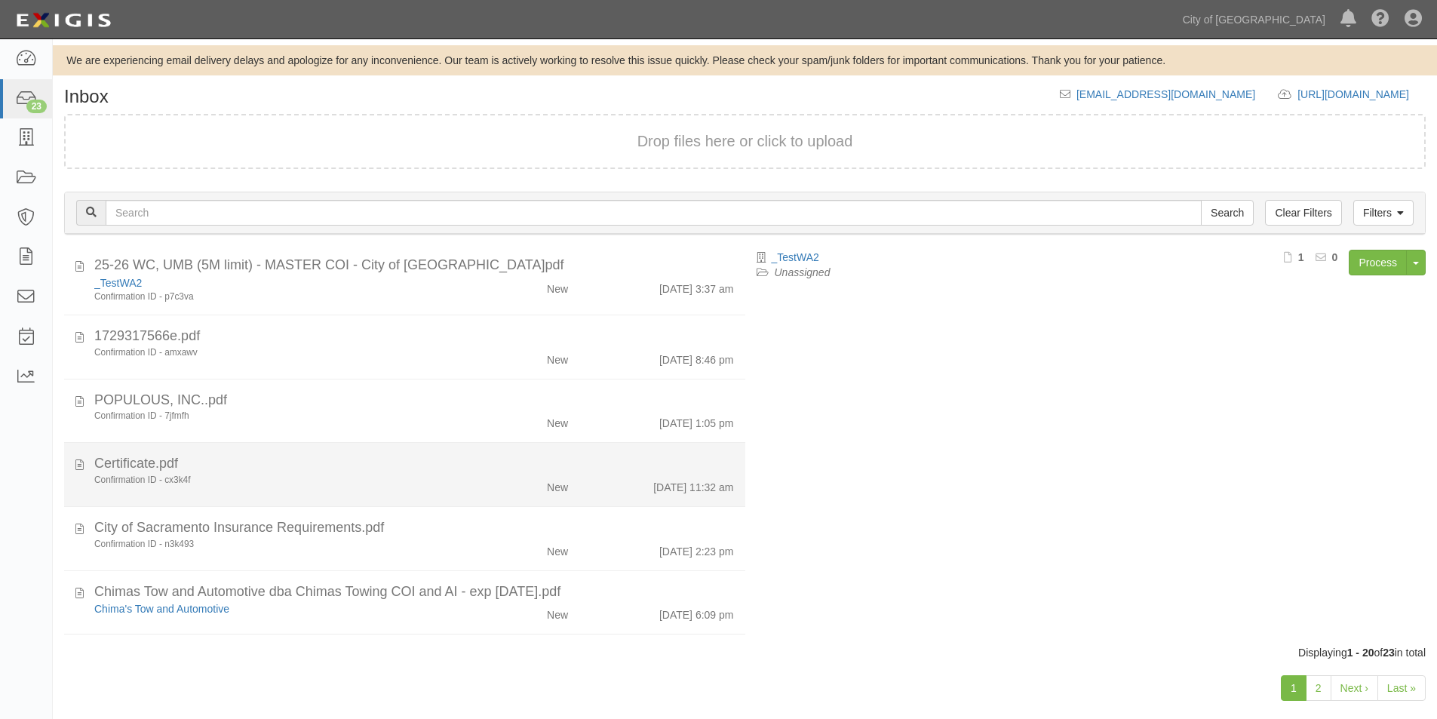
click at [433, 487] on div "Confirmation ID - cx3k4f New 8/14/25 11:32 am" at bounding box center [414, 484] width 662 height 21
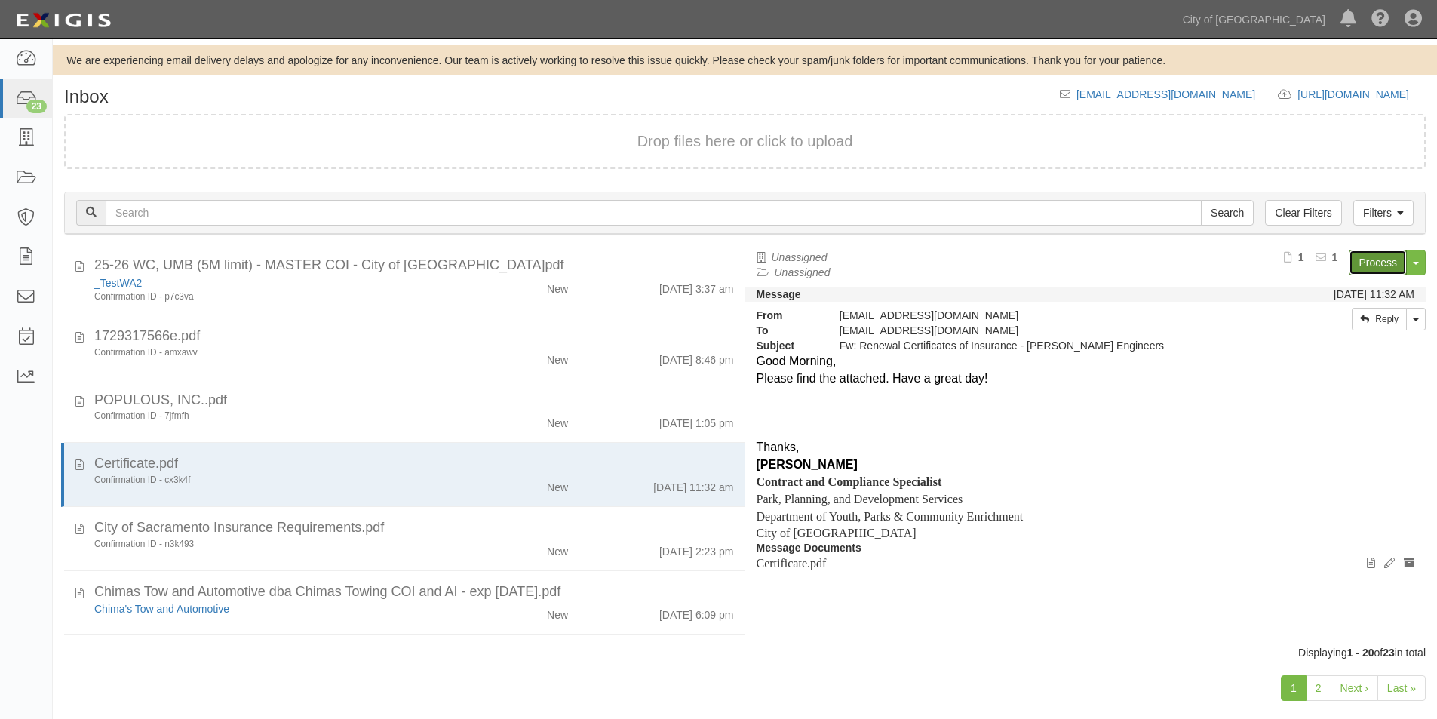
click at [1363, 262] on link "Process" at bounding box center [1377, 263] width 58 height 26
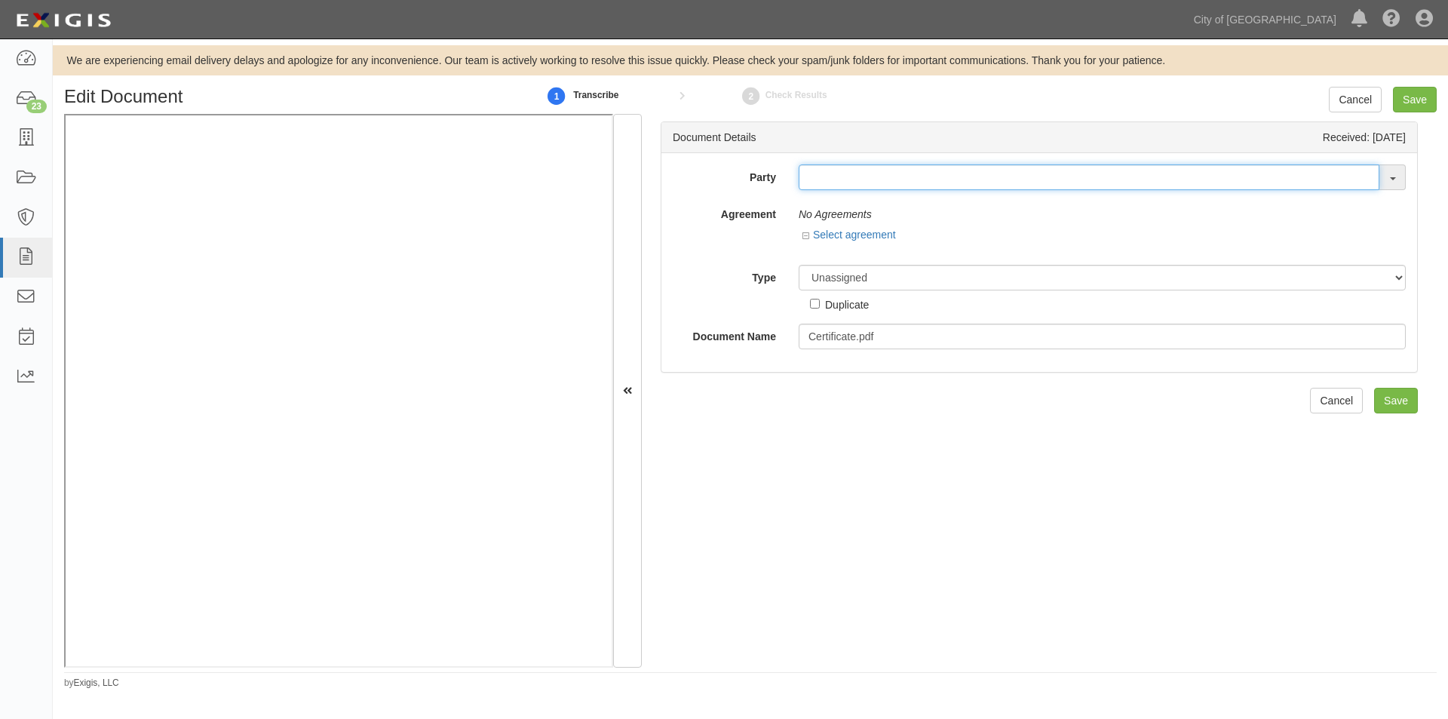
click at [805, 182] on input "text" at bounding box center [1089, 177] width 581 height 26
type input "degen"
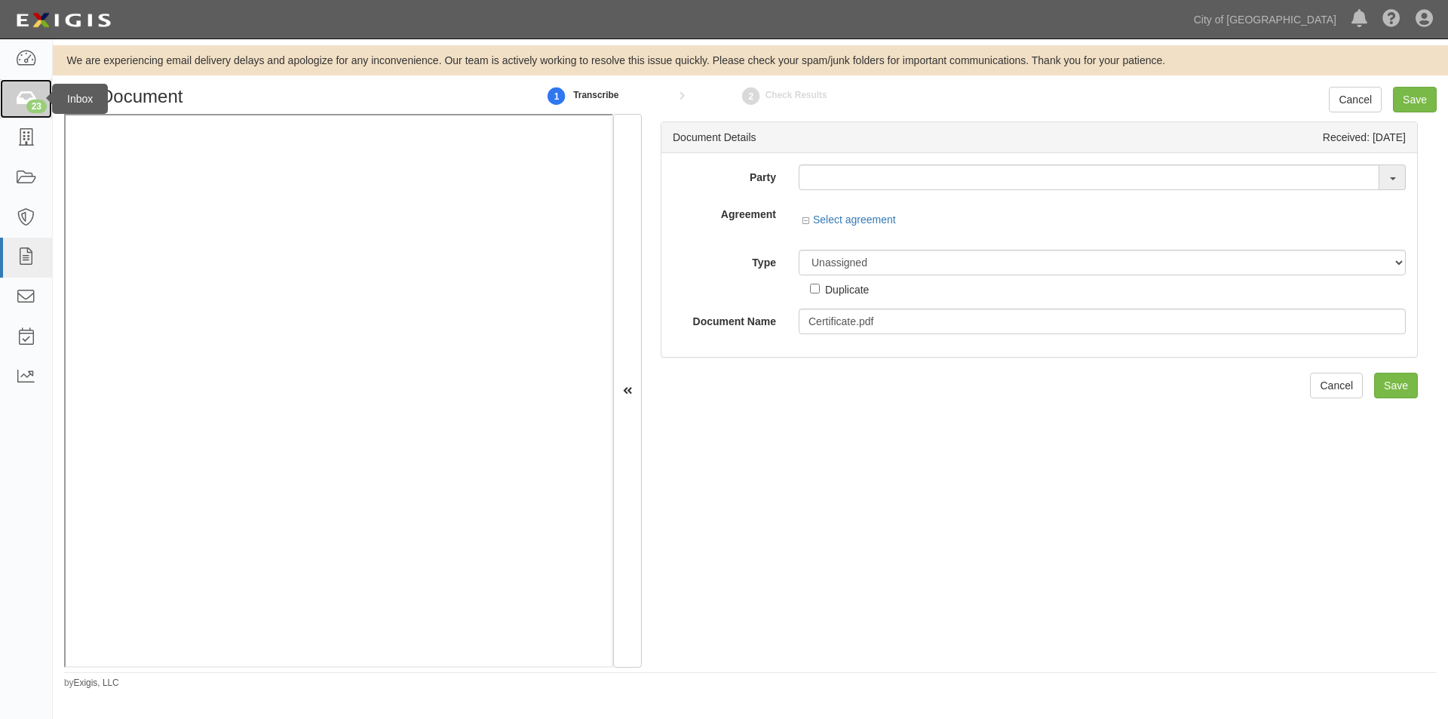
click at [24, 109] on link "23" at bounding box center [26, 99] width 52 height 40
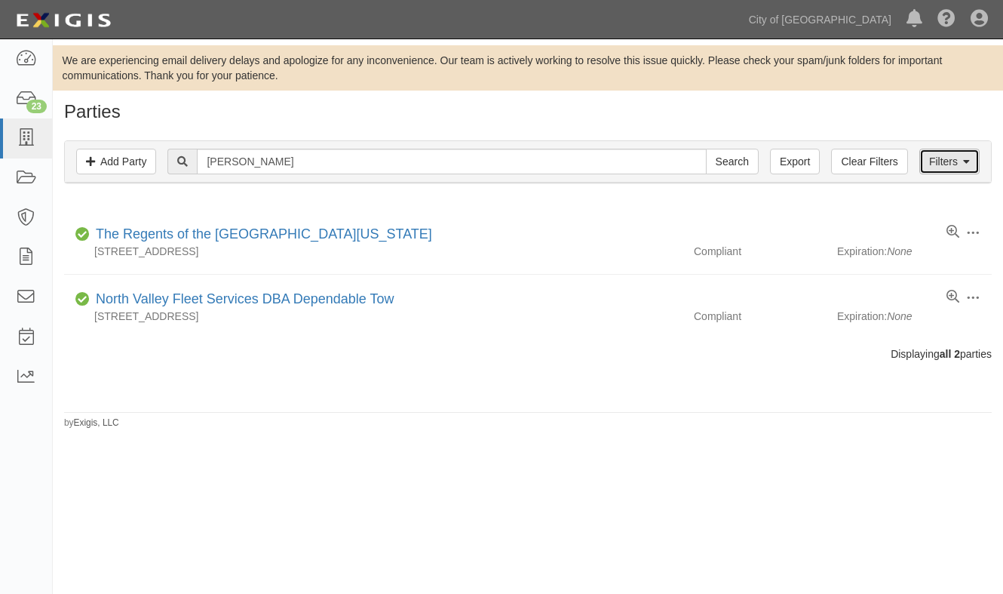
click at [947, 167] on link "Filters" at bounding box center [949, 162] width 60 height 26
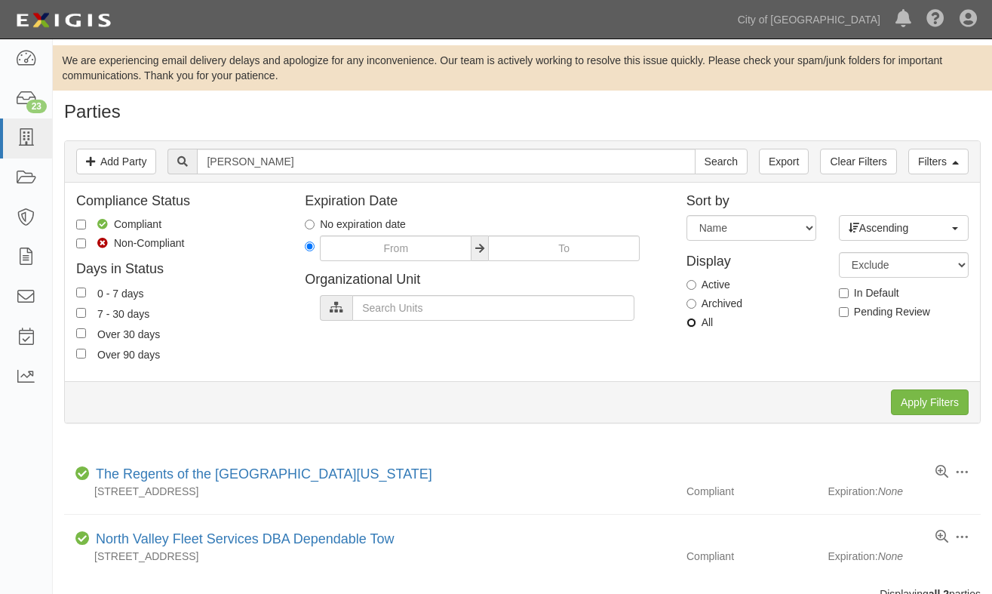
click at [692, 318] on input "All" at bounding box center [691, 322] width 10 height 10
radio input "true"
click at [906, 401] on input "Apply Filters" at bounding box center [930, 402] width 78 height 26
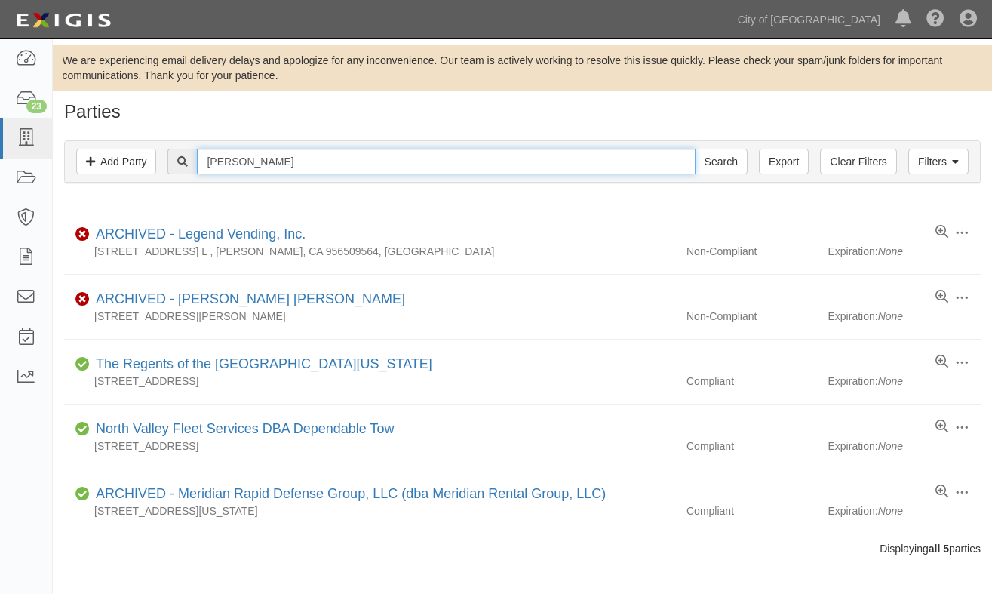
click at [297, 162] on input "degen" at bounding box center [446, 162] width 498 height 26
type input "[PERSON_NAME]"
click at [695, 149] on input "Search" at bounding box center [721, 162] width 53 height 26
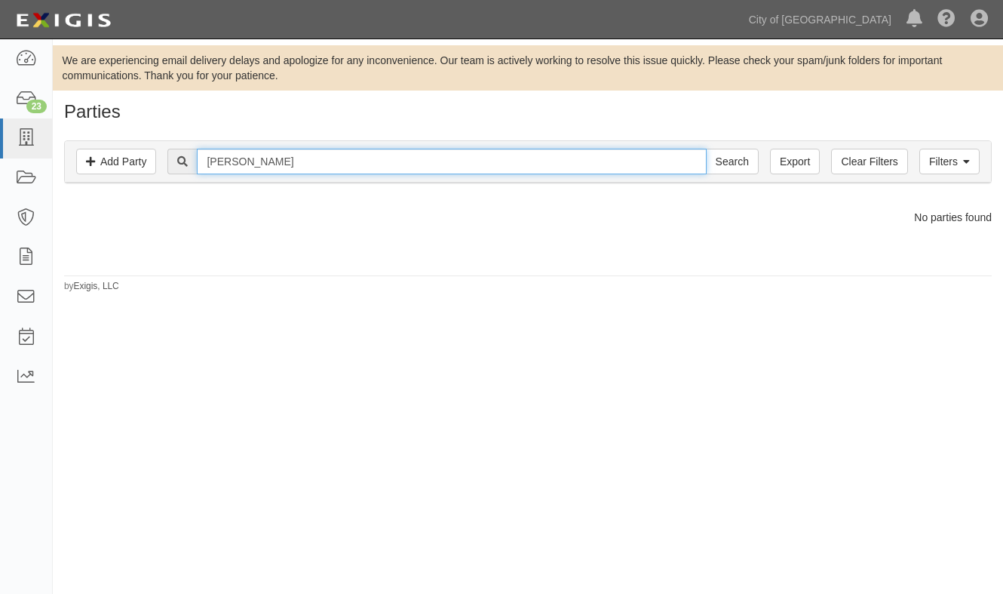
drag, startPoint x: 277, startPoint y: 160, endPoint x: 190, endPoint y: 160, distance: 86.7
click at [190, 160] on div "degenkolb Search" at bounding box center [462, 162] width 590 height 26
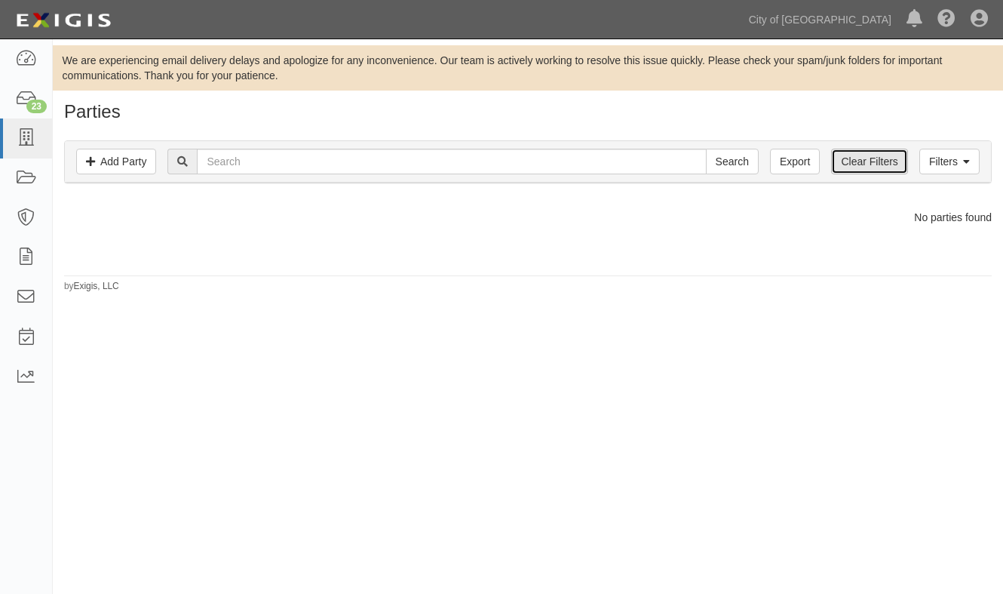
click at [852, 166] on link "Clear Filters" at bounding box center [869, 162] width 76 height 26
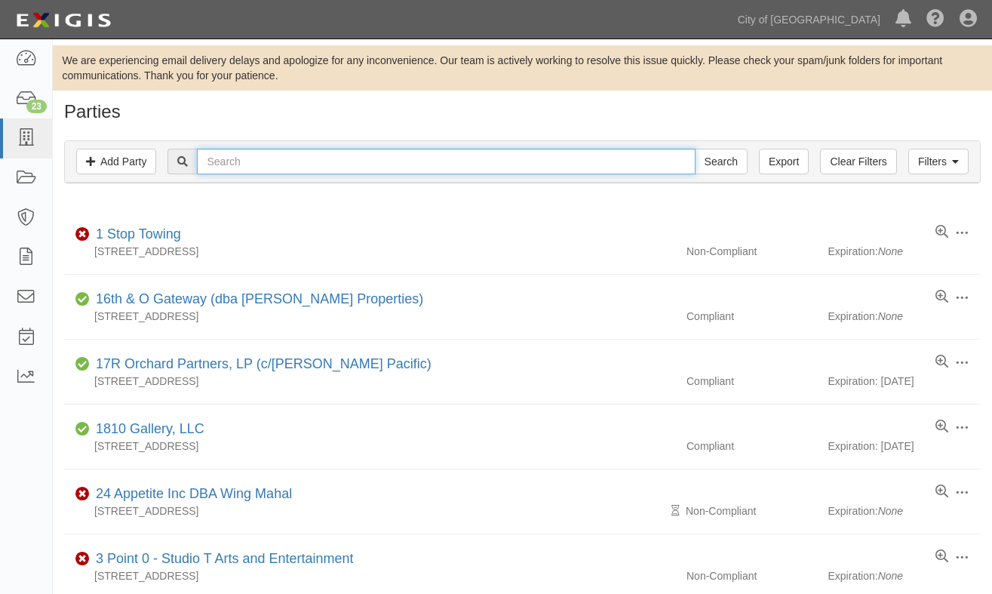
paste input "[PERSON_NAME]"
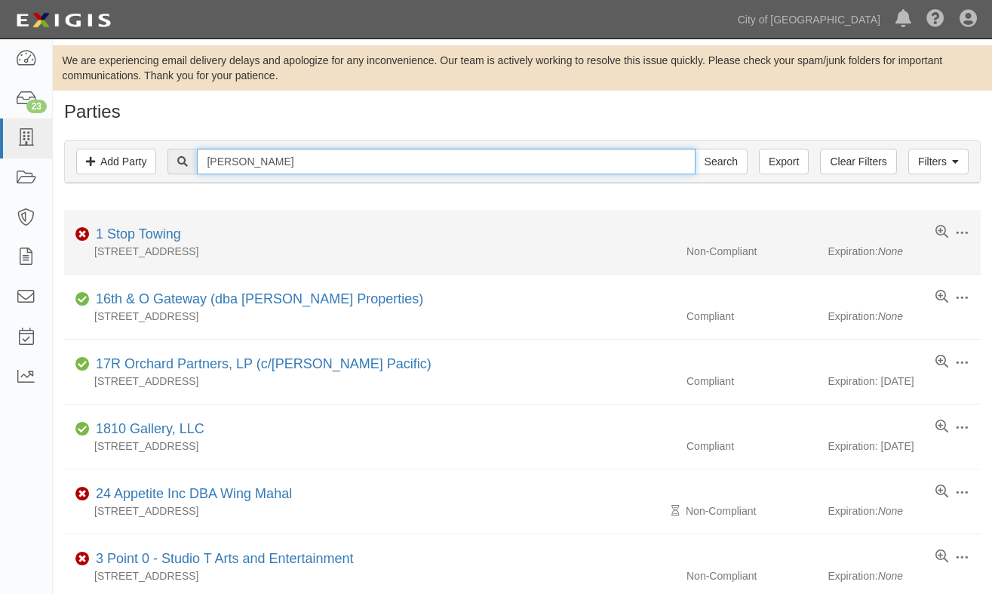
type input "[PERSON_NAME]"
click at [695, 149] on input "Search" at bounding box center [721, 162] width 53 height 26
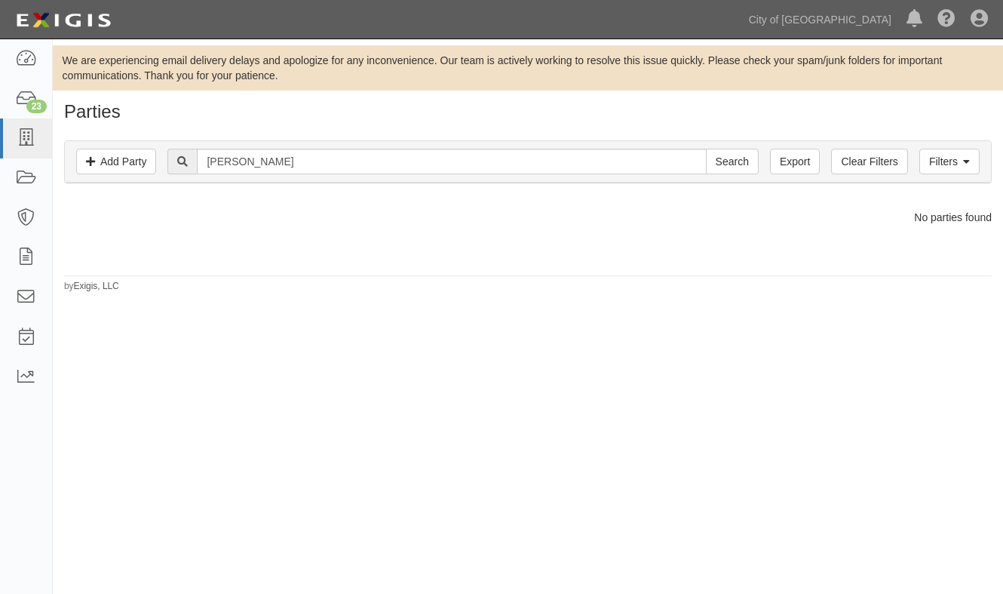
click at [155, 407] on div "We are experiencing email delivery delays and apologize for any inconvenience. …" at bounding box center [501, 312] width 1003 height 534
click at [25, 112] on link "23" at bounding box center [26, 99] width 52 height 40
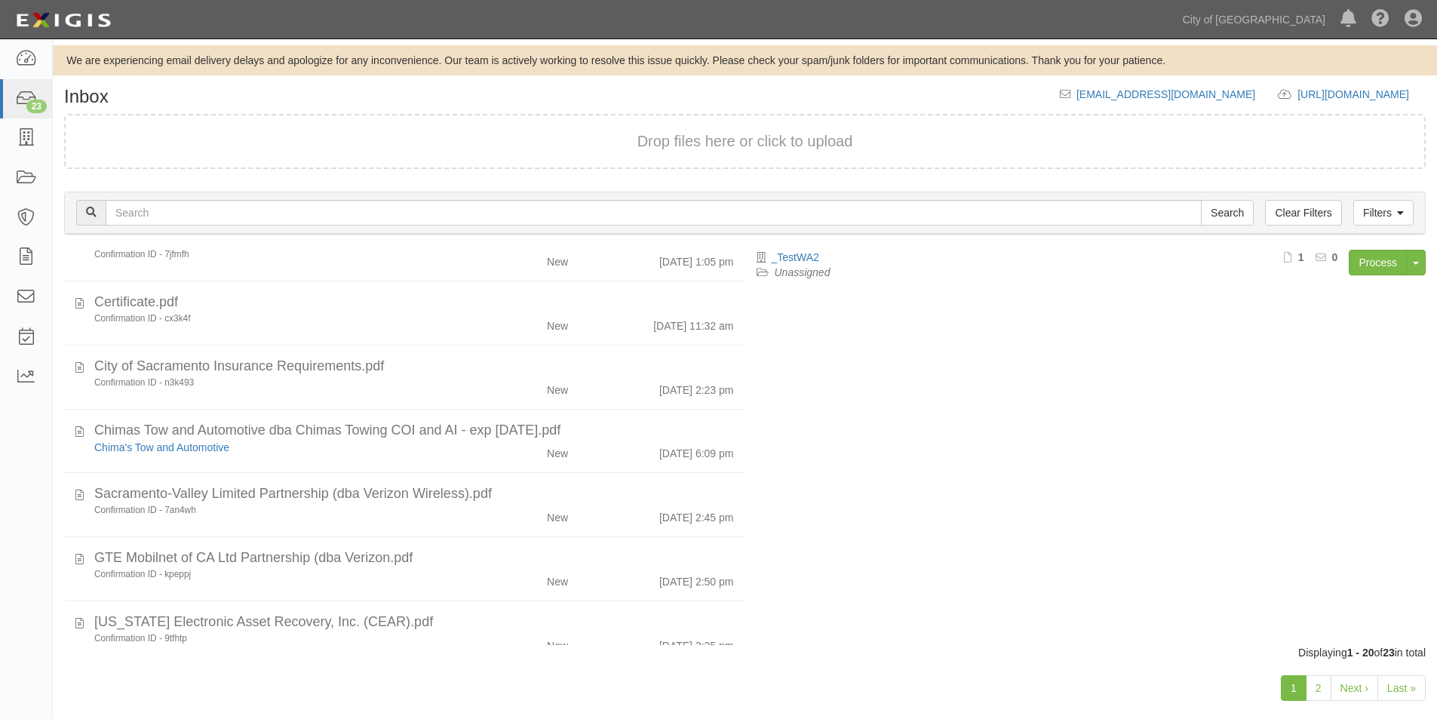
scroll to position [624, 0]
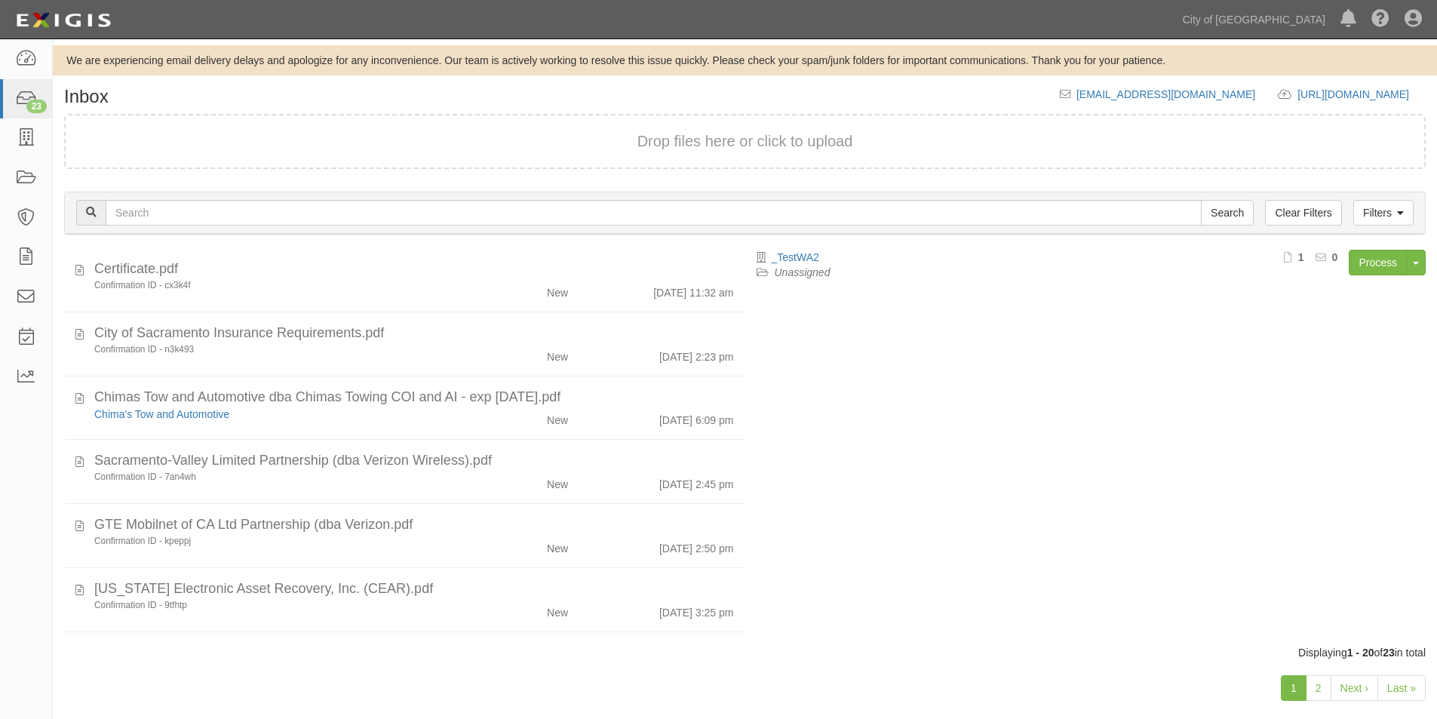
drag, startPoint x: 750, startPoint y: 498, endPoint x: 760, endPoint y: 469, distance: 30.5
click at [760, 469] on div "_TestWA2 Unassigned Process Toggle Document Dropdown Archive Document Delete Do…" at bounding box center [1091, 440] width 692 height 381
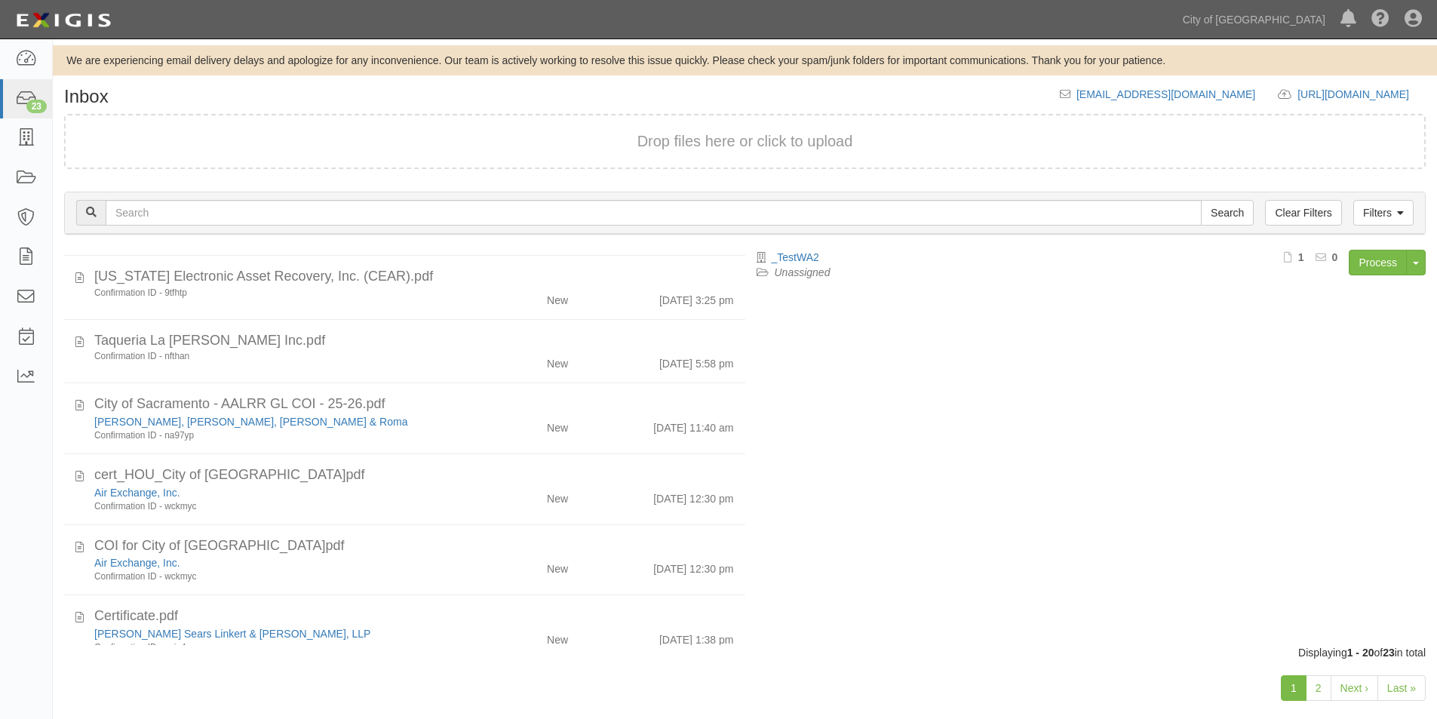
scroll to position [964, 0]
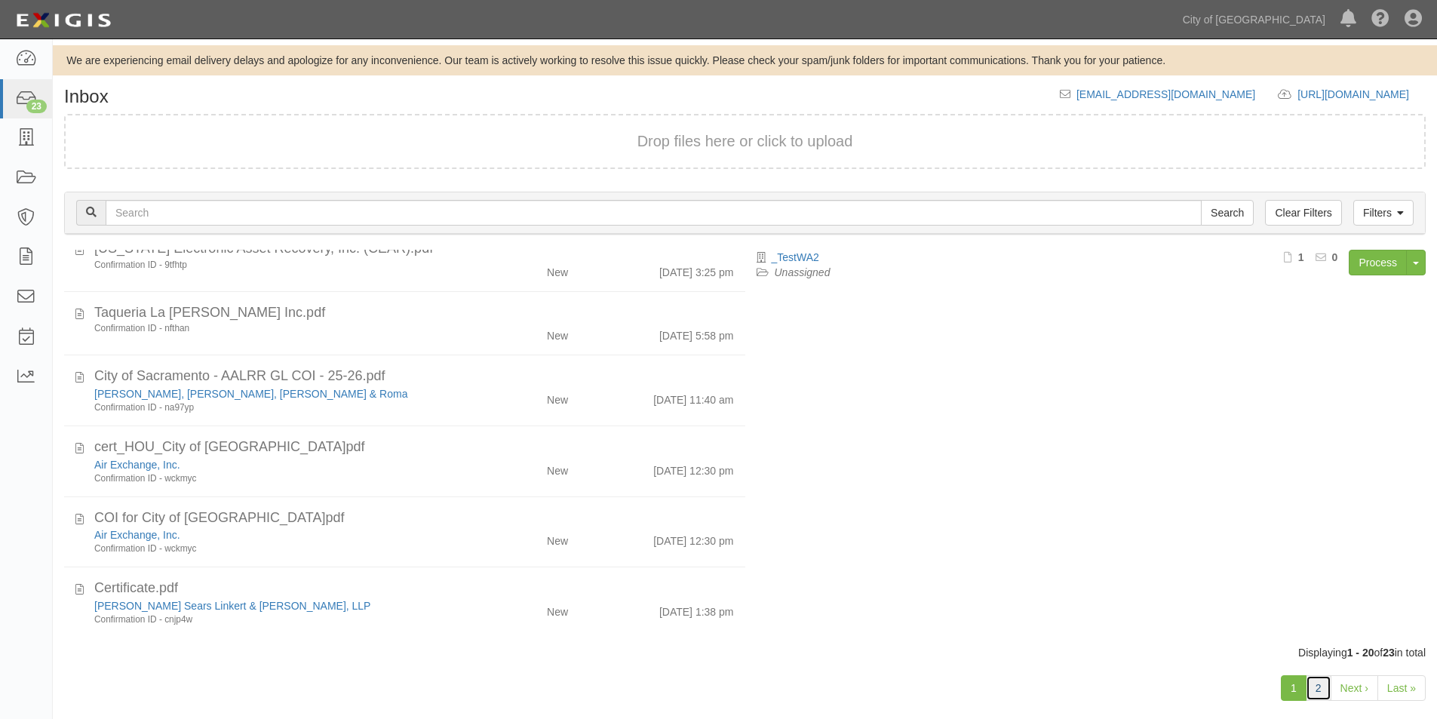
click at [1316, 699] on link "2" at bounding box center [1318, 688] width 26 height 26
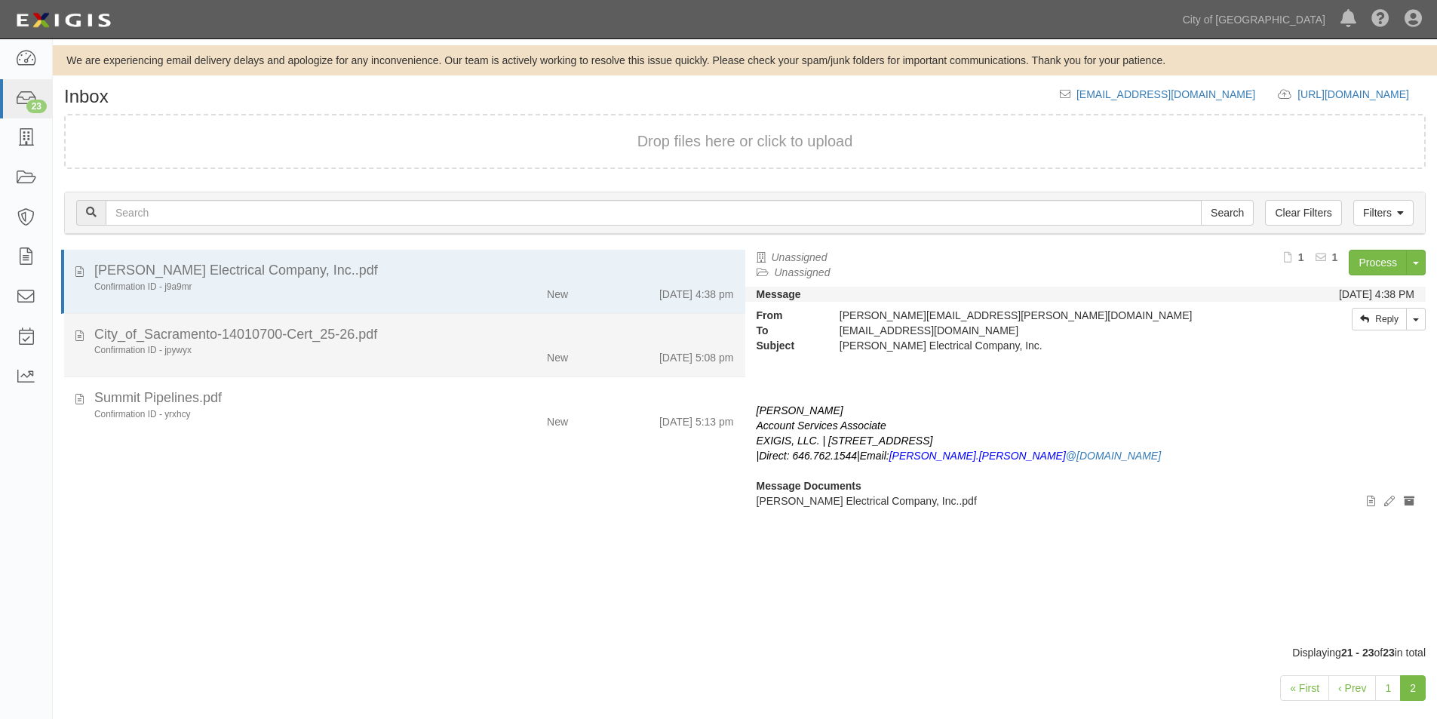
click at [364, 349] on div "Confirmation ID - jpywyx" at bounding box center [275, 350] width 363 height 13
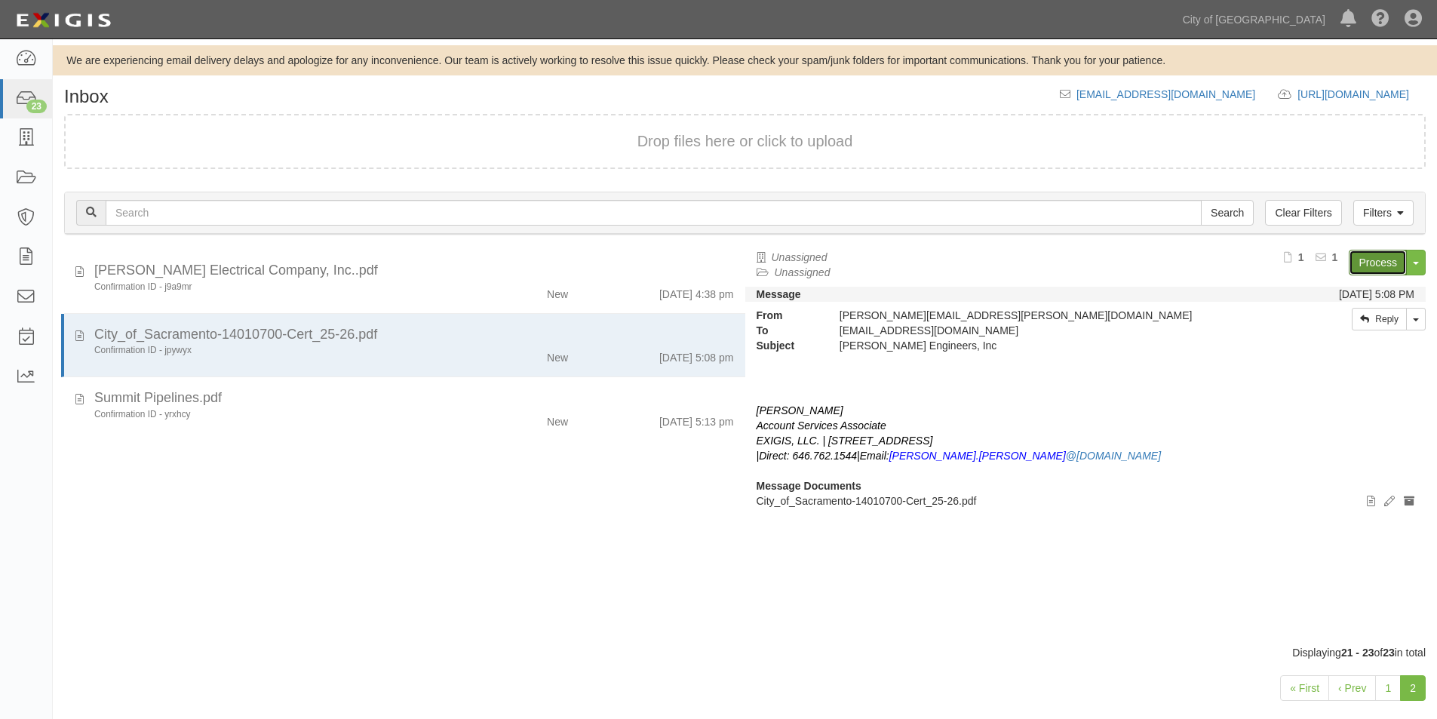
click at [1368, 265] on link "Process" at bounding box center [1377, 263] width 58 height 26
click at [1391, 690] on link "1" at bounding box center [1388, 688] width 26 height 26
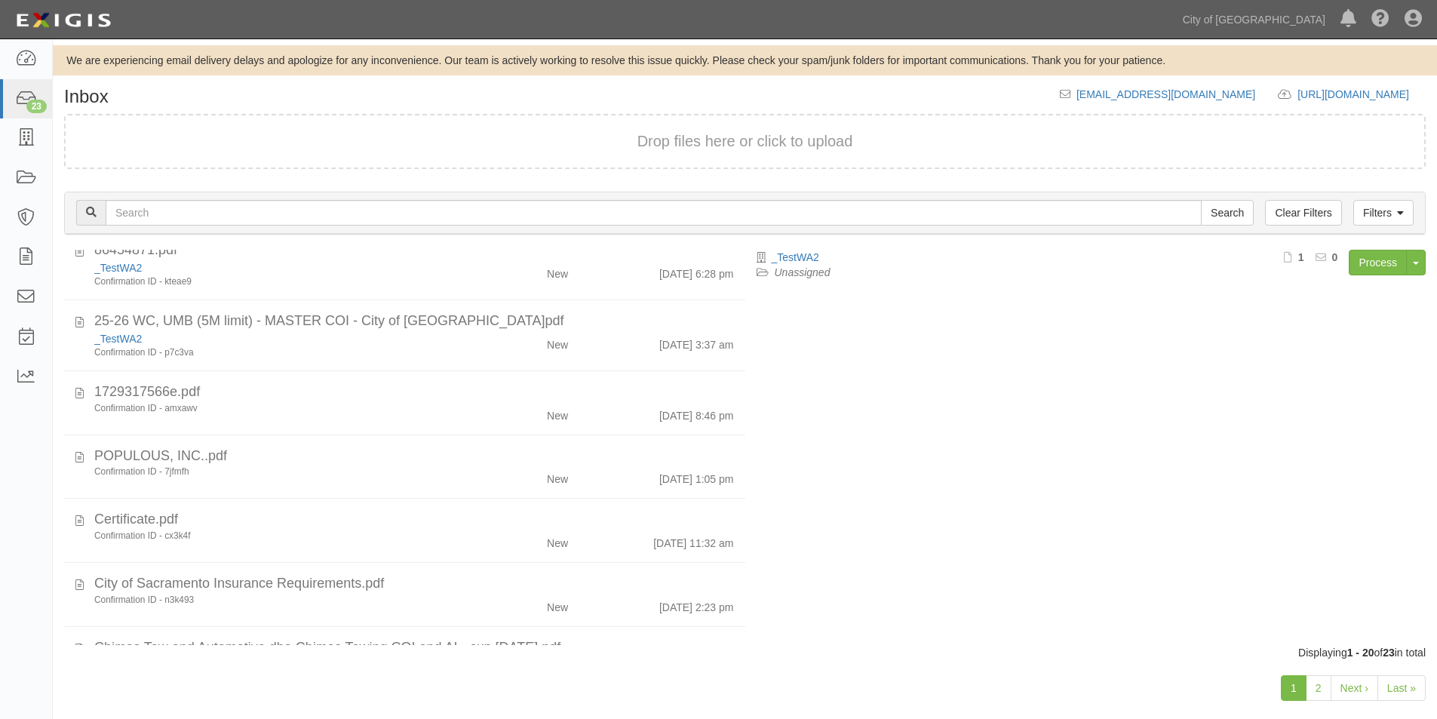
scroll to position [387, 0]
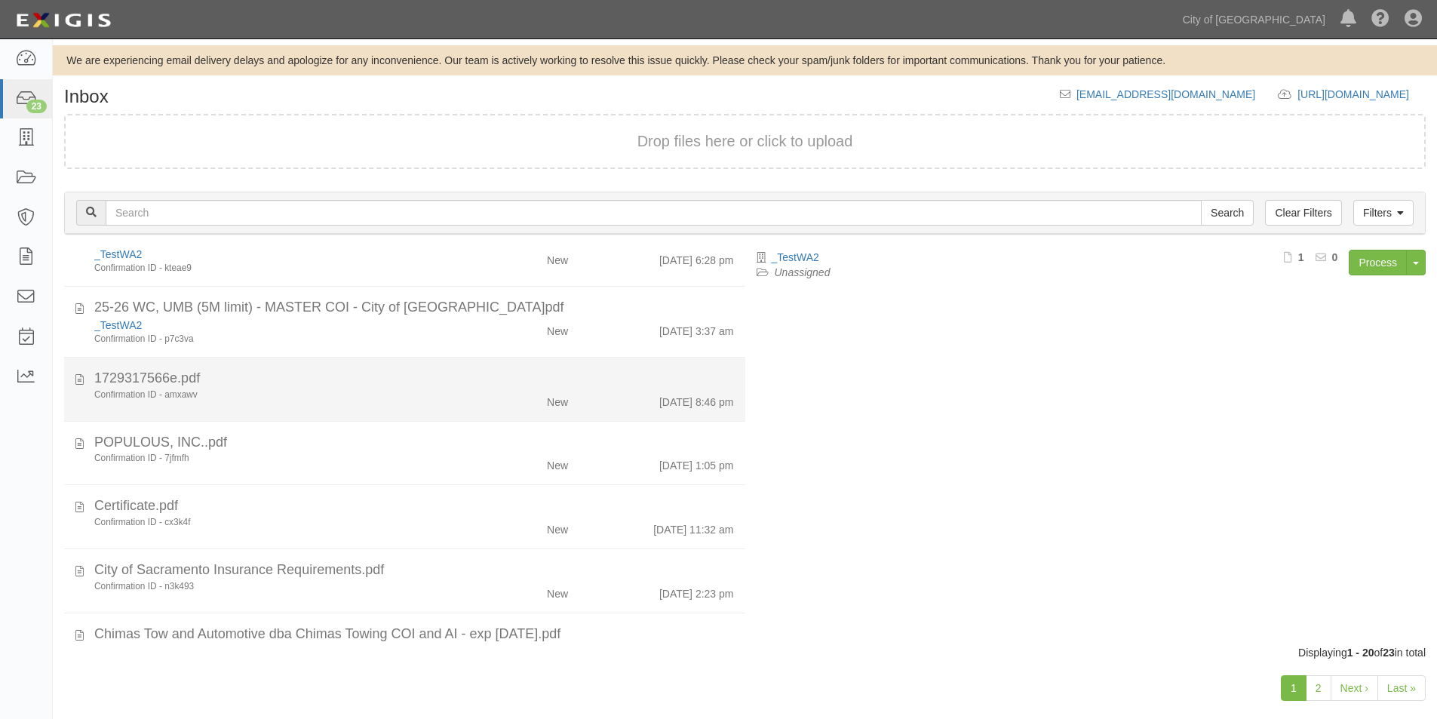
click at [363, 405] on div "Confirmation ID - amxawv New 8/8/25 8:46 pm" at bounding box center [414, 398] width 662 height 21
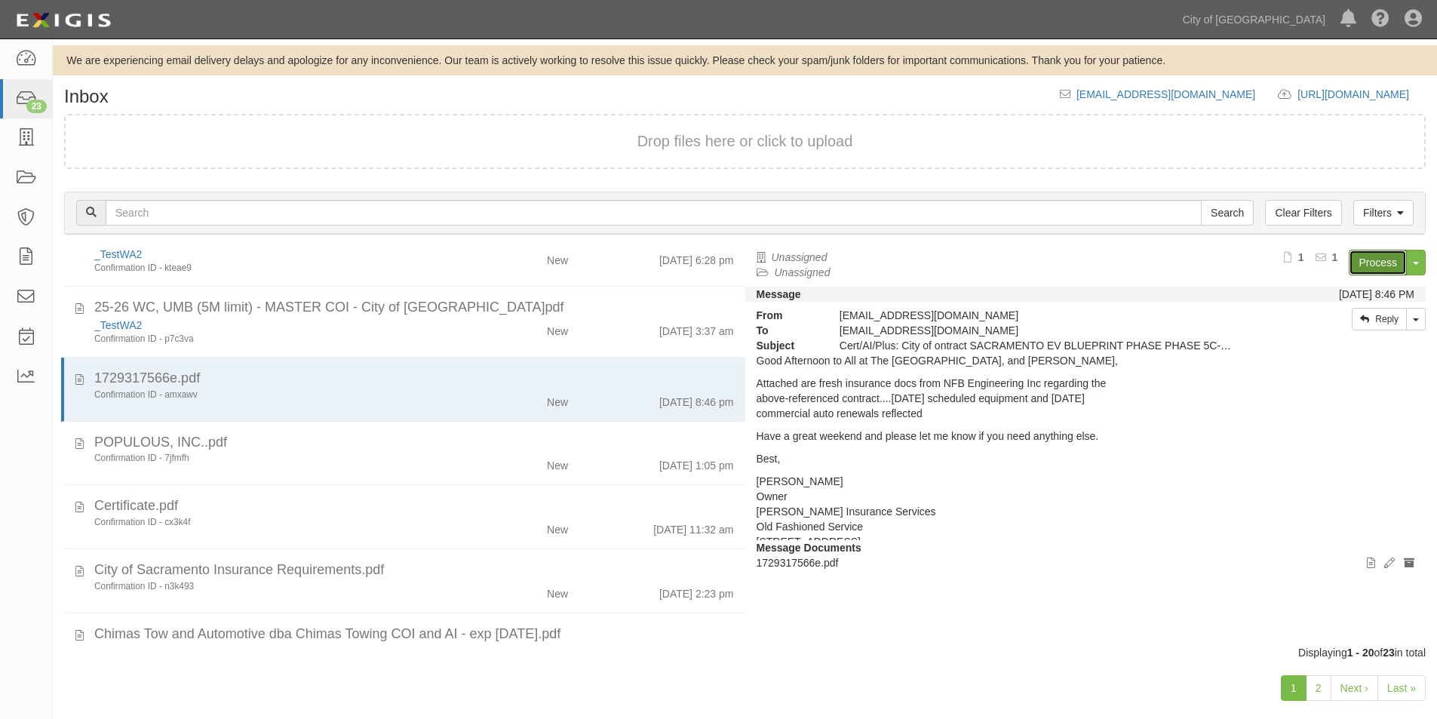
click at [1371, 260] on link "Process" at bounding box center [1377, 263] width 58 height 26
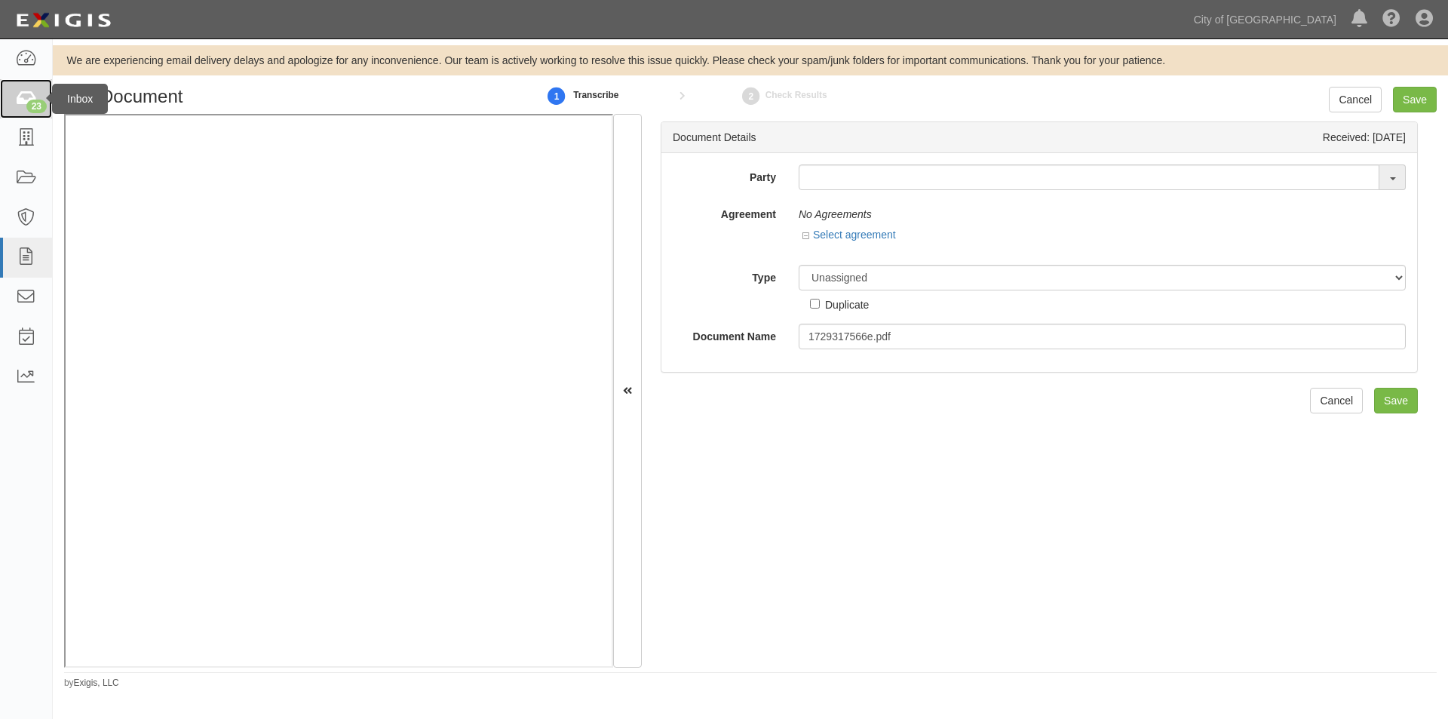
click at [20, 116] on link "23" at bounding box center [26, 99] width 52 height 40
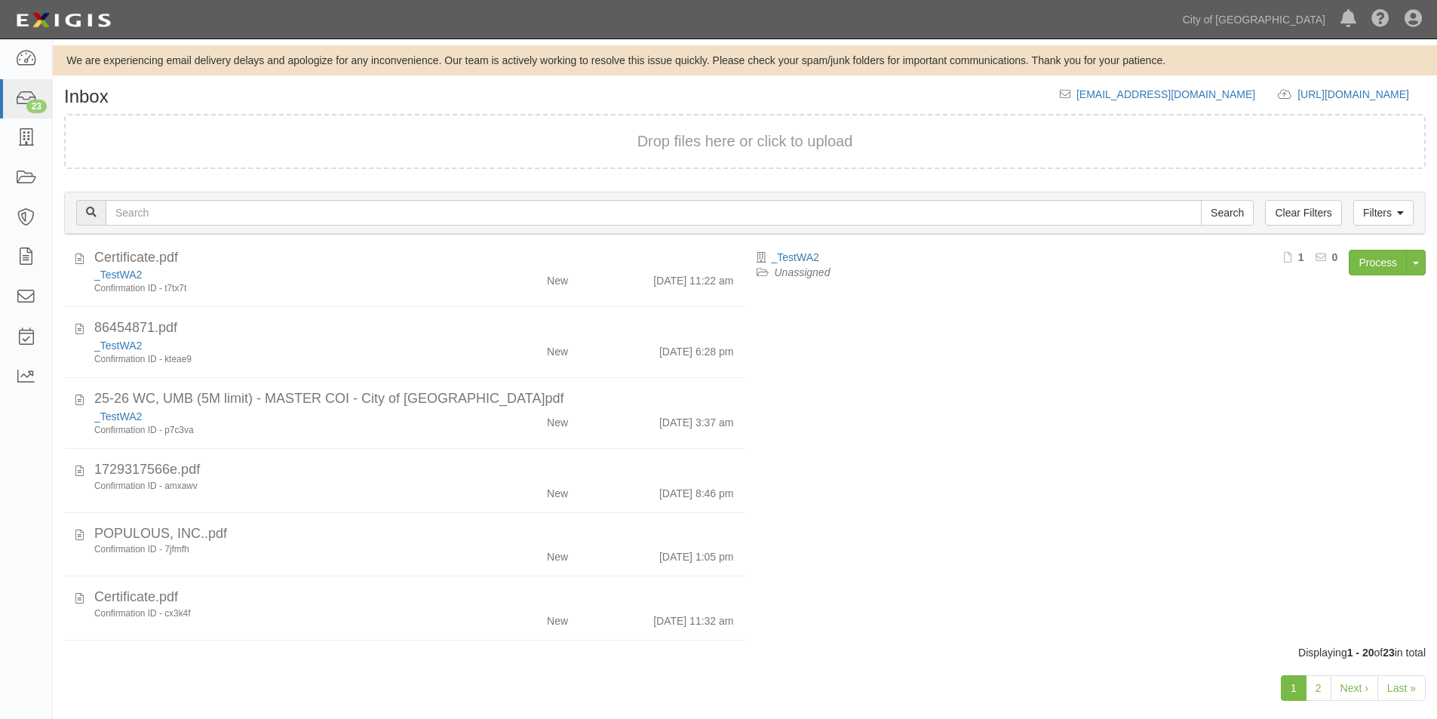
scroll to position [75, 0]
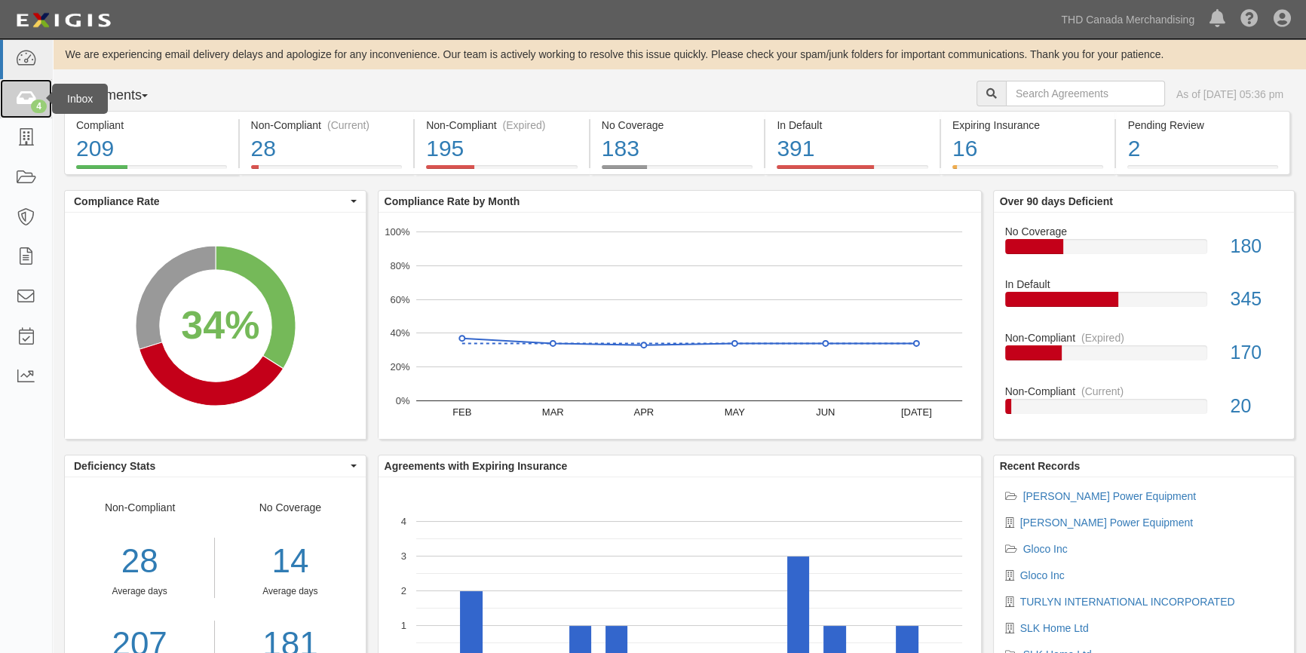
click at [36, 97] on icon at bounding box center [25, 98] width 21 height 17
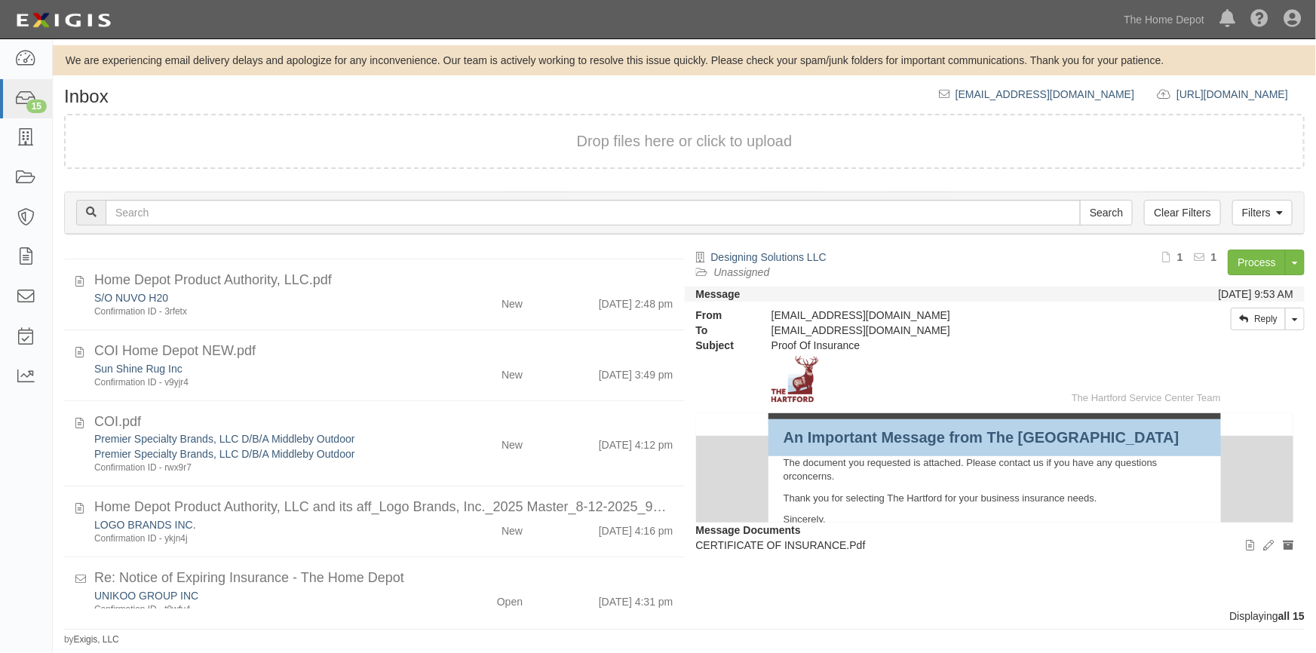
scroll to position [736, 0]
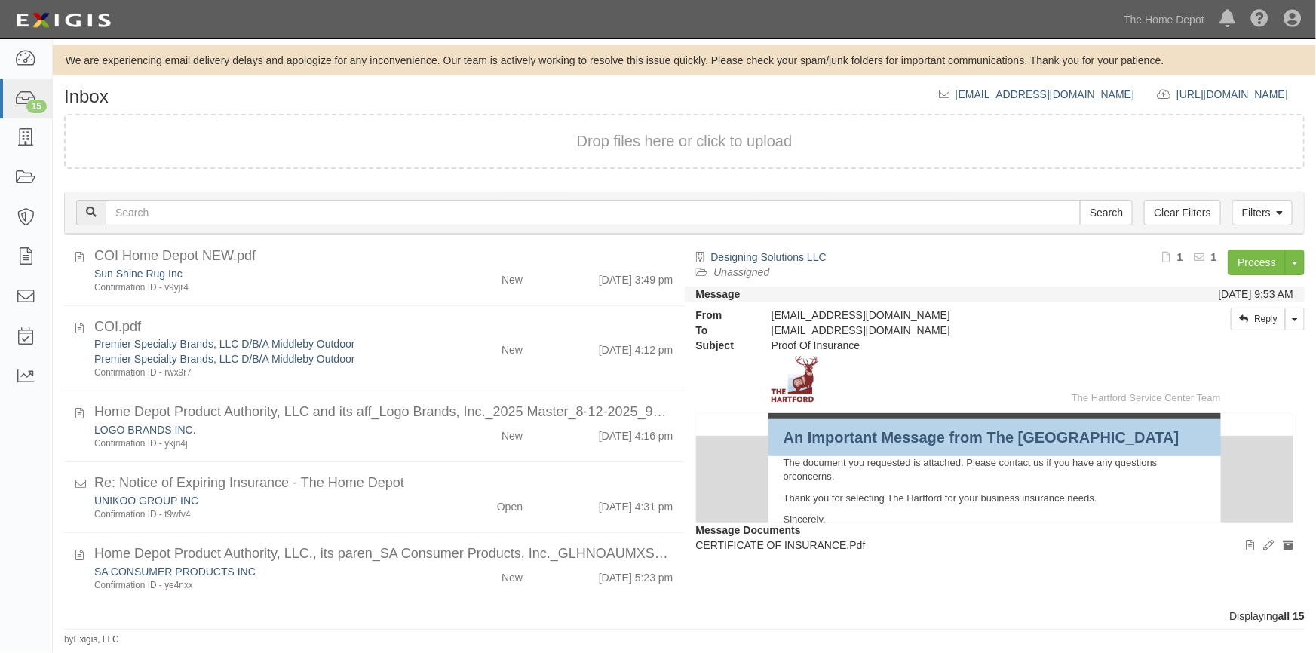
click at [271, 498] on div "UNIKOO GROUP INC" at bounding box center [258, 500] width 328 height 15
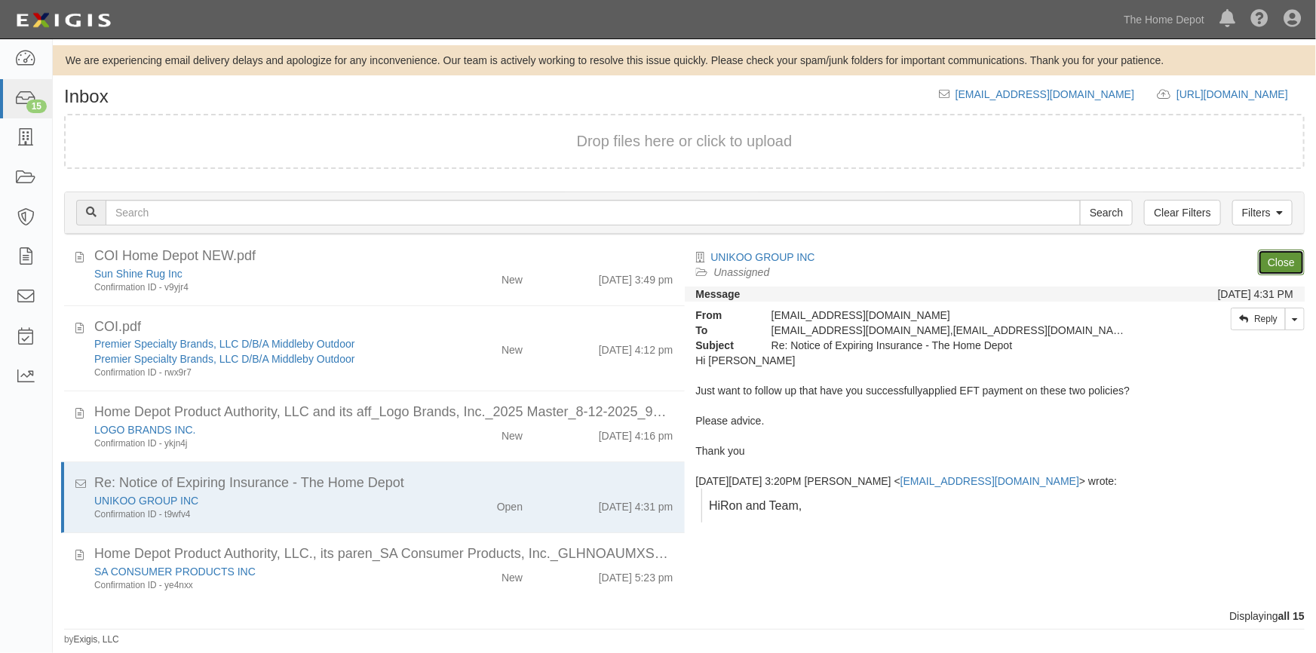
click at [1275, 268] on link "Close" at bounding box center [1281, 263] width 47 height 26
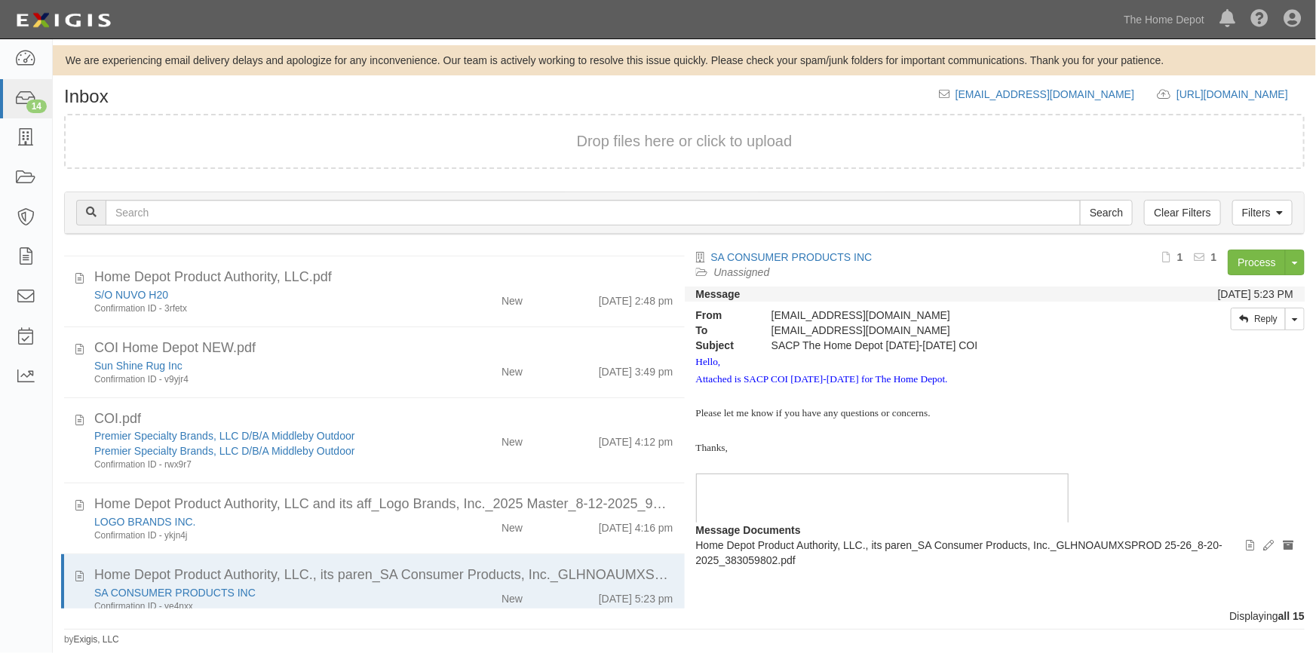
scroll to position [665, 0]
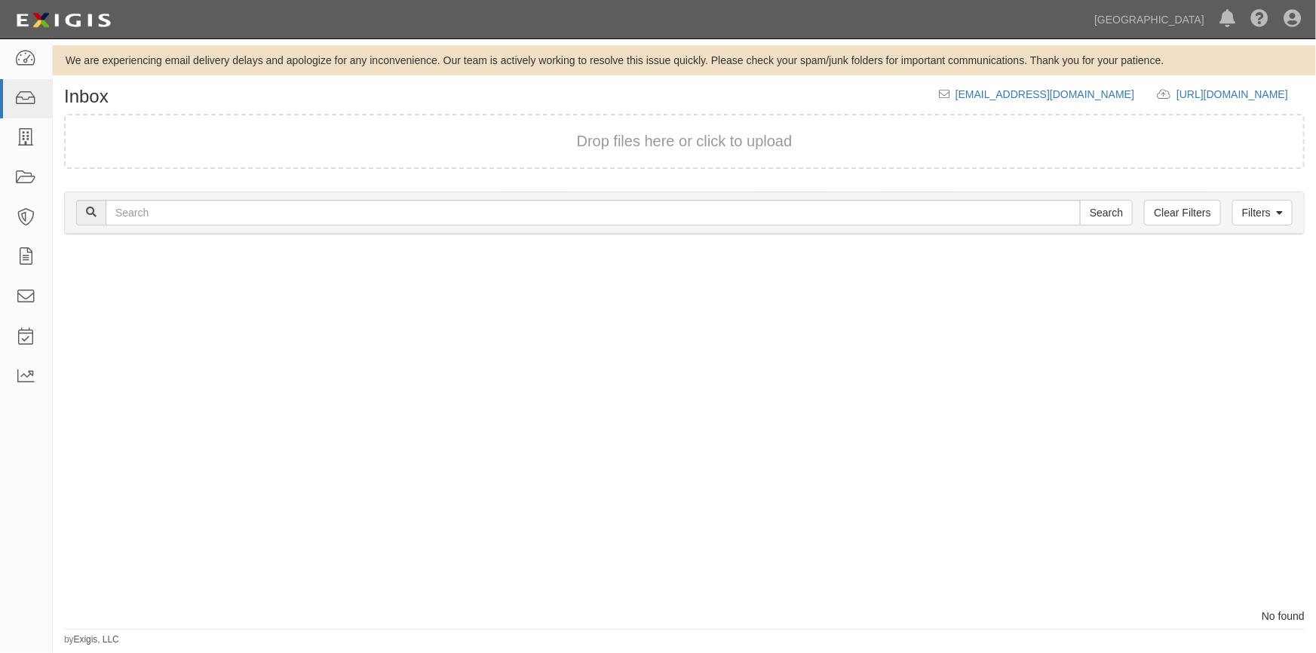
click at [133, 563] on div at bounding box center [369, 429] width 632 height 359
